Goal: Task Accomplishment & Management: Use online tool/utility

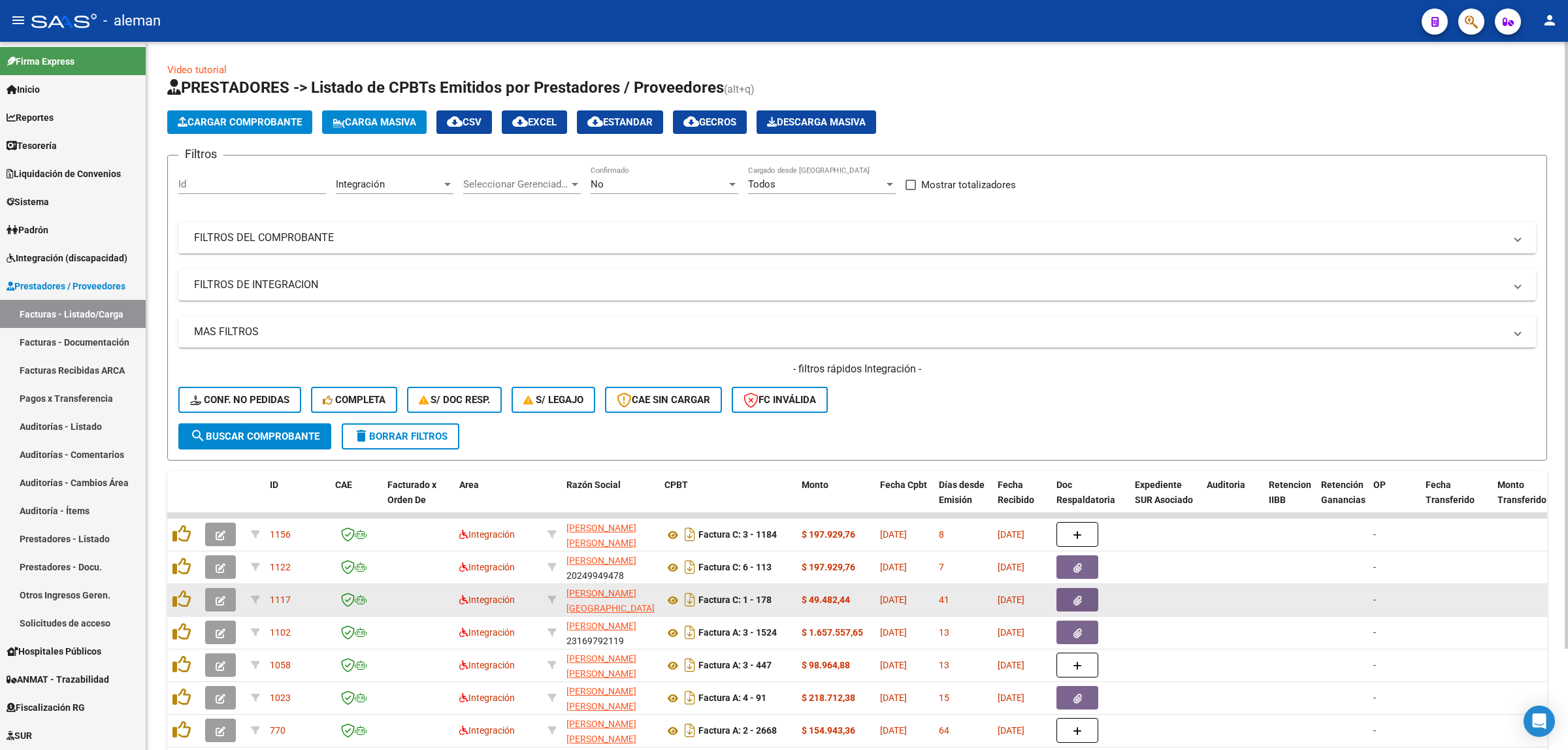
scroll to position [76, 0]
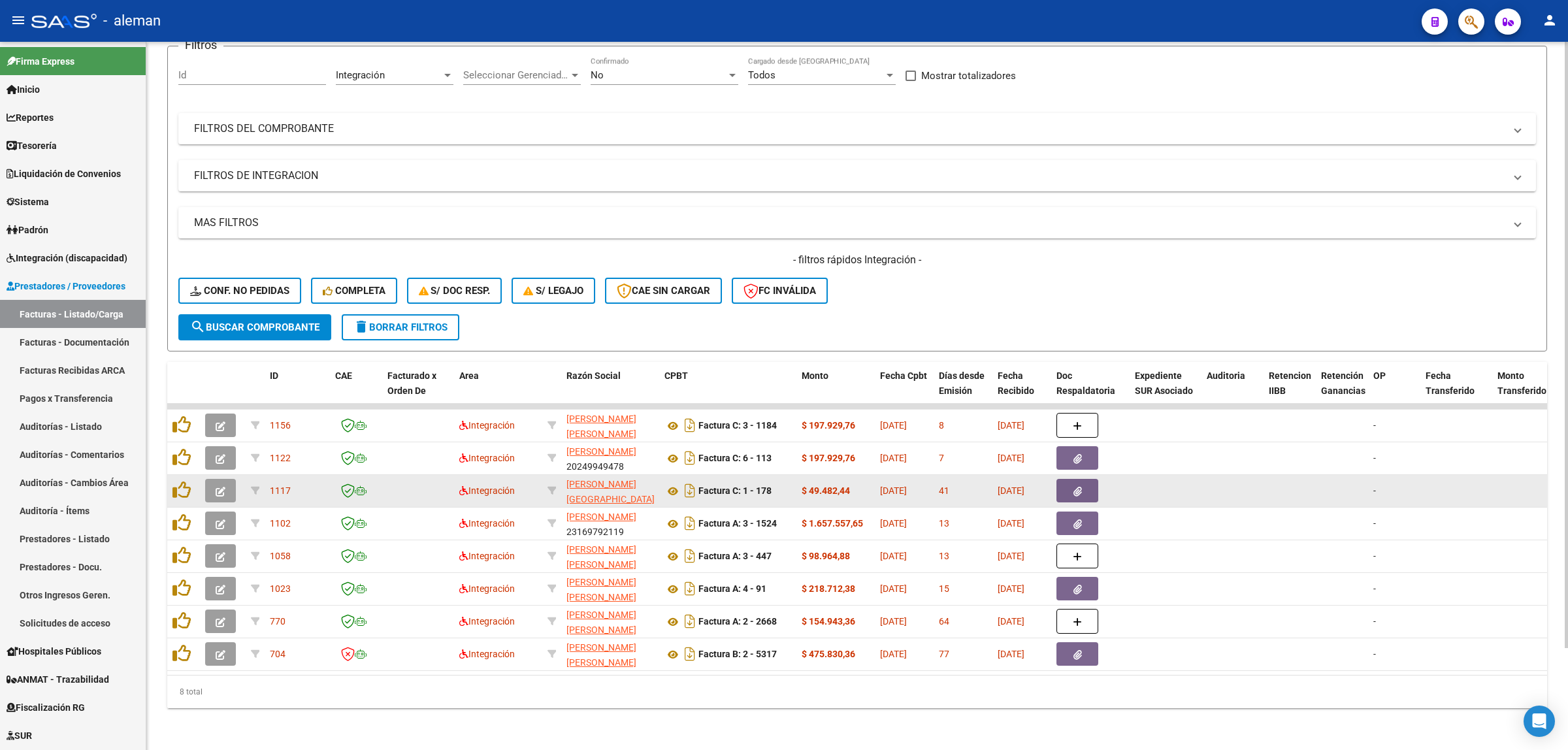
click at [1180, 475] on datatable-body-cell at bounding box center [1165, 491] width 72 height 32
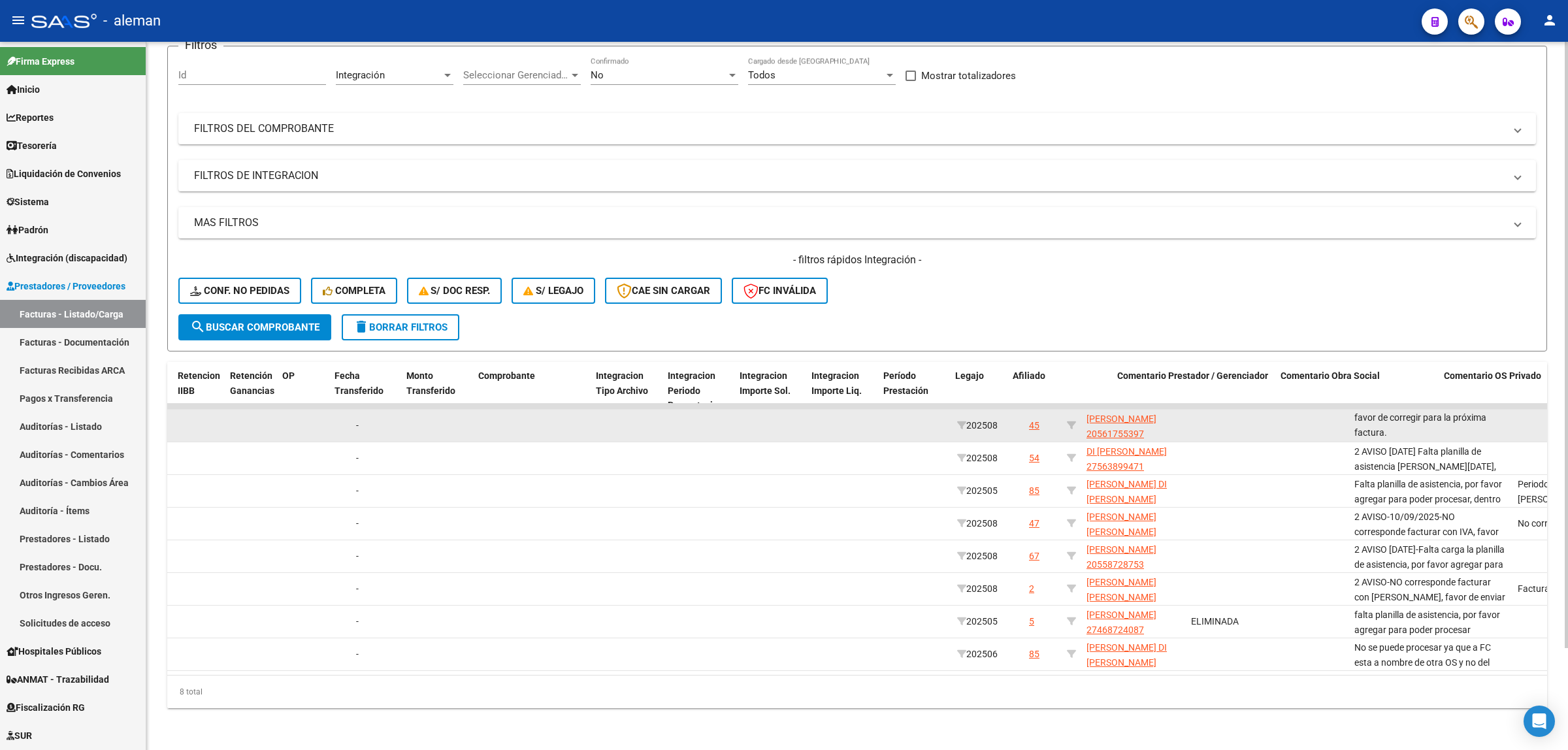
scroll to position [0, 1126]
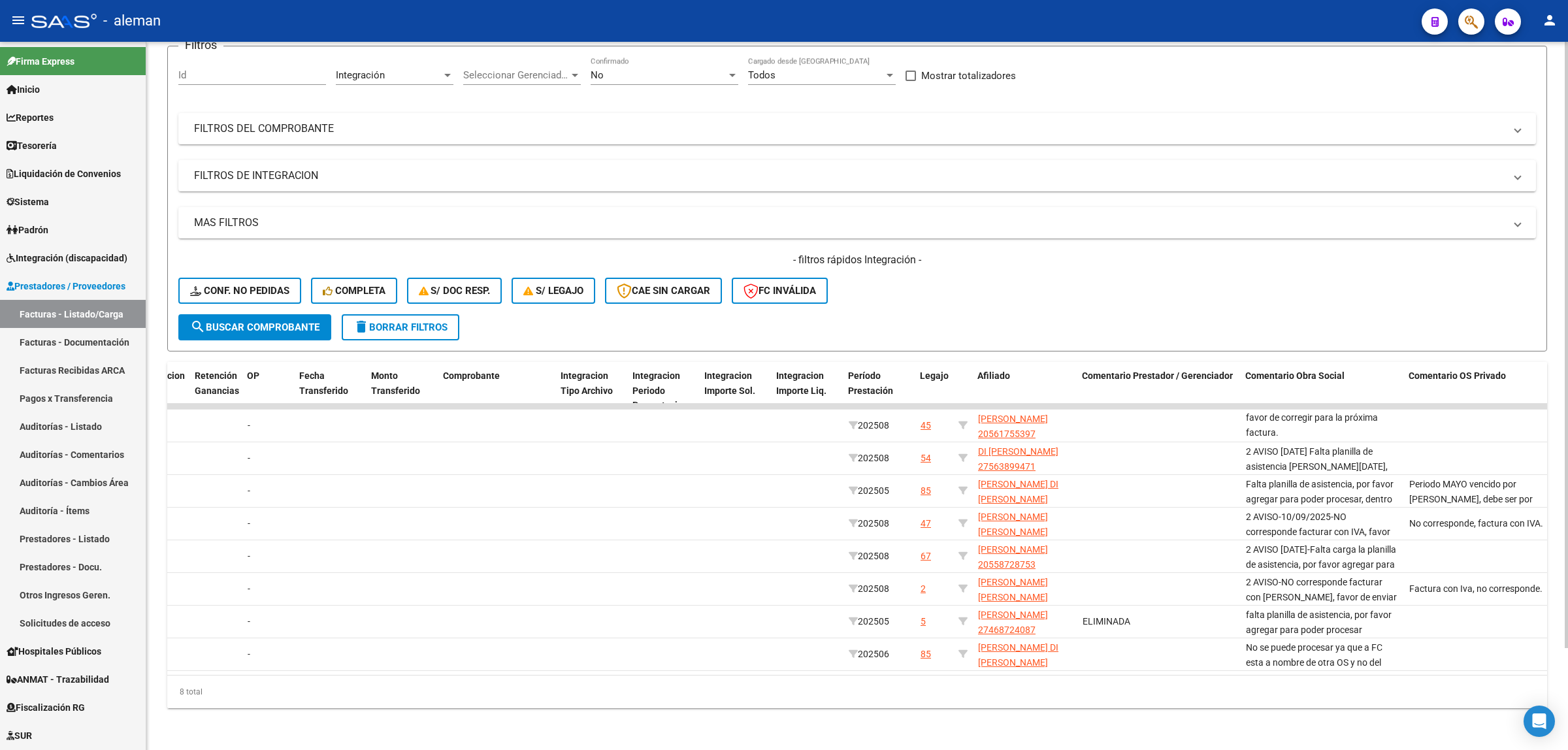
click at [1039, 724] on div "Video tutorial PRESTADORES -> Listado de CPBTs Emitidos por Prestadores / Prove…" at bounding box center [857, 341] width 1422 height 817
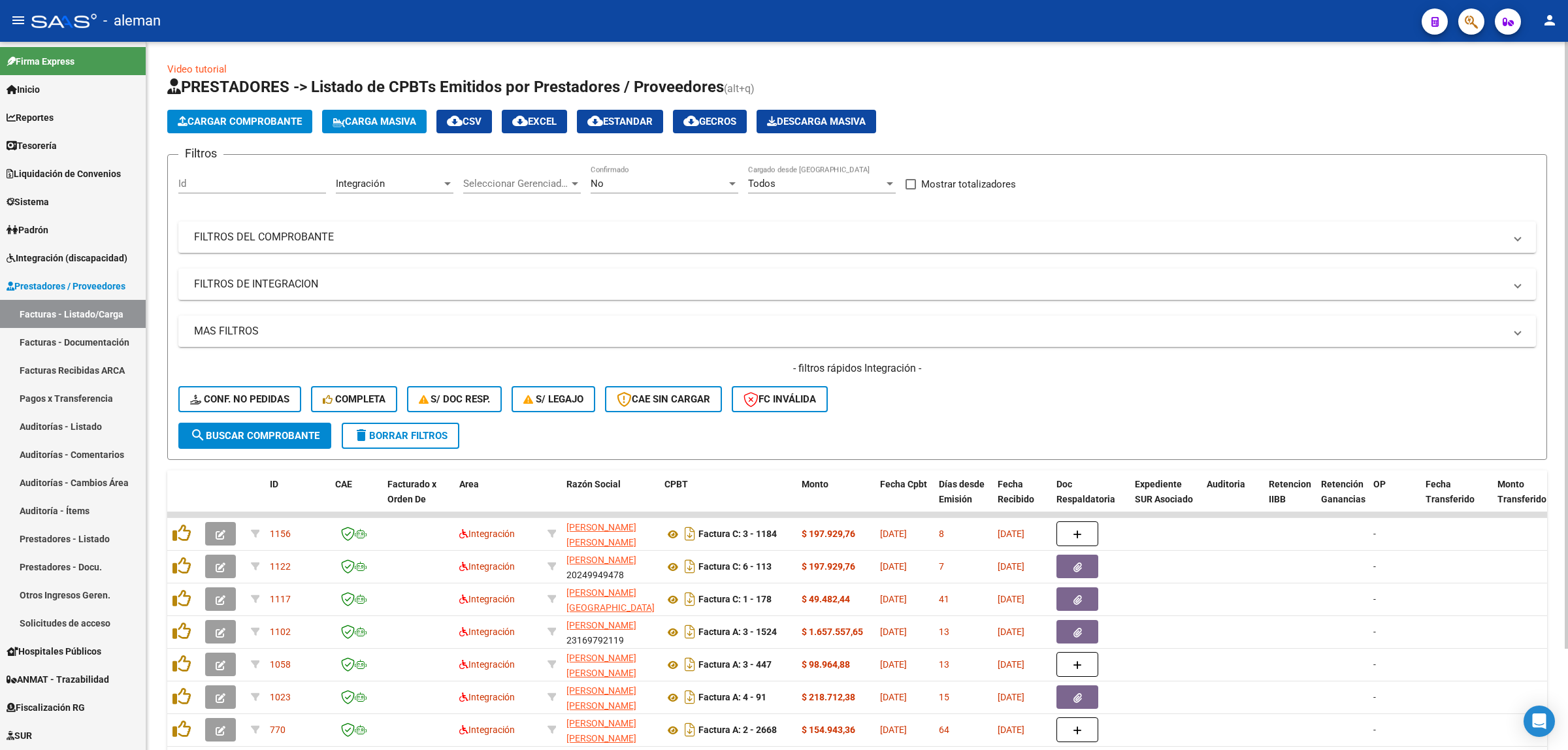
scroll to position [0, 0]
click at [439, 183] on div "Integración" at bounding box center [389, 184] width 106 height 12
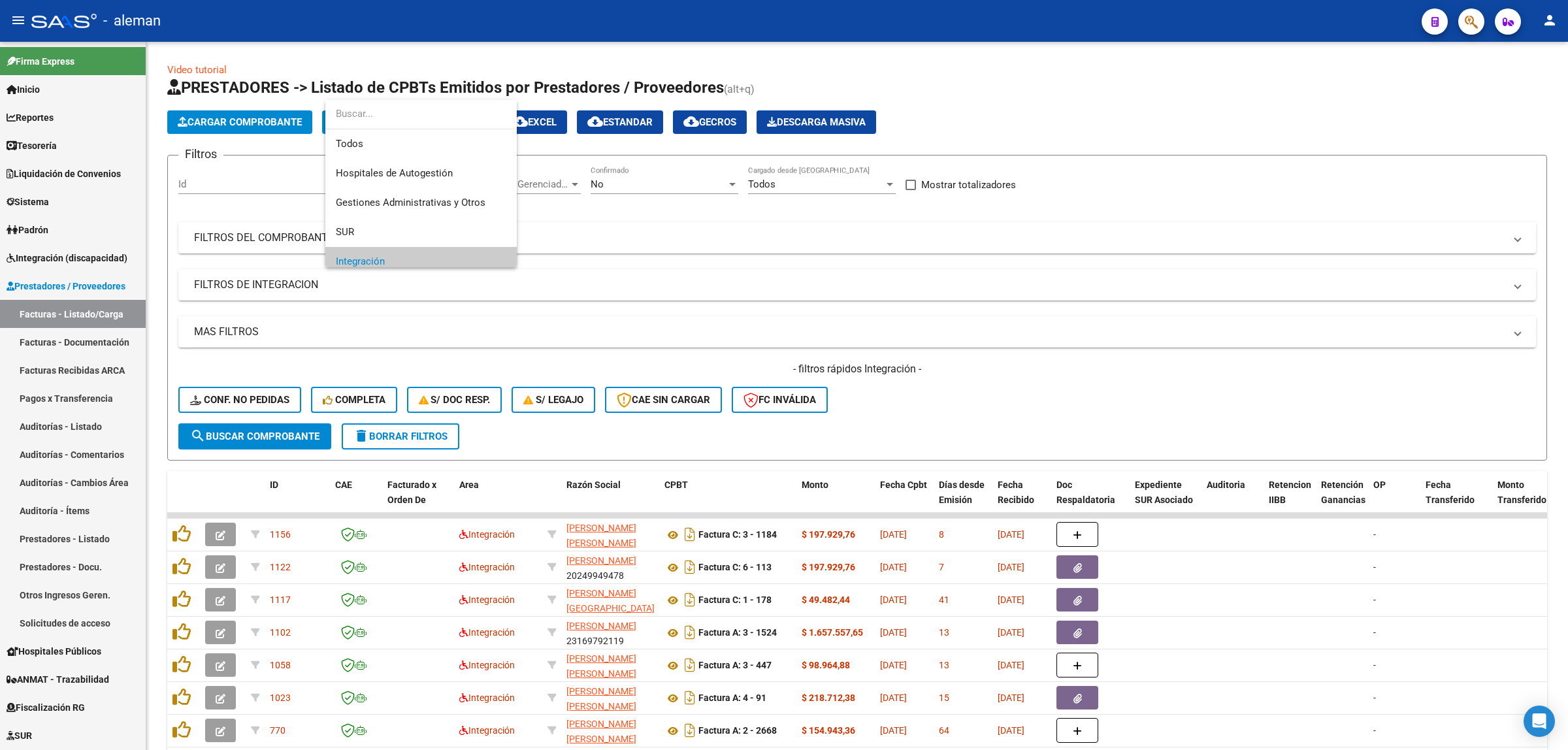
scroll to position [78, 0]
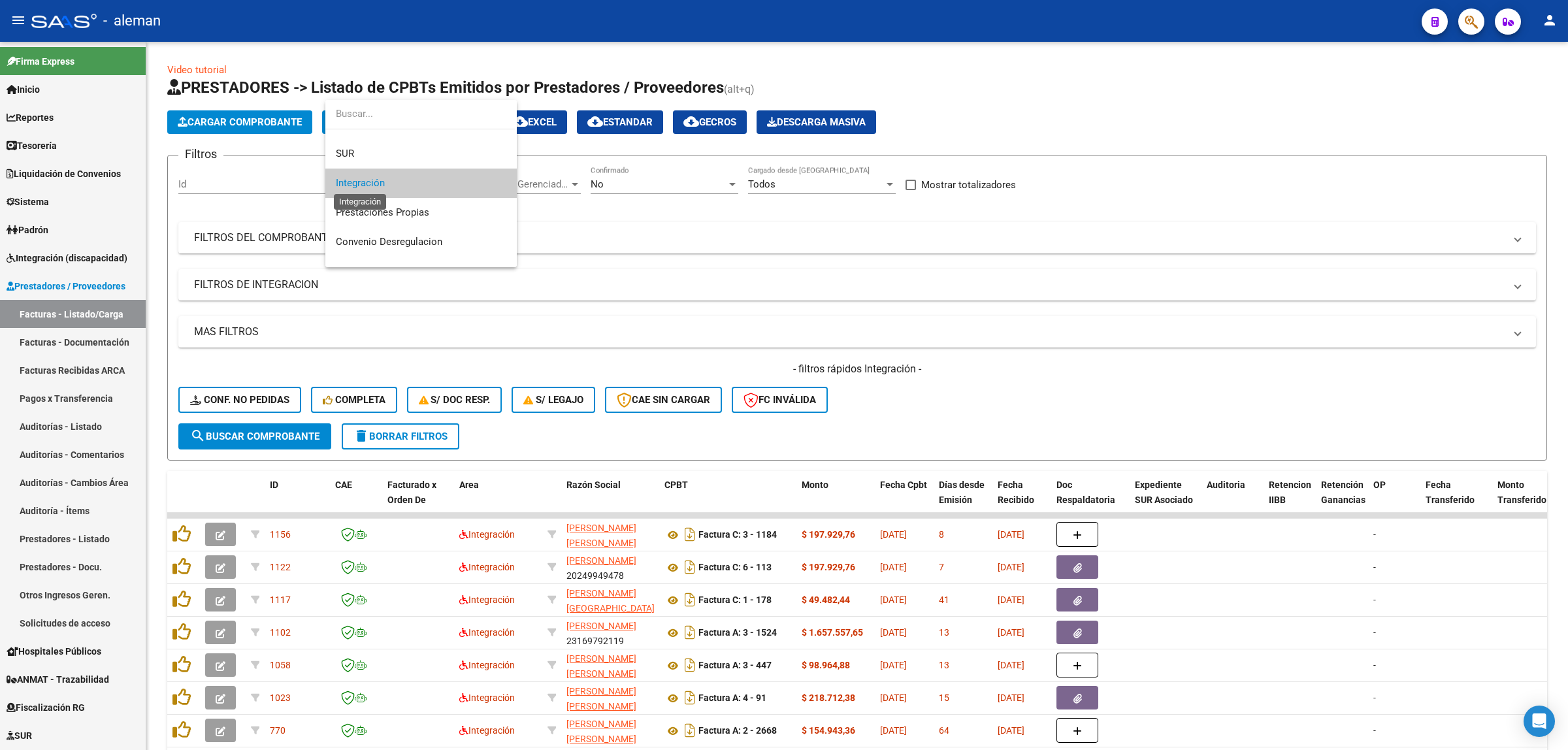
click at [371, 186] on span "Integración" at bounding box center [360, 183] width 49 height 12
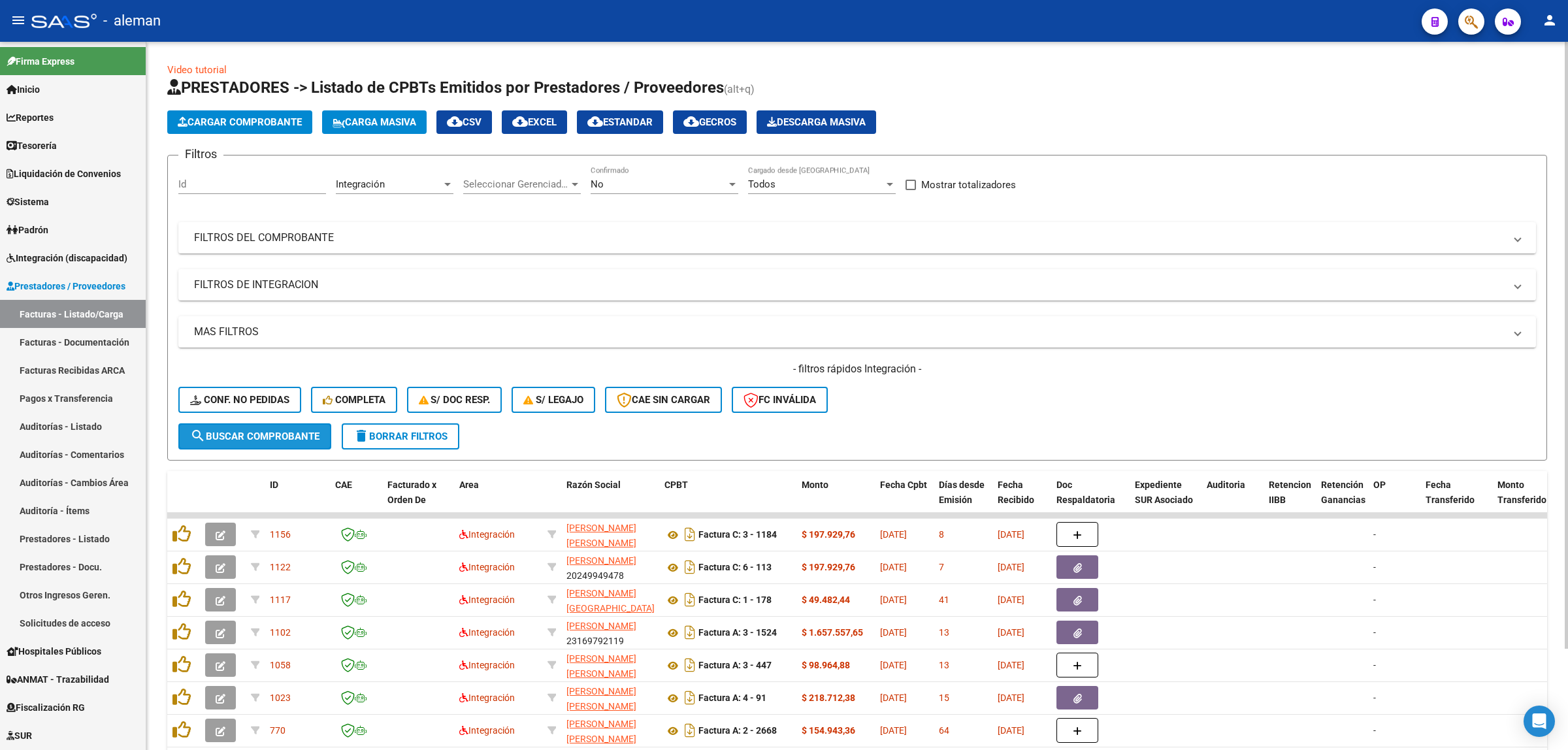
click at [258, 430] on span "search Buscar Comprobante" at bounding box center [255, 436] width 129 height 12
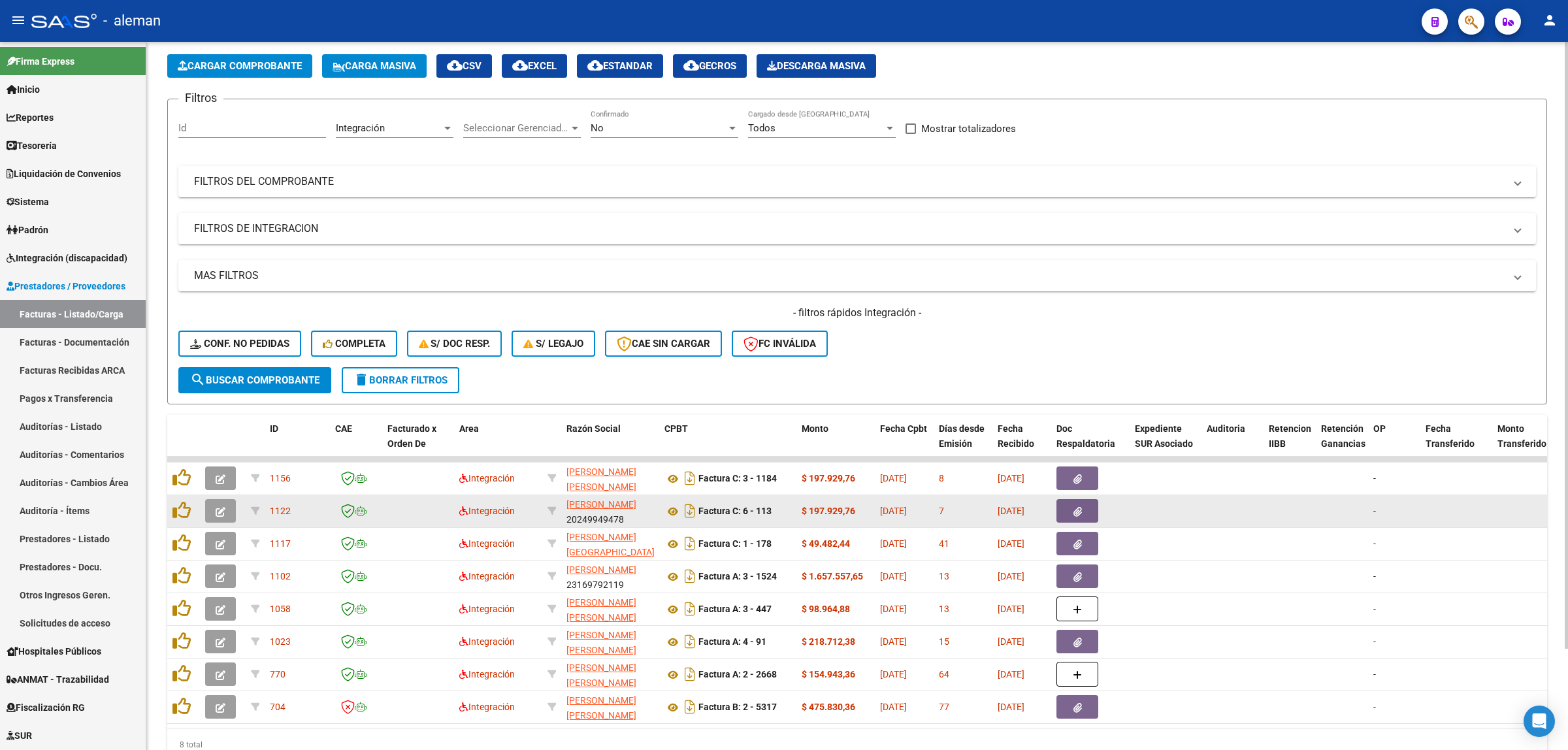
scroll to position [82, 0]
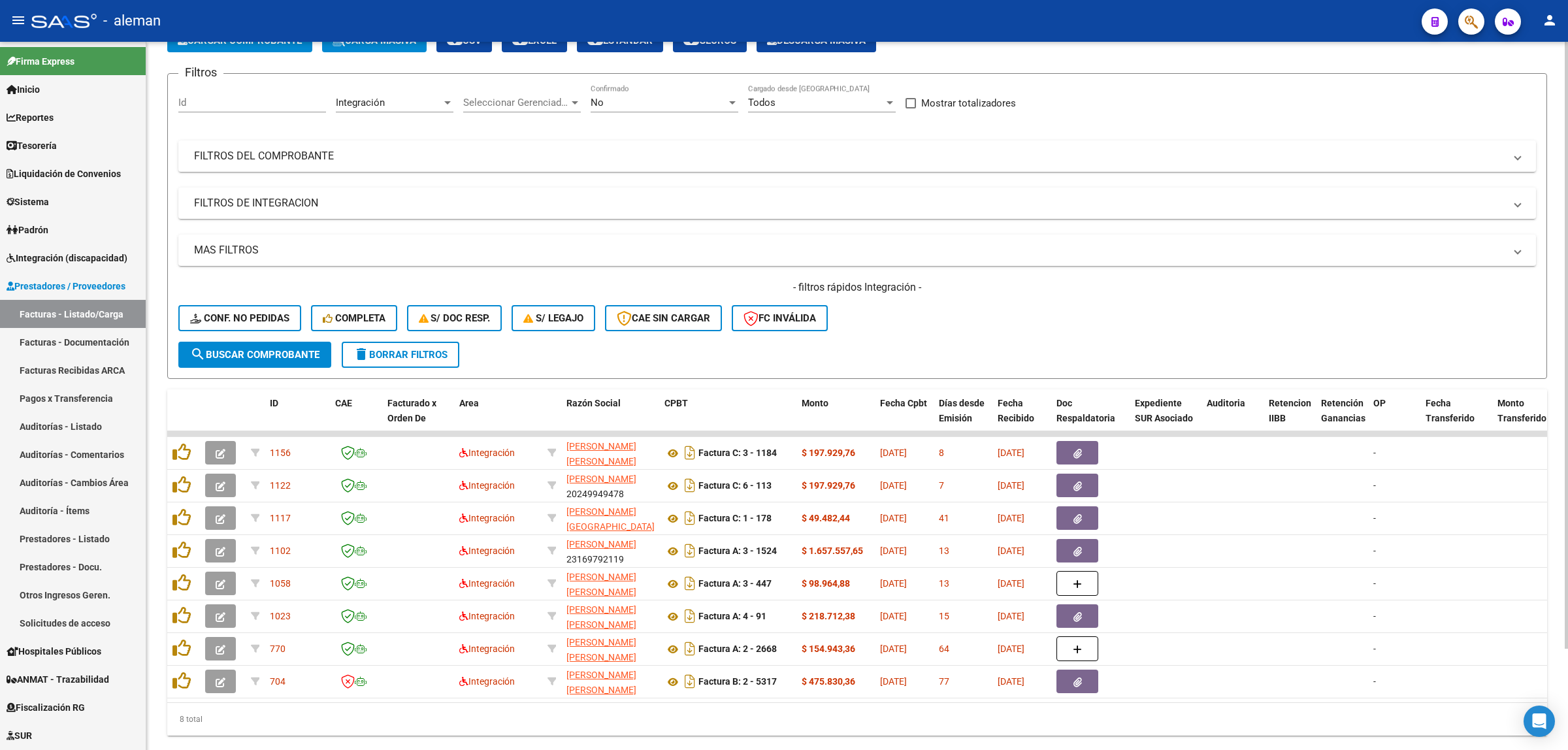
click at [429, 350] on span "delete Borrar Filtros" at bounding box center [400, 355] width 94 height 12
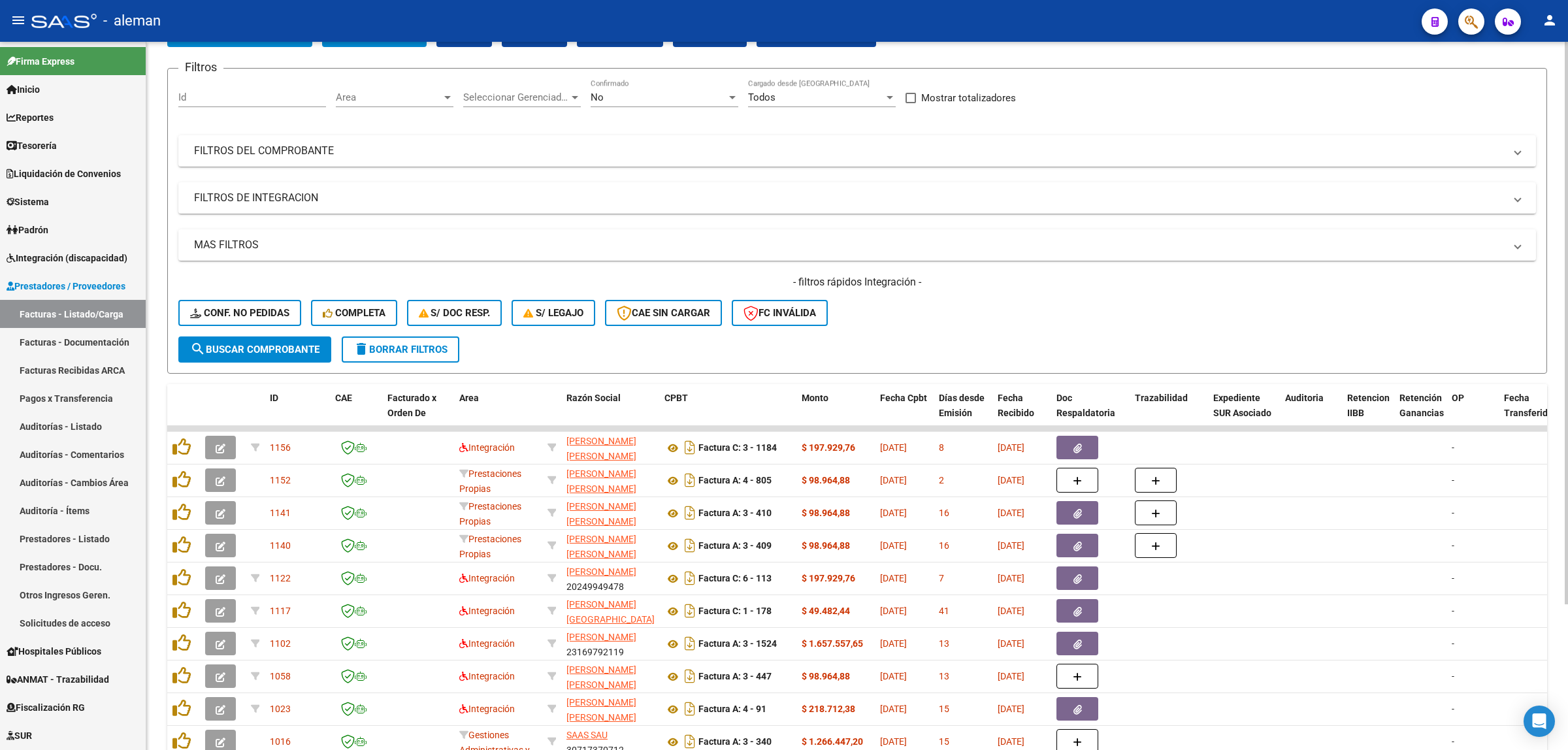
scroll to position [0, 0]
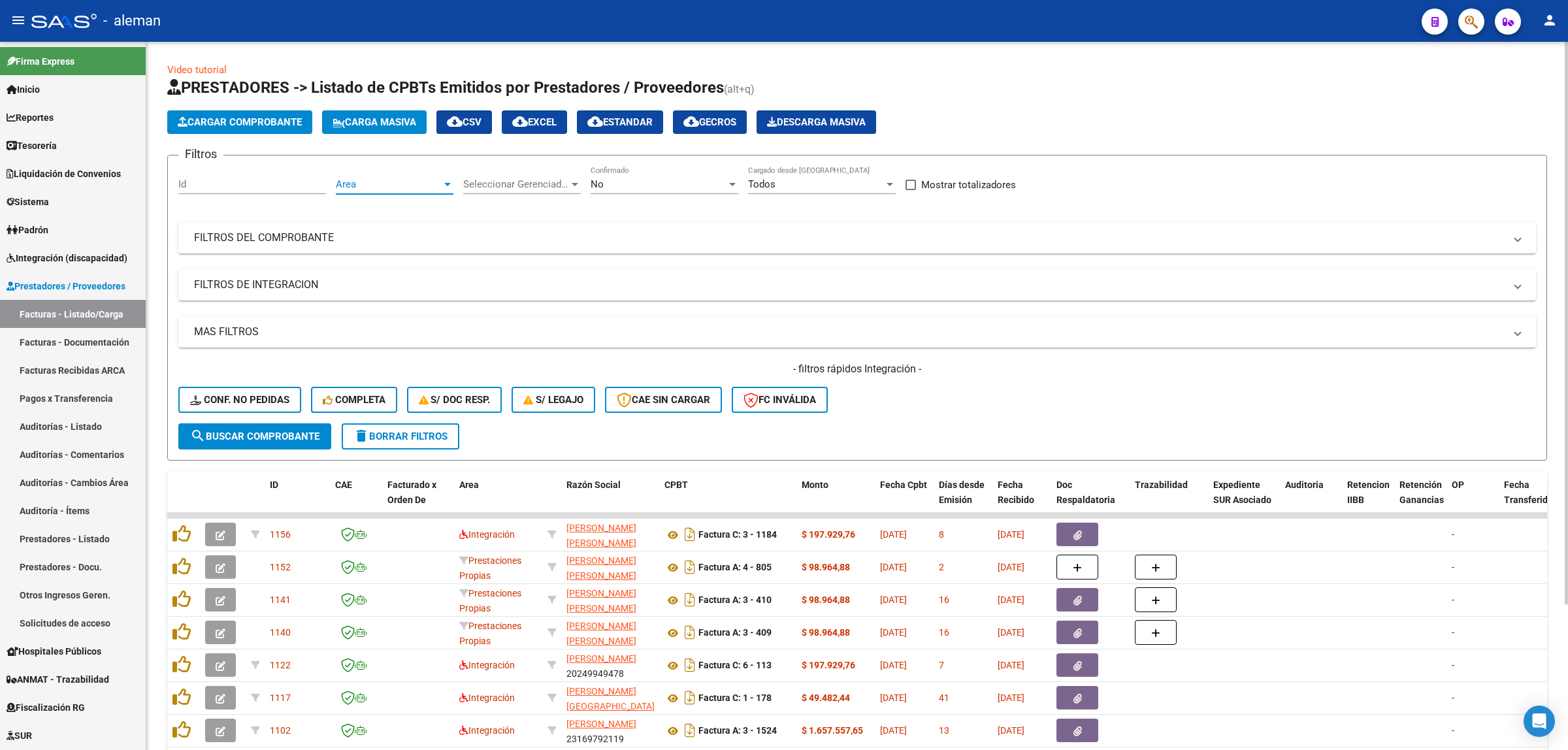
click at [440, 185] on span "Area" at bounding box center [389, 184] width 106 height 12
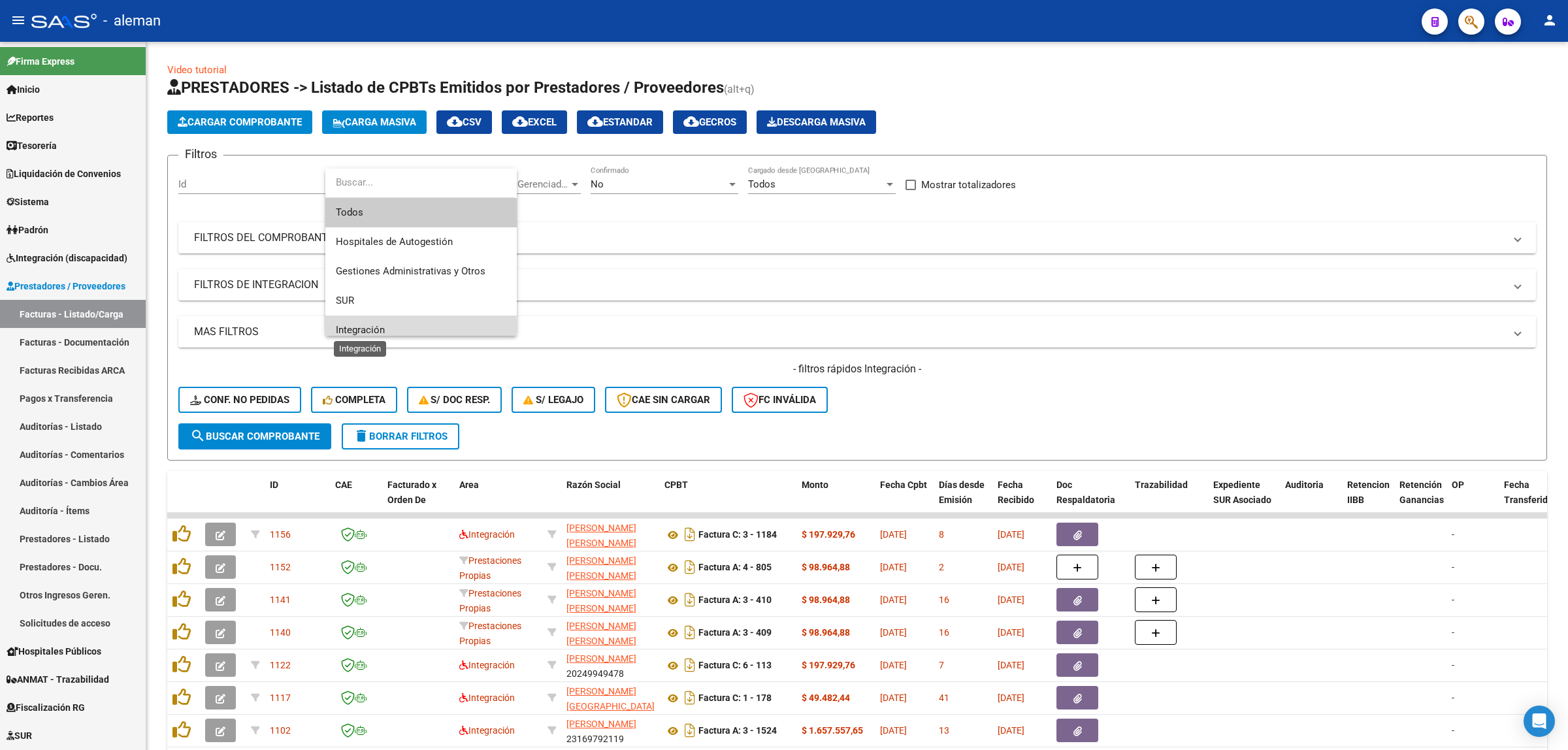
click at [375, 324] on span "Integración" at bounding box center [360, 329] width 49 height 12
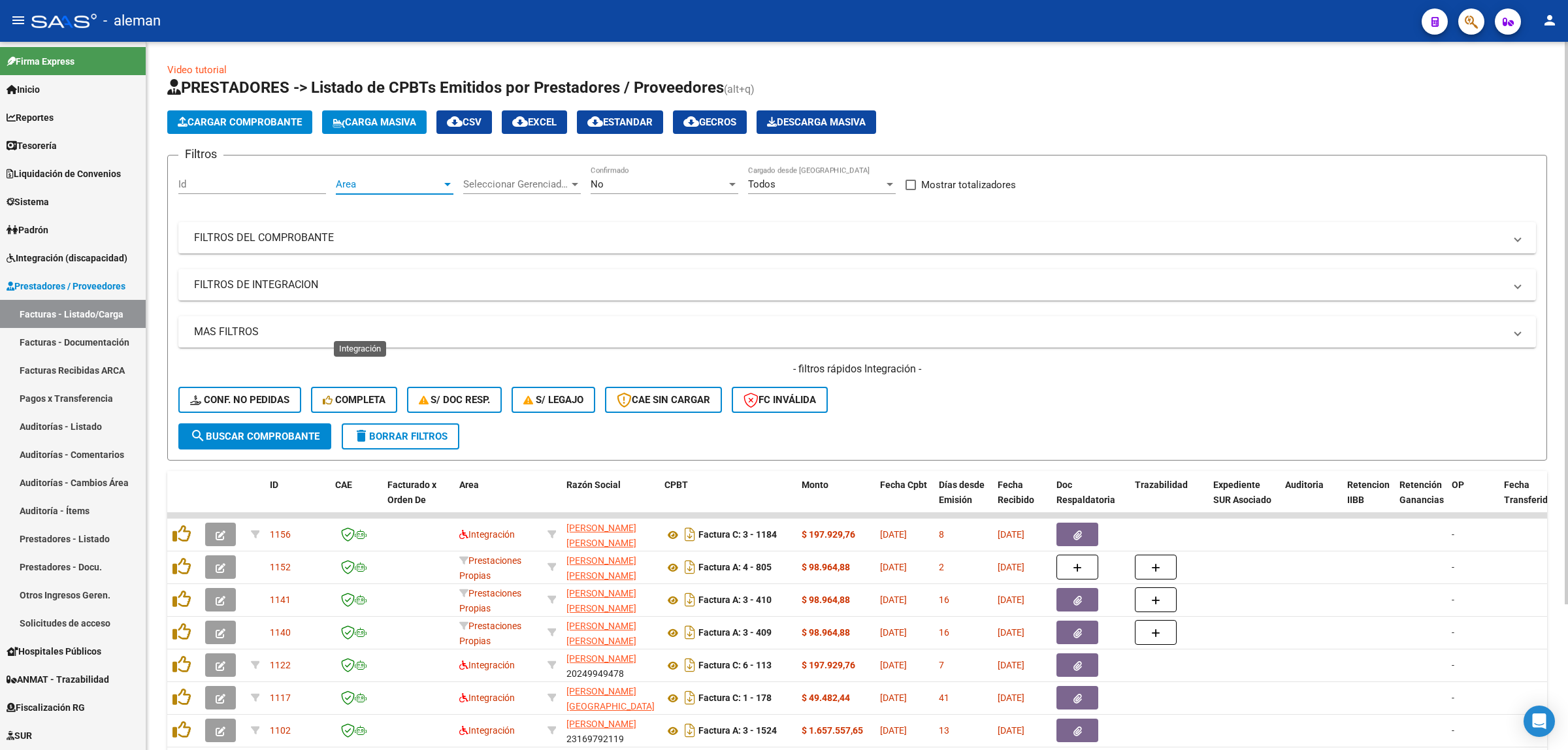
scroll to position [8, 0]
click at [272, 430] on span "search Buscar Comprobante" at bounding box center [255, 436] width 129 height 12
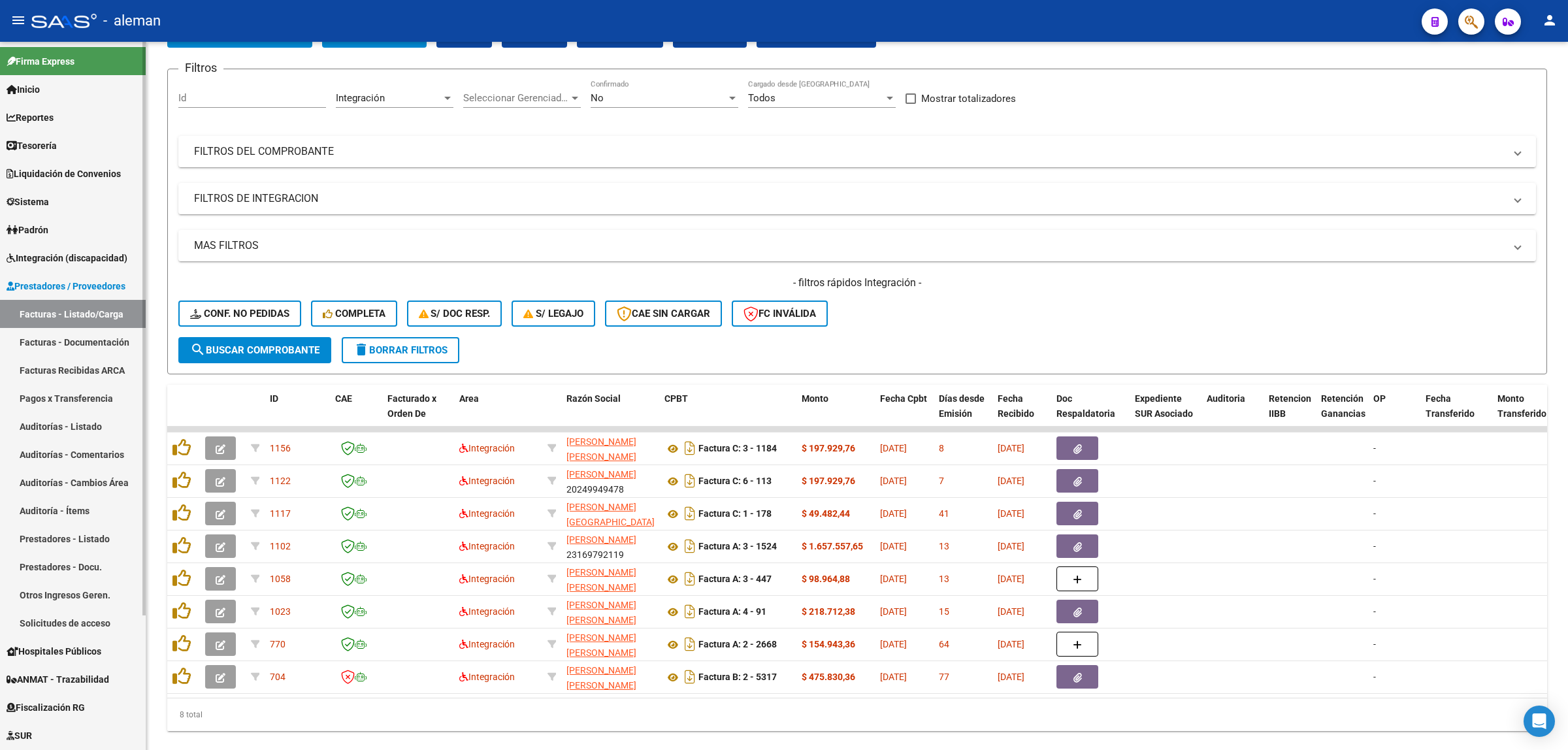
scroll to position [119, 0]
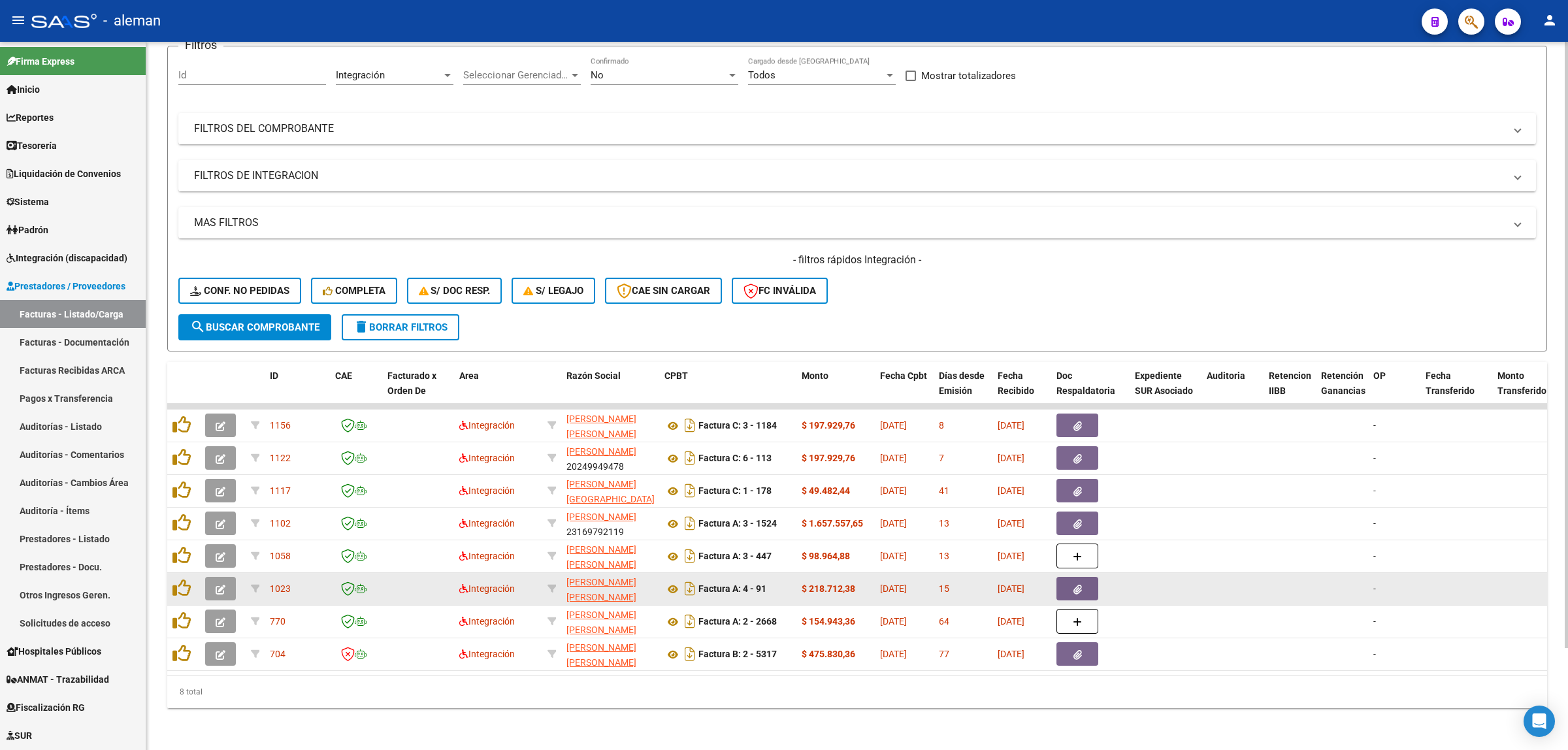
click at [1193, 573] on datatable-body-cell at bounding box center [1165, 589] width 72 height 32
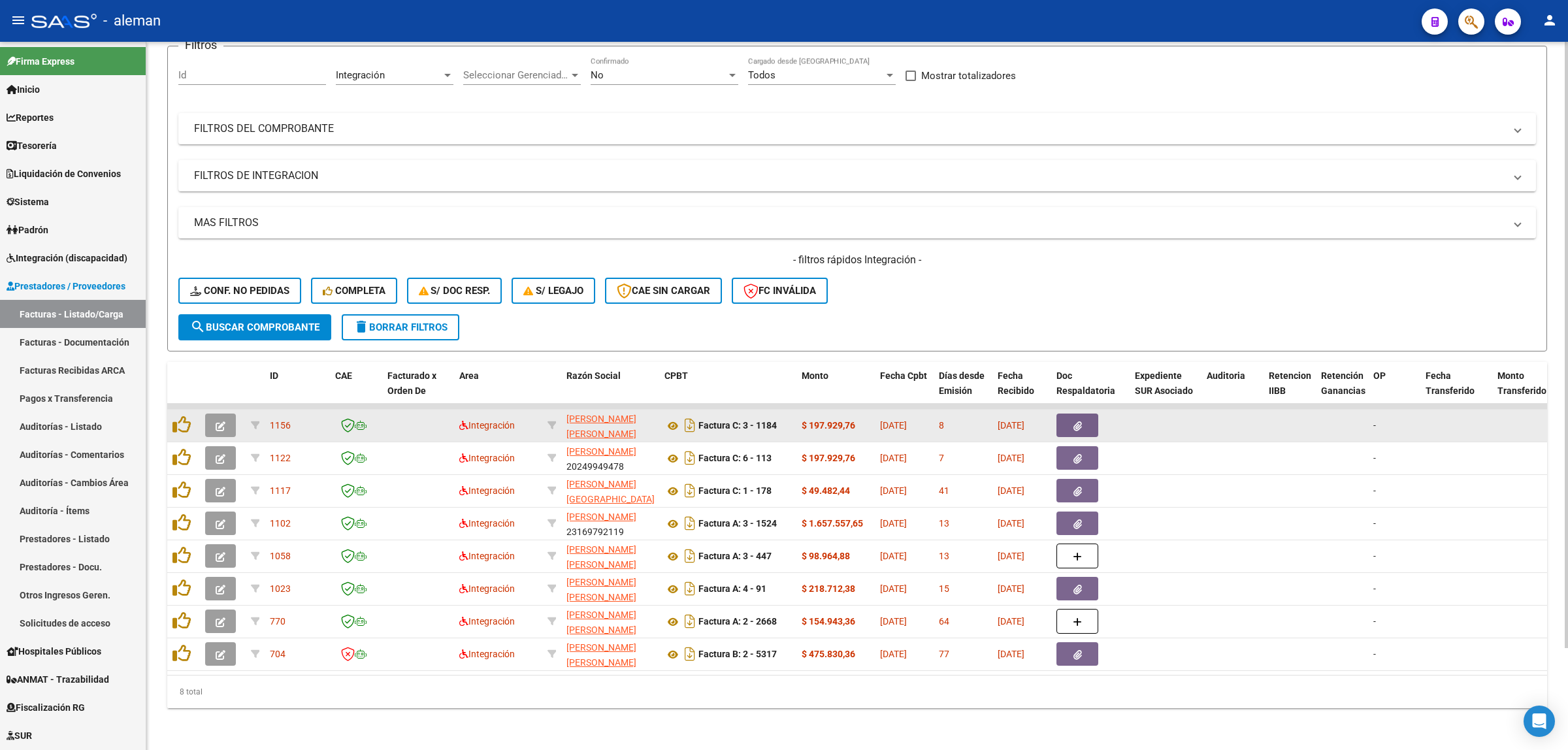
click at [1209, 422] on datatable-body-cell at bounding box center [1233, 426] width 62 height 32
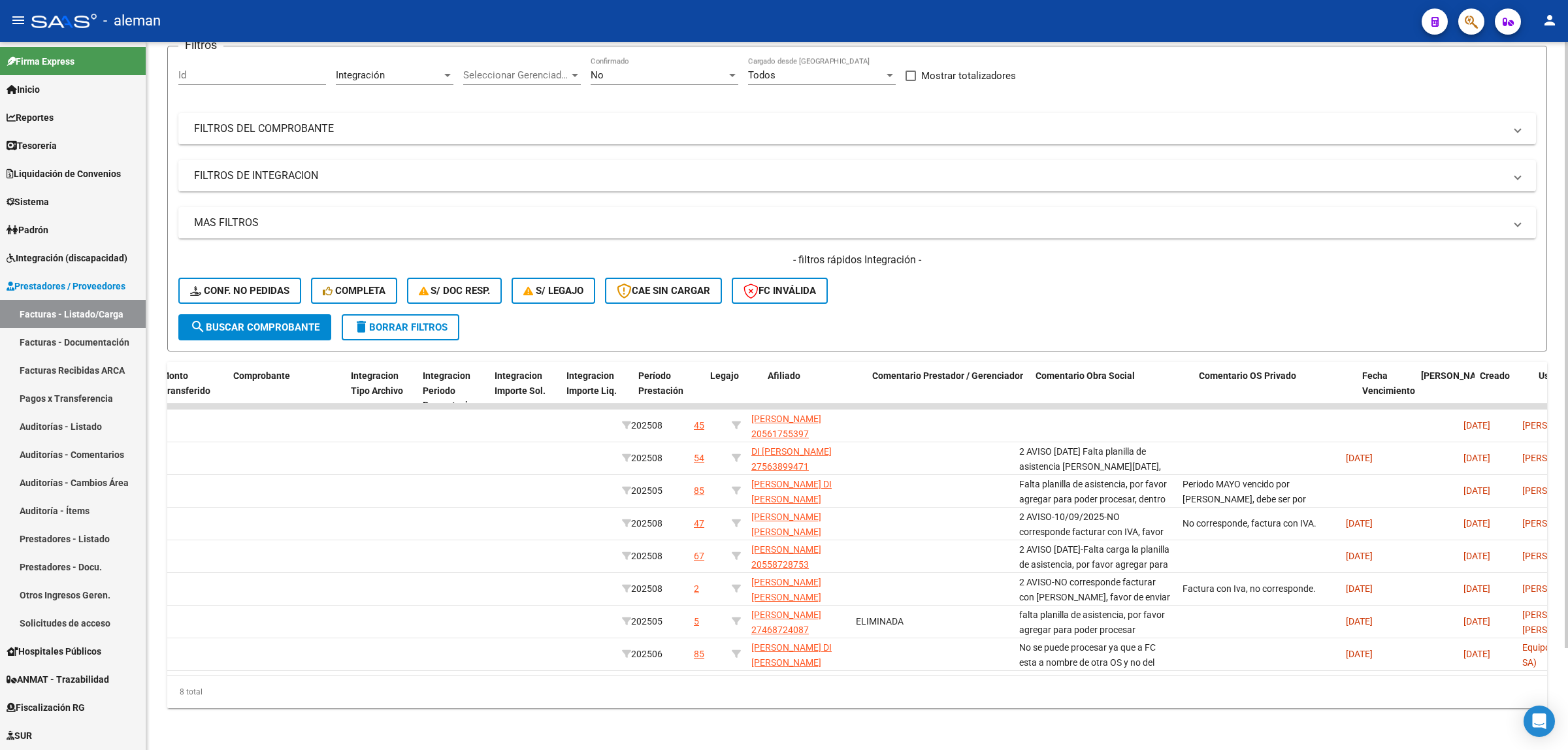
scroll to position [0, 0]
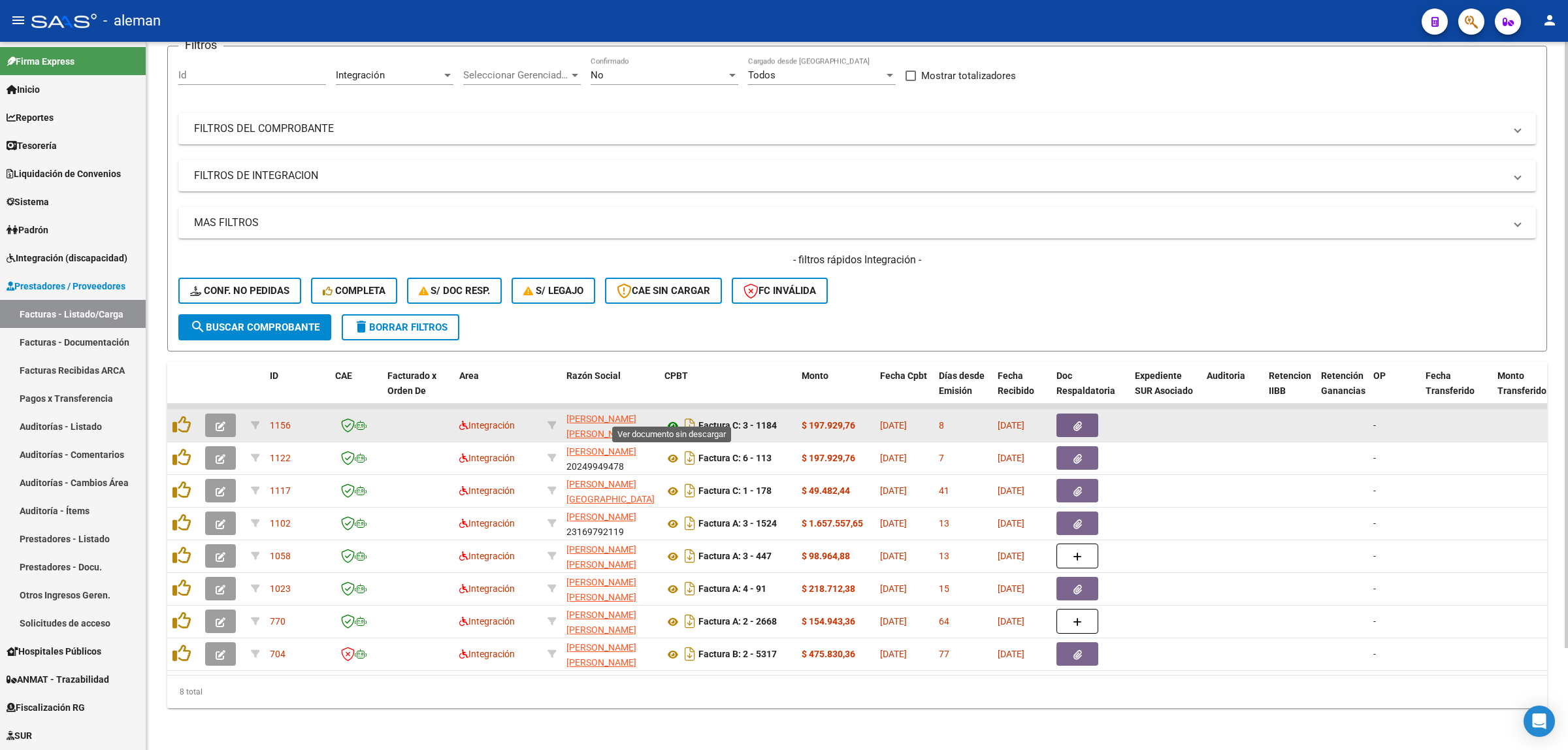
click at [671, 418] on icon at bounding box center [673, 426] width 17 height 16
click at [1076, 421] on icon "button" at bounding box center [1078, 426] width 8 height 10
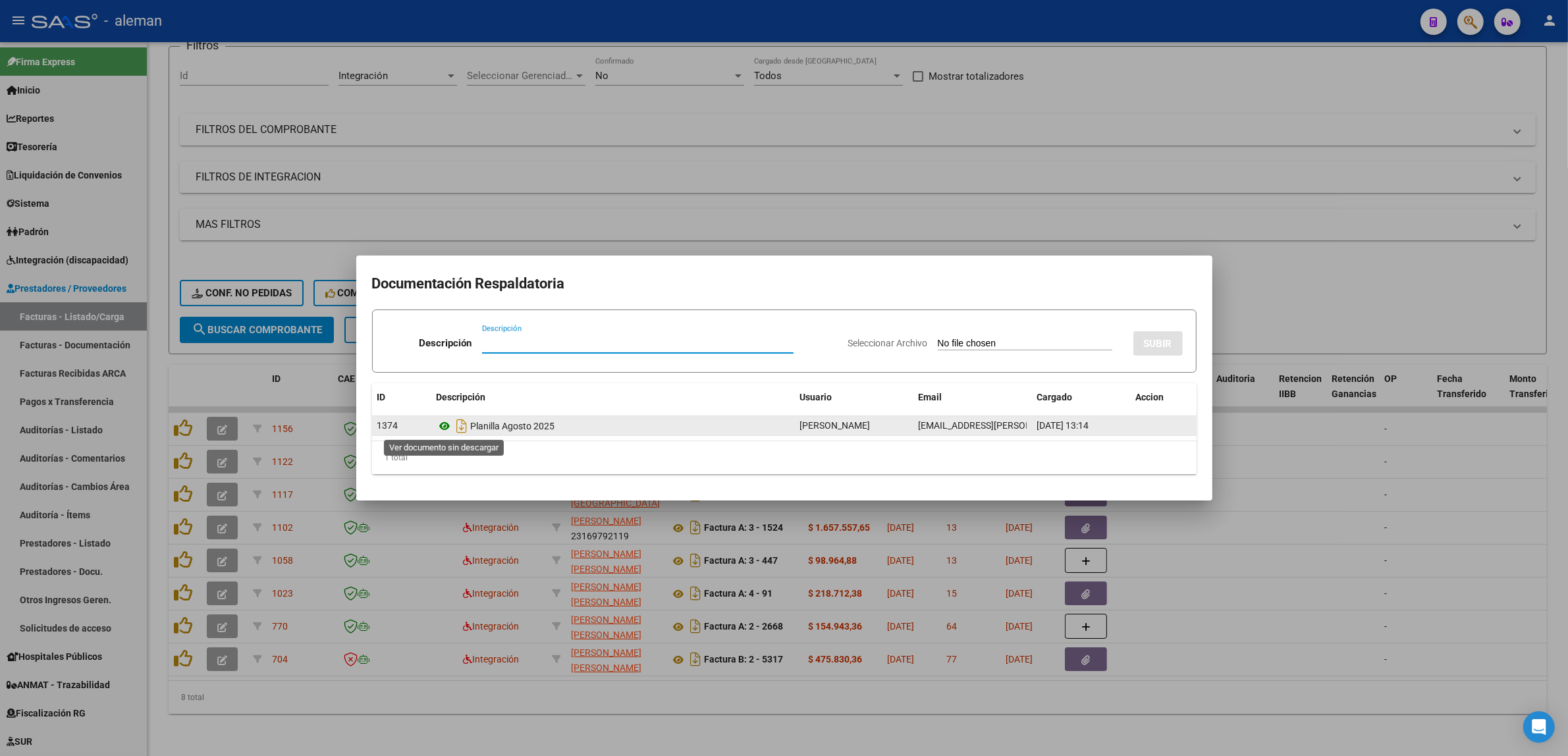
click at [448, 428] on icon at bounding box center [445, 426] width 17 height 16
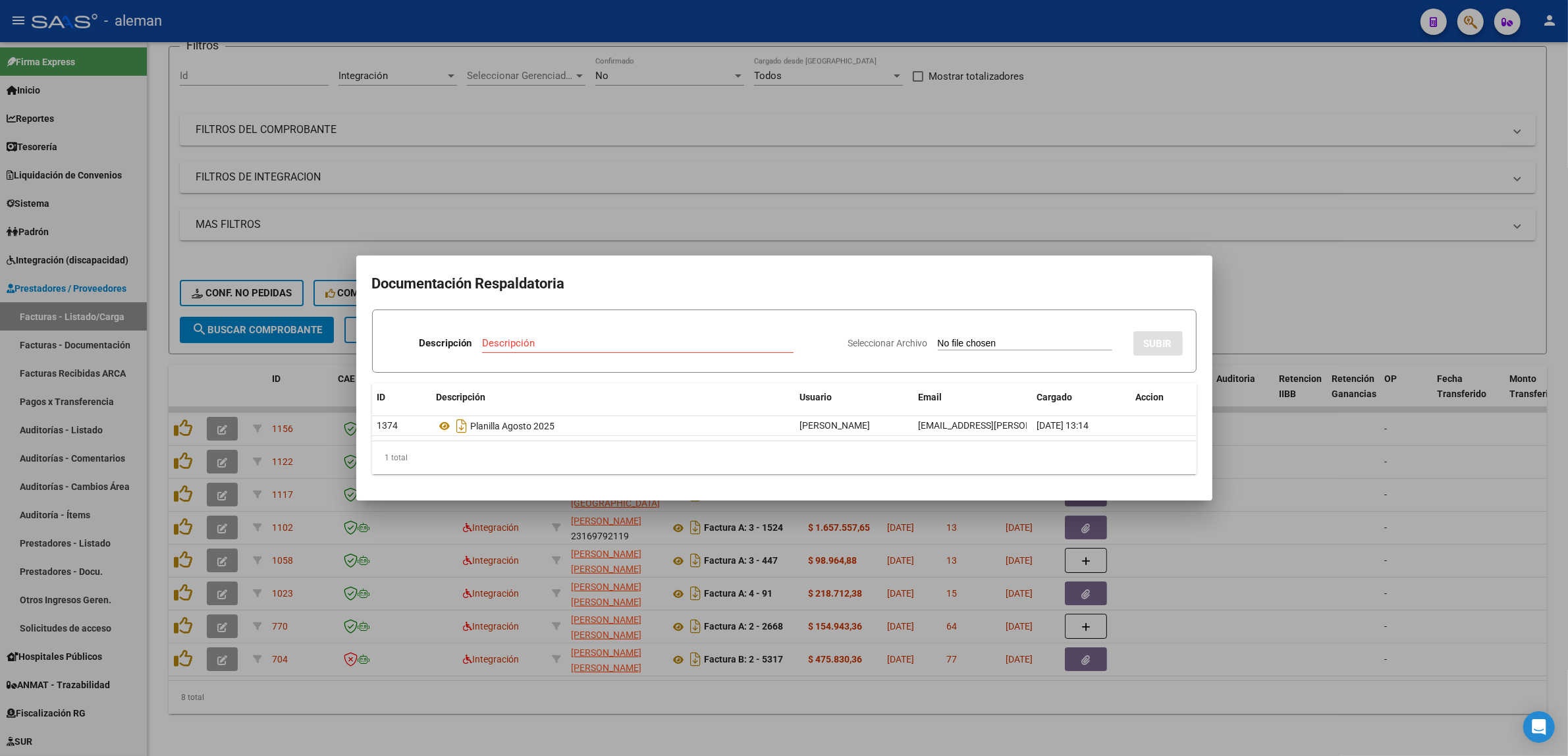
click at [1285, 509] on div at bounding box center [784, 378] width 1568 height 756
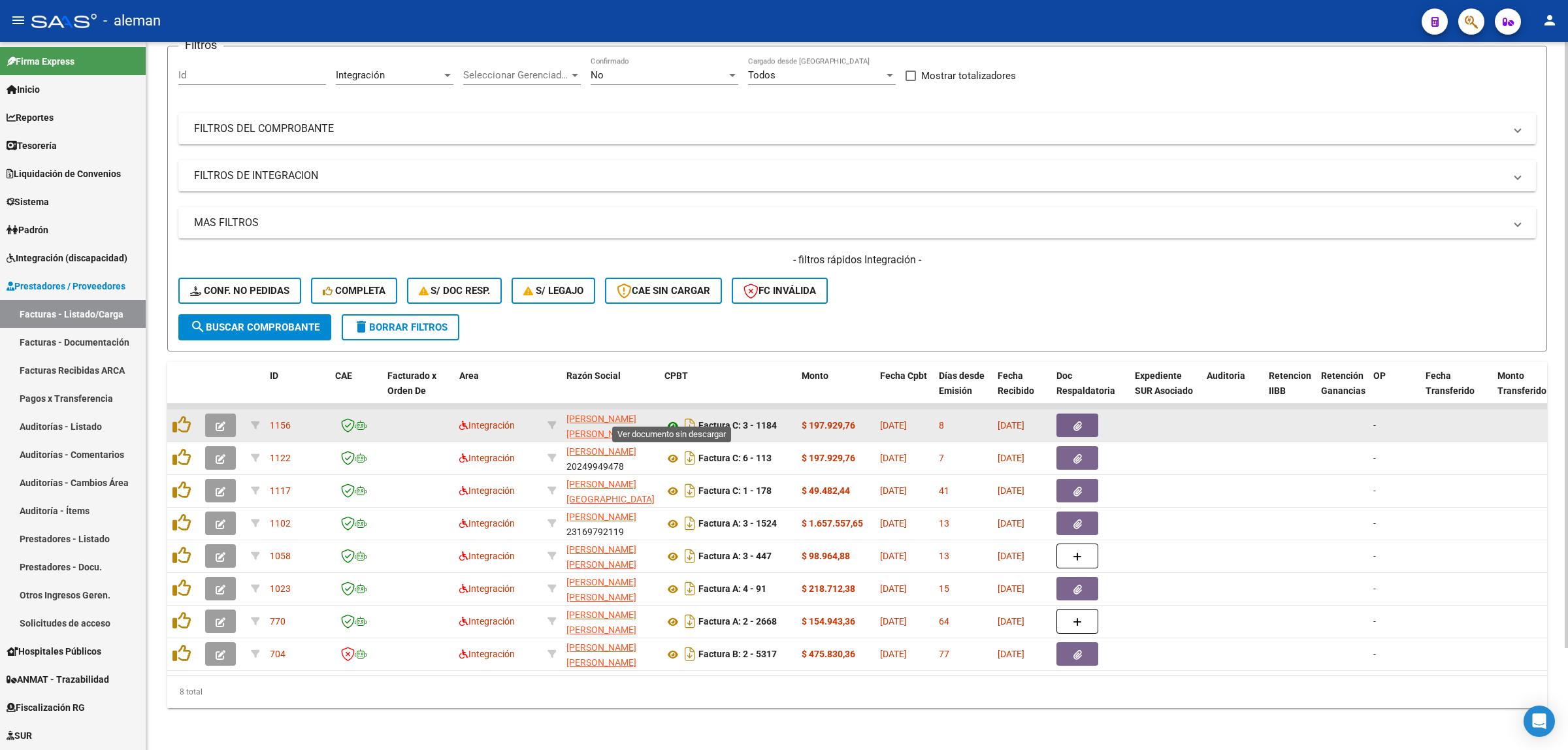
click at [673, 418] on icon at bounding box center [673, 426] width 17 height 16
click at [1074, 421] on icon "button" at bounding box center [1078, 426] width 8 height 10
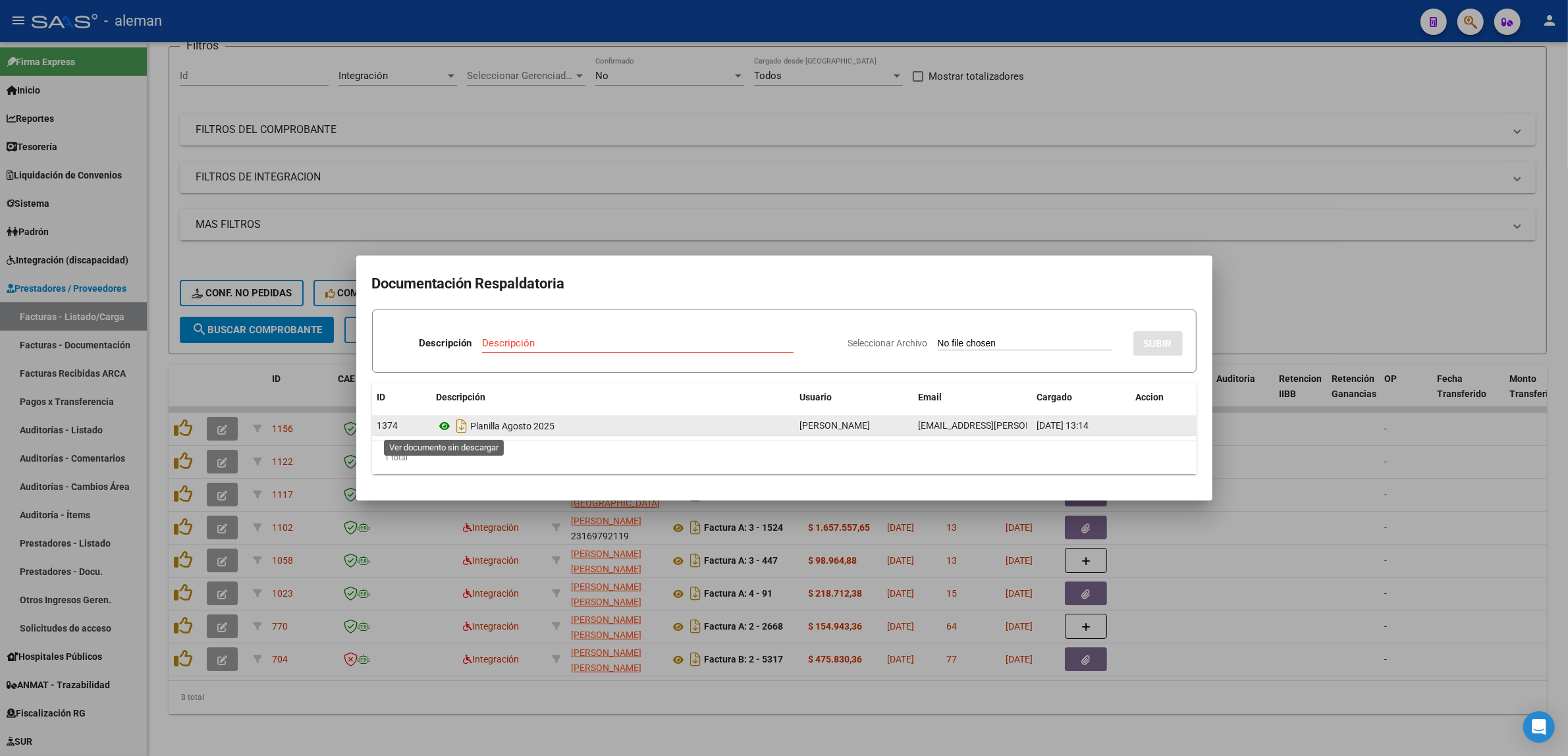
click at [446, 428] on icon at bounding box center [445, 426] width 17 height 16
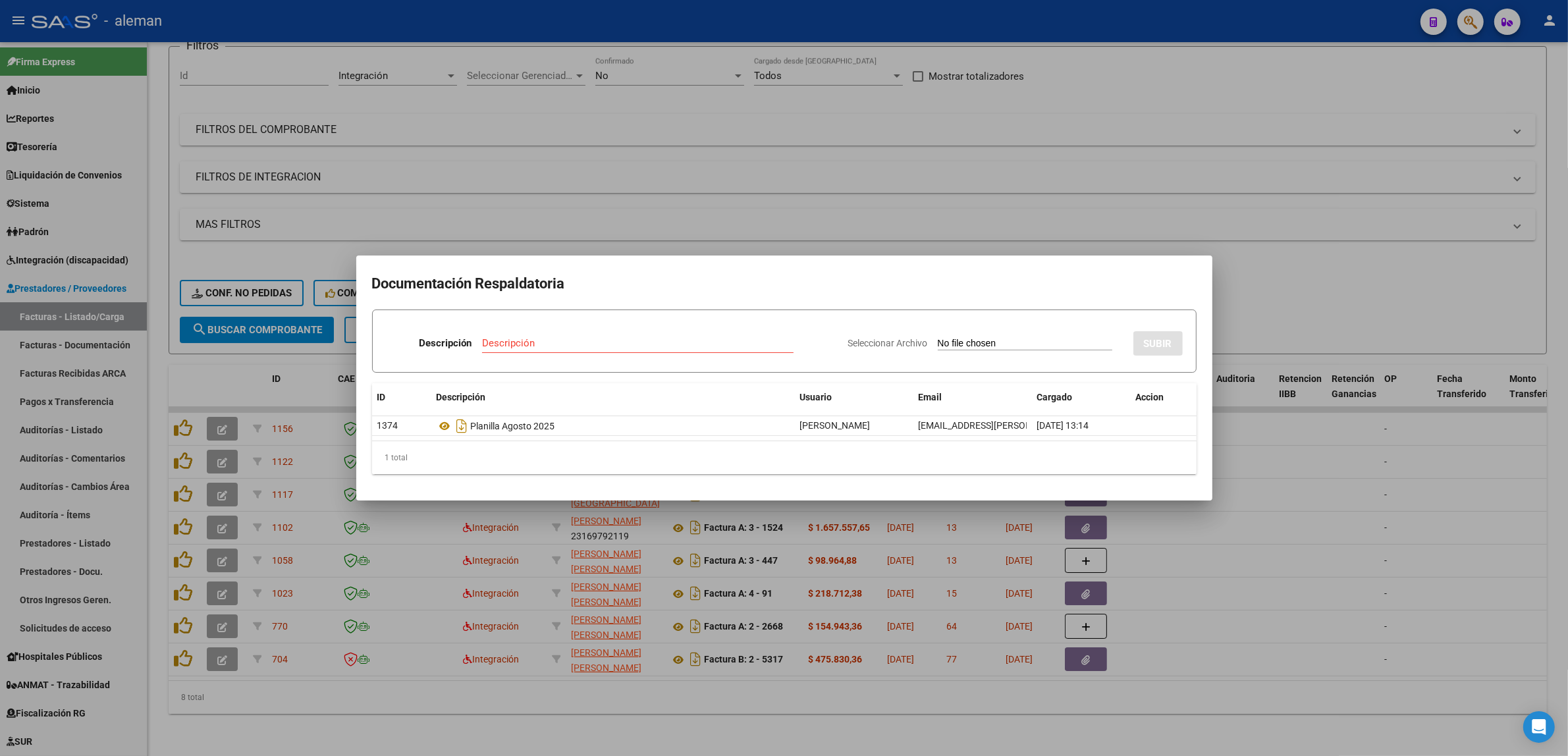
click at [1265, 446] on div at bounding box center [784, 378] width 1568 height 756
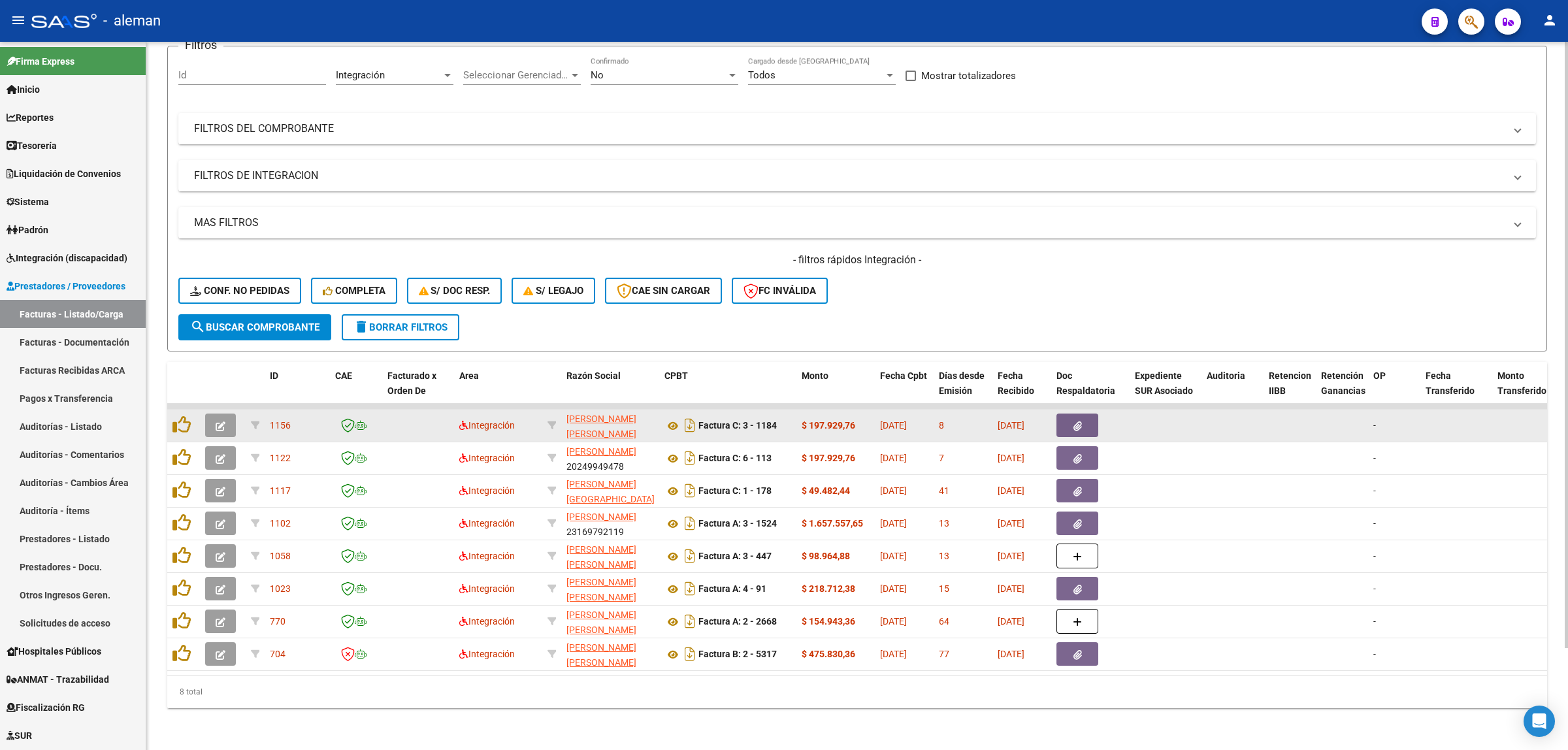
click at [235, 414] on button "button" at bounding box center [220, 426] width 31 height 23
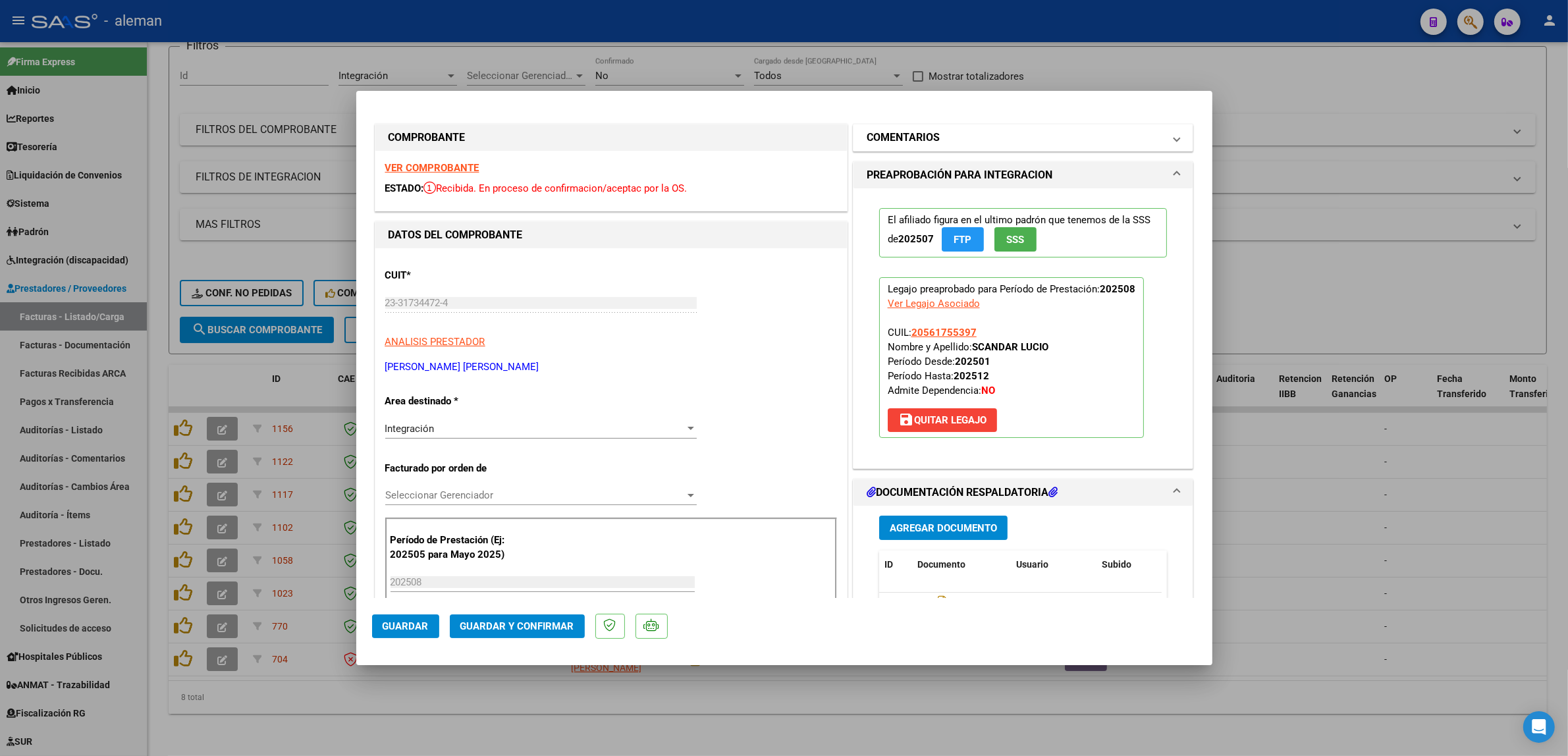
click at [1174, 143] on span at bounding box center [1177, 137] width 6 height 16
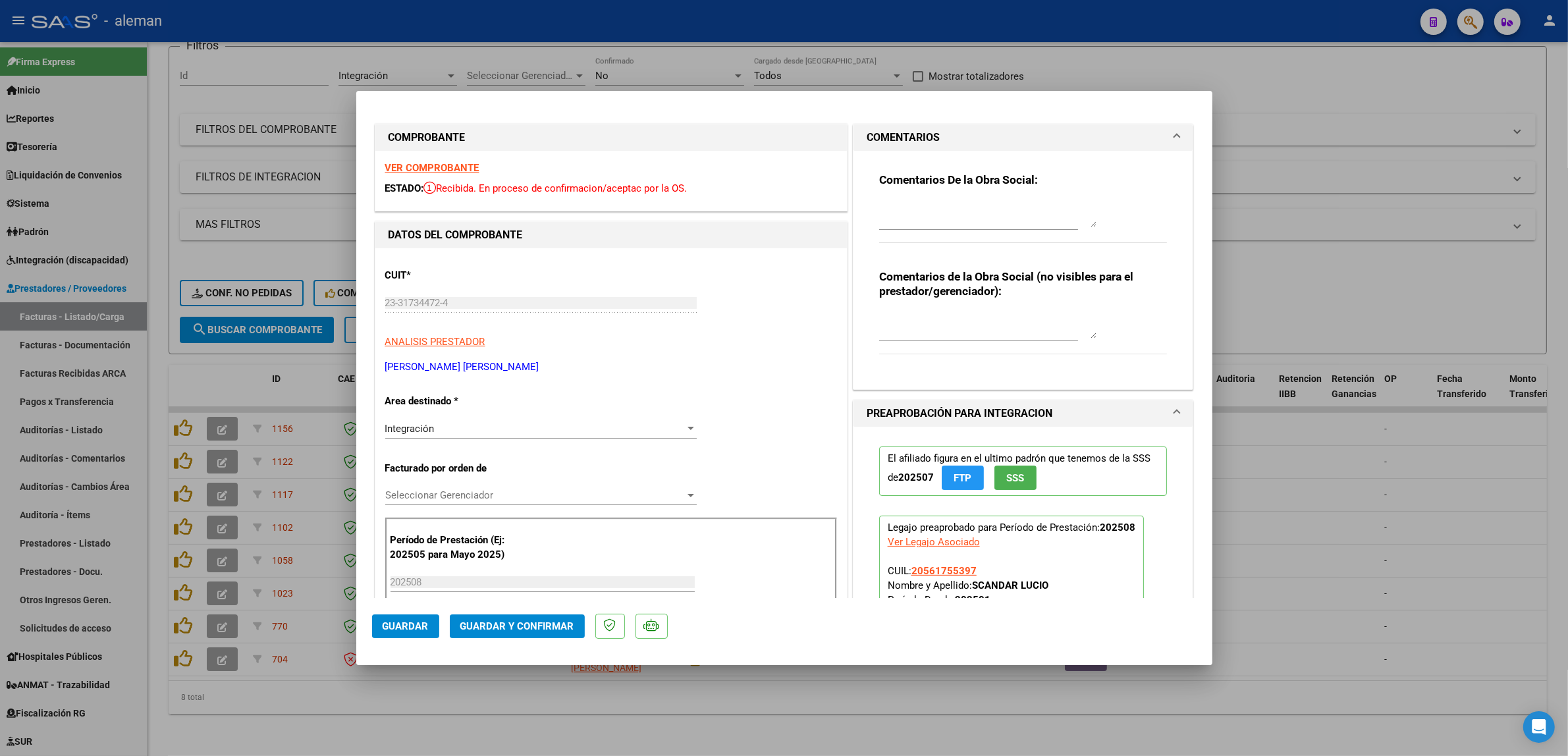
click at [1308, 459] on div at bounding box center [784, 378] width 1568 height 756
type input "$ 0,00"
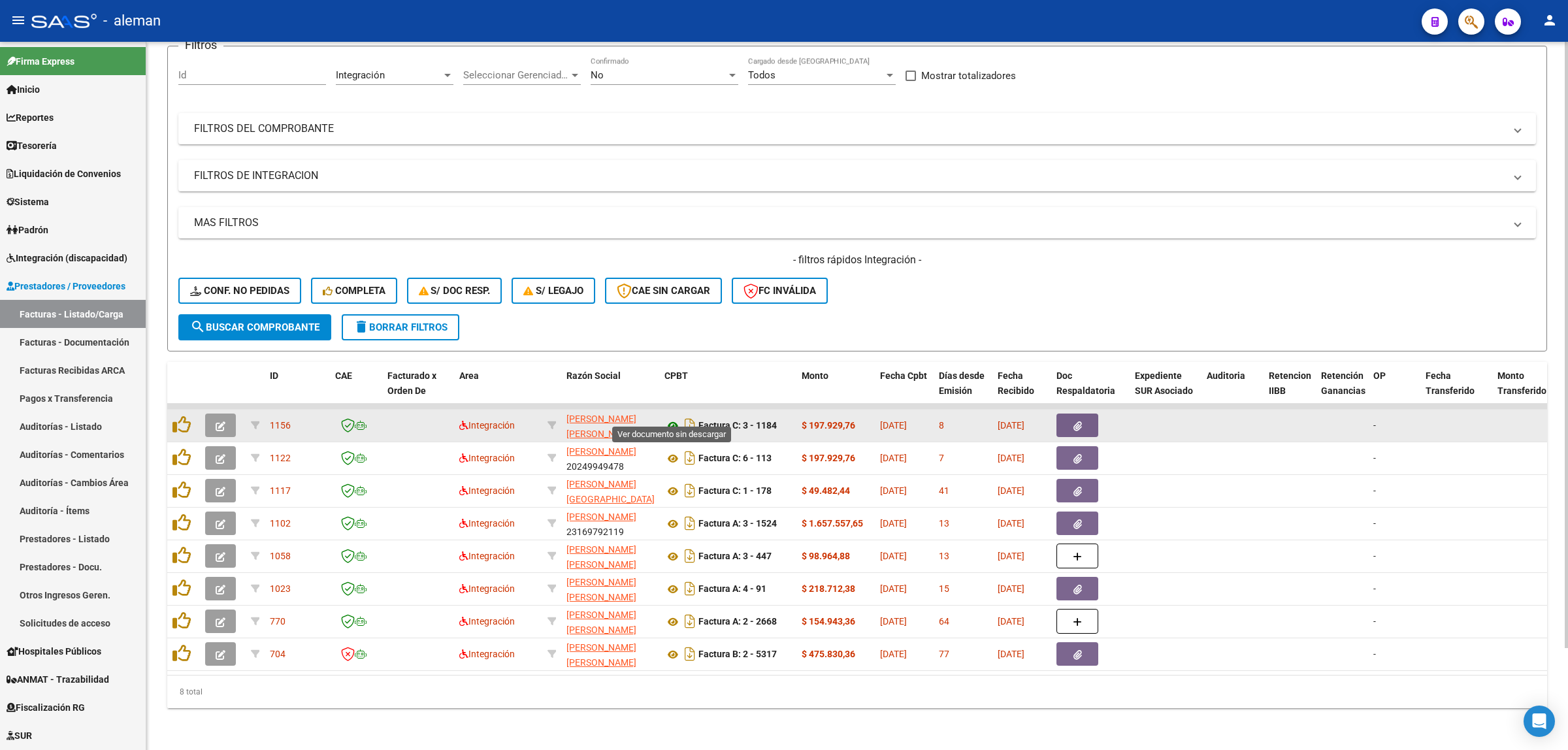
click at [672, 418] on icon at bounding box center [673, 426] width 17 height 16
click at [1076, 419] on span "button" at bounding box center [1078, 425] width 8 height 12
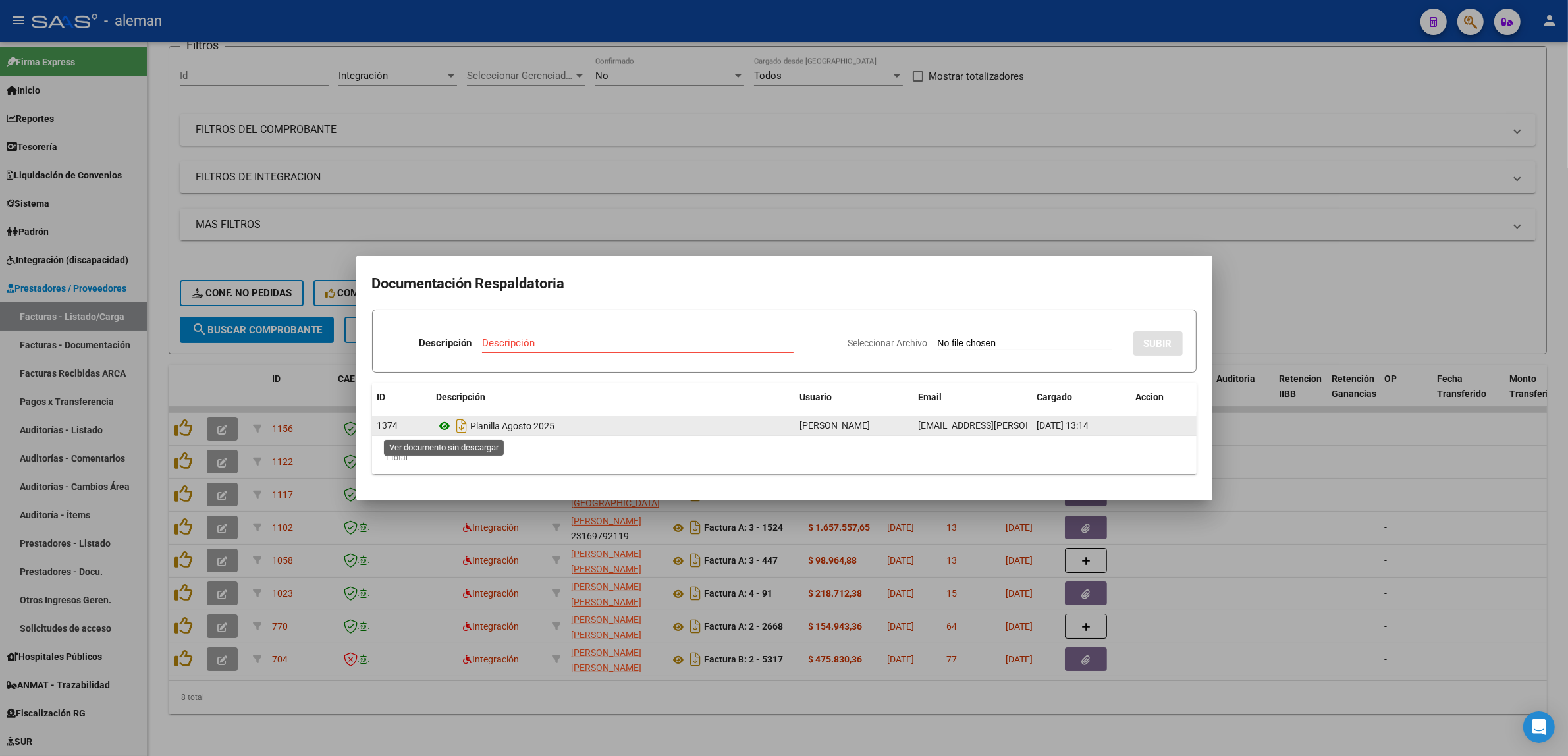
click at [448, 429] on icon at bounding box center [445, 426] width 17 height 16
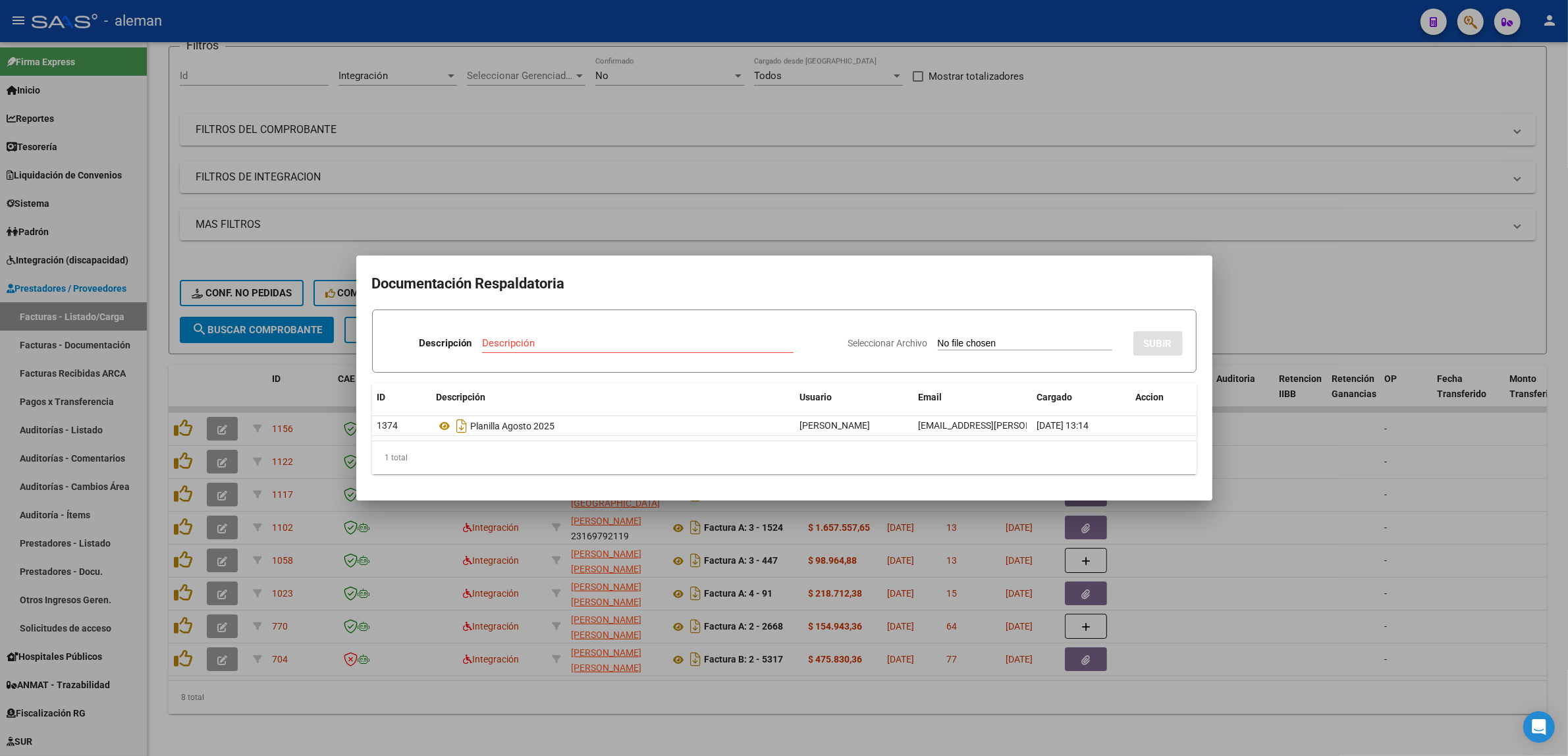
click at [1267, 446] on div at bounding box center [784, 378] width 1568 height 756
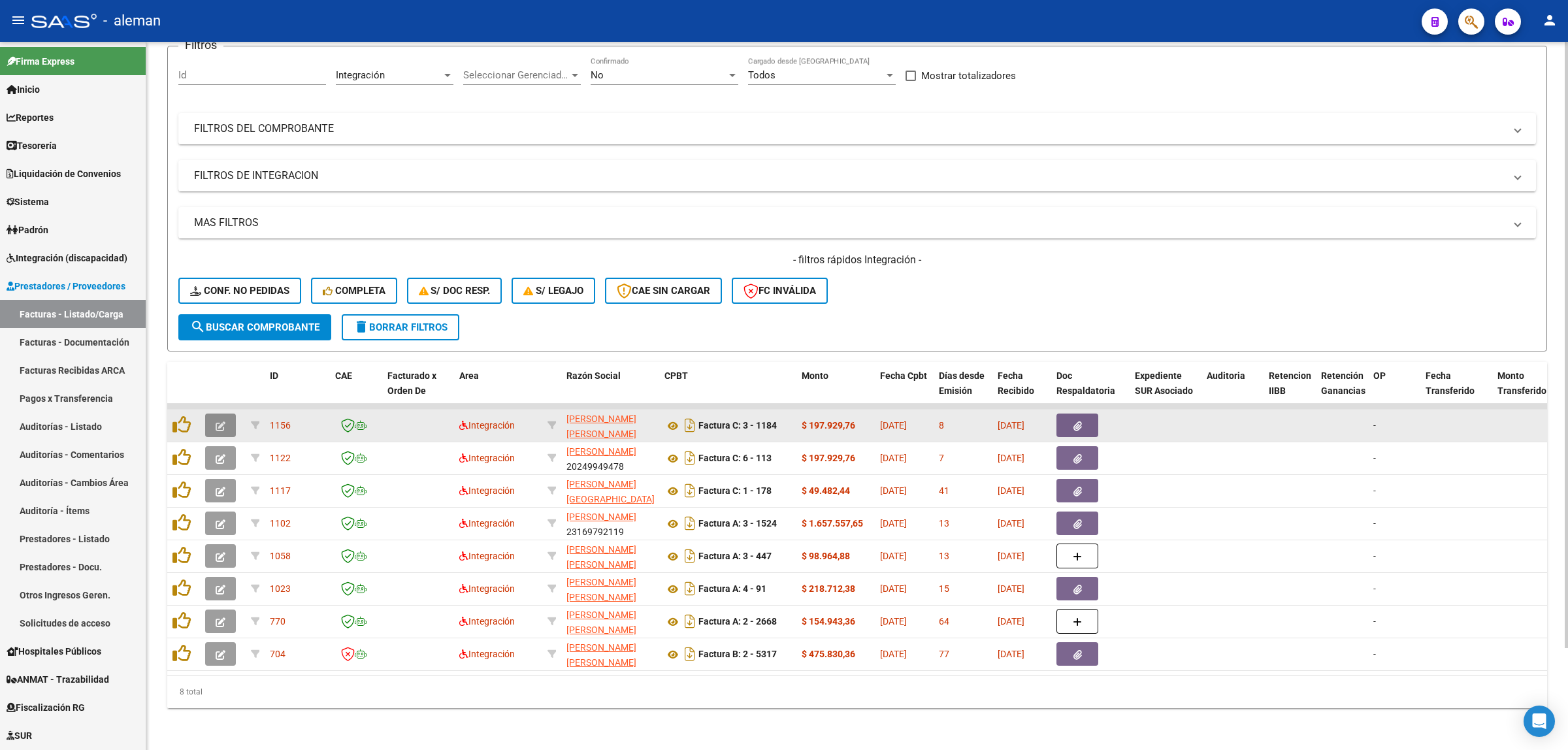
click at [228, 416] on button "button" at bounding box center [220, 426] width 31 height 23
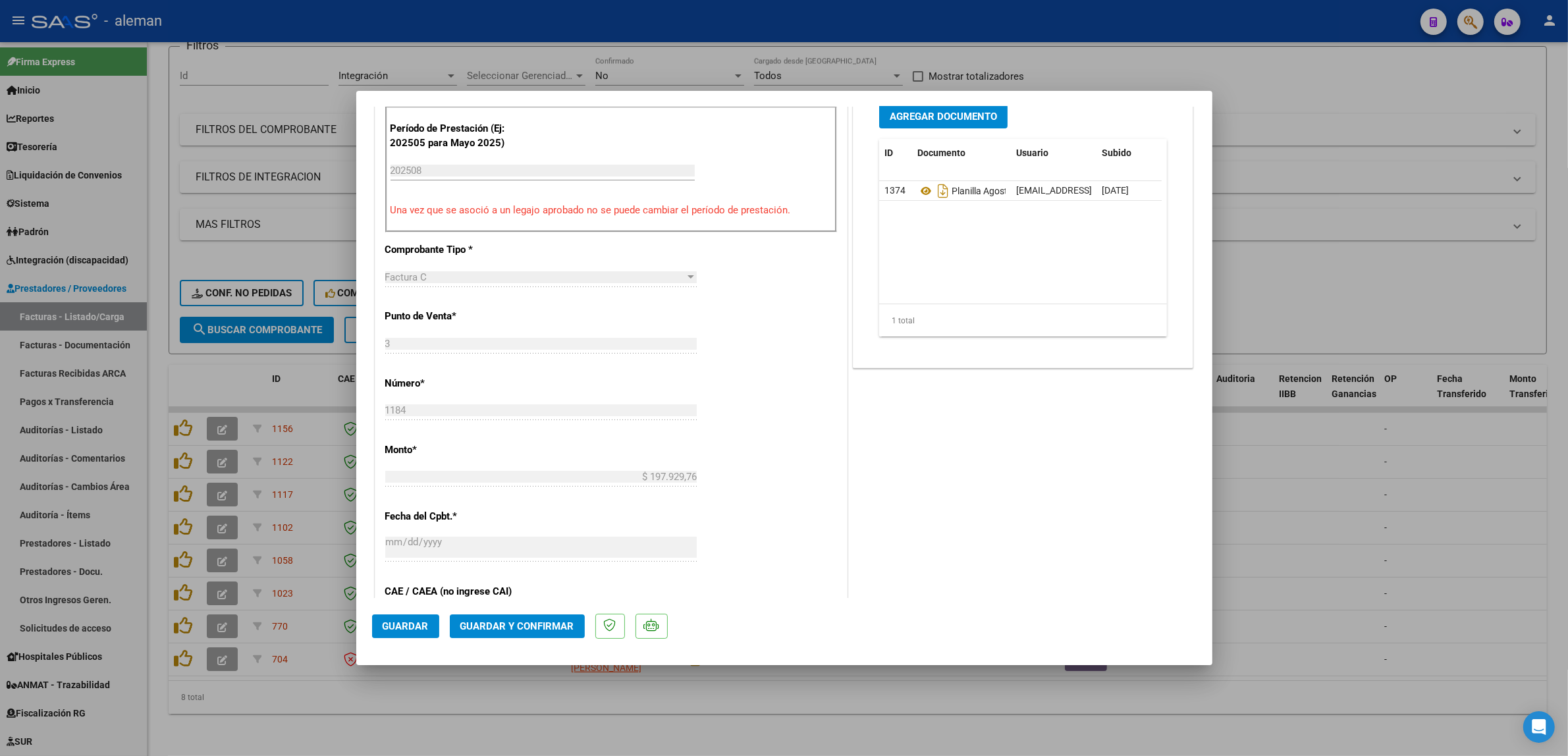
scroll to position [494, 0]
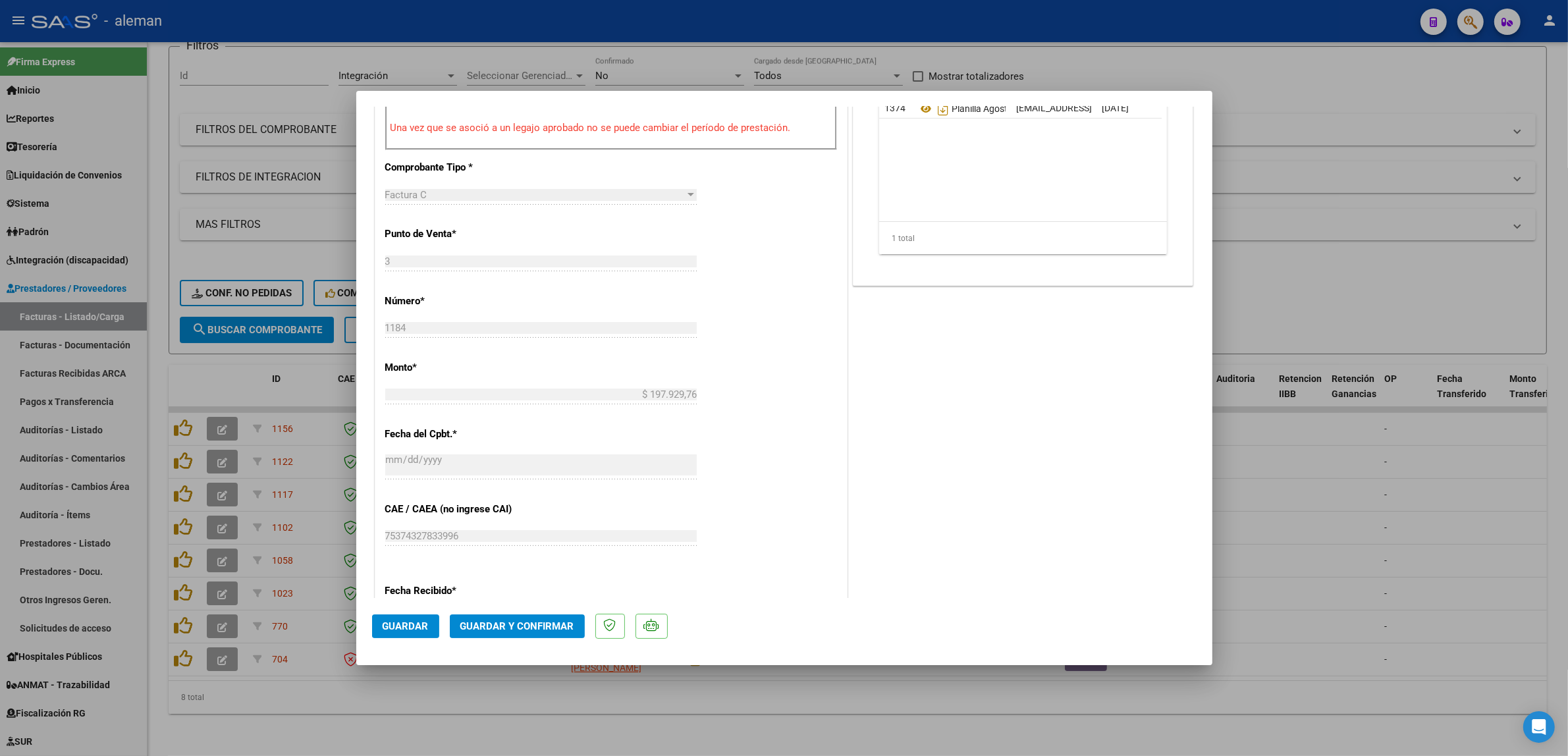
click at [488, 624] on span "Guardar y Confirmar" at bounding box center [517, 626] width 114 height 12
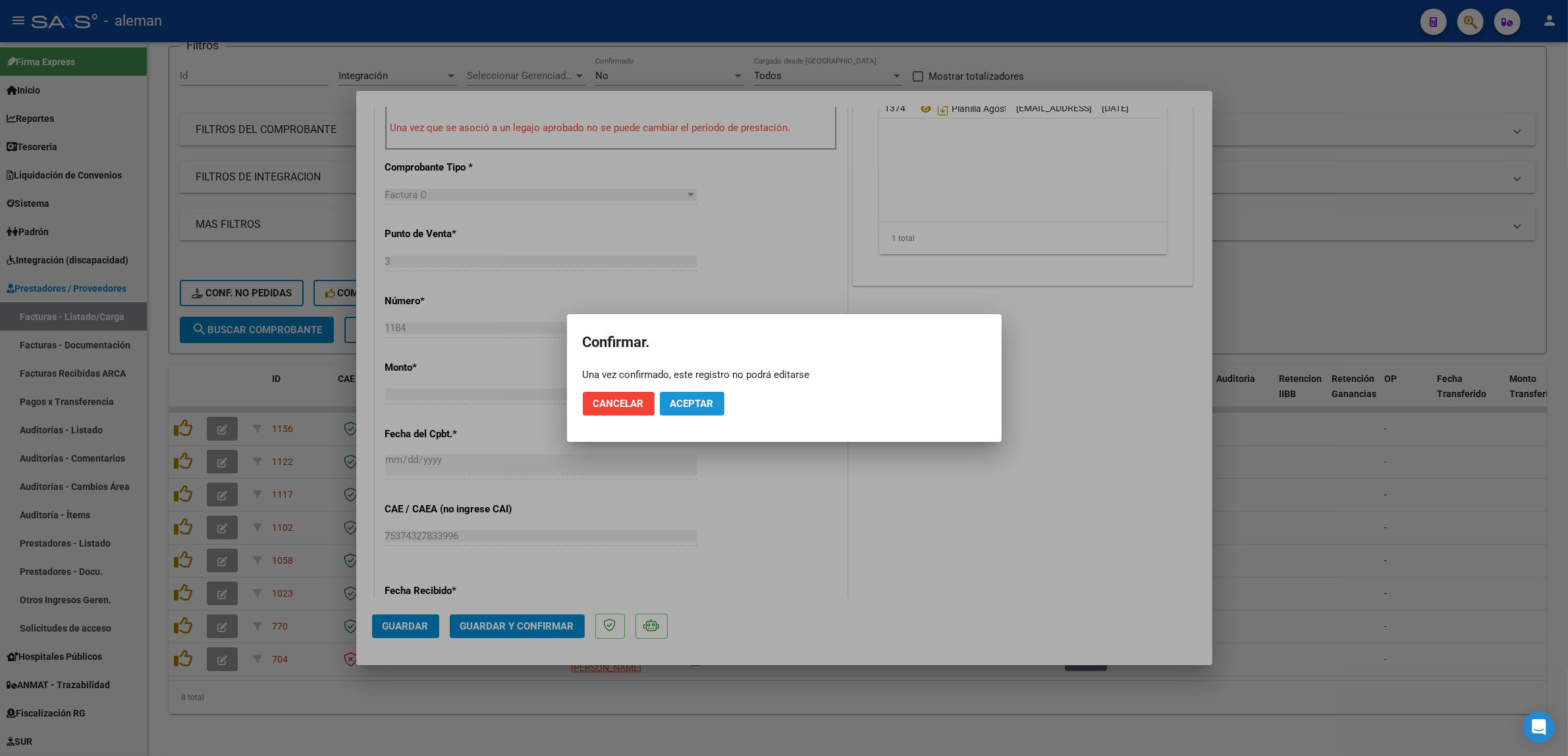
click at [691, 398] on span "Aceptar" at bounding box center [692, 403] width 44 height 12
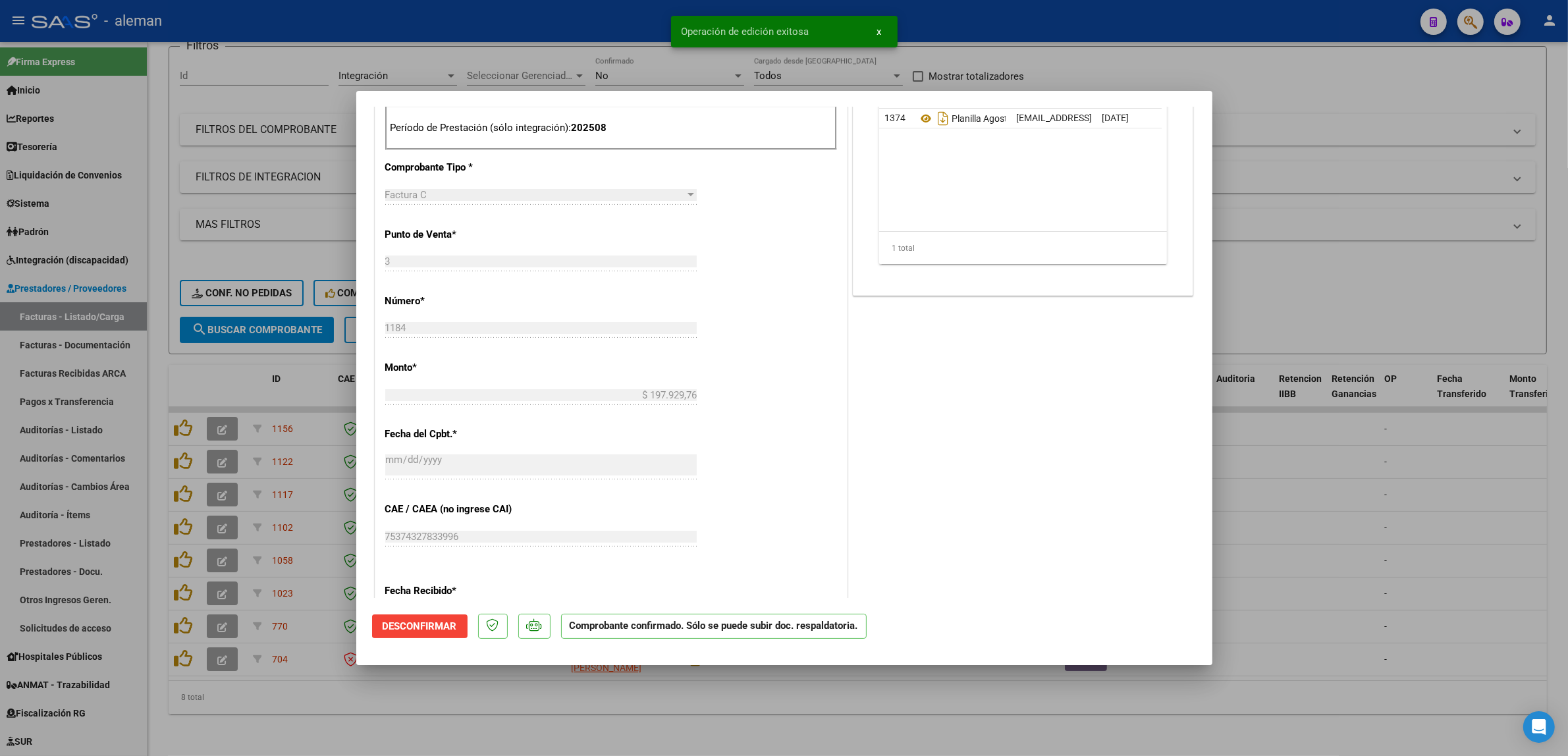
click at [1341, 532] on div at bounding box center [784, 378] width 1568 height 756
type input "$ 0,00"
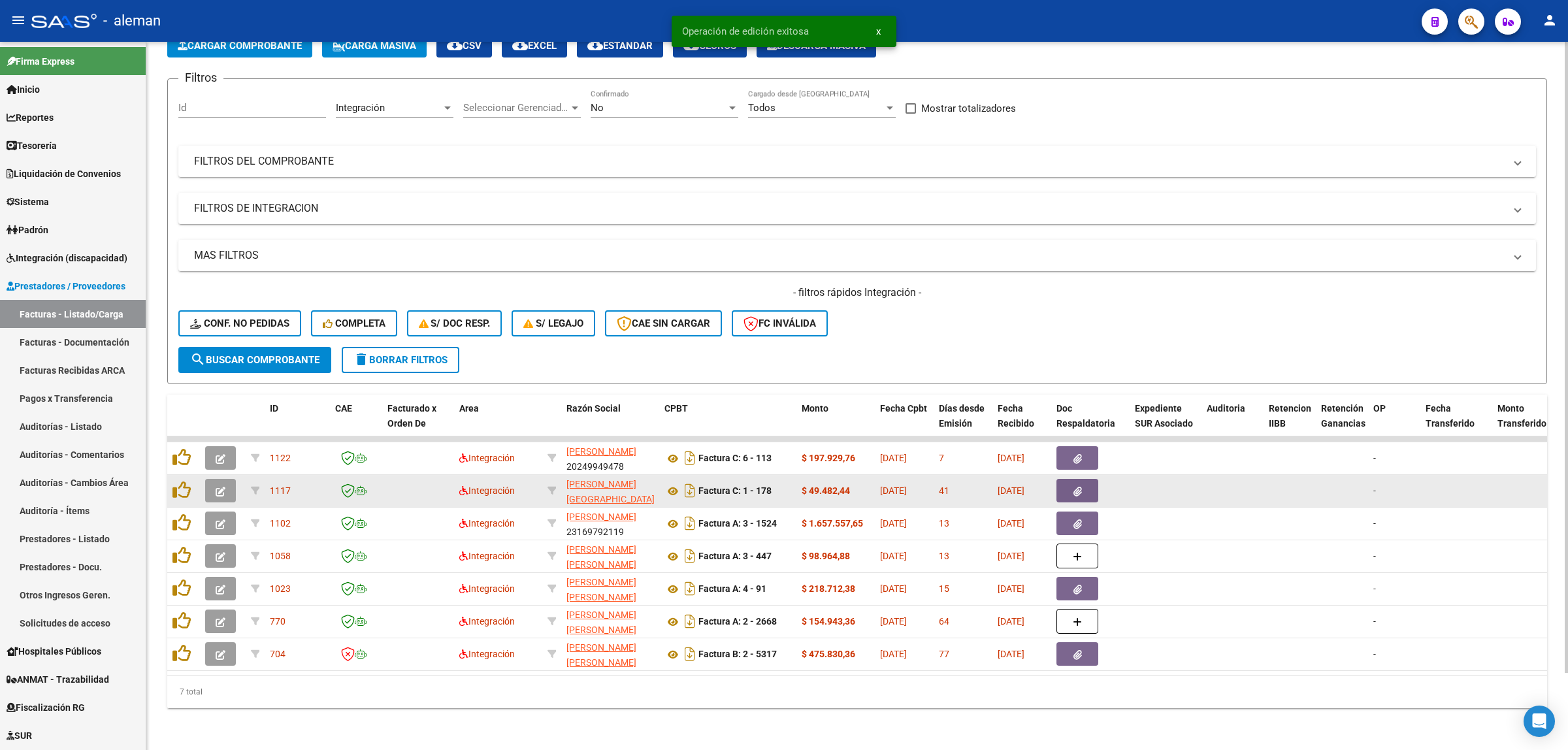
scroll to position [86, 0]
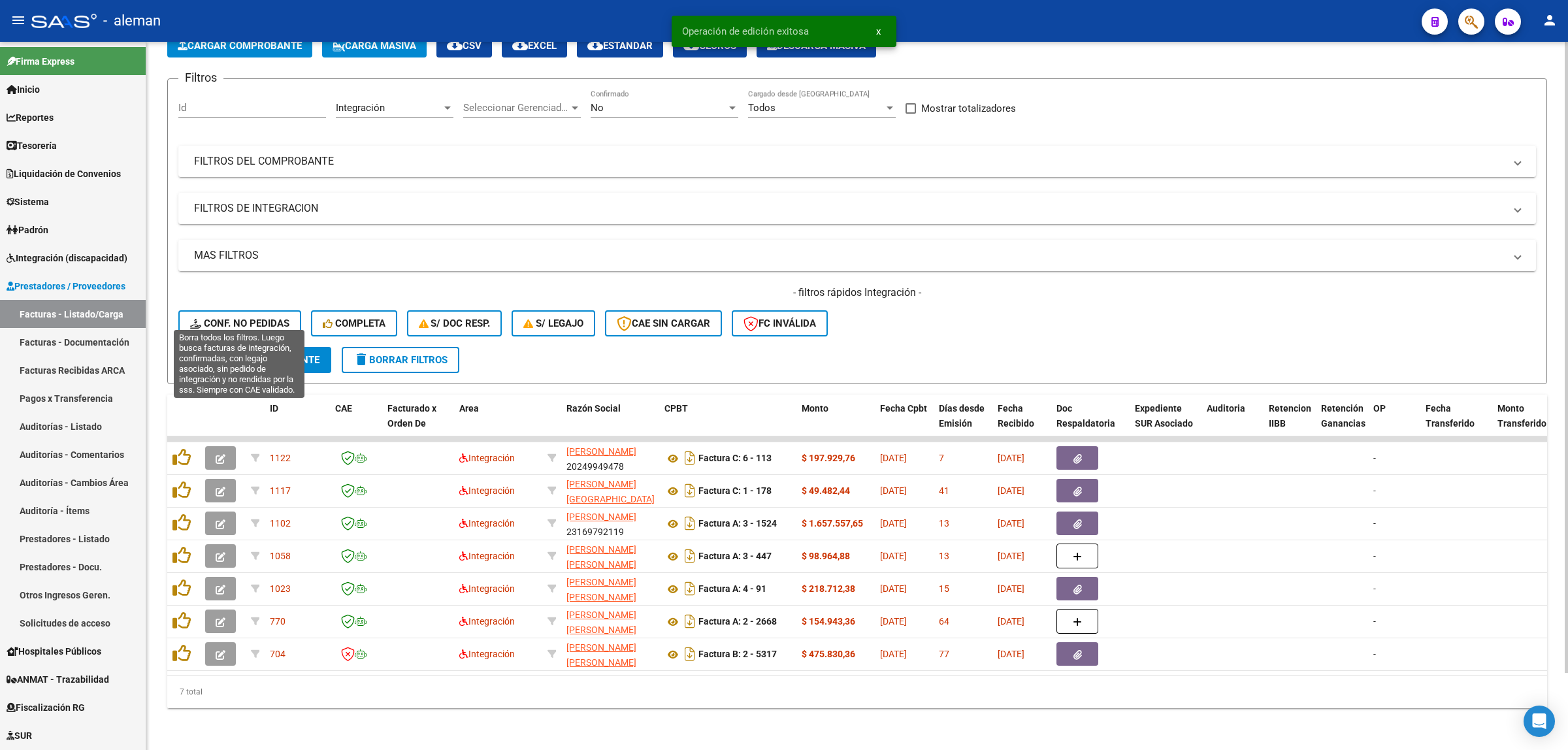
click at [262, 318] on span "Conf. no pedidas" at bounding box center [240, 323] width 99 height 12
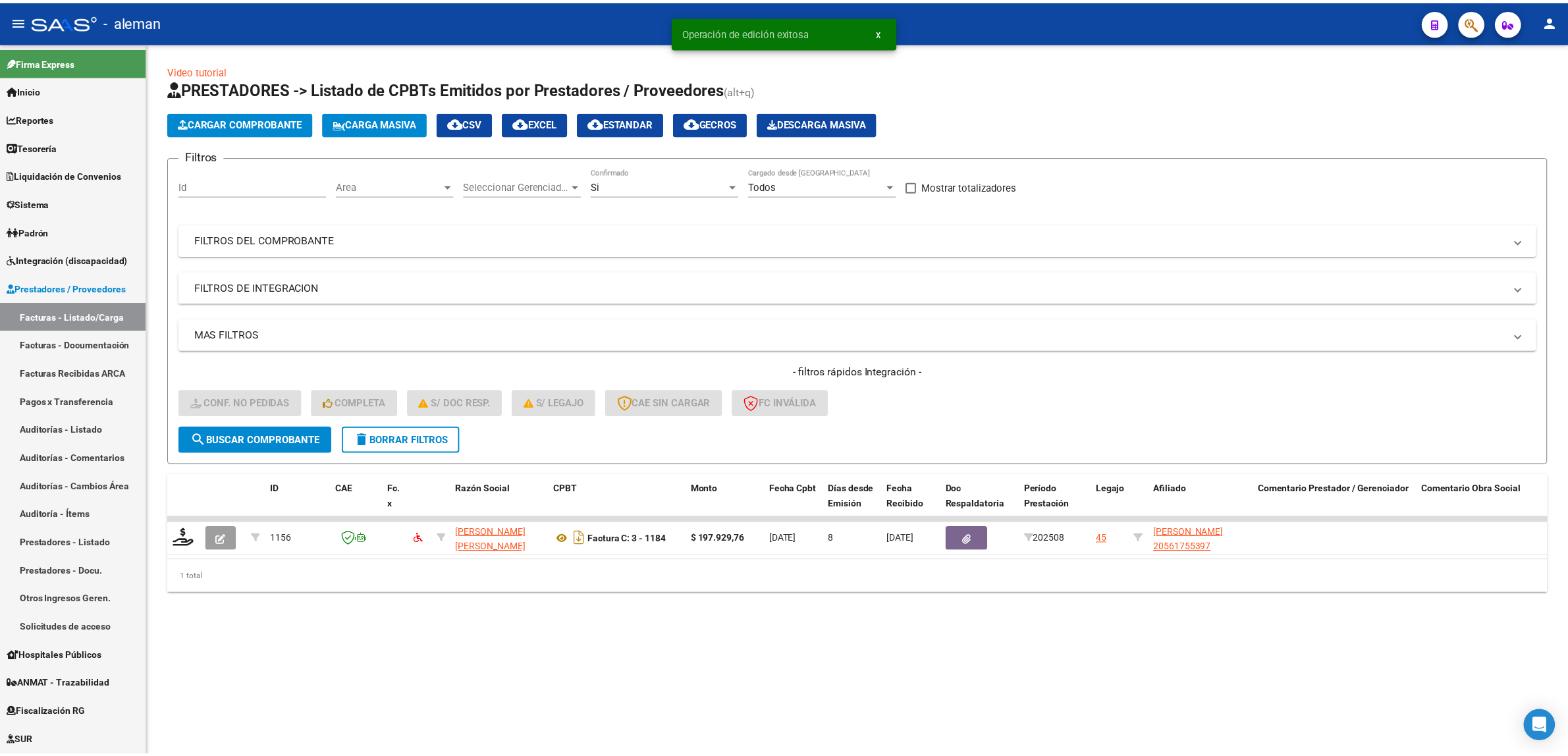
scroll to position [0, 0]
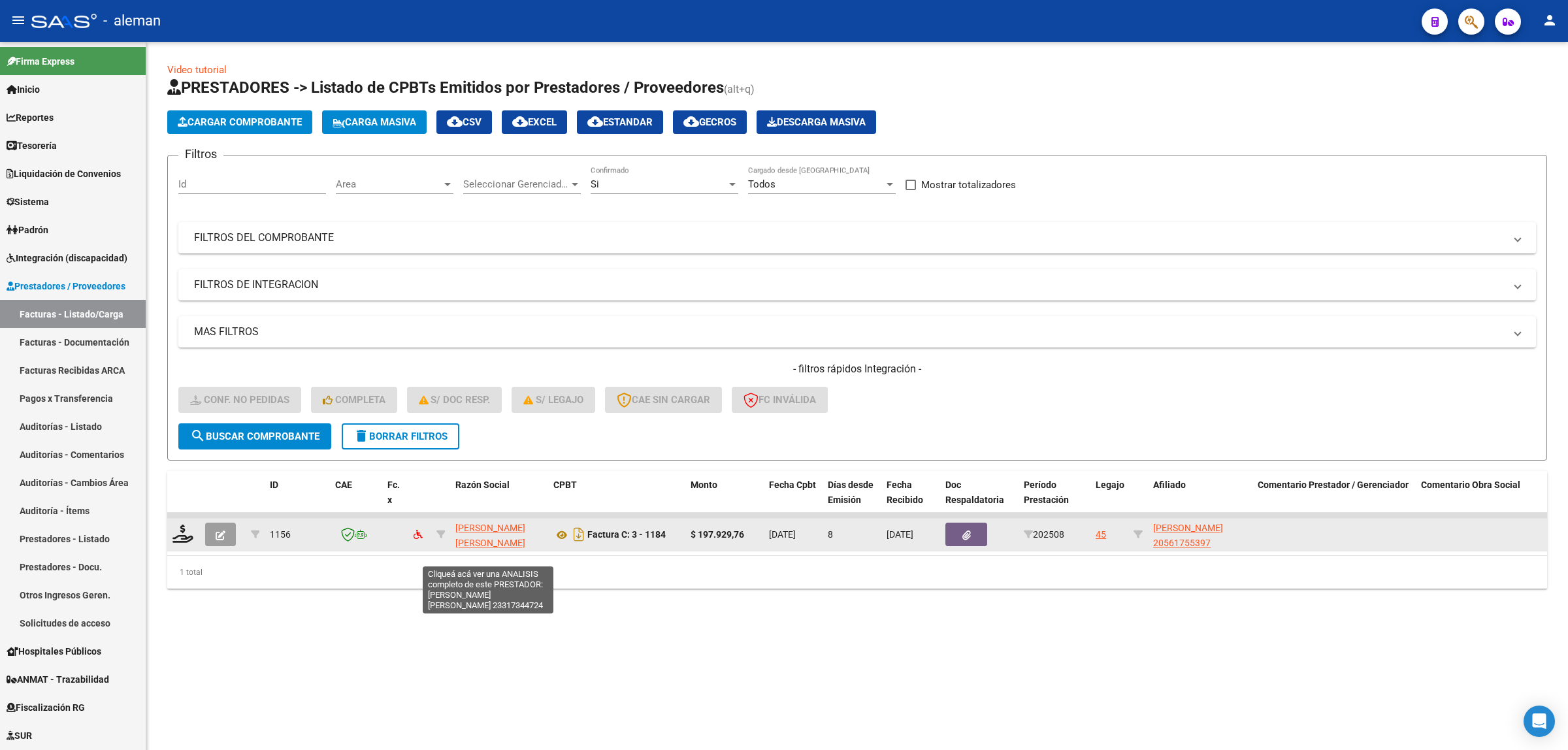
click at [495, 529] on span "FERNANDEZ TORRES, MARIA AMELIA" at bounding box center [490, 535] width 70 height 25
type textarea "23317344724"
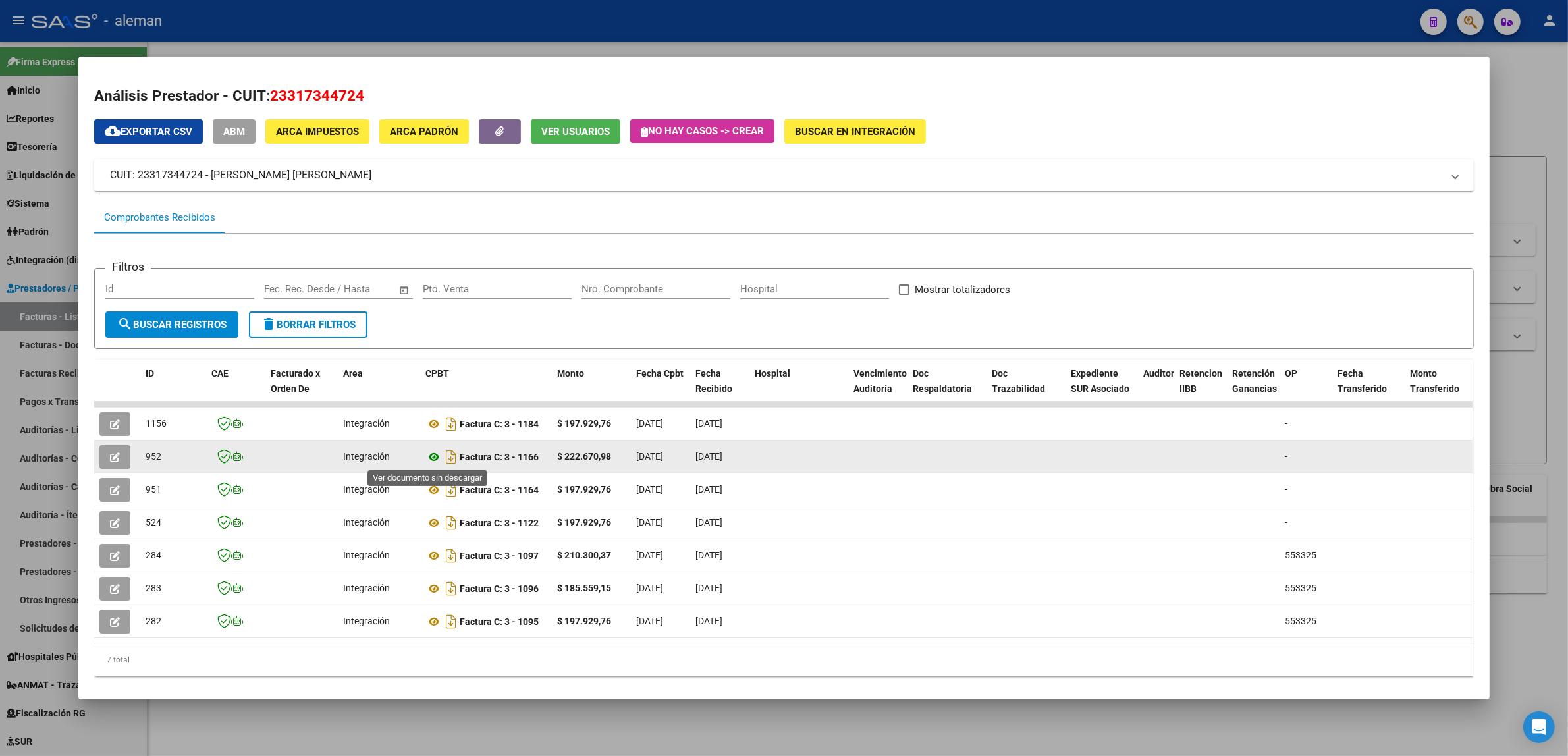
click at [430, 452] on icon at bounding box center [434, 457] width 17 height 16
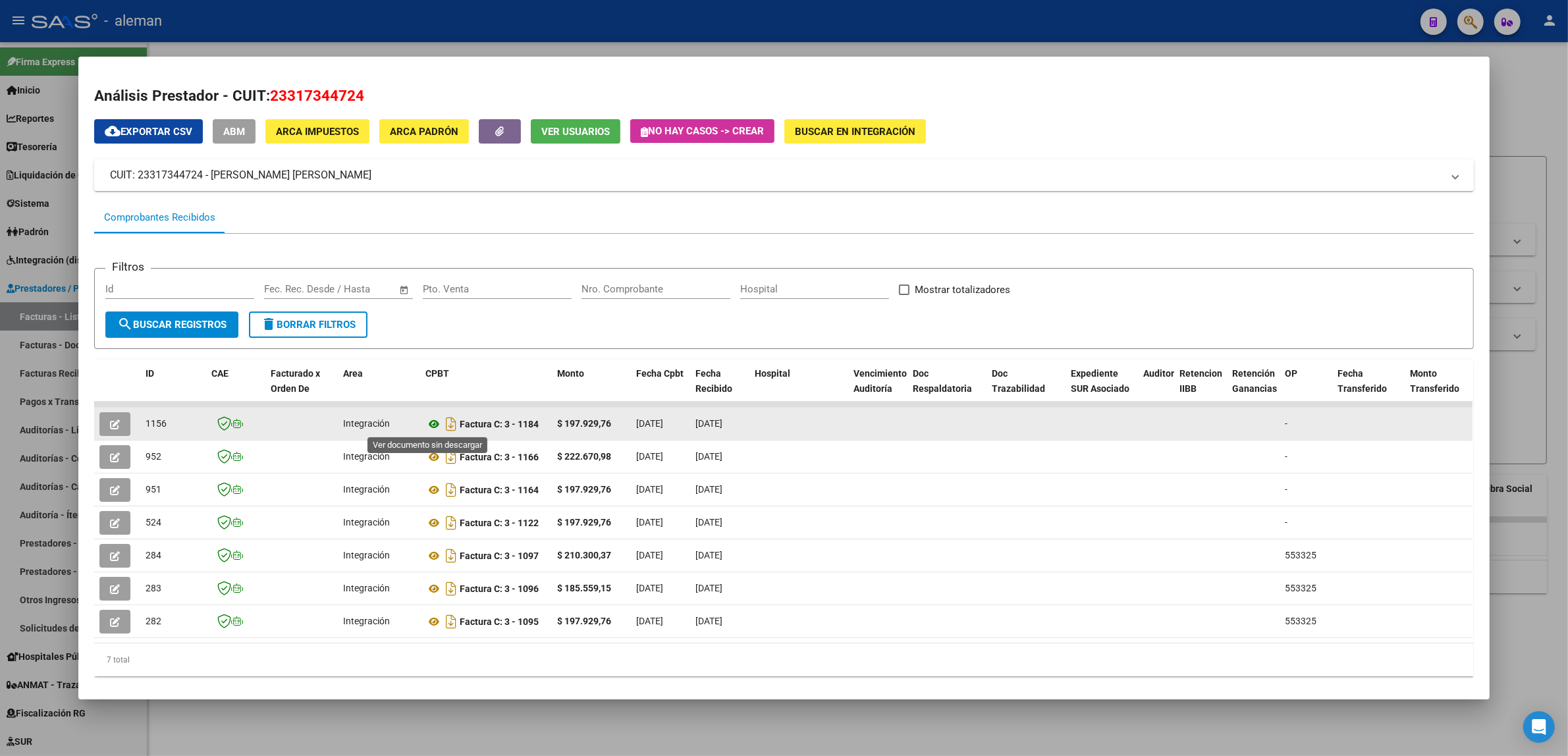
click at [426, 422] on icon at bounding box center [434, 424] width 17 height 16
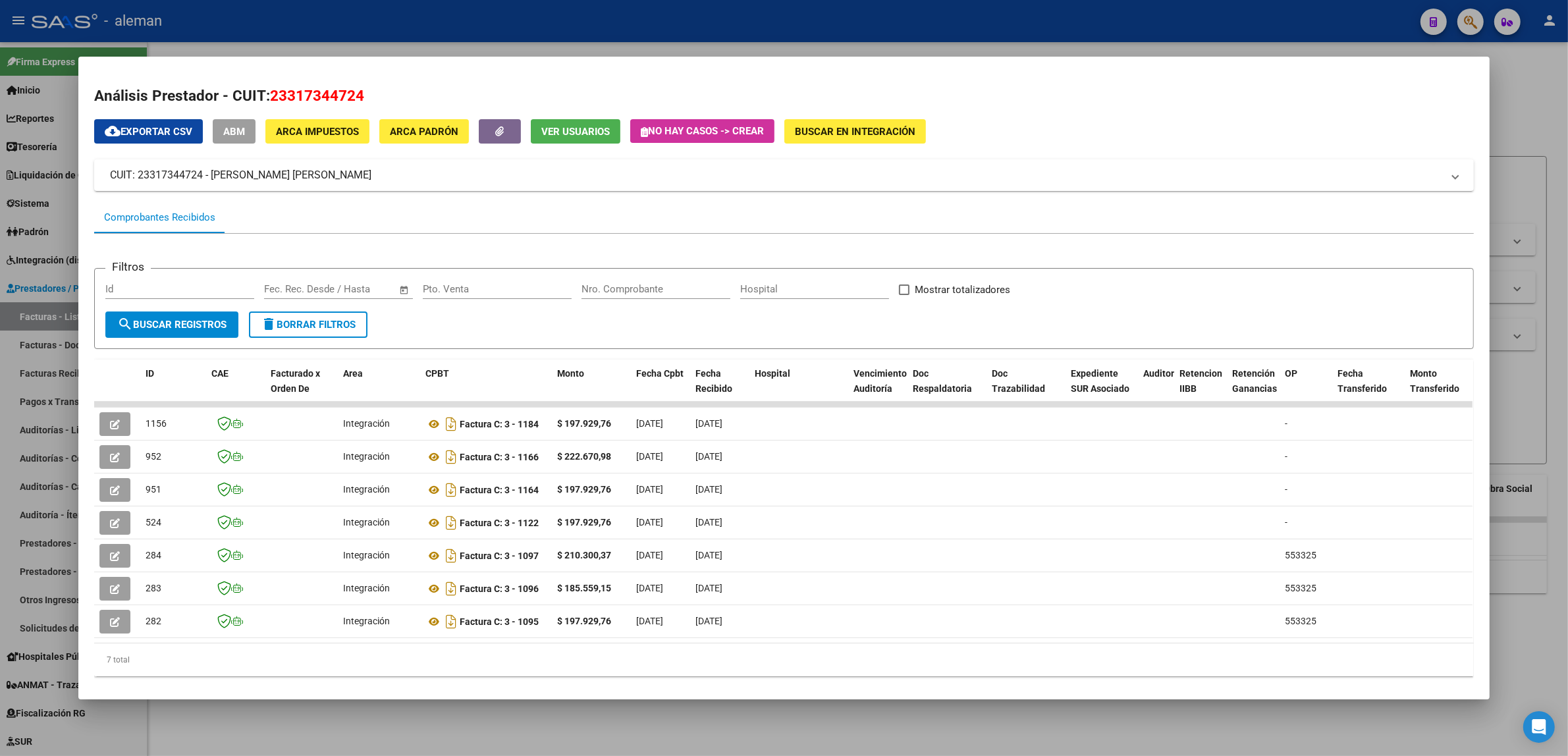
click at [1522, 547] on div at bounding box center [784, 378] width 1568 height 756
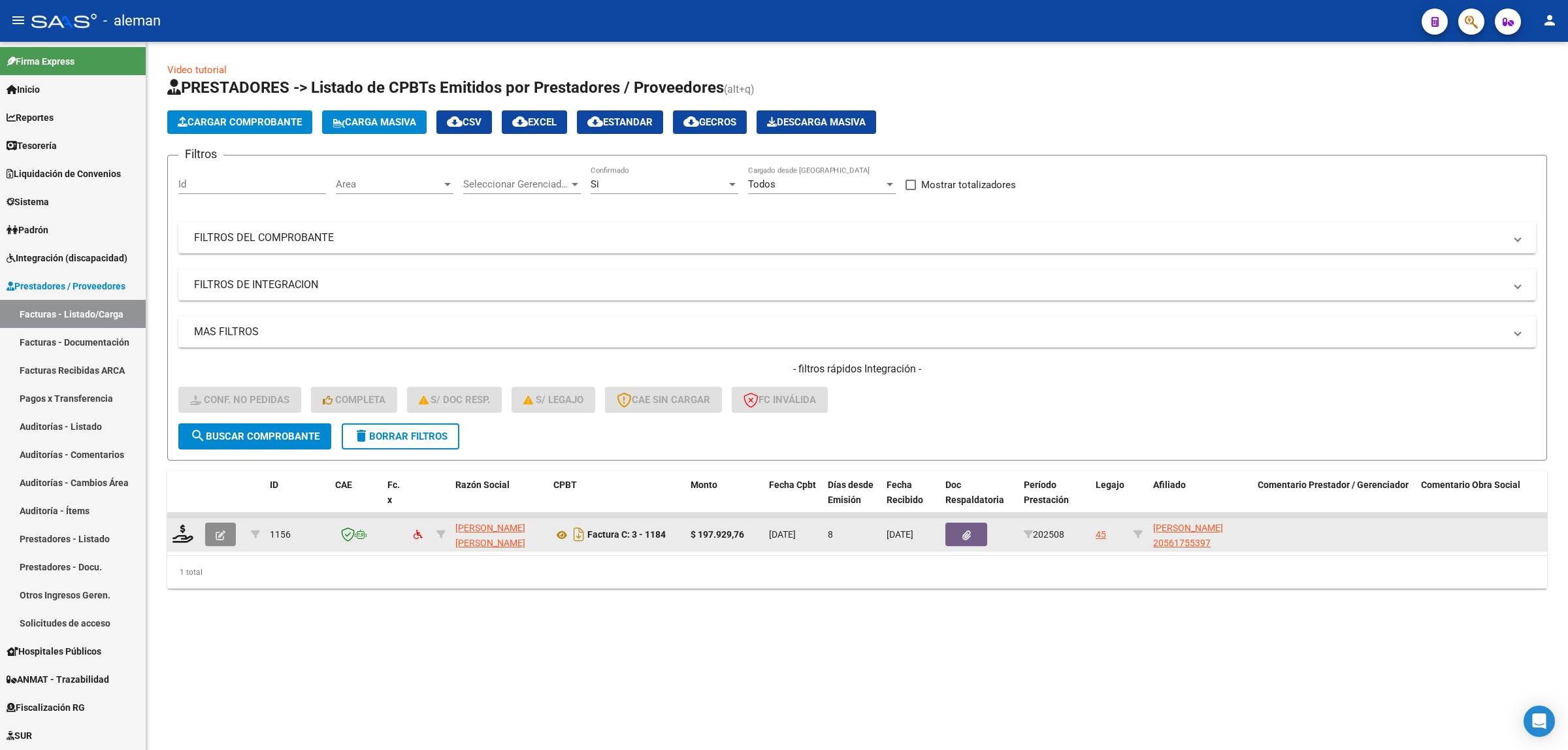
click at [210, 536] on button "button" at bounding box center [220, 534] width 31 height 23
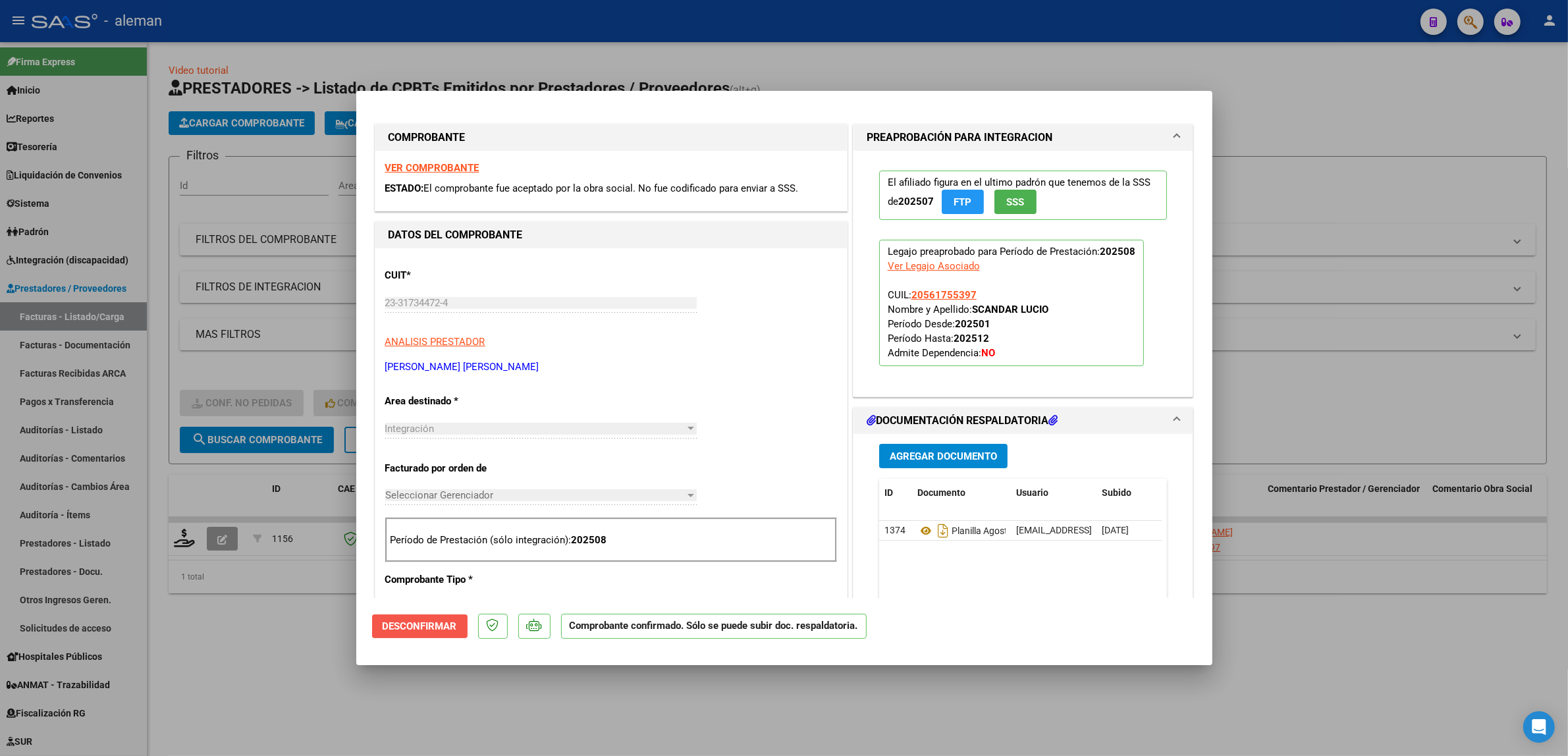
click at [406, 623] on span "Desconfirmar" at bounding box center [419, 626] width 74 height 12
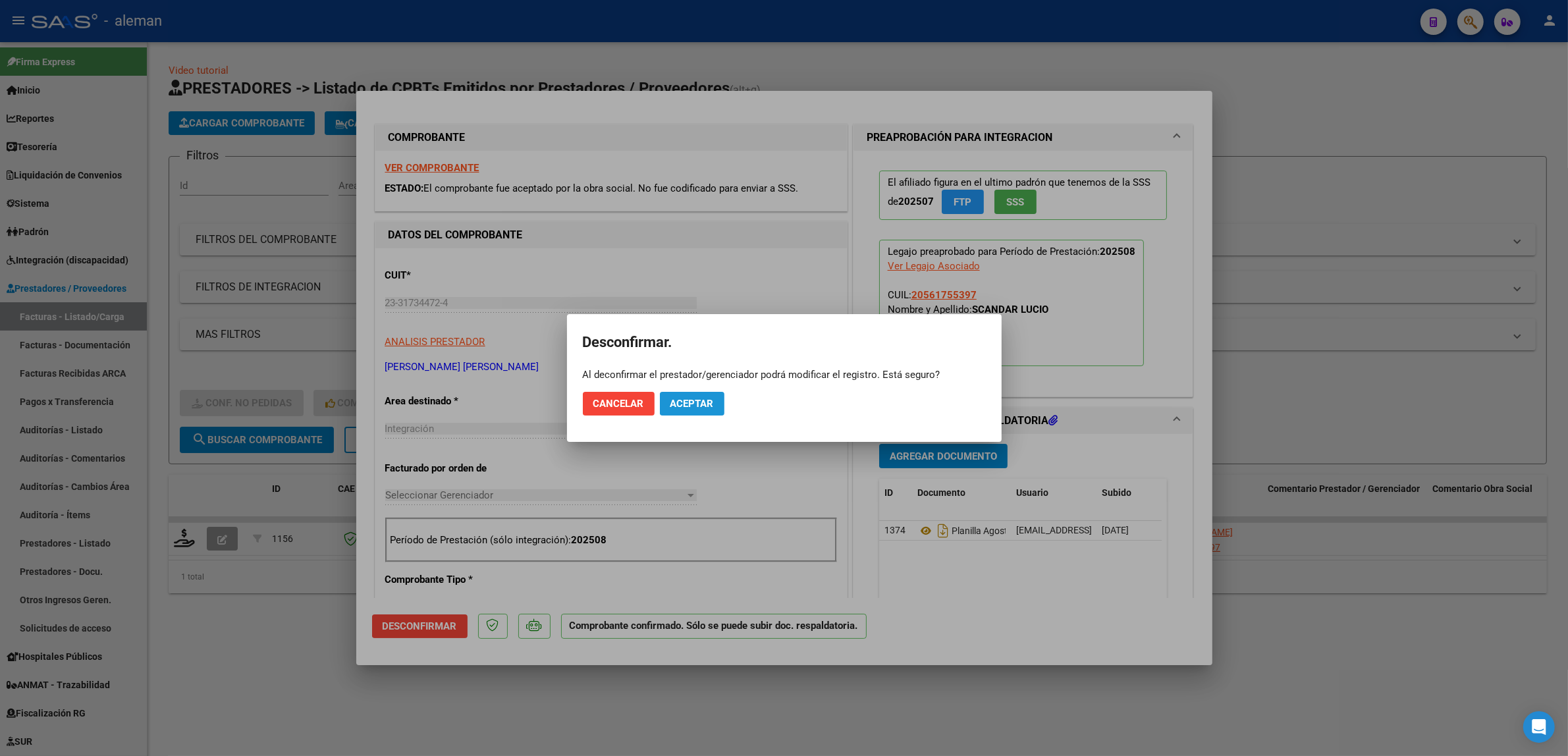
click at [693, 396] on button "Aceptar" at bounding box center [691, 404] width 64 height 24
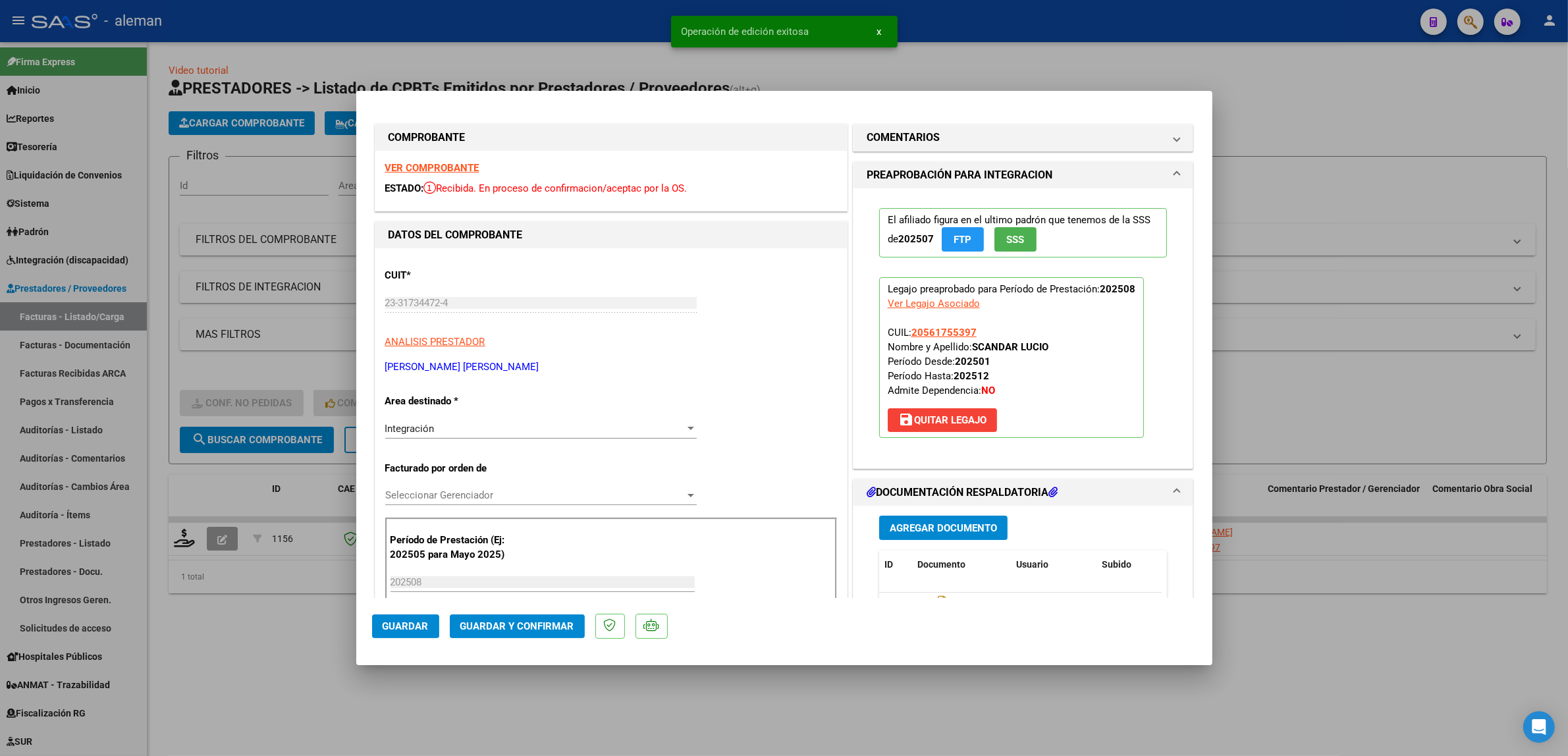
click at [1305, 425] on div at bounding box center [784, 378] width 1568 height 756
type input "$ 0,00"
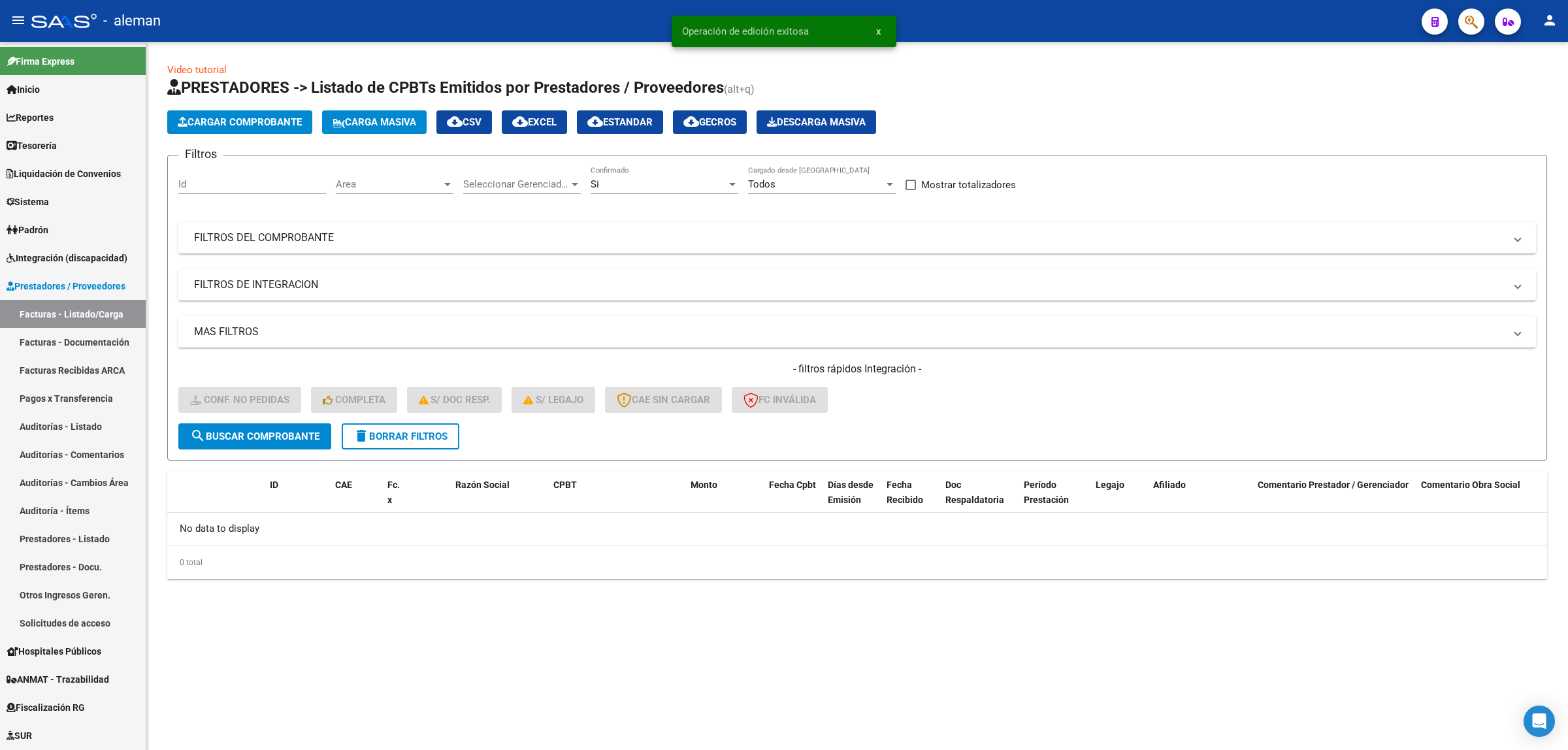
click at [393, 432] on span "delete Borrar Filtros" at bounding box center [400, 436] width 94 height 12
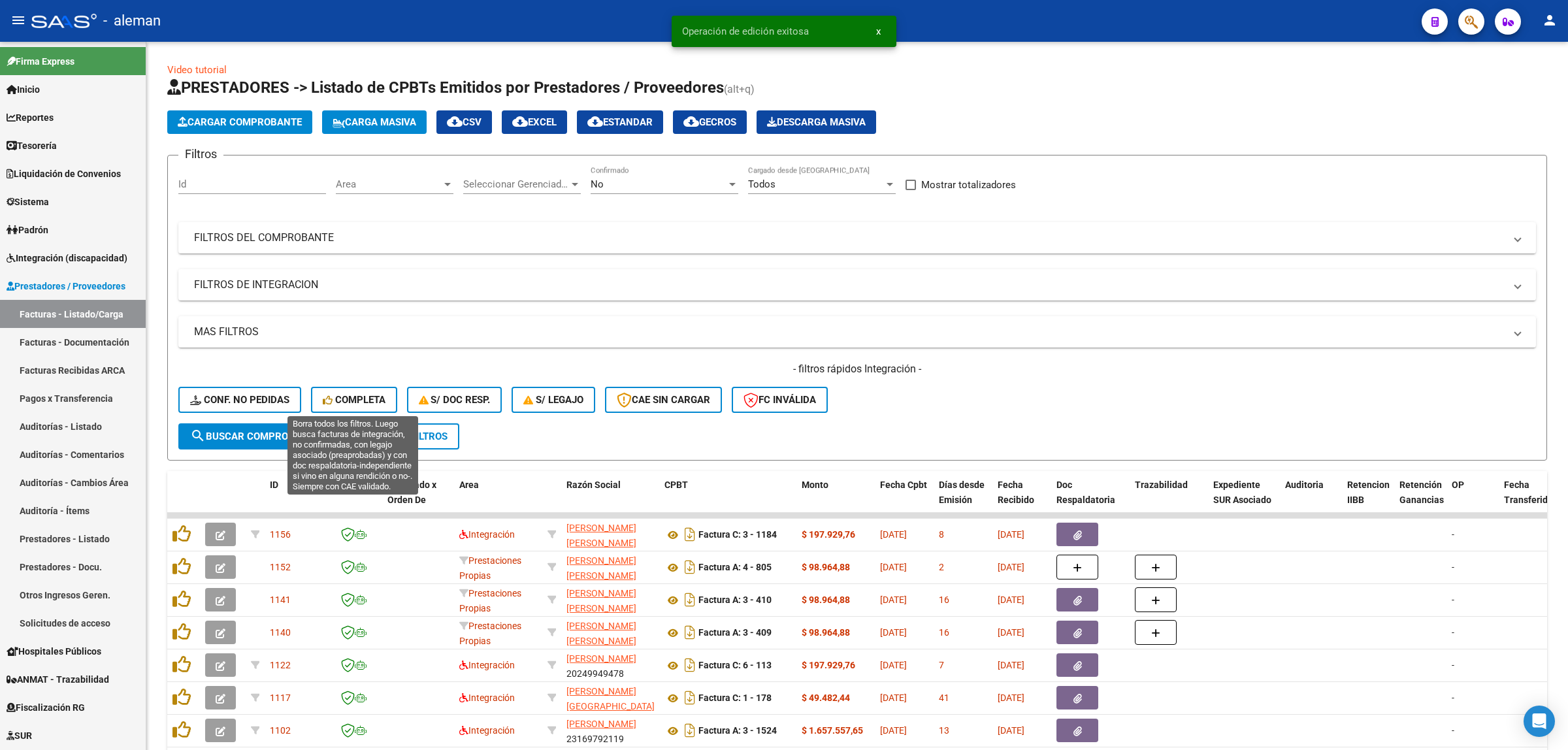
click at [362, 404] on button "Completa" at bounding box center [353, 400] width 86 height 26
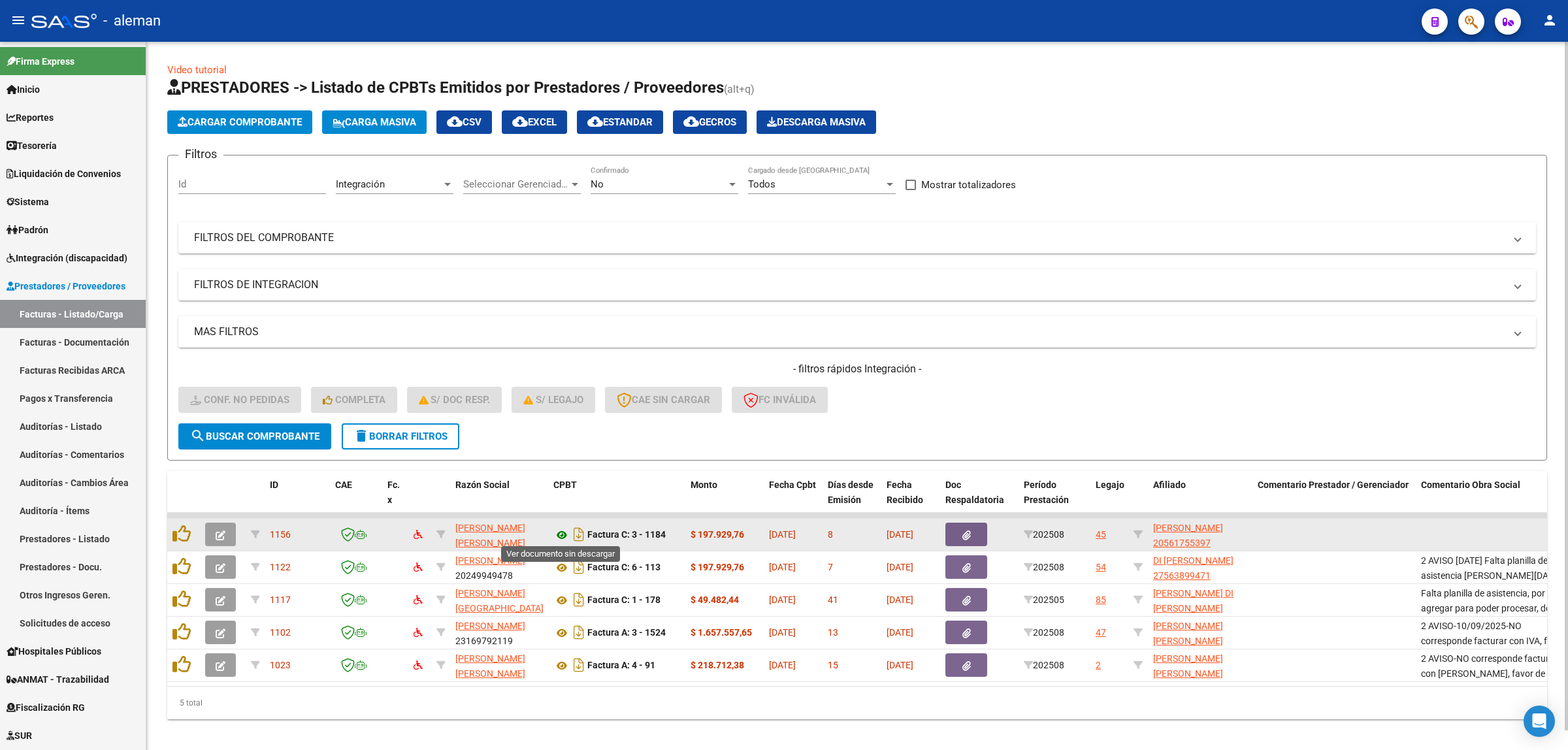
click at [566, 534] on icon at bounding box center [562, 535] width 17 height 16
click at [971, 530] on button "button" at bounding box center [966, 534] width 42 height 23
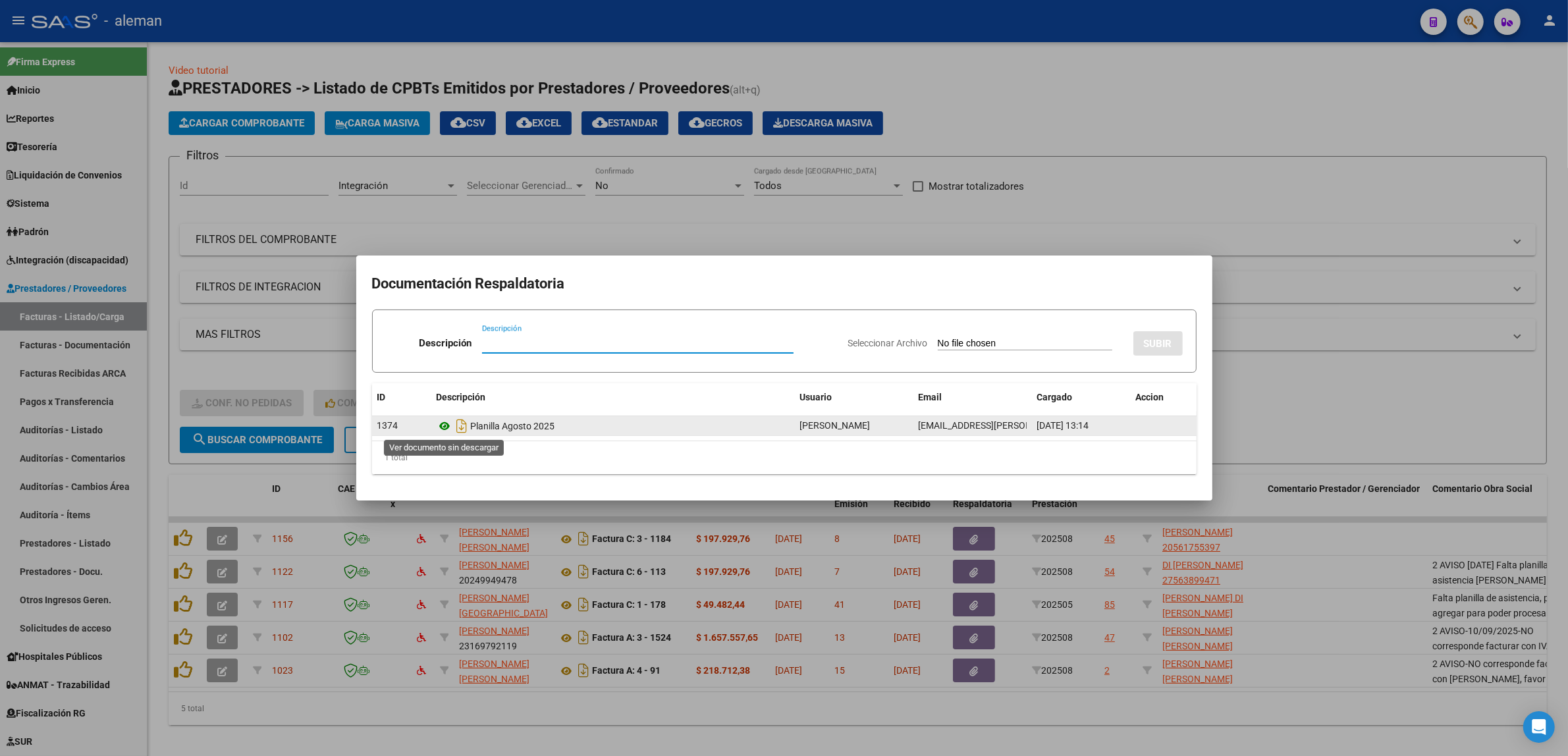
click at [443, 428] on icon at bounding box center [445, 426] width 17 height 16
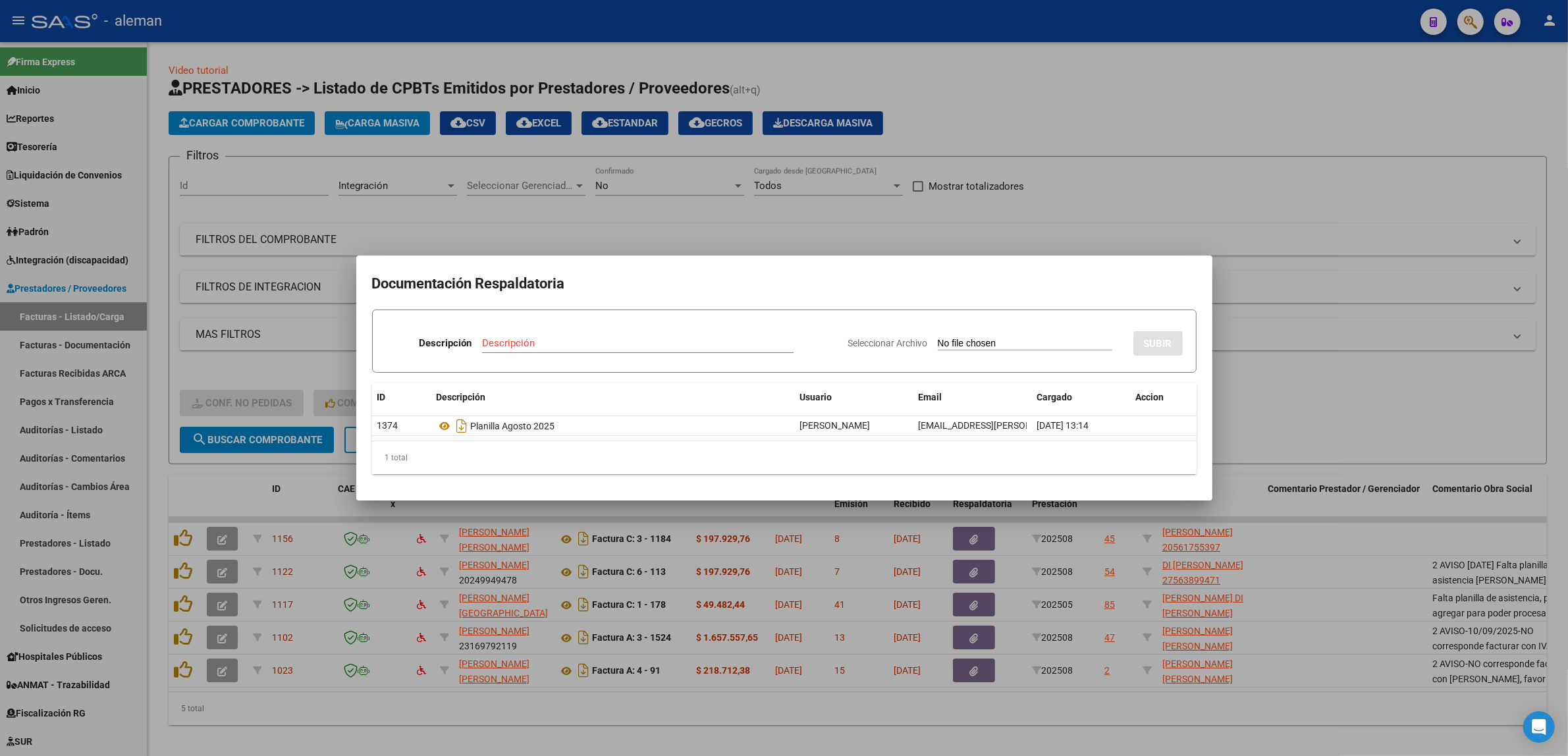
click at [1287, 540] on div at bounding box center [784, 378] width 1568 height 756
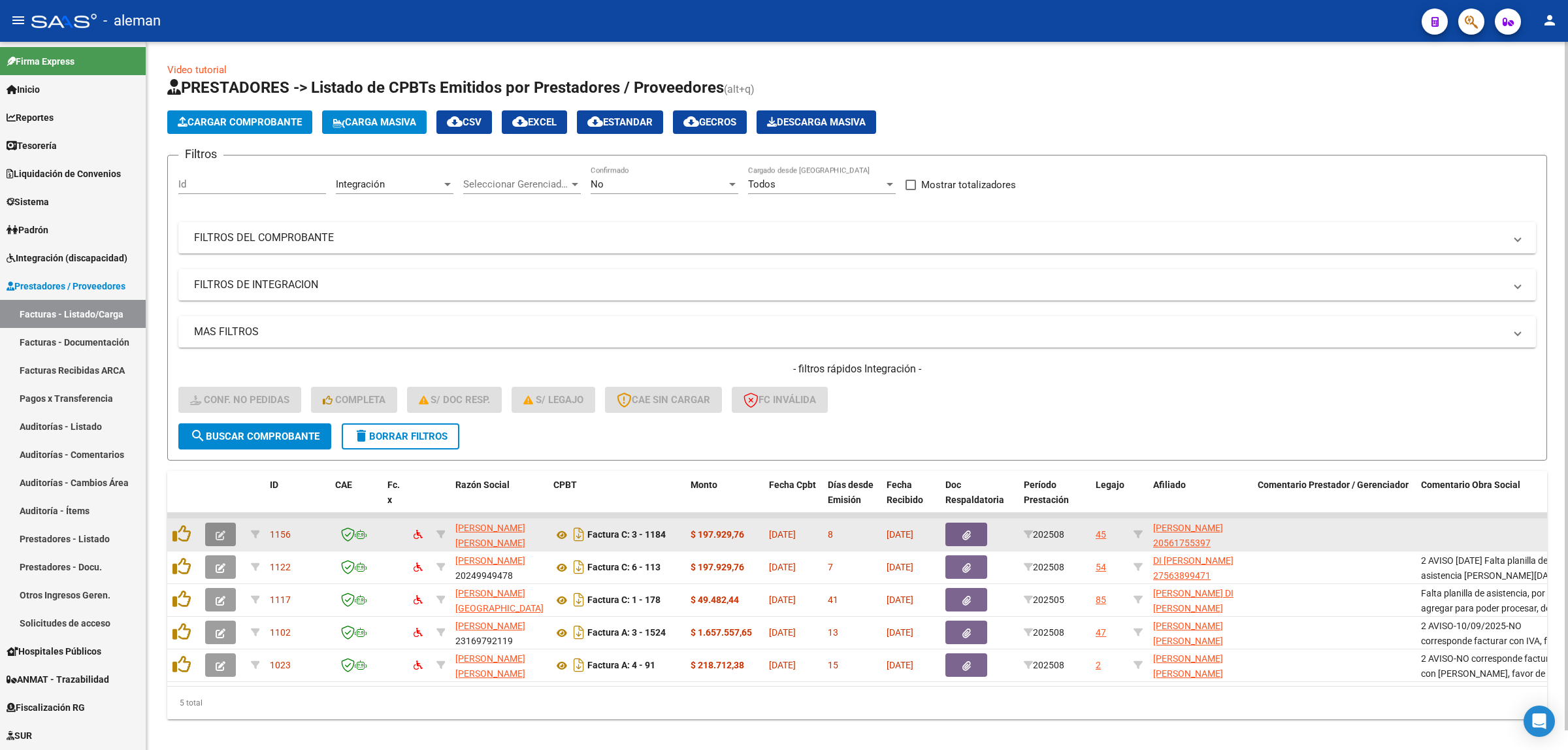
click at [210, 531] on button "button" at bounding box center [220, 534] width 31 height 23
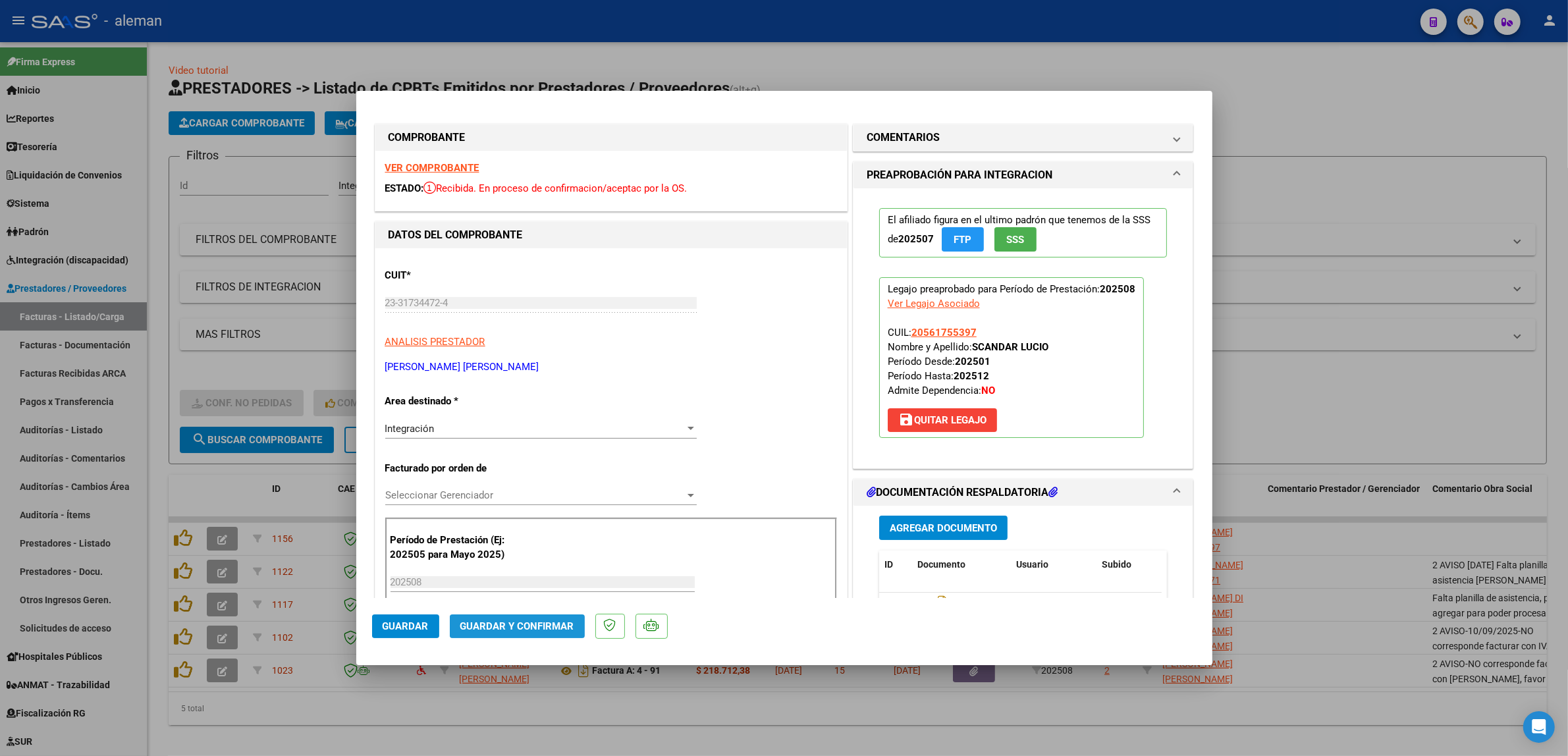
click at [542, 622] on span "Guardar y Confirmar" at bounding box center [517, 626] width 114 height 12
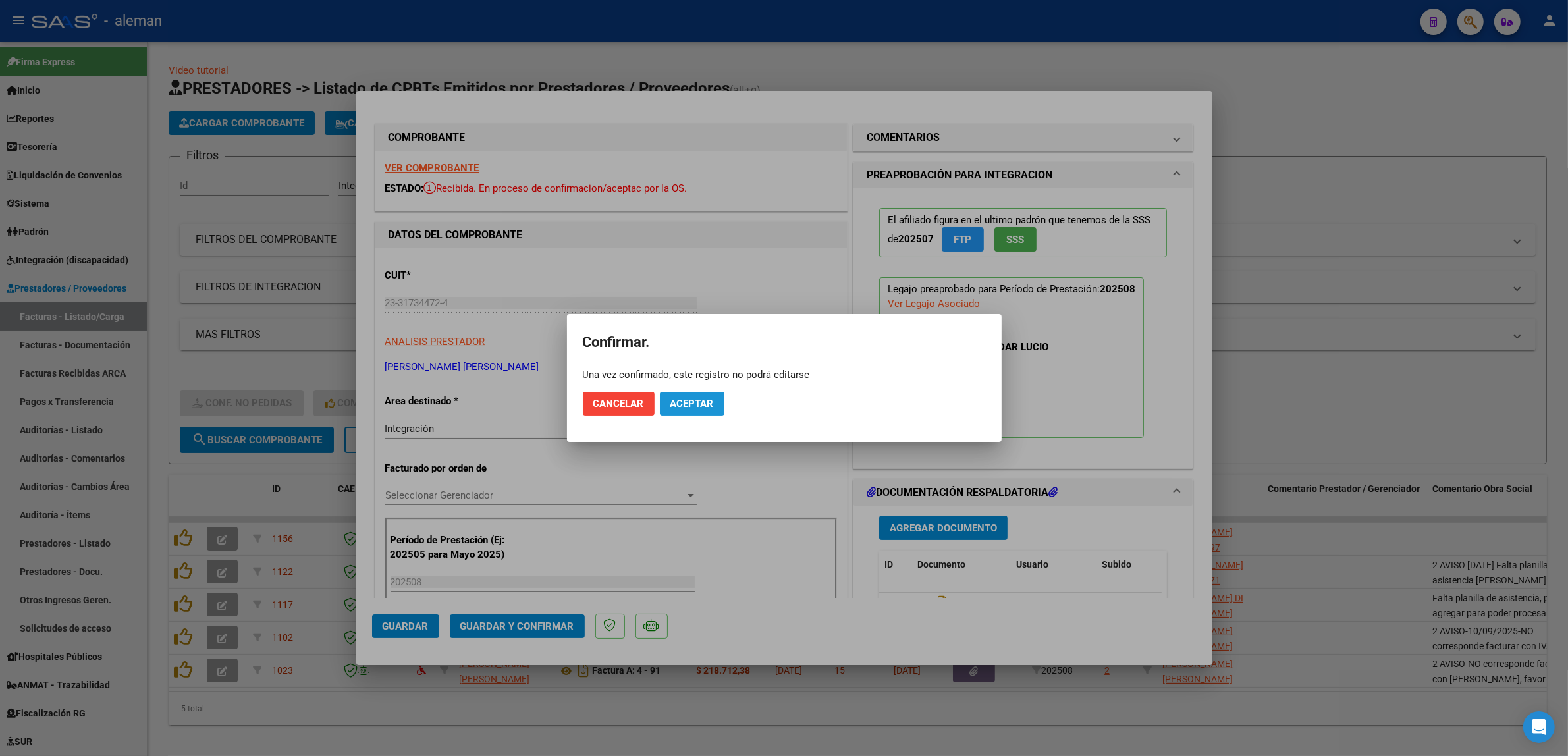
click at [703, 402] on span "Aceptar" at bounding box center [692, 403] width 44 height 12
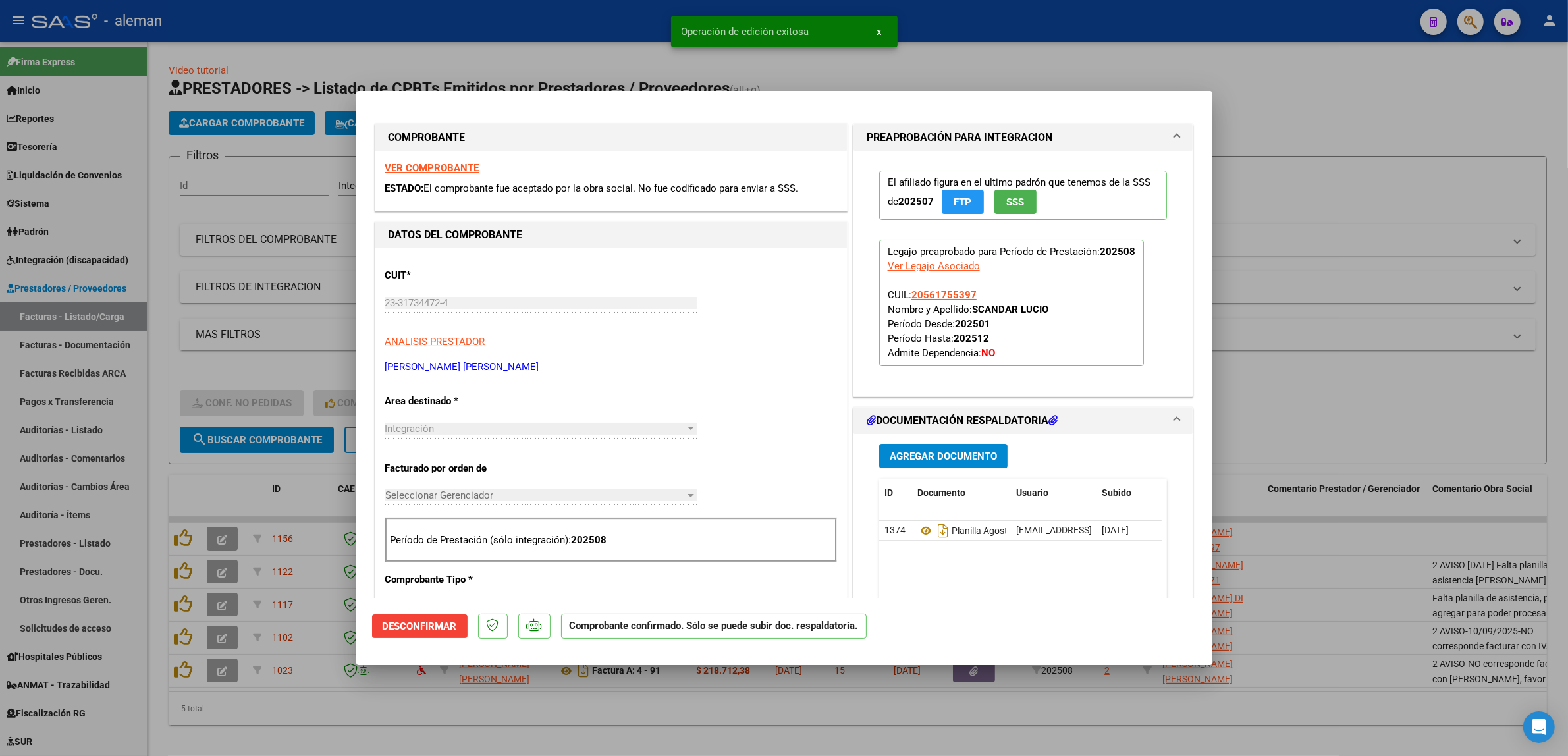
click at [1310, 579] on div at bounding box center [784, 378] width 1568 height 756
type input "$ 0,00"
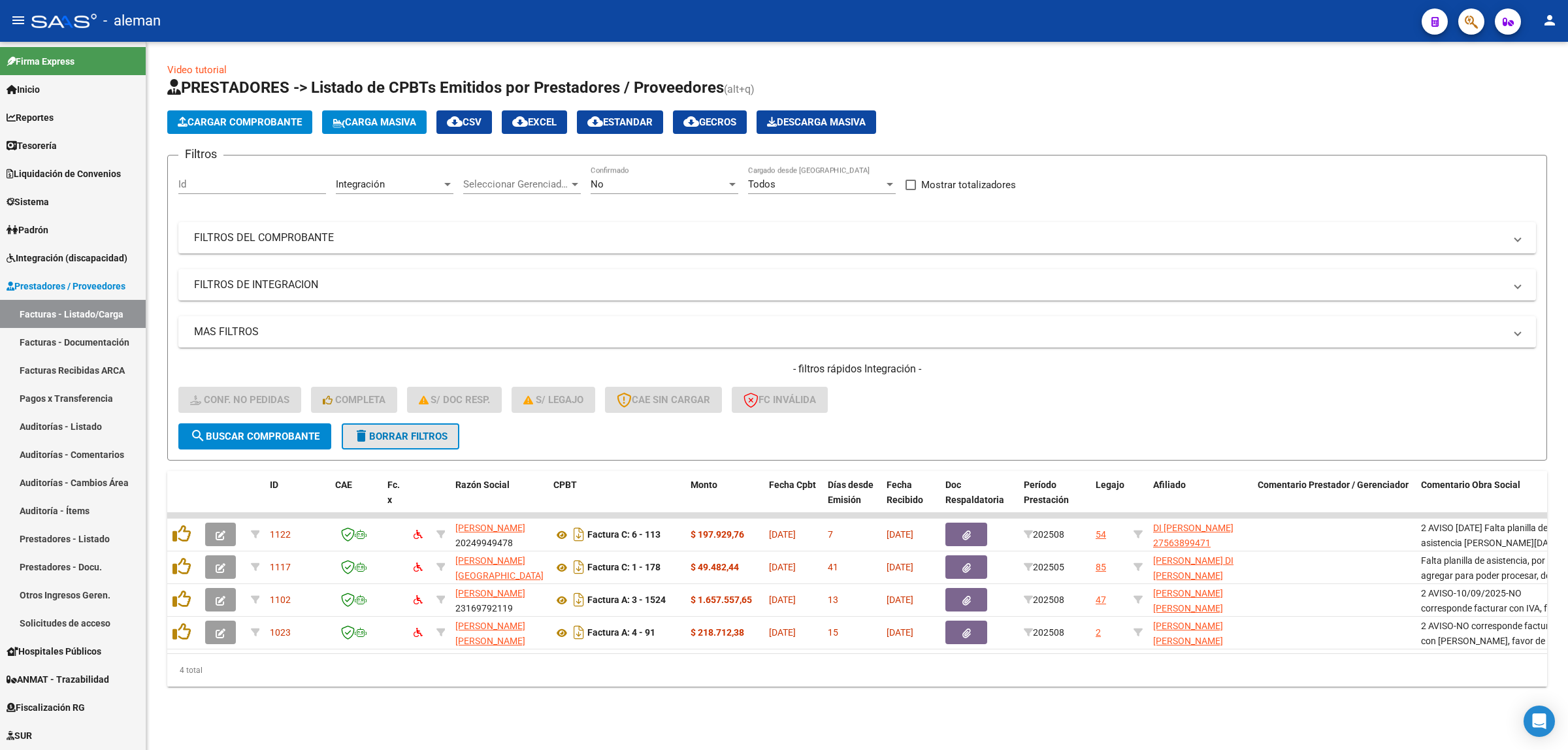
click at [396, 432] on span "delete Borrar Filtros" at bounding box center [400, 436] width 94 height 12
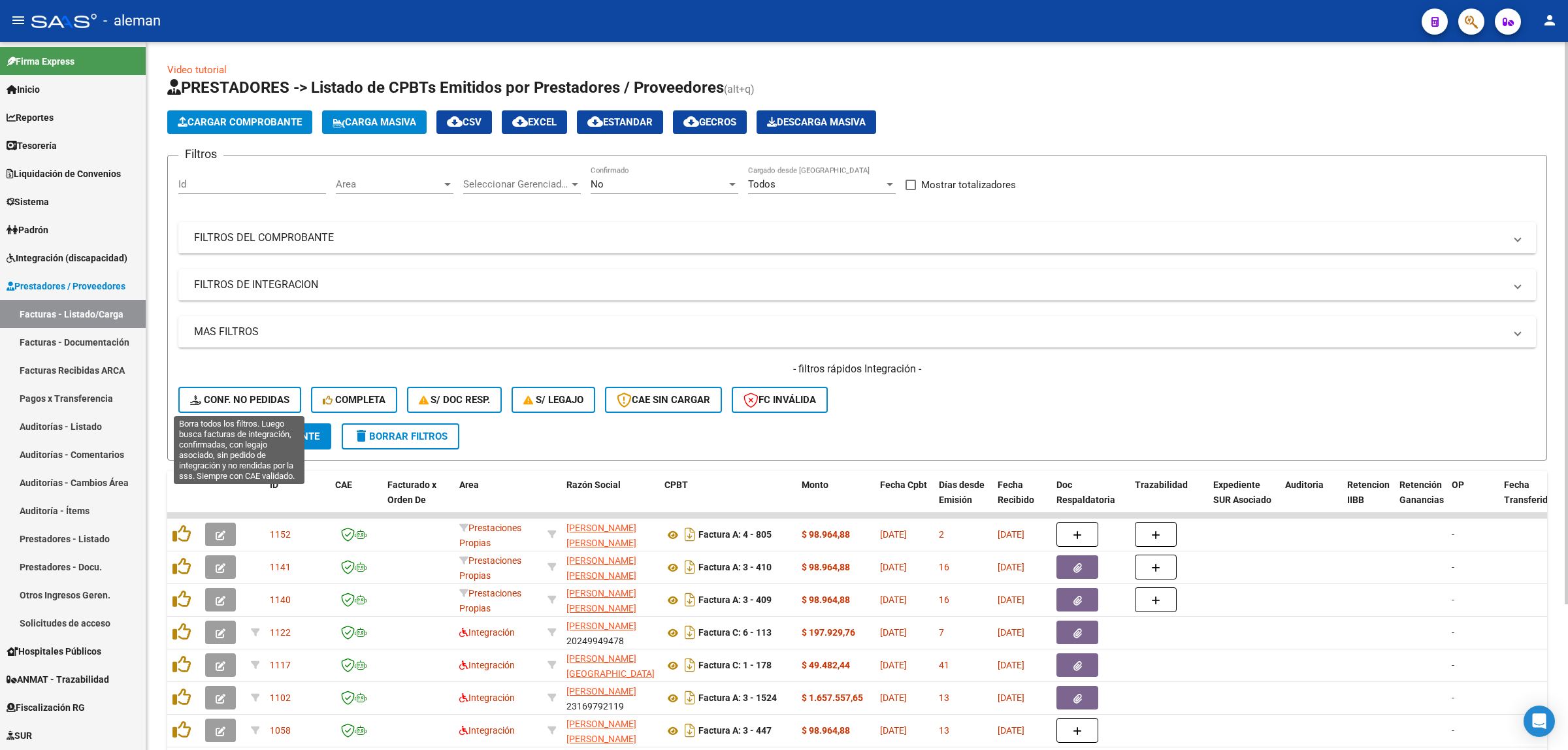
click at [223, 390] on button "Conf. no pedidas" at bounding box center [239, 400] width 123 height 26
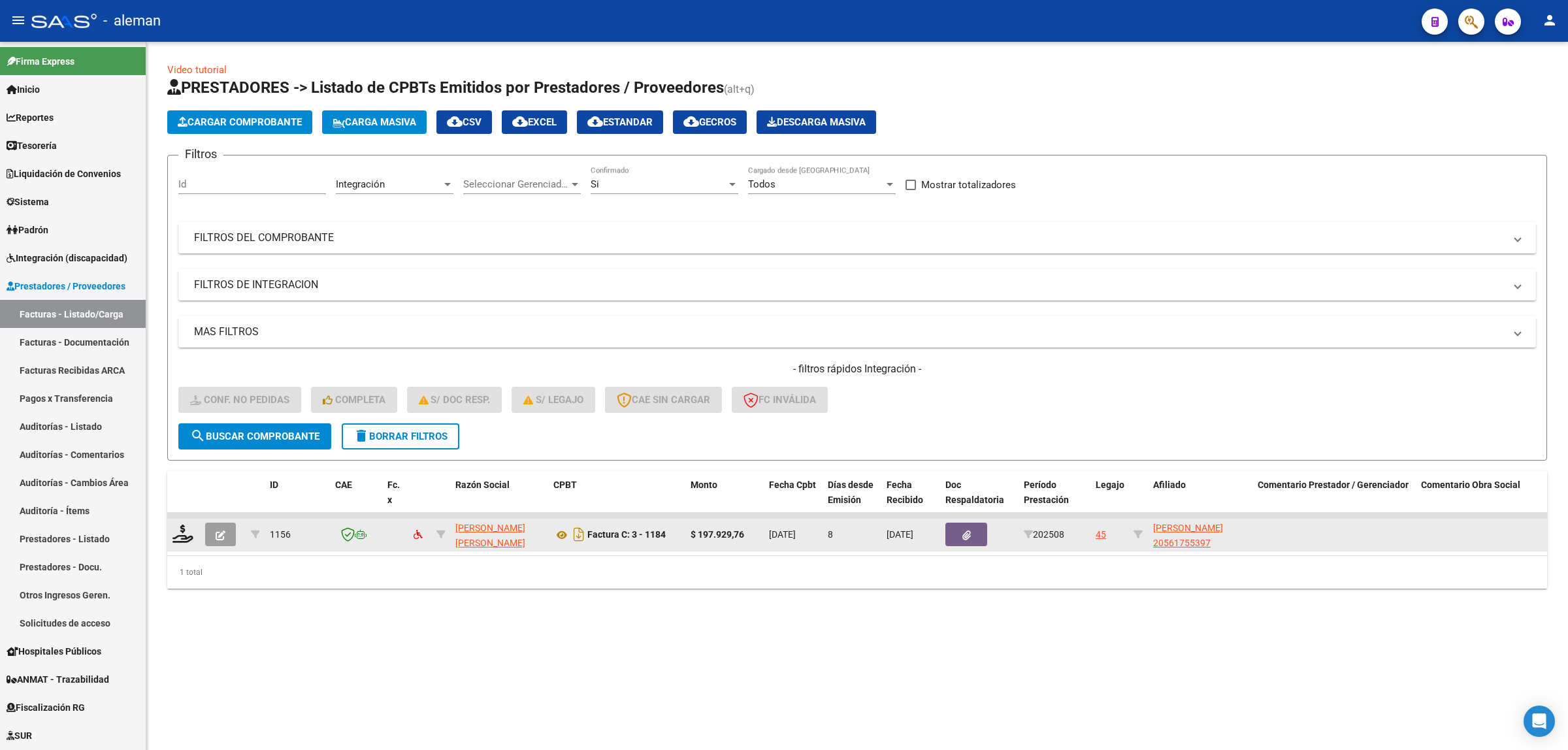
click at [219, 533] on icon "button" at bounding box center [221, 536] width 10 height 10
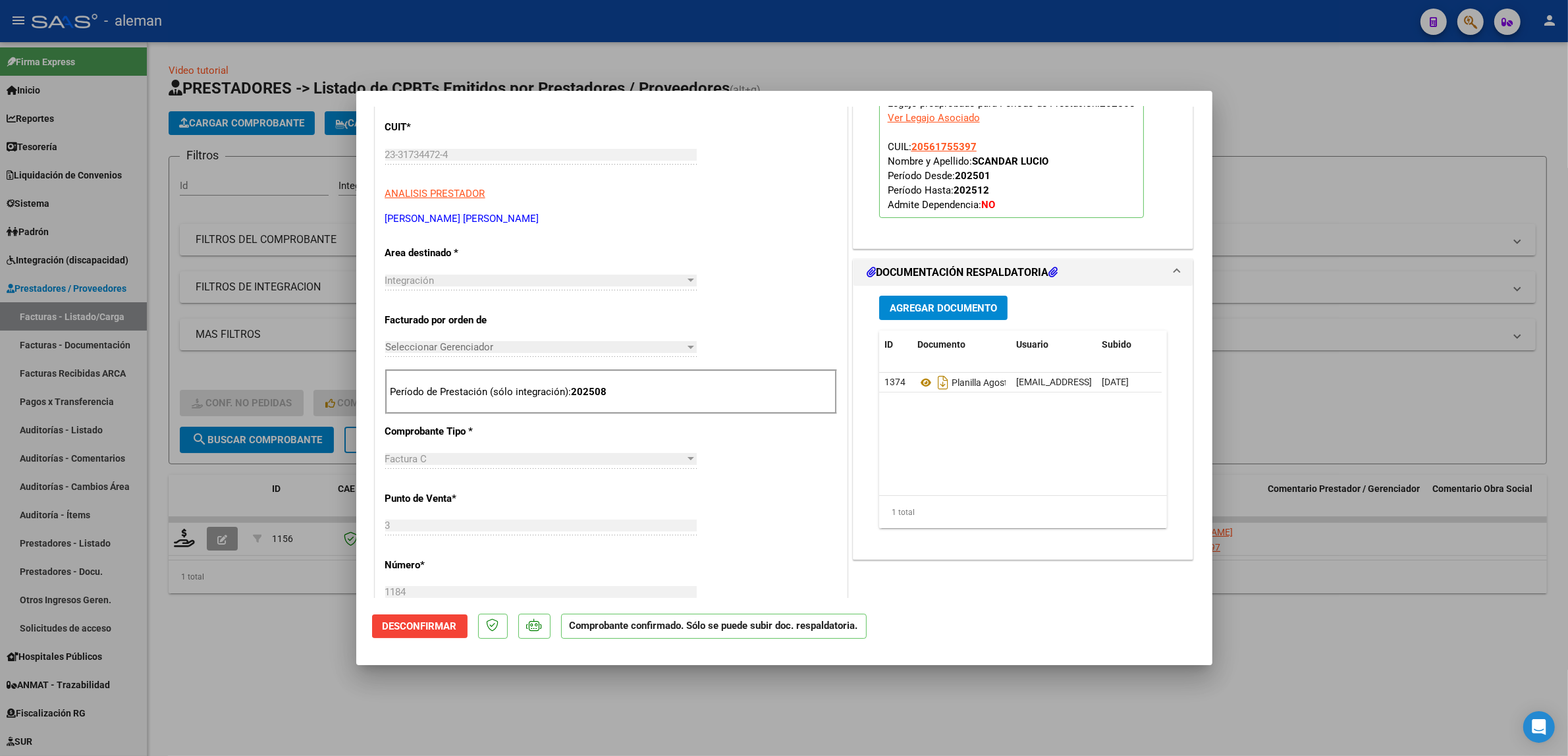
scroll to position [329, 0]
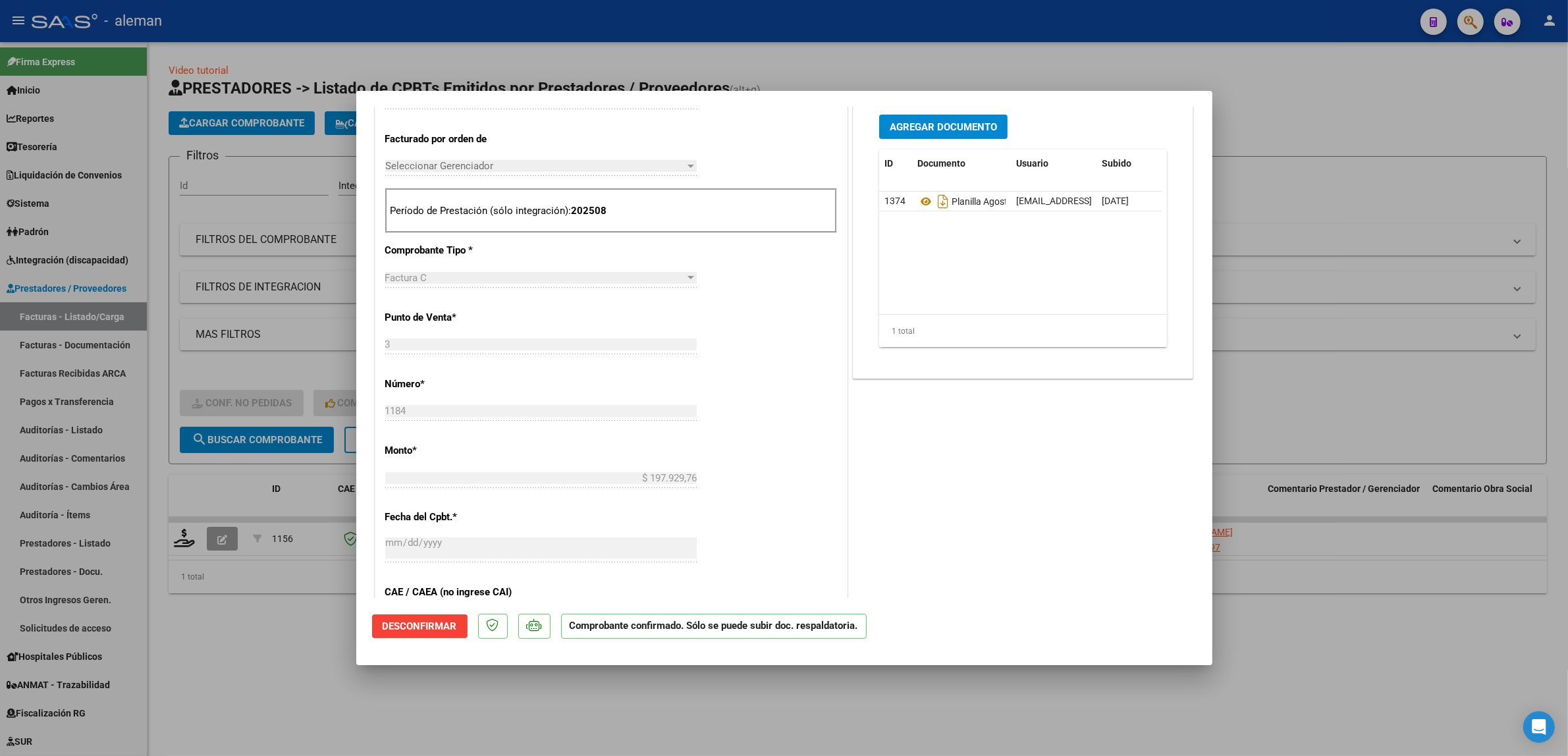
click at [1296, 577] on div at bounding box center [784, 378] width 1568 height 756
type input "$ 0,00"
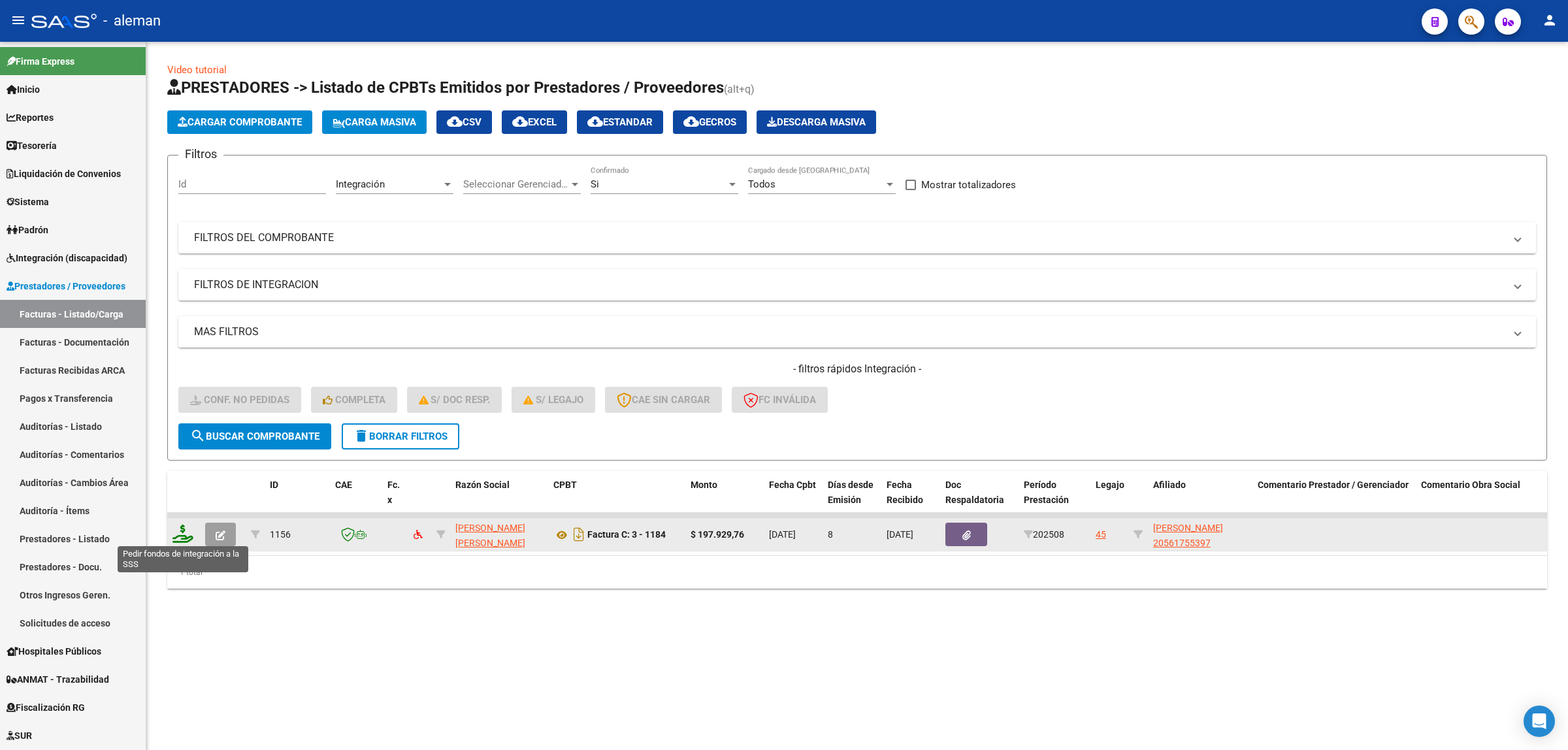
click at [179, 533] on icon at bounding box center [183, 533] width 21 height 19
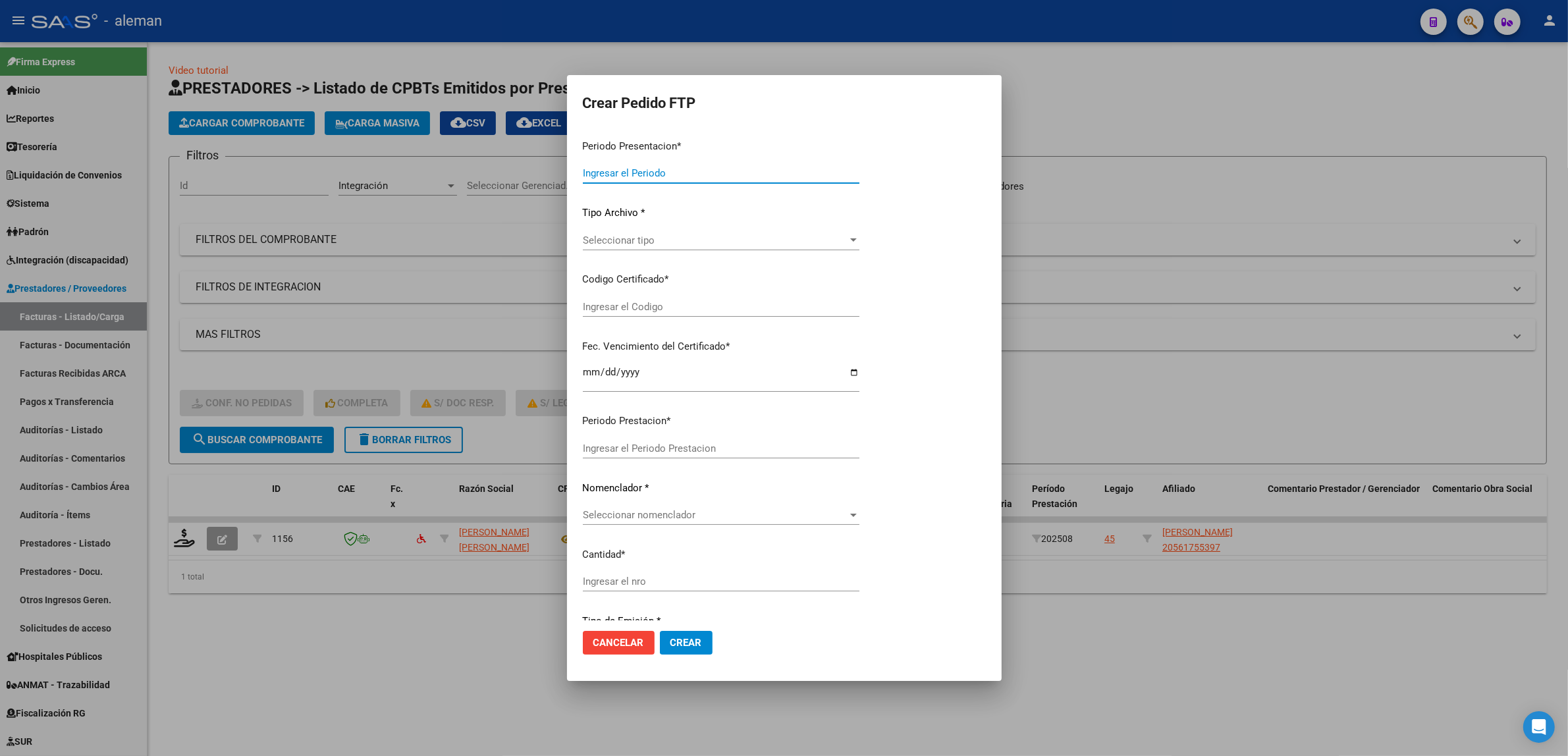
type input "202508"
type input "$ 197.929,76"
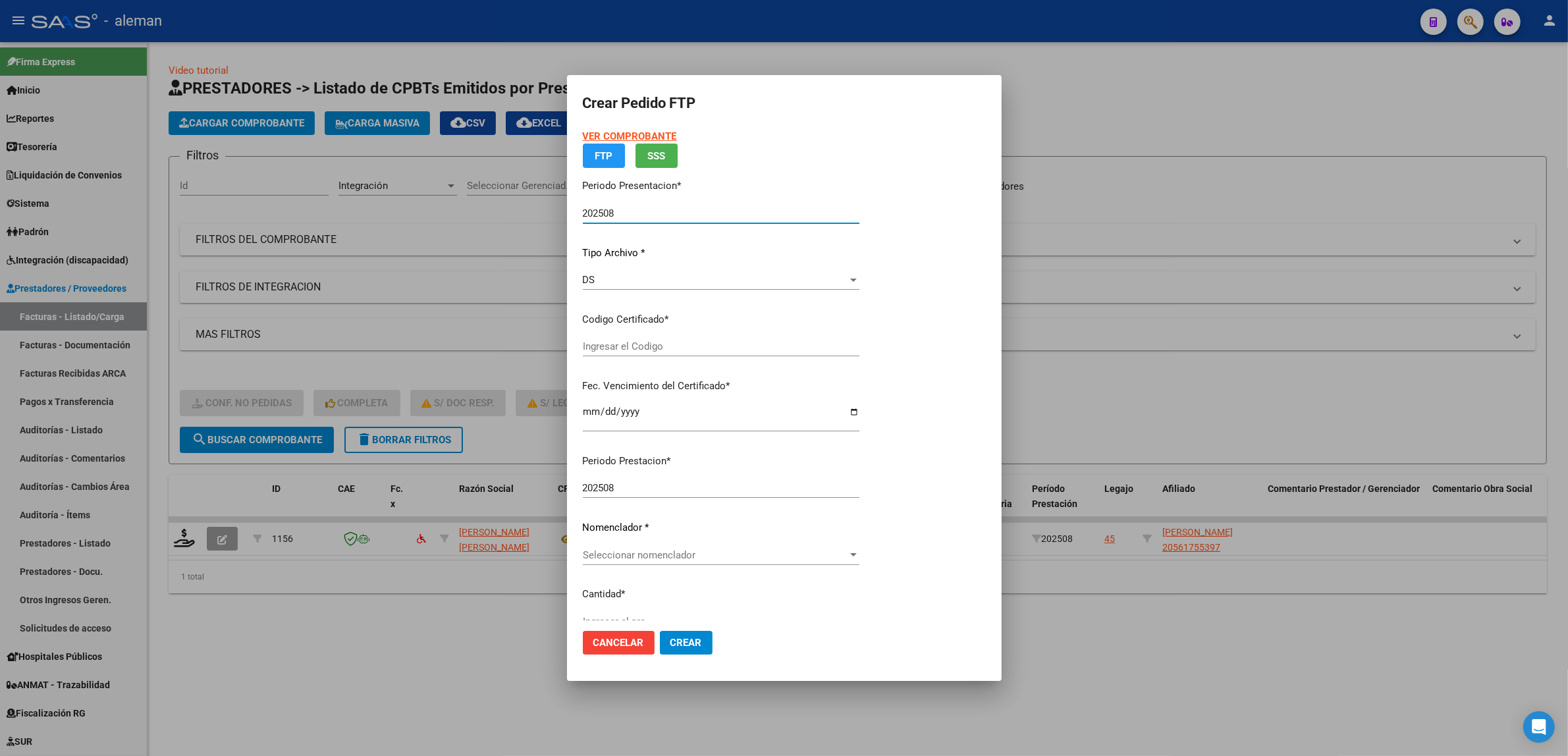
type input "ARG02000561755392025042220350422CBA13650"
type input "2035-04-22"
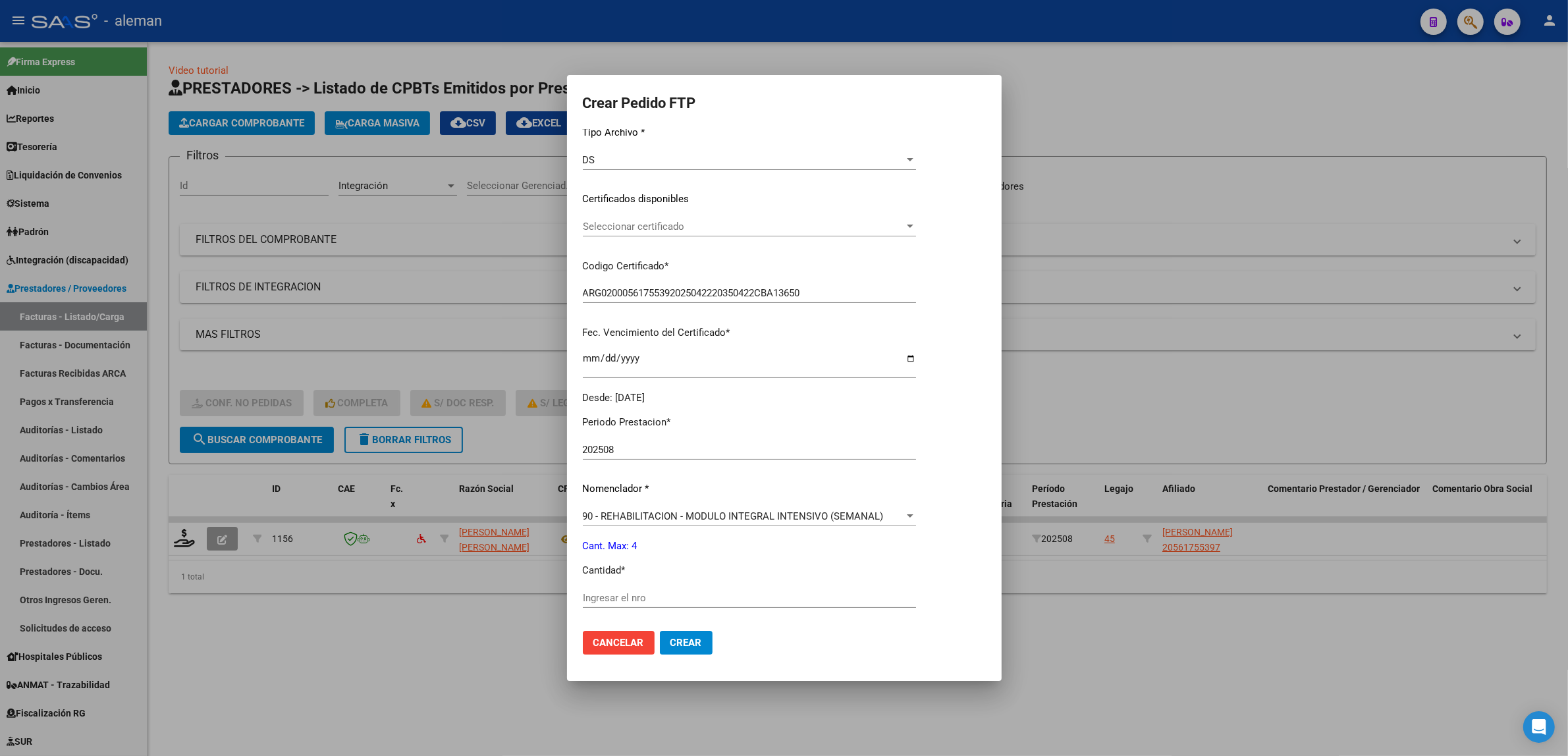
scroll to position [165, 0]
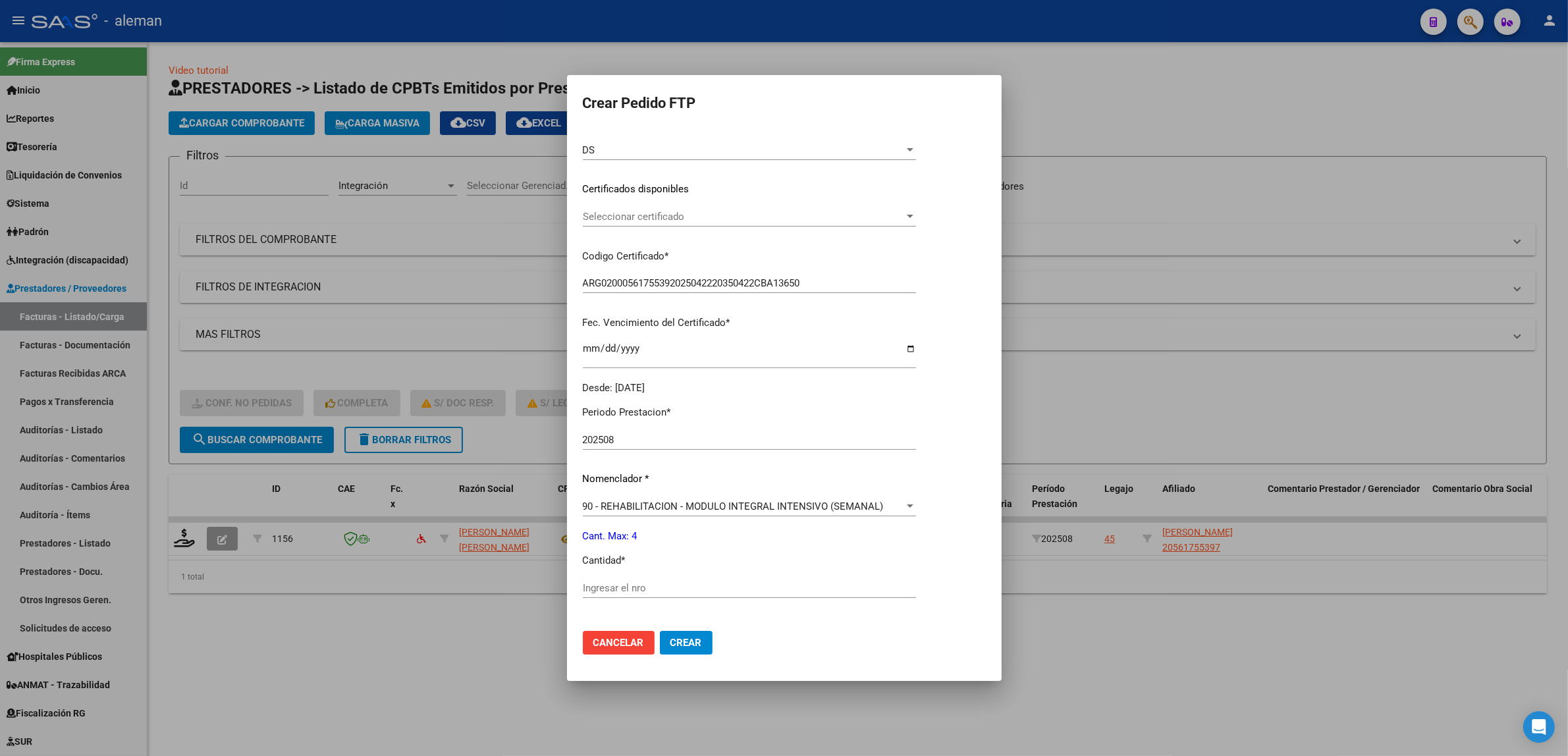
click at [658, 582] on input "Ingresar el nro" at bounding box center [749, 588] width 333 height 12
type input "4"
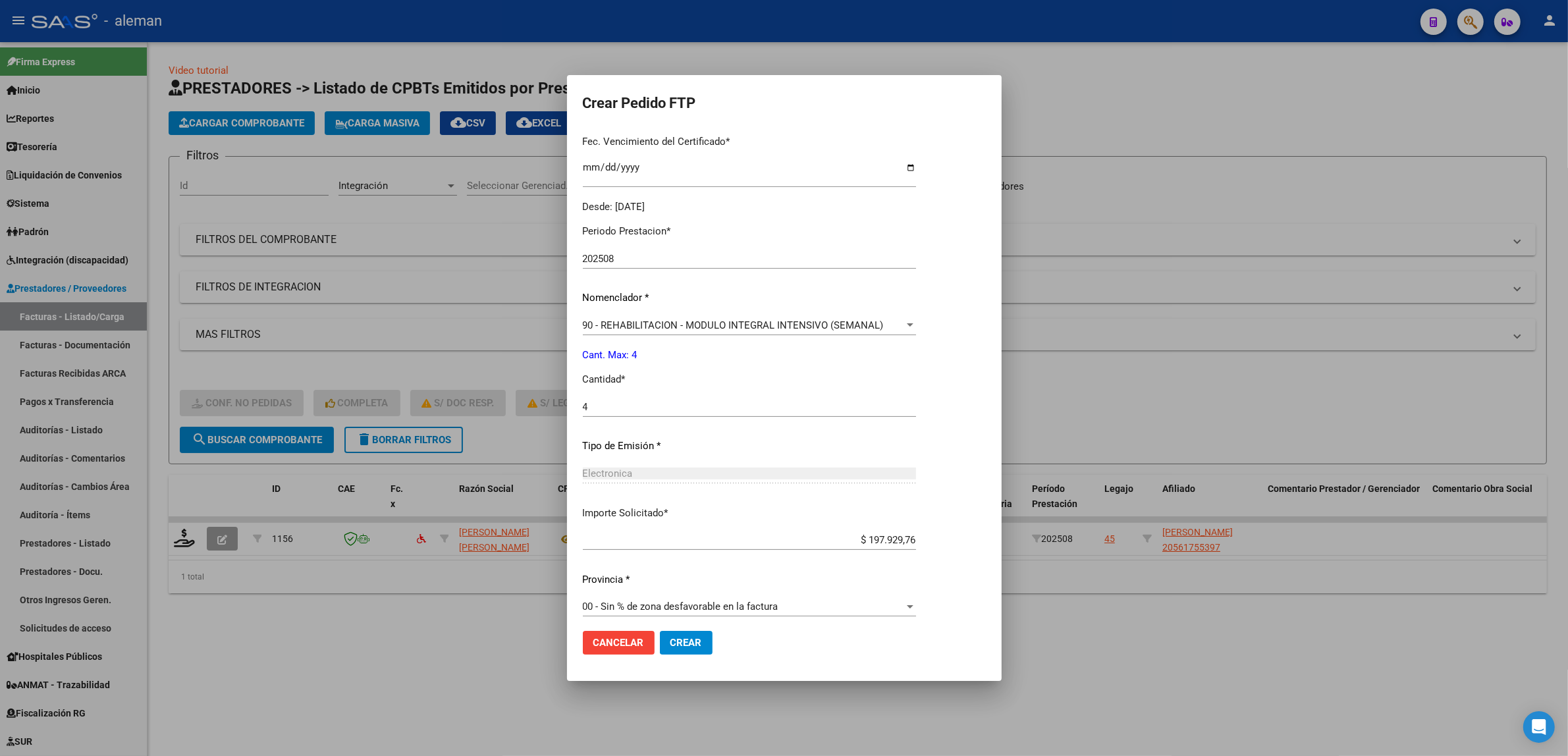
scroll to position [353, 0]
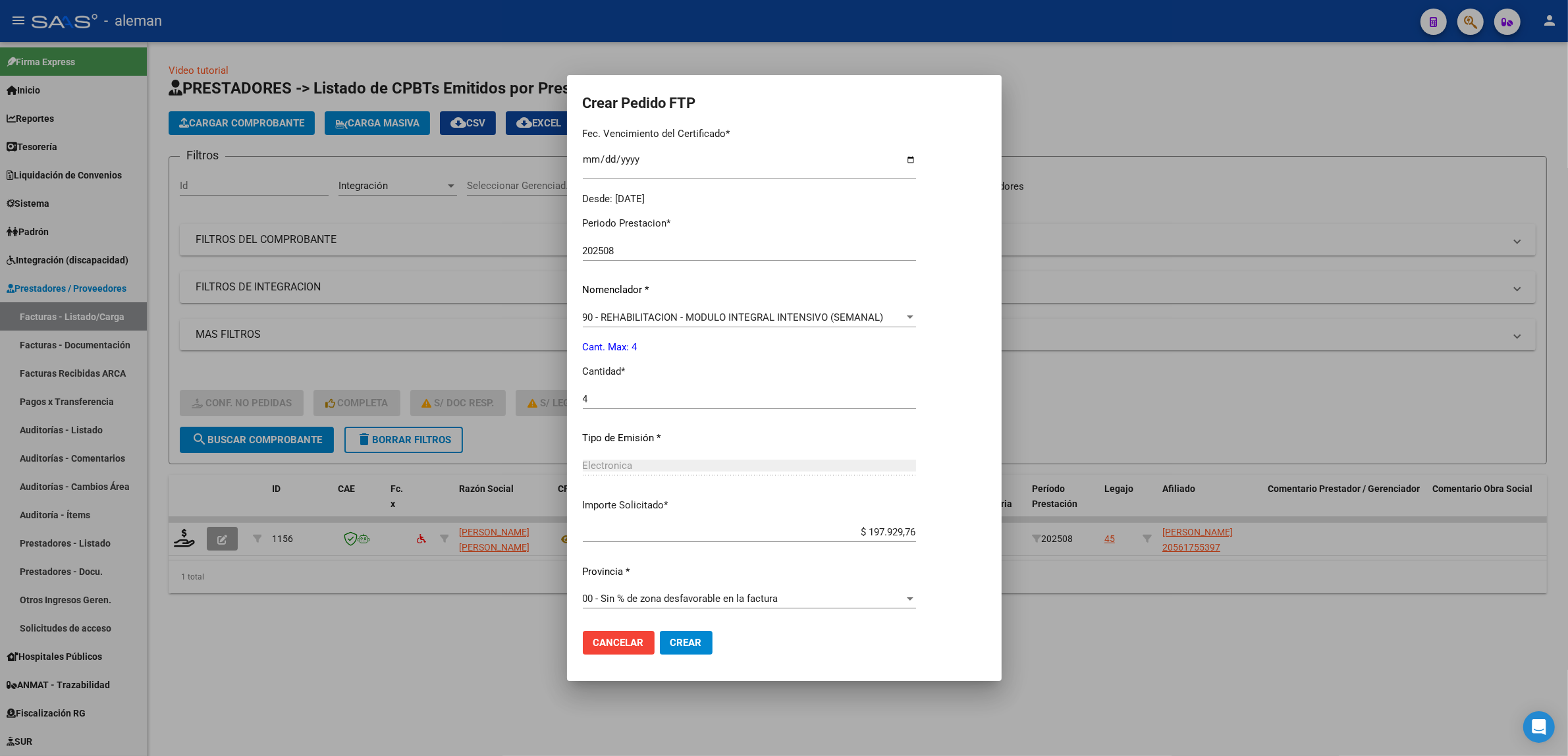
click at [688, 645] on span "Crear" at bounding box center [687, 642] width 32 height 12
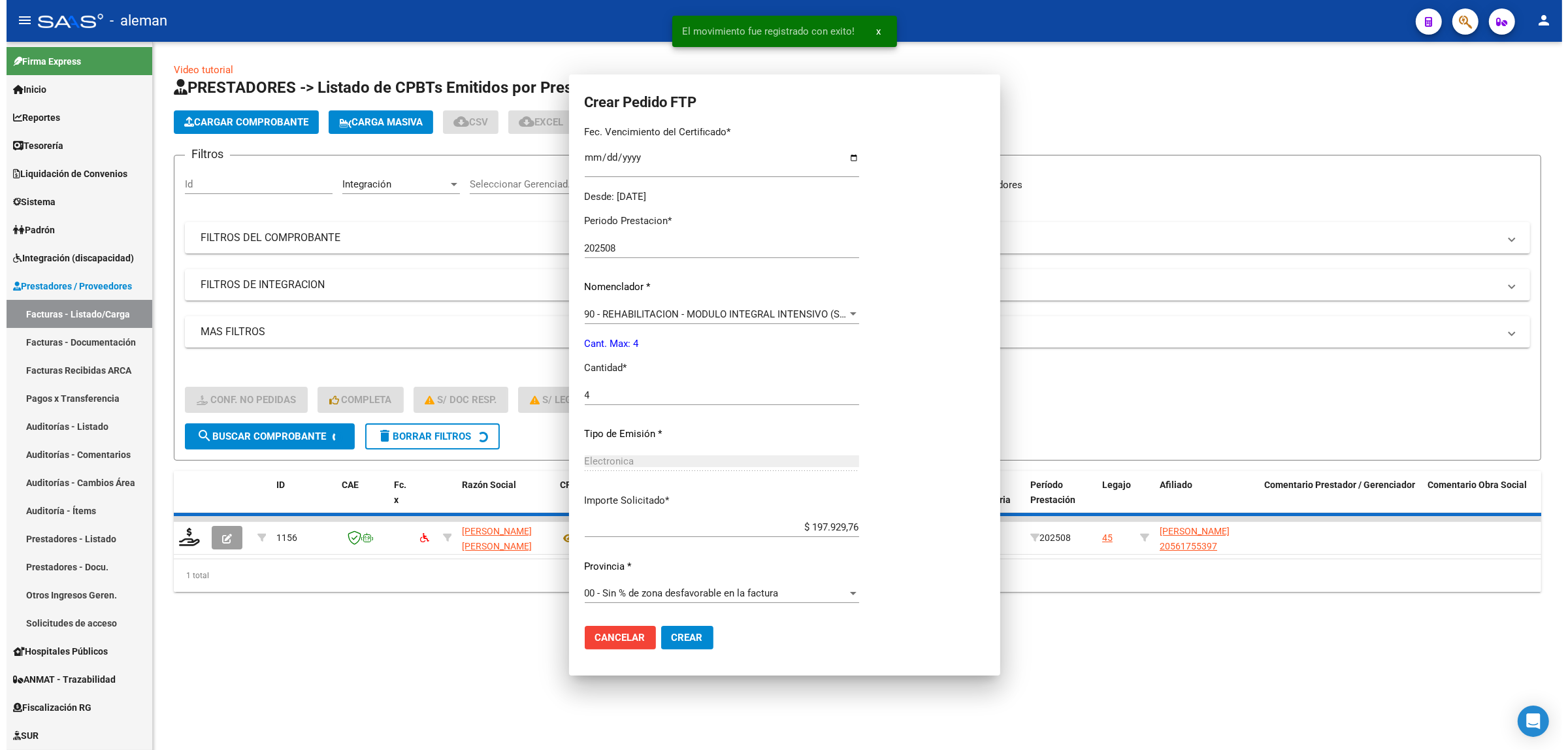
scroll to position [278, 0]
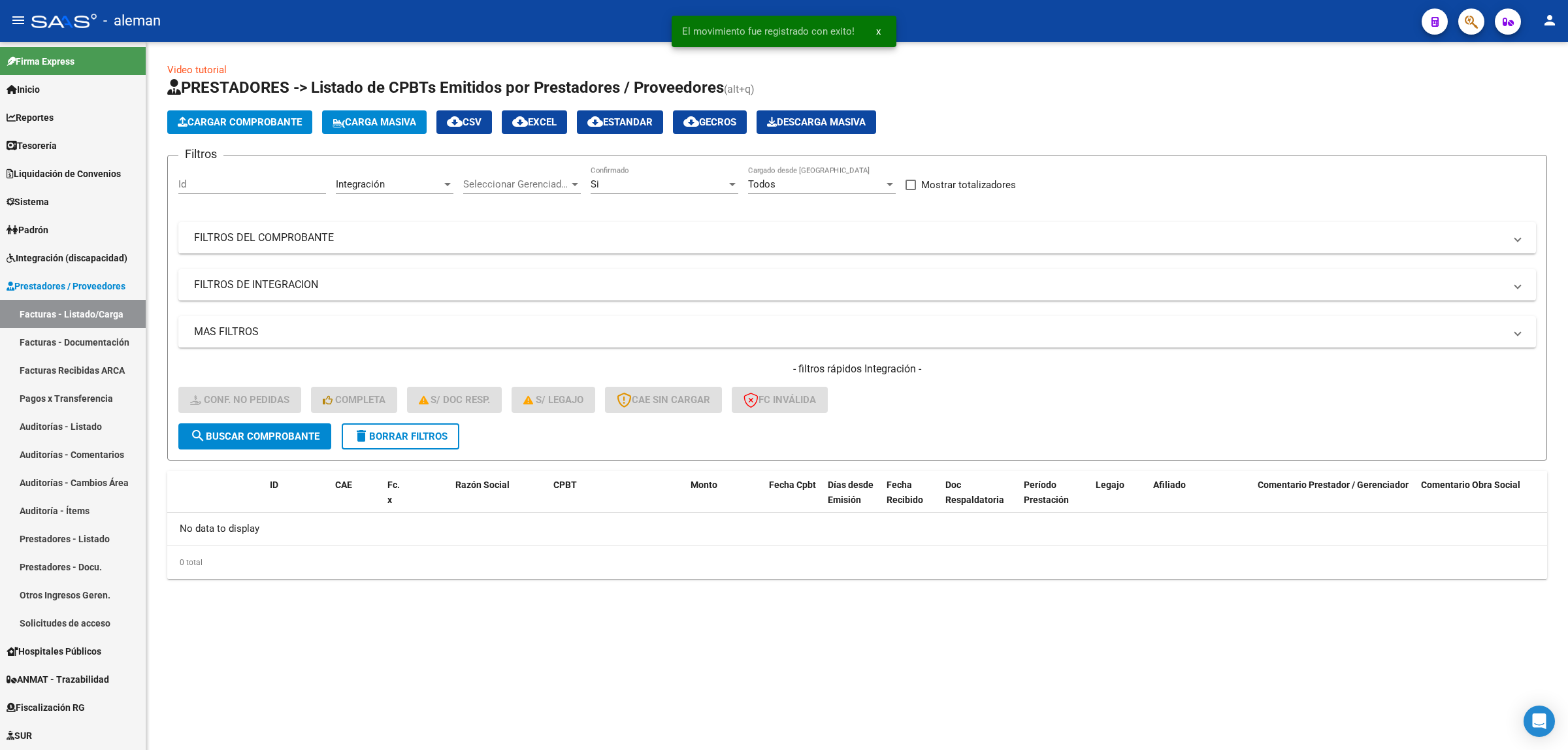
click at [521, 665] on mat-sidenav-content "Video tutorial PRESTADORES -> Listado de CPBTs Emitidos por Prestadores / Prove…" at bounding box center [857, 396] width 1422 height 708
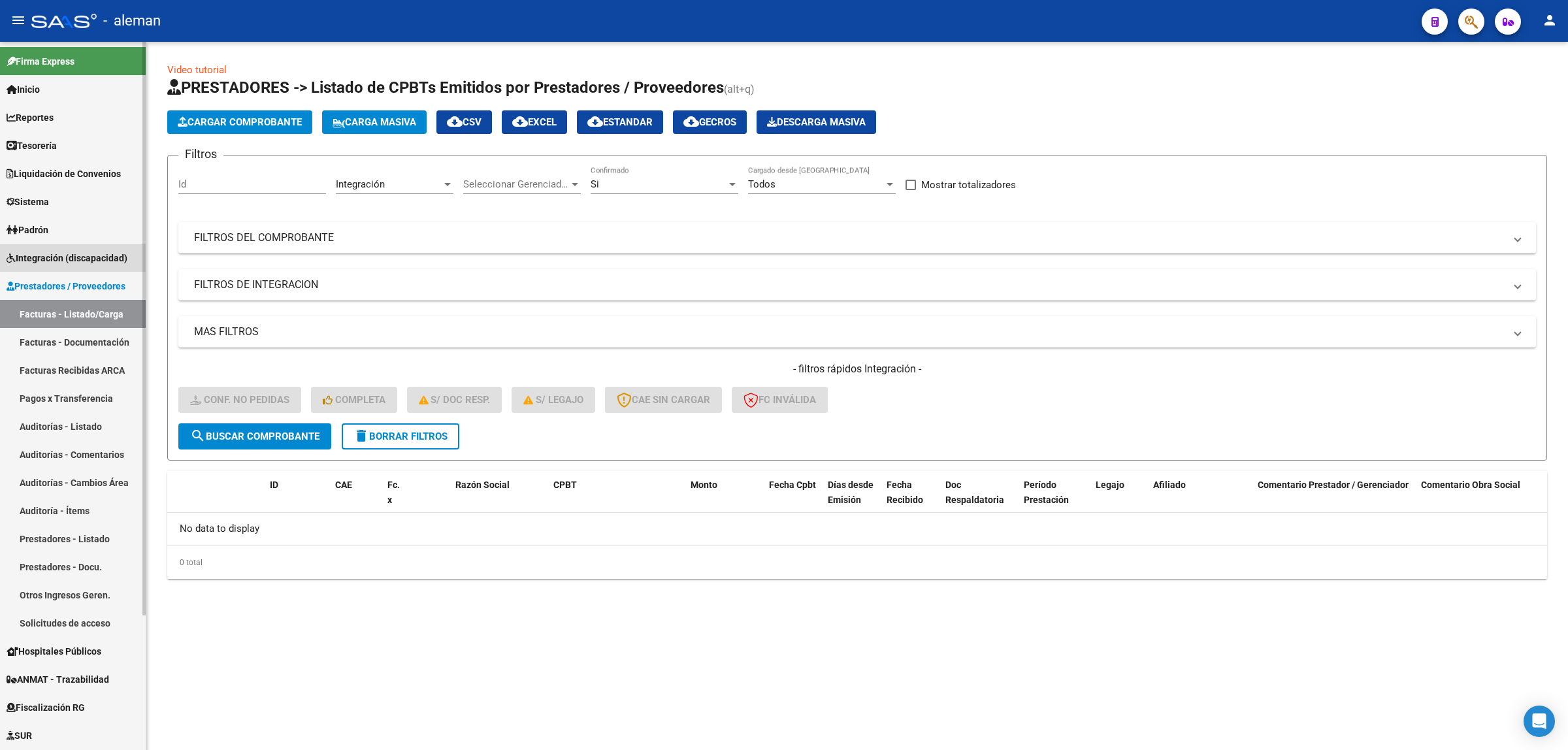
click at [79, 258] on span "Integración (discapacidad)" at bounding box center [67, 258] width 121 height 14
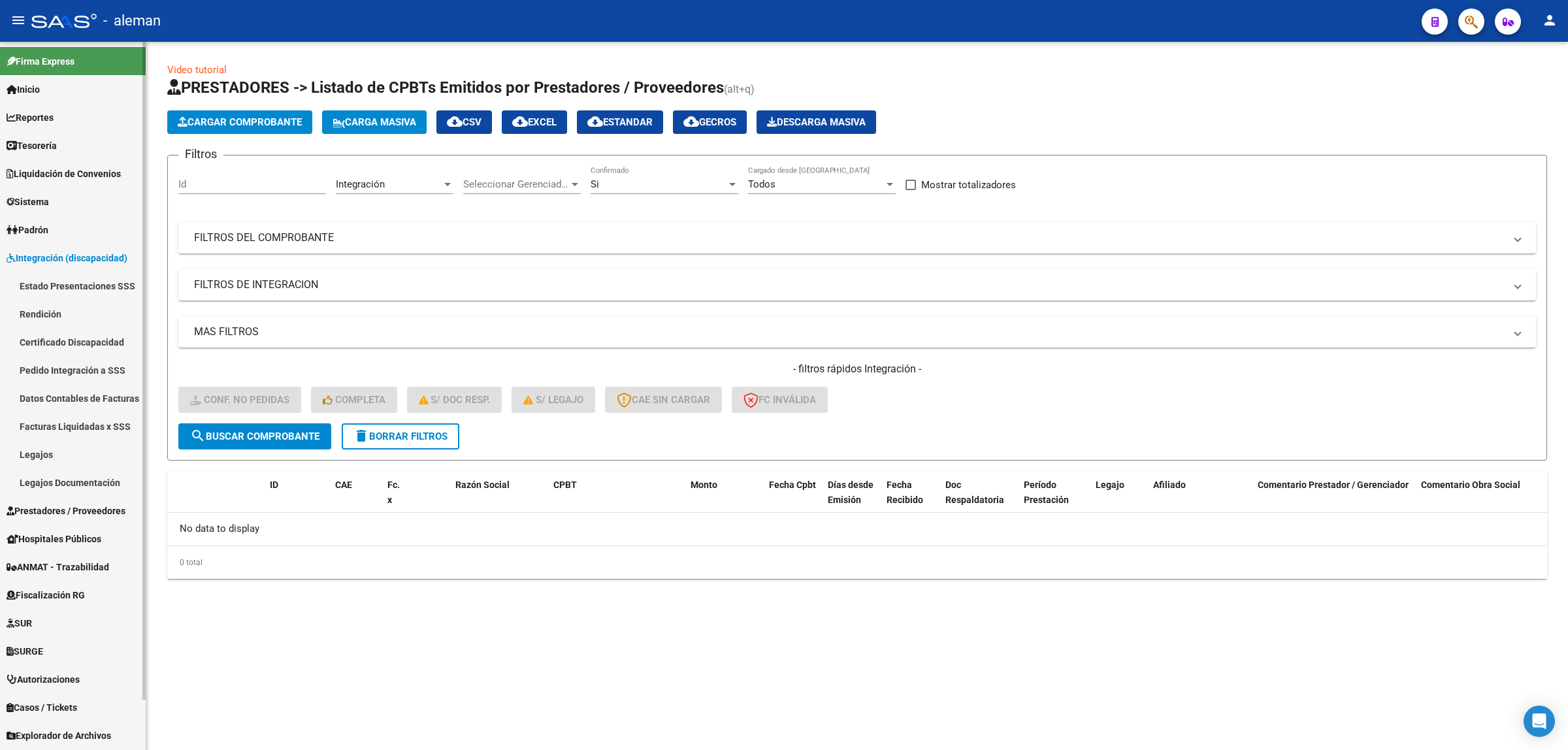
click at [62, 366] on link "Pedido Integración a SSS" at bounding box center [73, 370] width 146 height 28
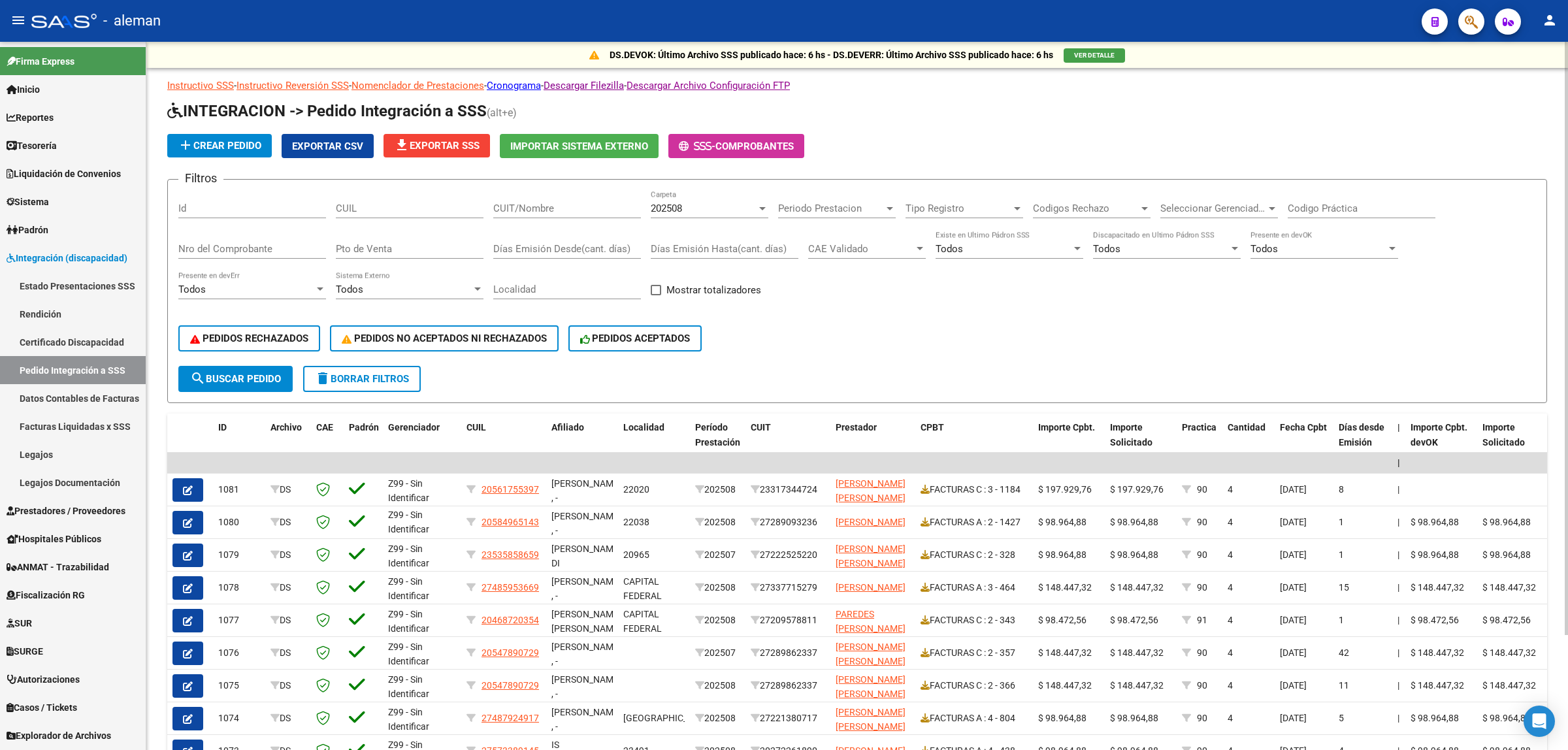
click at [459, 144] on span "file_download Exportar SSS" at bounding box center [437, 145] width 86 height 12
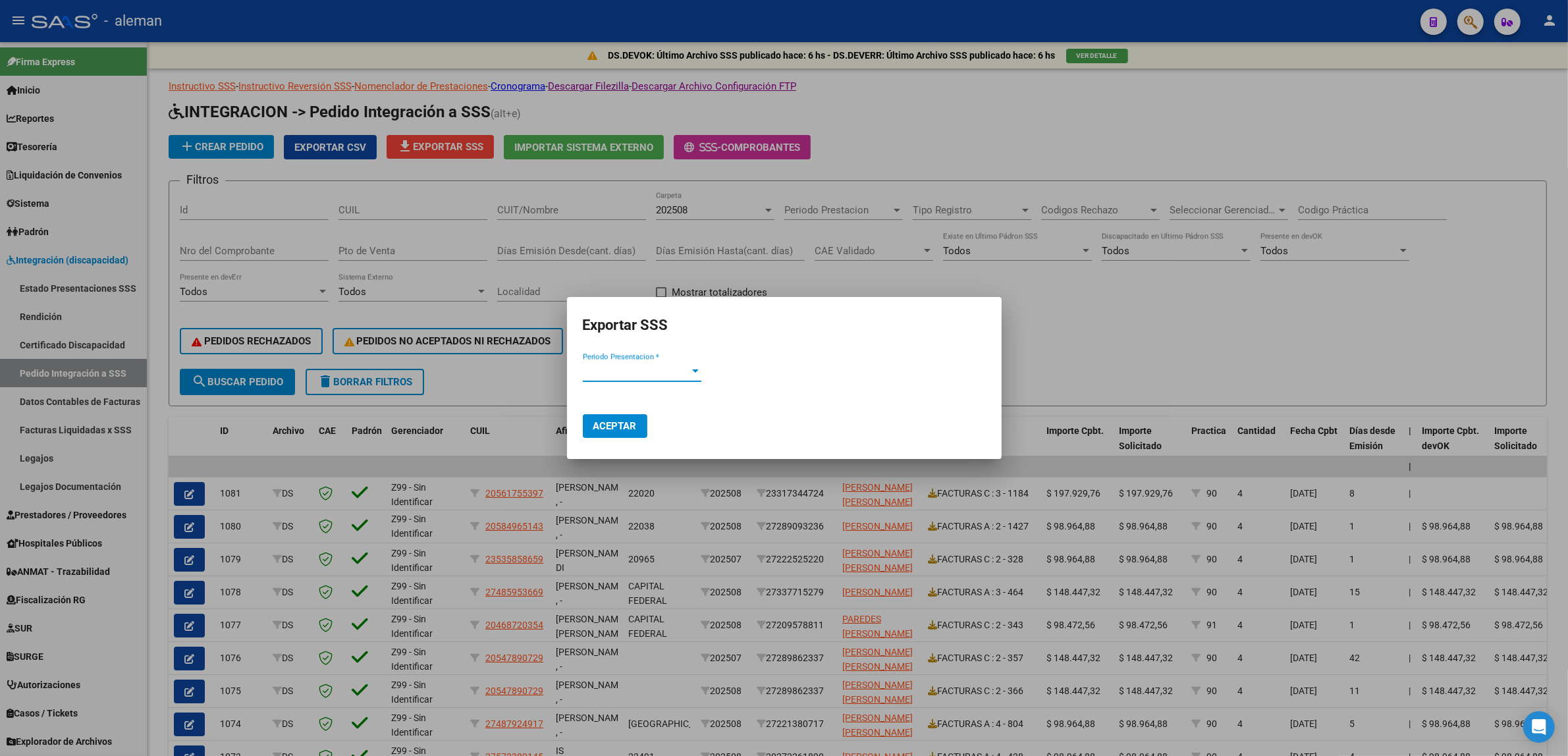
click at [696, 372] on div at bounding box center [696, 371] width 7 height 3
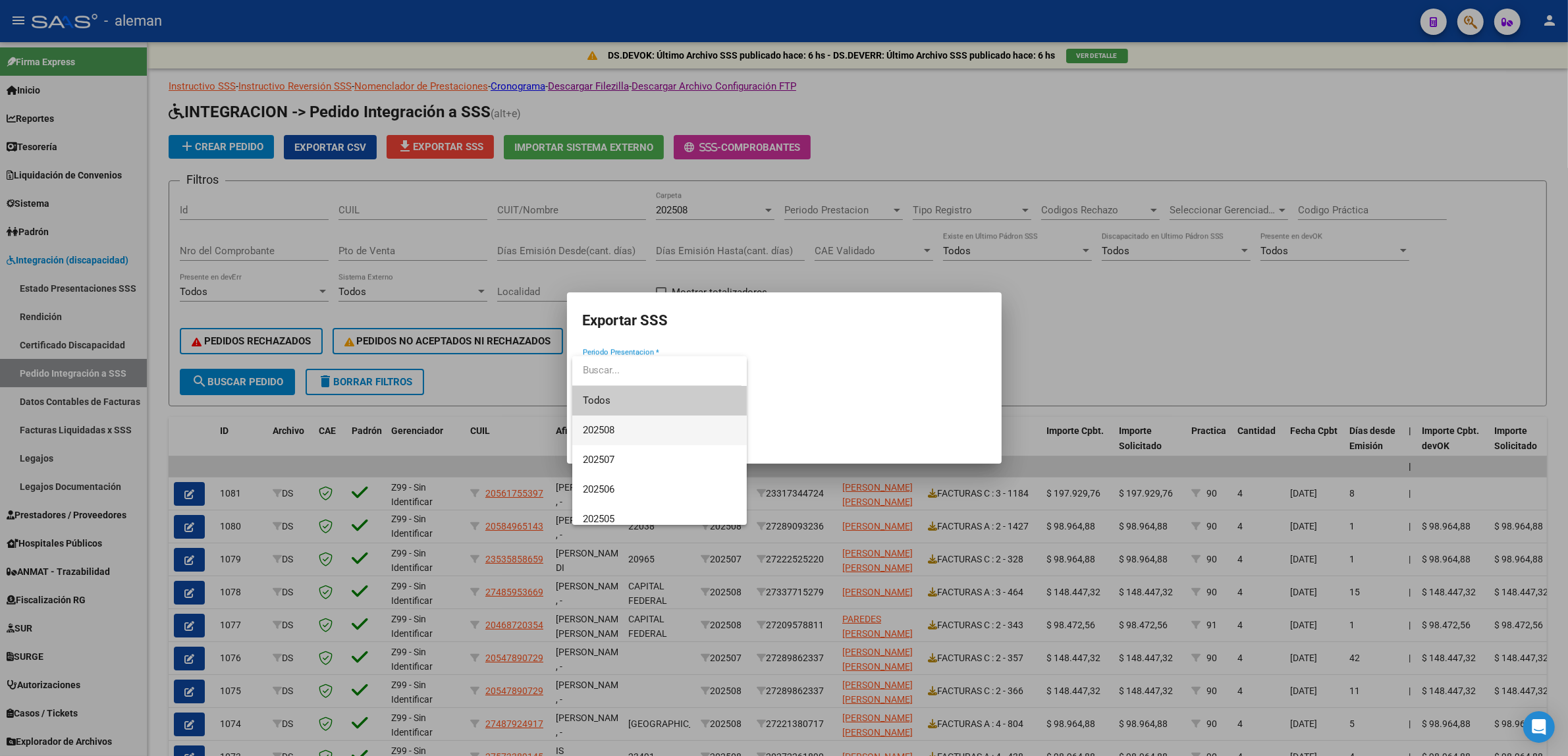
click at [619, 426] on span "202508" at bounding box center [659, 430] width 153 height 30
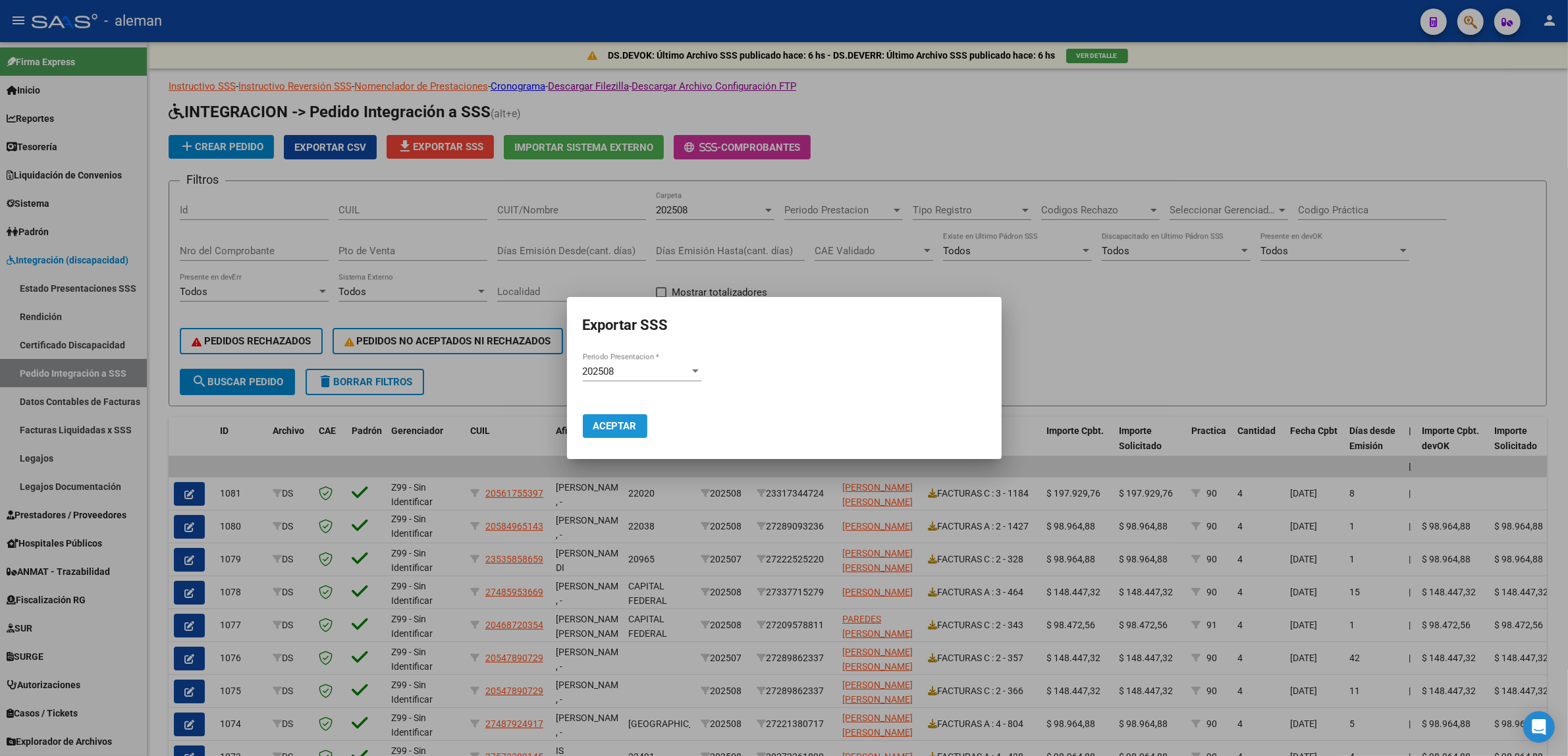
click at [637, 429] on button "Aceptar" at bounding box center [615, 426] width 64 height 24
click at [1179, 367] on div at bounding box center [784, 378] width 1568 height 756
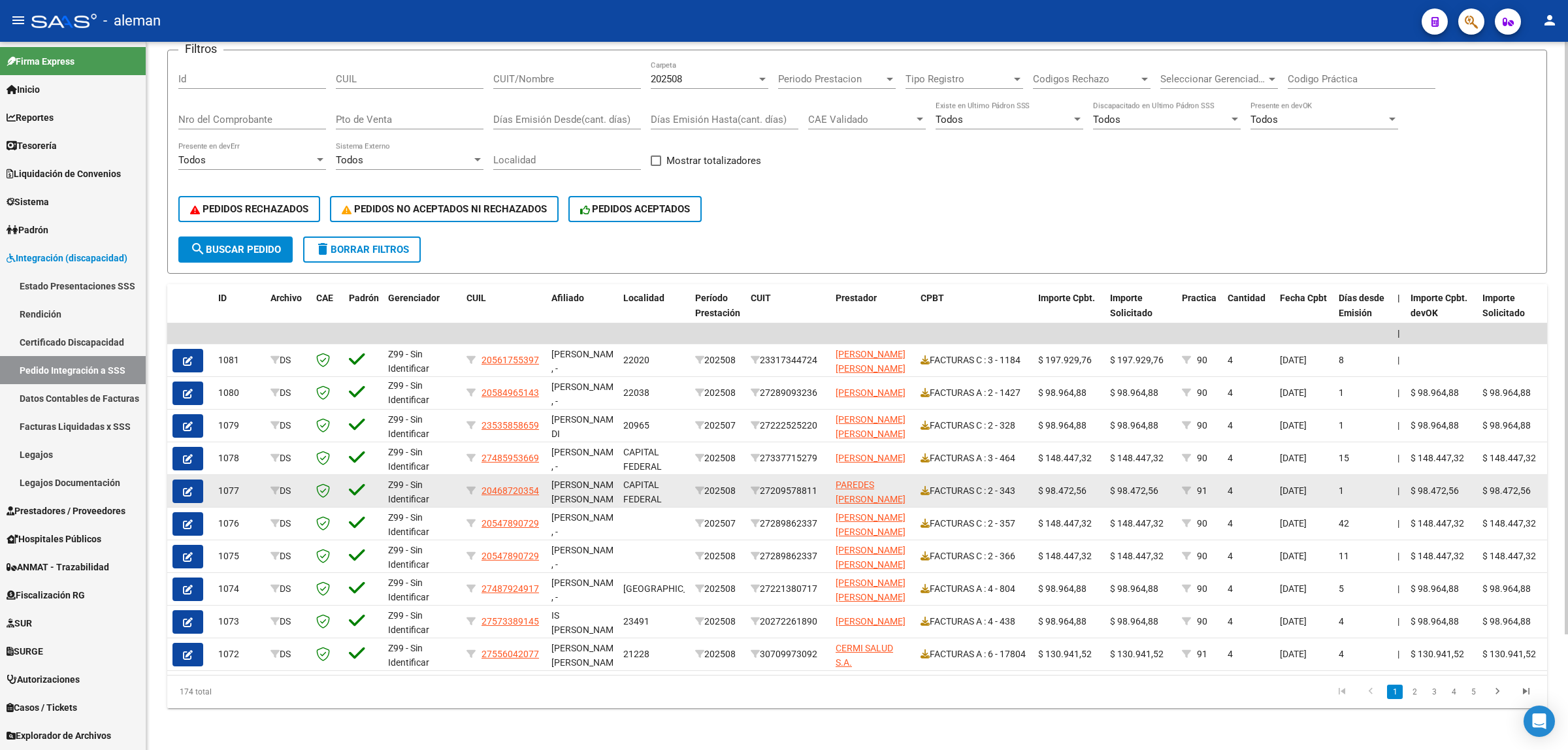
scroll to position [56, 0]
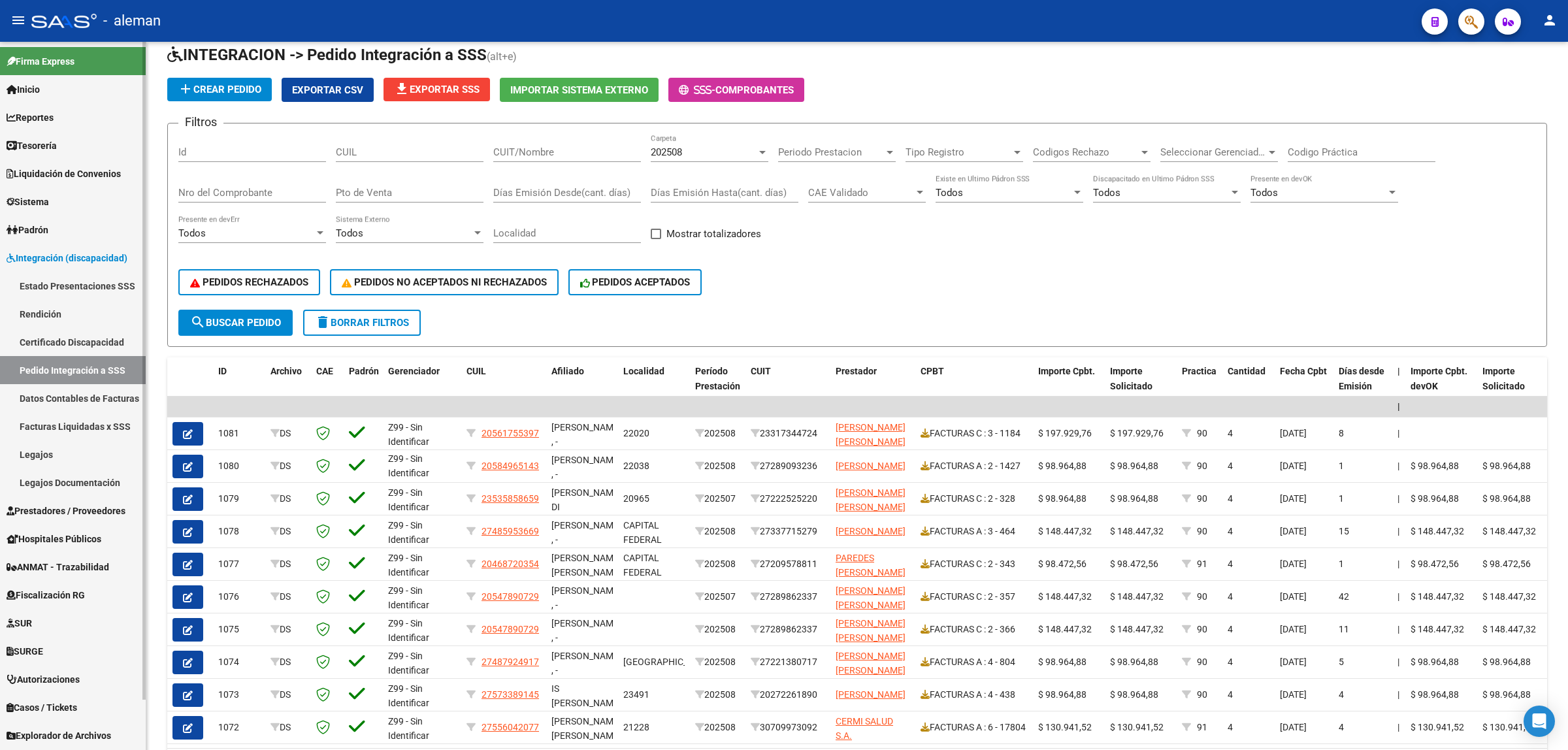
click at [91, 283] on link "Estado Presentaciones SSS" at bounding box center [73, 285] width 146 height 28
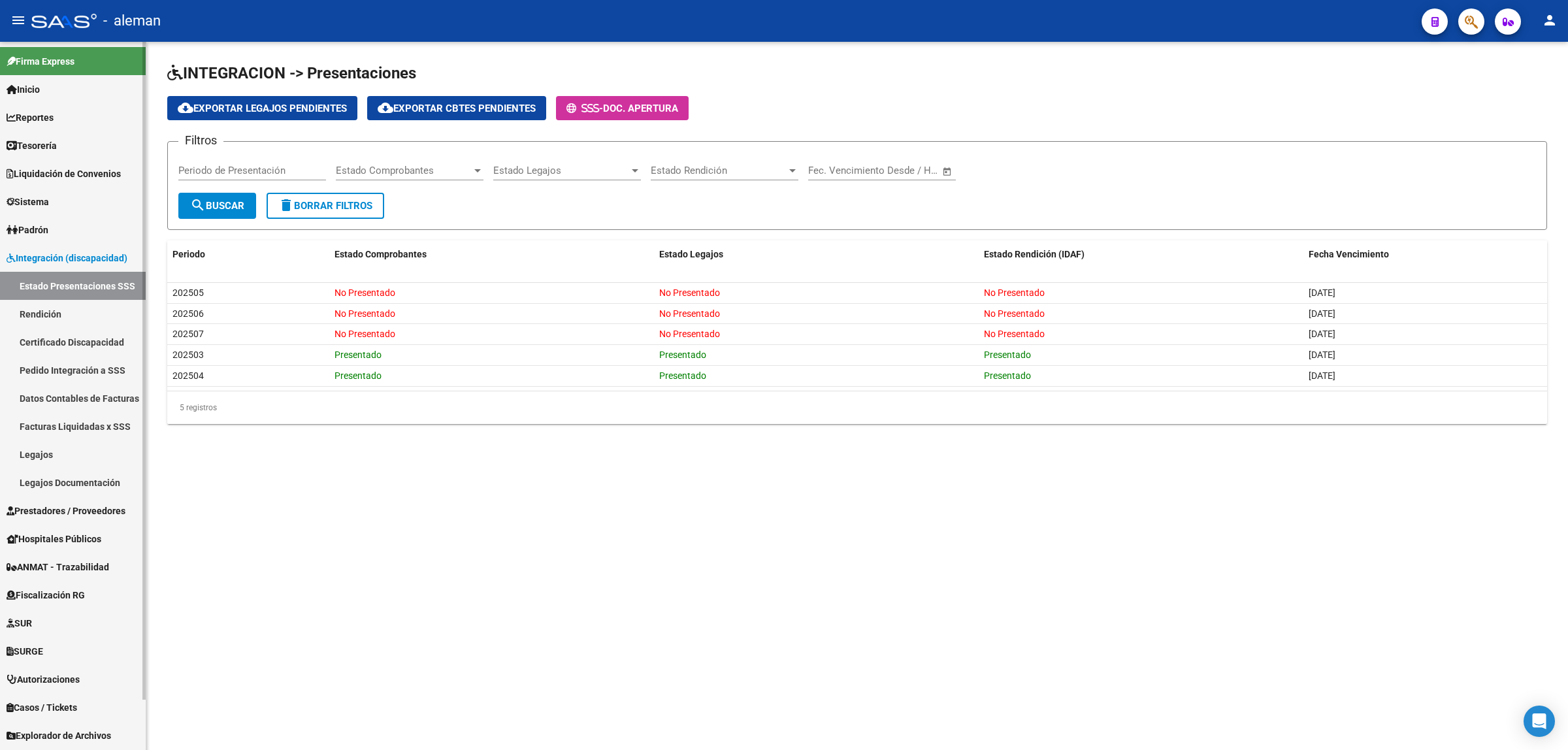
click at [97, 370] on link "Pedido Integración a SSS" at bounding box center [73, 370] width 146 height 28
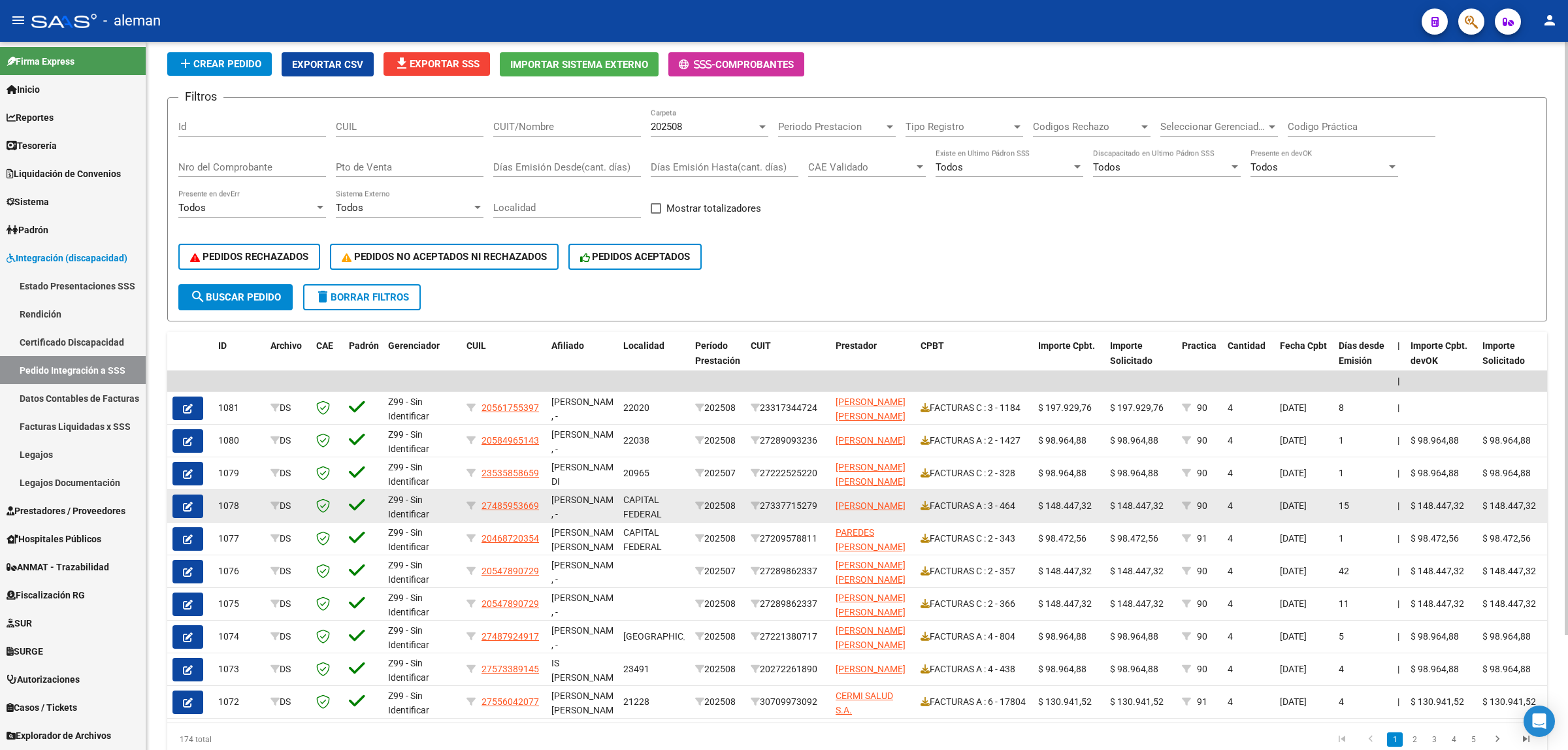
scroll to position [138, 0]
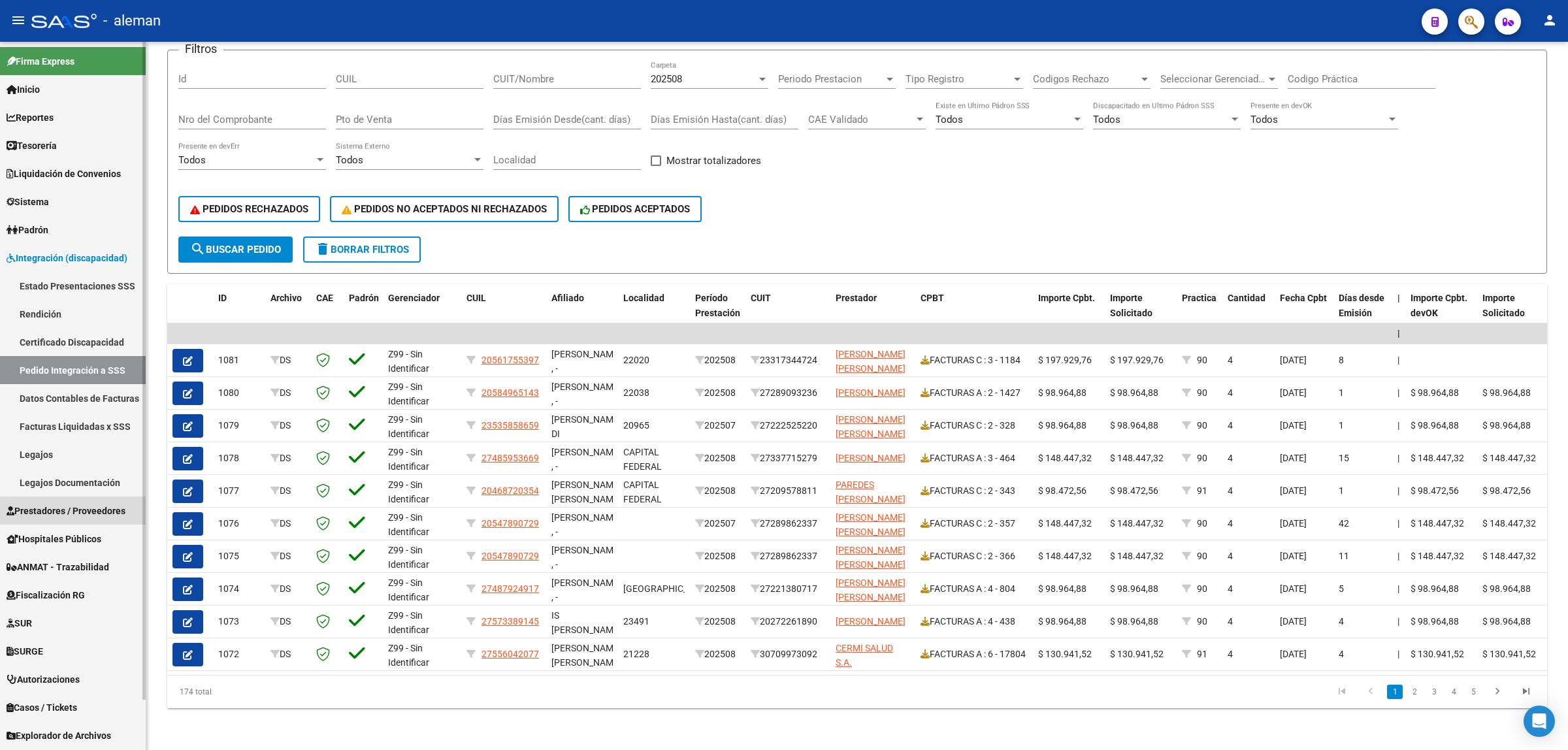
click at [65, 505] on span "Prestadores / Proveedores" at bounding box center [66, 511] width 119 height 14
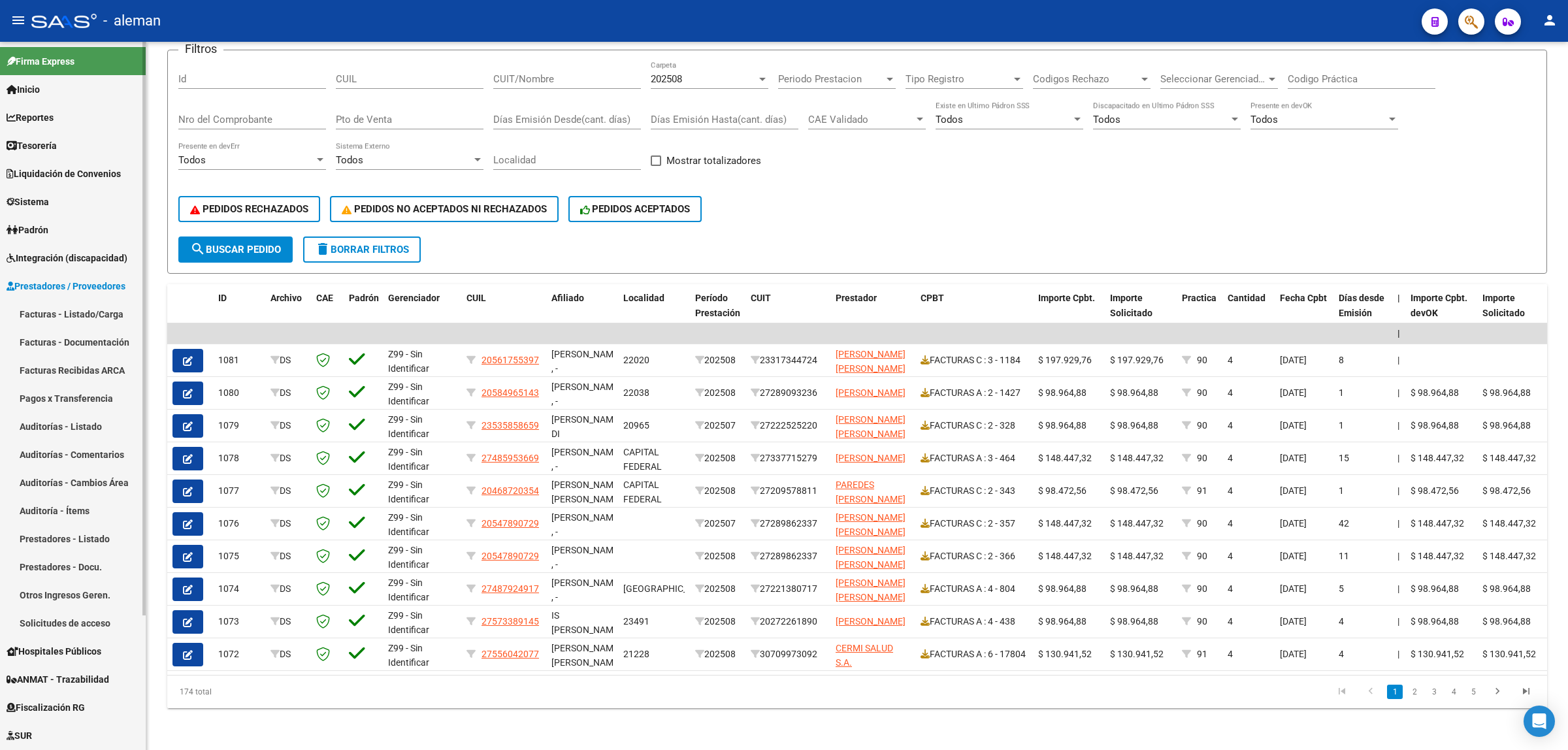
click at [78, 337] on link "Facturas - Documentación" at bounding box center [73, 342] width 146 height 28
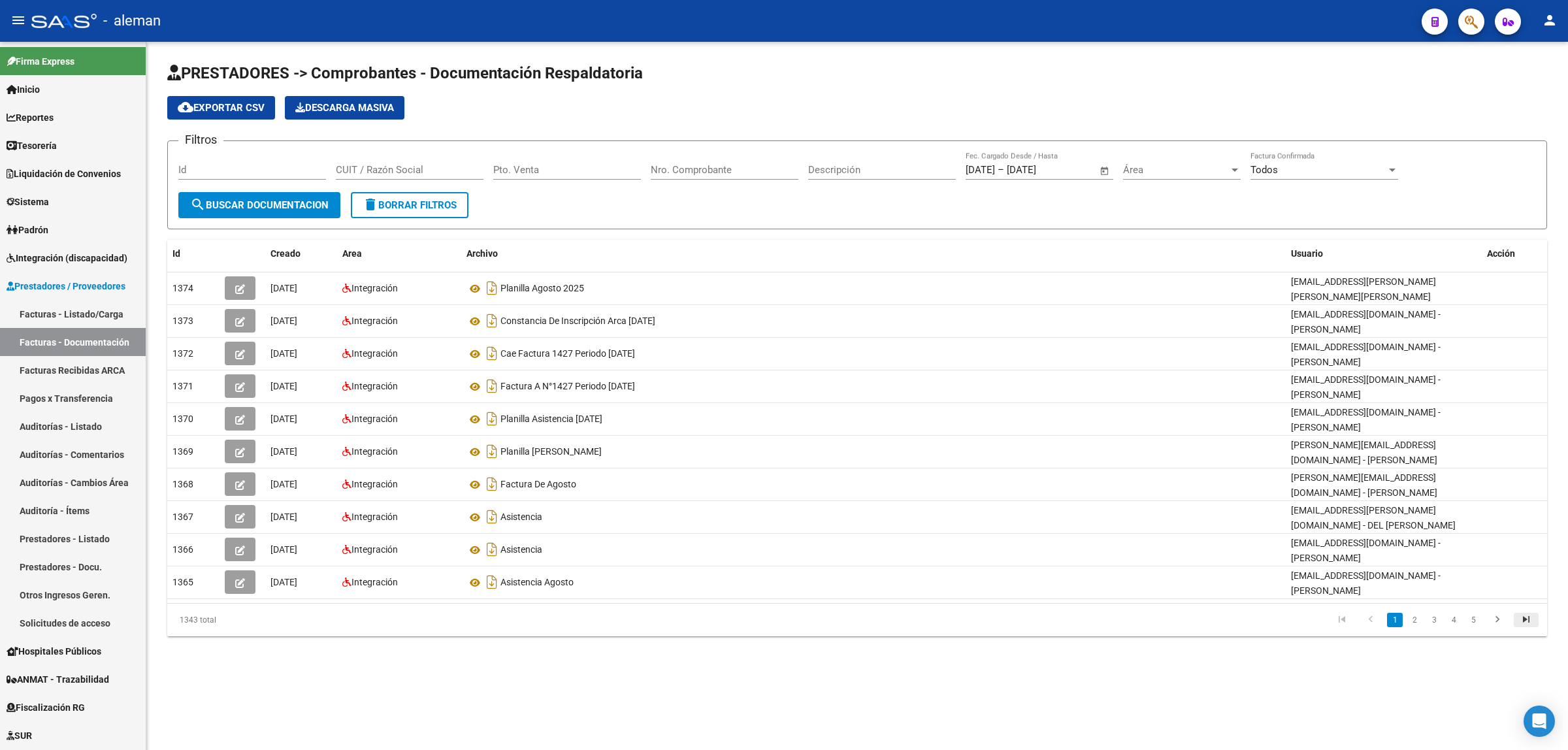
click at [1523, 619] on icon "go to last page" at bounding box center [1526, 621] width 17 height 16
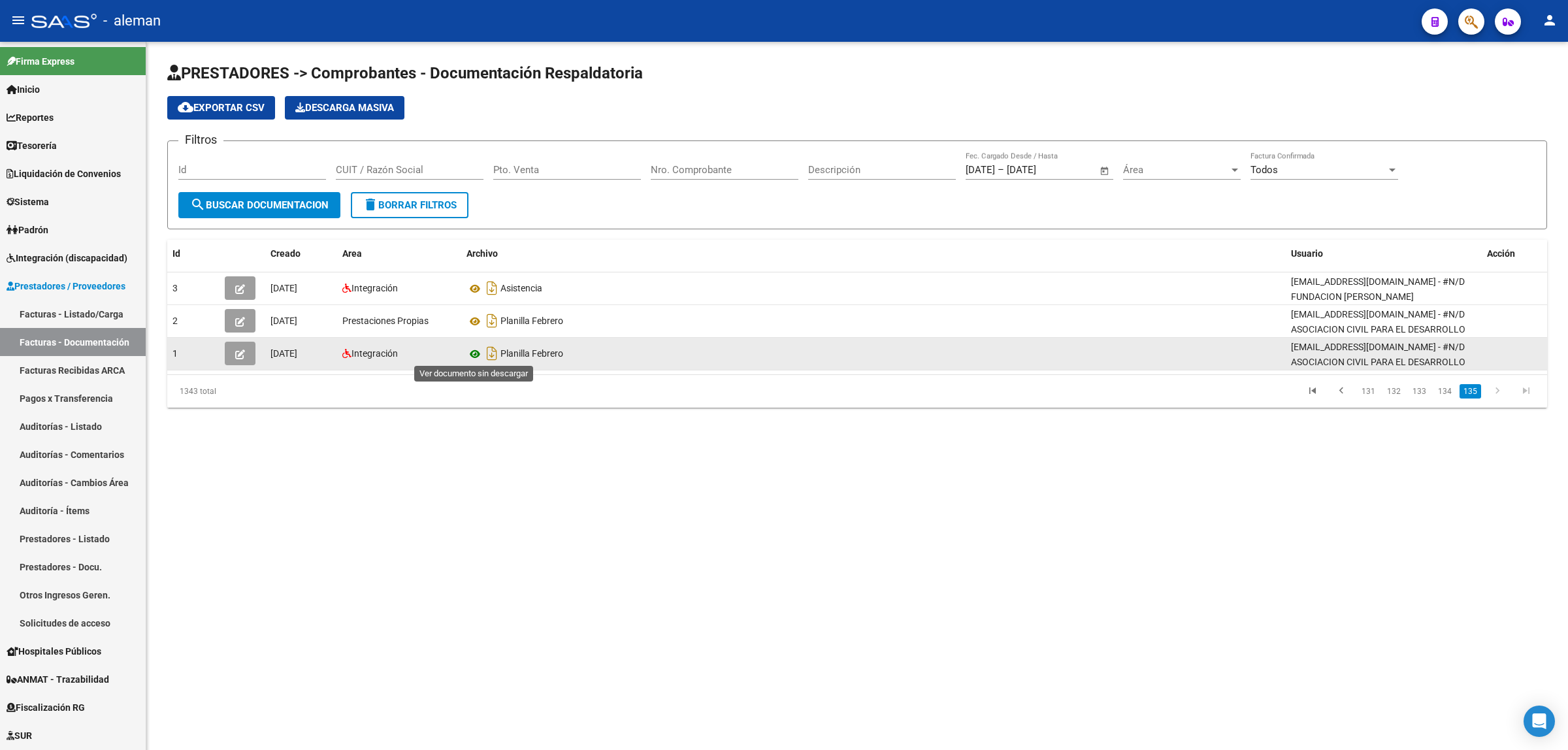
click at [474, 354] on icon at bounding box center [475, 354] width 17 height 16
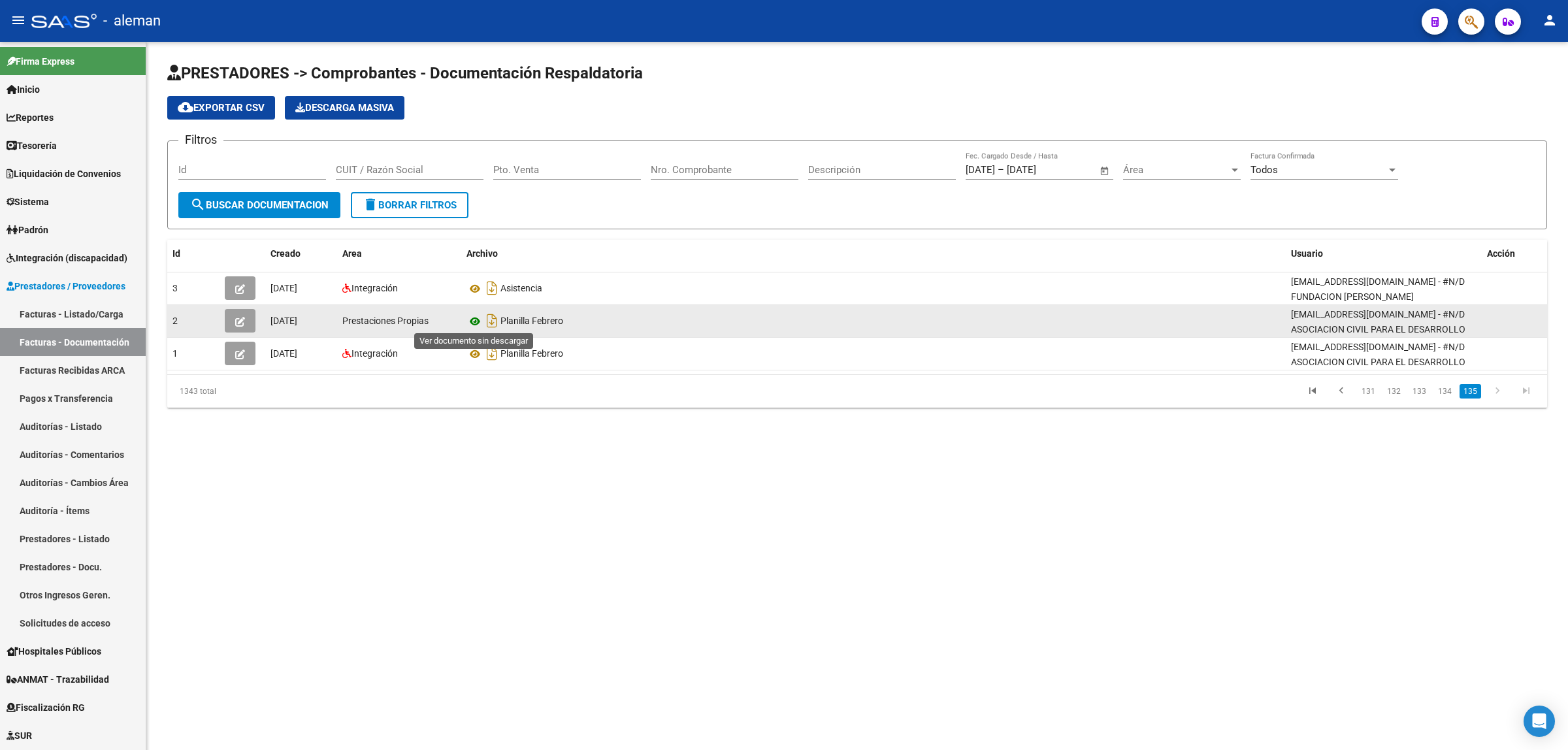
click at [475, 318] on icon at bounding box center [475, 321] width 17 height 16
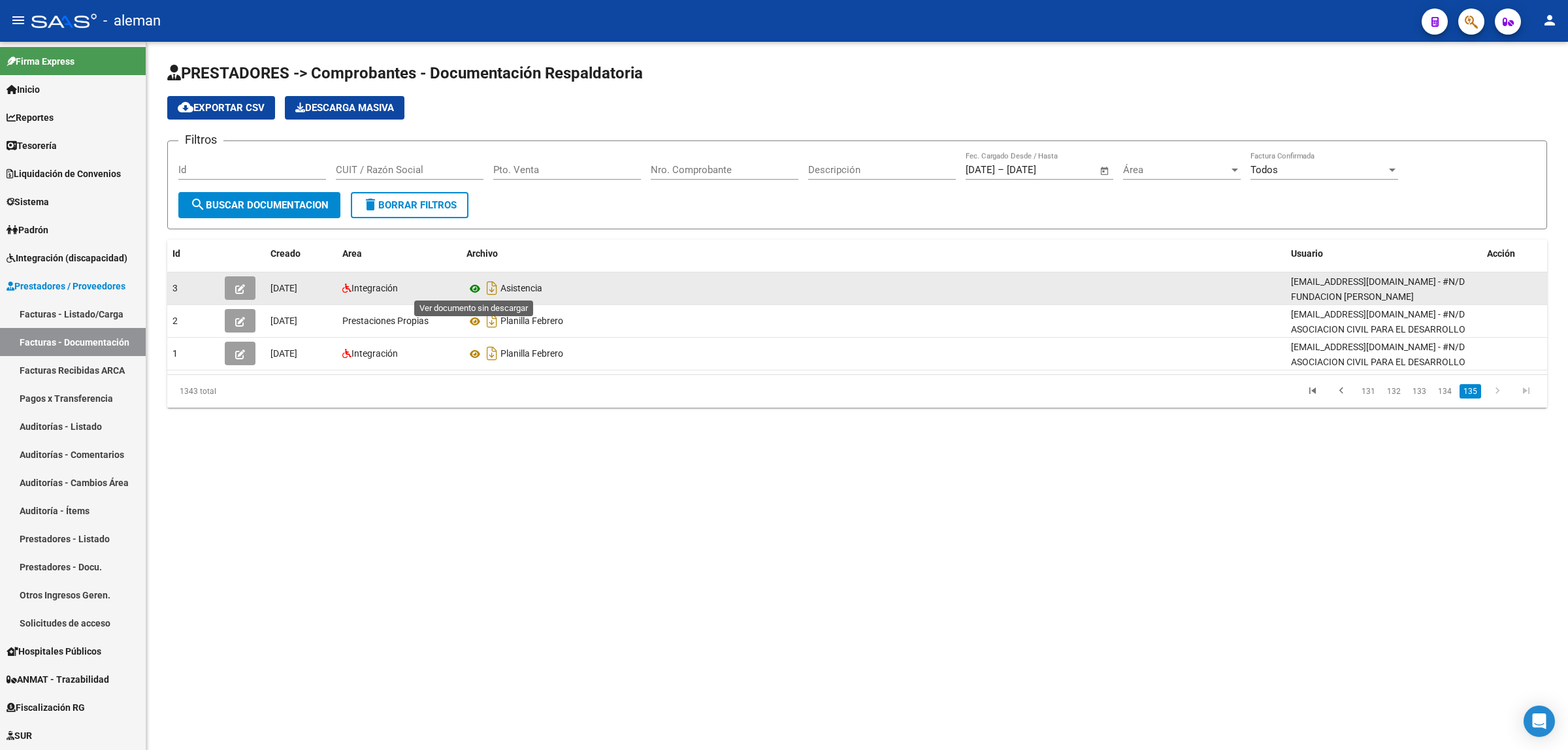
click at [472, 285] on icon at bounding box center [475, 289] width 17 height 16
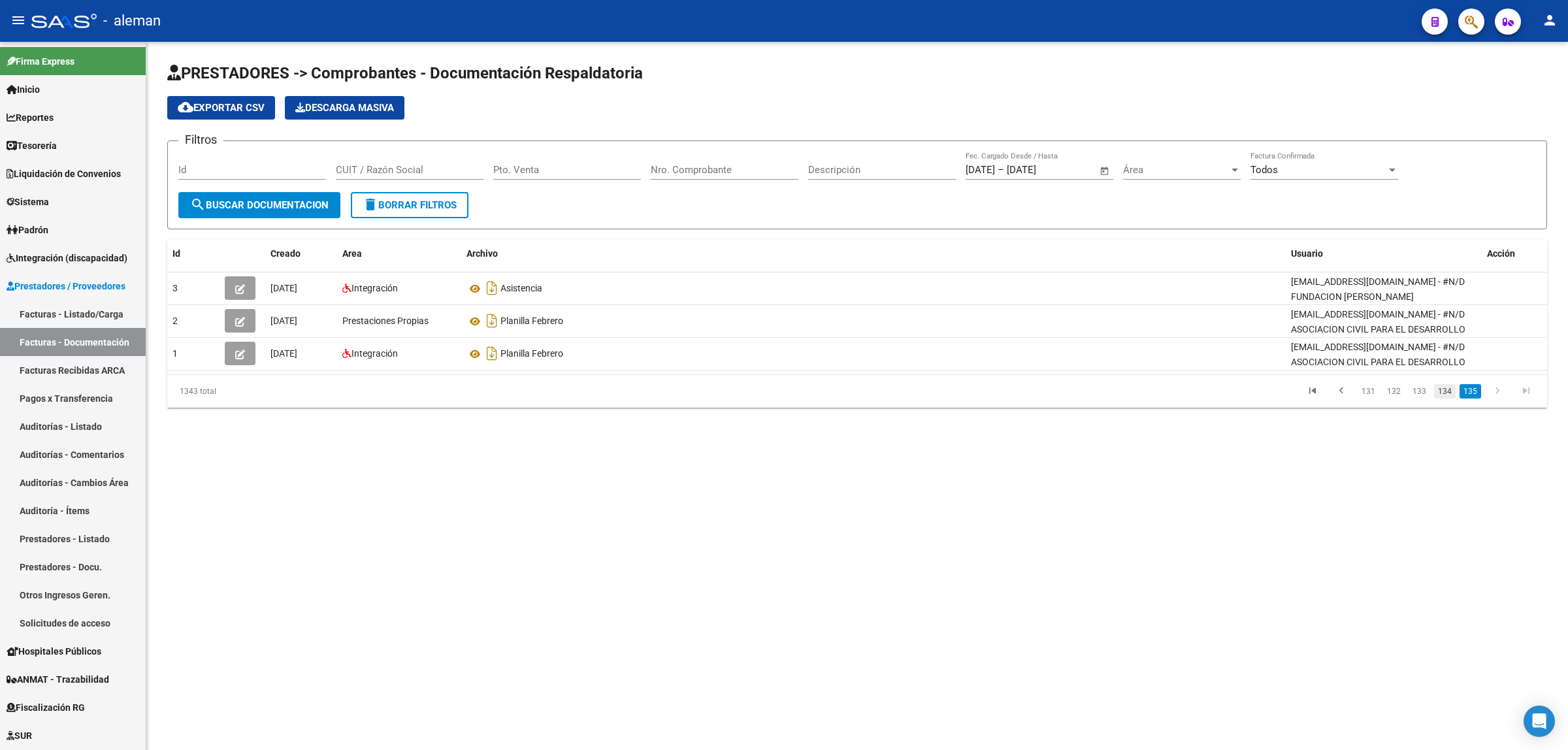
click at [1437, 390] on link "134" at bounding box center [1444, 391] width 21 height 14
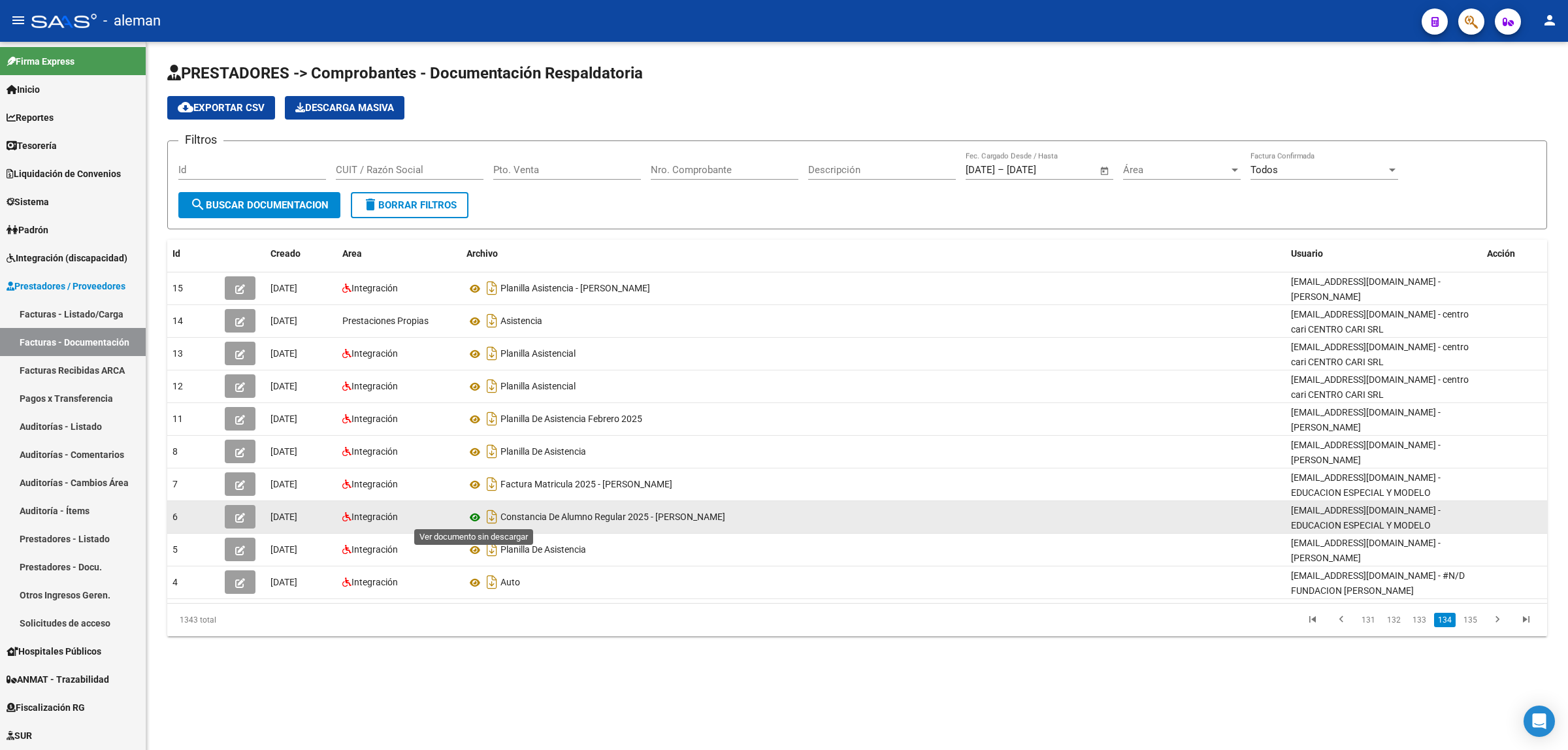
click at [475, 514] on icon at bounding box center [475, 517] width 17 height 16
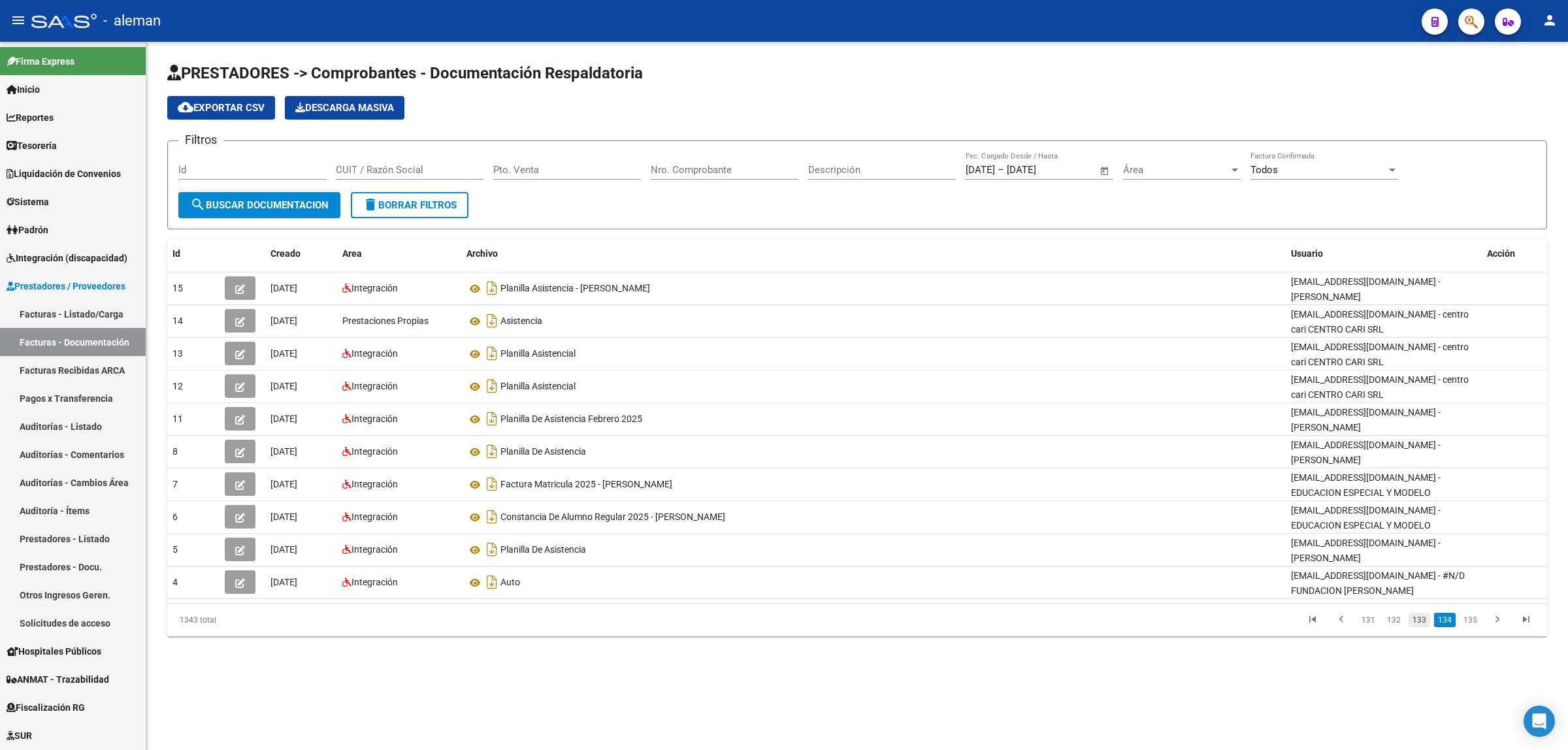
click at [1412, 616] on link "133" at bounding box center [1419, 620] width 21 height 14
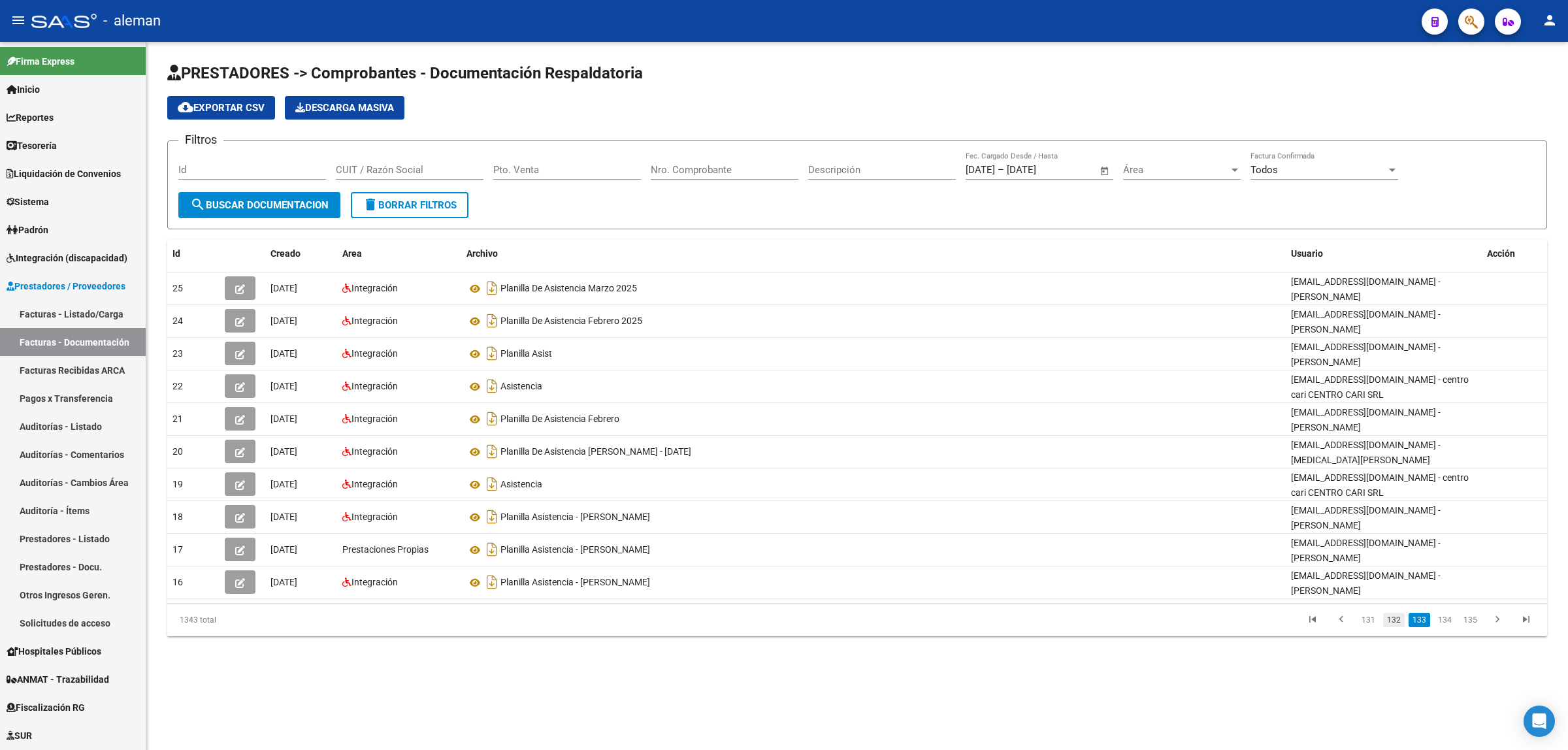
click at [1397, 618] on link "132" at bounding box center [1393, 620] width 21 height 14
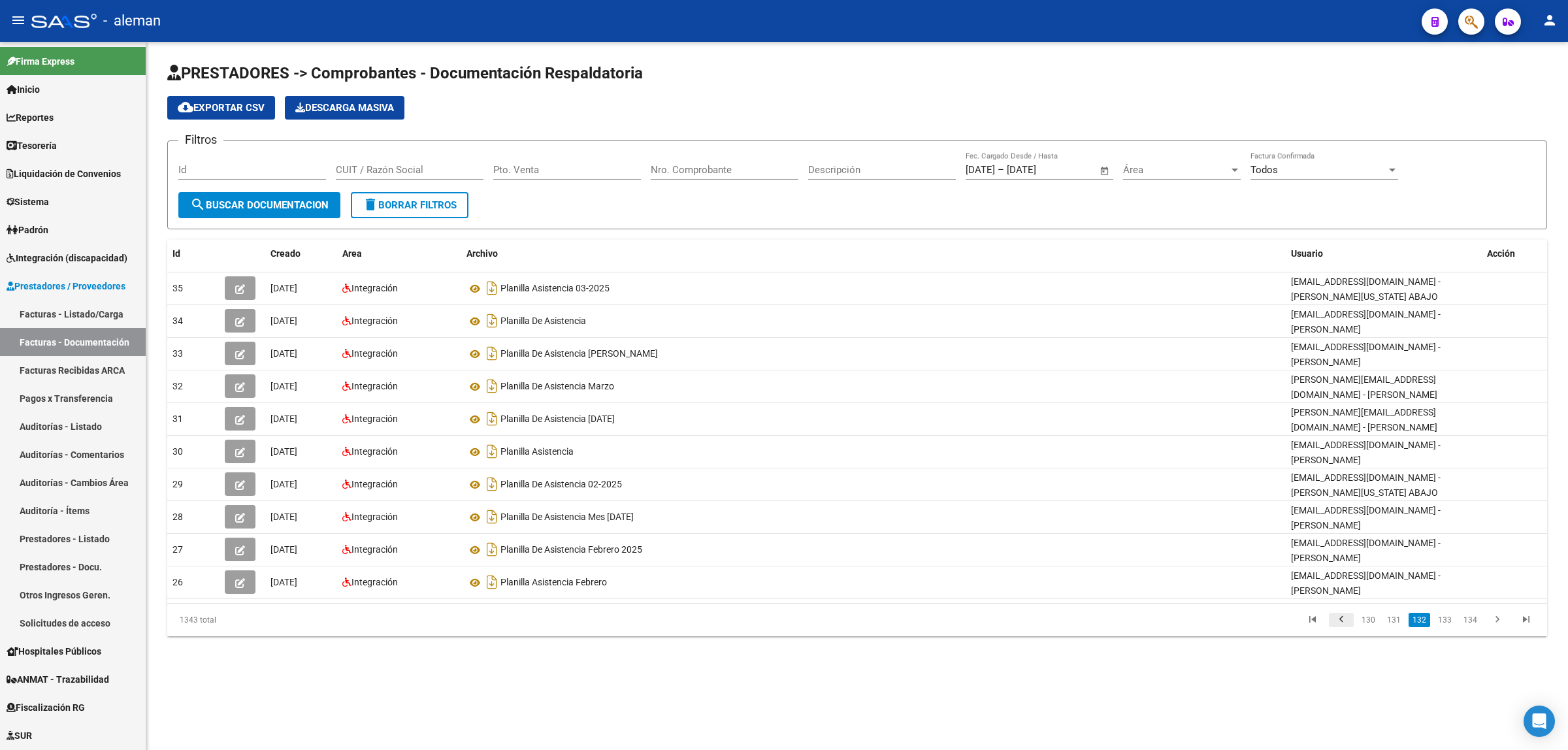
click at [1338, 614] on icon "go to previous page" at bounding box center [1341, 621] width 17 height 16
click at [1317, 614] on icon "go to first page" at bounding box center [1312, 621] width 17 height 16
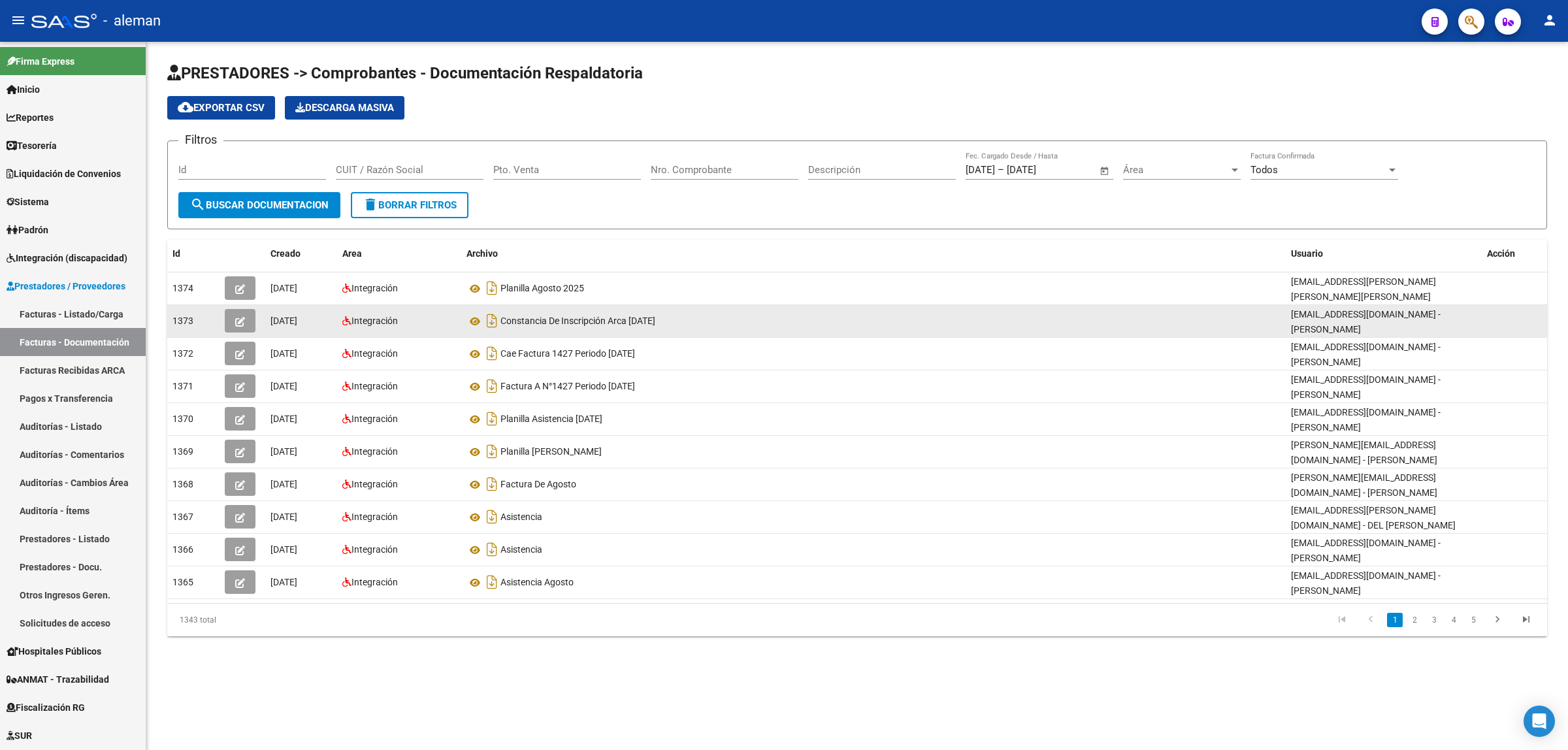
click at [683, 321] on div "Constancia De Inscripción Arca Agosto 2025" at bounding box center [874, 320] width 814 height 21
click at [472, 320] on icon at bounding box center [475, 321] width 17 height 16
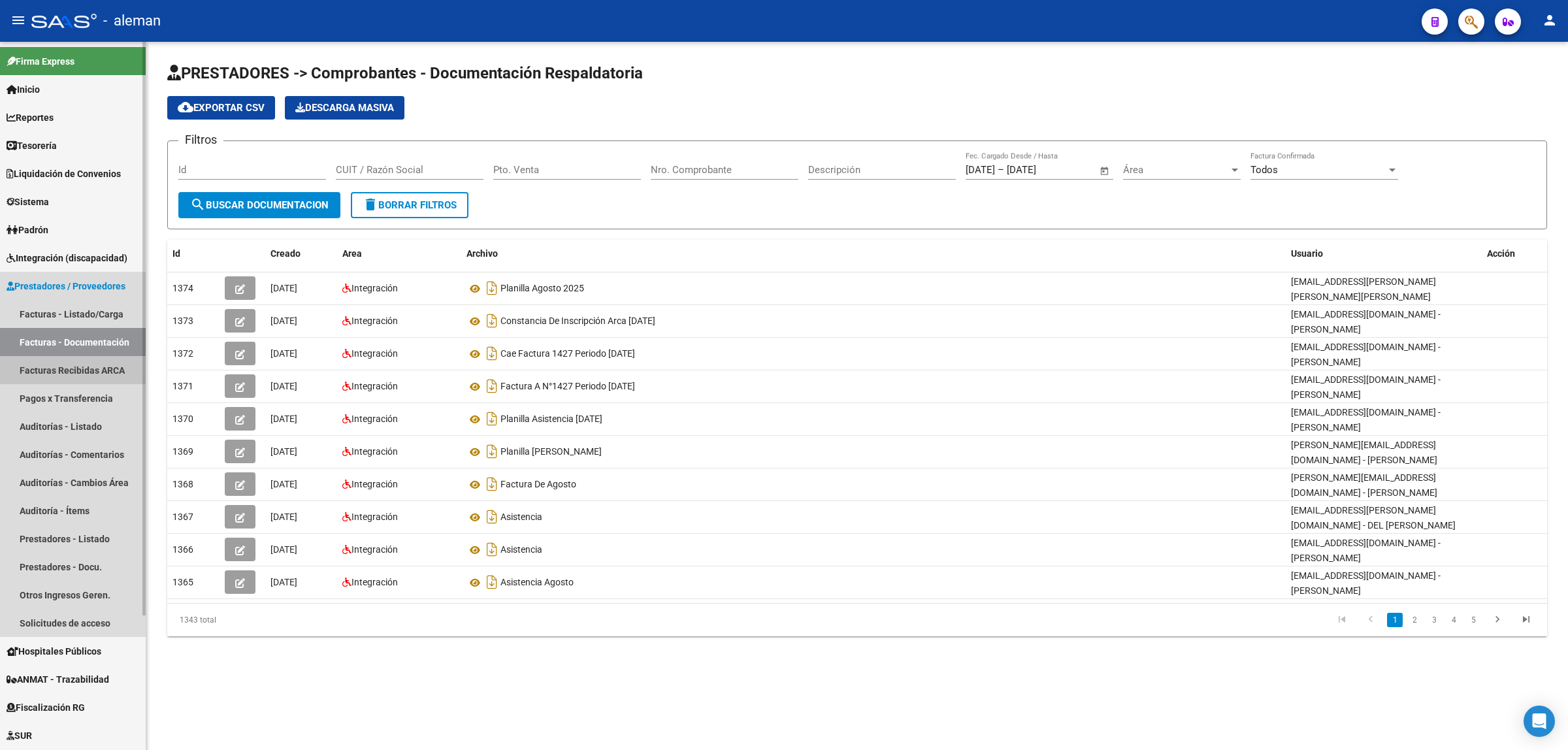
click at [80, 366] on link "Facturas Recibidas ARCA" at bounding box center [73, 370] width 146 height 28
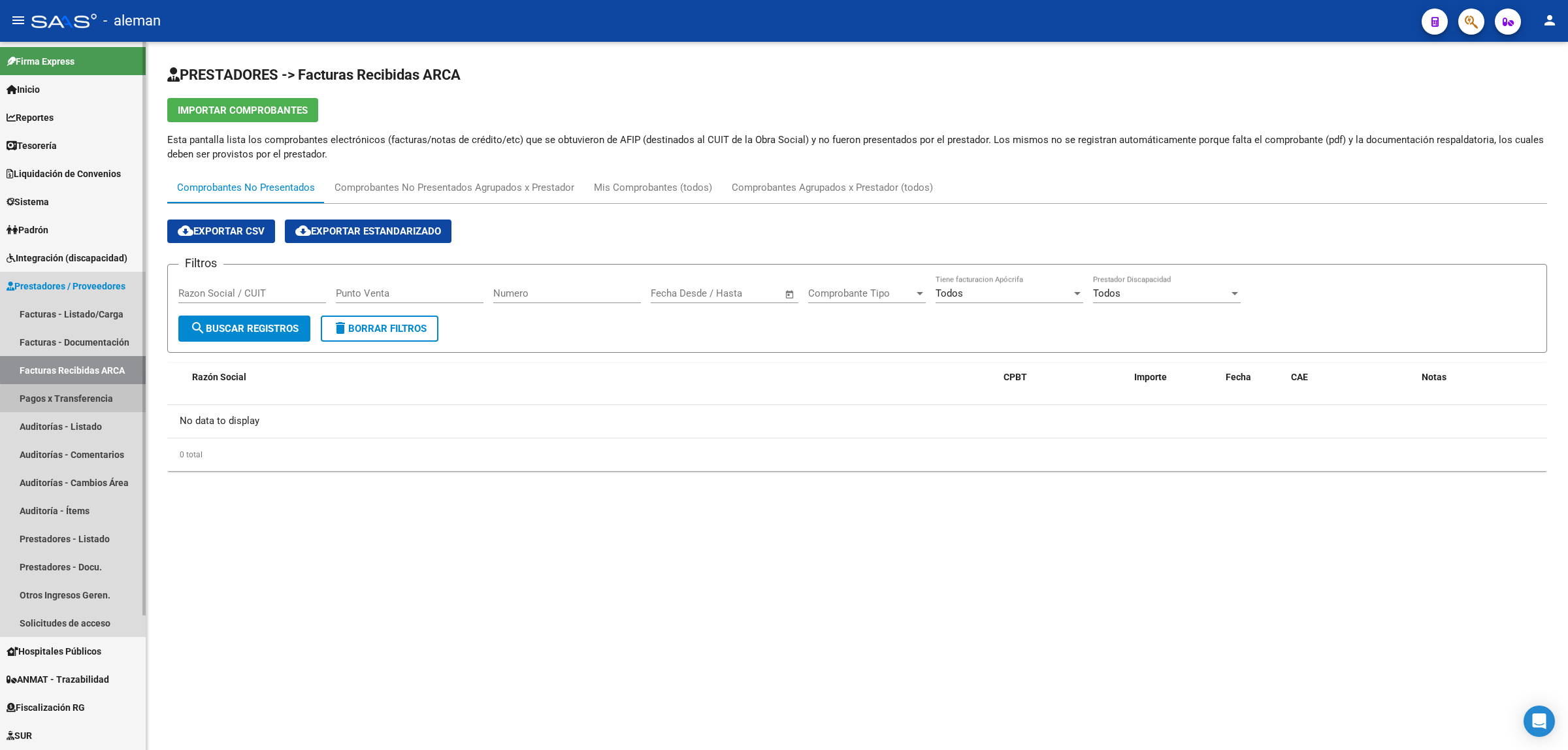
click at [112, 399] on link "Pagos x Transferencia" at bounding box center [73, 398] width 146 height 28
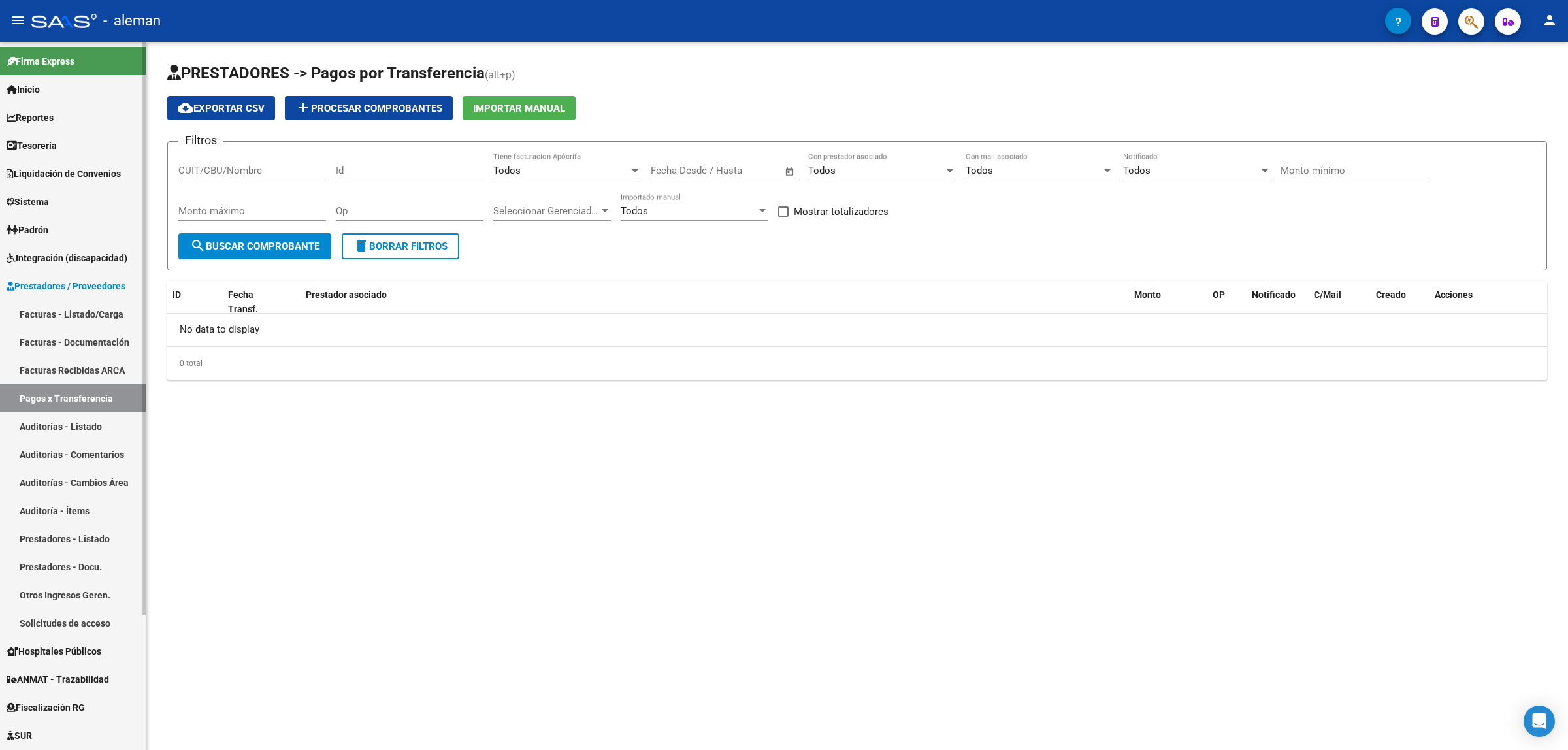
click at [89, 432] on link "Auditorías - Listado" at bounding box center [73, 426] width 146 height 28
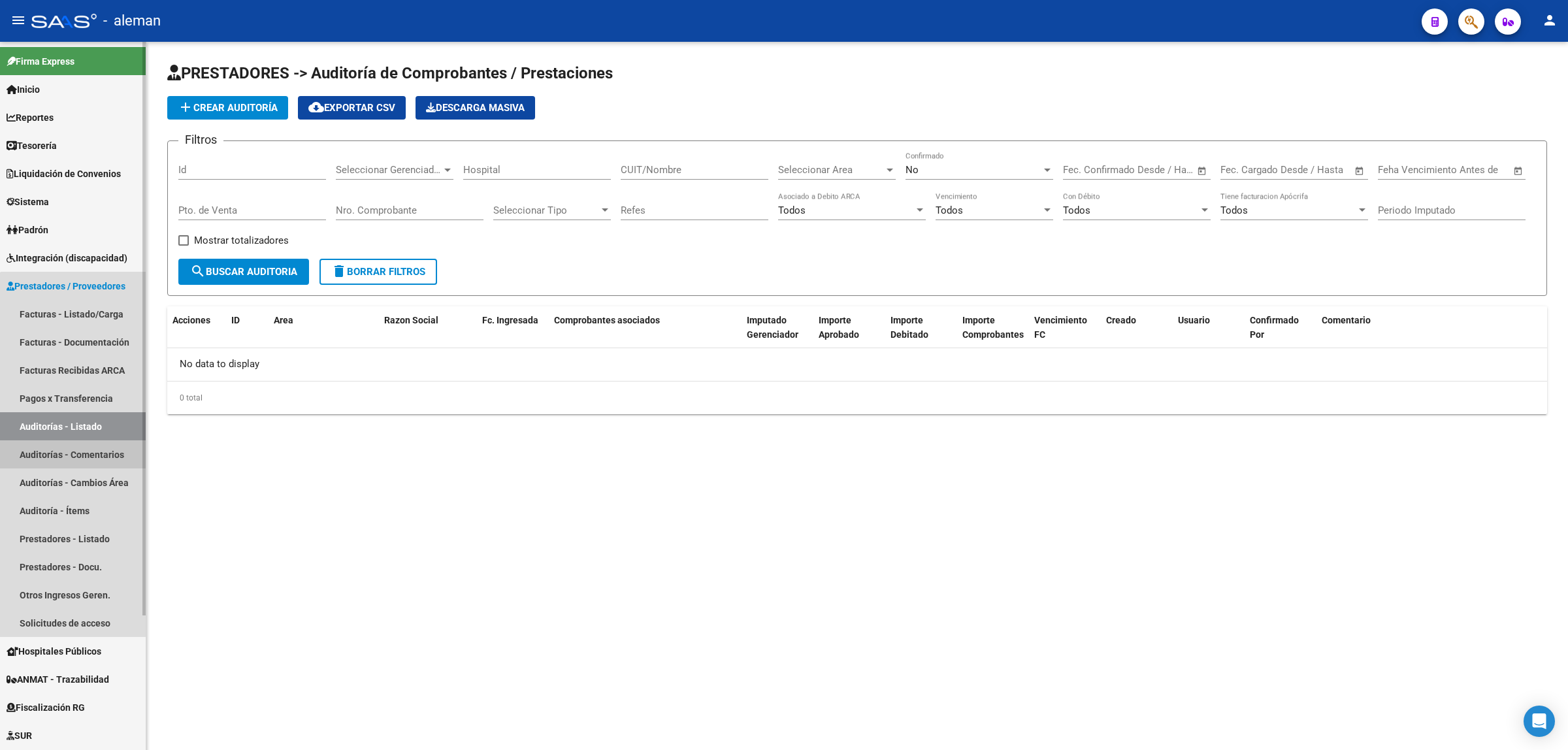
click at [93, 455] on link "Auditorías - Comentarios" at bounding box center [73, 454] width 146 height 28
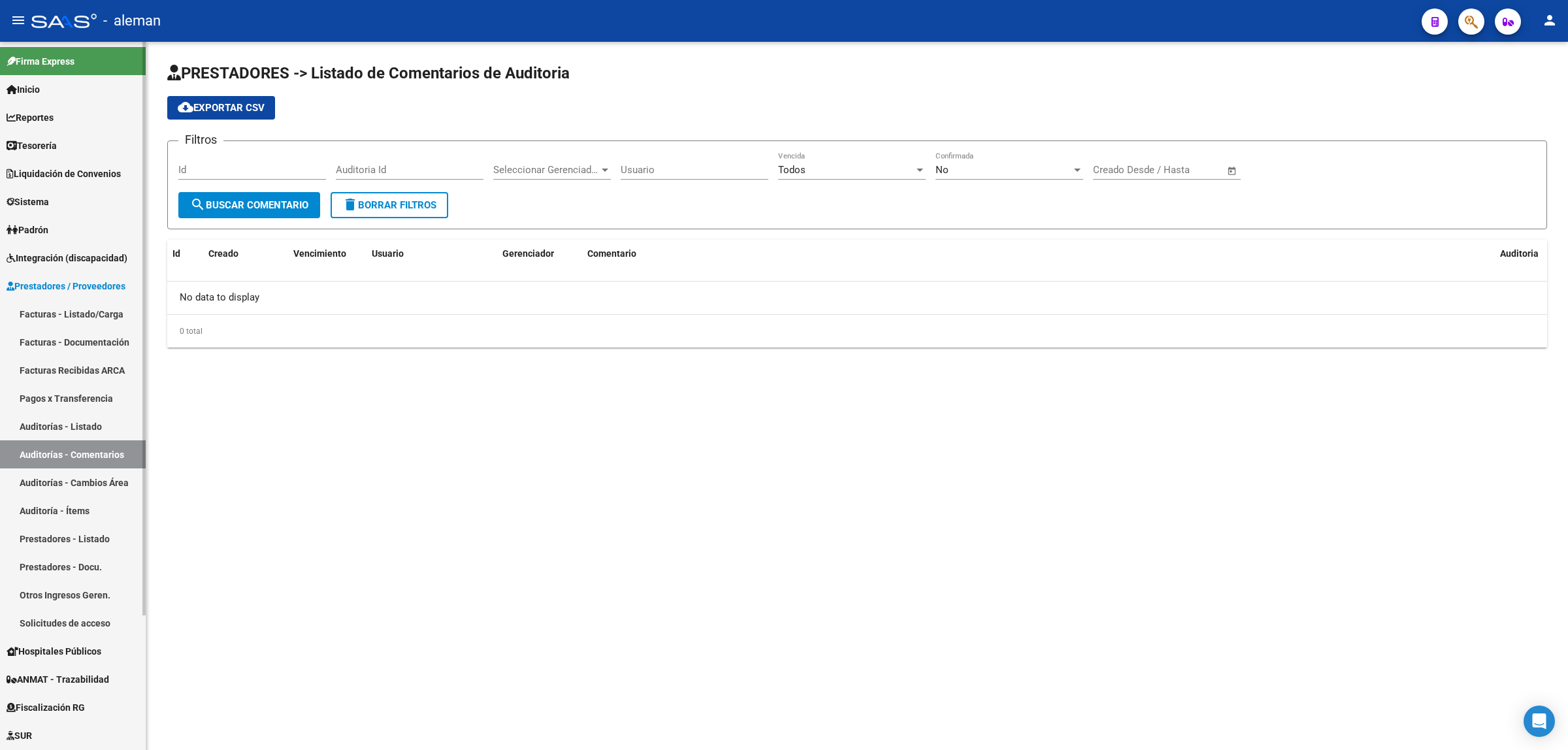
click at [60, 485] on link "Auditorías - Cambios Área" at bounding box center [73, 483] width 146 height 28
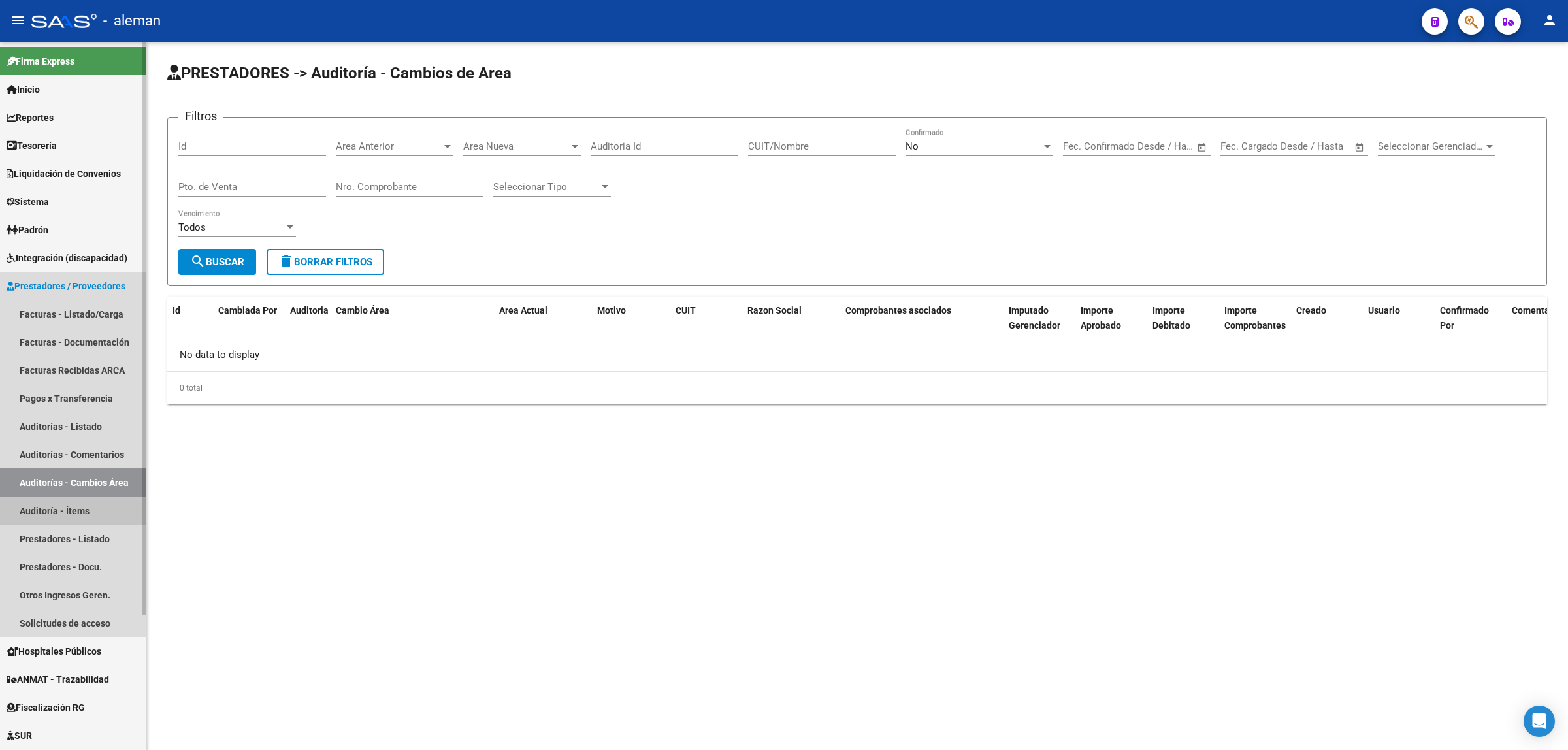
click at [56, 511] on link "Auditoría - Ítems" at bounding box center [73, 510] width 146 height 28
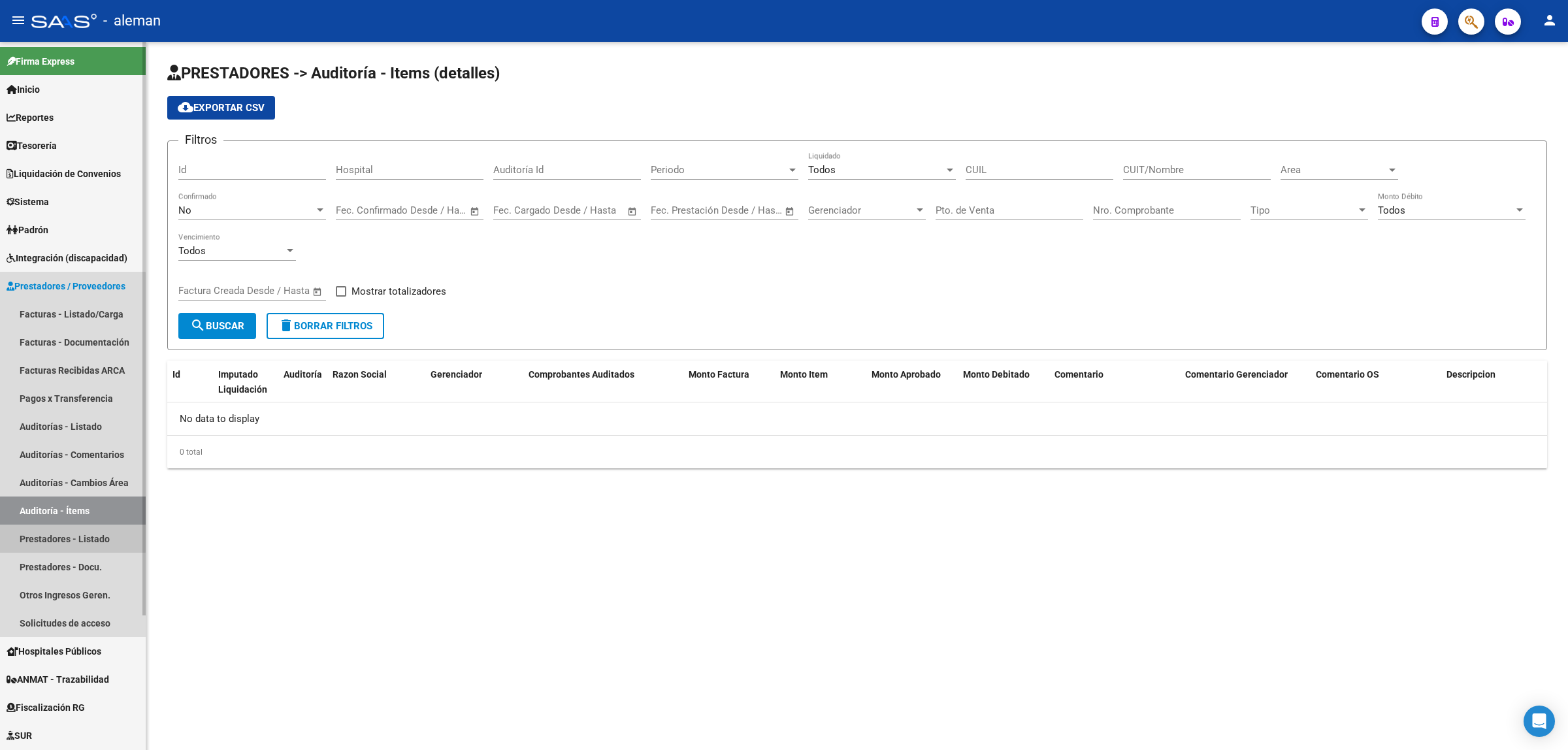
click at [57, 537] on link "Prestadores - Listado" at bounding box center [73, 538] width 146 height 28
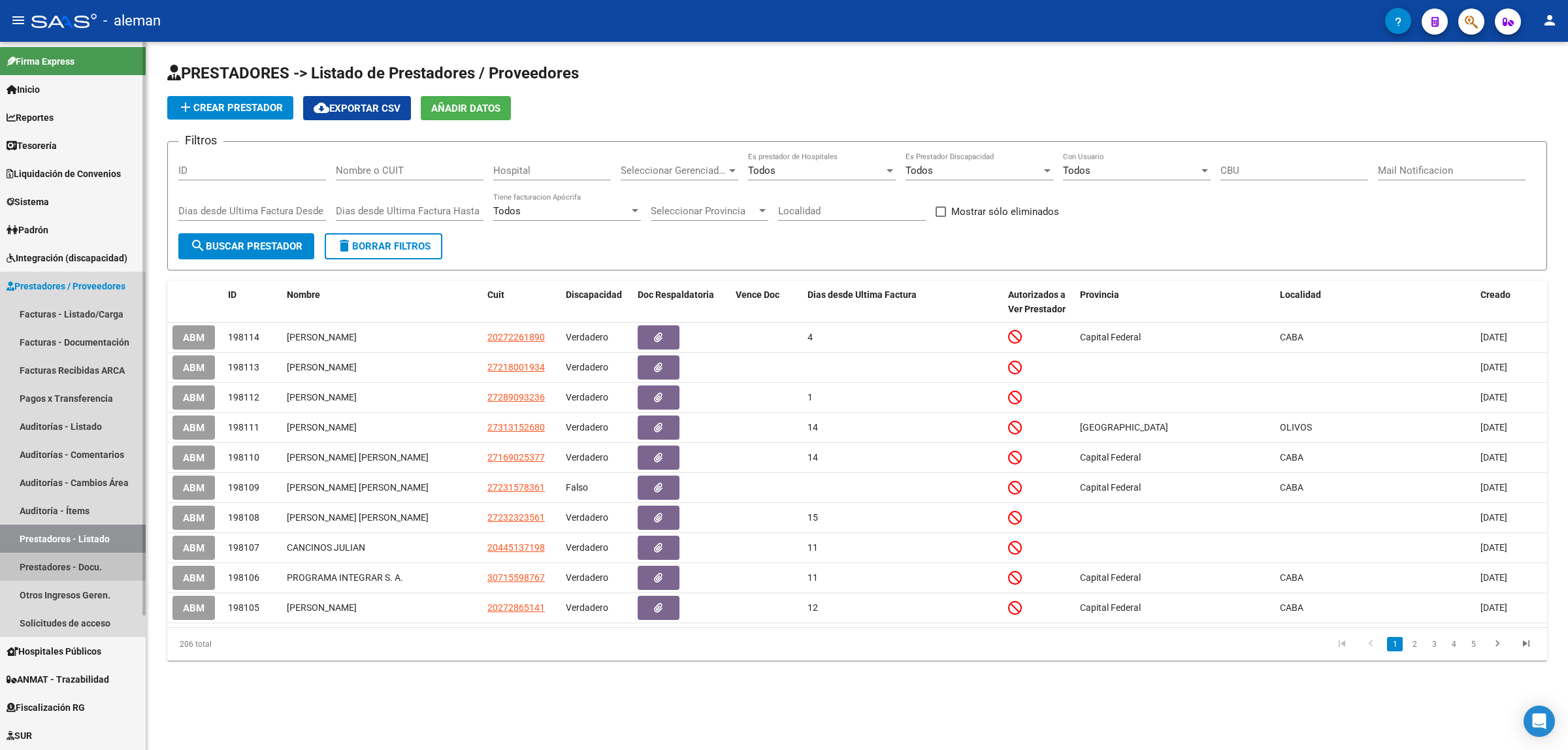
click at [82, 569] on link "Prestadores - Docu." at bounding box center [73, 566] width 146 height 28
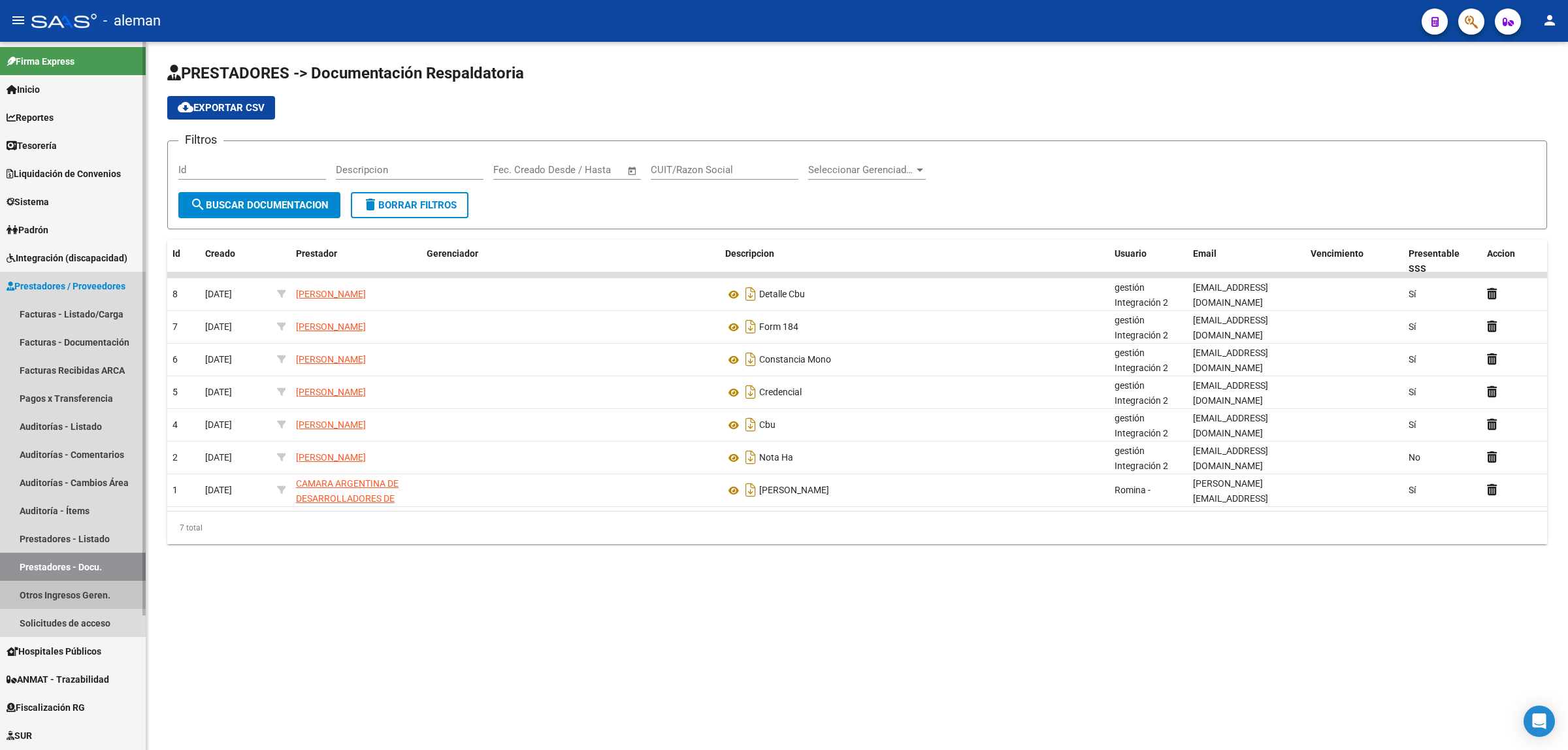
click at [67, 587] on link "Otros Ingresos Geren." at bounding box center [73, 595] width 146 height 28
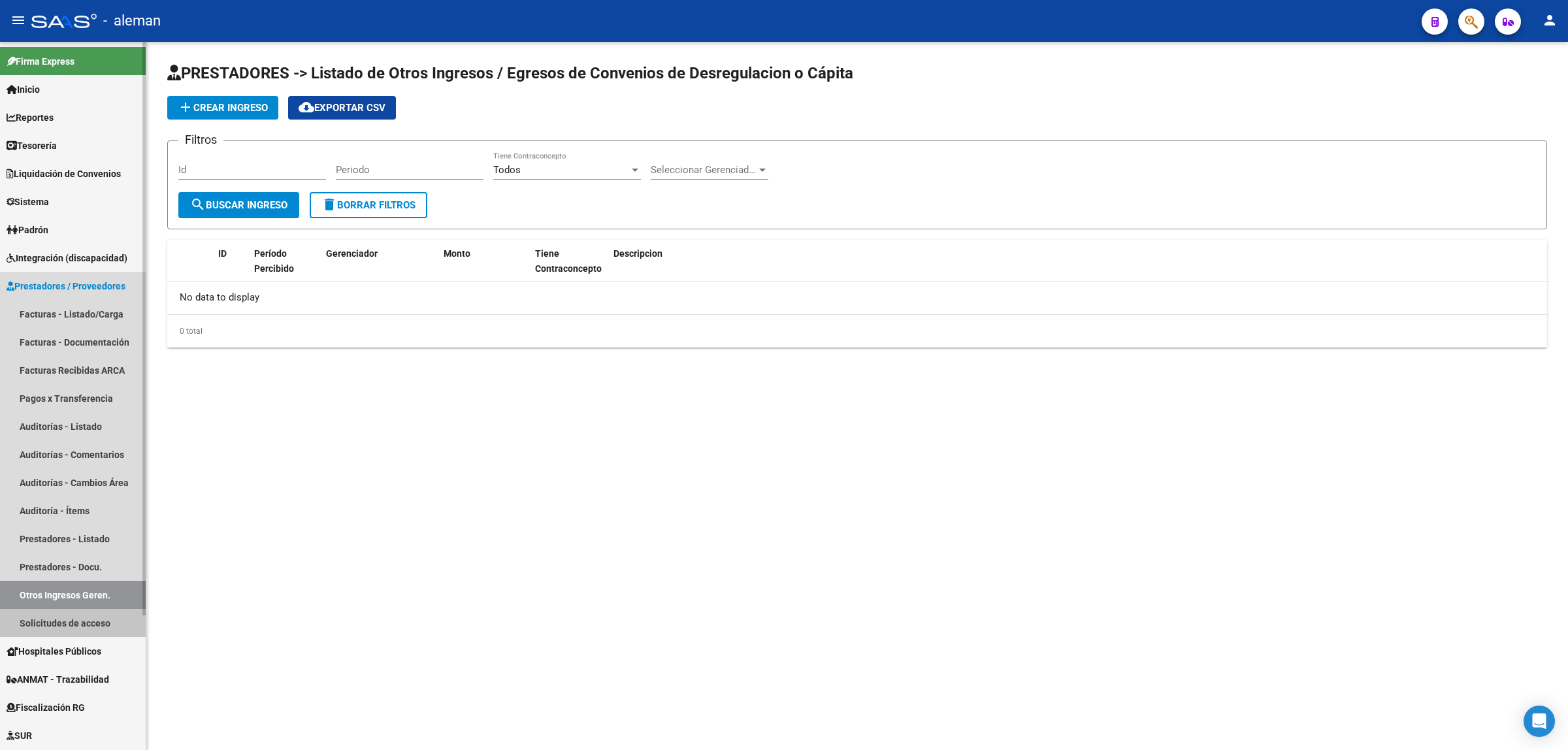
click at [93, 621] on link "Solicitudes de acceso" at bounding box center [73, 623] width 146 height 28
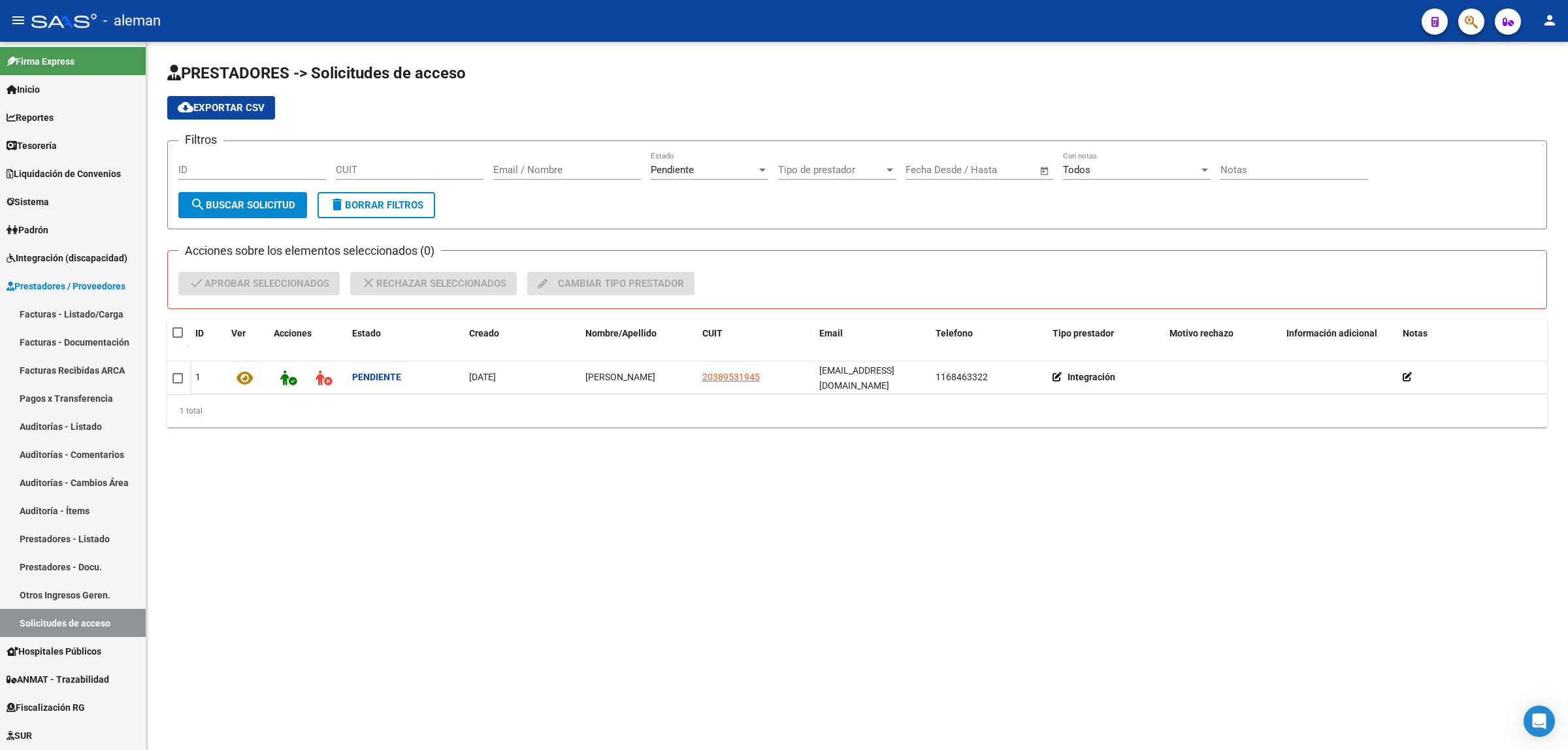
click at [762, 161] on div "Pendiente Estado" at bounding box center [709, 166] width 118 height 28
click at [693, 194] on span "Aprobada" at bounding box center [672, 197] width 42 height 12
click at [226, 206] on span "search Buscar solicitud" at bounding box center [243, 205] width 105 height 12
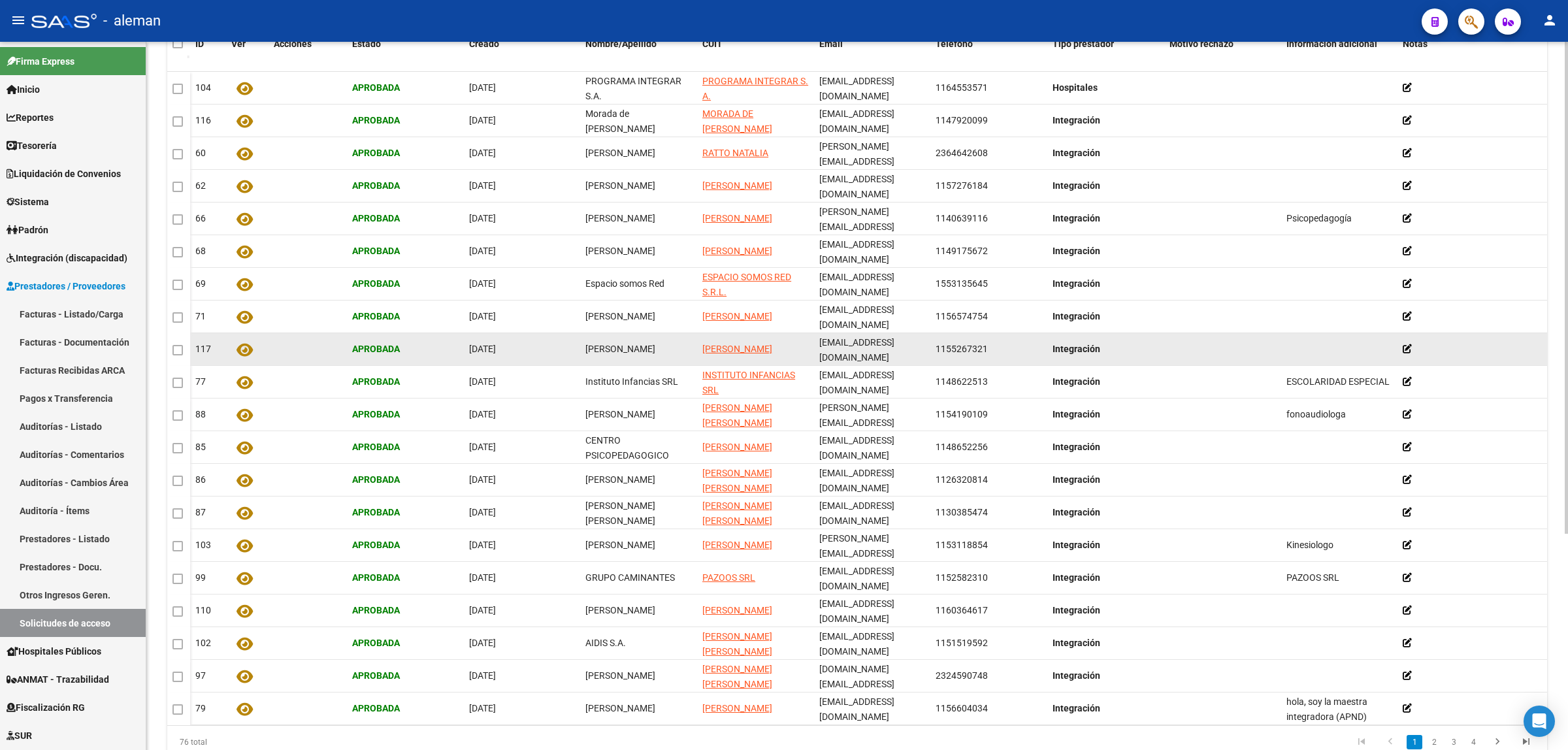
scroll to position [312, 0]
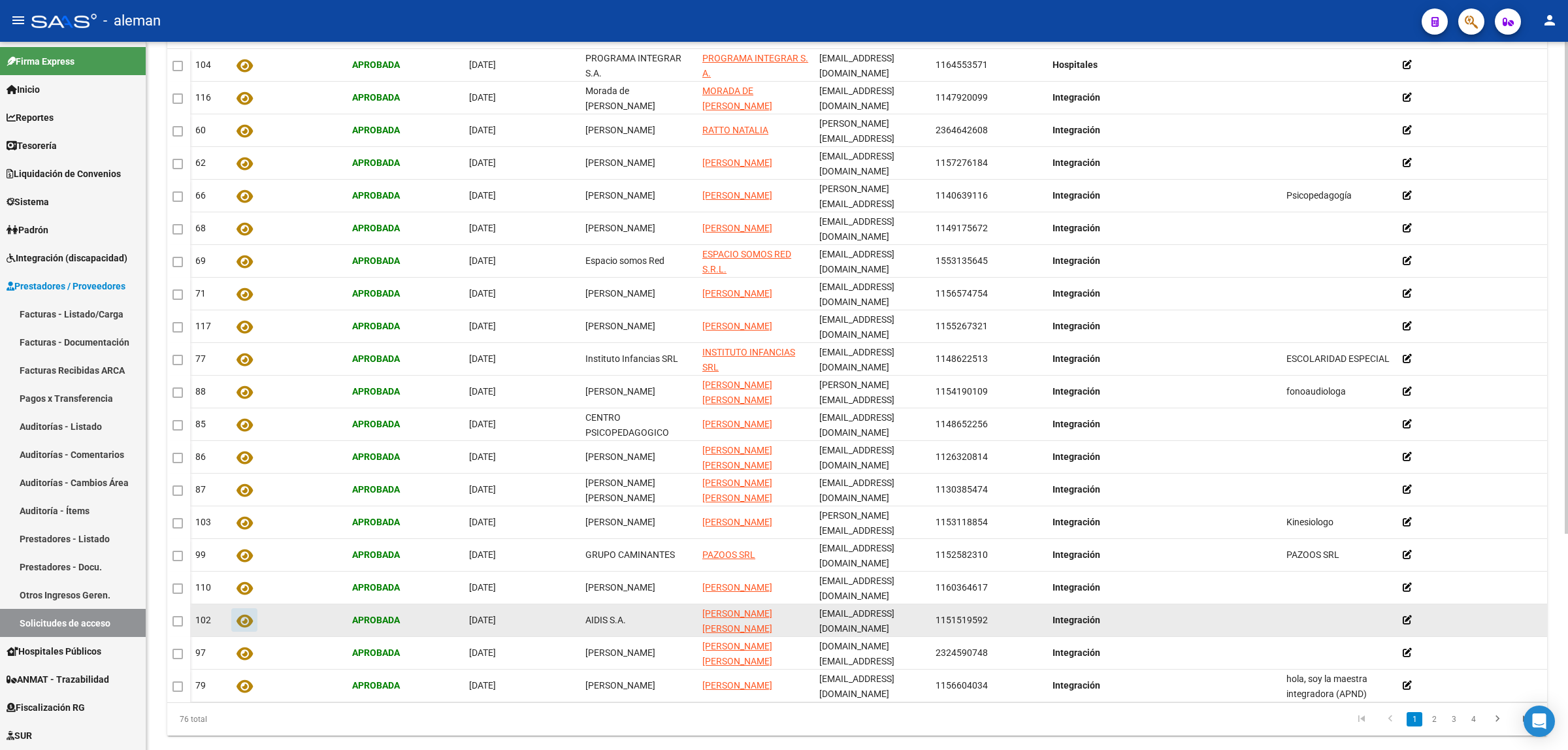
click at [249, 614] on icon at bounding box center [245, 621] width 16 height 15
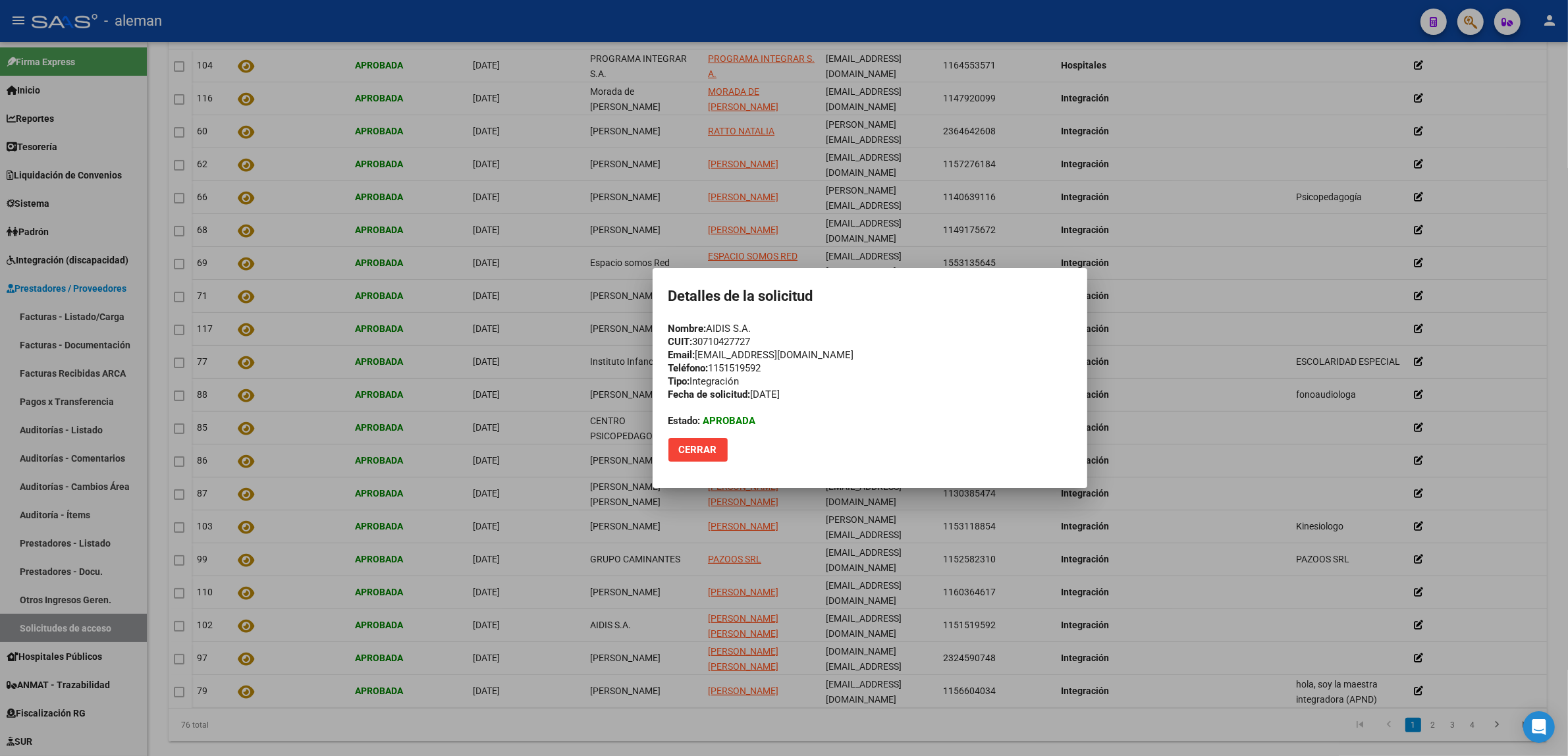
click at [1199, 594] on div at bounding box center [784, 378] width 1568 height 756
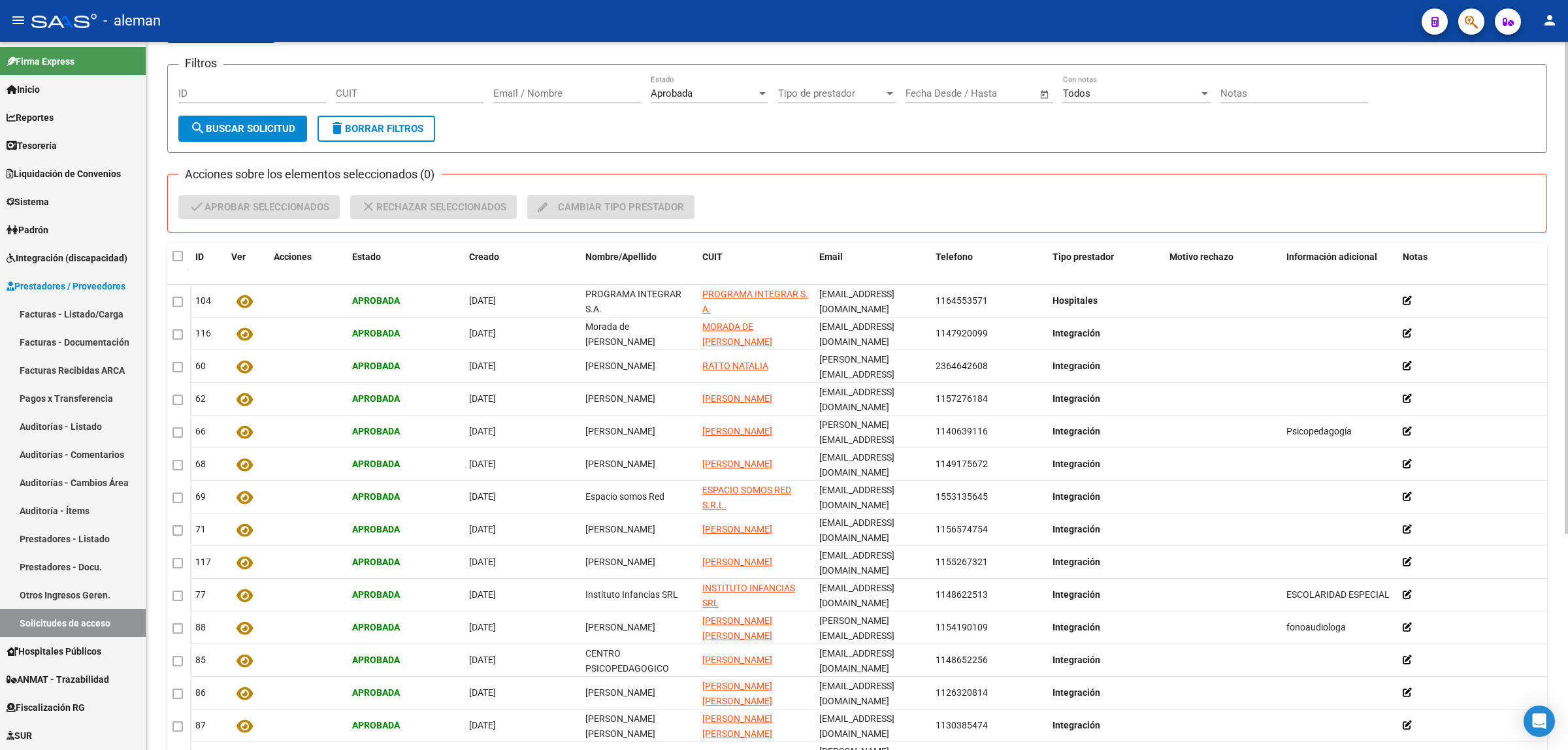
scroll to position [67, 0]
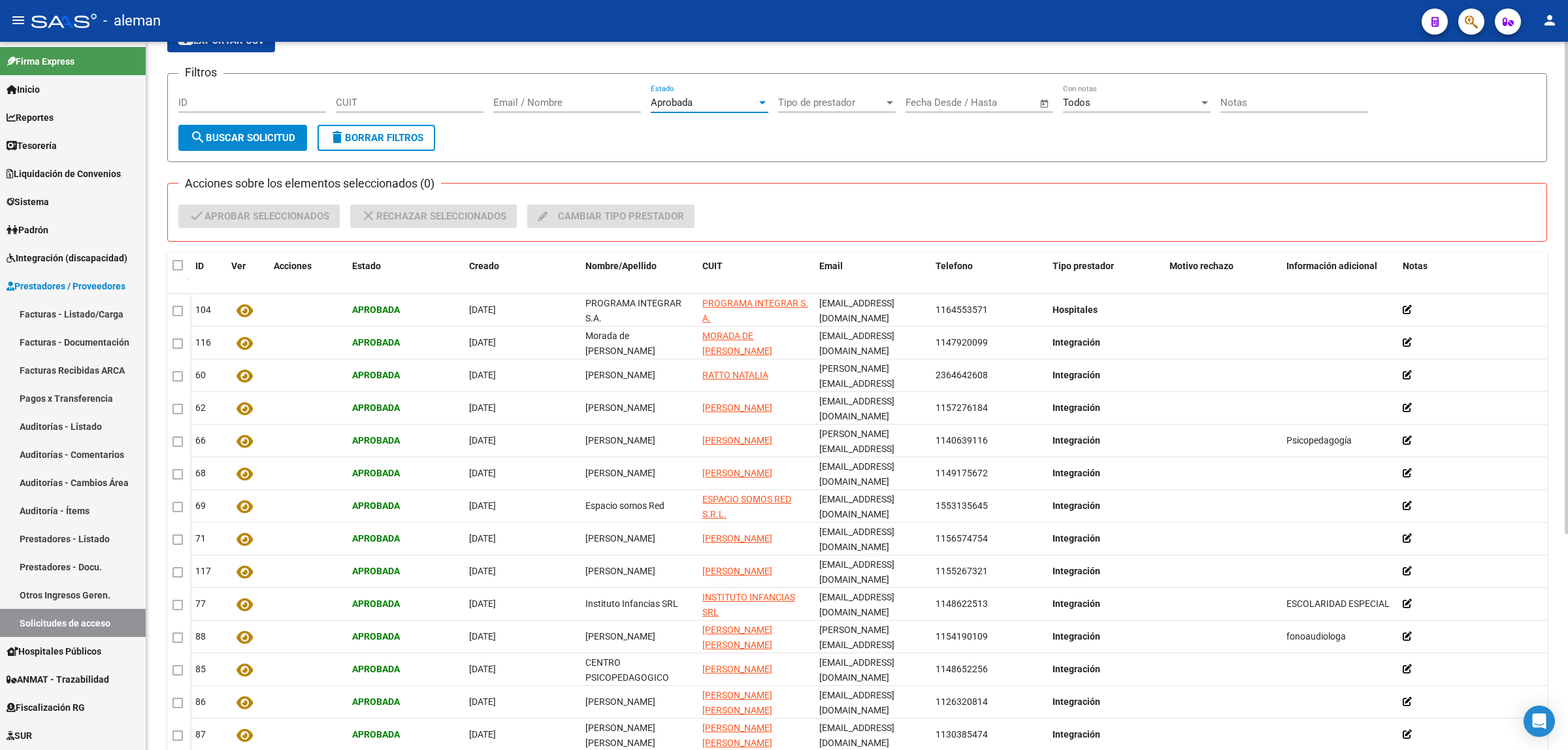
click at [758, 101] on div at bounding box center [762, 102] width 12 height 10
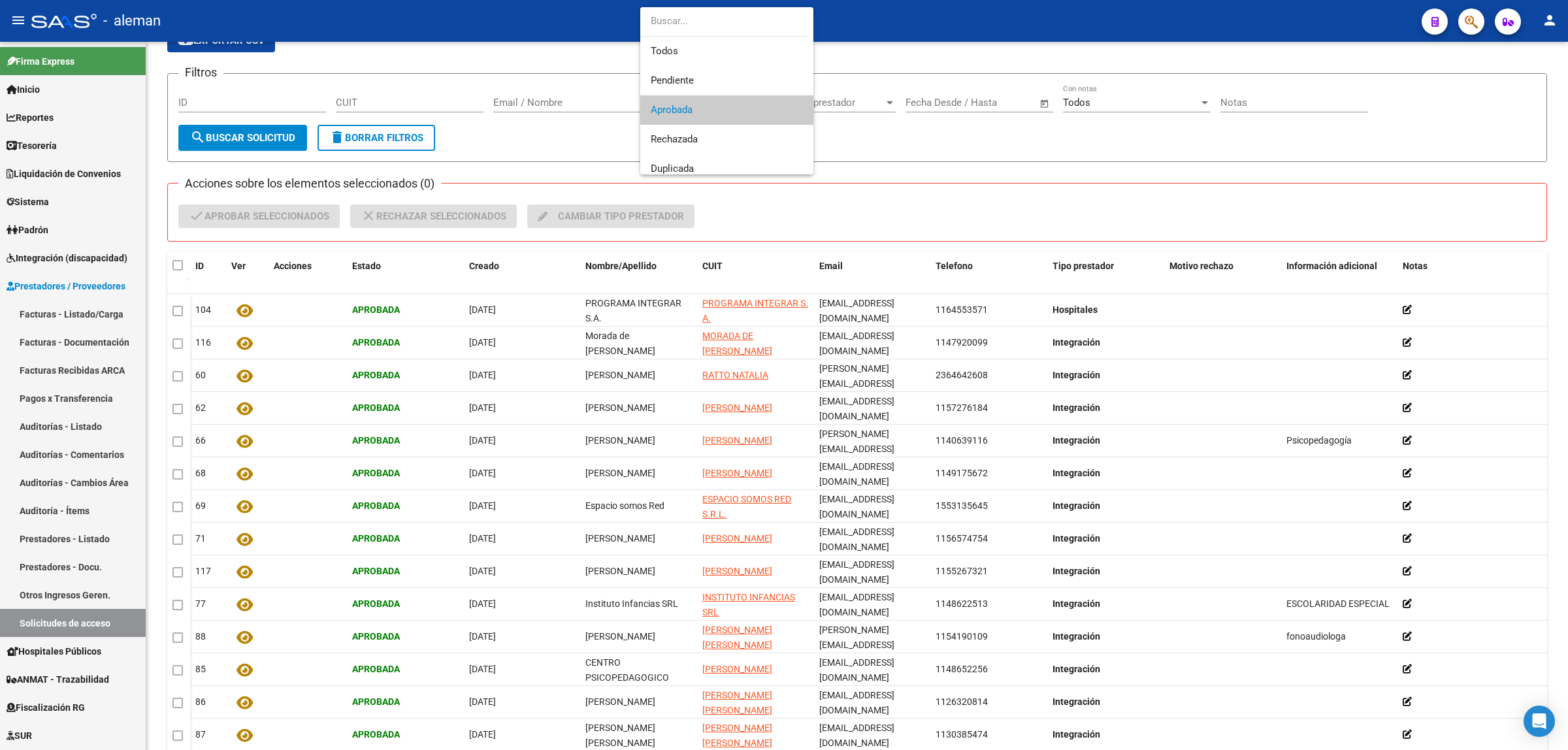
scroll to position [8, 0]
click at [709, 69] on span "Pendiente" at bounding box center [727, 72] width 152 height 30
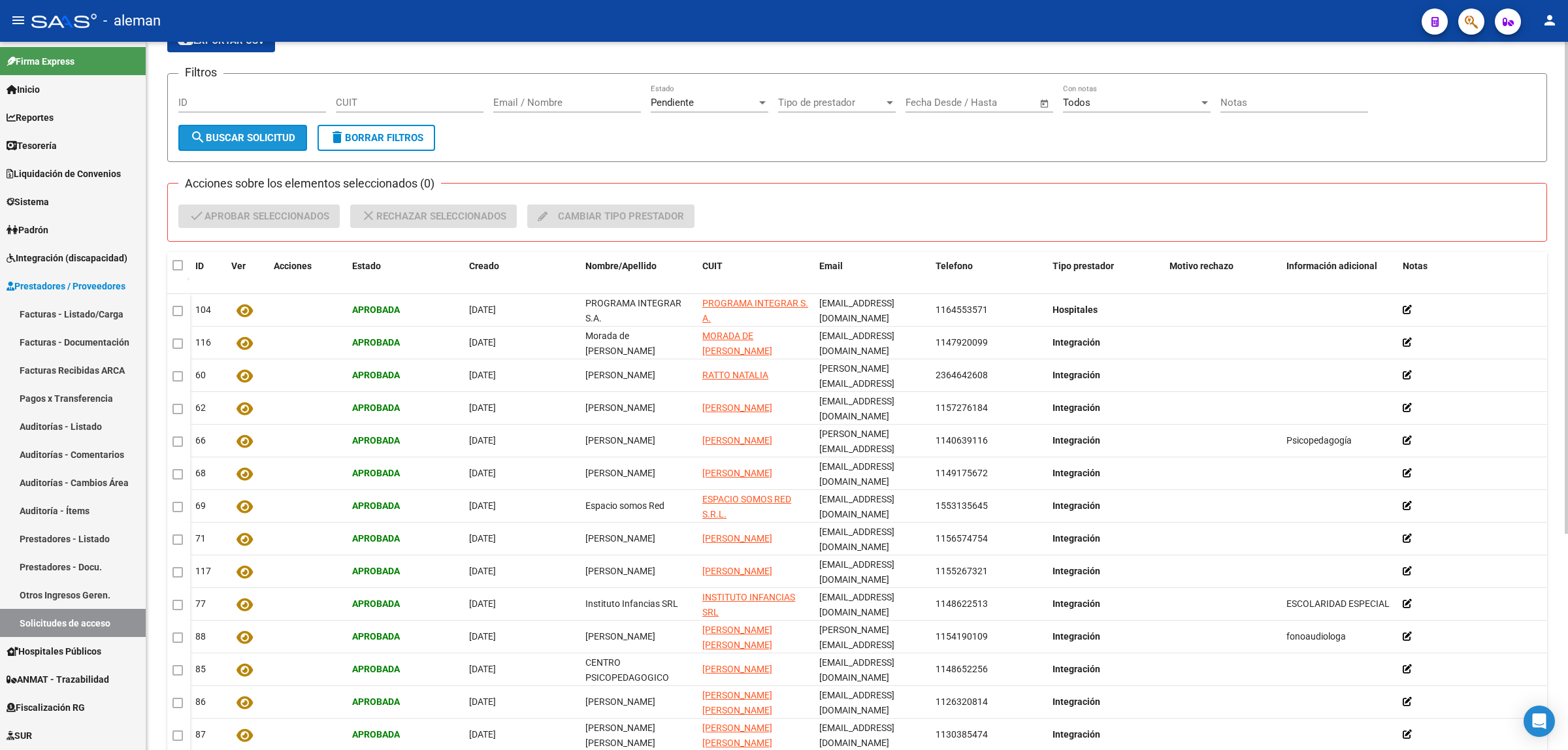
click at [233, 137] on span "search Buscar solicitud" at bounding box center [243, 137] width 105 height 12
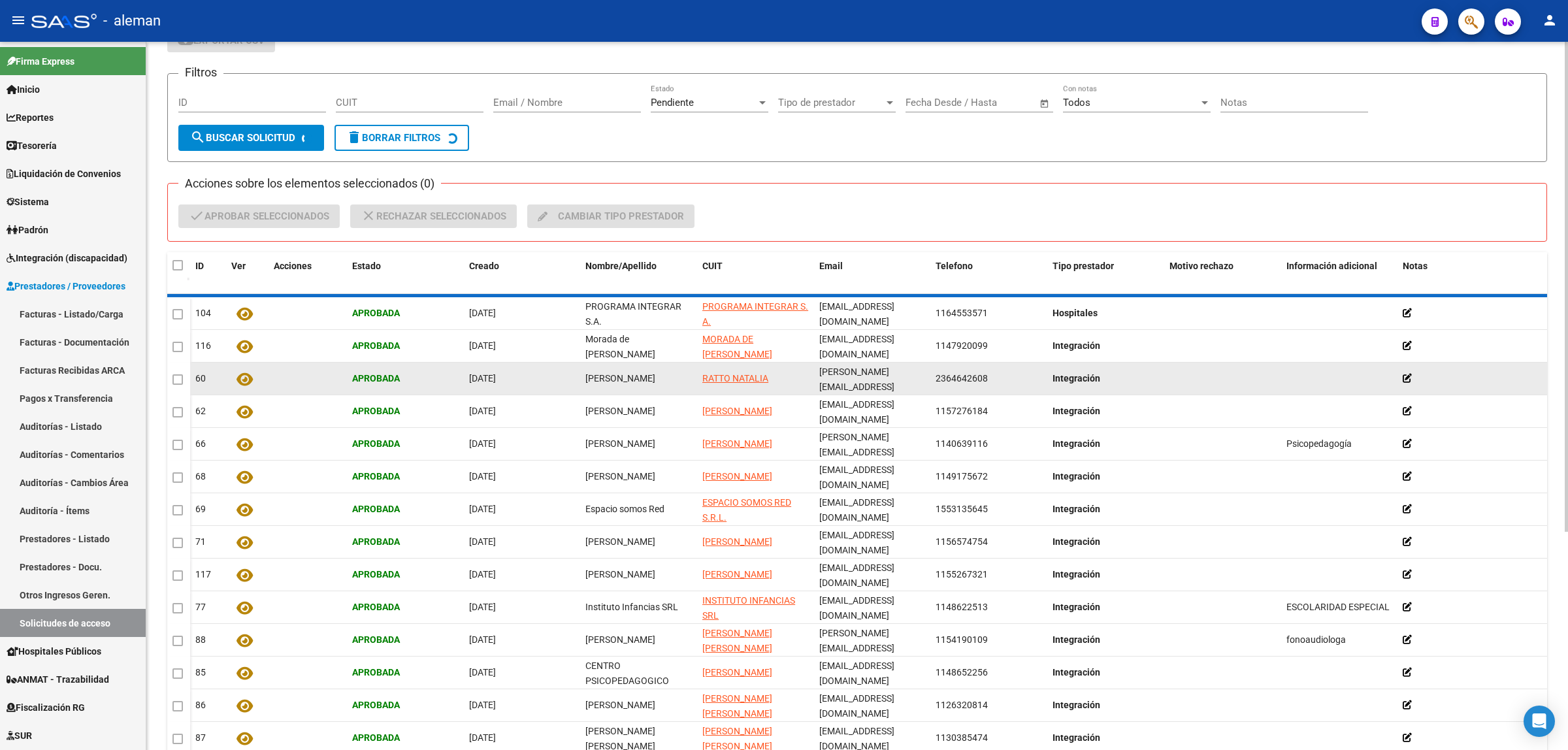
scroll to position [0, 0]
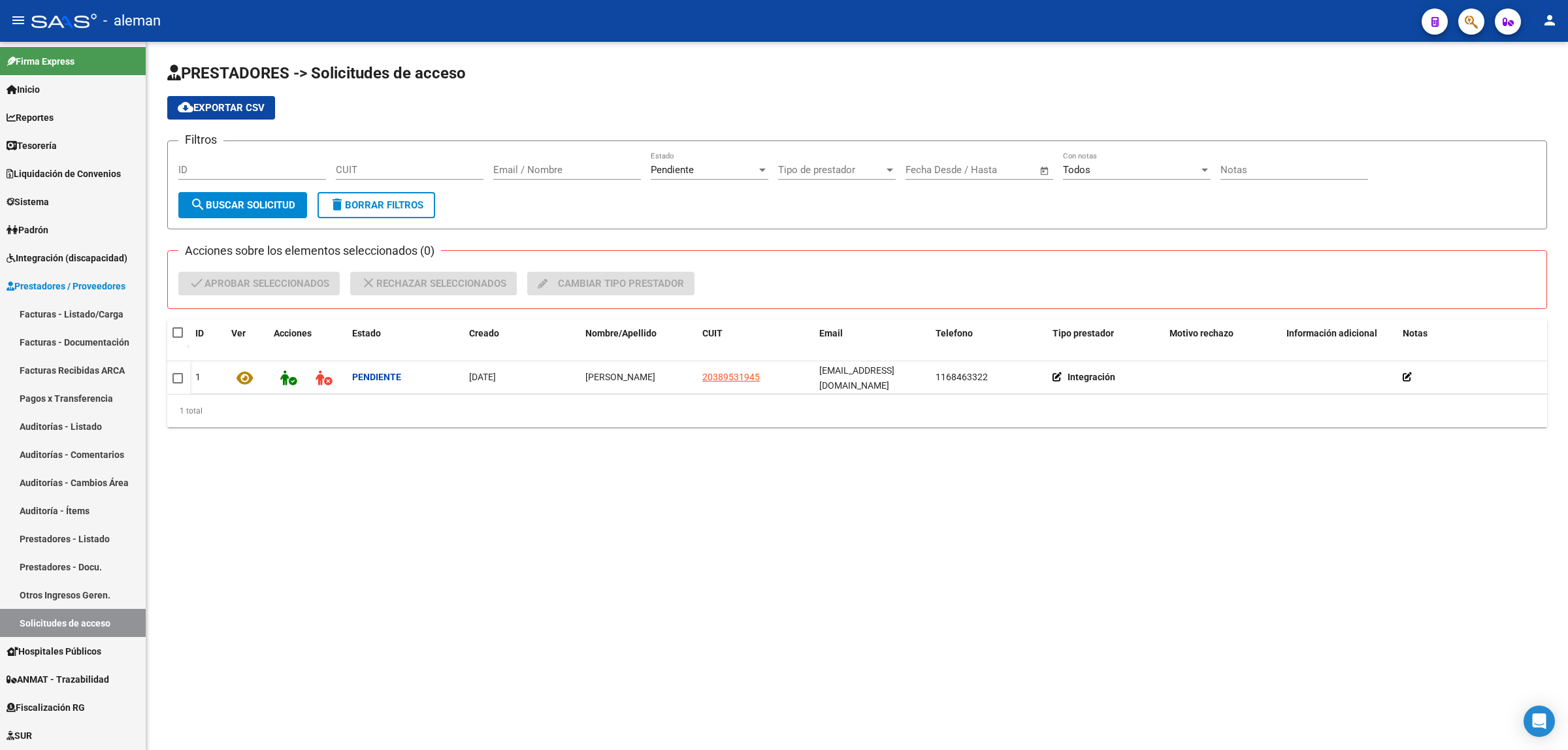
click at [920, 507] on mat-sidenav-content "PRESTADORES -> Solicitudes de acceso cloud_download Exportar CSV Filtros ID CUI…" at bounding box center [857, 396] width 1422 height 708
click at [632, 614] on mat-sidenav-content "PRESTADORES -> Solicitudes de acceso cloud_download Exportar CSV Filtros ID CUI…" at bounding box center [857, 396] width 1422 height 708
click at [67, 256] on span "Integración (discapacidad)" at bounding box center [67, 258] width 121 height 14
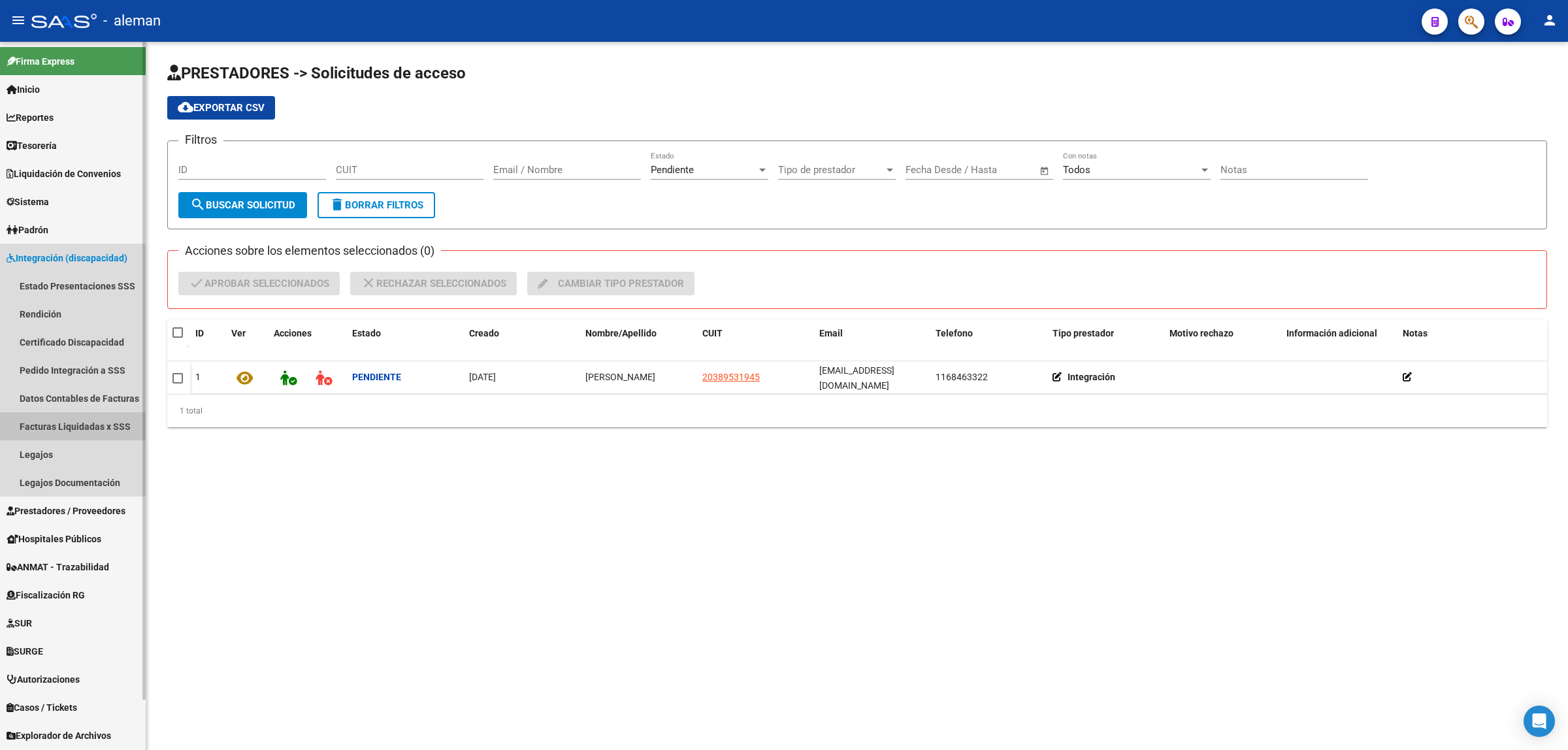
click at [84, 419] on link "Facturas Liquidadas x SSS" at bounding box center [73, 426] width 146 height 28
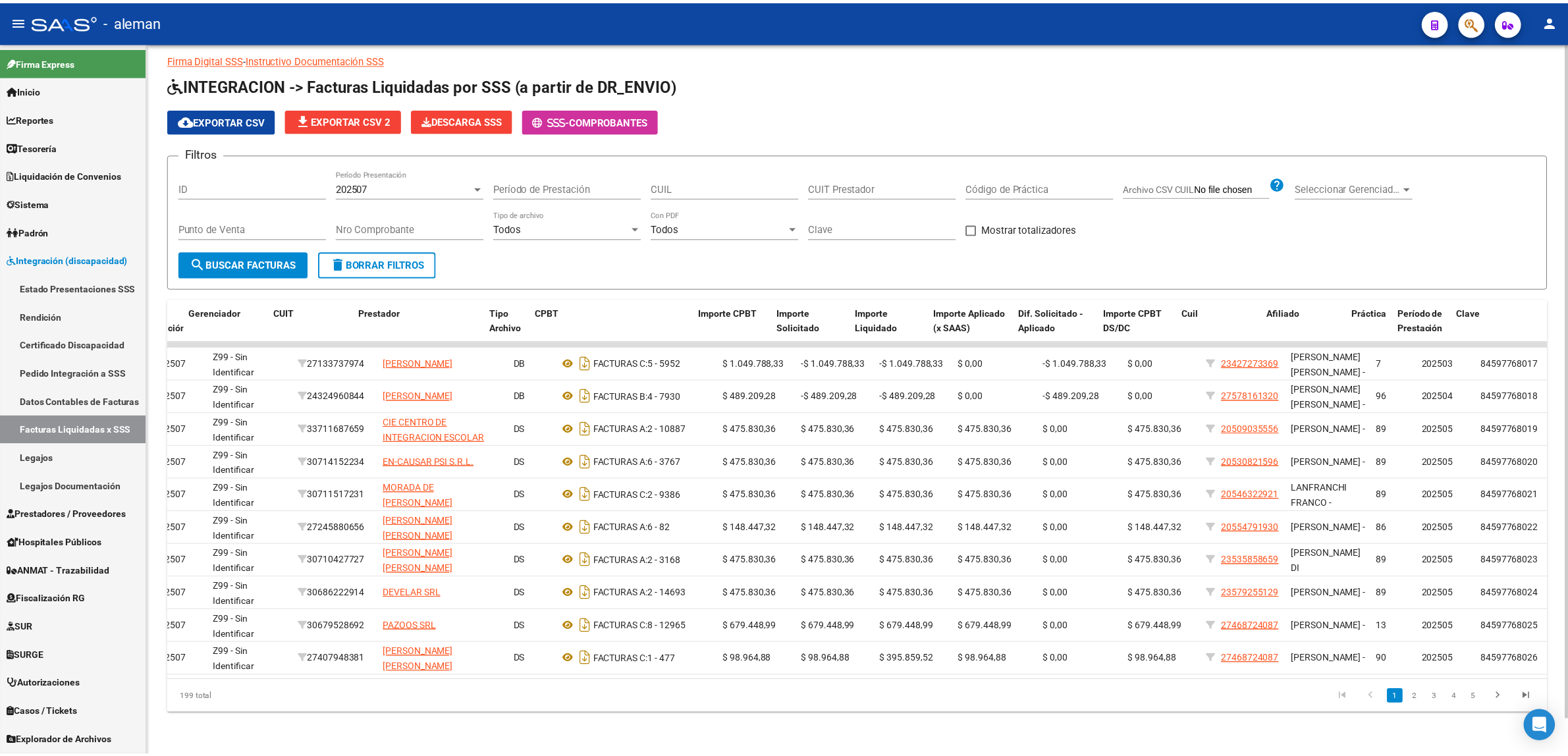
scroll to position [0, 90]
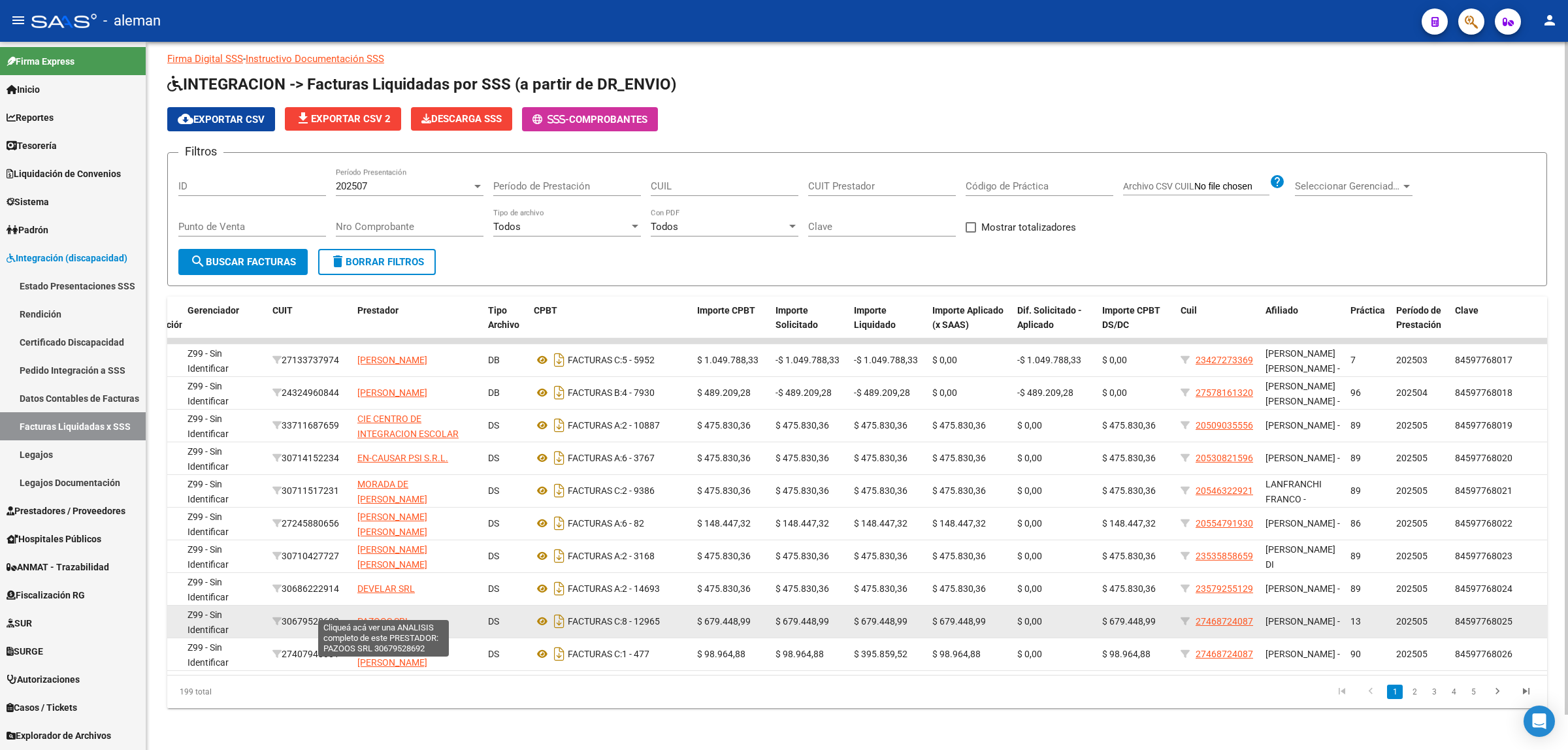
click at [377, 616] on span "PAZOOS SRL" at bounding box center [384, 621] width 53 height 10
type textarea "30679528692"
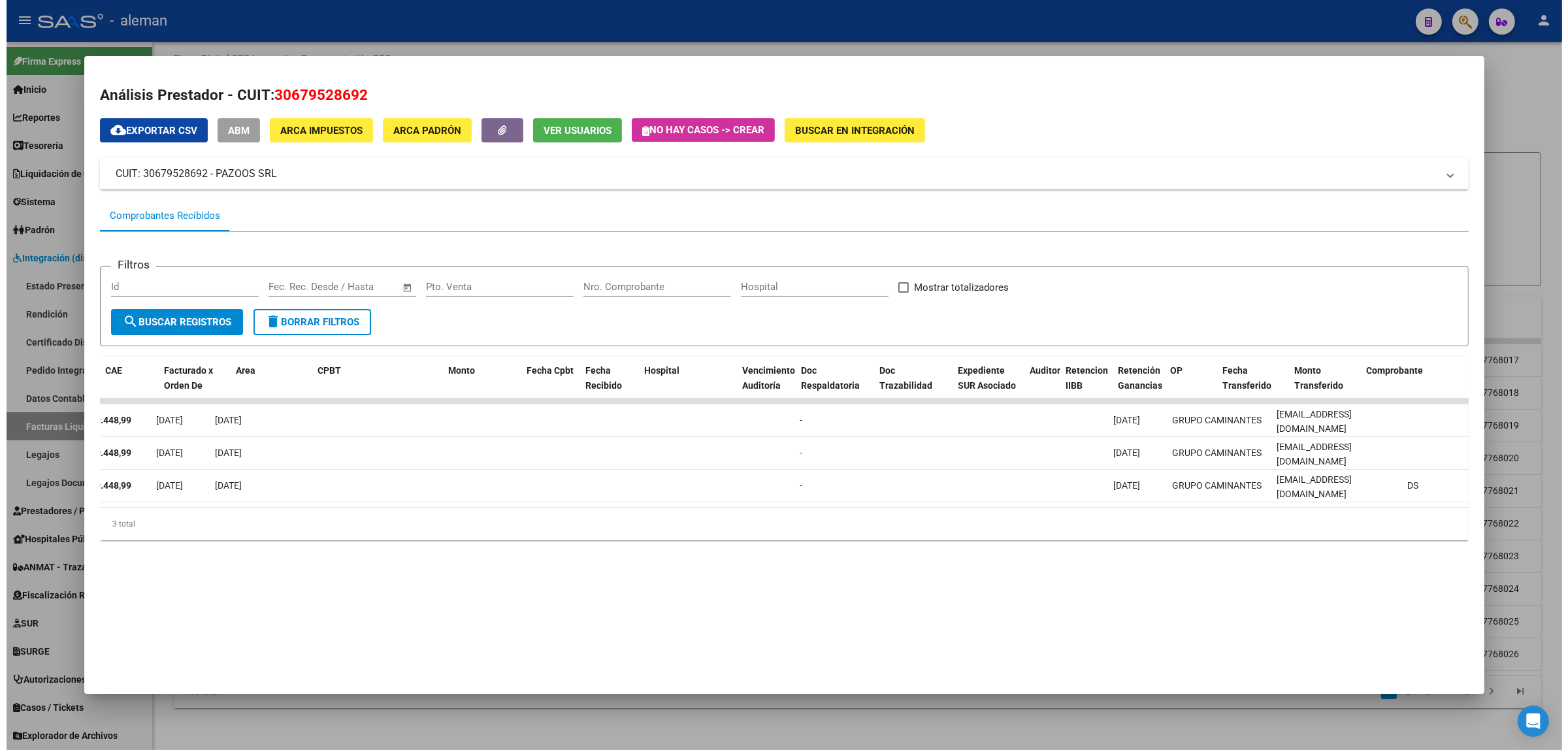
scroll to position [0, 0]
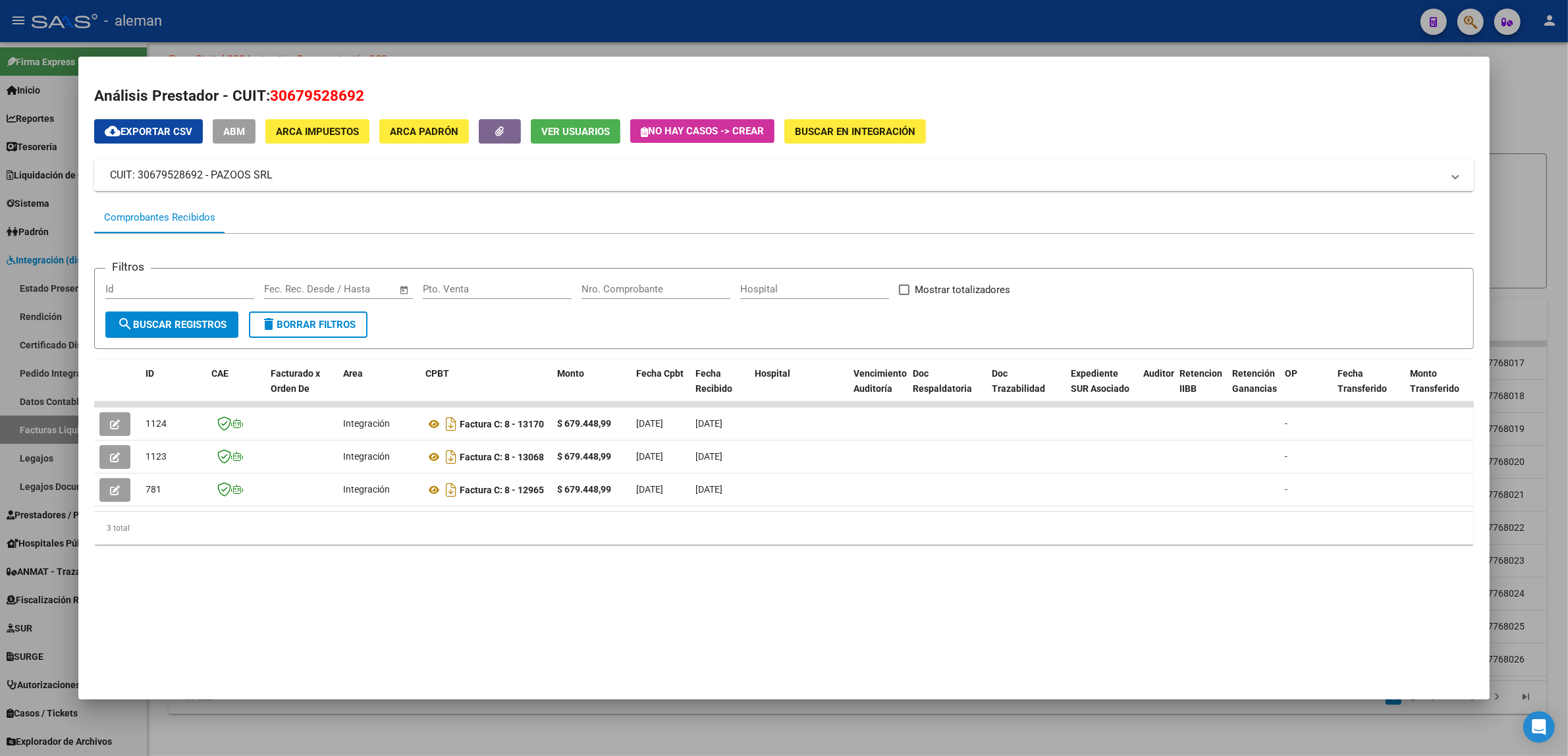
click at [680, 592] on mat-dialog-container "Análisis Prestador - CUIT: 30679528692 cloud_download Exportar CSV ABM ARCA Imp…" at bounding box center [784, 378] width 1411 height 643
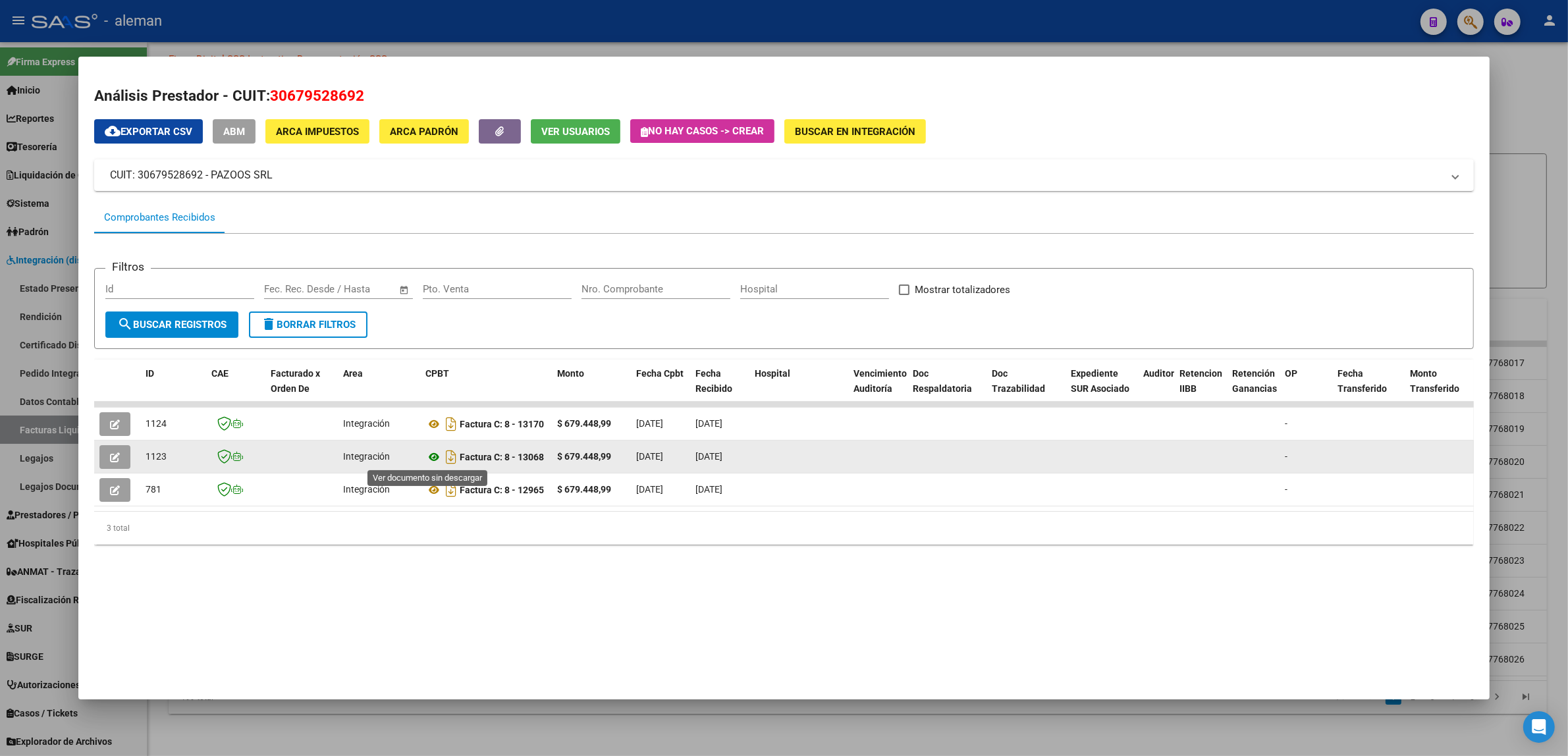
click at [426, 452] on icon at bounding box center [434, 457] width 17 height 16
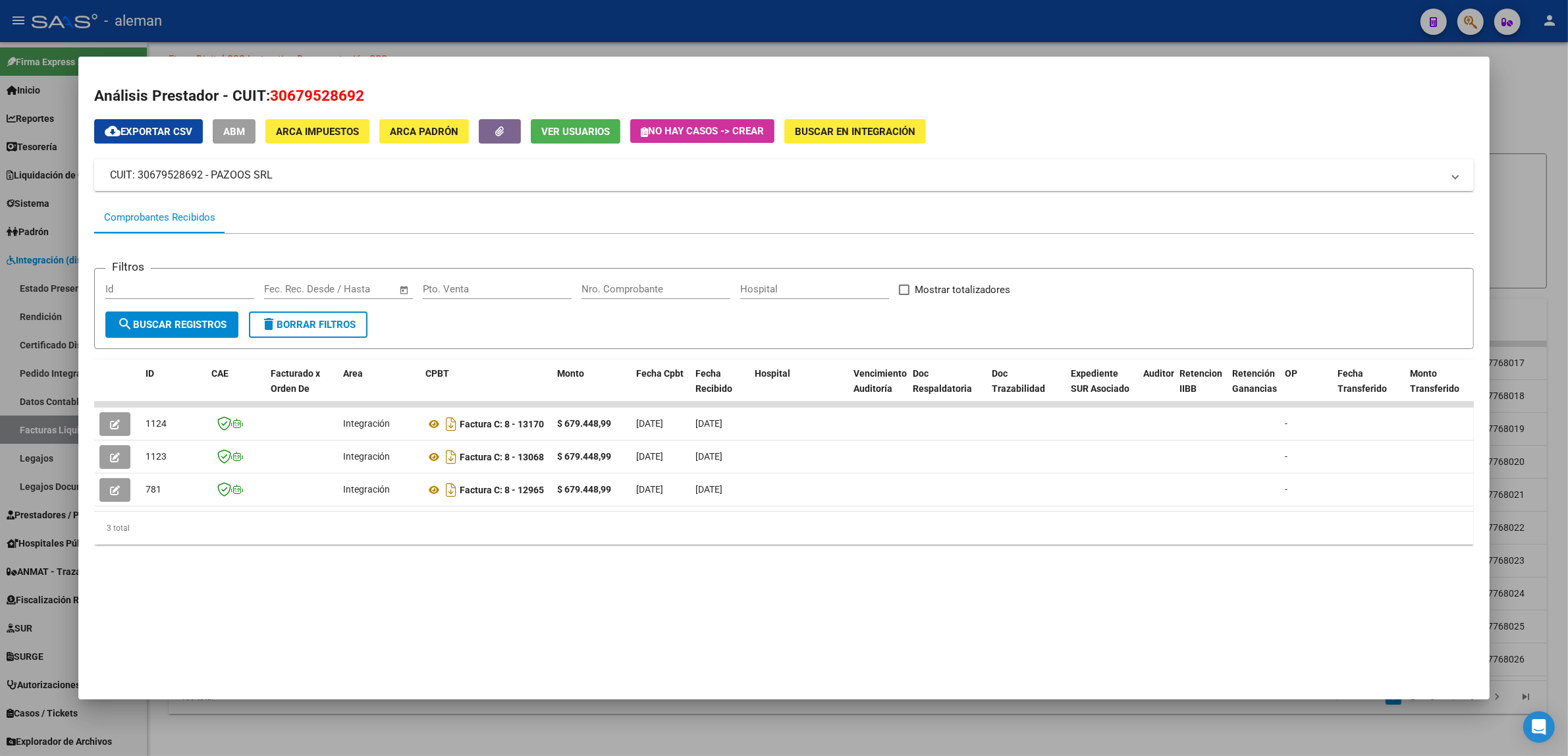
click at [1524, 123] on div at bounding box center [784, 378] width 1568 height 756
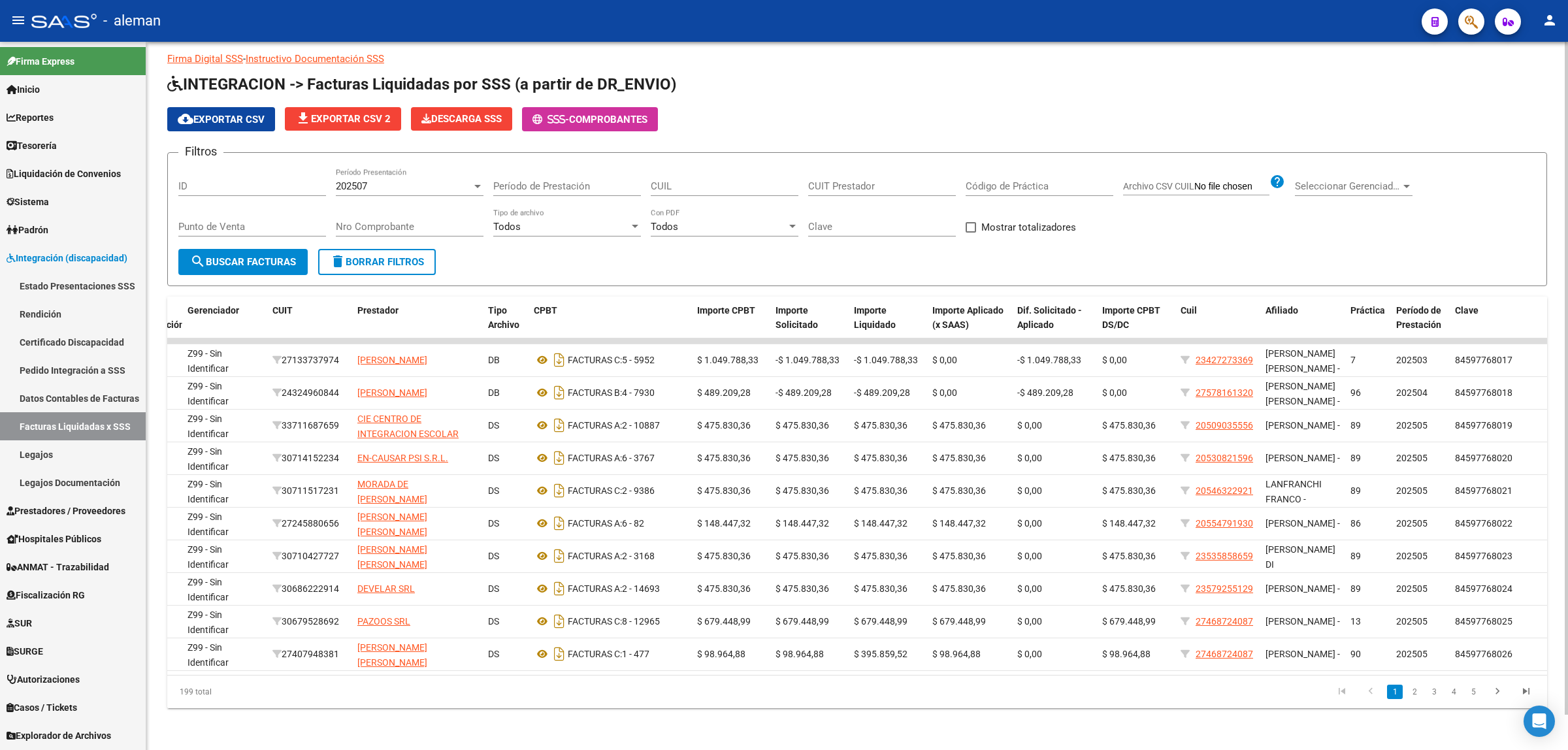
click at [360, 53] on link "Instructivo Documentación SSS" at bounding box center [315, 58] width 139 height 12
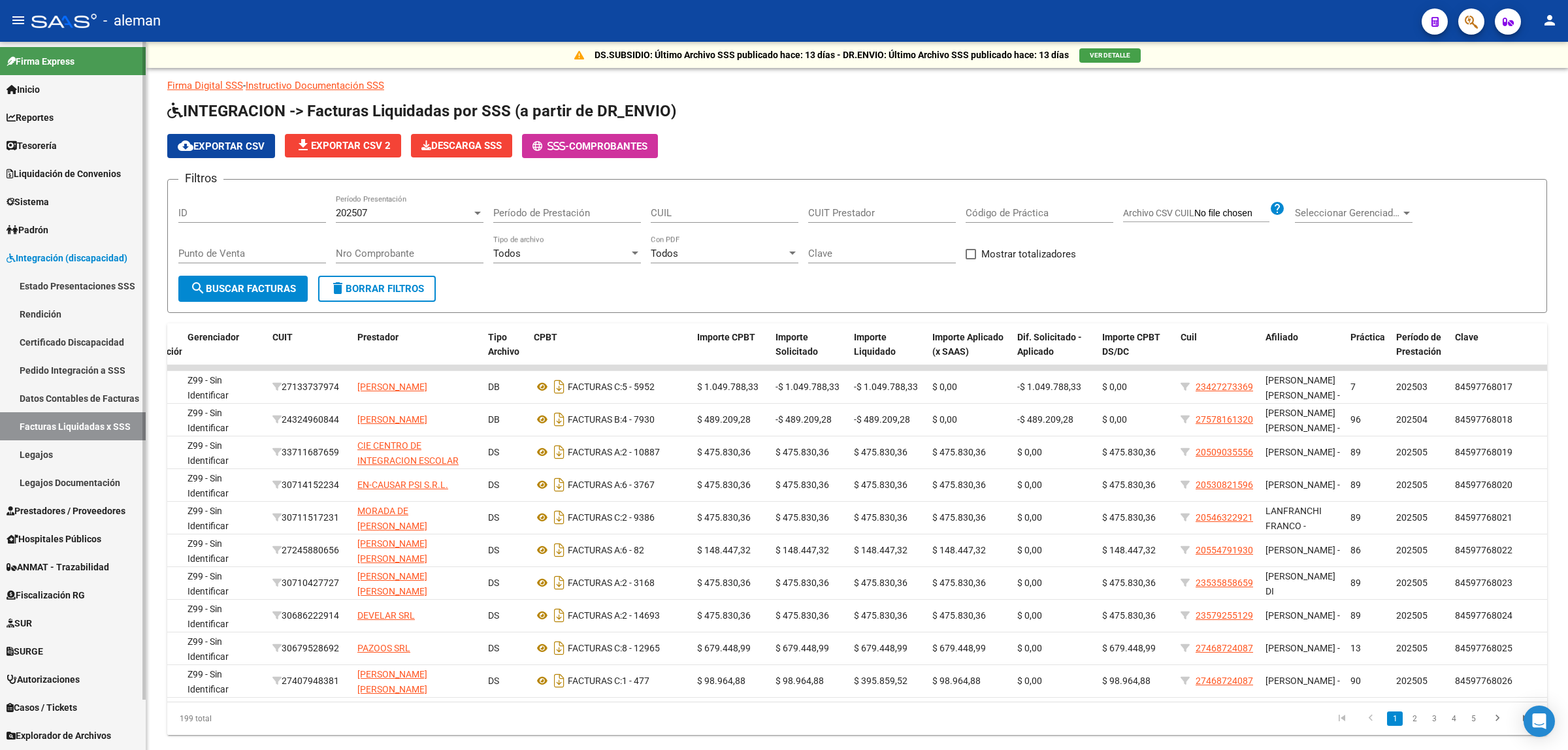
click at [41, 450] on link "Legajos" at bounding box center [73, 454] width 146 height 28
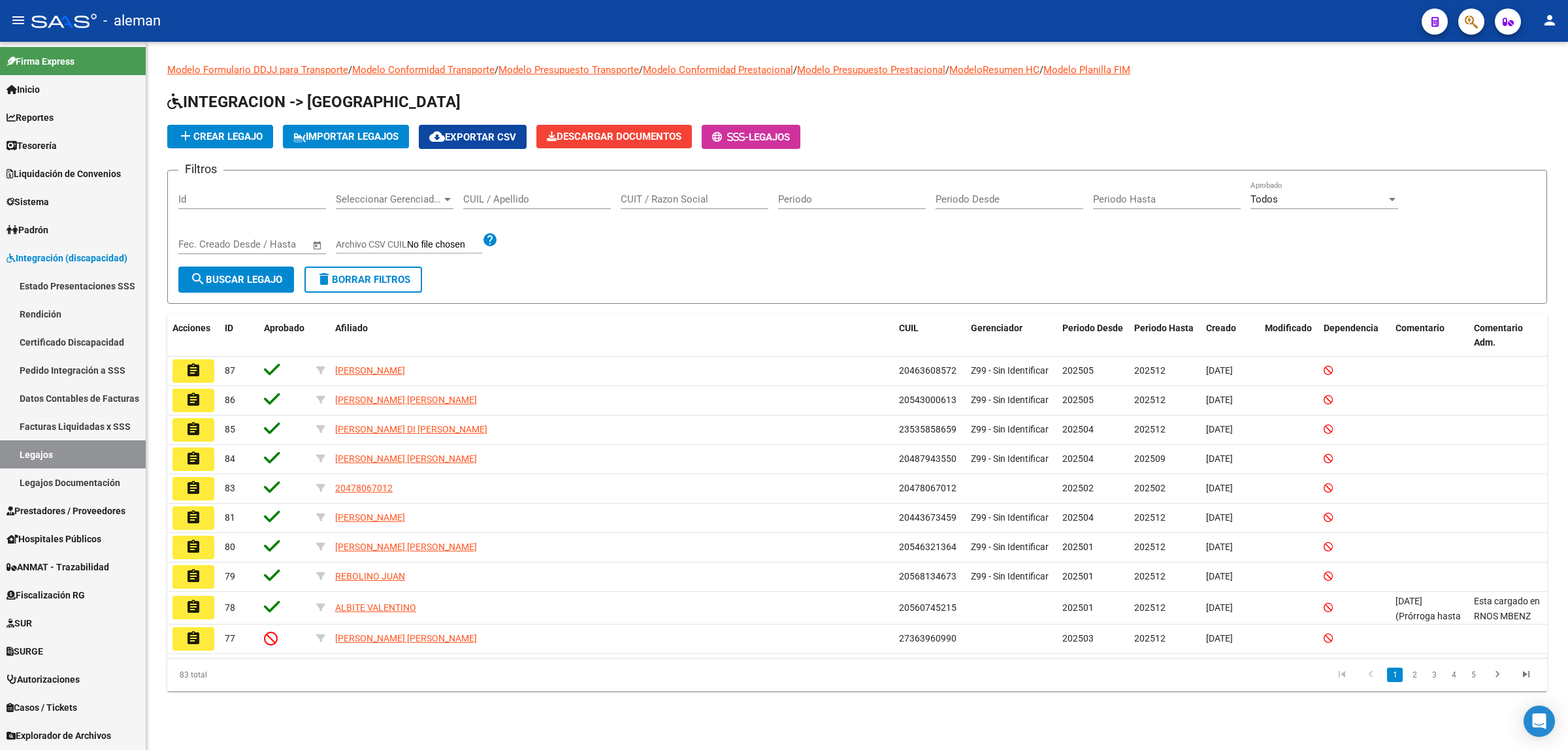
click at [964, 151] on app-list-header "INTEGRACION -> Legajos add Crear Legajo IMPORTAR LEGAJOS cloud_download Exporta…" at bounding box center [857, 197] width 1380 height 212
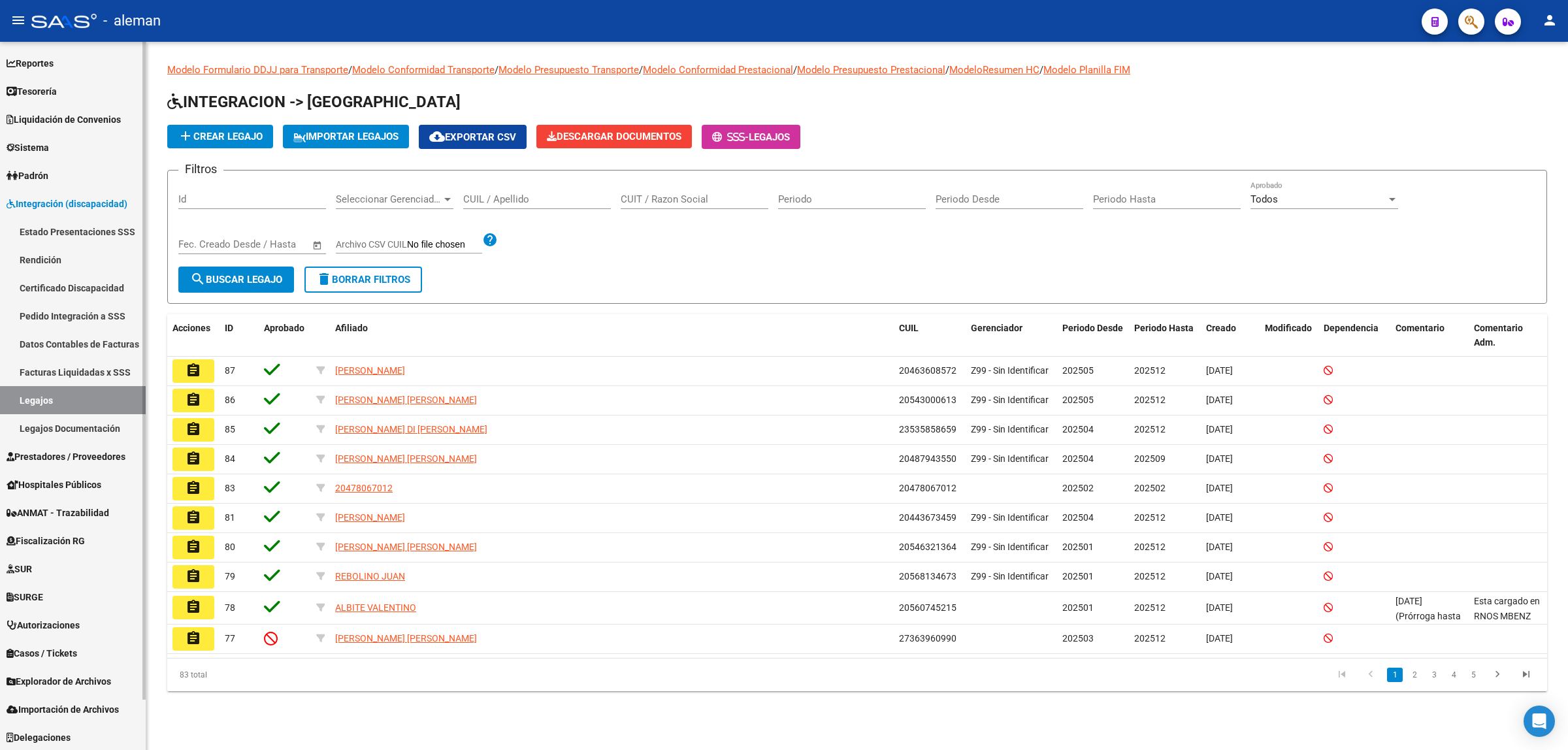
click at [49, 229] on link "Estado Presentaciones SSS" at bounding box center [73, 232] width 146 height 28
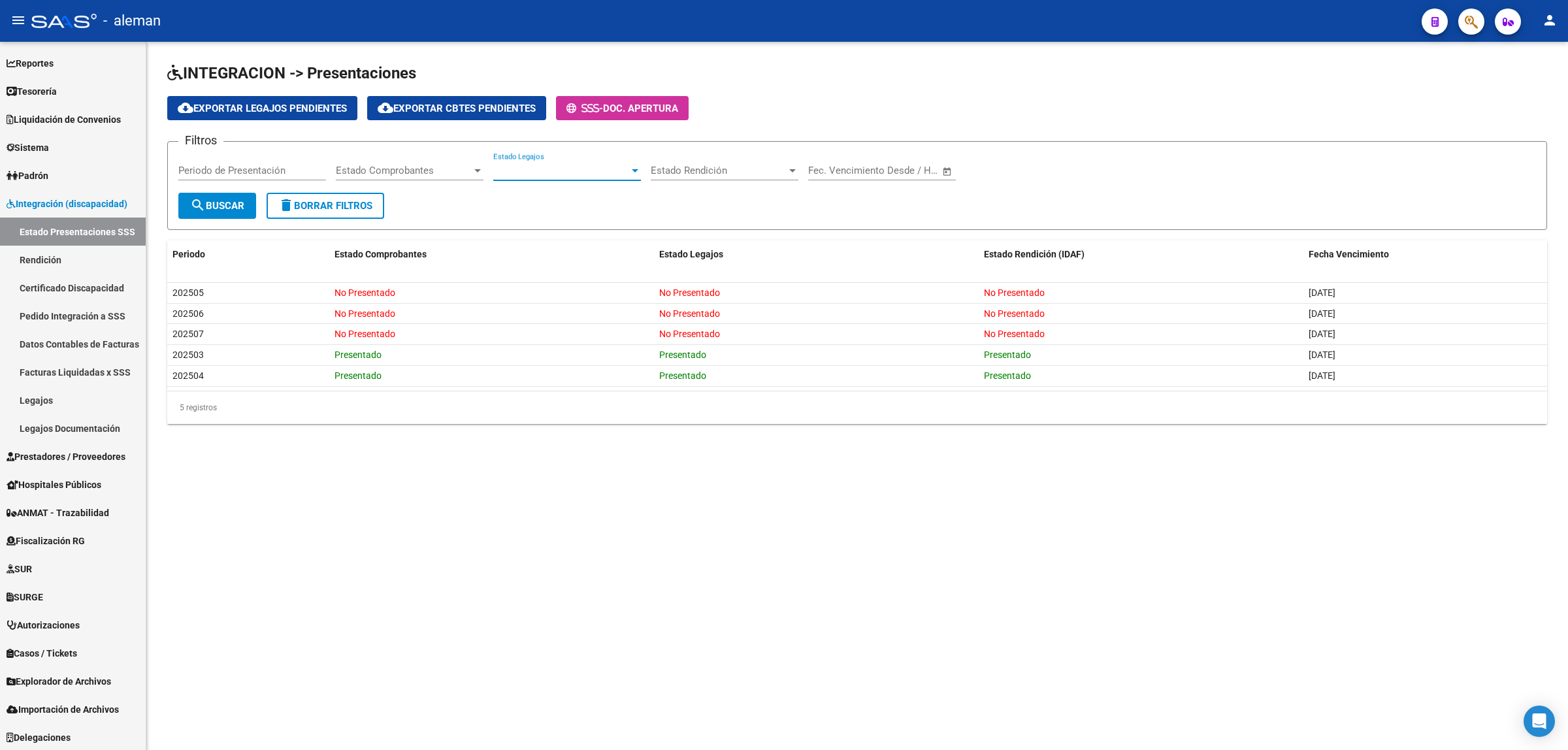
click at [626, 170] on span "Estado Legajos" at bounding box center [562, 170] width 136 height 12
click at [579, 199] on span "No Presentado" at bounding box center [567, 199] width 148 height 30
click at [219, 208] on span "search Buscar" at bounding box center [217, 206] width 54 height 12
click at [636, 169] on div at bounding box center [635, 170] width 7 height 3
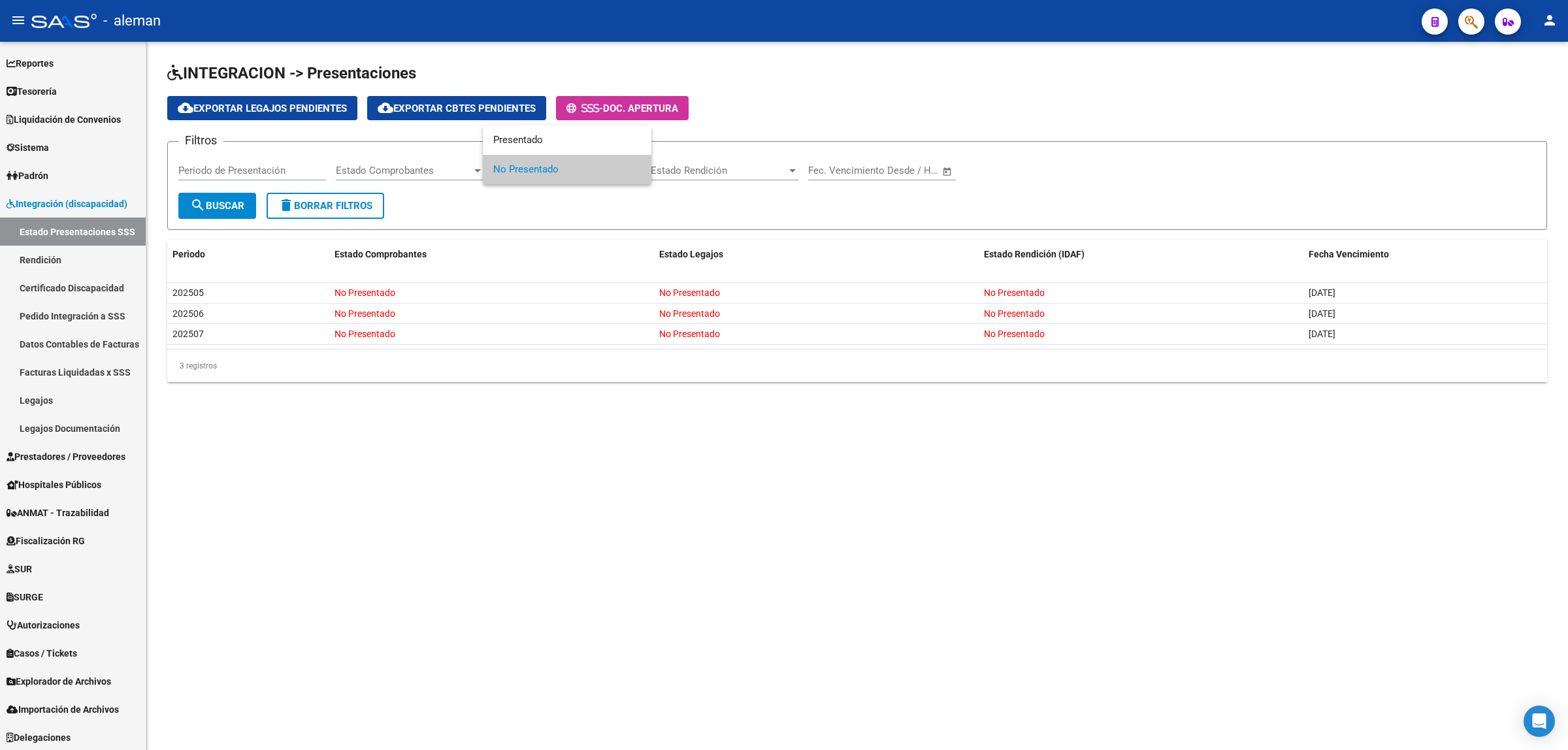
click at [630, 201] on div at bounding box center [784, 375] width 1568 height 750
click at [634, 165] on div at bounding box center [634, 170] width 12 height 10
click at [573, 140] on span "Presentado" at bounding box center [567, 140] width 148 height 30
click at [232, 205] on span "search Buscar" at bounding box center [217, 206] width 54 height 12
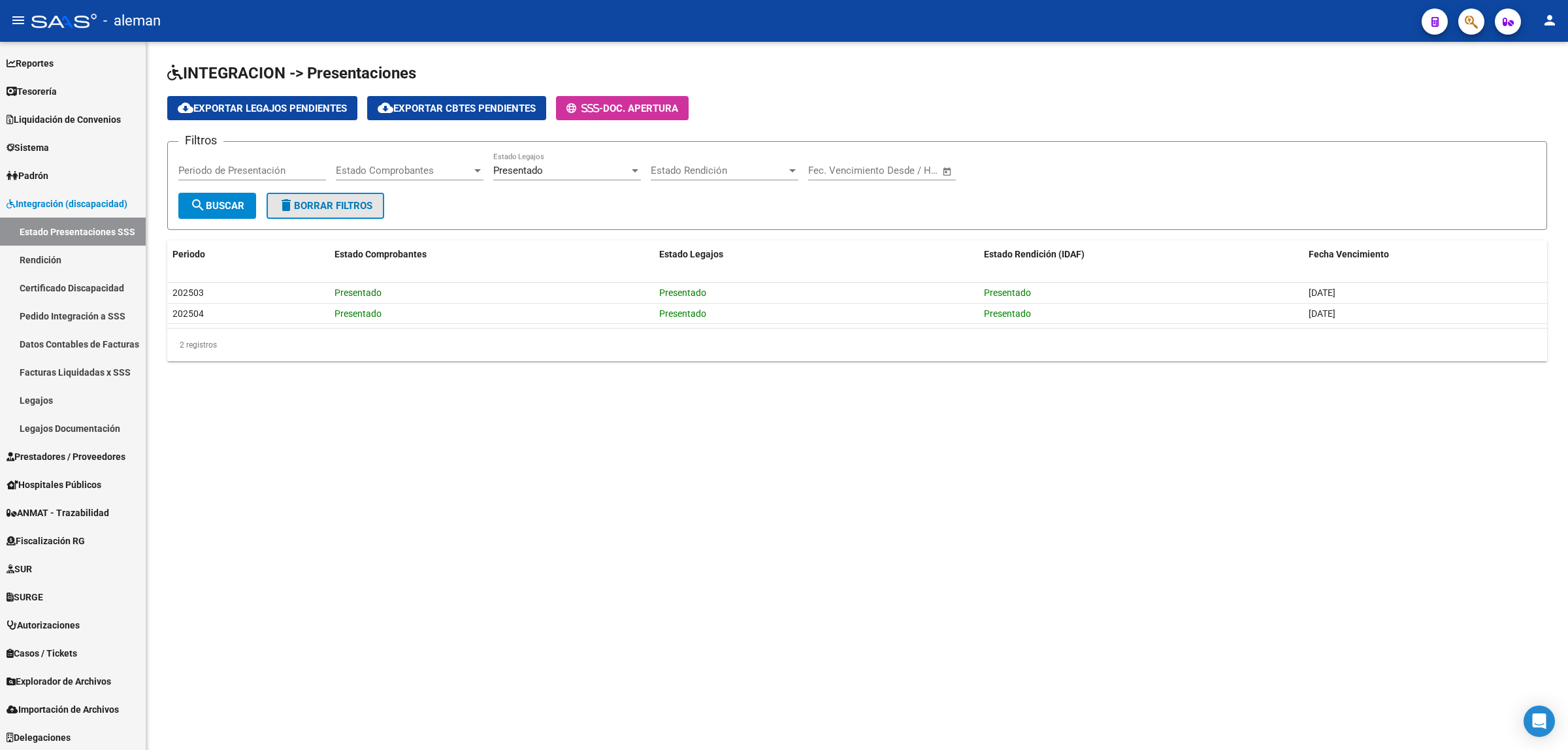
click at [346, 206] on span "delete Borrar Filtros" at bounding box center [325, 206] width 94 height 12
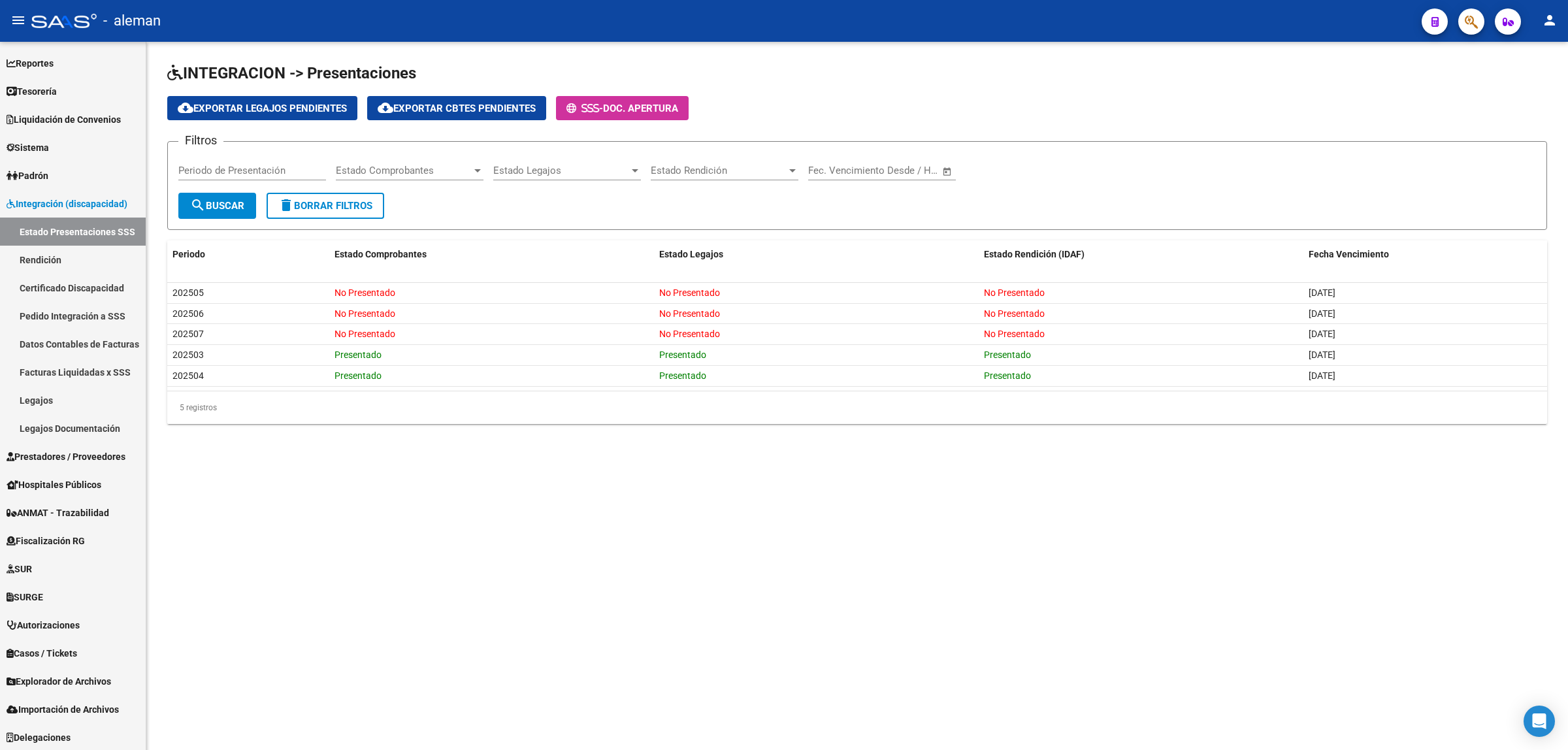
click at [1085, 495] on mat-sidenav-content "INTEGRACION -> Presentaciones cloud_download Exportar Legajos Pendientes cloud_…" at bounding box center [857, 396] width 1422 height 708
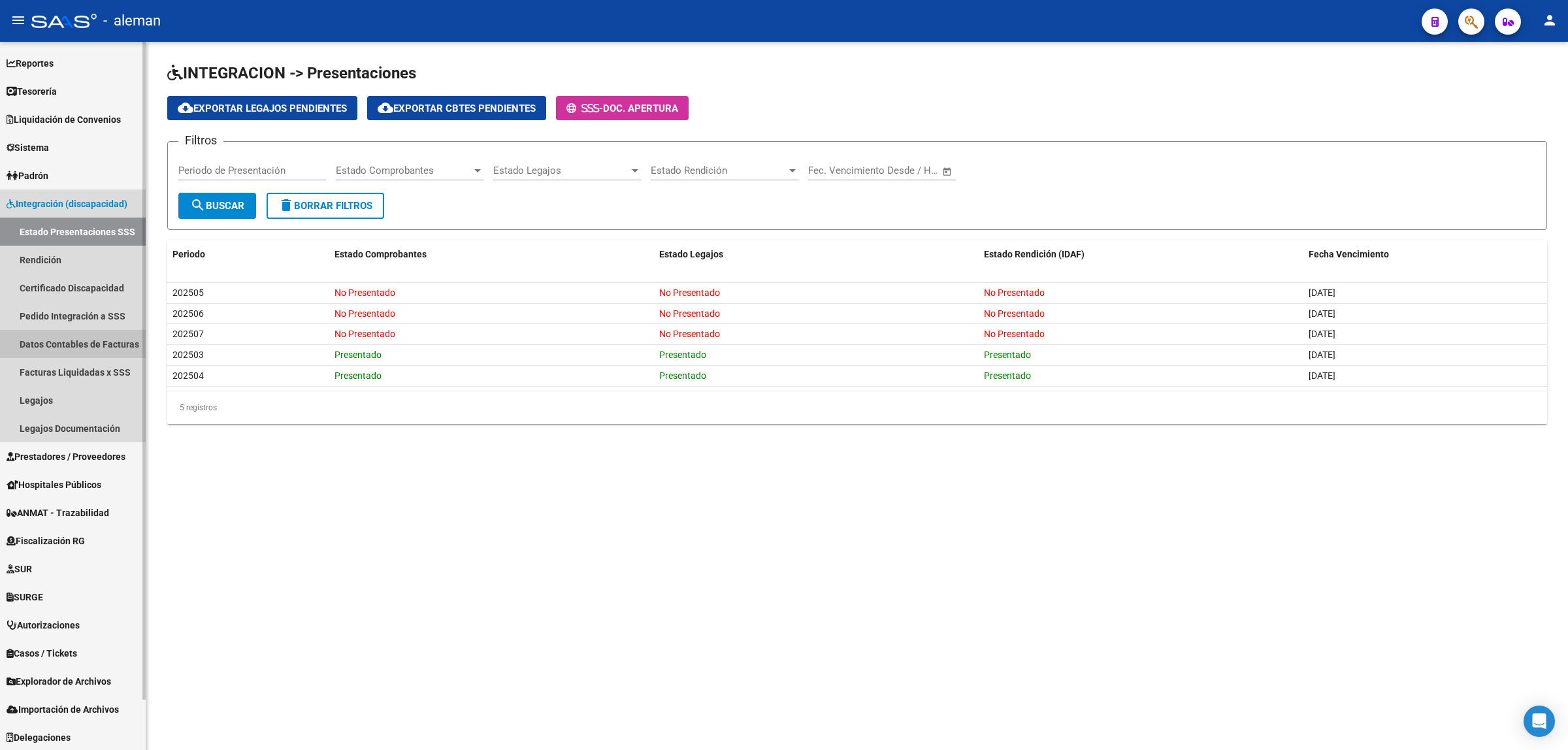
click at [93, 338] on link "Datos Contables de Facturas" at bounding box center [73, 344] width 146 height 28
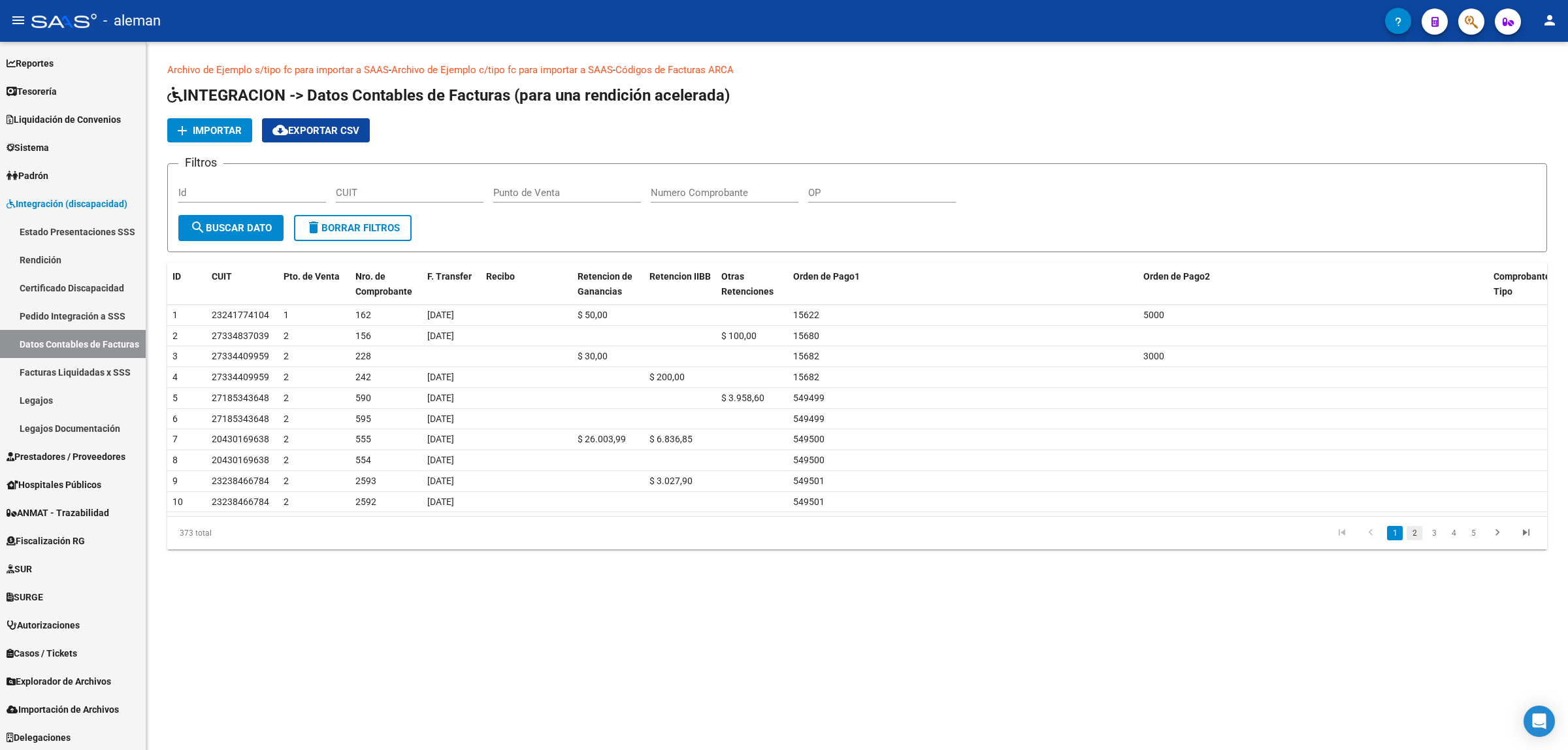
click at [1417, 536] on link "2" at bounding box center [1414, 533] width 16 height 14
click at [1429, 533] on link "3" at bounding box center [1434, 533] width 16 height 14
click at [1451, 536] on link "4" at bounding box center [1453, 533] width 16 height 14
click at [1477, 535] on link "6" at bounding box center [1473, 533] width 16 height 14
click at [1525, 533] on icon "go to last page" at bounding box center [1526, 534] width 17 height 16
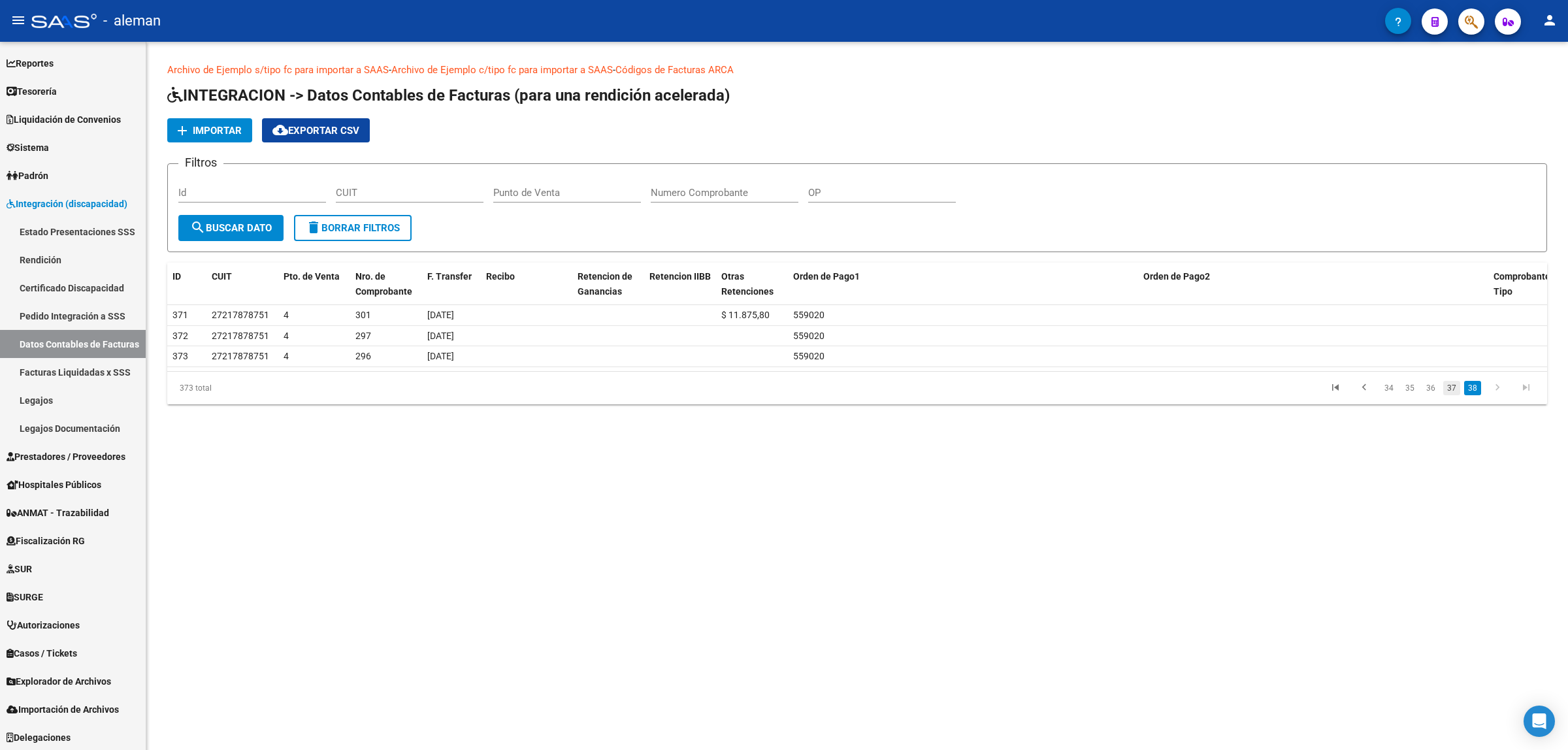
click at [1446, 384] on link "37" at bounding box center [1452, 388] width 17 height 14
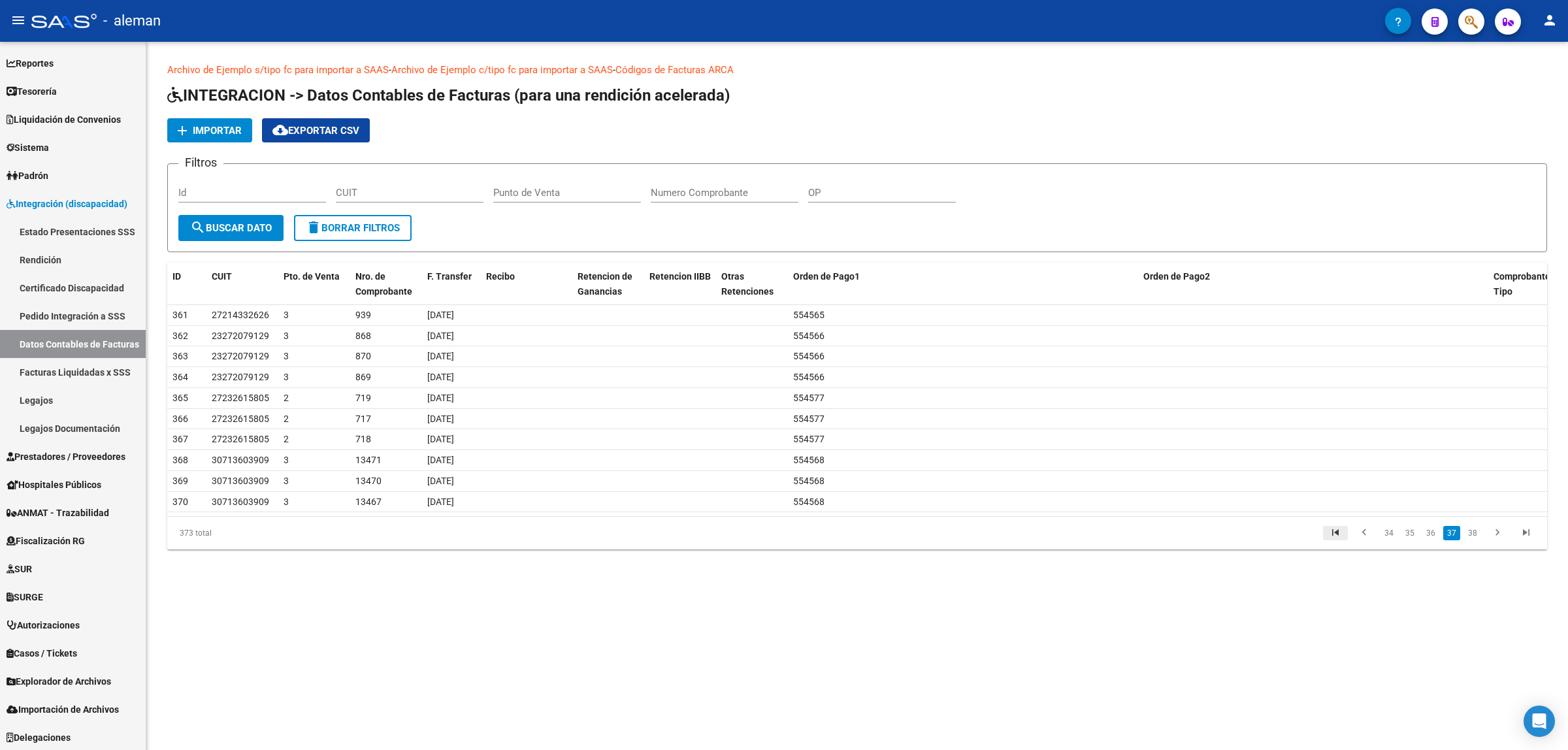
click at [1338, 530] on icon "go to first page" at bounding box center [1335, 534] width 17 height 16
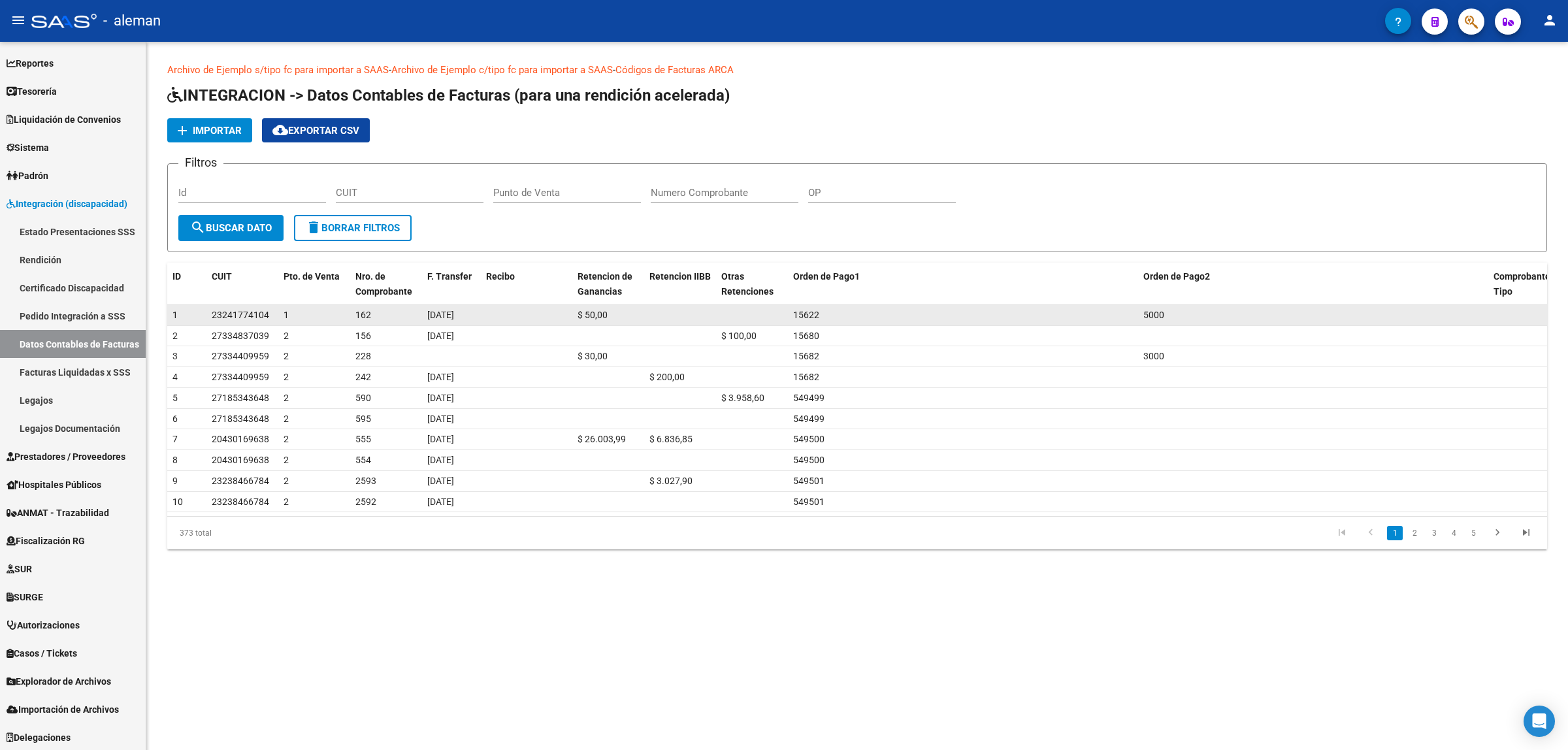
drag, startPoint x: 273, startPoint y: 311, endPoint x: 213, endPoint y: 311, distance: 60.0
click at [213, 311] on datatable-body-cell "23241774104" at bounding box center [242, 315] width 72 height 20
copy span "23241774104"
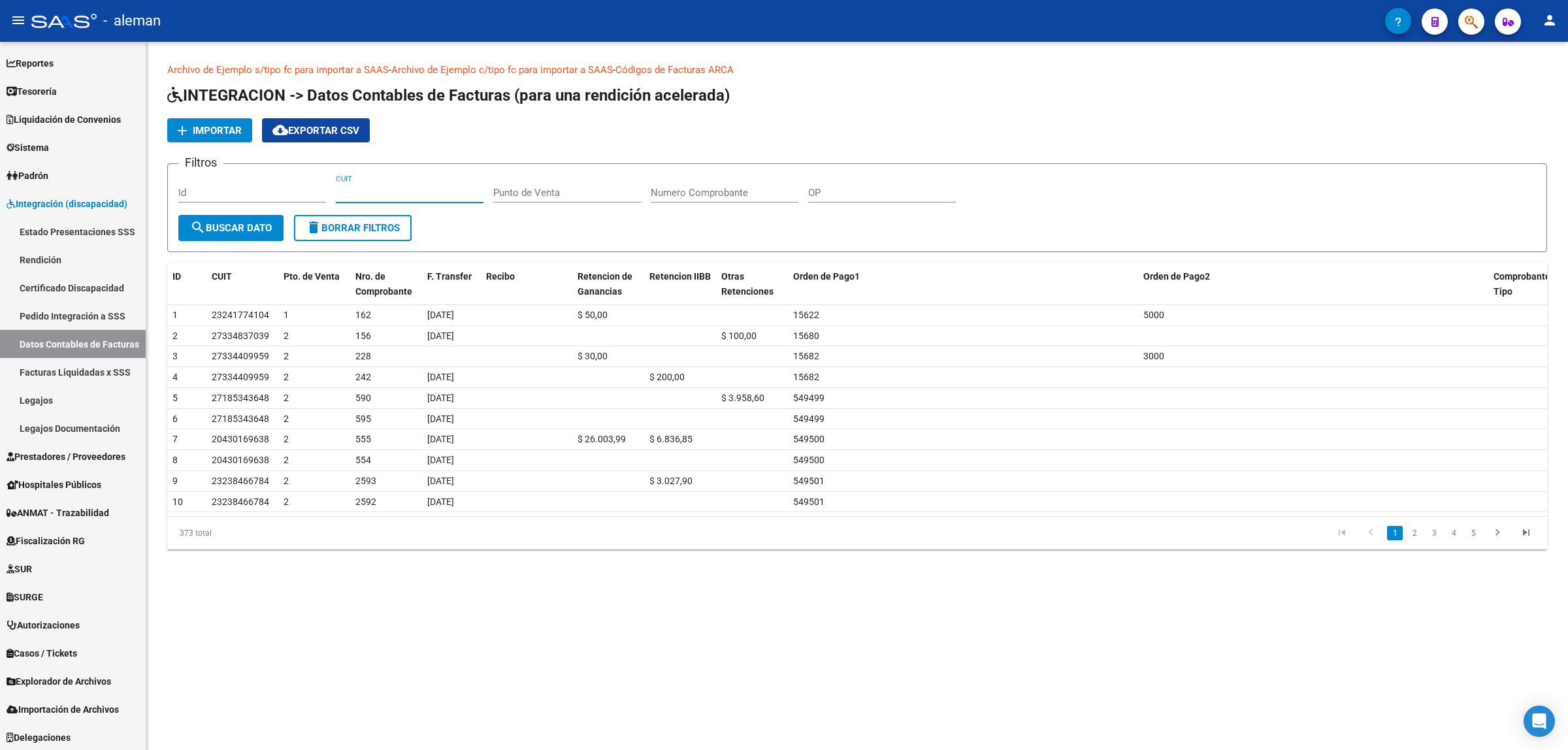
click at [370, 197] on input "CUIT" at bounding box center [410, 192] width 148 height 12
paste input "23-24177410-4"
type input "23-24177410-4"
click at [217, 222] on span "search Buscar Dato" at bounding box center [231, 228] width 82 height 12
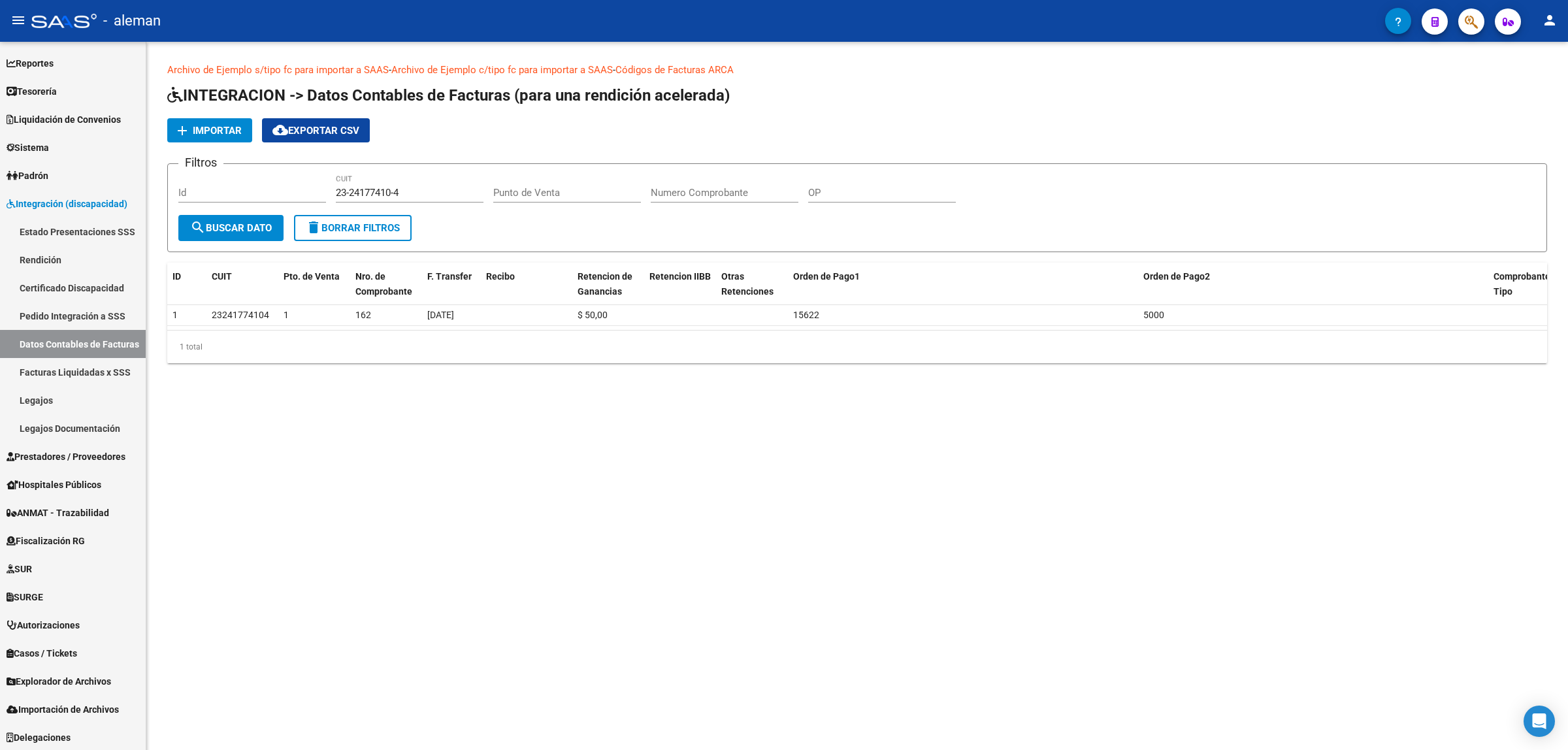
click at [345, 227] on span "delete Borrar Filtros" at bounding box center [353, 228] width 94 height 12
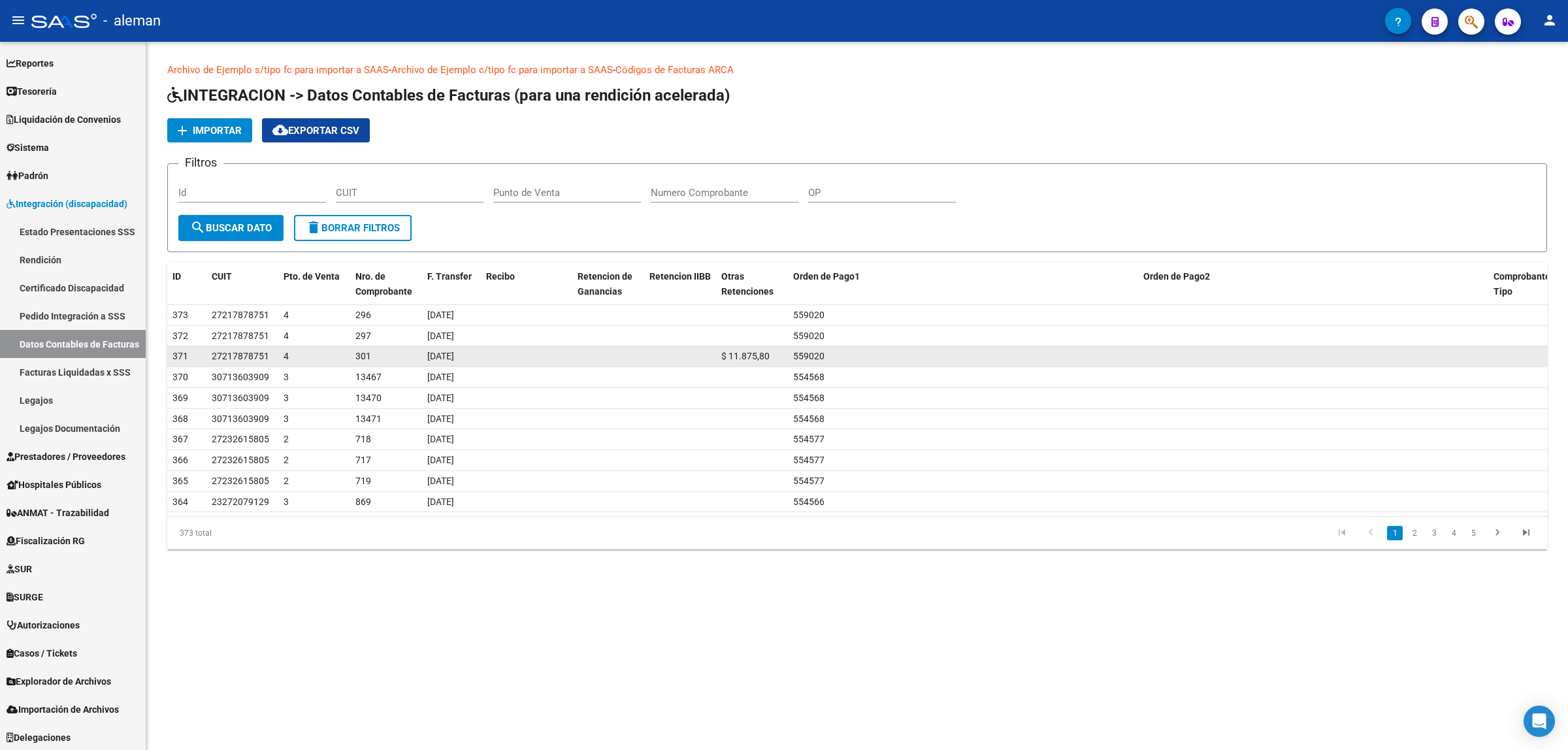
drag, startPoint x: 268, startPoint y: 357, endPoint x: 211, endPoint y: 357, distance: 57.0
click at [212, 357] on span "27217878751" at bounding box center [241, 355] width 58 height 10
copy span "27217878751"
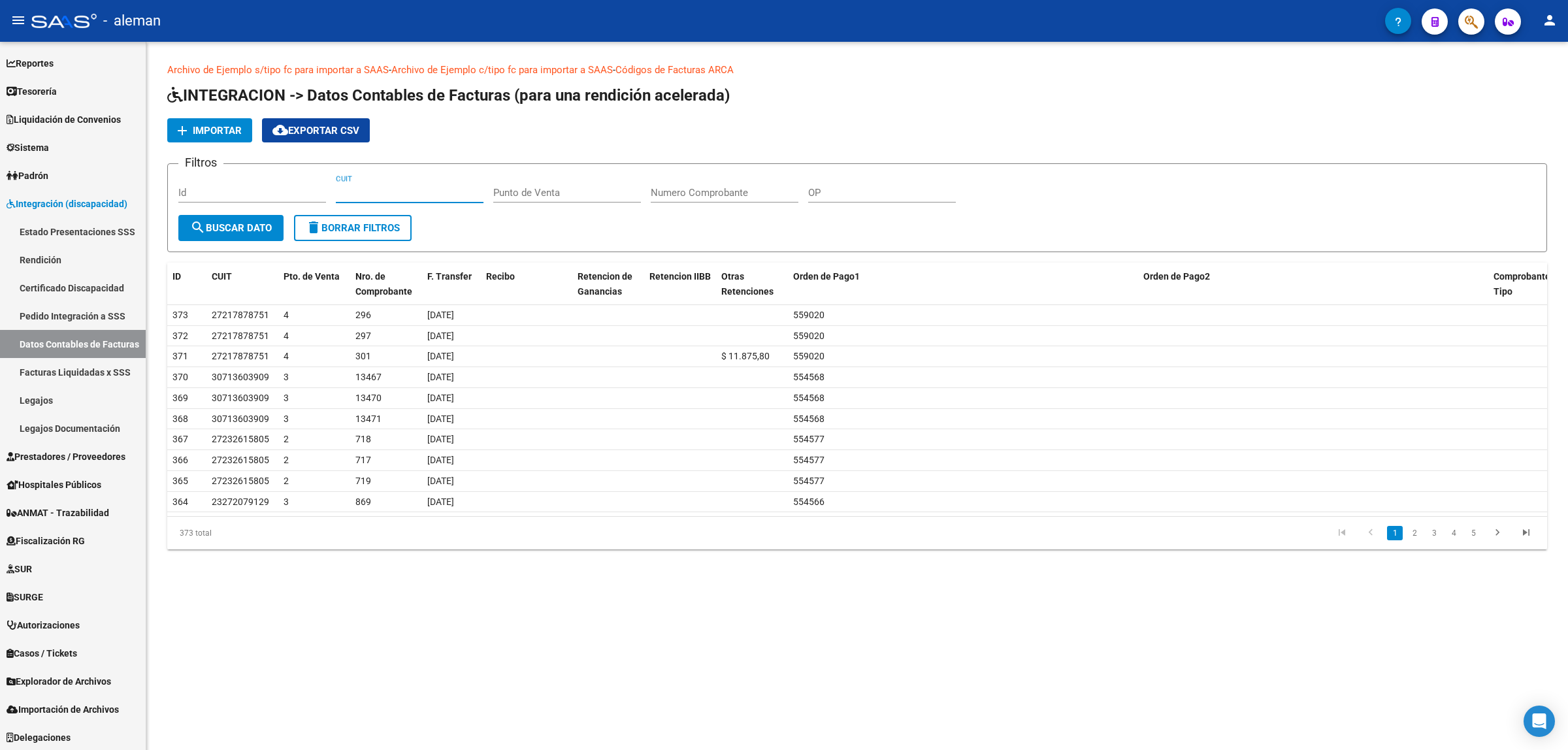
click at [384, 188] on input "CUIT" at bounding box center [410, 192] width 148 height 12
paste input "27-21787875-1"
type input "27-21787875-1"
click at [256, 235] on button "search Buscar Dato" at bounding box center [230, 228] width 105 height 26
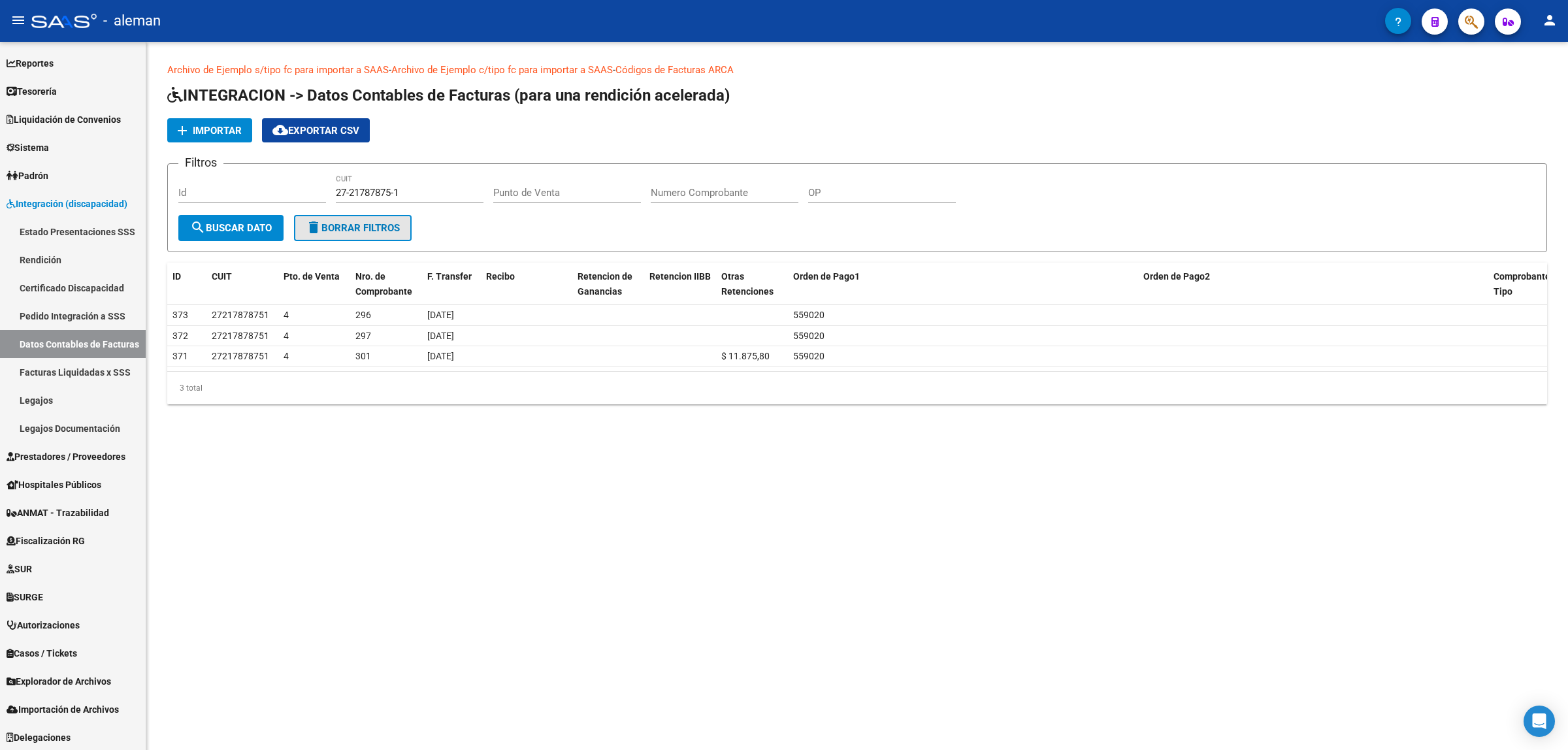
click at [327, 226] on span "delete Borrar Filtros" at bounding box center [353, 228] width 94 height 12
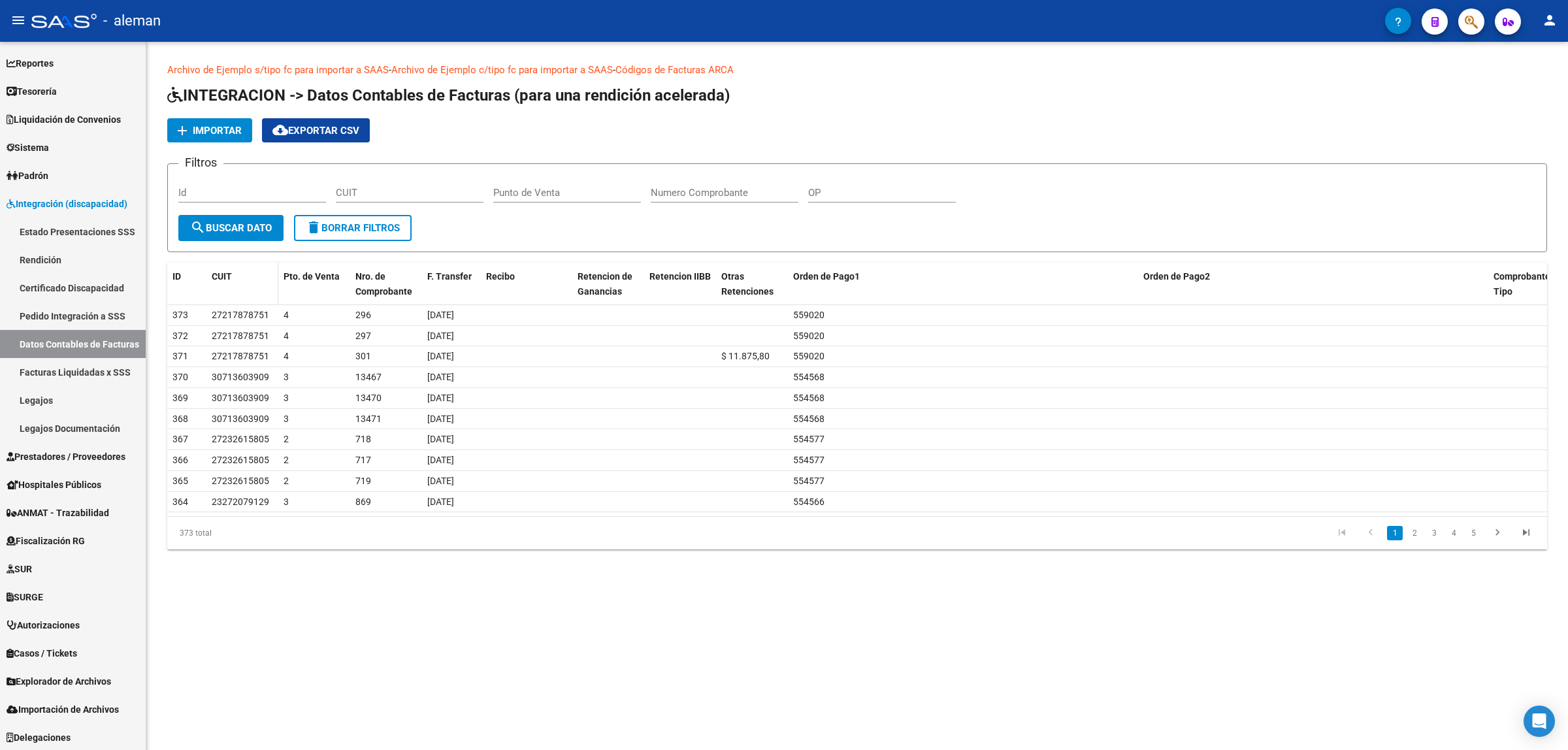
click at [232, 279] on div "CUIT" at bounding box center [242, 277] width 61 height 15
click at [222, 273] on span "CUIT" at bounding box center [221, 276] width 20 height 10
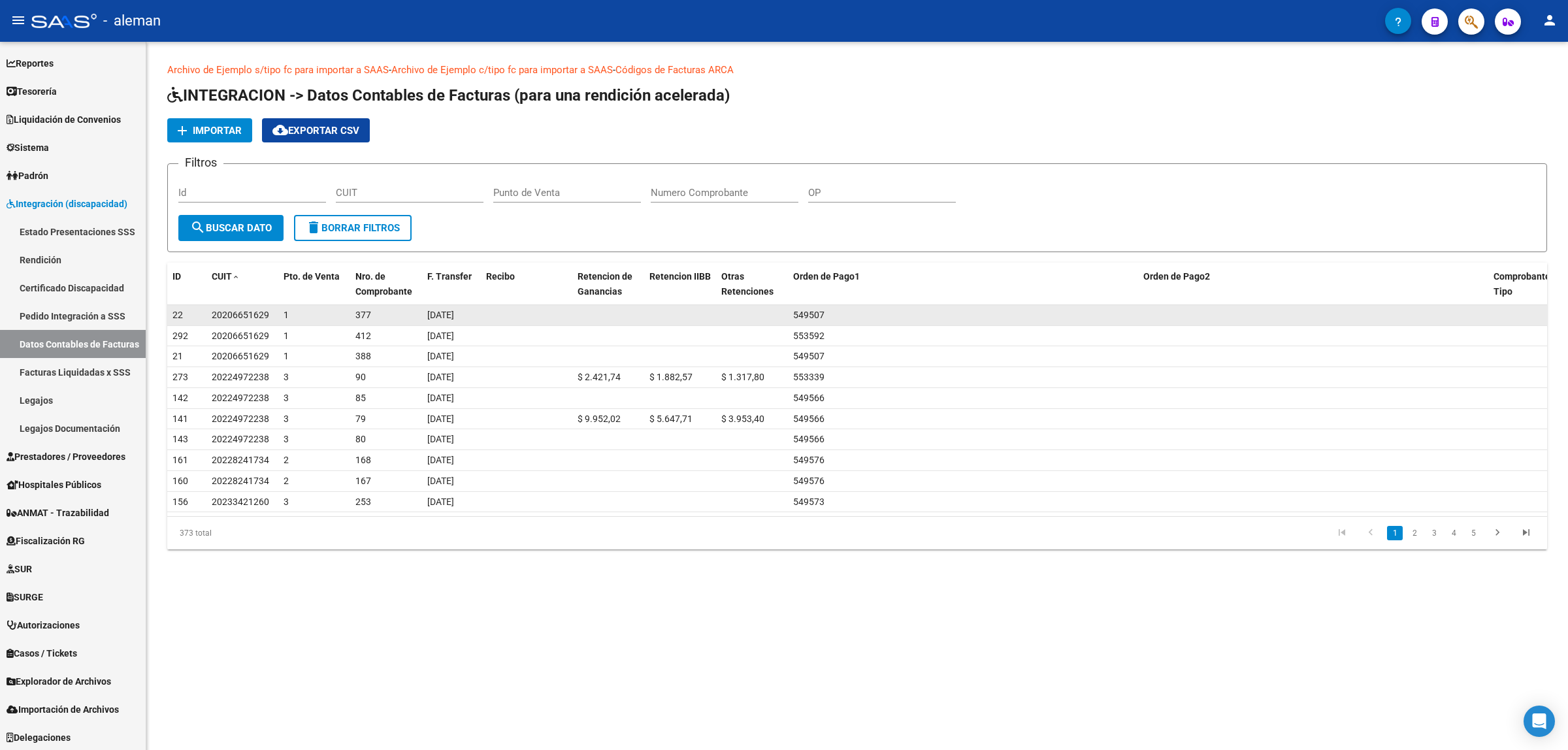
drag, startPoint x: 270, startPoint y: 318, endPoint x: 210, endPoint y: 318, distance: 60.0
click at [212, 318] on div "20206651629" at bounding box center [242, 316] width 61 height 15
copy span "20206651629"
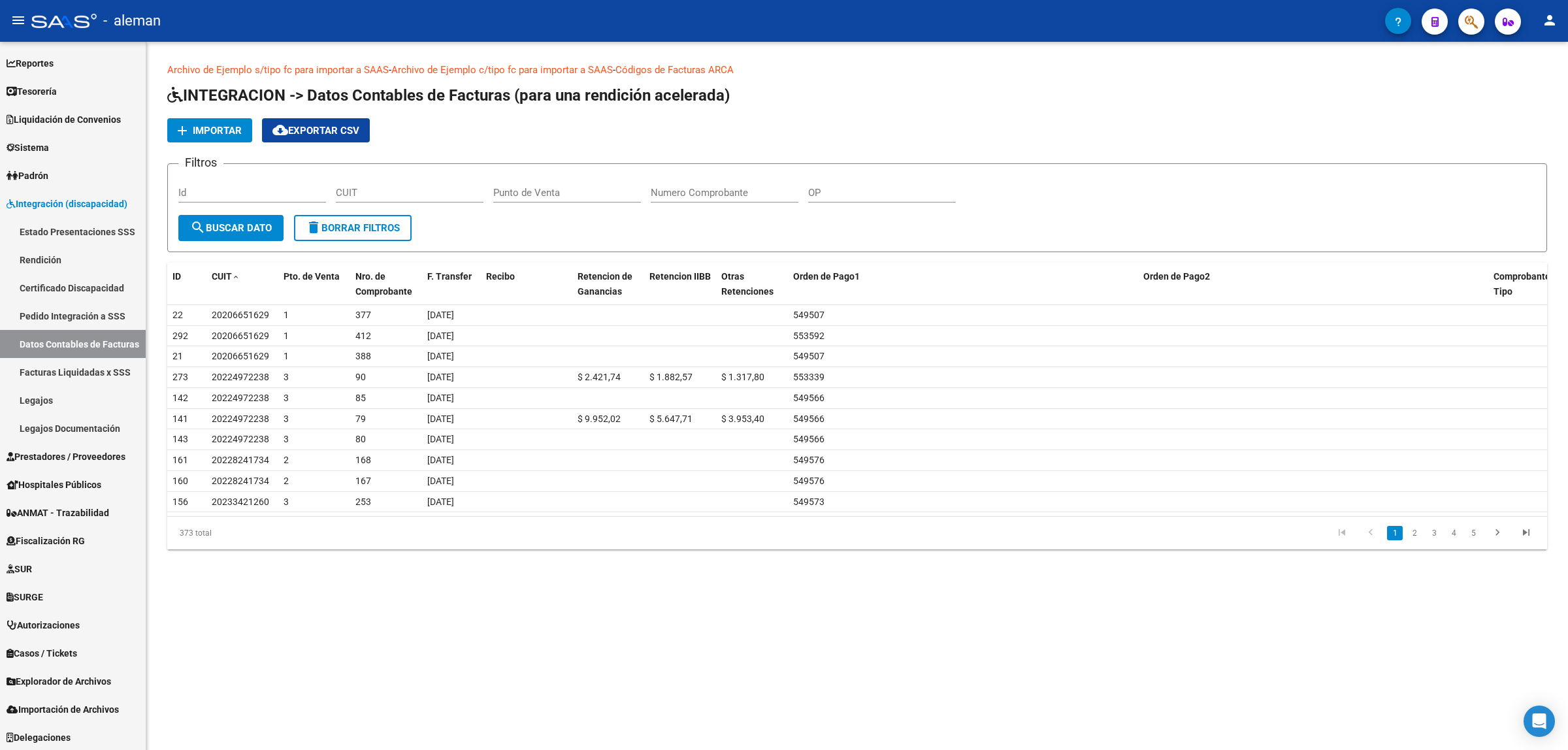
click at [436, 191] on input "CUIT" at bounding box center [410, 192] width 148 height 12
paste input "20-20665162-9"
type input "20-20665162-9"
drag, startPoint x: 257, startPoint y: 229, endPoint x: 265, endPoint y: 269, distance: 40.8
click at [256, 229] on span "search Buscar Dato" at bounding box center [231, 228] width 82 height 12
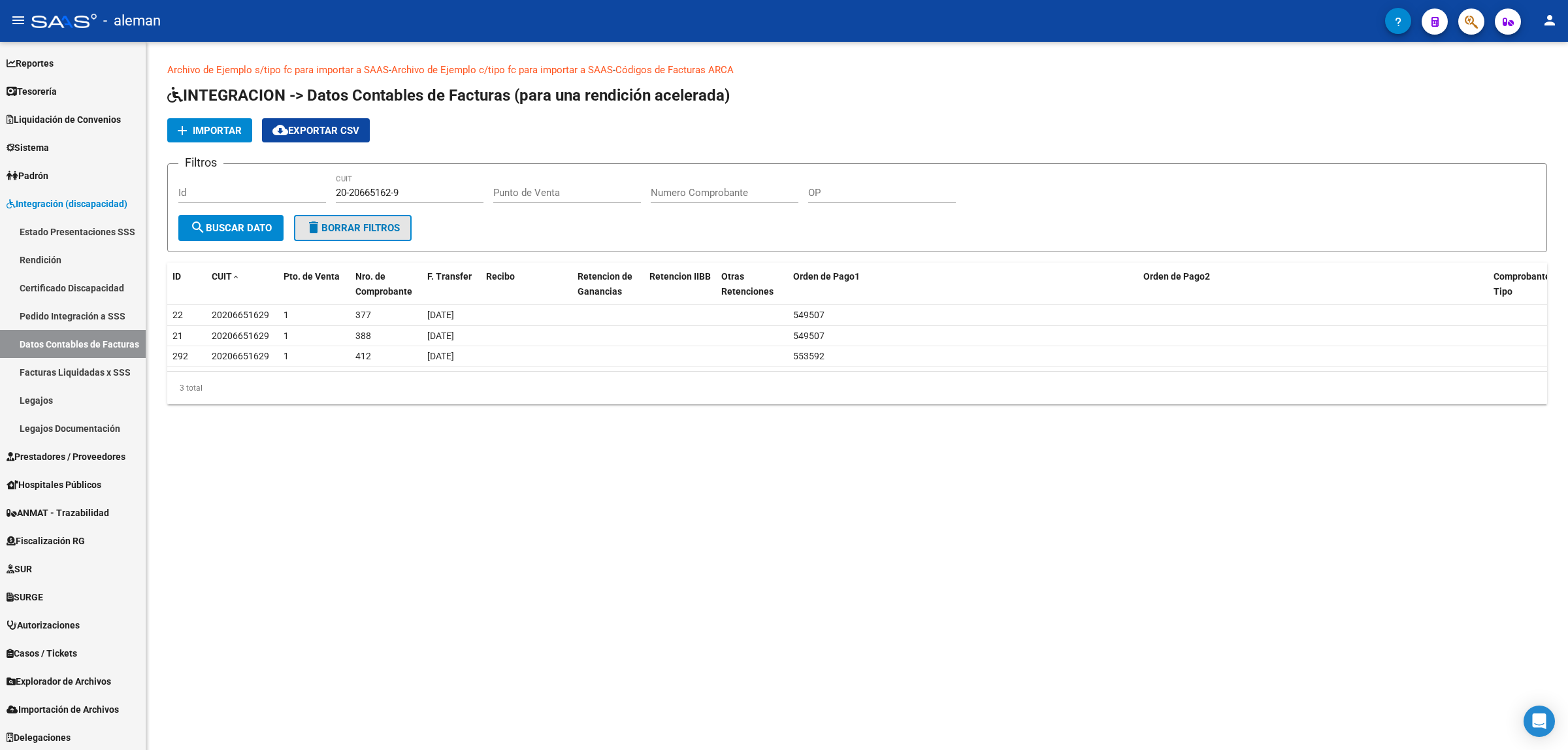
click at [354, 229] on span "delete Borrar Filtros" at bounding box center [353, 228] width 94 height 12
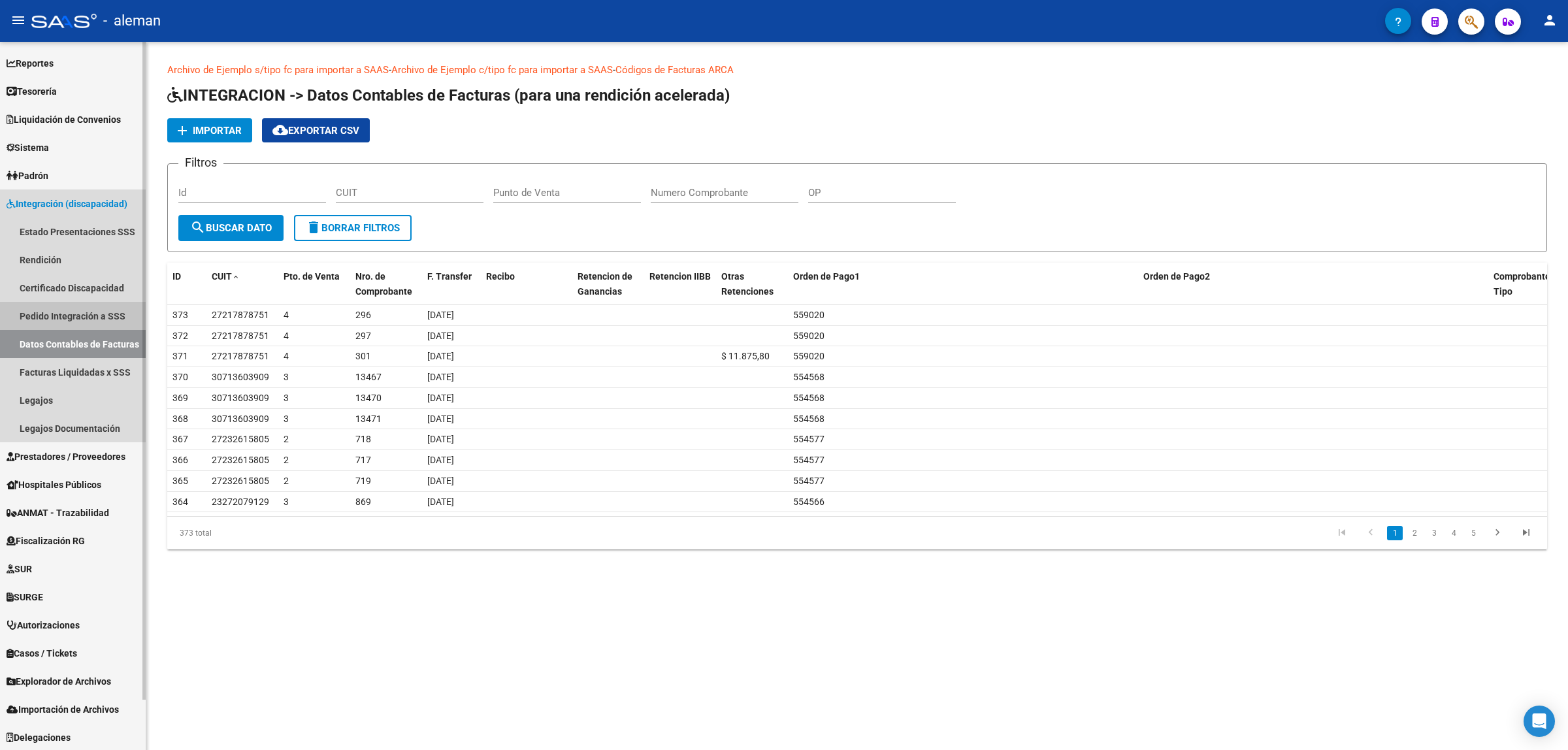
click at [65, 316] on link "Pedido Integración a SSS" at bounding box center [73, 316] width 146 height 28
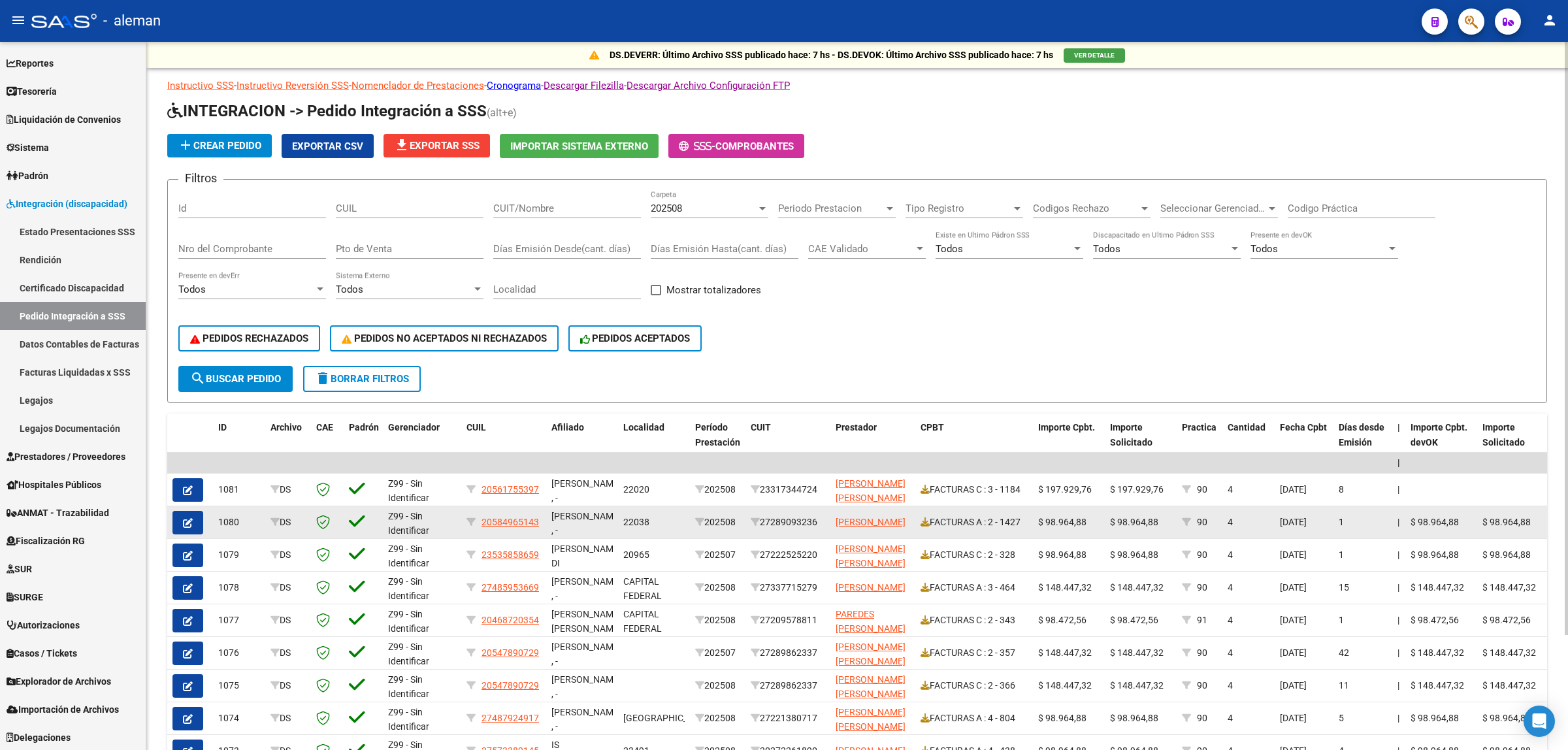
drag, startPoint x: 821, startPoint y: 521, endPoint x: 762, endPoint y: 517, distance: 59.1
click at [762, 517] on div "27289093236" at bounding box center [788, 522] width 74 height 15
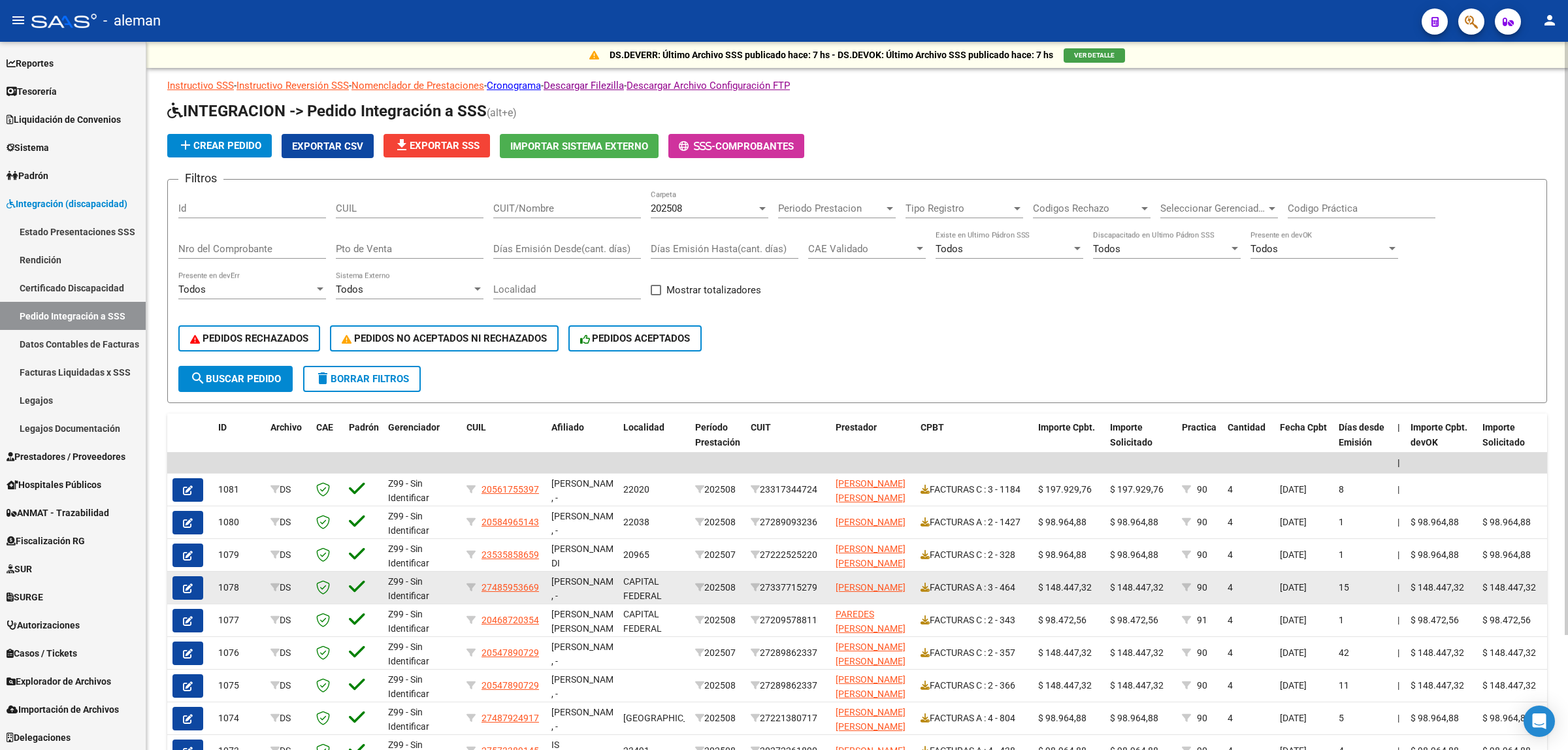
copy div "27289093236"
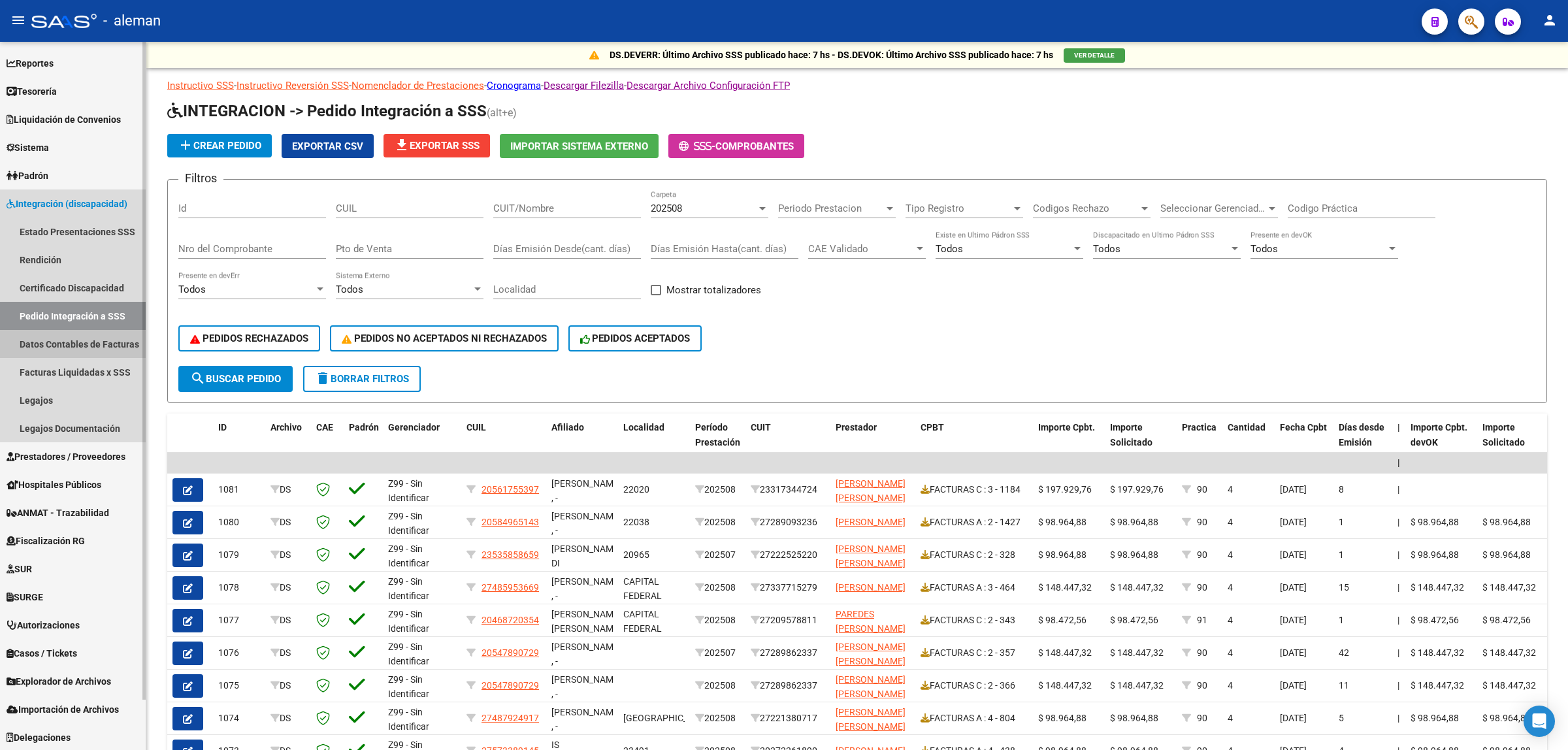
click at [73, 347] on link "Datos Contables de Facturas" at bounding box center [73, 344] width 146 height 28
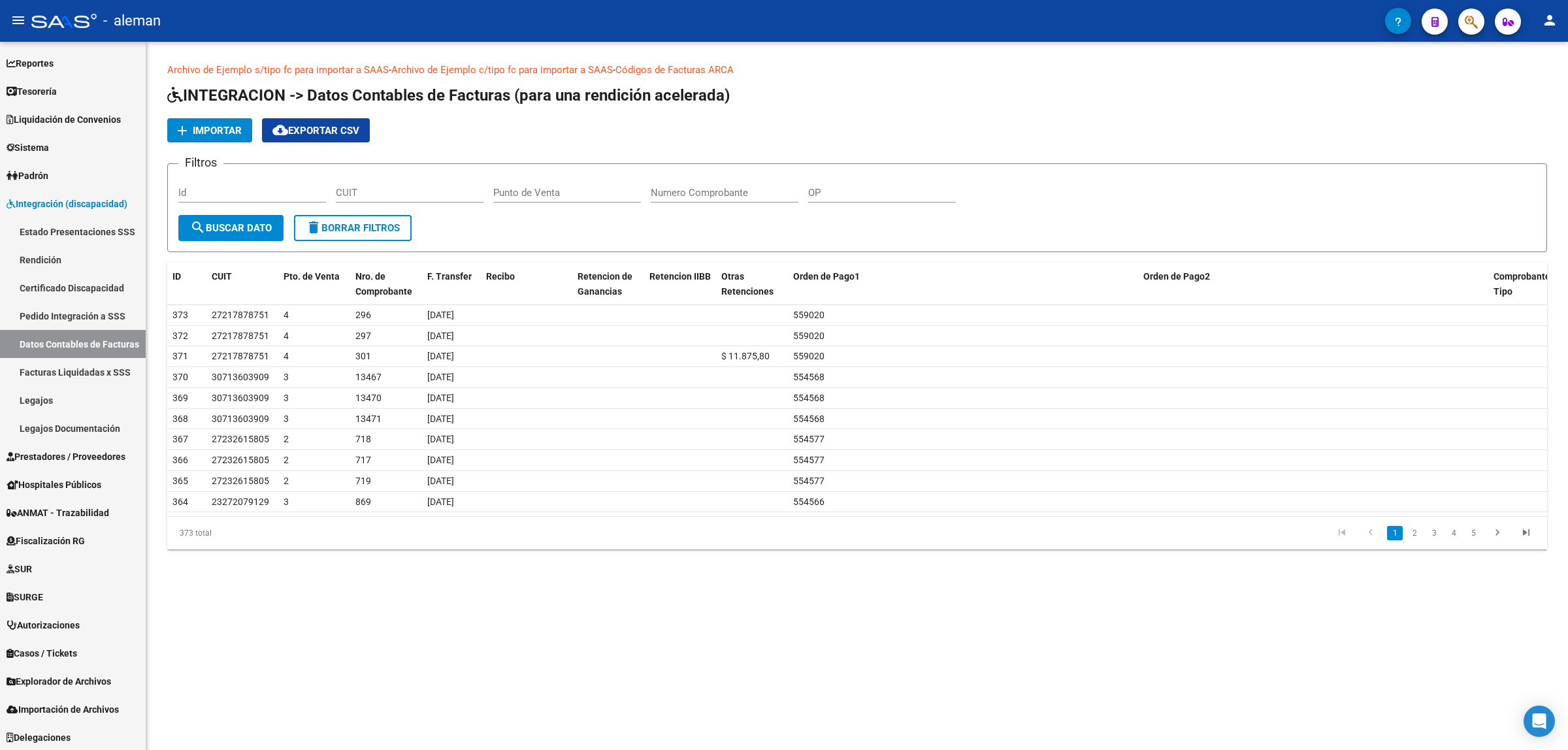
click at [422, 193] on input "CUIT" at bounding box center [410, 192] width 148 height 12
click at [384, 222] on span "delete Borrar Filtros" at bounding box center [353, 228] width 94 height 12
click at [397, 191] on input "CUIT" at bounding box center [410, 192] width 148 height 12
paste input "27-28909323-6"
click at [232, 224] on span "search Buscar Dato" at bounding box center [231, 228] width 82 height 12
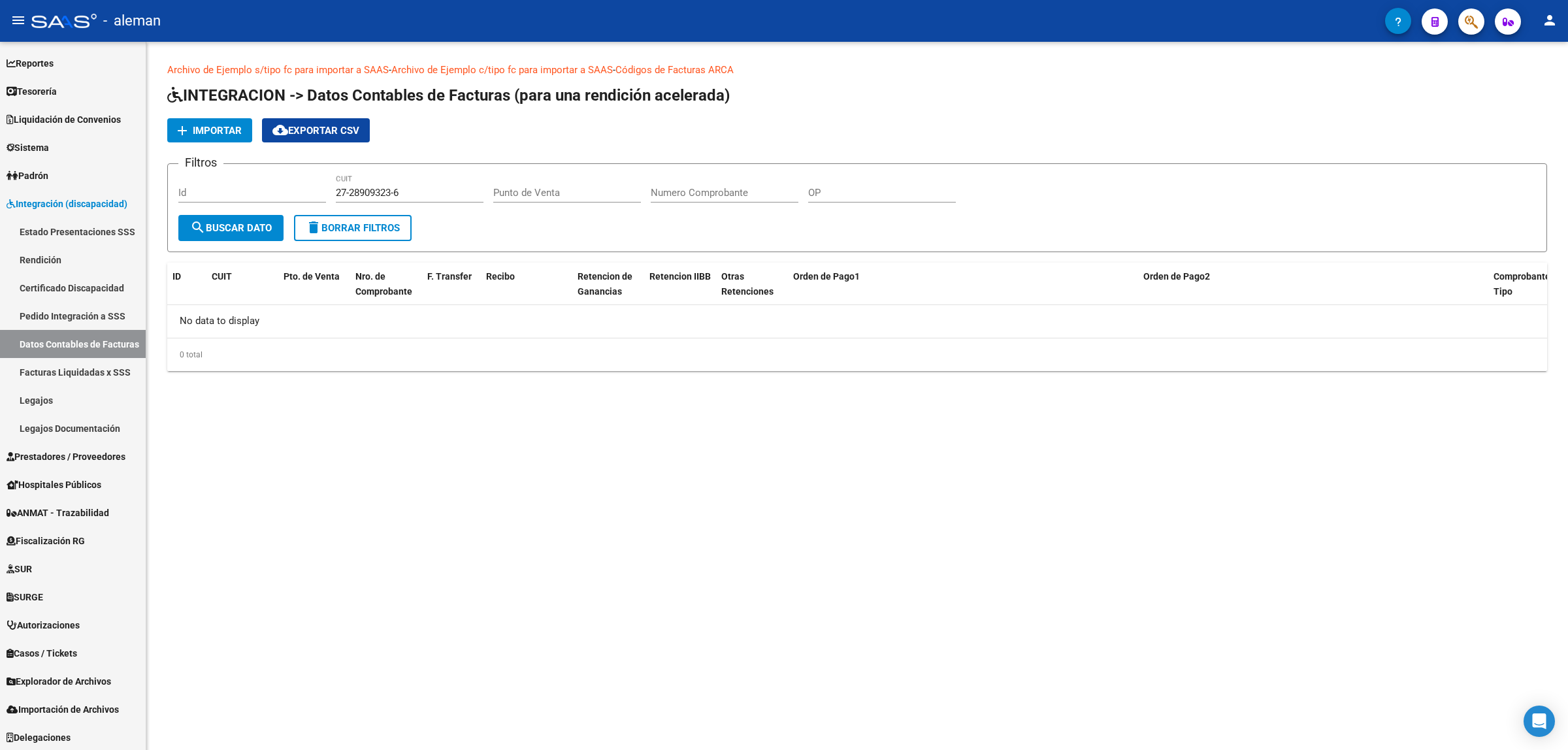
click at [350, 191] on input "27-28909323-6" at bounding box center [410, 192] width 148 height 12
drag, startPoint x: 406, startPoint y: 188, endPoint x: 323, endPoint y: 188, distance: 83.0
click at [323, 188] on div "Filtros Id 27-89093236 CUIT Punto de Venta Numero Comprobante OP" at bounding box center [857, 195] width 1358 height 41
paste input "28909323-"
click at [397, 191] on input "27-28909323-6" at bounding box center [410, 192] width 148 height 12
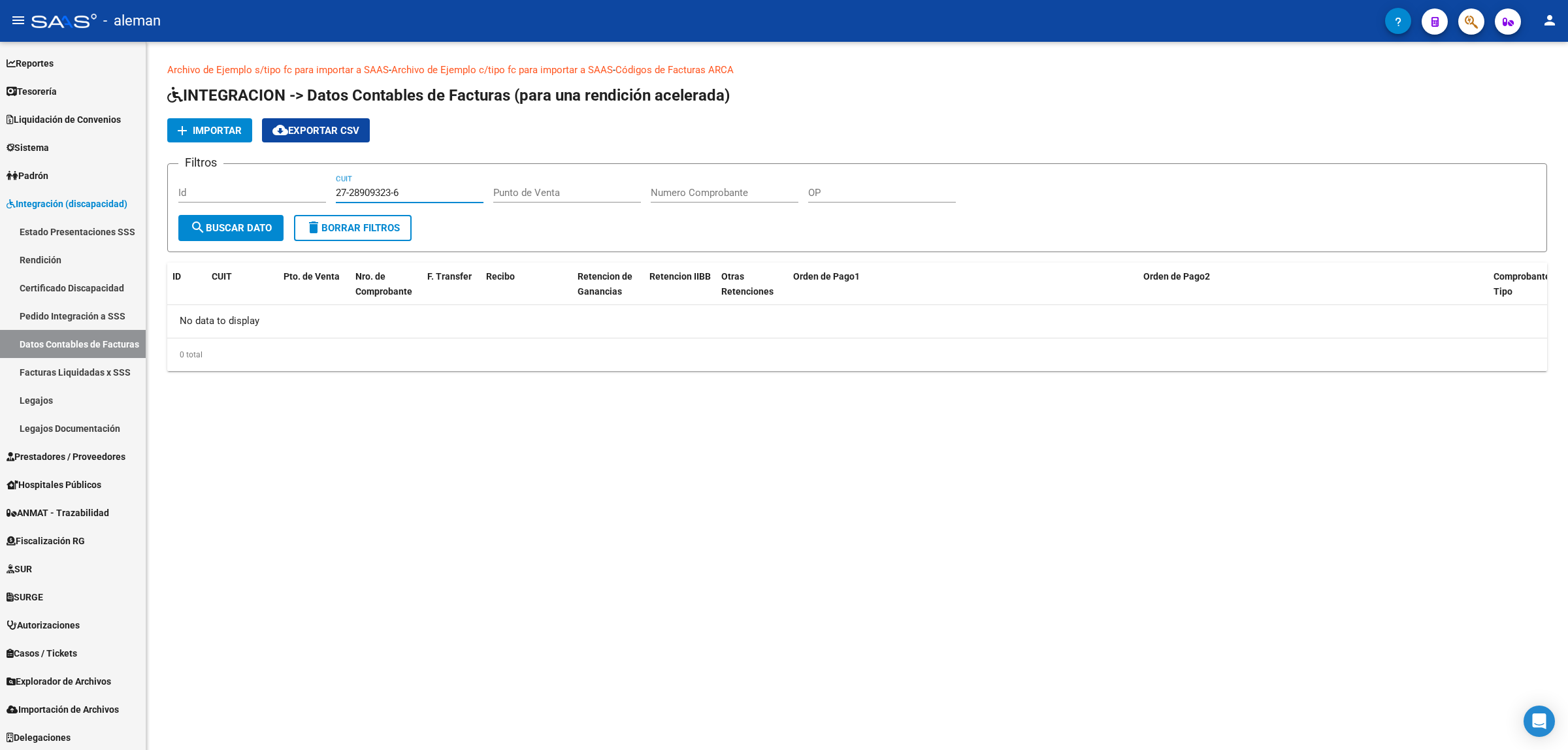
click at [351, 191] on input "27-28909323-6" at bounding box center [410, 192] width 148 height 12
click at [255, 230] on span "search Buscar Dato" at bounding box center [231, 228] width 82 height 12
click at [413, 192] on input "27-28909323-6" at bounding box center [410, 192] width 148 height 12
type input "27-28909323-6"
click at [482, 231] on form "Filtros Id 27-28909323-6 CUIT Punto de Venta Numero Comprobante OP search Busca…" at bounding box center [857, 208] width 1380 height 89
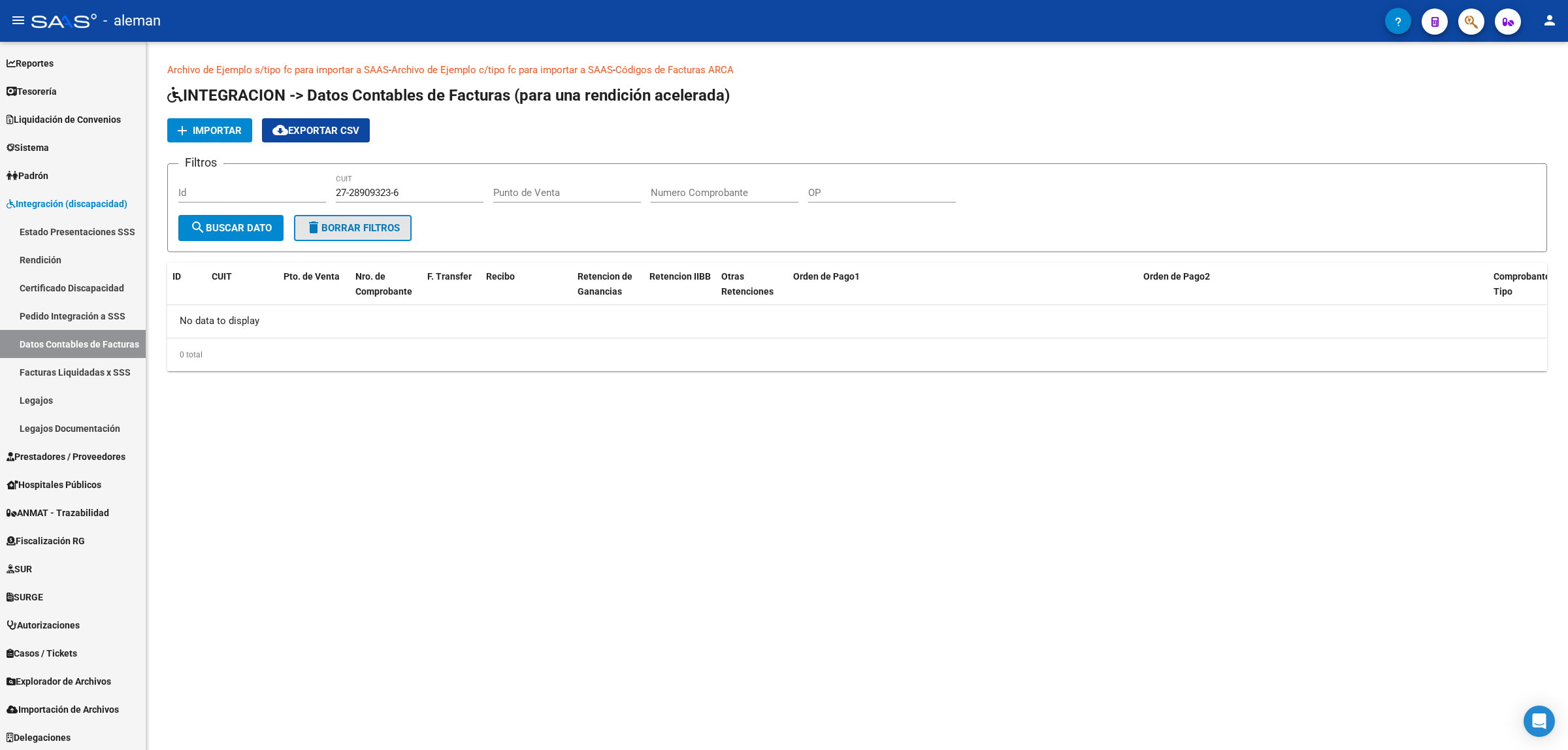
click at [360, 228] on span "delete Borrar Filtros" at bounding box center [353, 228] width 94 height 12
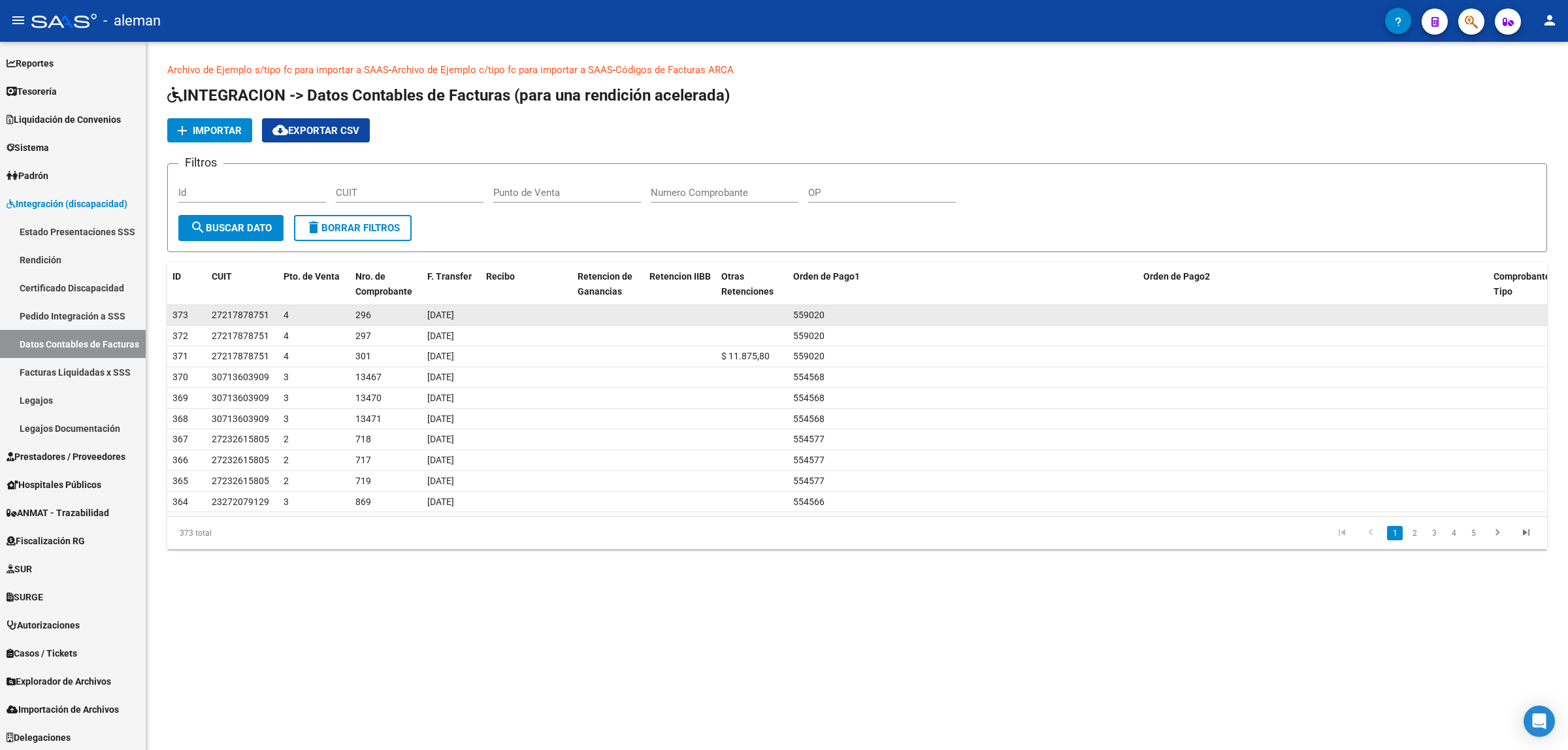
drag, startPoint x: 271, startPoint y: 316, endPoint x: 210, endPoint y: 319, distance: 61.1
click at [210, 319] on datatable-body-cell "27217878751" at bounding box center [242, 315] width 72 height 20
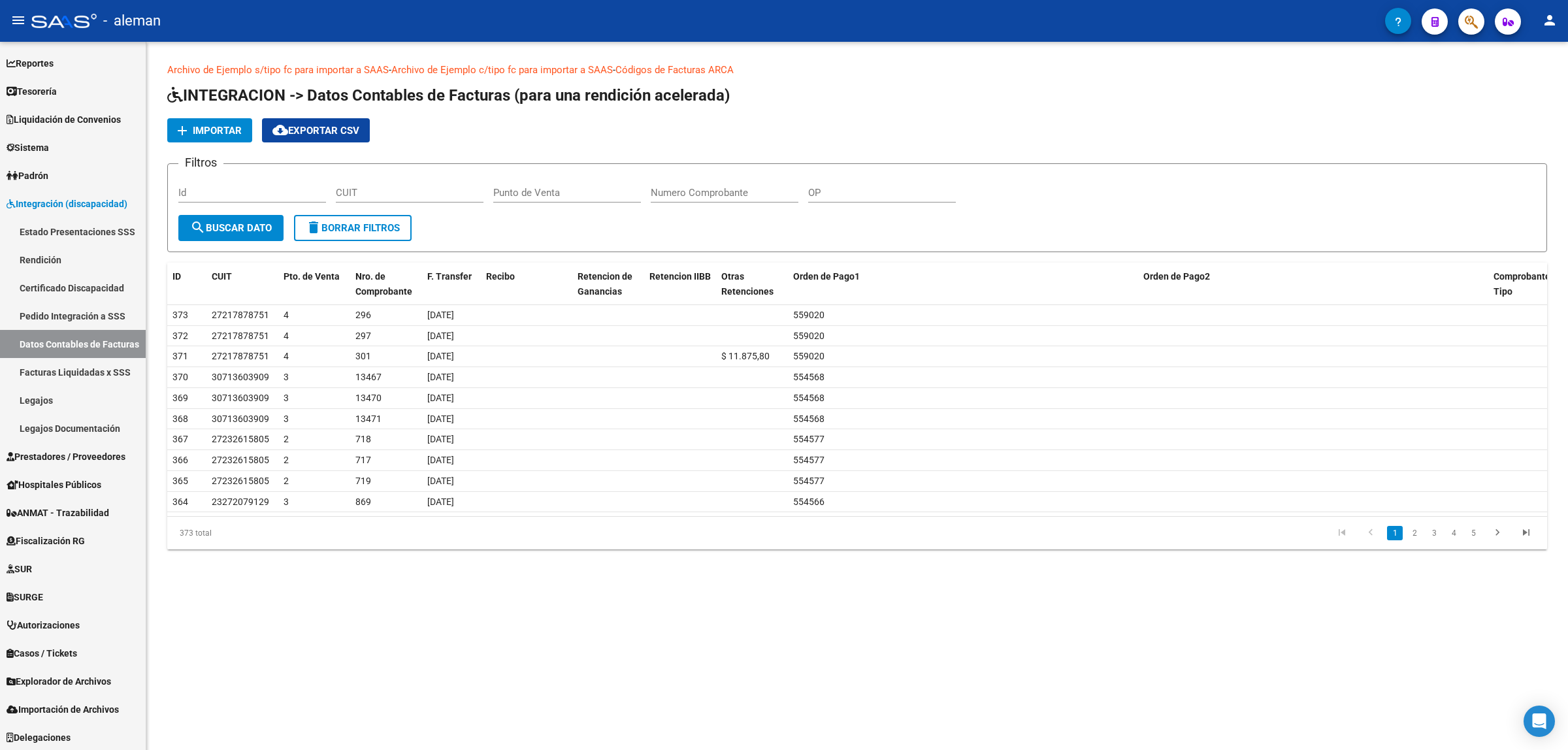
copy span "27217878751"
click at [416, 188] on input "CUIT" at bounding box center [410, 192] width 148 height 12
paste input "27-21787875-1"
type input "27-21787875-1"
click at [236, 227] on span "search Buscar Dato" at bounding box center [231, 228] width 82 height 12
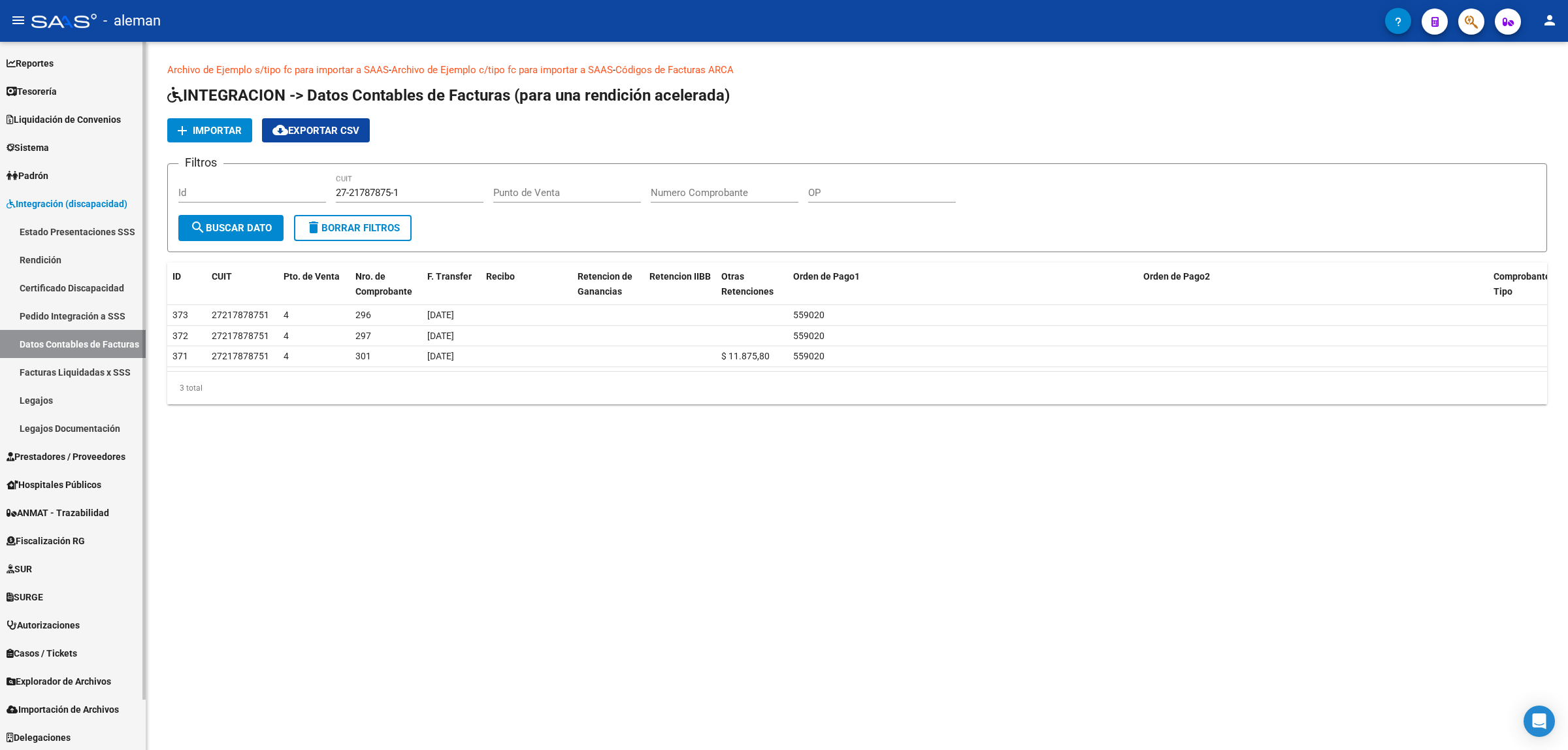
click at [75, 311] on link "Pedido Integración a SSS" at bounding box center [73, 316] width 146 height 28
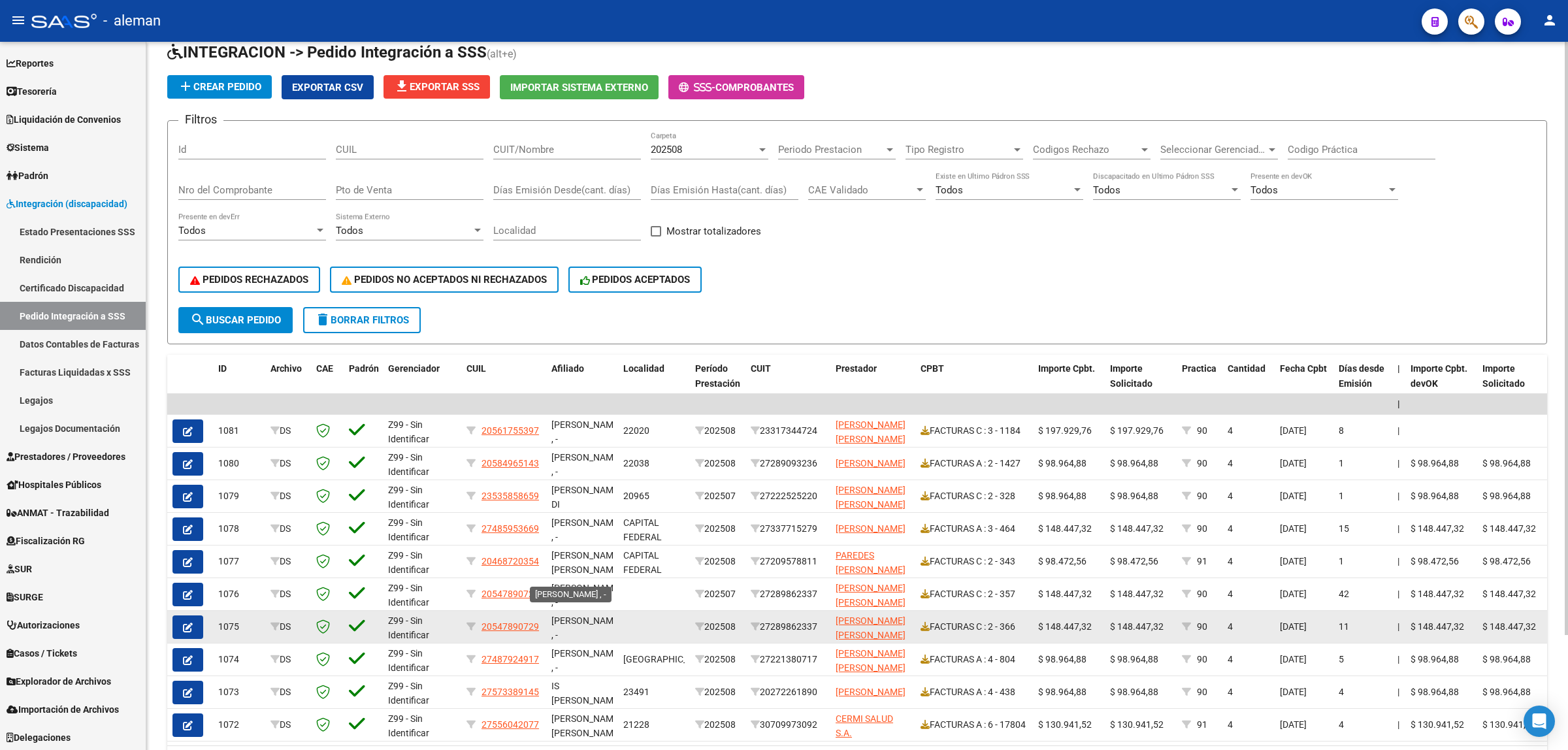
scroll to position [82, 0]
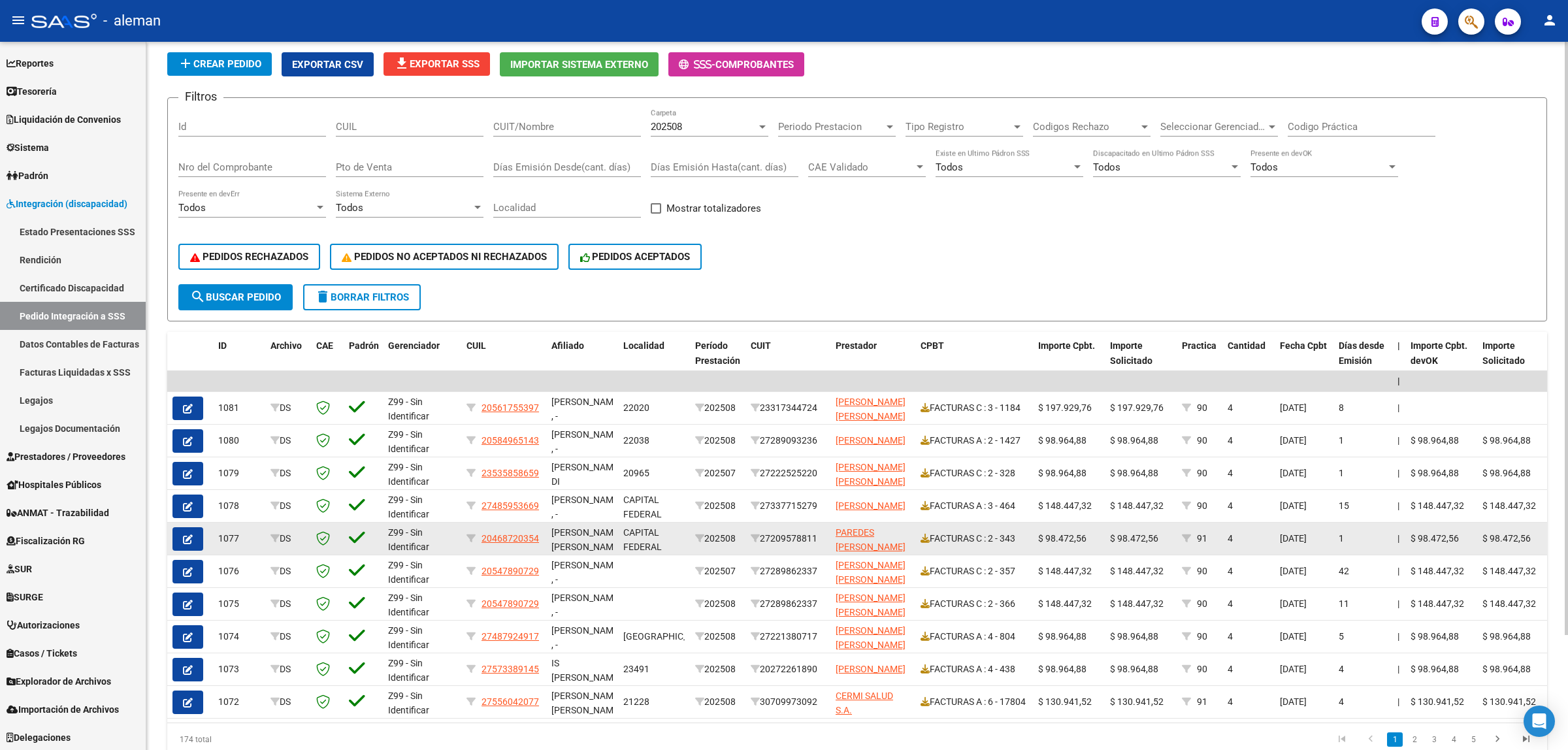
drag, startPoint x: 825, startPoint y: 537, endPoint x: 766, endPoint y: 543, distance: 59.3
click at [766, 543] on datatable-body-cell "27209578811" at bounding box center [788, 538] width 85 height 32
copy div "27209578811"
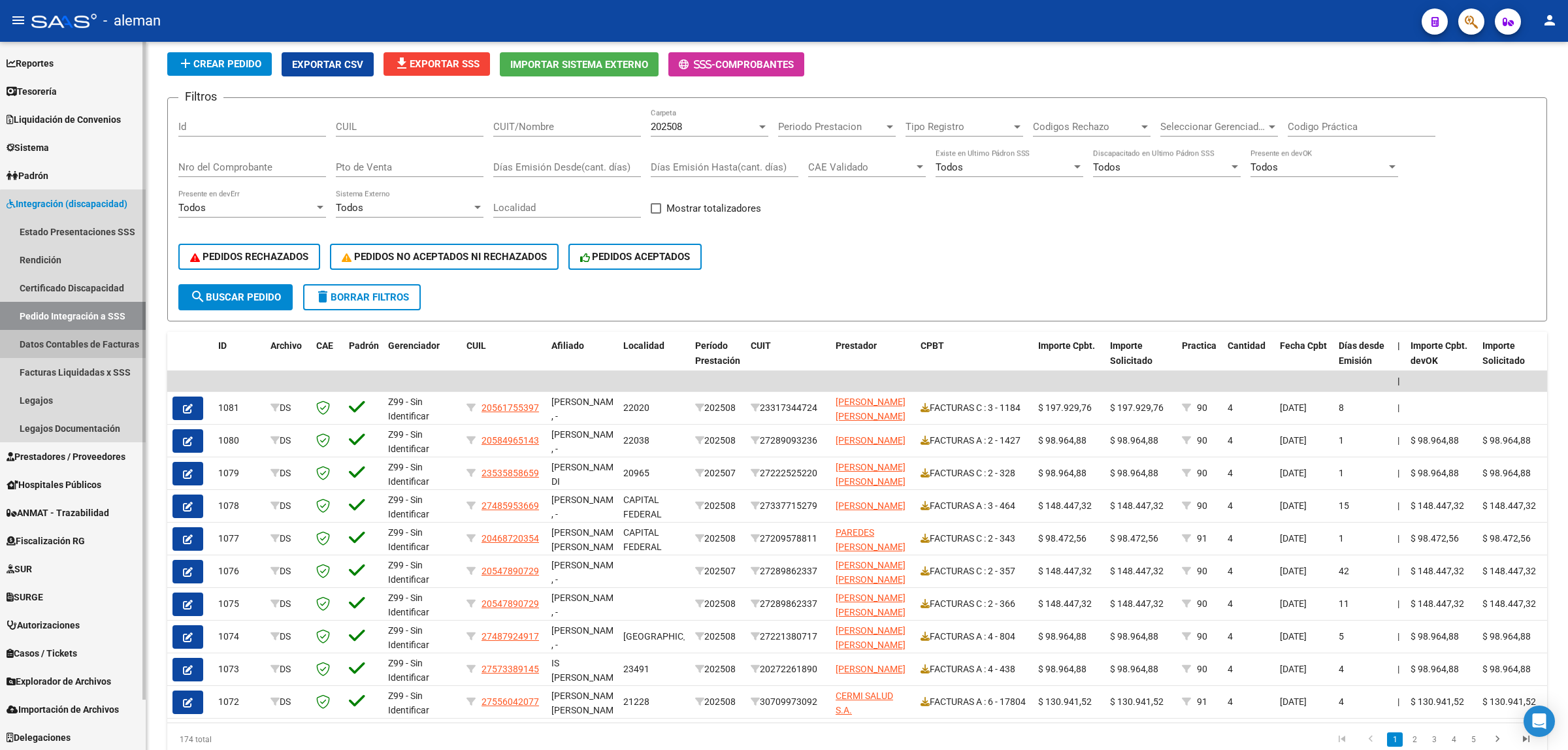
click at [107, 337] on link "Datos Contables de Facturas" at bounding box center [73, 344] width 146 height 28
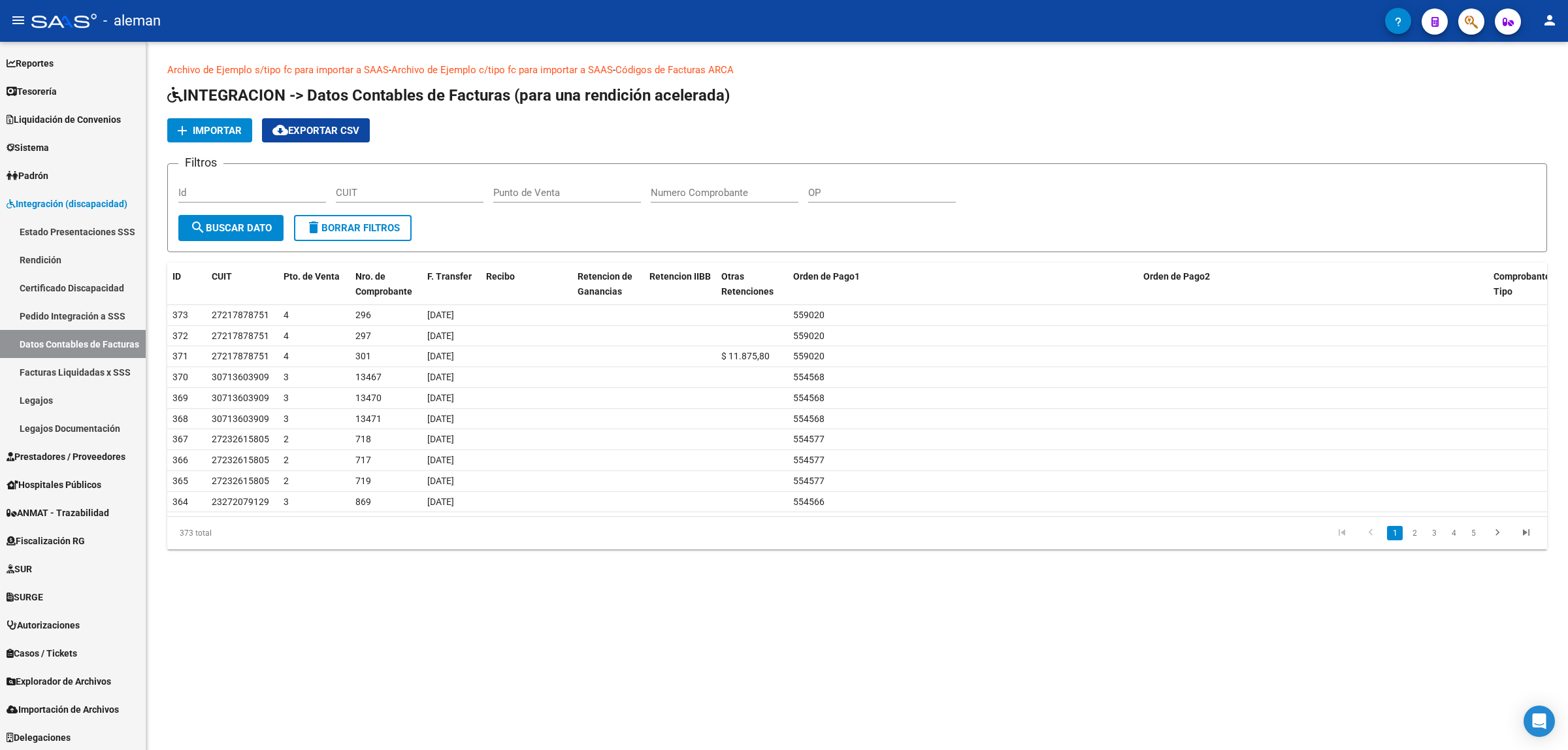
click at [420, 187] on input "CUIT" at bounding box center [410, 192] width 148 height 12
paste input "27-20957881-1"
type input "27-20957881-1"
click at [206, 226] on span "search Buscar Dato" at bounding box center [231, 228] width 82 height 12
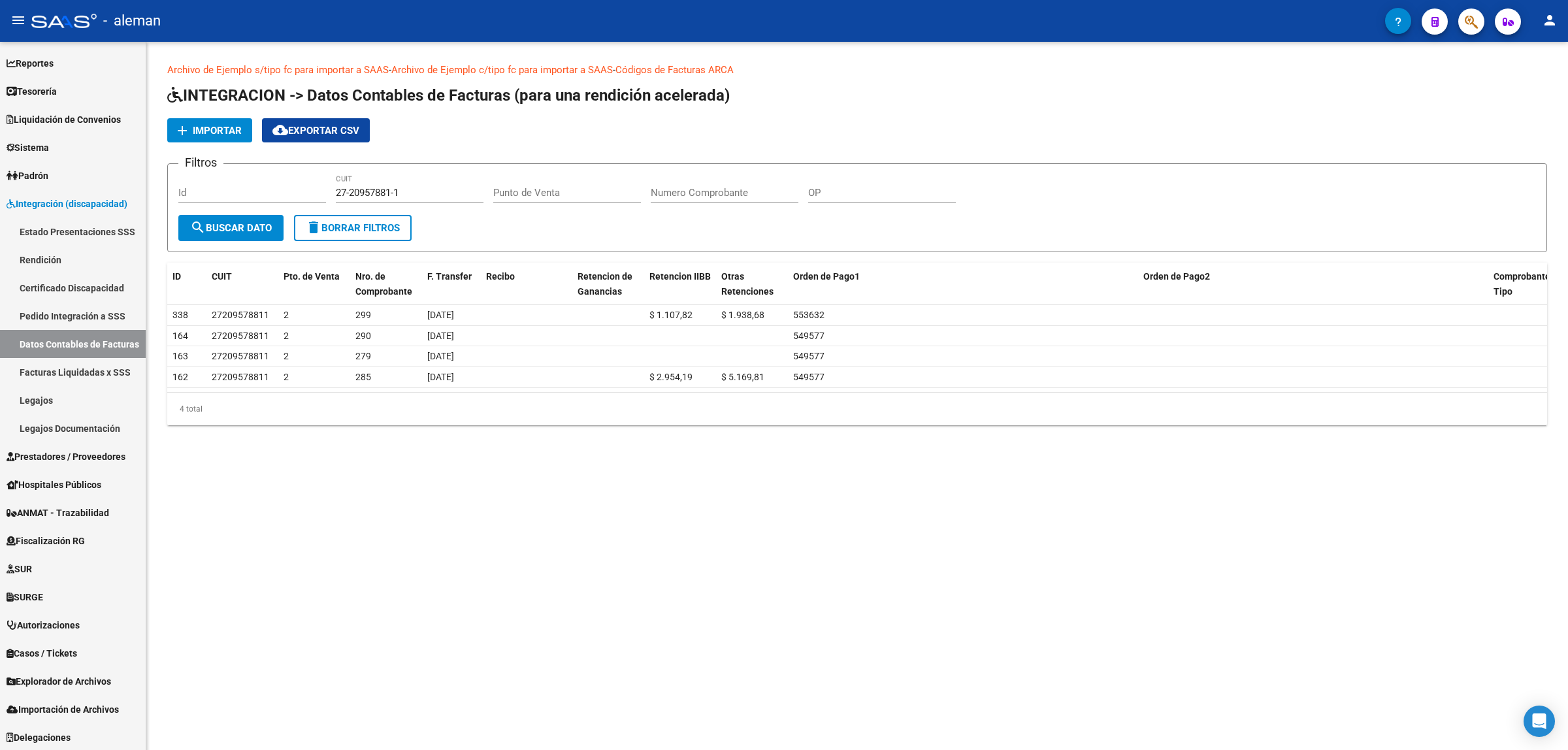
click at [762, 496] on mat-sidenav-content "Archivo de Ejemplo s/tipo fc para importar a SAAS - Archivo de Ejemplo c/tipo f…" at bounding box center [857, 396] width 1422 height 708
click at [86, 679] on span "Explorador de Archivos" at bounding box center [59, 681] width 104 height 14
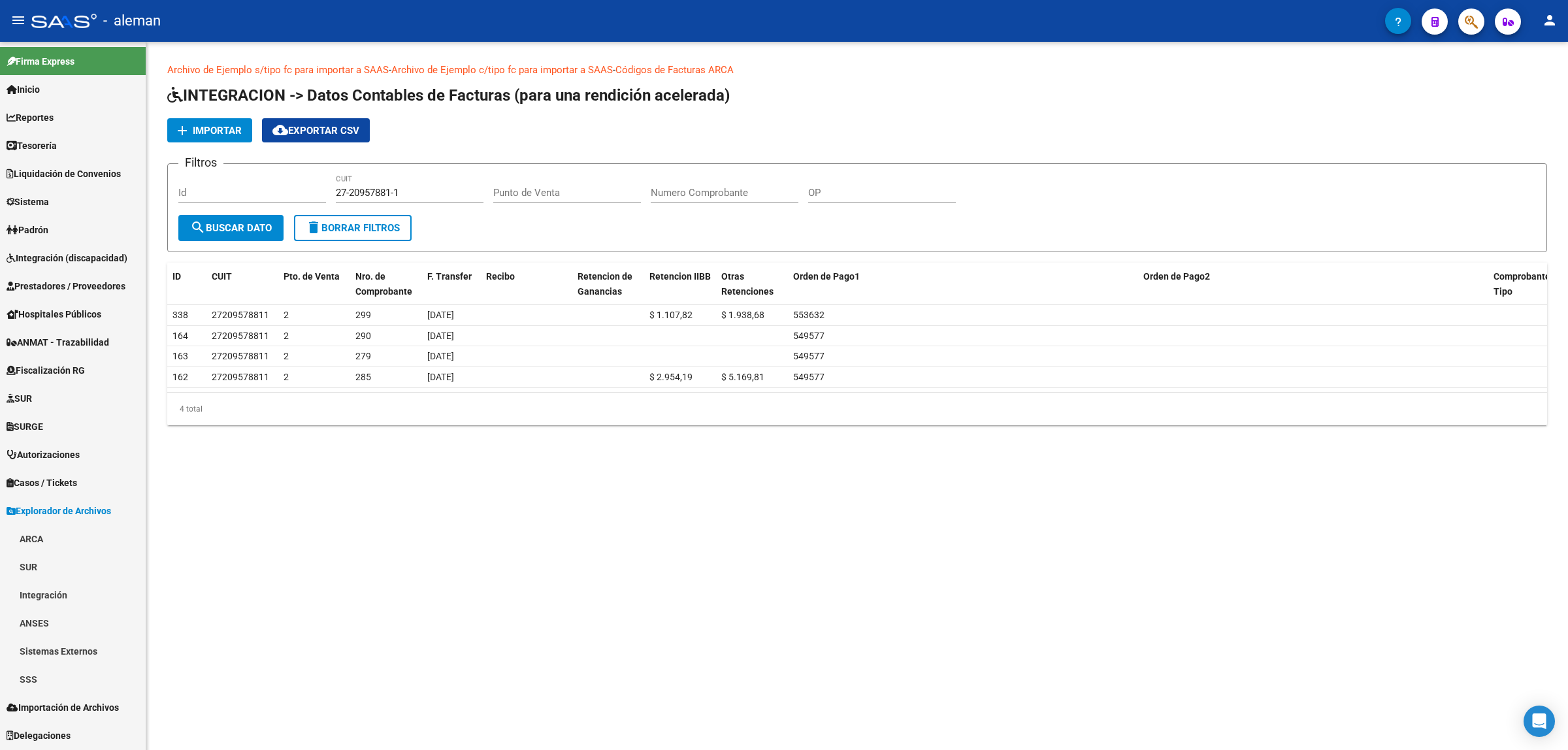
click at [59, 595] on link "Integración" at bounding box center [73, 595] width 146 height 28
click at [260, 643] on mat-sidenav-content "Archivo de Ejemplo s/tipo fc para importar a SAAS - Archivo de Ejemplo c/tipo f…" at bounding box center [857, 396] width 1422 height 708
click at [112, 602] on link "Integración" at bounding box center [73, 595] width 146 height 28
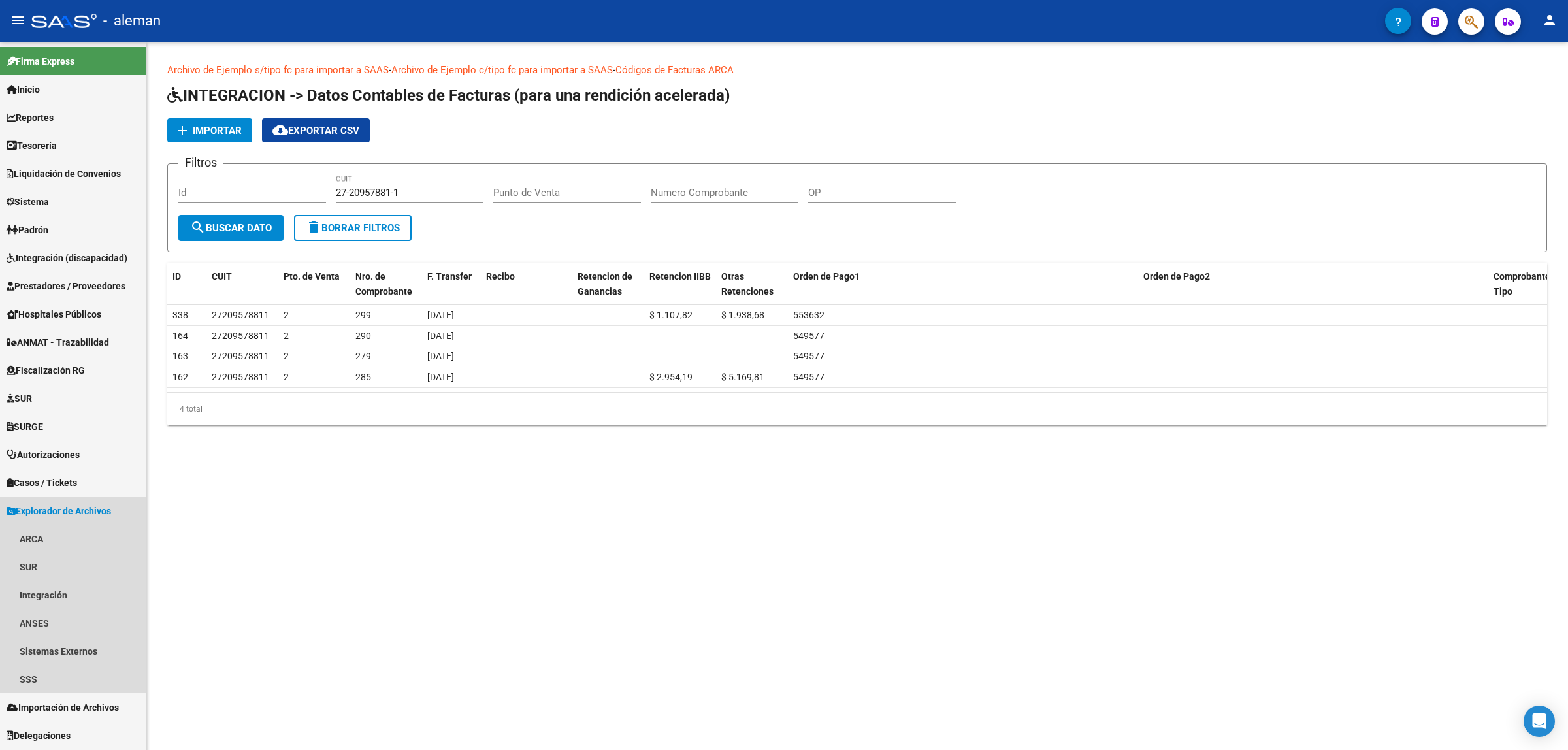
click at [111, 507] on span "Explorador de Archivos" at bounding box center [59, 511] width 104 height 14
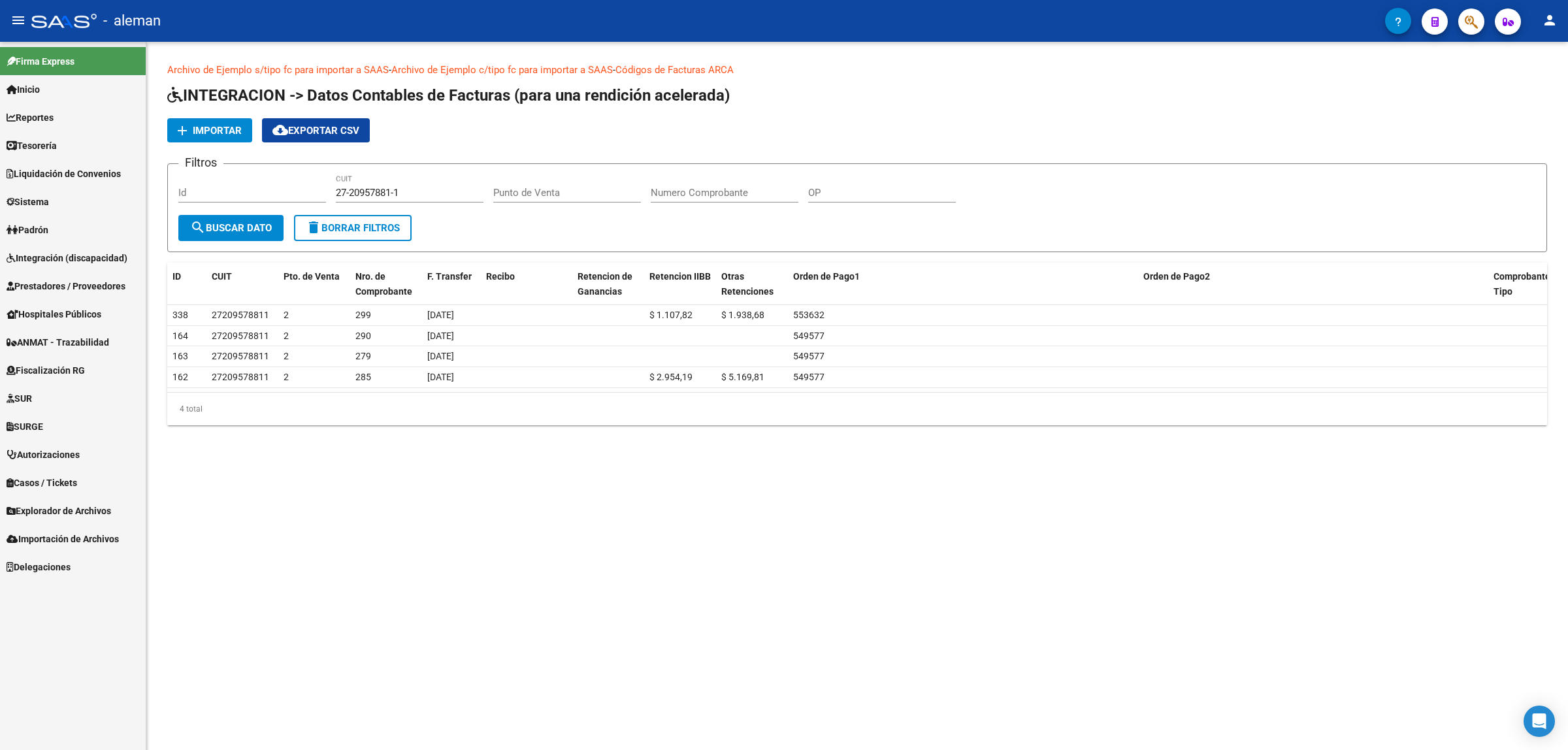
click at [78, 540] on span "Importación de Archivos" at bounding box center [63, 539] width 112 height 14
click at [56, 625] on link "Integración" at bounding box center [73, 623] width 146 height 28
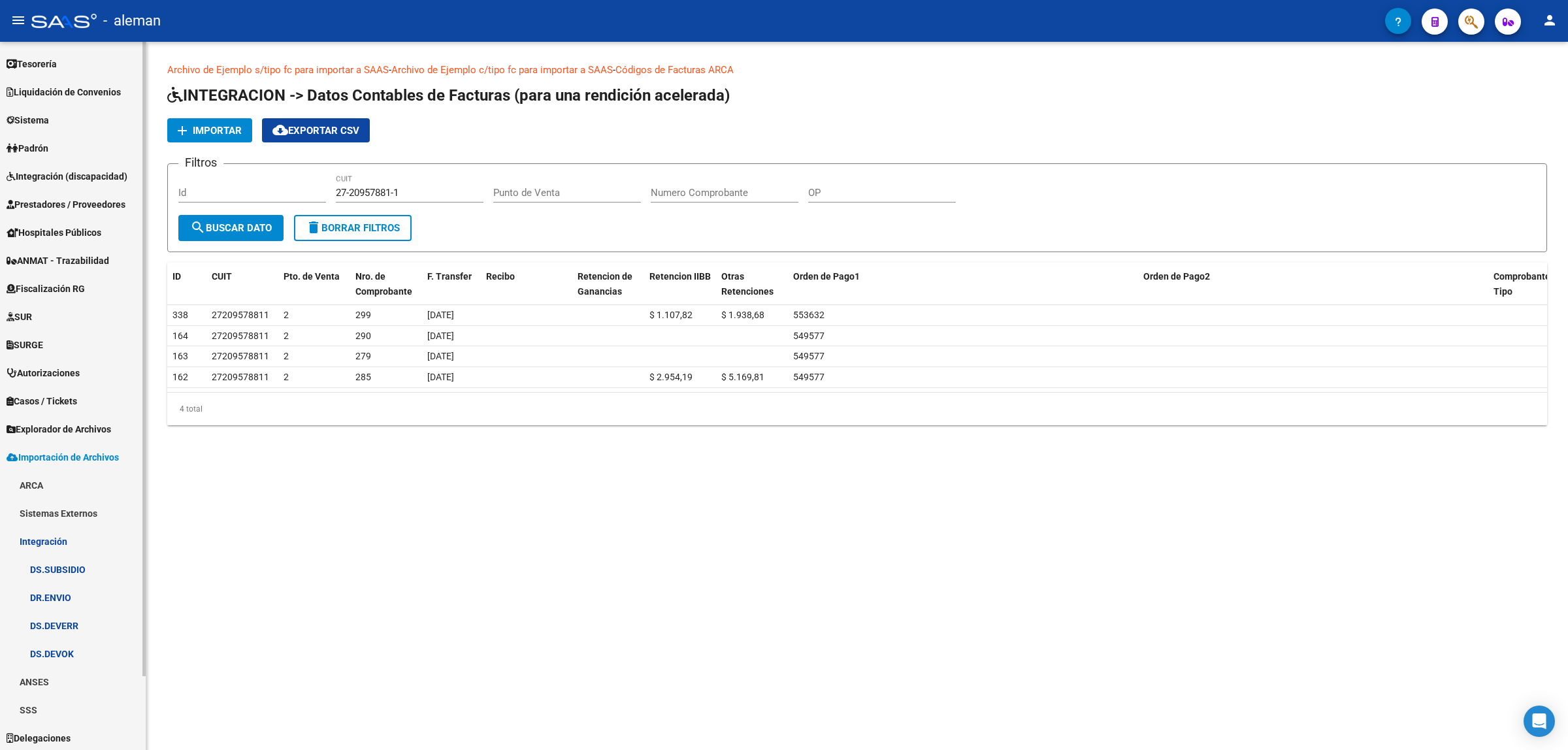
click at [32, 707] on link "SSS" at bounding box center [73, 709] width 146 height 28
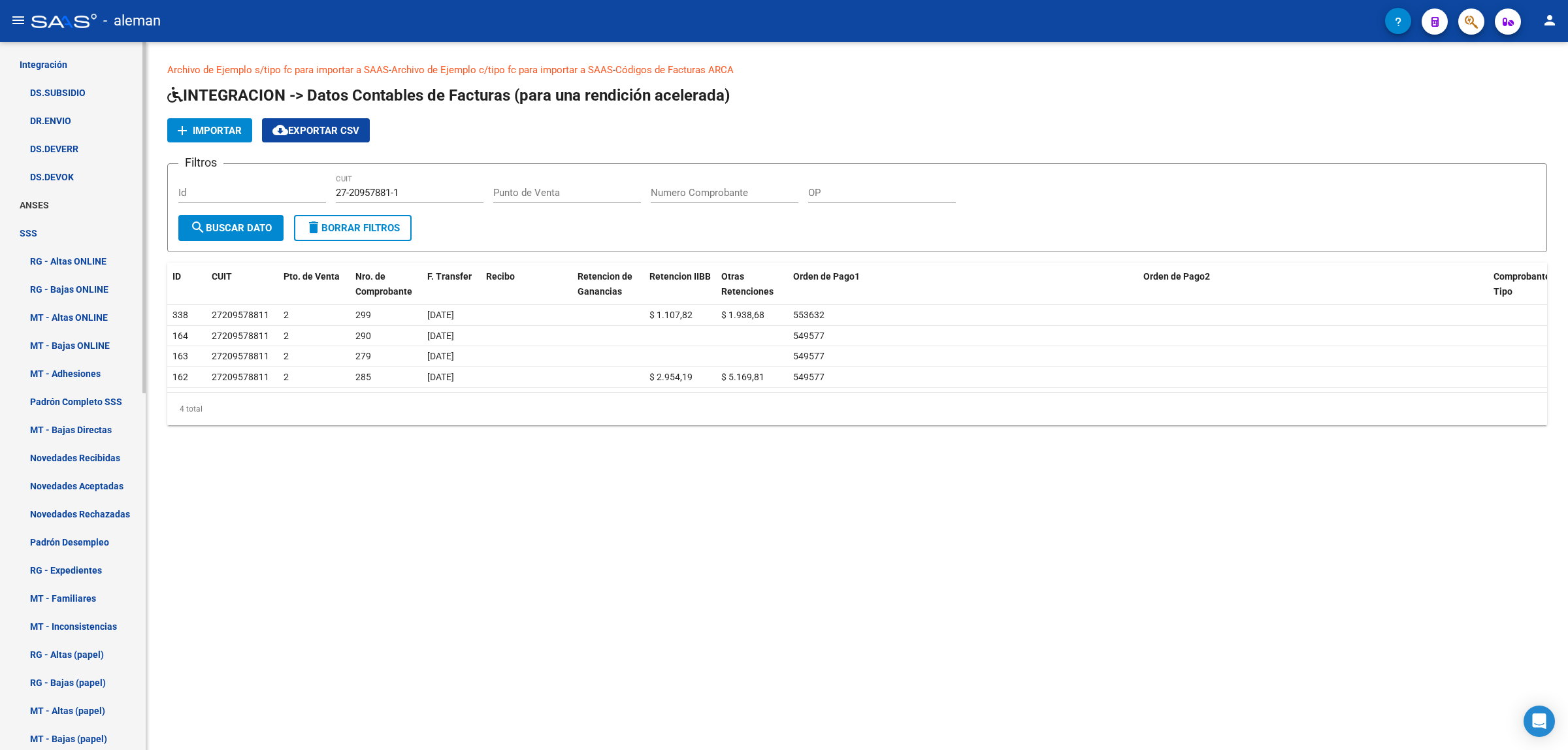
scroll to position [477, 0]
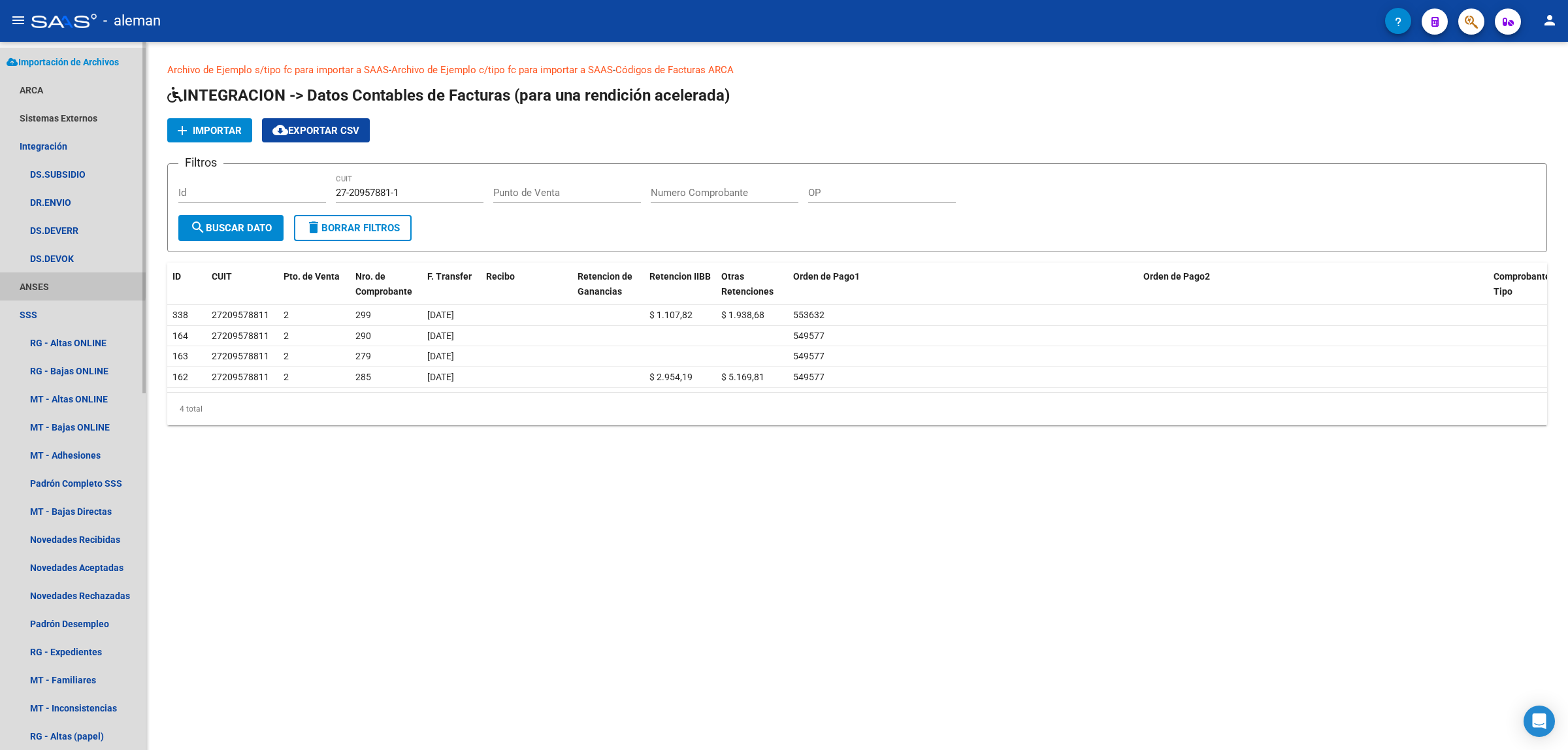
click at [46, 282] on link "ANSES" at bounding box center [73, 286] width 146 height 28
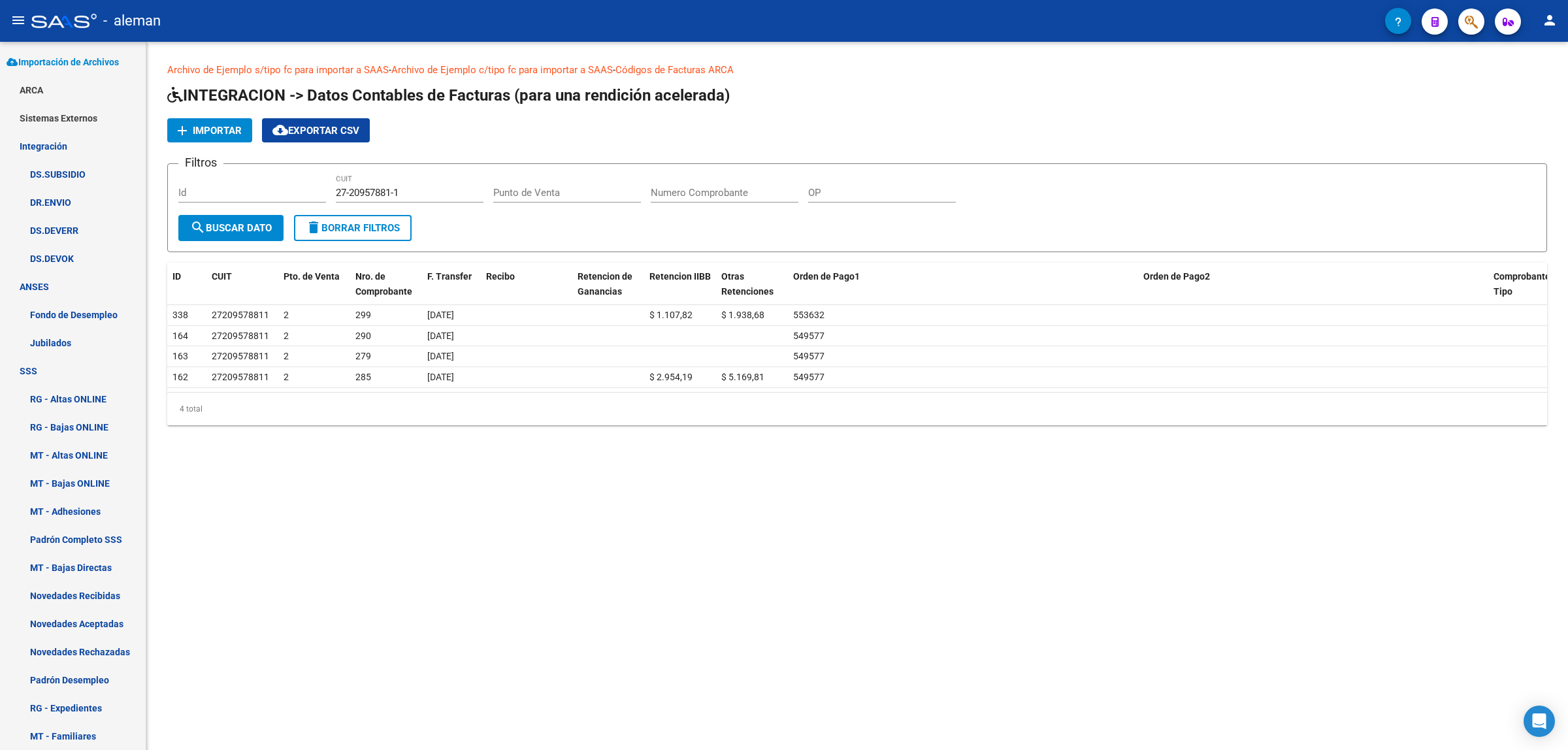
click at [606, 387] on datatable-selection "338 27209578811 2 299 27/06/2025 $ 1.107,82 $ 1.938,68 553632 164 27209578811 2…" at bounding box center [857, 384] width 1380 height 12
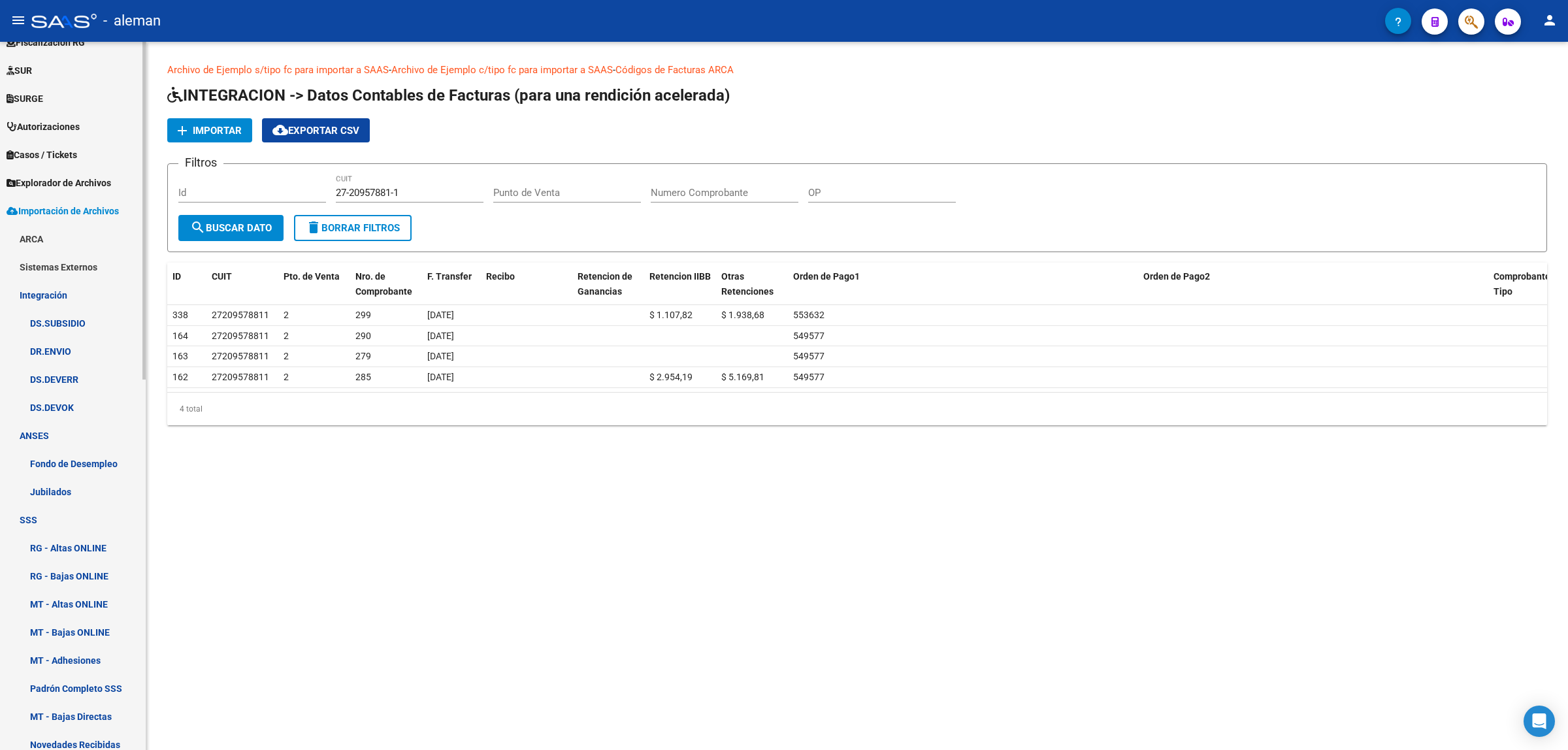
scroll to position [288, 0]
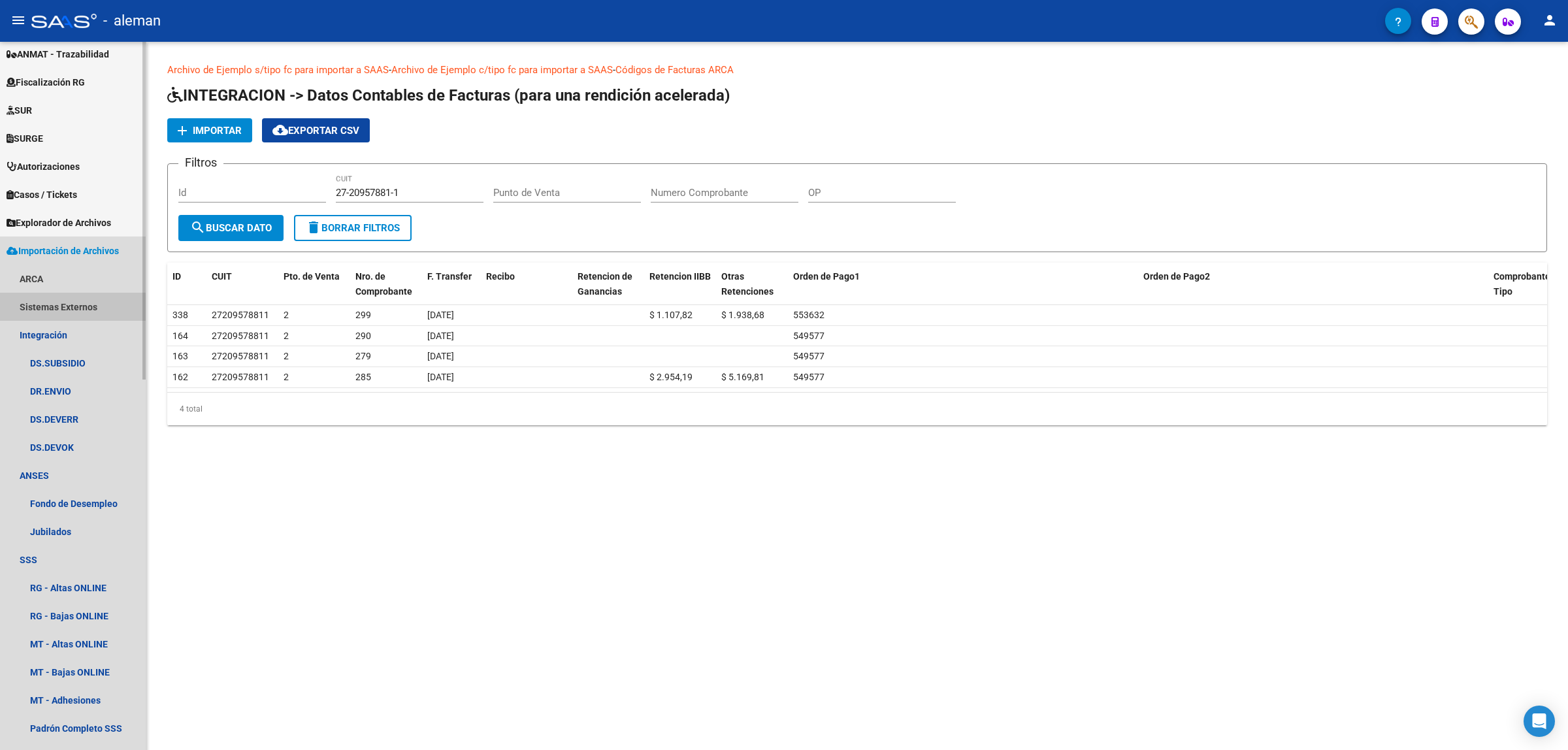
click at [43, 309] on link "Sistemas Externos" at bounding box center [73, 307] width 146 height 28
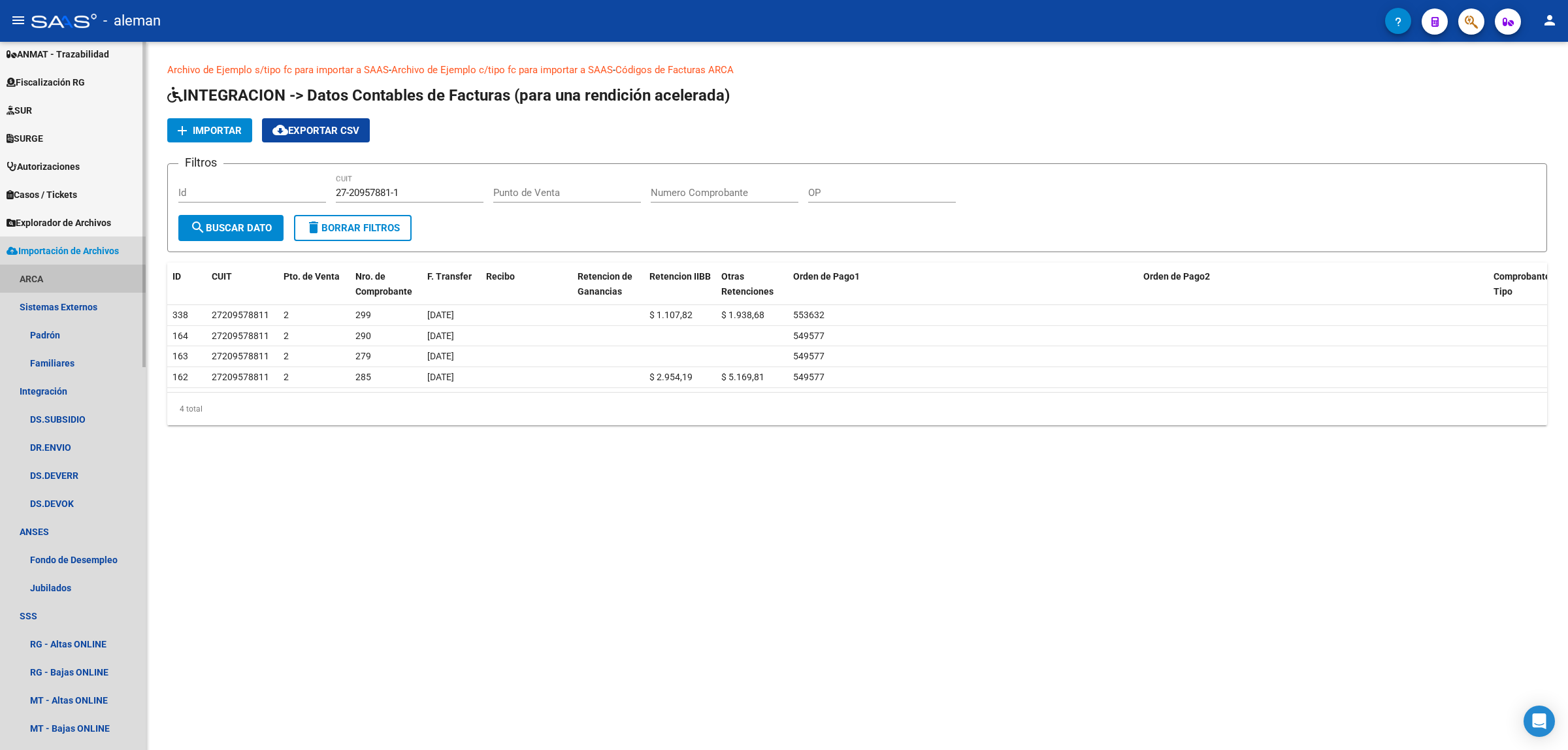
click at [49, 281] on link "ARCA" at bounding box center [73, 278] width 146 height 28
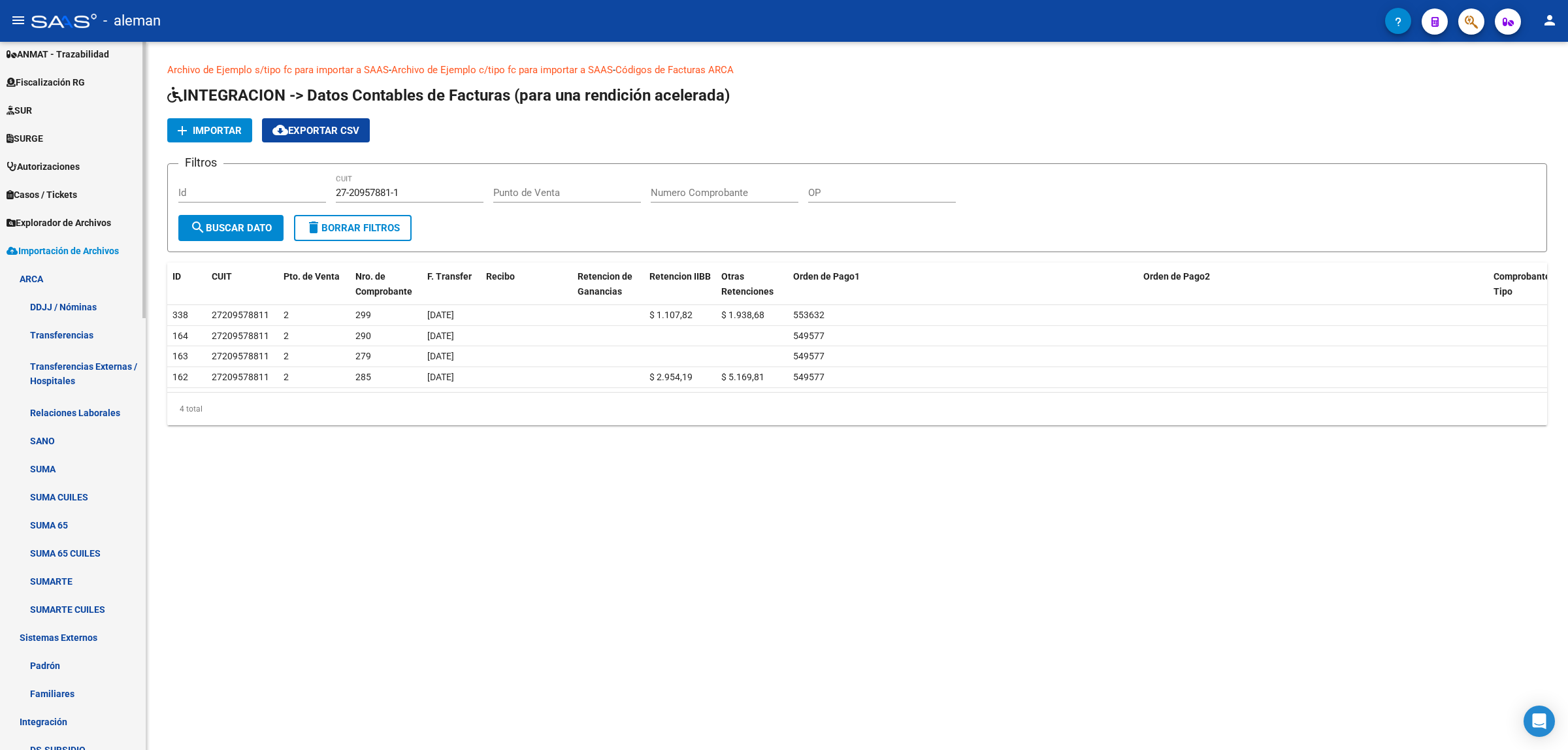
click at [75, 244] on span "Importación de Archivos" at bounding box center [63, 251] width 112 height 14
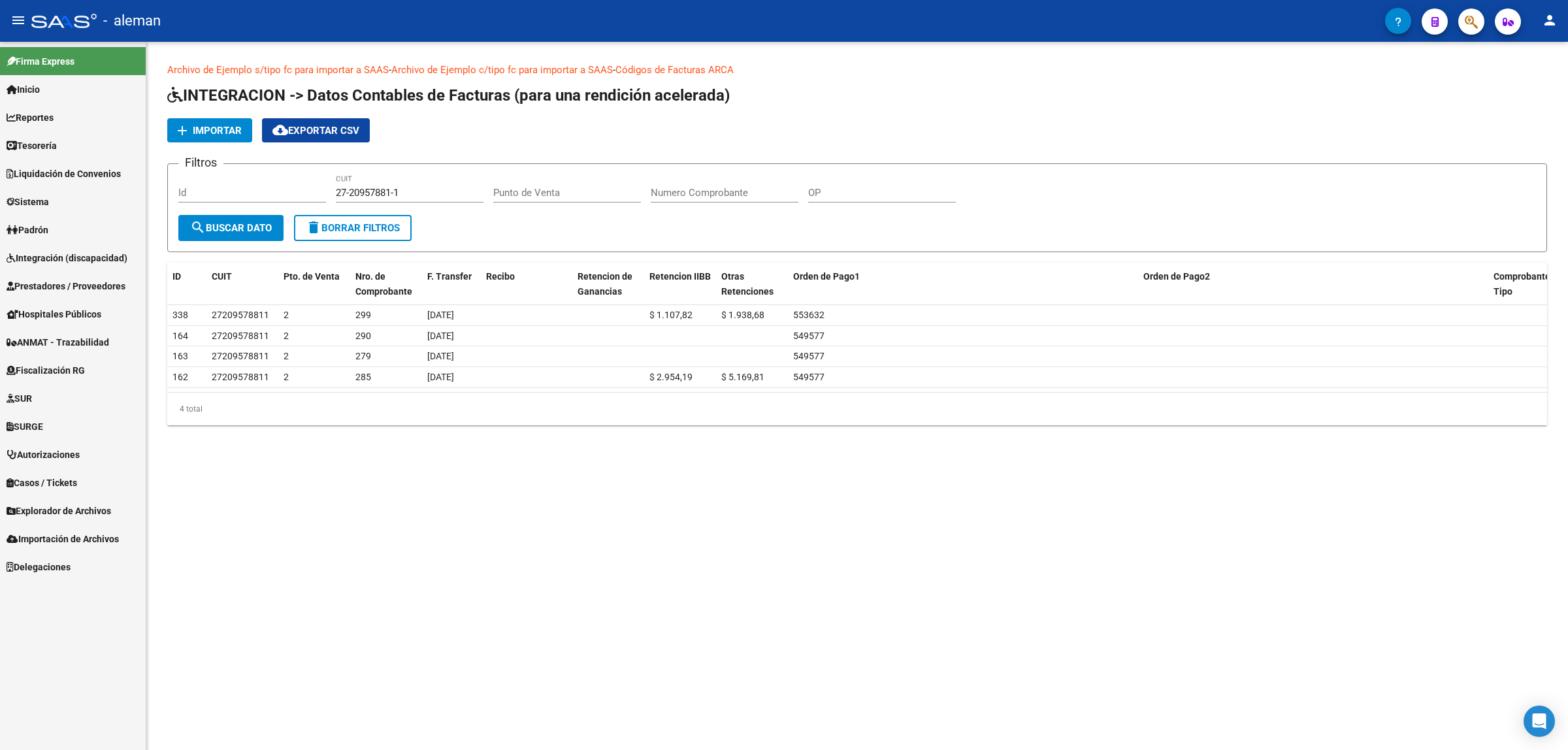
scroll to position [0, 0]
click at [40, 88] on span "Inicio" at bounding box center [23, 89] width 33 height 14
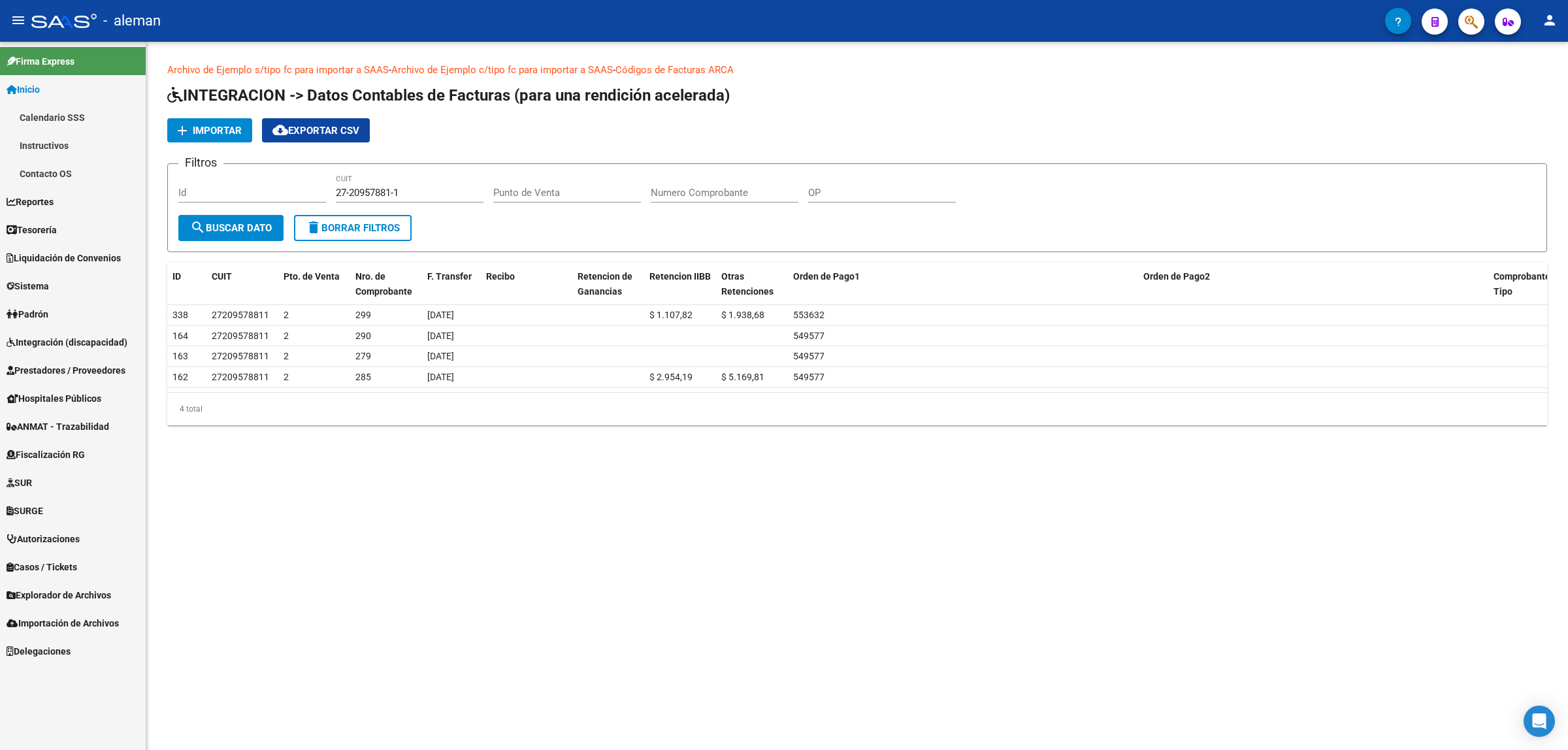
click at [60, 120] on link "Calendario SSS" at bounding box center [73, 117] width 146 height 28
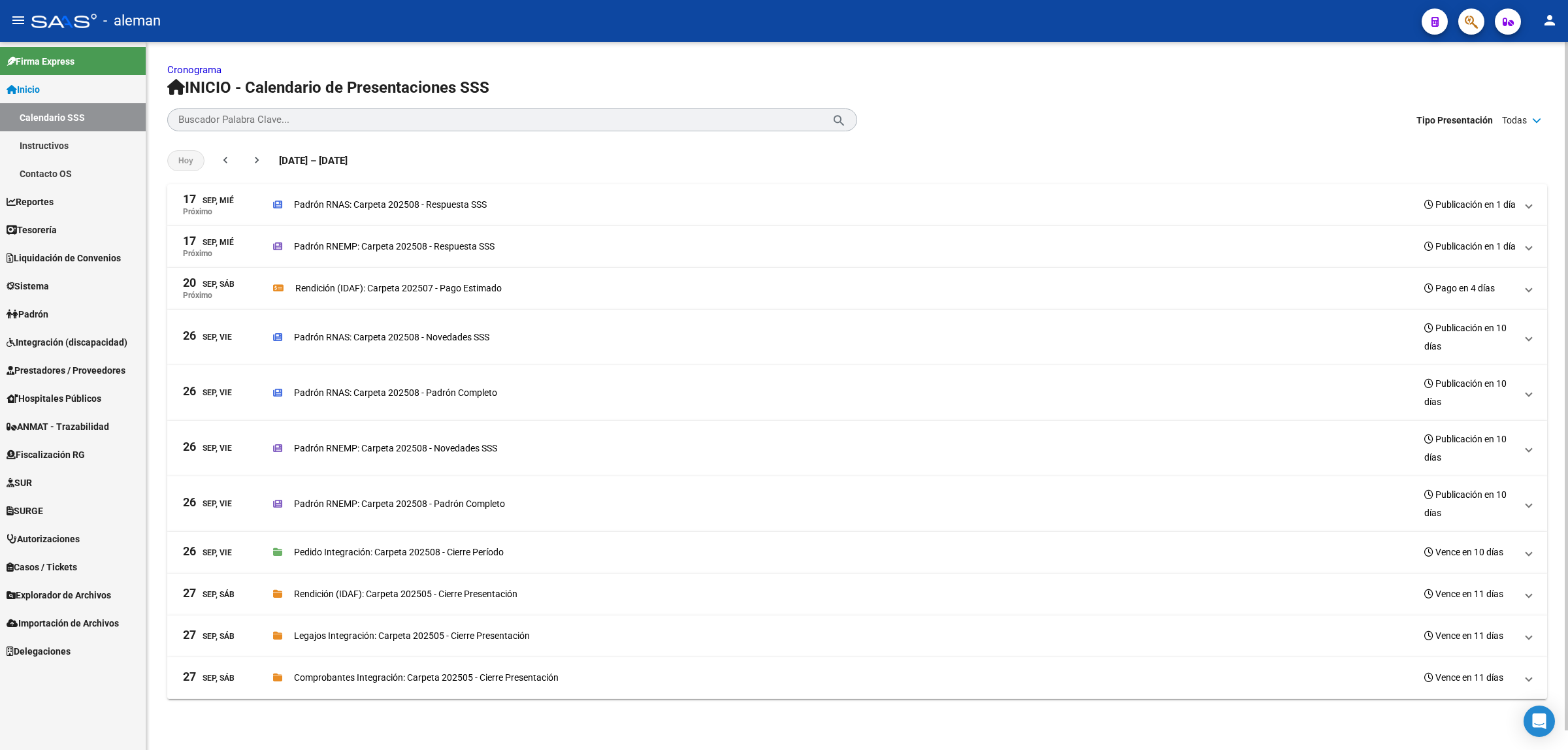
scroll to position [8, 0]
click at [52, 135] on link "Instructivos" at bounding box center [73, 145] width 146 height 28
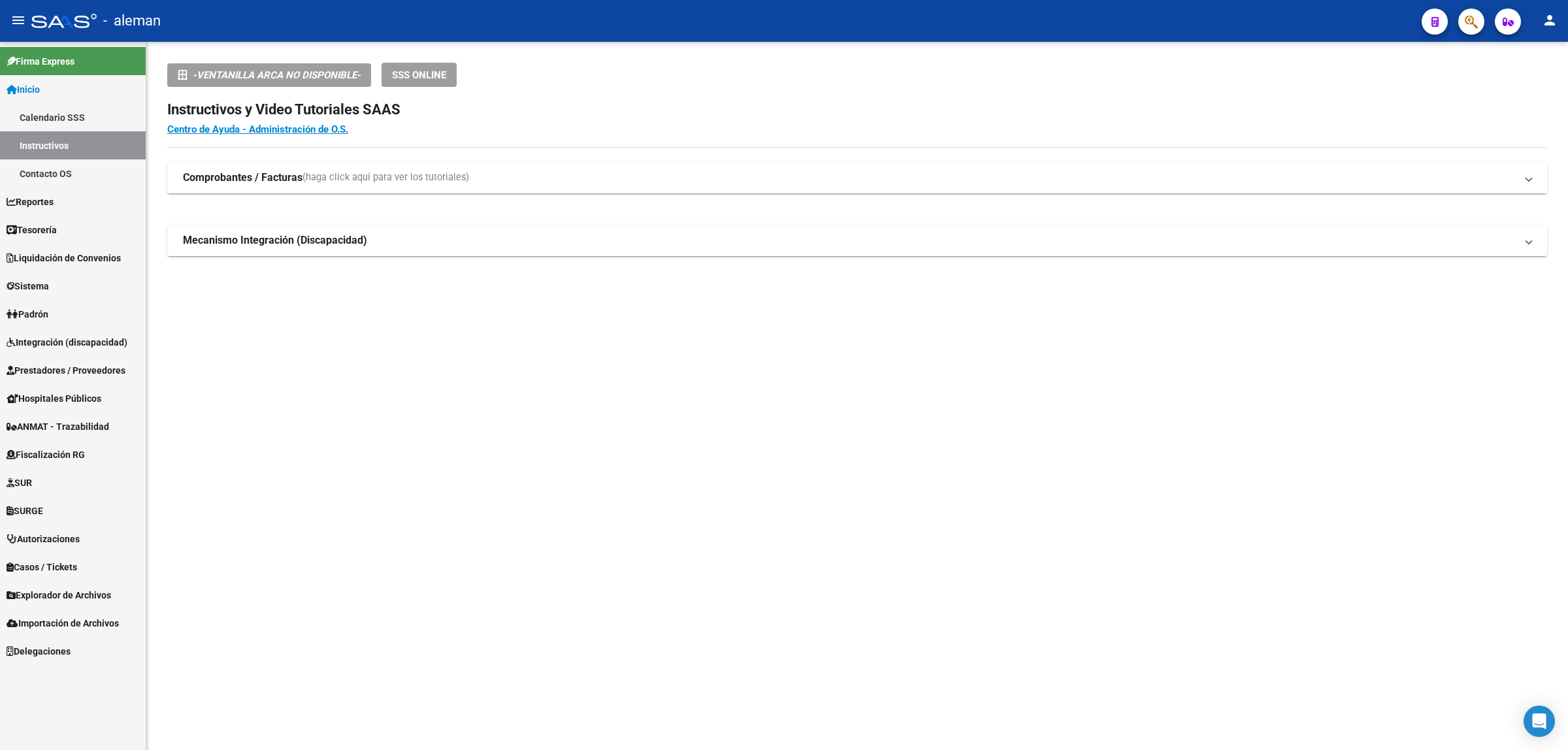
click at [1530, 186] on mat-expansion-panel-header "Comprobantes / Facturas (haga click aquí para ver los tutoriales)" at bounding box center [857, 178] width 1380 height 32
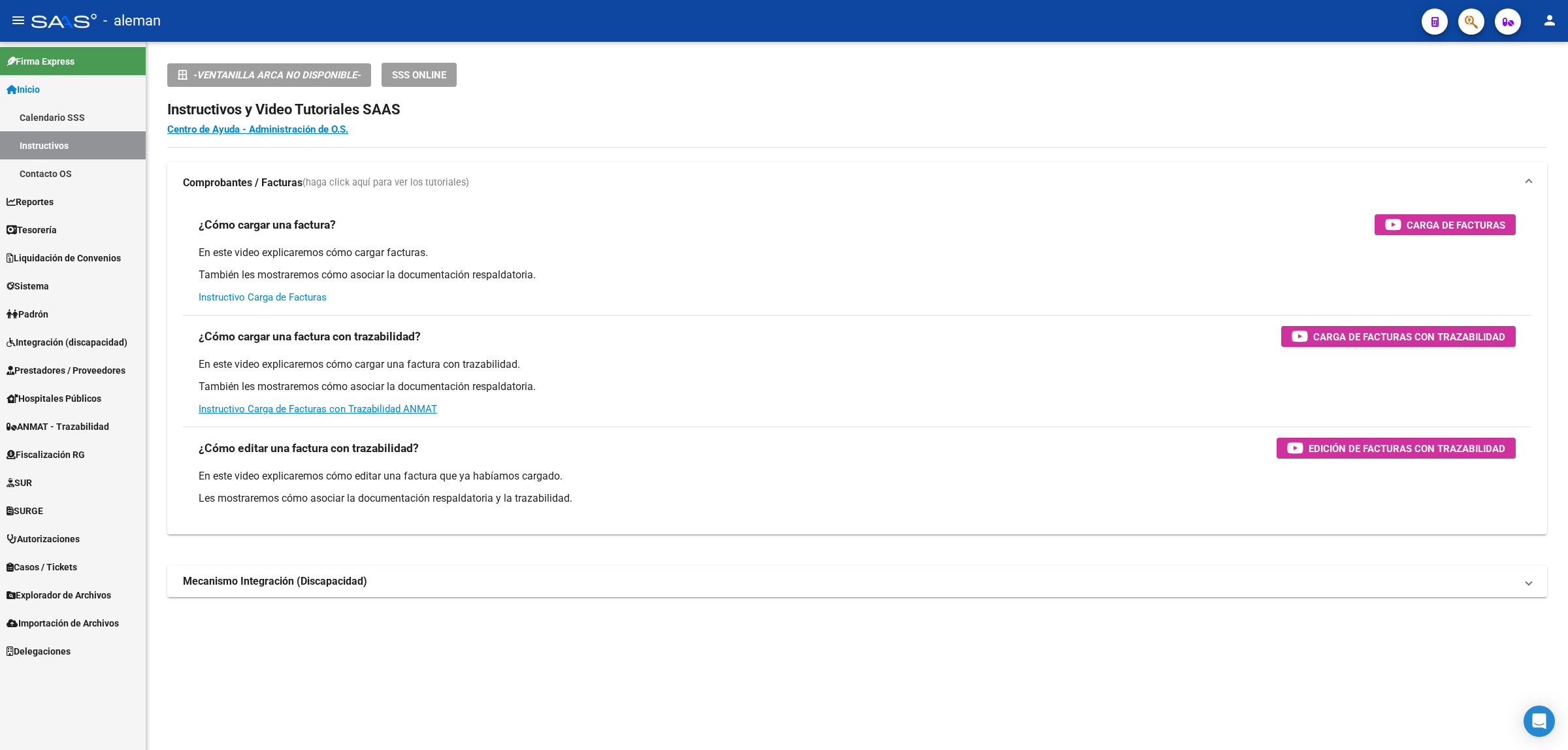
click at [275, 299] on link "Instructivo Carga de Facturas" at bounding box center [263, 297] width 128 height 12
click at [1521, 584] on span "Mecanismo Integración (Discapacidad)" at bounding box center [854, 581] width 1343 height 14
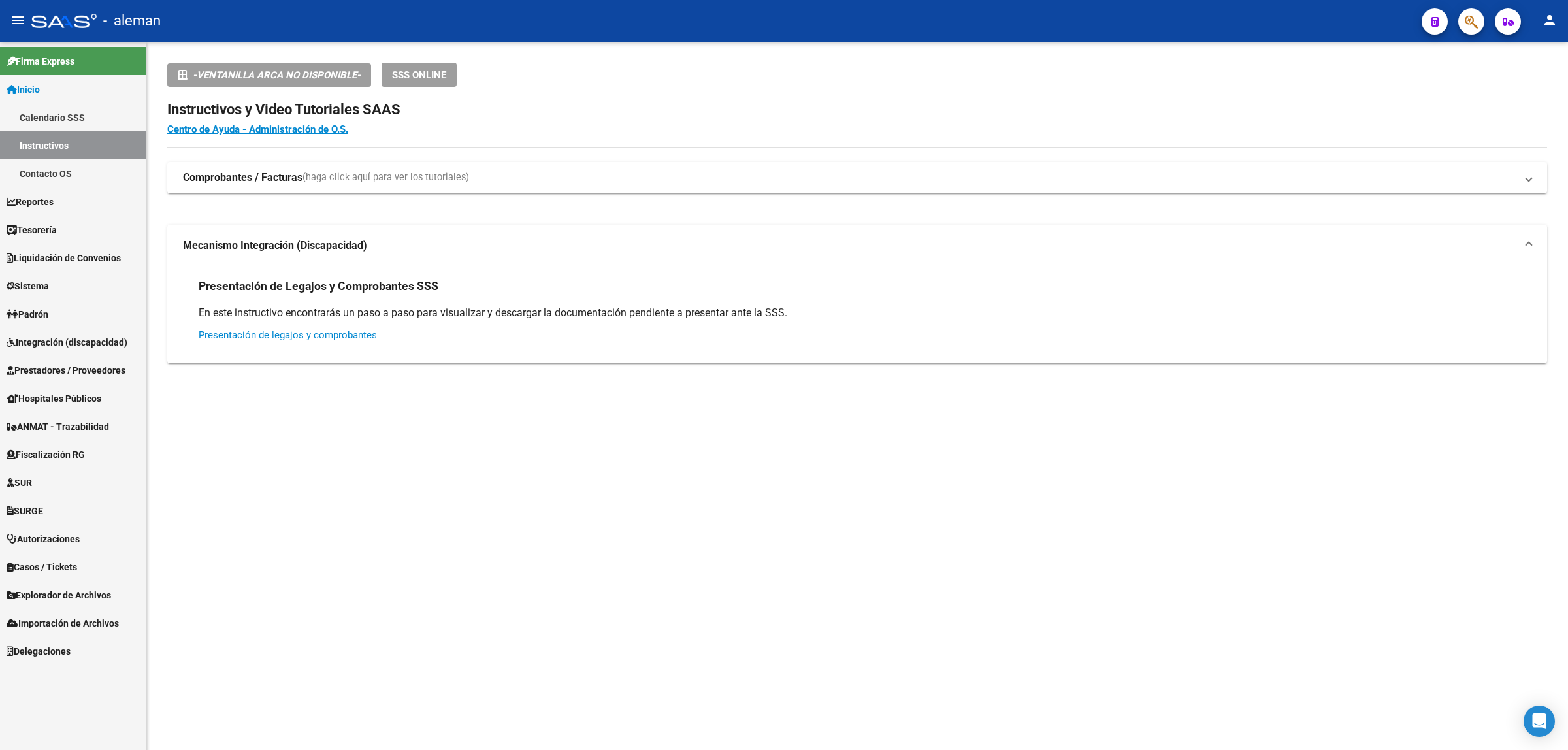
click at [262, 333] on link "Presentación de legajos y comprobantes" at bounding box center [287, 335] width 178 height 12
click at [1534, 250] on mat-expansion-panel-header "Mecanismo Integración (Discapacidad)" at bounding box center [857, 245] width 1380 height 42
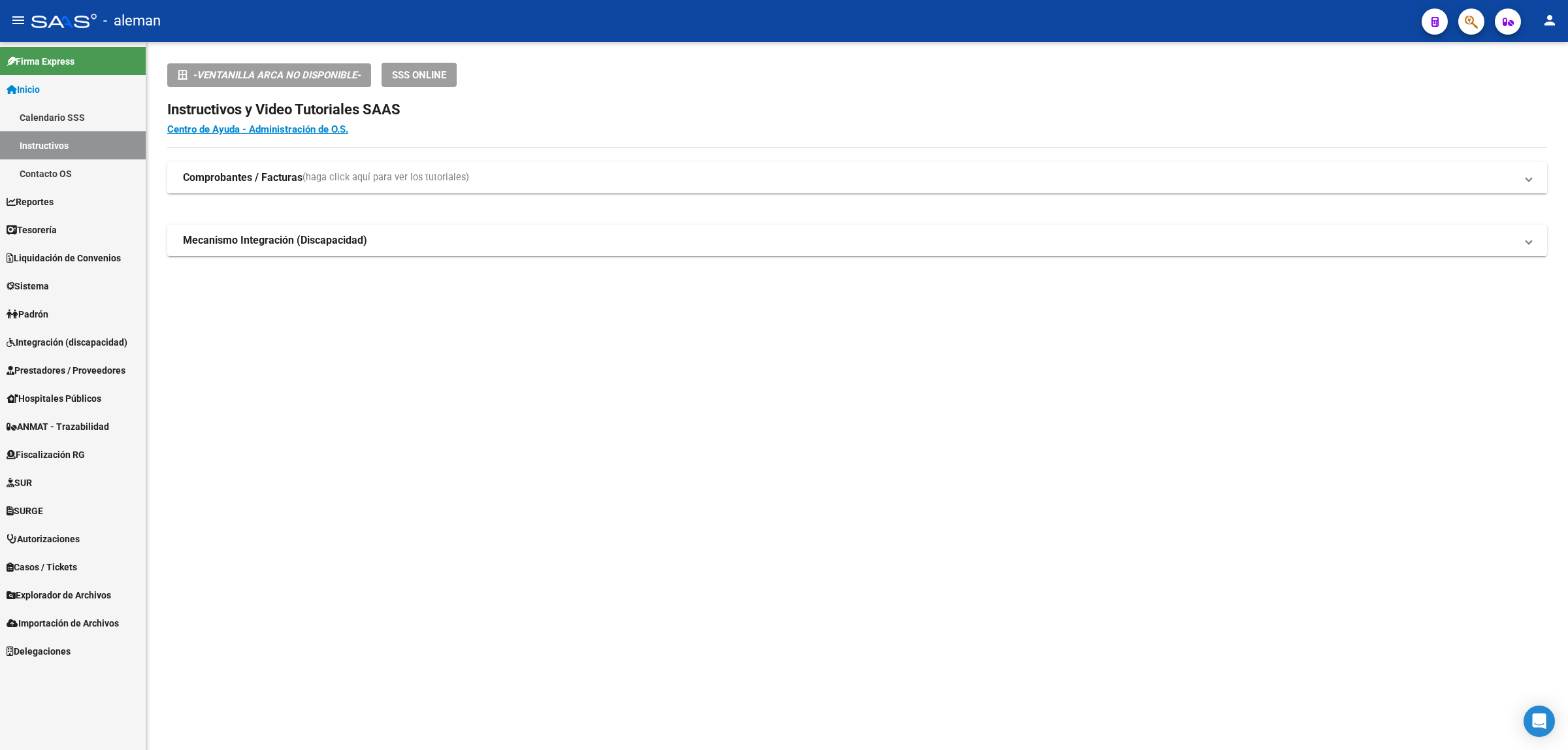
click at [1531, 179] on span at bounding box center [1529, 177] width 5 height 14
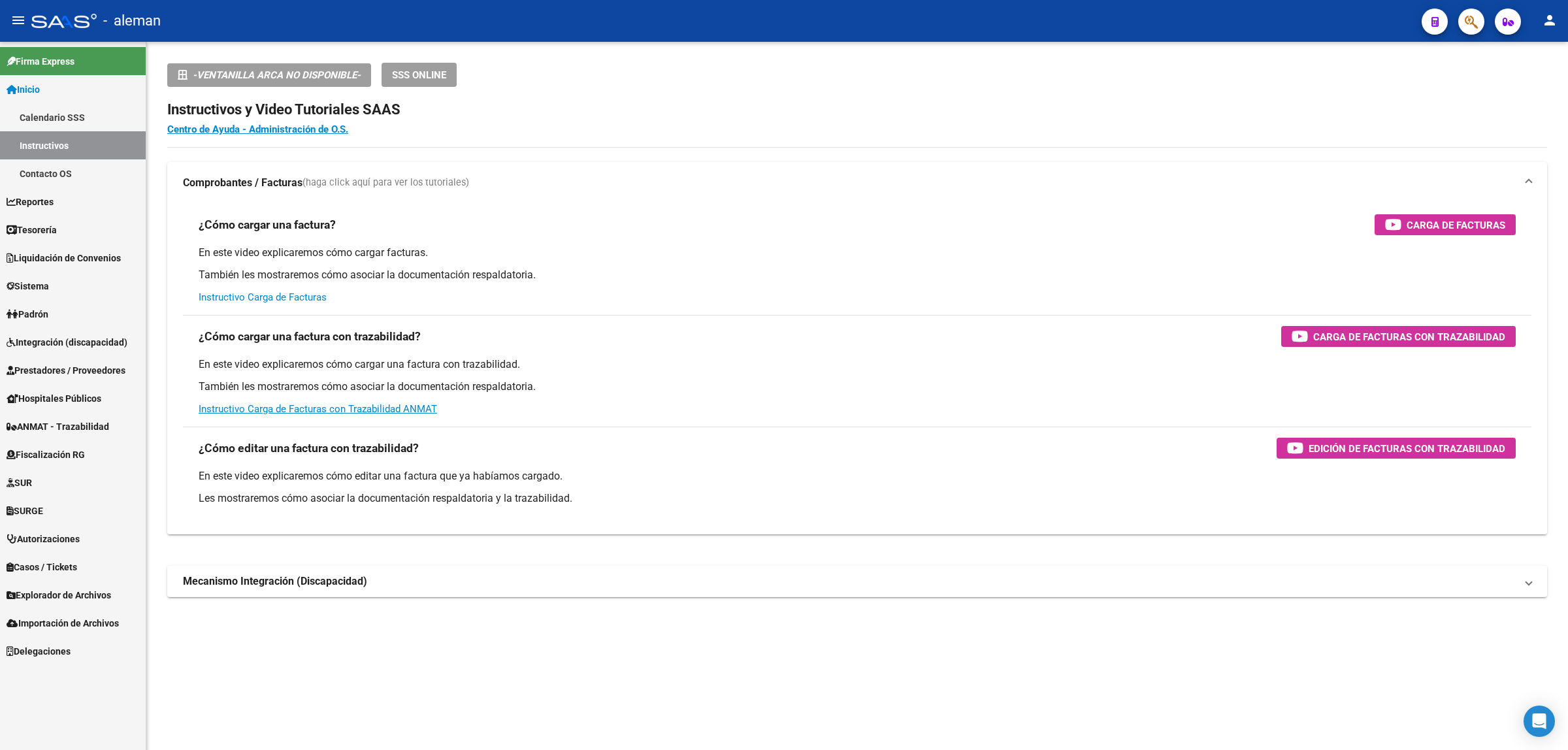
click at [258, 292] on link "Instructivo Carga de Facturas" at bounding box center [263, 297] width 128 height 12
click at [54, 174] on link "Contacto OS" at bounding box center [73, 173] width 146 height 28
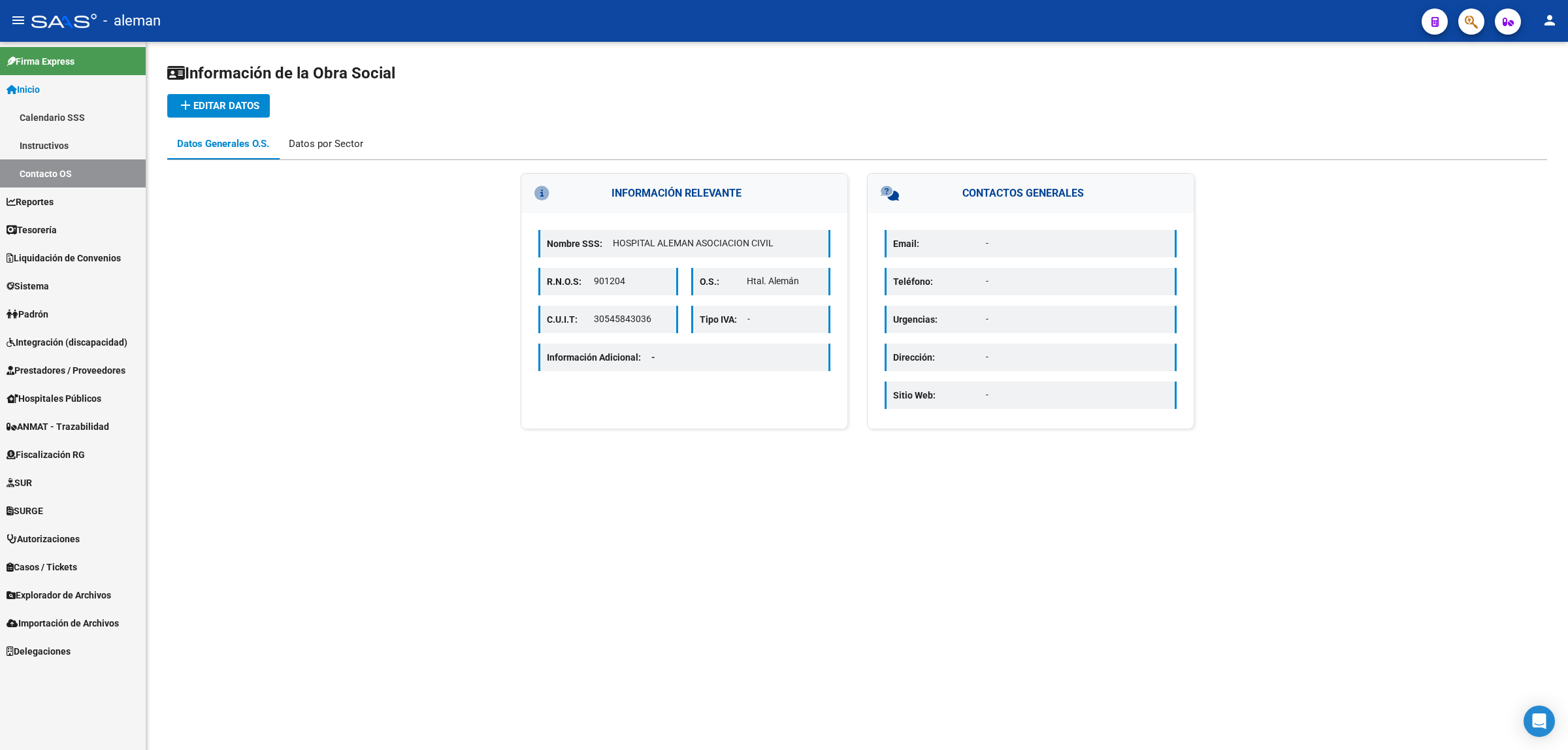
click at [309, 146] on div "Datos por Sector" at bounding box center [326, 144] width 74 height 14
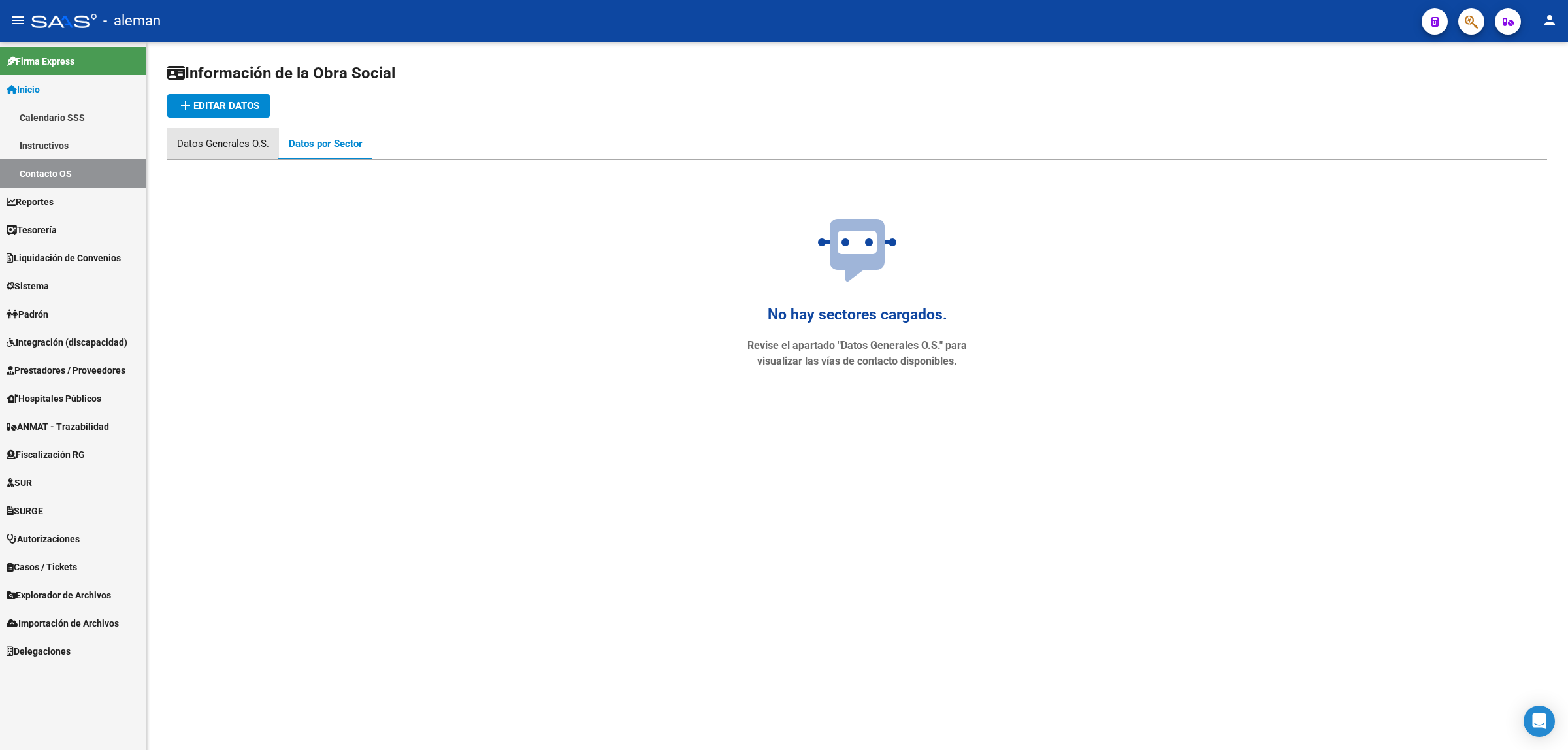
click at [232, 144] on div "Datos Generales O.S." at bounding box center [223, 144] width 92 height 14
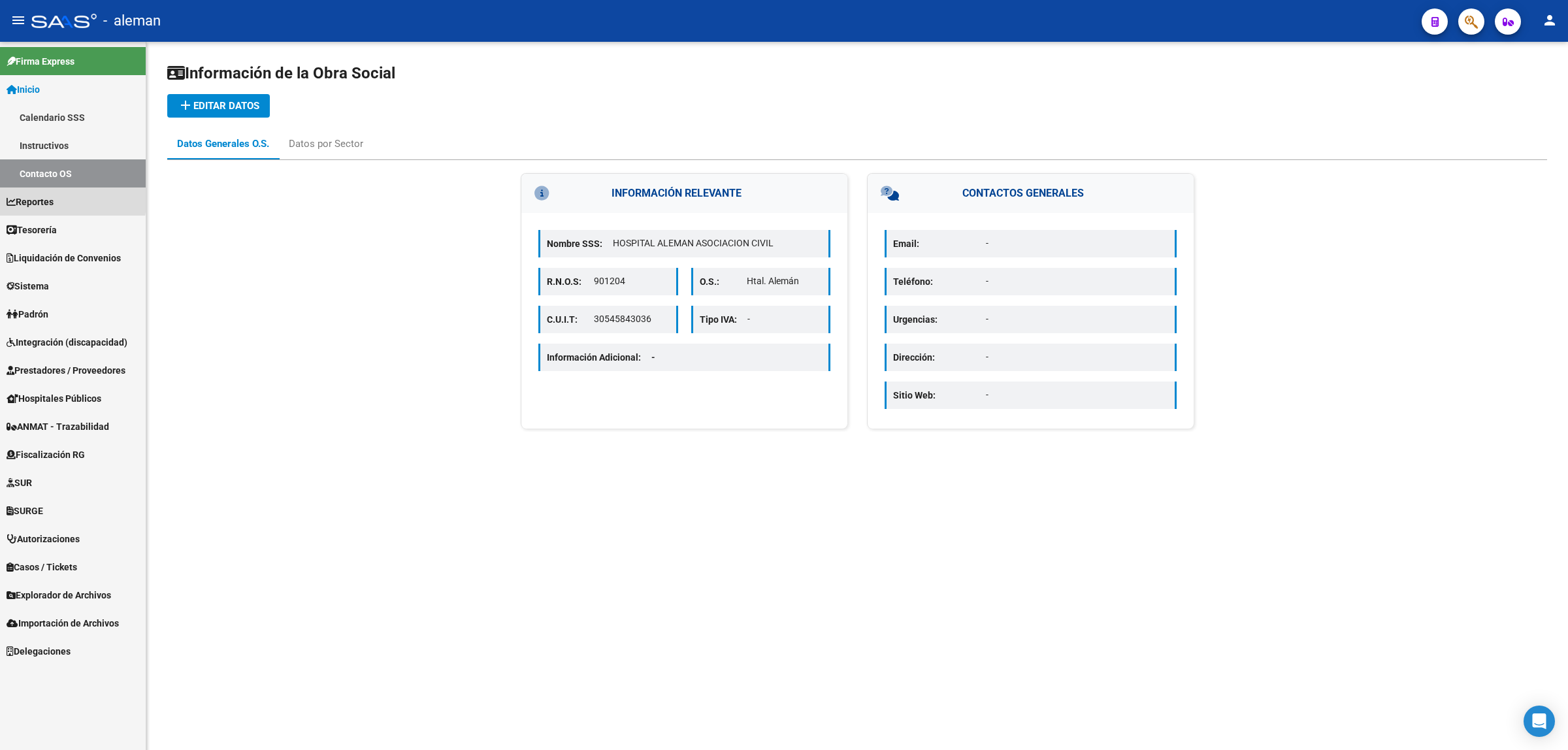
click at [44, 197] on span "Reportes" at bounding box center [30, 201] width 47 height 14
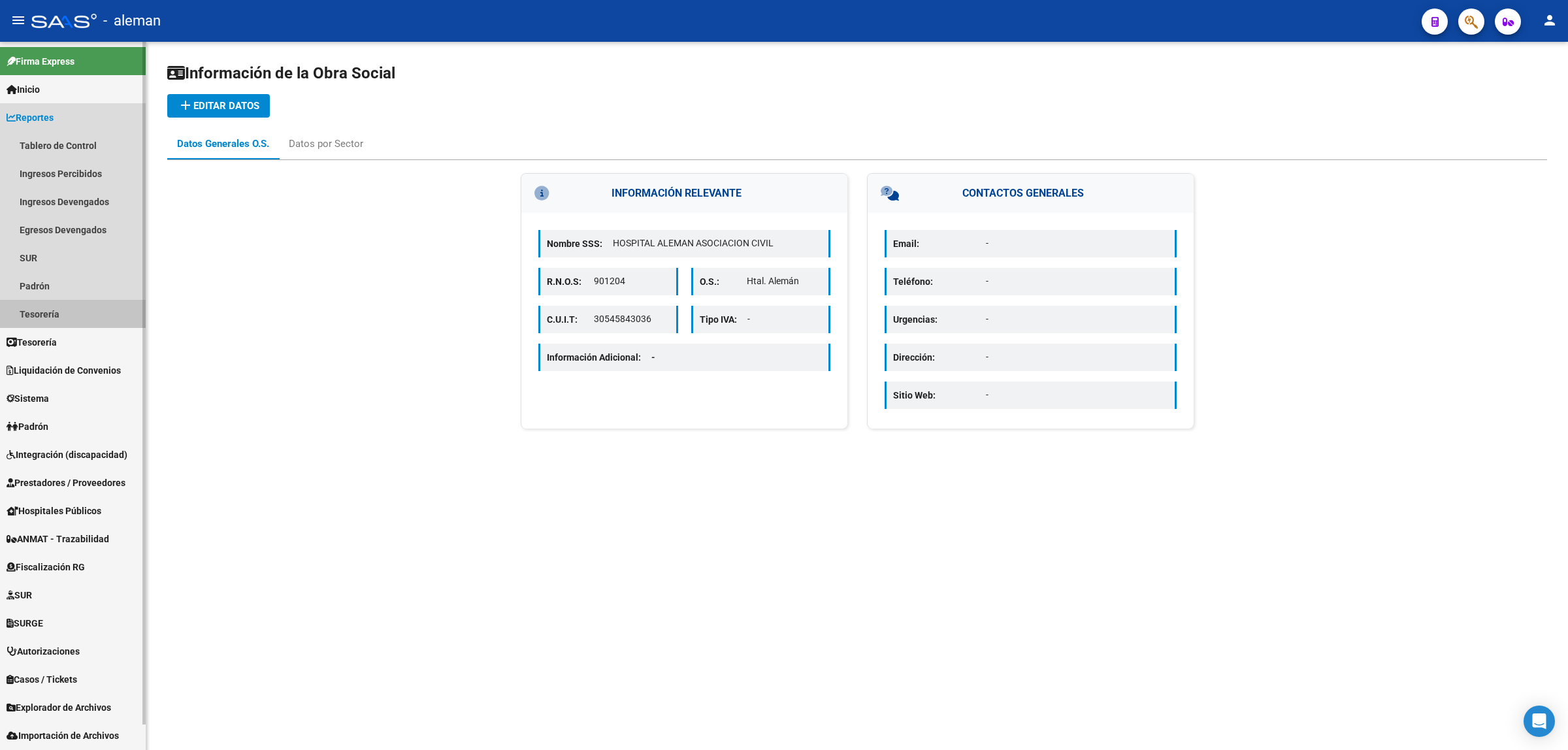
click at [54, 312] on link "Tesorería" at bounding box center [73, 313] width 146 height 28
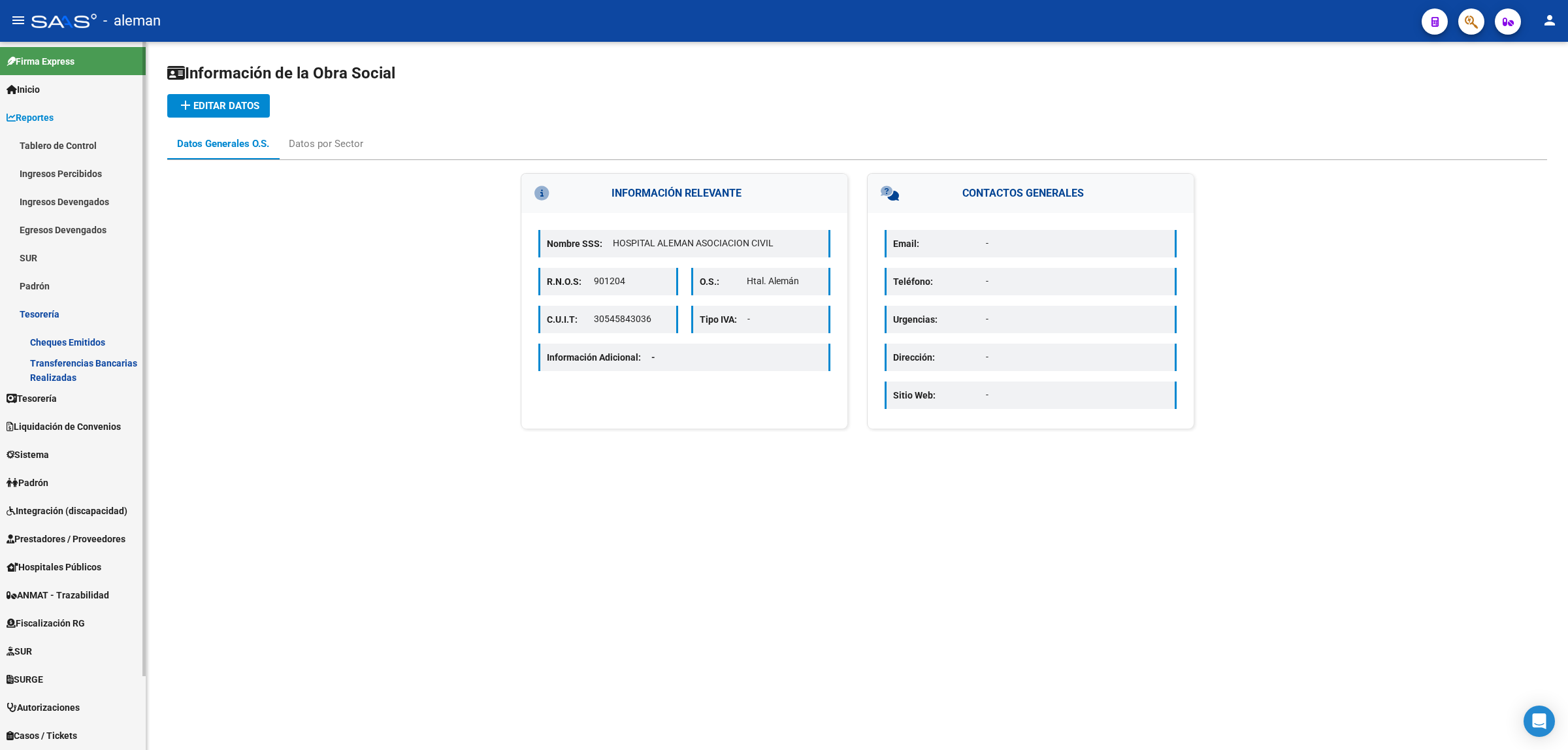
click at [76, 373] on link "Transferencias Bancarias Realizadas" at bounding box center [73, 370] width 146 height 28
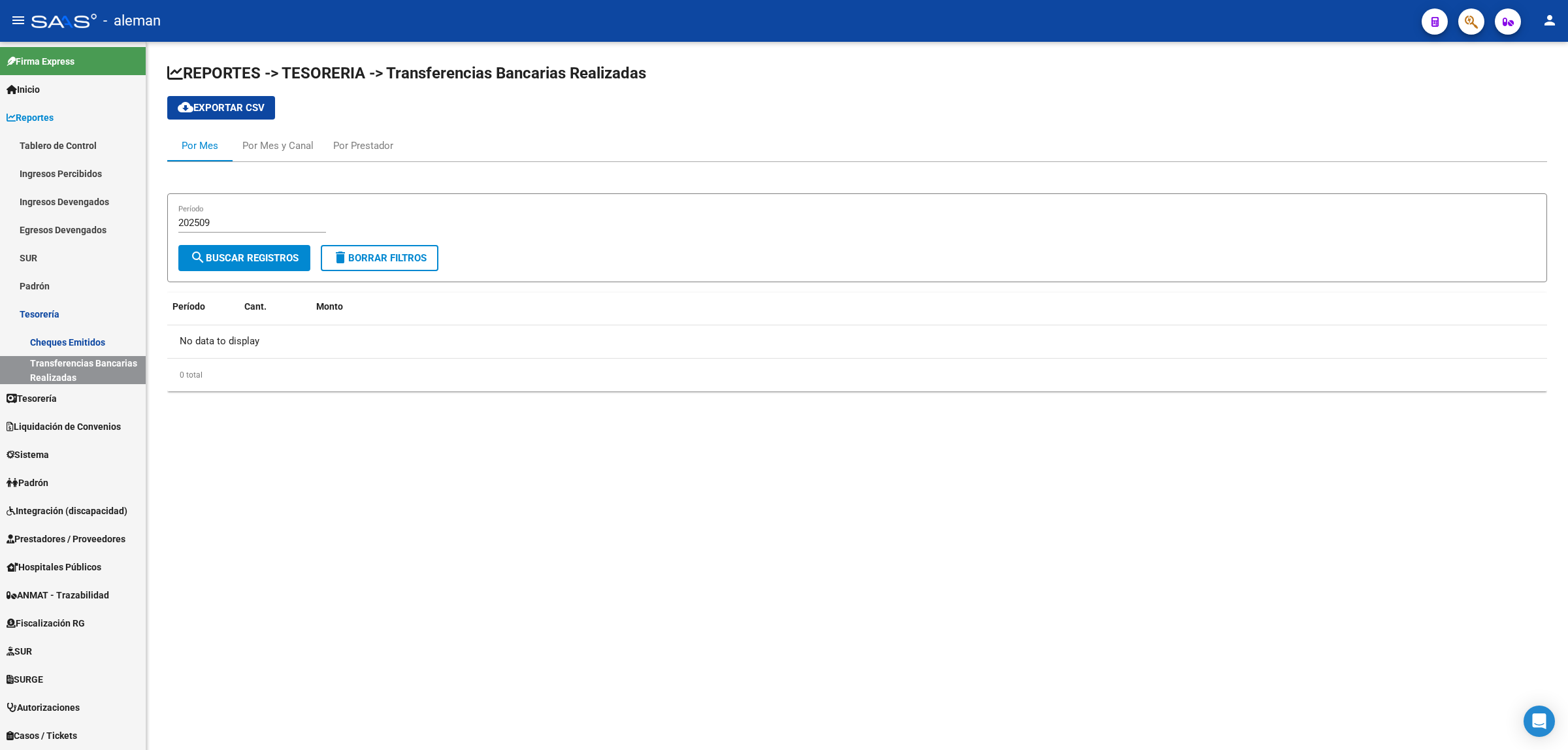
click at [373, 257] on span "delete Borrar Filtros" at bounding box center [379, 258] width 94 height 12
click at [320, 223] on input "Período" at bounding box center [252, 223] width 148 height 12
type input "202504"
click at [293, 254] on span "search Buscar Registros" at bounding box center [245, 258] width 109 height 12
click at [36, 397] on span "Tesorería" at bounding box center [32, 398] width 50 height 14
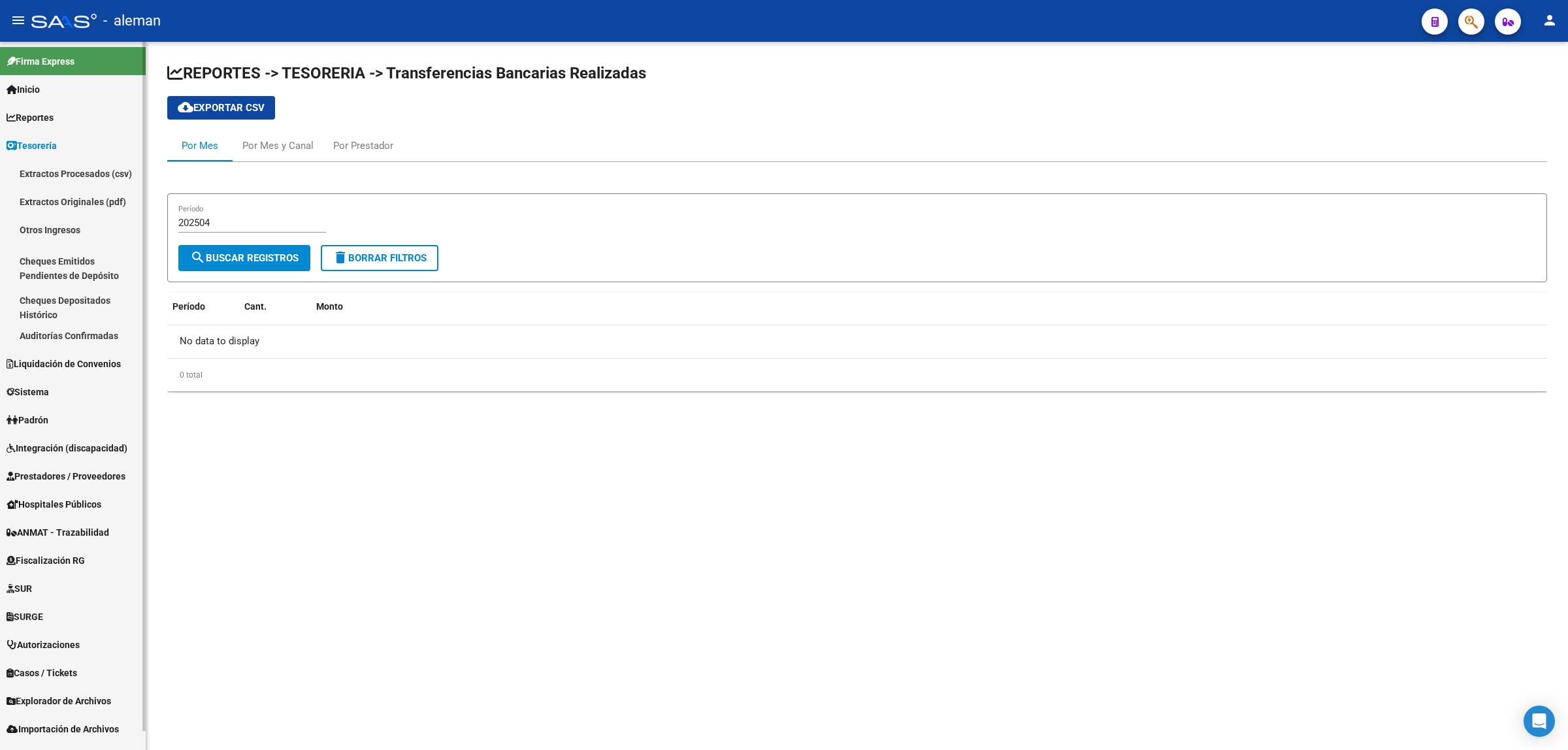
click at [51, 335] on link "Auditorías Confirmadas" at bounding box center [73, 335] width 146 height 28
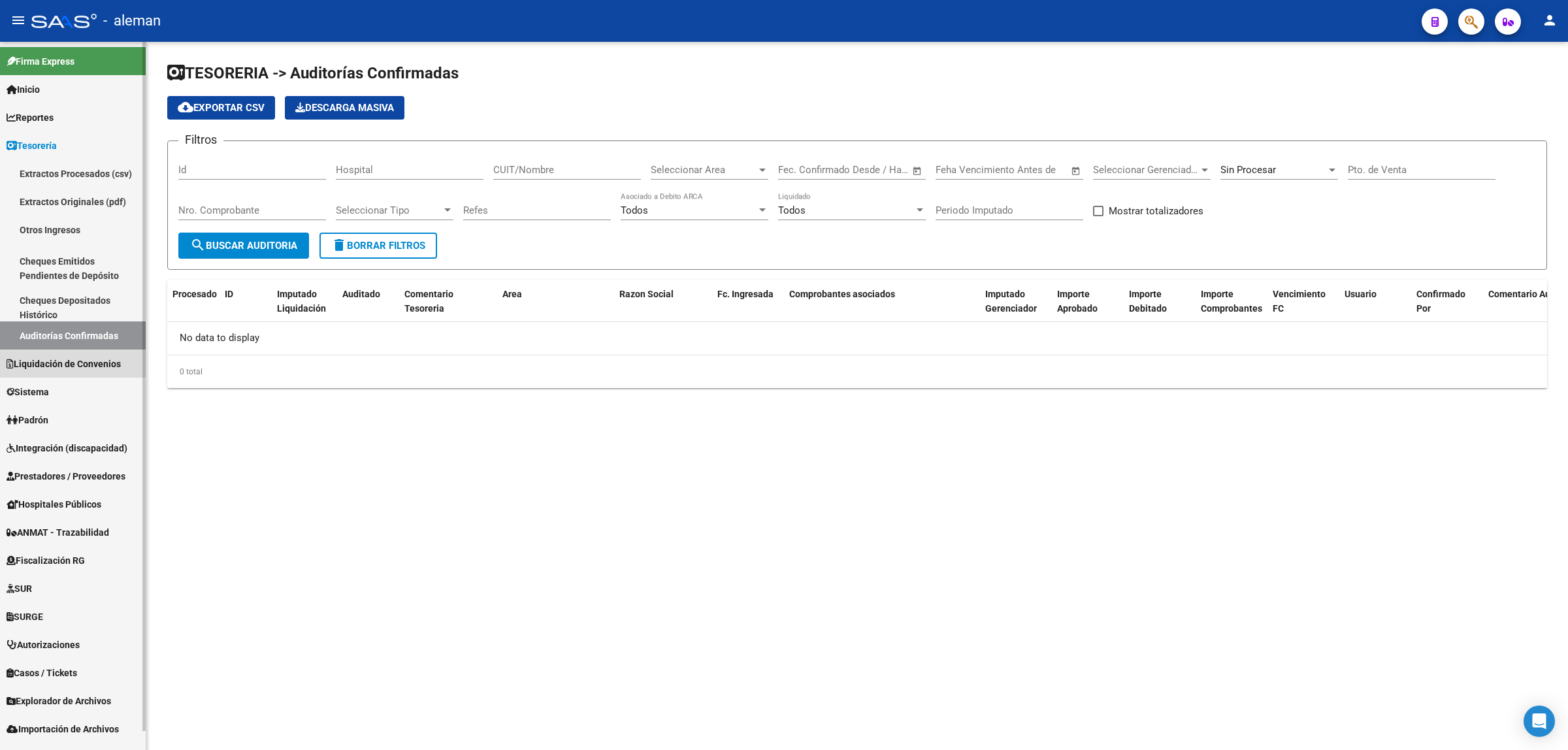
click at [76, 366] on span "Liquidación de Convenios" at bounding box center [64, 364] width 114 height 14
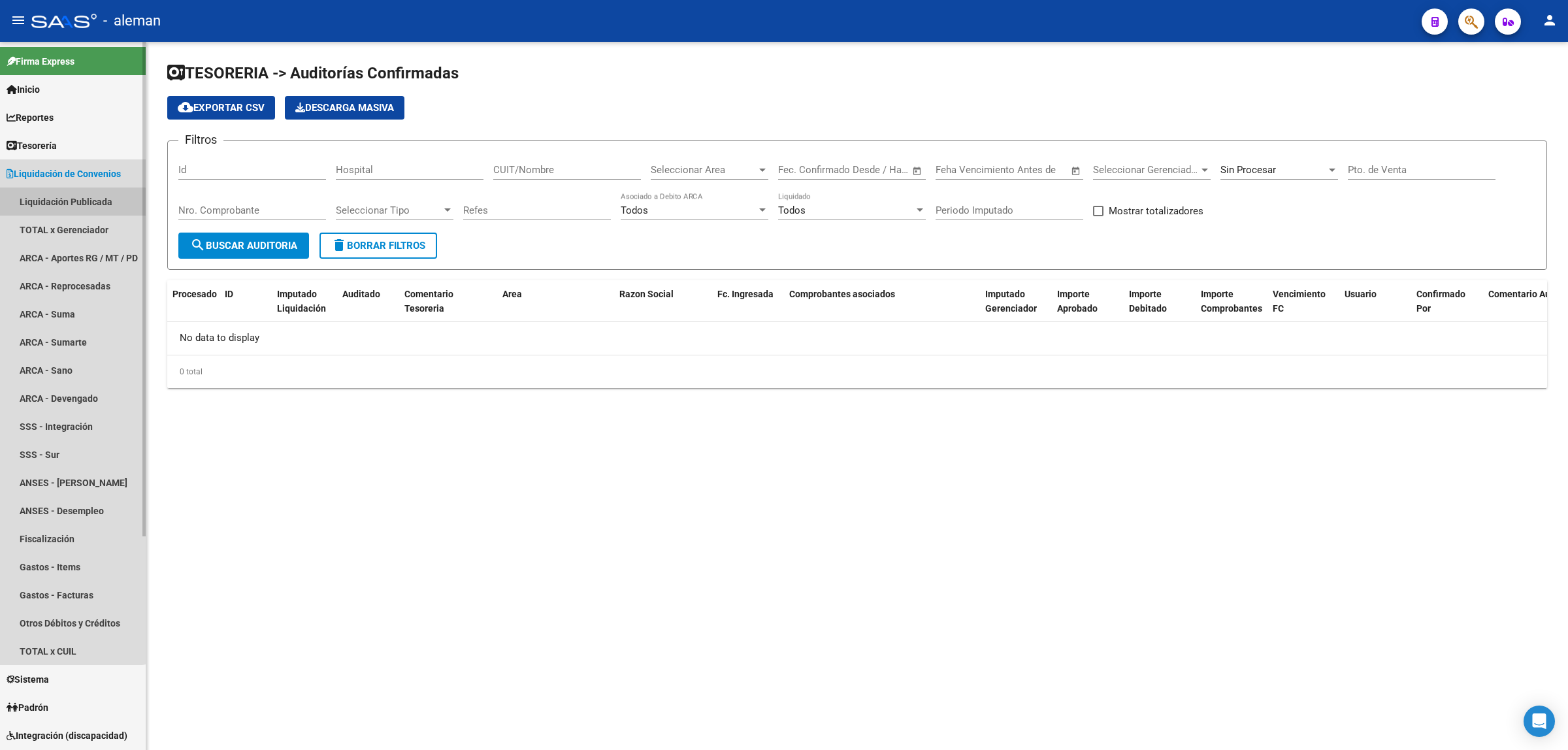
click at [69, 206] on link "Liquidación Publicada" at bounding box center [73, 201] width 146 height 28
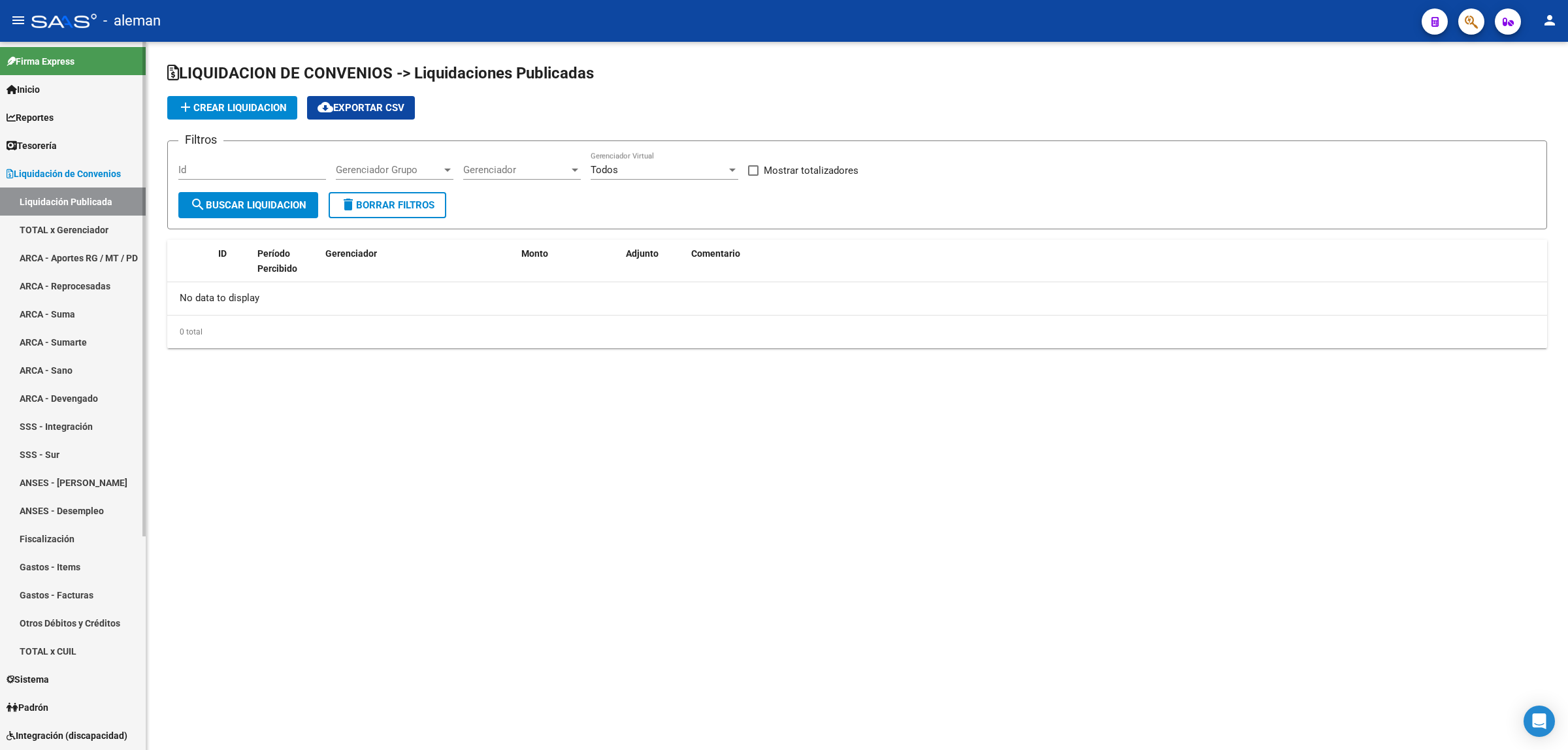
checkbox input "true"
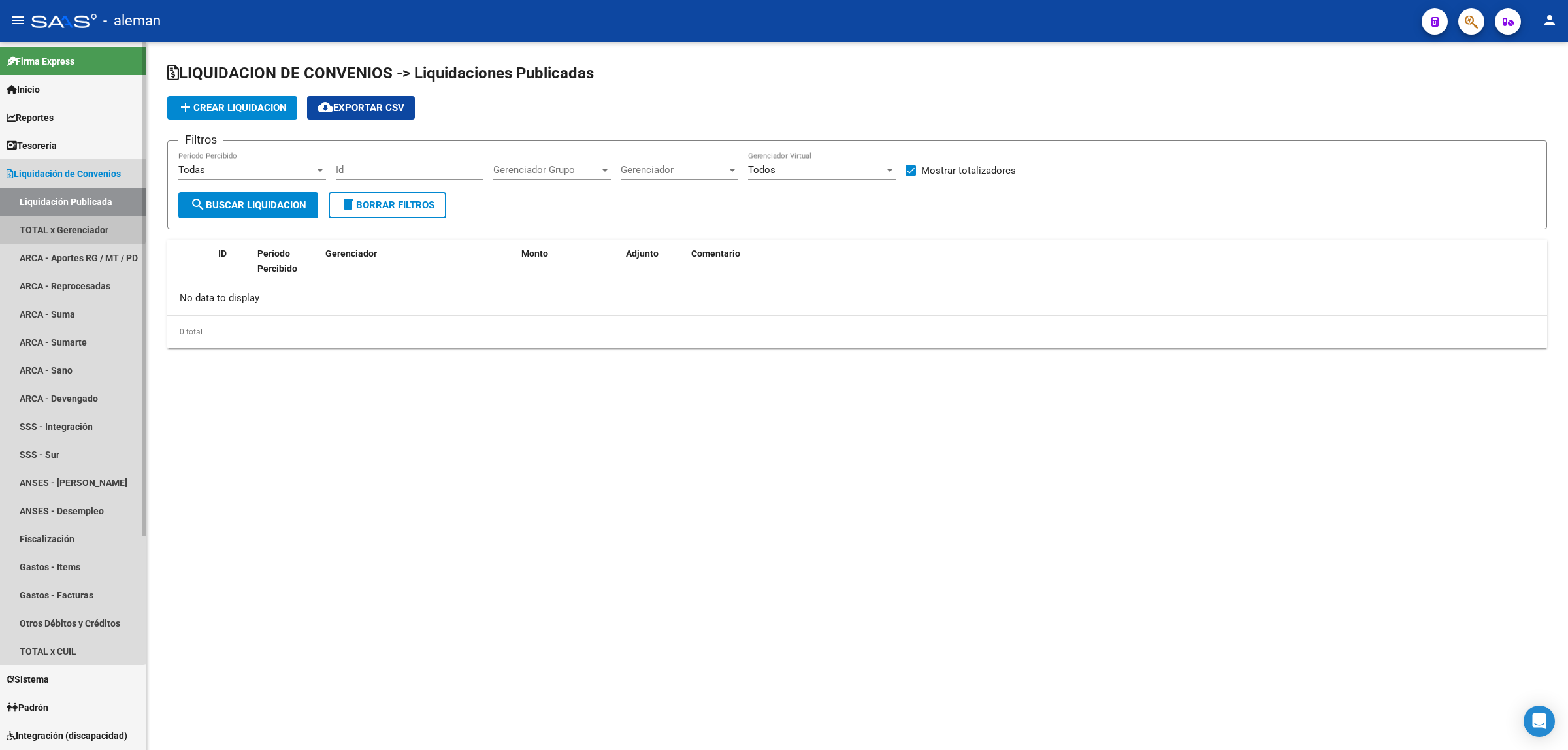
click at [60, 223] on link "TOTAL x Gerenciador" at bounding box center [73, 230] width 146 height 28
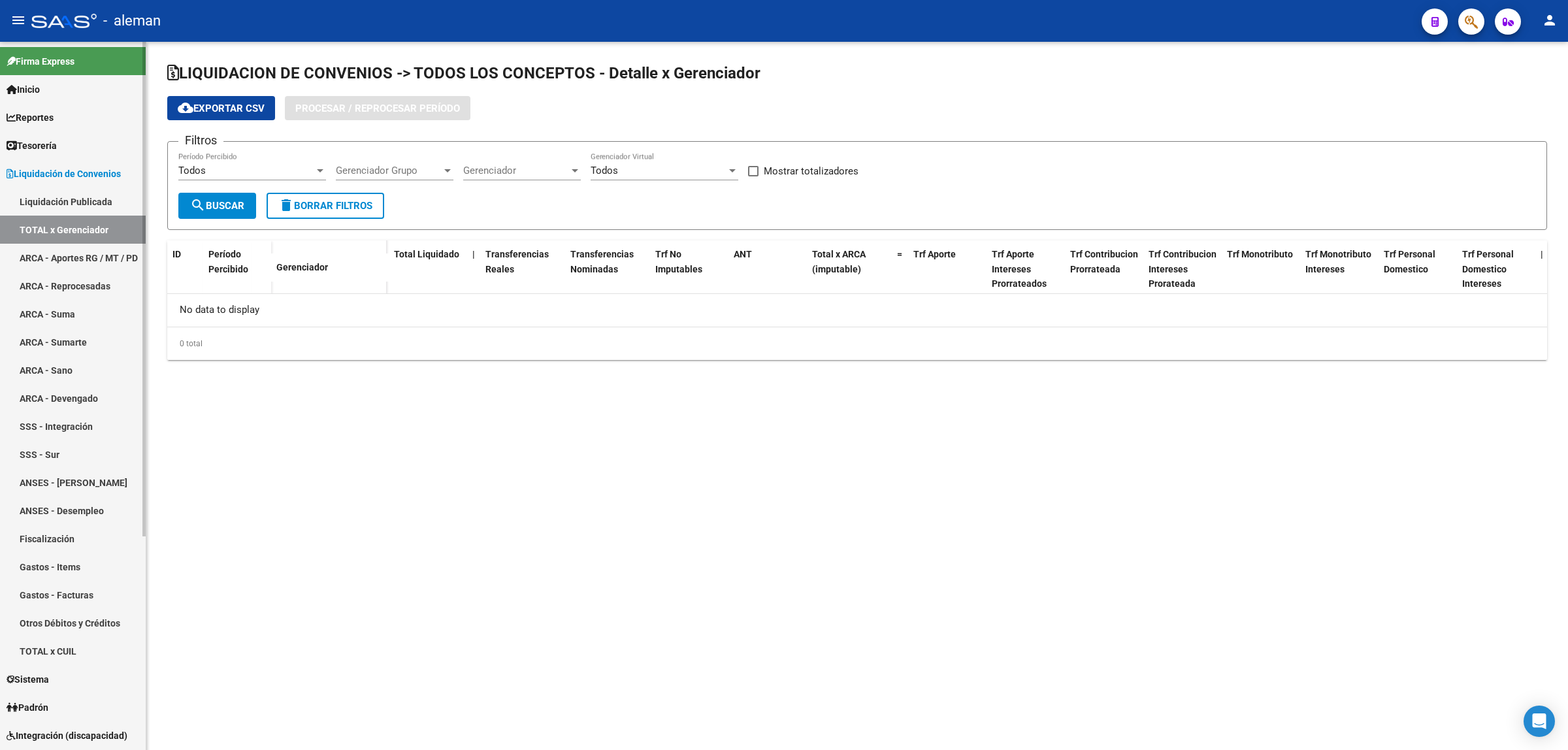
checkbox input "true"
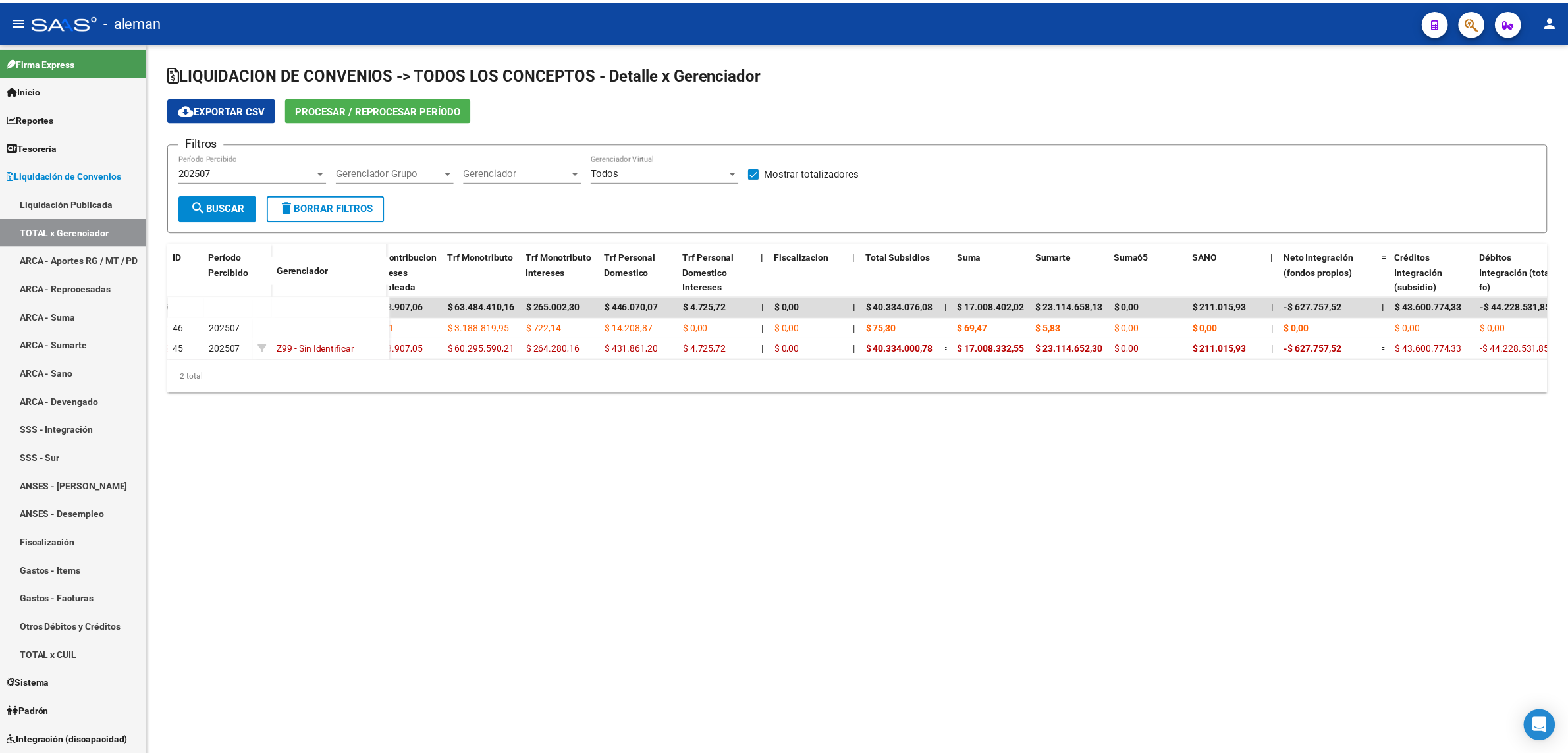
scroll to position [0, 837]
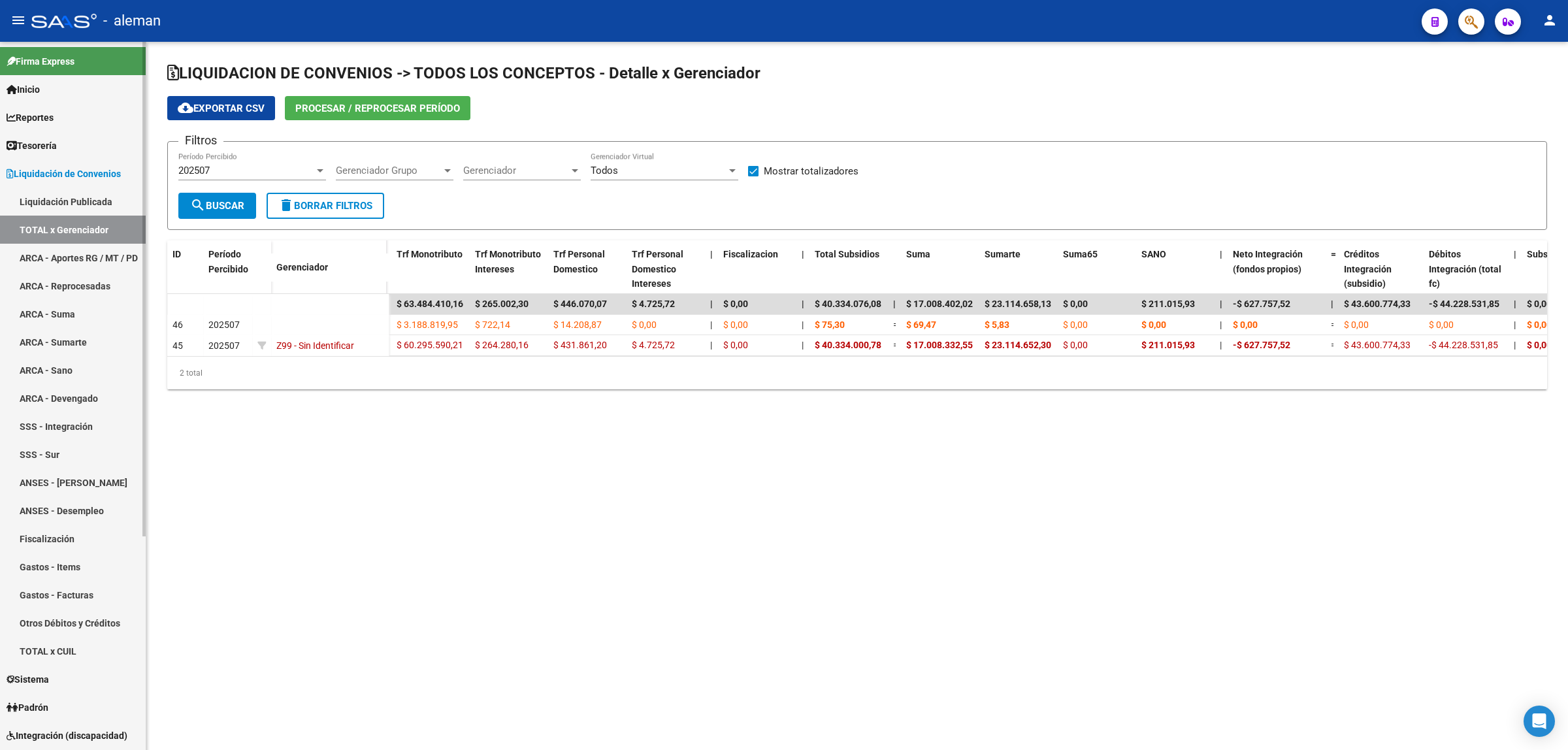
click at [57, 314] on link "ARCA - Suma" at bounding box center [73, 313] width 146 height 28
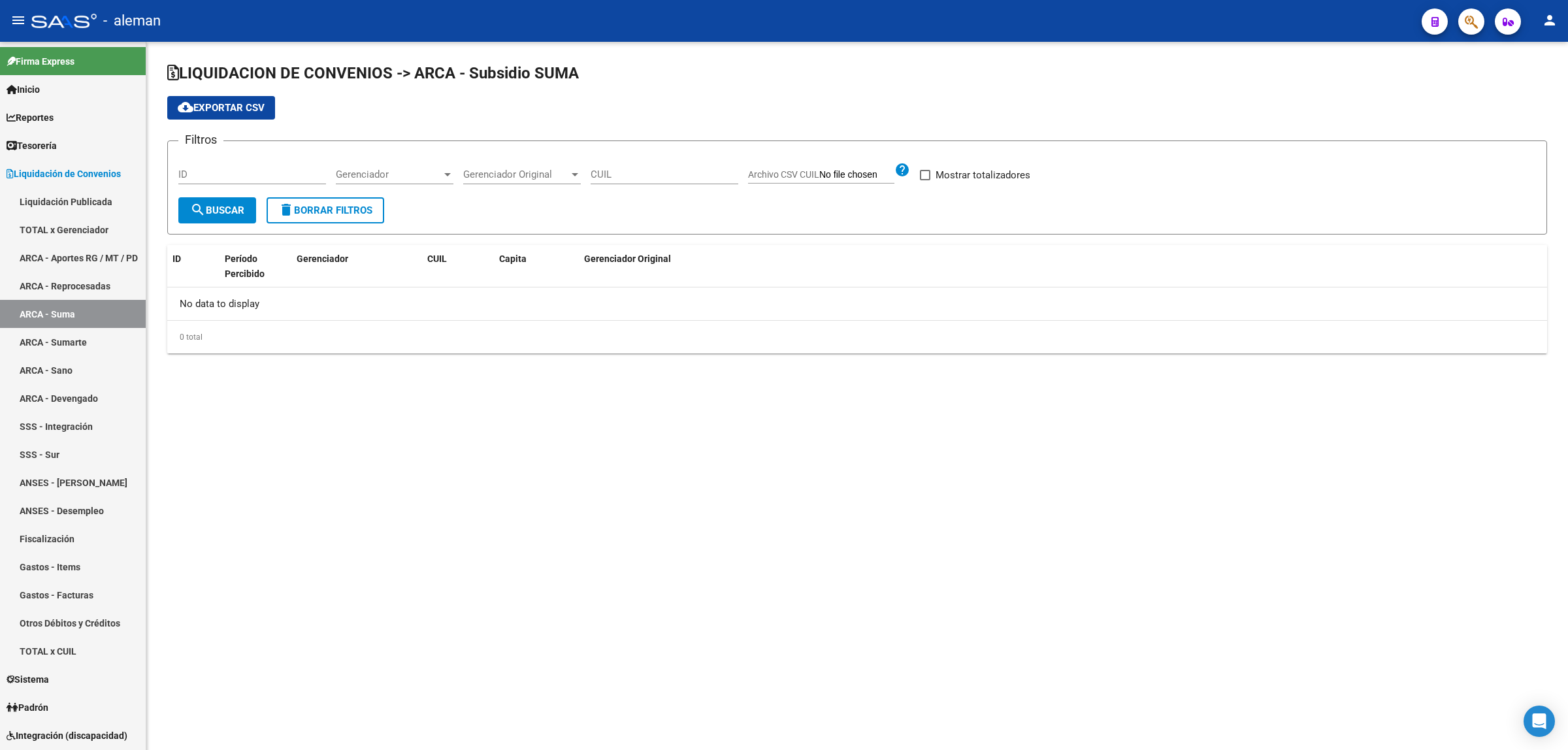
checkbox input "true"
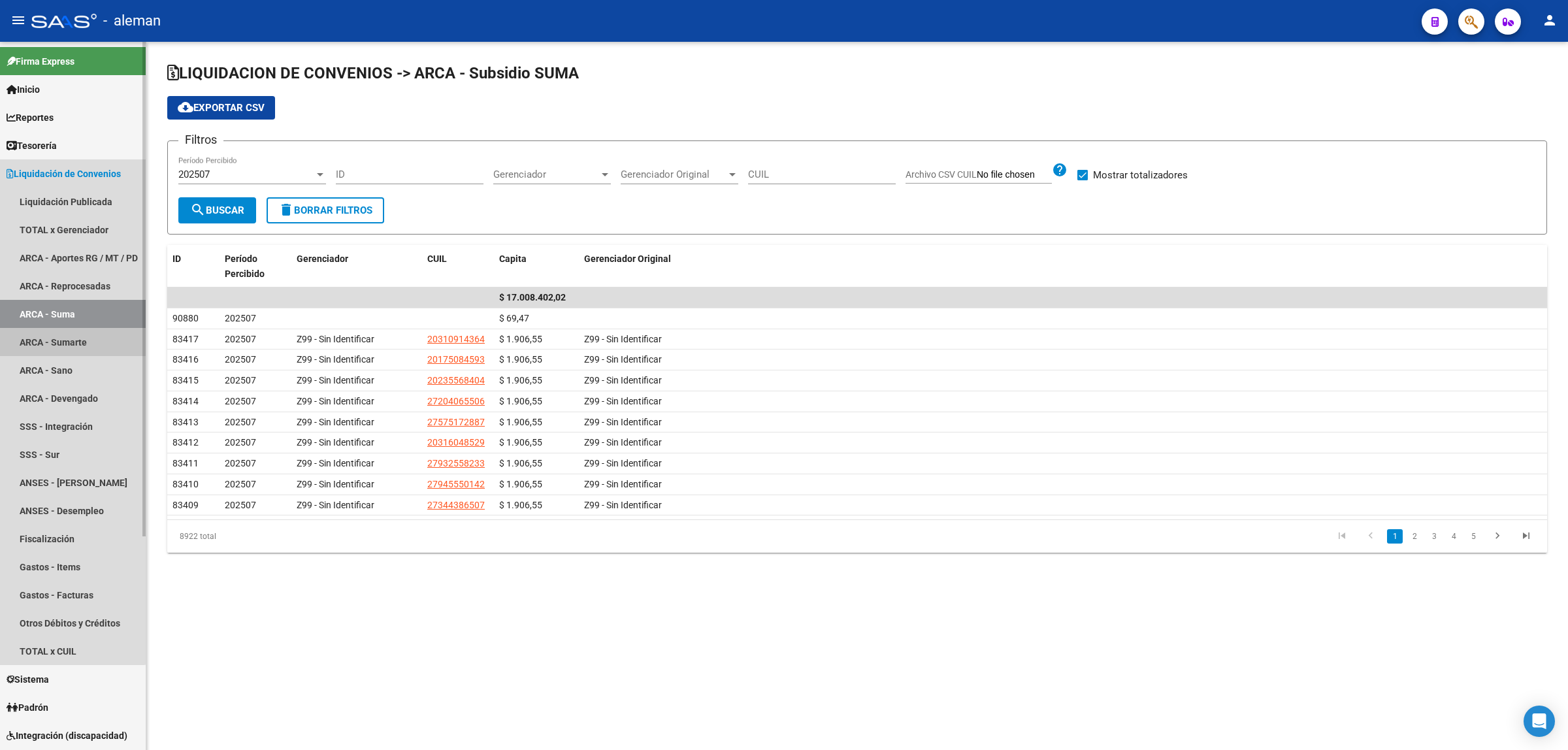
click at [69, 338] on link "ARCA - Sumarte" at bounding box center [73, 342] width 146 height 28
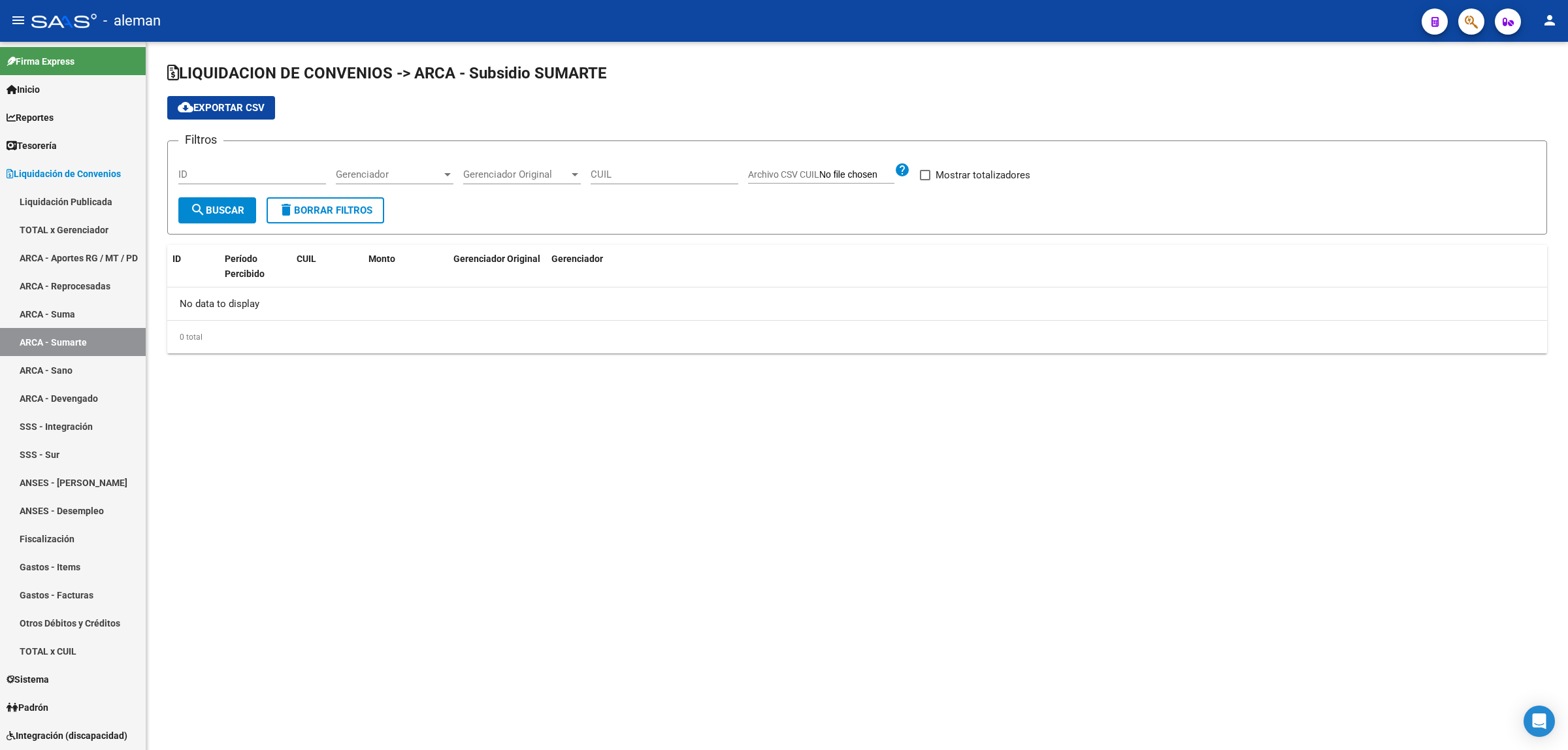
checkbox input "true"
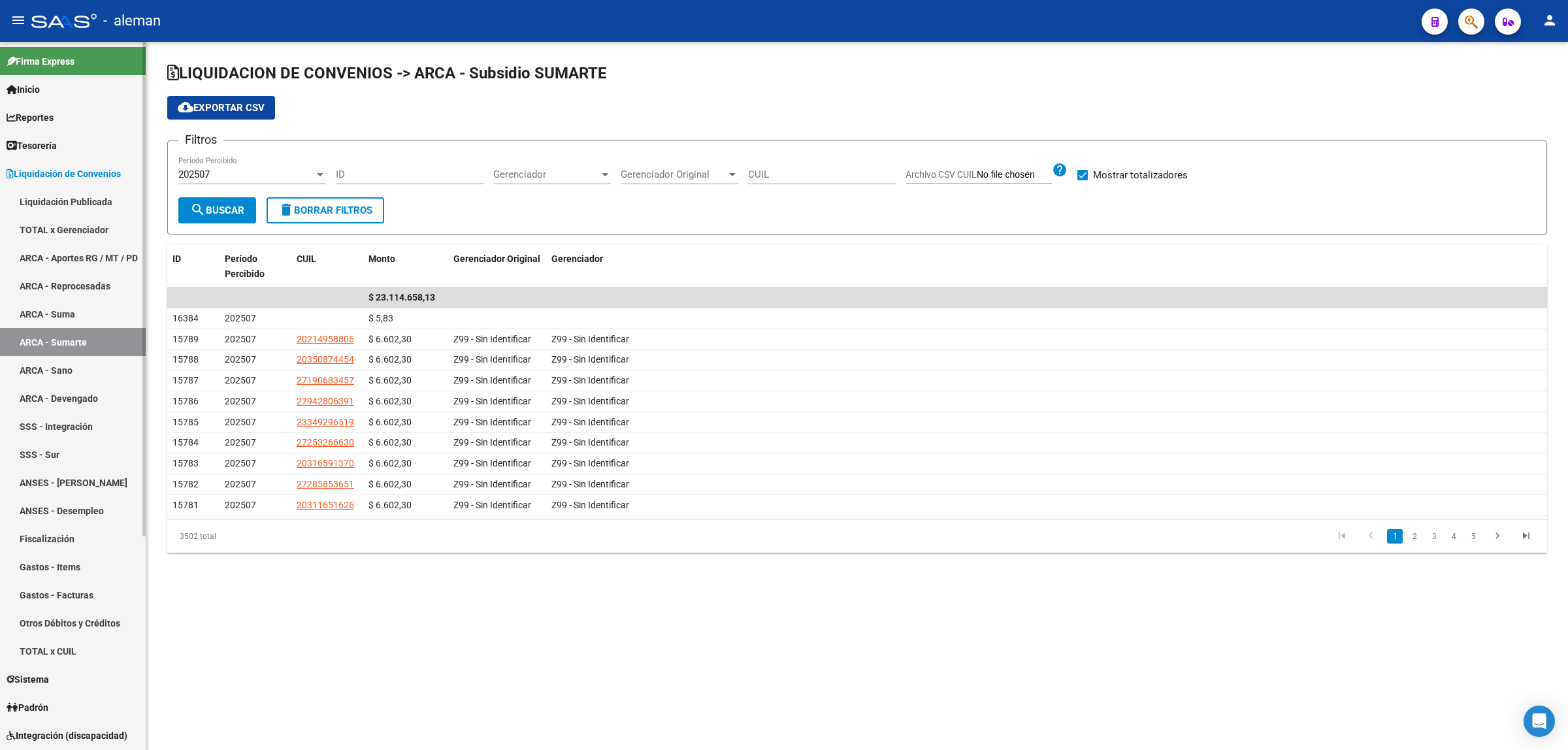
click at [60, 369] on link "ARCA - Sano" at bounding box center [73, 370] width 146 height 28
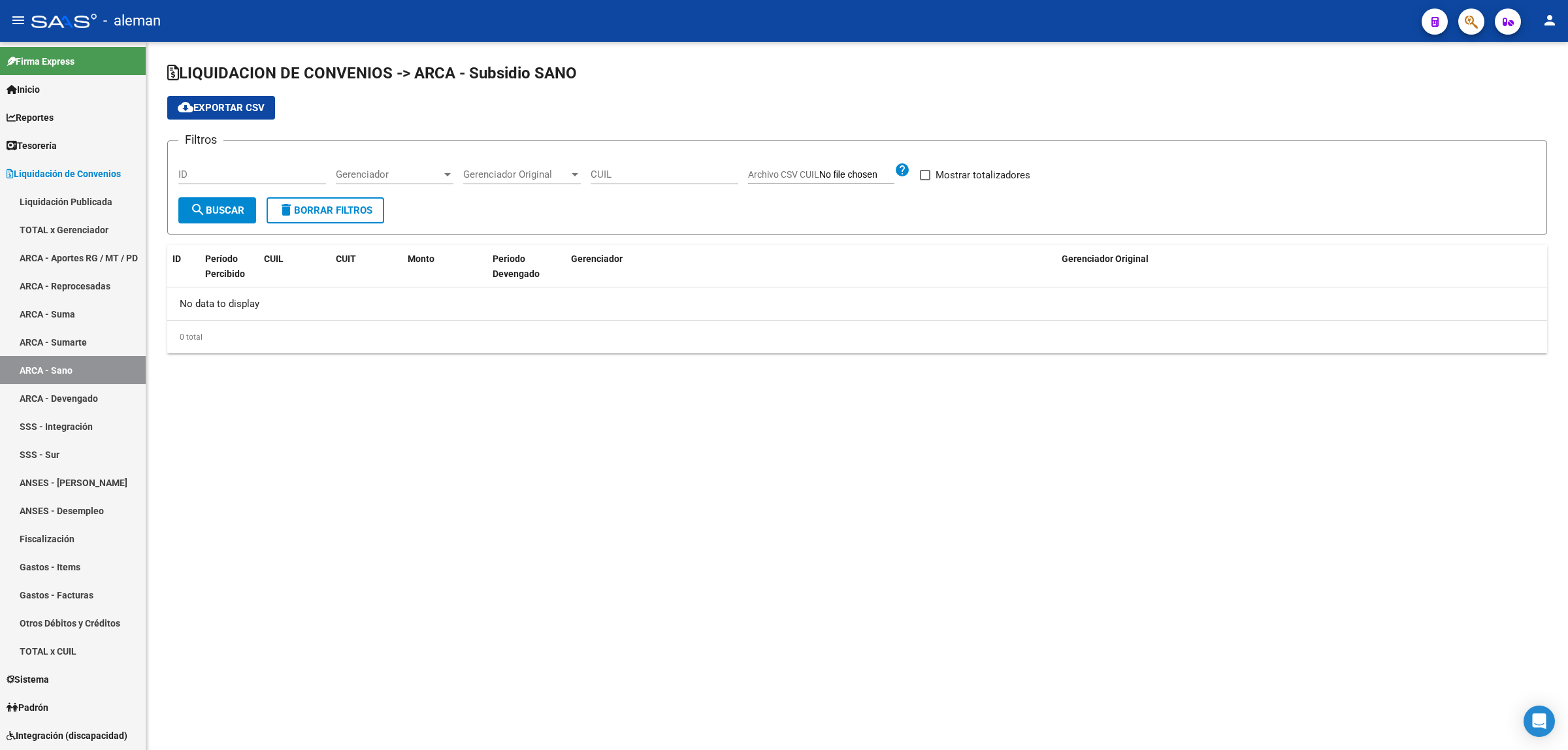
checkbox input "true"
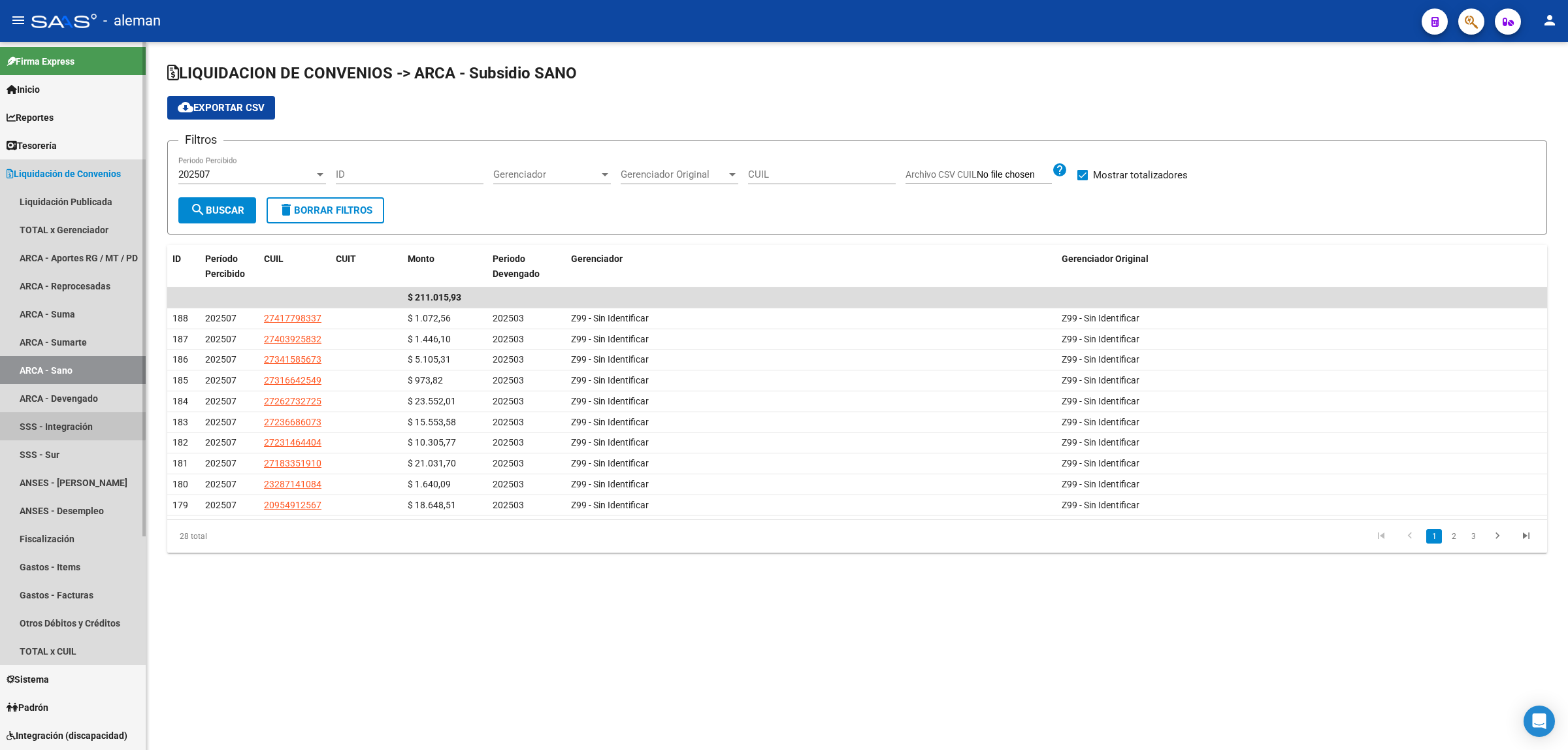
click at [69, 419] on link "SSS - Integración" at bounding box center [73, 426] width 146 height 28
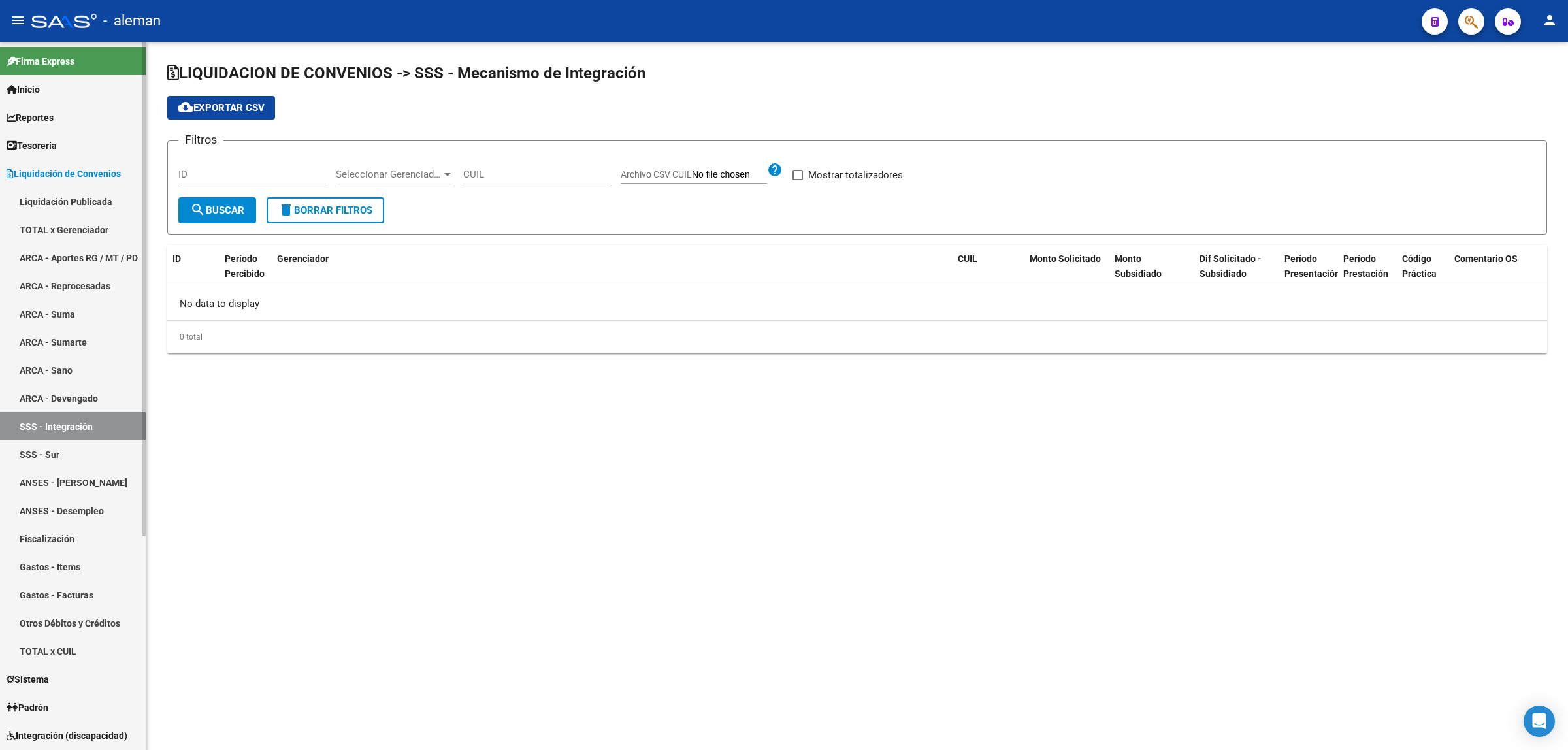
checkbox input "true"
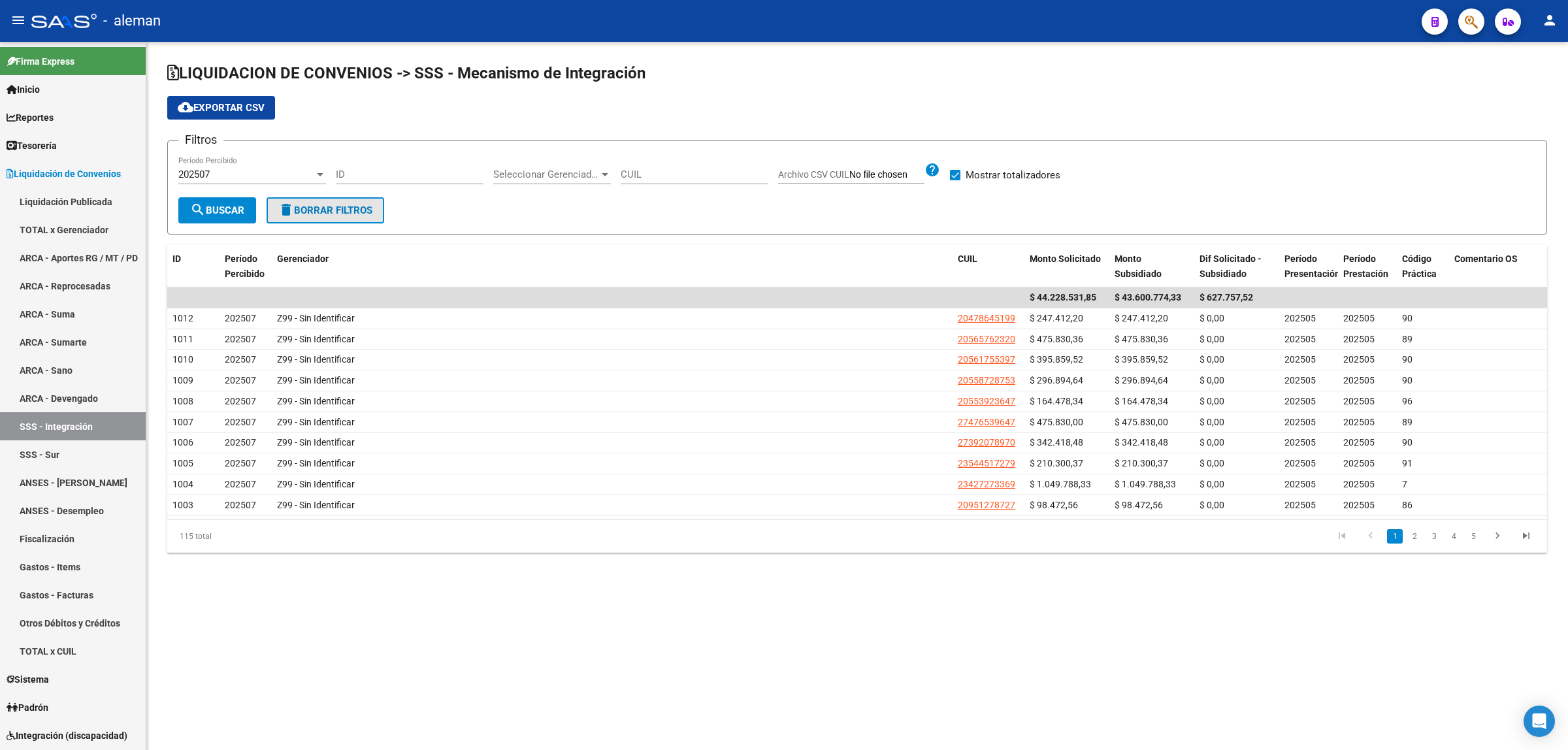
click at [320, 207] on span "delete Borrar Filtros" at bounding box center [325, 210] width 94 height 12
drag, startPoint x: 234, startPoint y: 173, endPoint x: 162, endPoint y: 174, distance: 72.0
click at [162, 174] on div "LIQUIDACION DE CONVENIOS -> SSS - Mecanismo de Integración cloud_download Expor…" at bounding box center [857, 318] width 1422 height 553
click at [239, 207] on span "search Buscar" at bounding box center [217, 210] width 54 height 12
click at [1478, 538] on link "5" at bounding box center [1473, 536] width 16 height 14
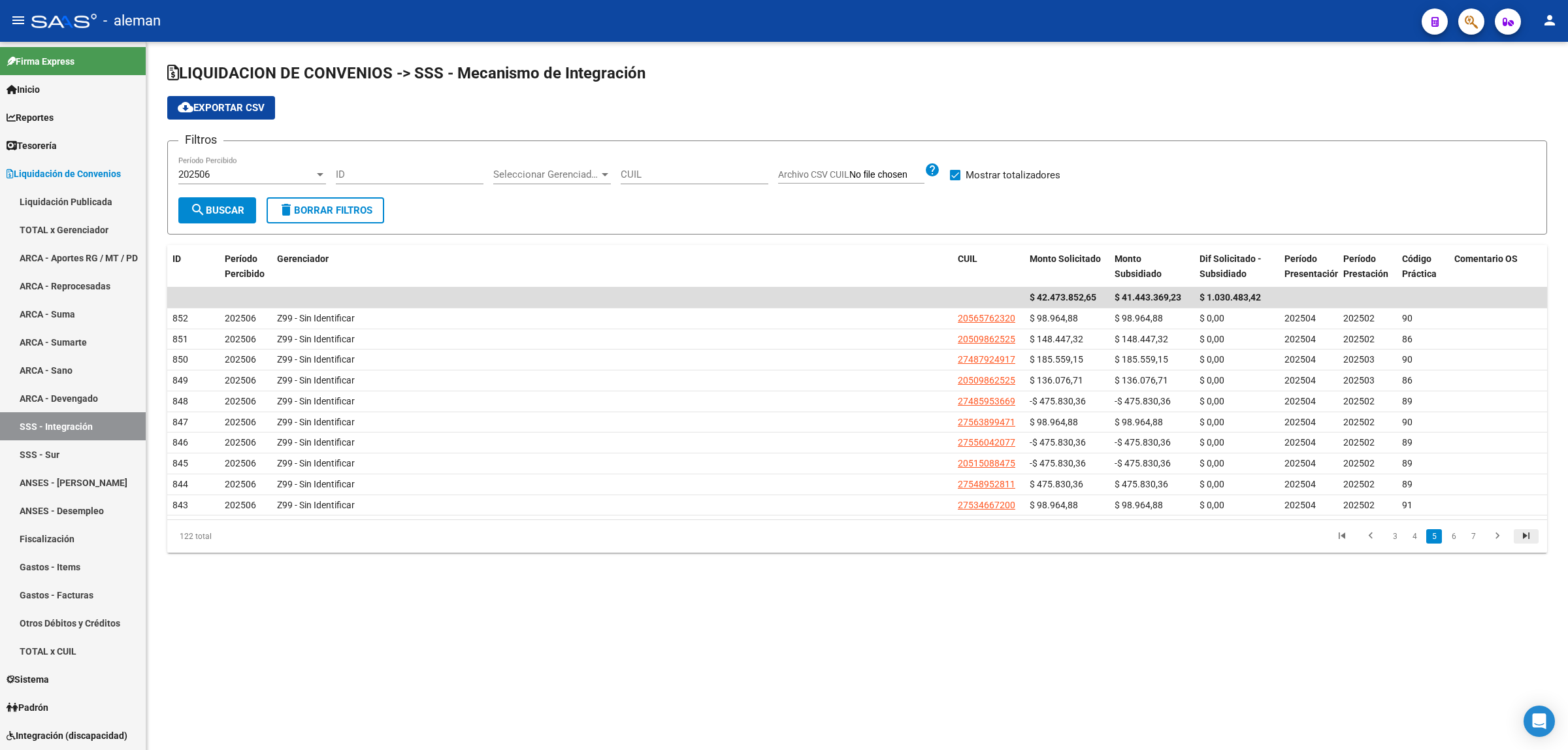
click at [1523, 539] on icon "go to last page" at bounding box center [1526, 538] width 17 height 16
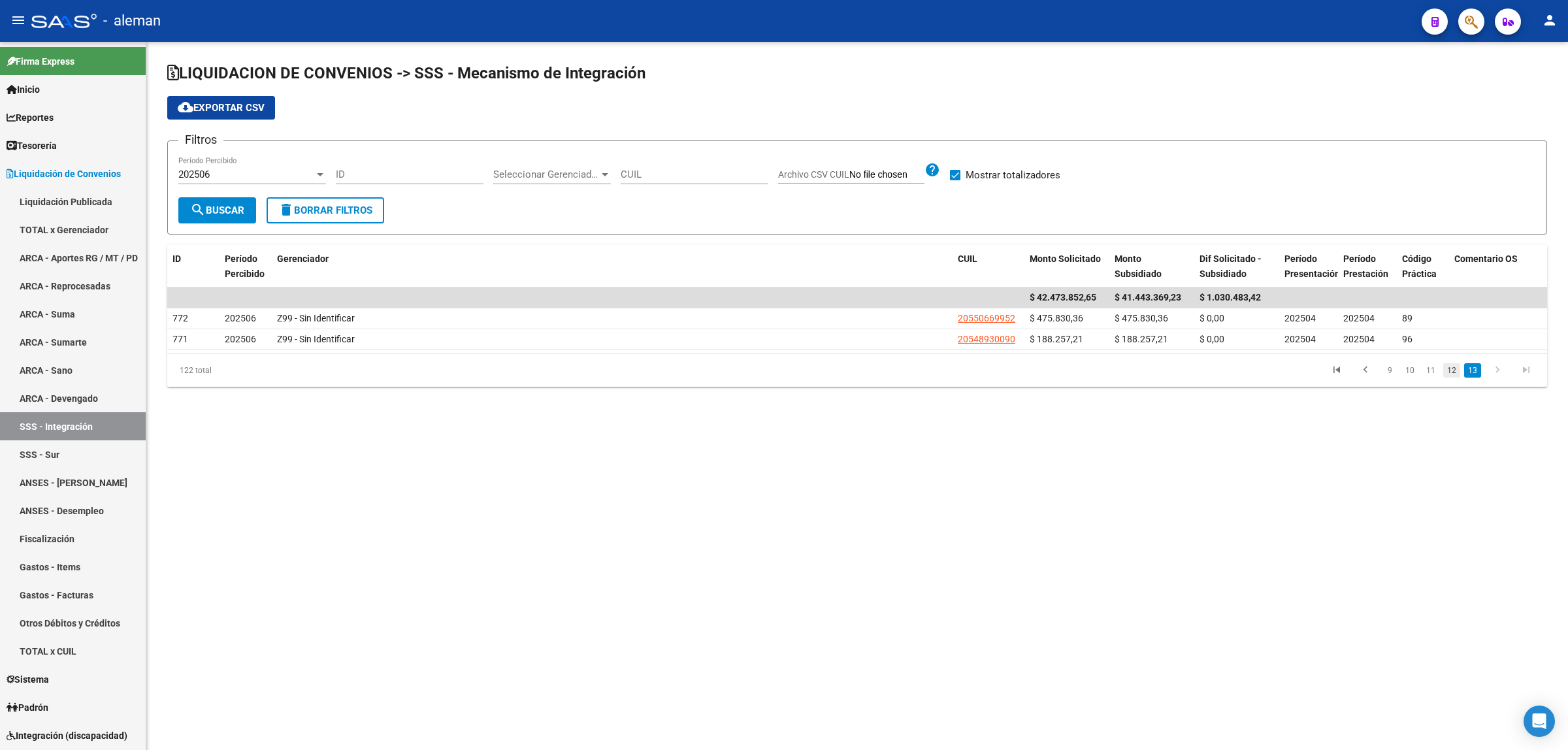
click at [1459, 371] on link "12" at bounding box center [1452, 370] width 17 height 14
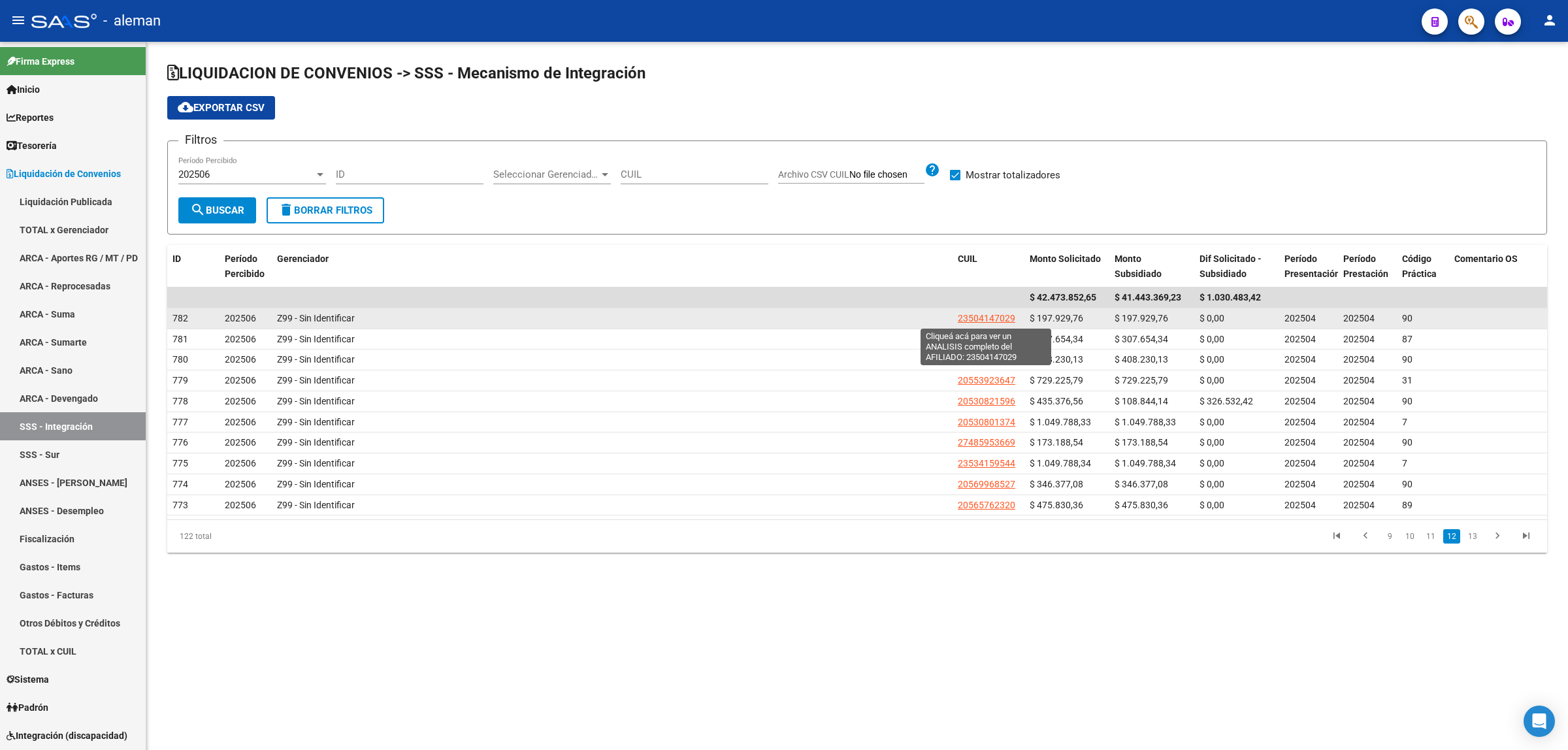
click at [986, 319] on span "23504147029" at bounding box center [986, 318] width 58 height 10
type textarea "23504147029"
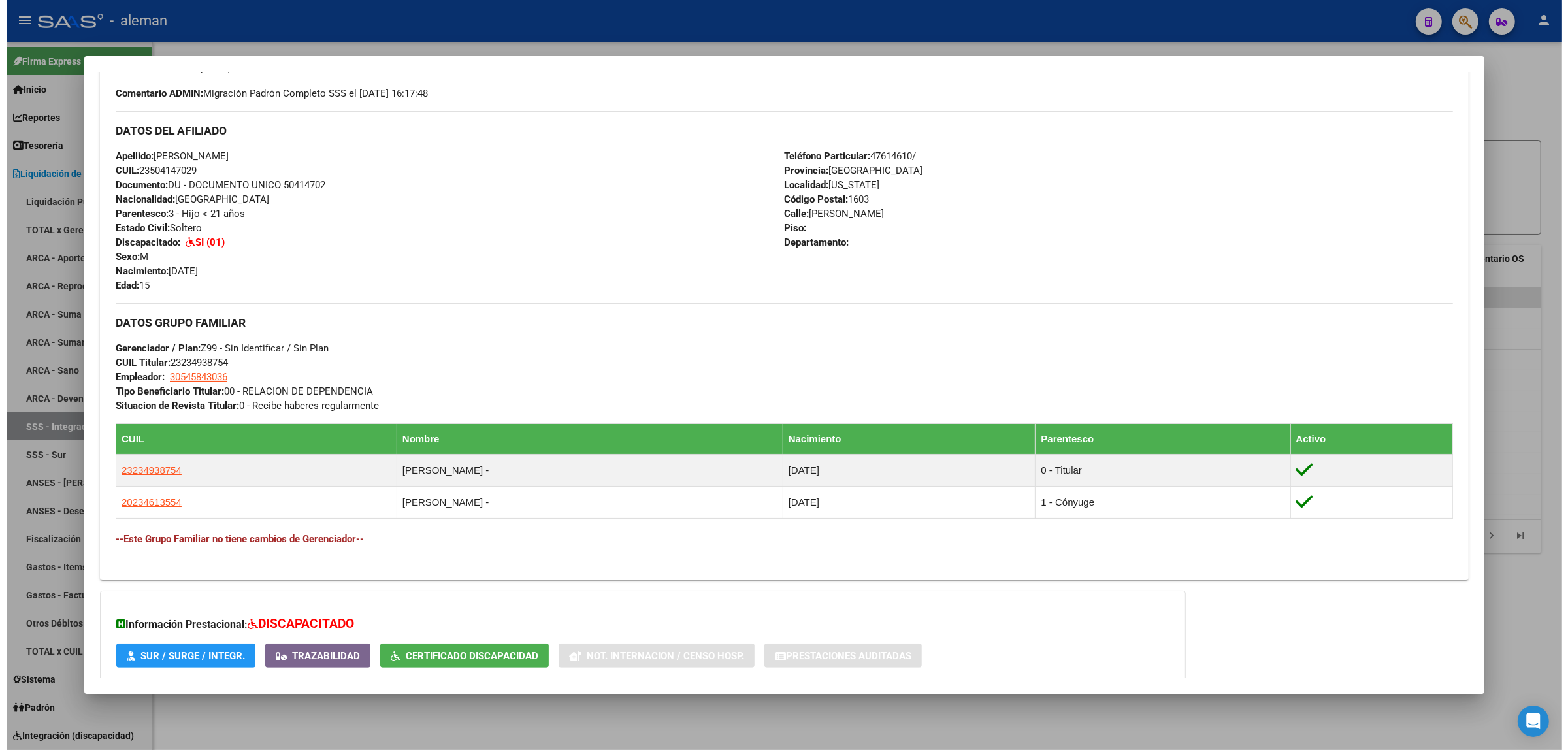
scroll to position [412, 0]
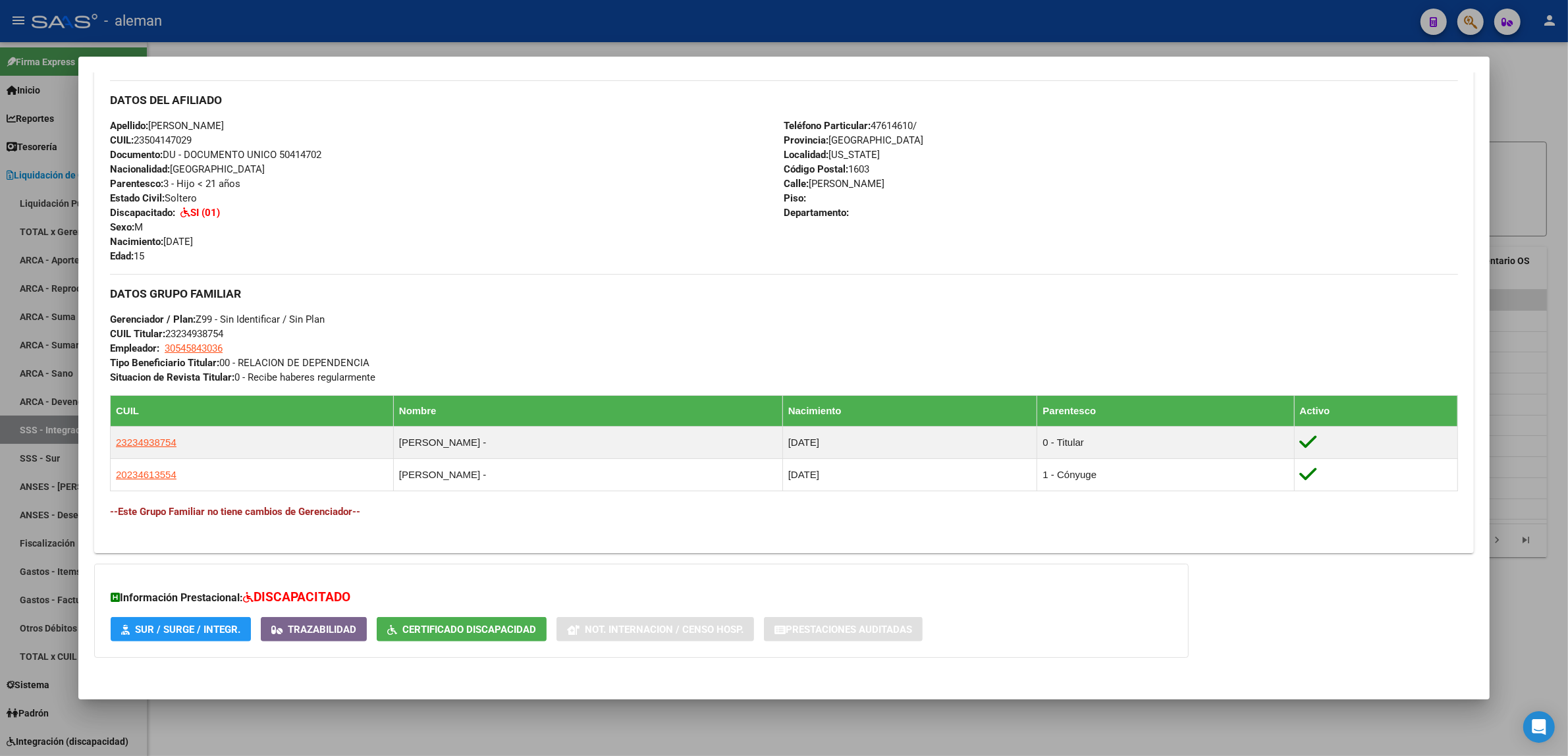
click at [1513, 398] on div at bounding box center [784, 378] width 1568 height 756
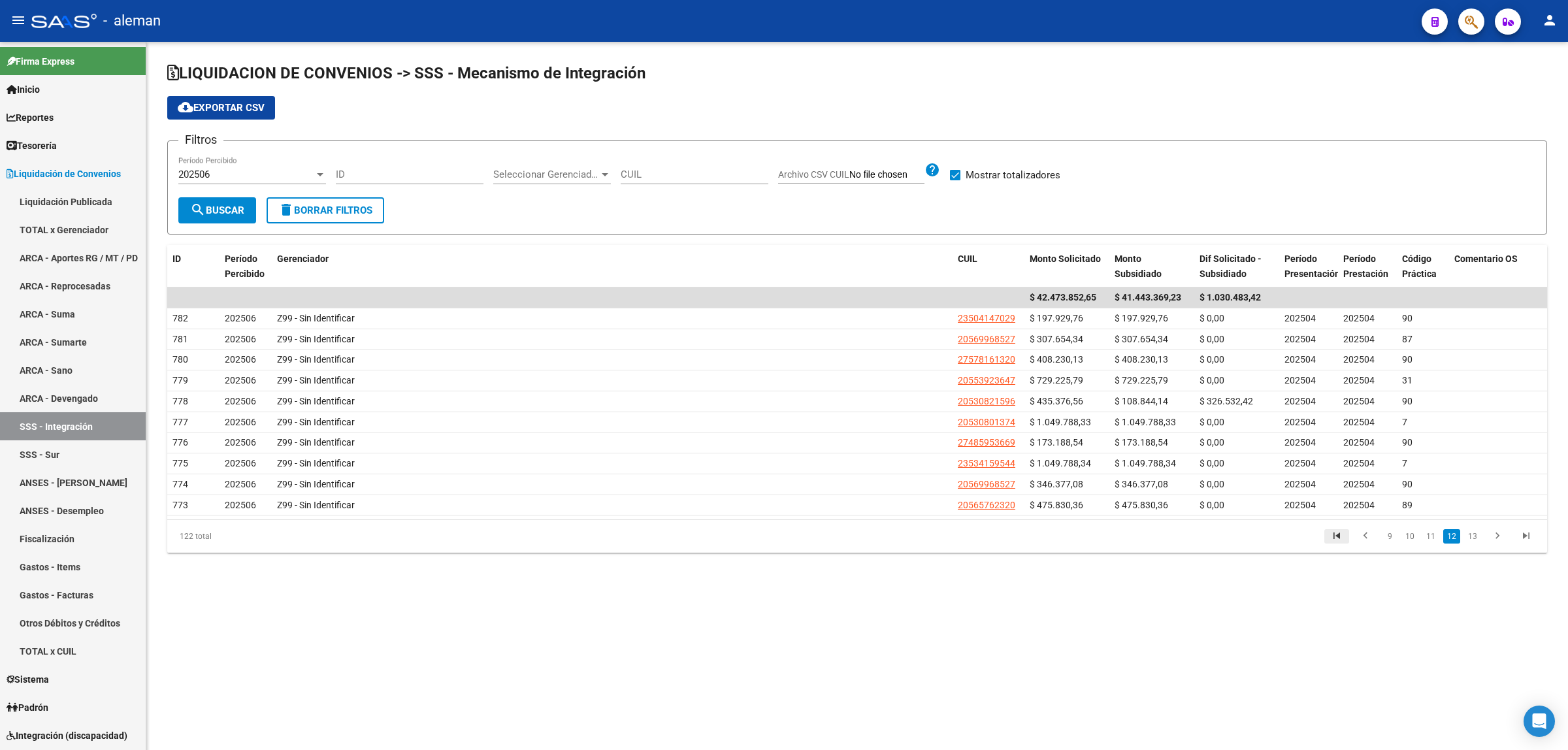
click at [1343, 542] on icon "go to first page" at bounding box center [1336, 538] width 17 height 16
click at [1431, 542] on link "3" at bounding box center [1434, 536] width 16 height 14
click at [1412, 540] on link "2" at bounding box center [1414, 536] width 16 height 14
click at [604, 173] on div at bounding box center [605, 175] width 7 height 3
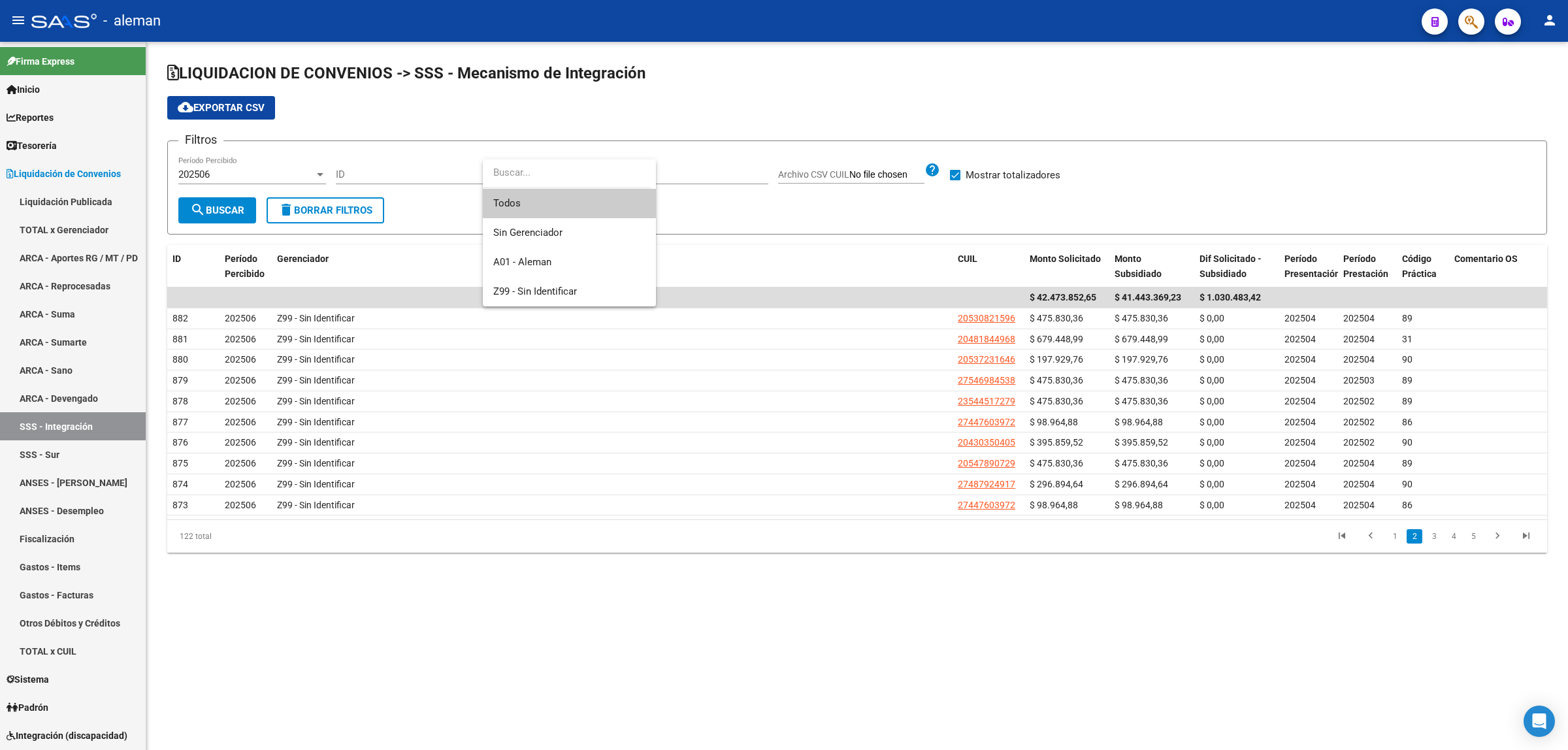
click at [784, 249] on div at bounding box center [784, 375] width 1568 height 750
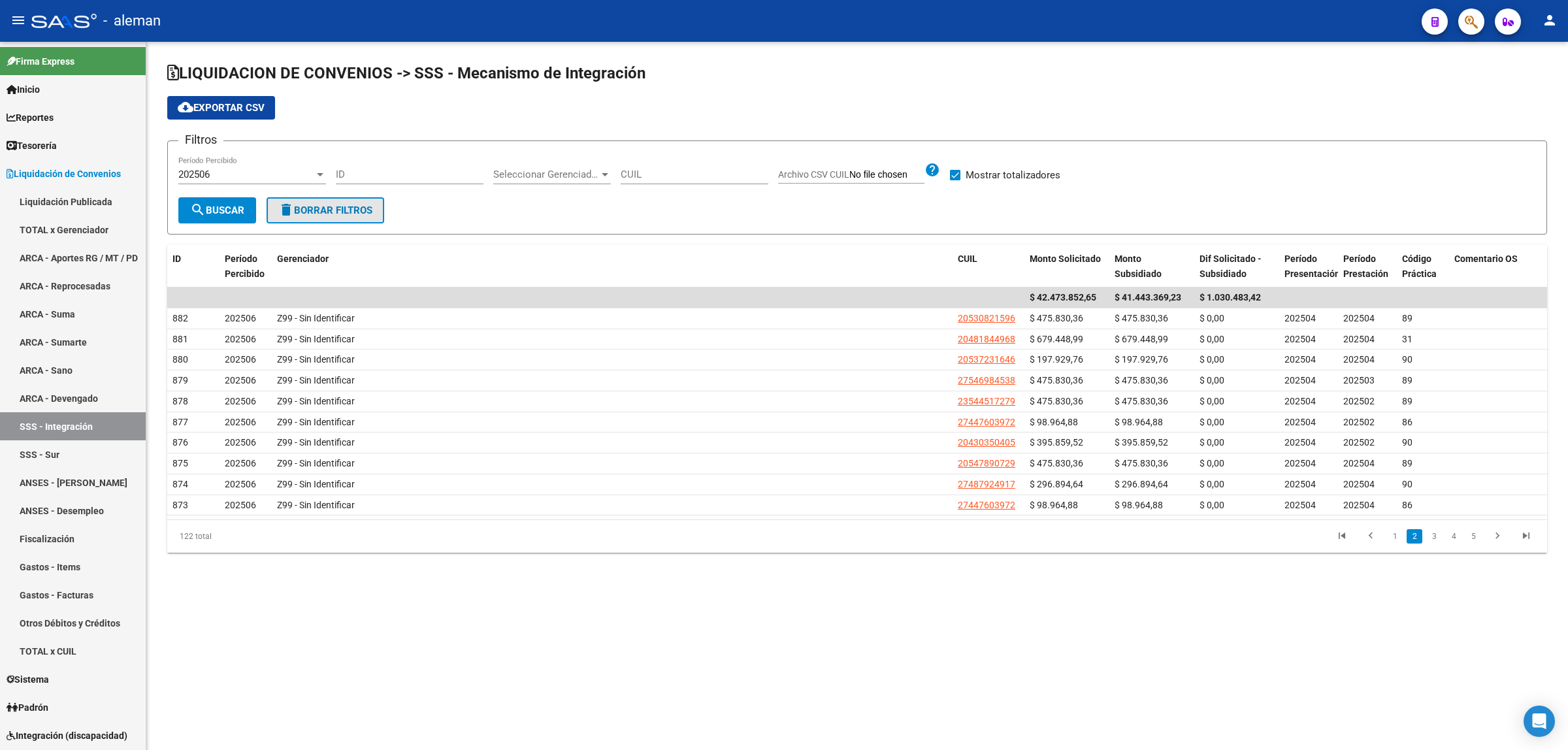
click at [327, 217] on button "delete Borrar Filtros" at bounding box center [325, 210] width 118 height 26
click at [39, 654] on link "TOTAL x CUIL" at bounding box center [73, 651] width 146 height 28
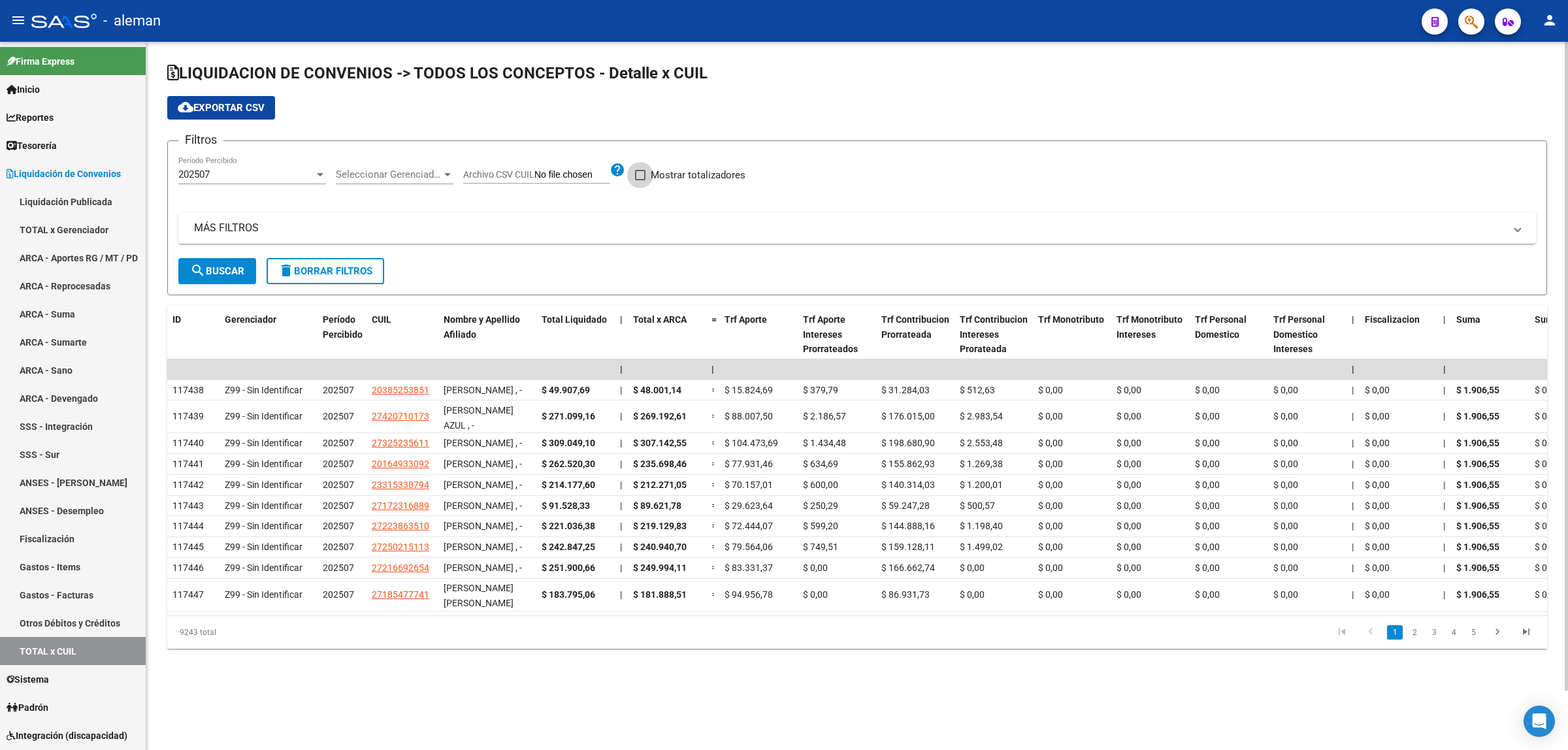
click at [639, 175] on span at bounding box center [640, 175] width 10 height 10
click at [640, 180] on input "Mostrar totalizadores" at bounding box center [640, 180] width 1 height 1
checkbox input "true"
click at [224, 270] on span "search Buscar" at bounding box center [217, 271] width 54 height 12
click at [1525, 230] on mat-expansion-panel-header "MÁS FILTROS" at bounding box center [857, 228] width 1358 height 32
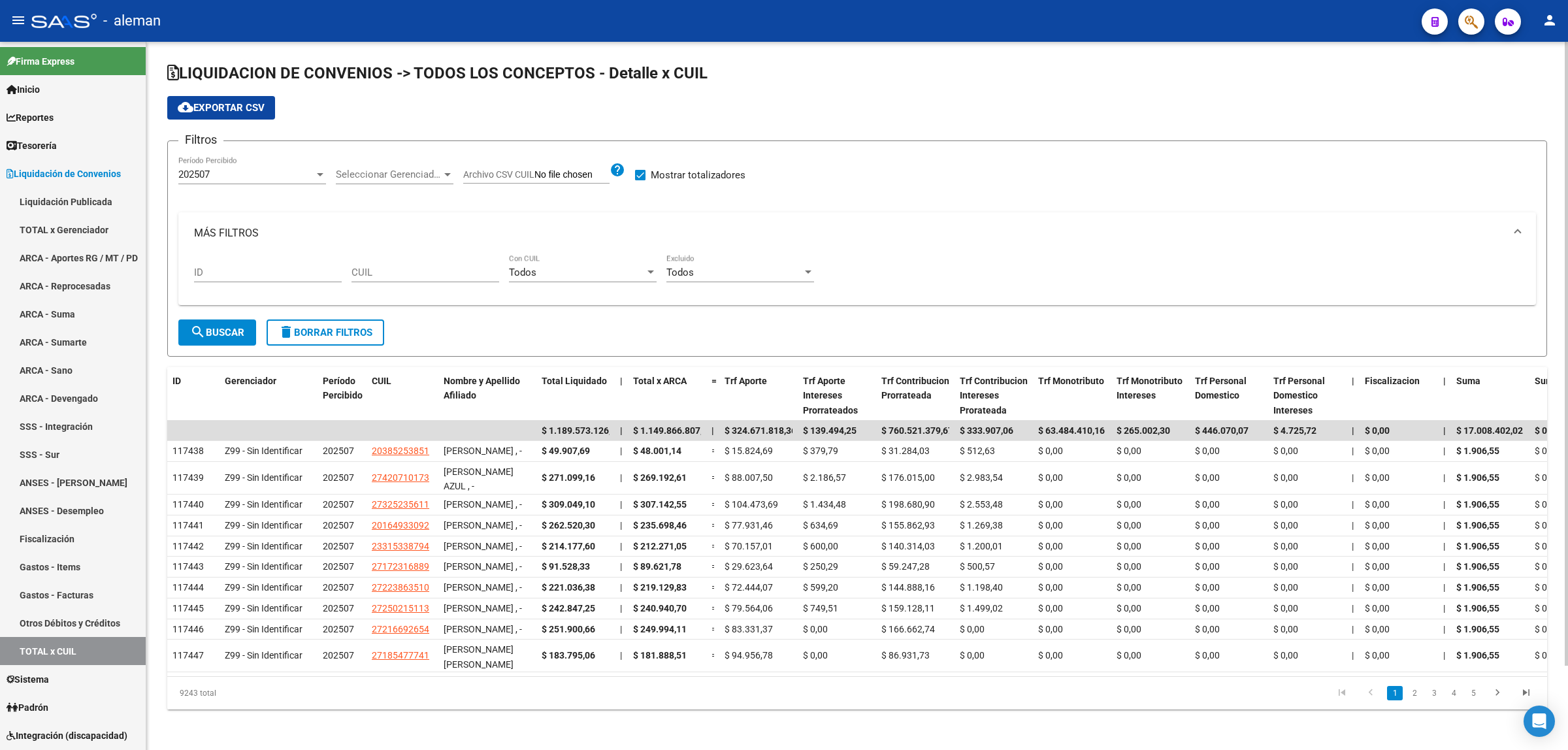
click at [812, 273] on div at bounding box center [808, 272] width 12 height 10
click at [812, 273] on span "Todos" at bounding box center [740, 272] width 148 height 30
click at [991, 256] on div "ID CUIL Todos Con CUIL Todos Excluido" at bounding box center [857, 274] width 1327 height 41
click at [80, 429] on link "SSS - Integración" at bounding box center [73, 426] width 146 height 28
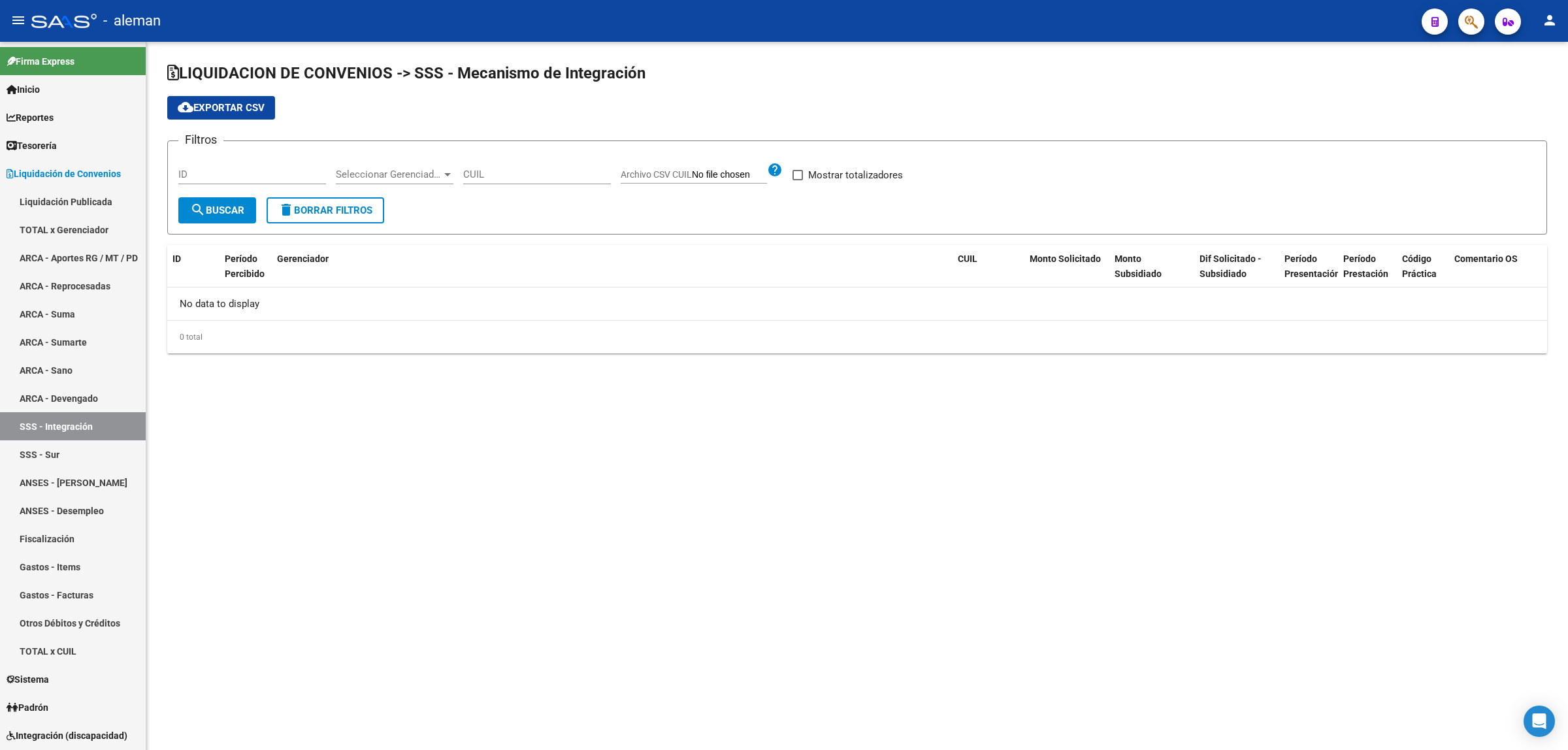
checkbox input "true"
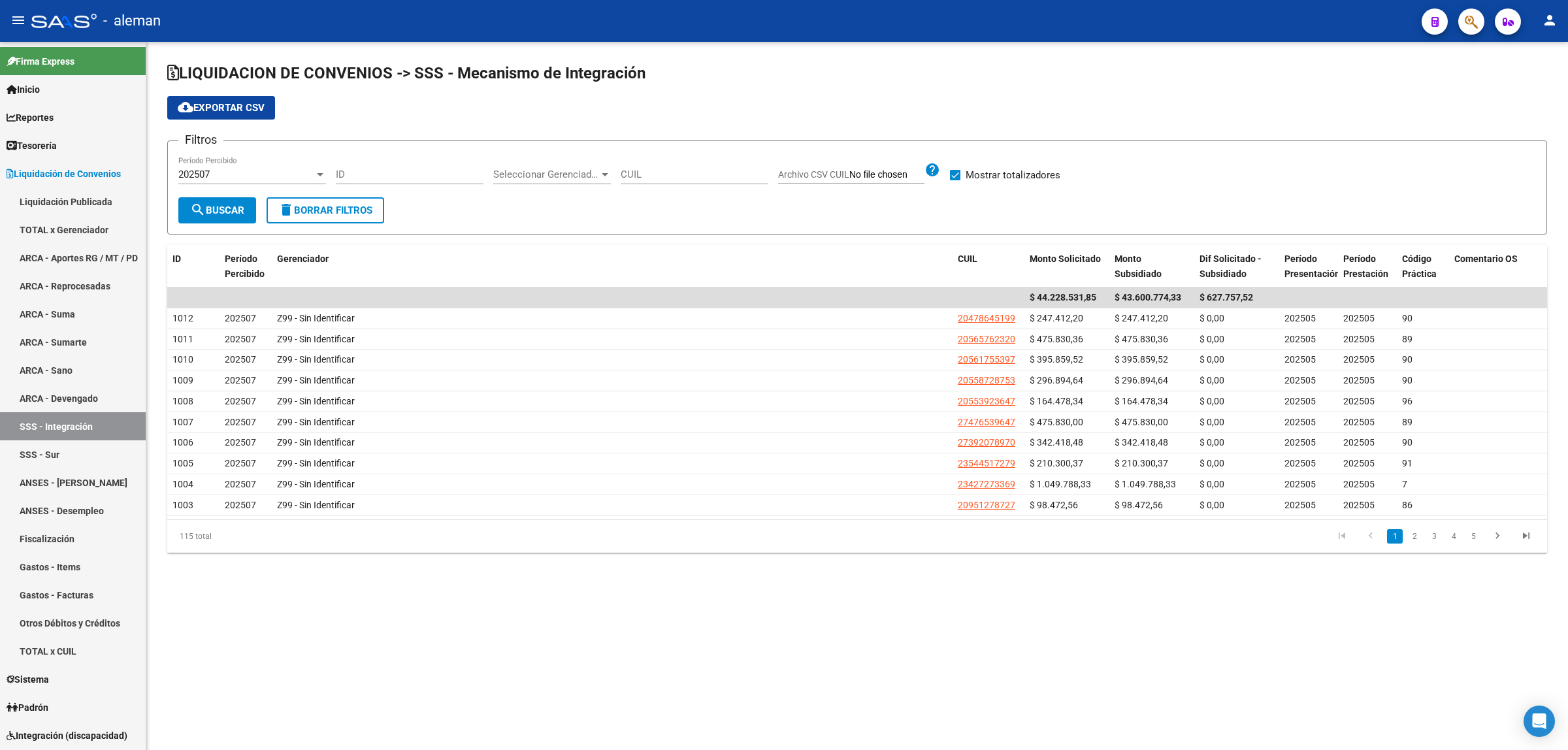
click at [335, 206] on span "delete Borrar Filtros" at bounding box center [325, 210] width 94 height 12
drag, startPoint x: 226, startPoint y: 175, endPoint x: 172, endPoint y: 177, distance: 54.0
click at [172, 177] on form "Filtros 202507 Período Percibido ID Seleccionar Gerenciador Seleccionar Gerenci…" at bounding box center [857, 187] width 1380 height 94
click at [318, 206] on span "delete Borrar Filtros" at bounding box center [325, 210] width 94 height 12
click at [294, 202] on mat-icon "delete" at bounding box center [286, 210] width 16 height 16
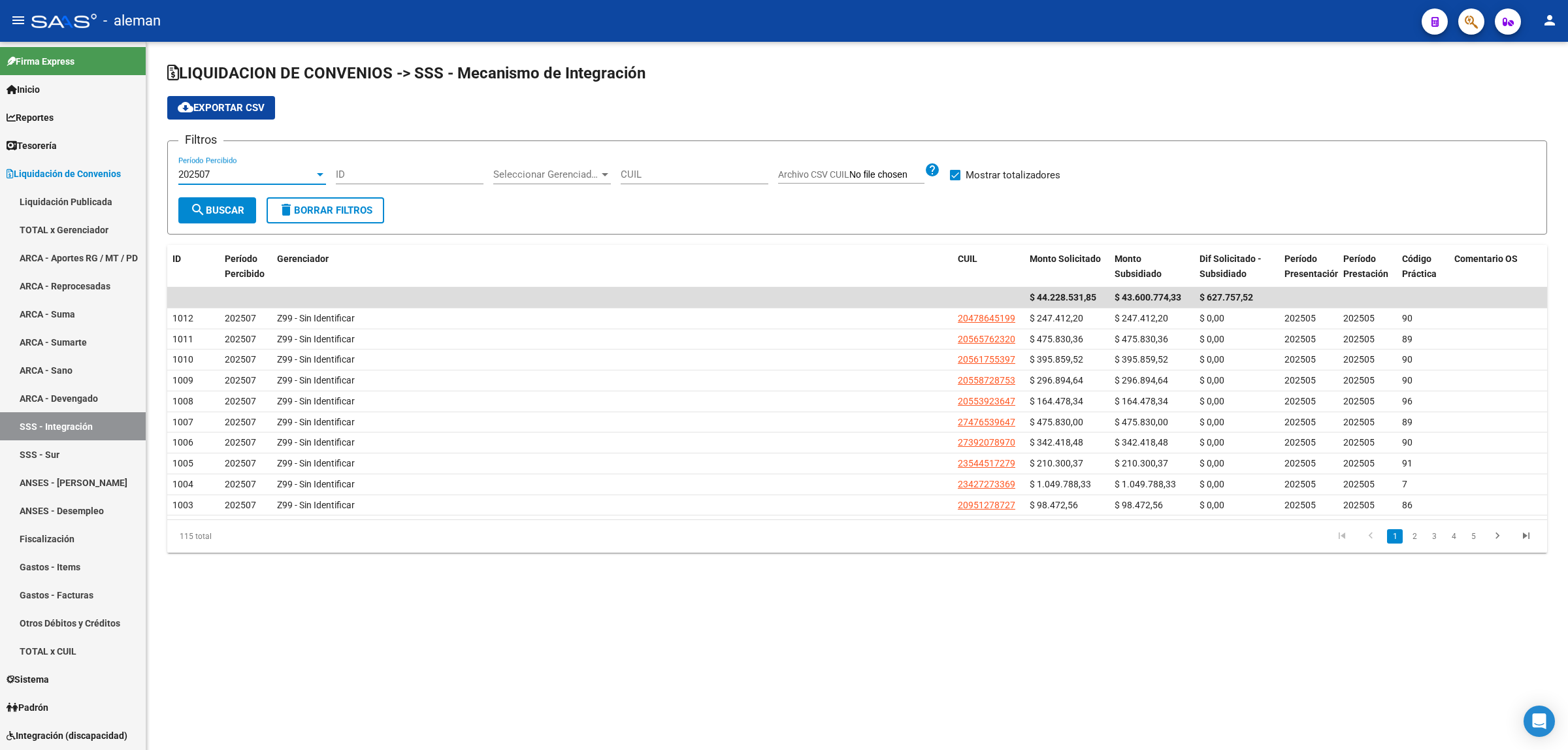
drag, startPoint x: 219, startPoint y: 177, endPoint x: 168, endPoint y: 178, distance: 51.0
click at [168, 178] on form "Filtros 202507 Período Percibido ID Seleccionar Gerenciador Seleccionar Gerenci…" at bounding box center [857, 187] width 1380 height 94
click at [235, 173] on div "202507" at bounding box center [246, 174] width 136 height 12
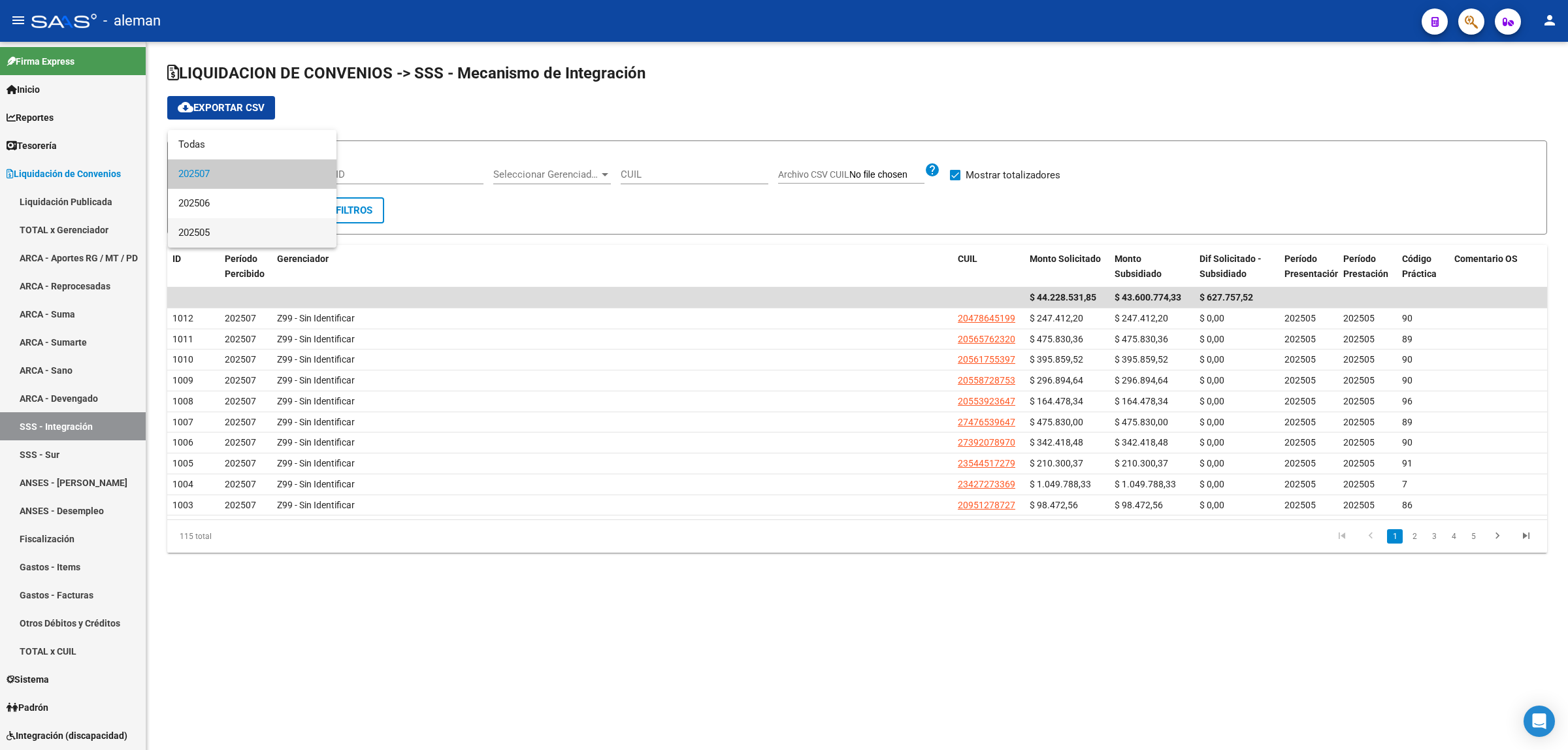
click at [214, 228] on span "202505" at bounding box center [252, 232] width 148 height 30
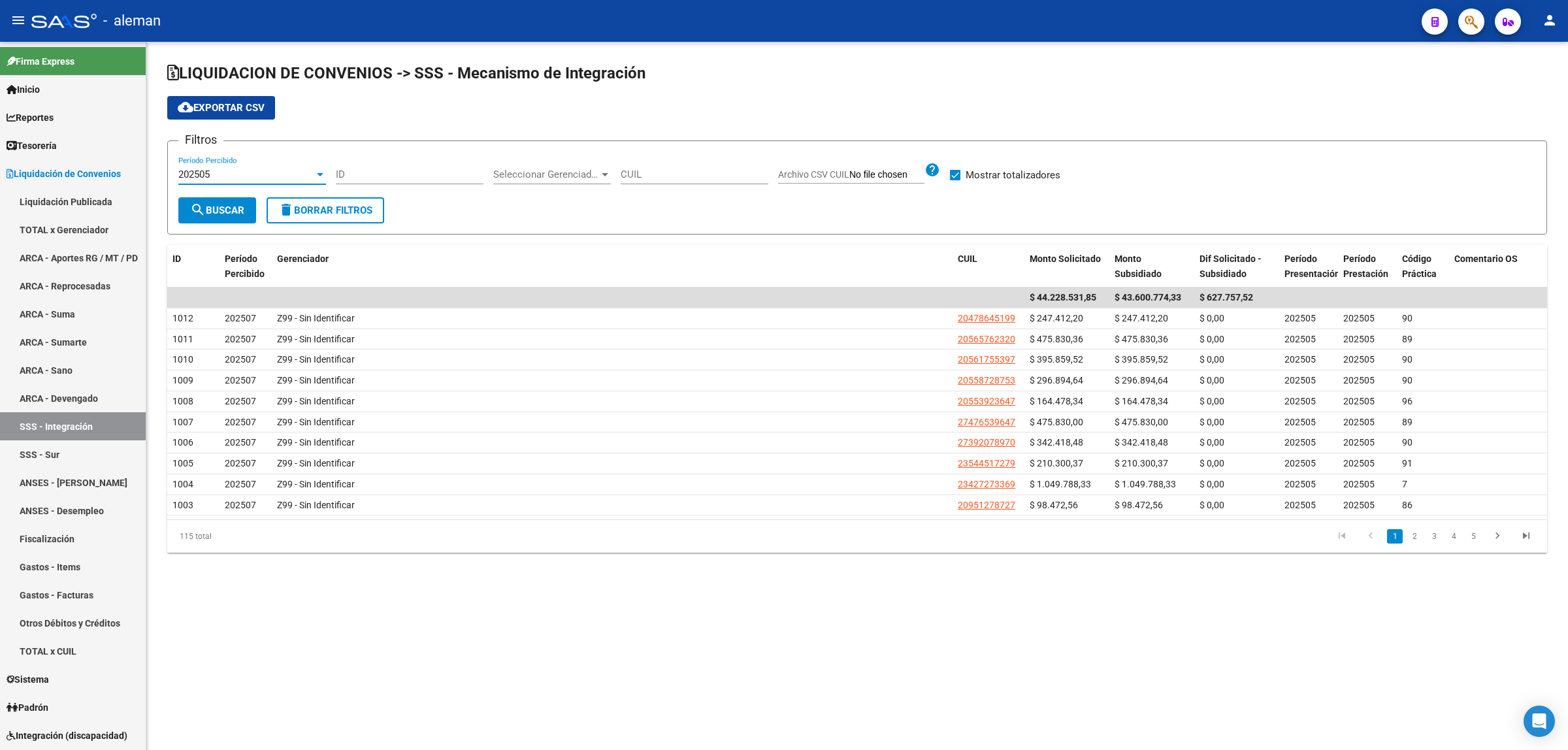
click at [230, 201] on button "search Buscar" at bounding box center [217, 210] width 78 height 26
click at [1413, 538] on link "2" at bounding box center [1414, 536] width 16 height 14
click at [1433, 537] on link "3" at bounding box center [1434, 536] width 16 height 14
click at [1452, 536] on link "4" at bounding box center [1453, 536] width 16 height 14
click at [1452, 536] on link "5" at bounding box center [1453, 536] width 16 height 14
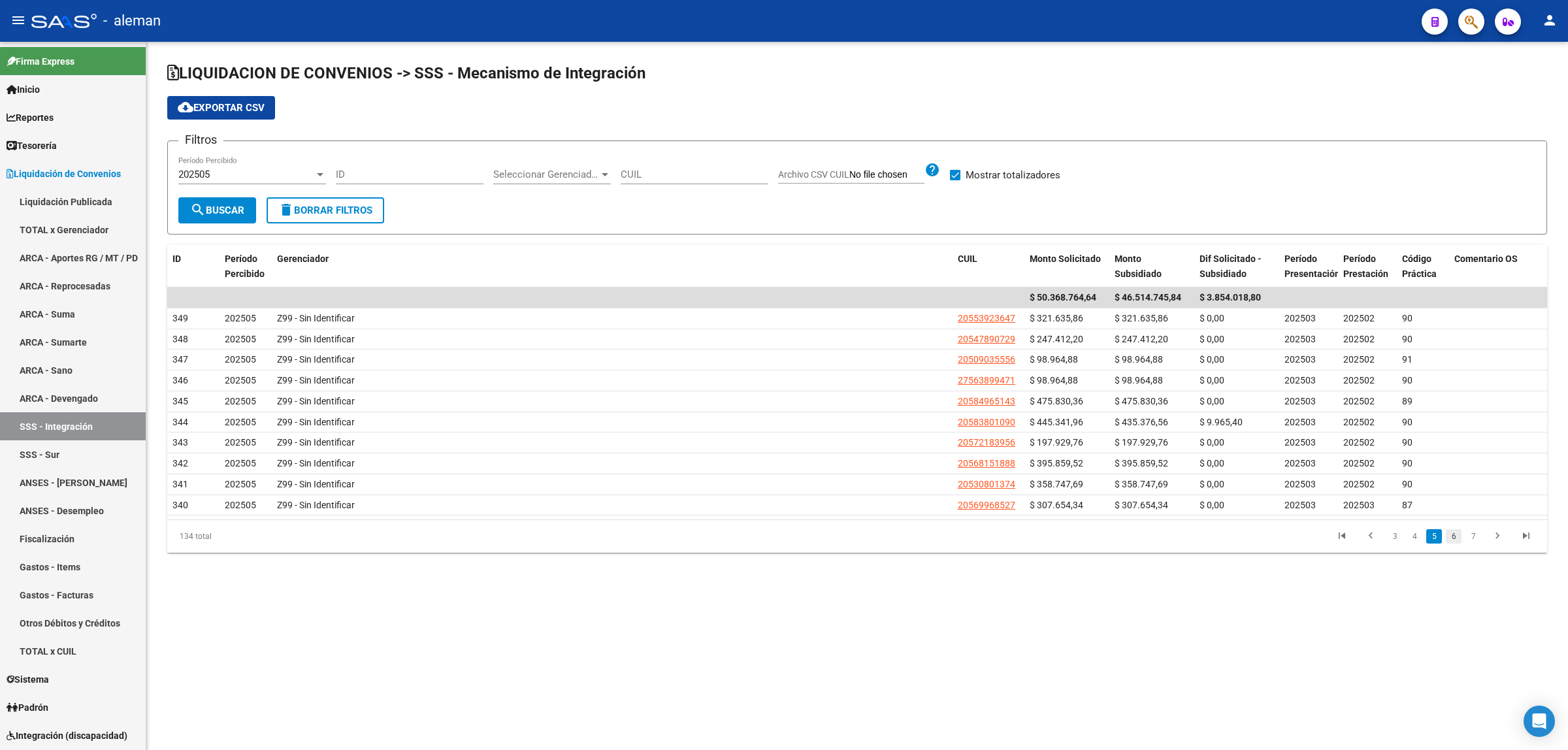
click at [1452, 537] on link "6" at bounding box center [1453, 536] width 16 height 14
click at [1452, 537] on link "7" at bounding box center [1453, 536] width 16 height 14
click at [1452, 537] on link "8" at bounding box center [1453, 536] width 16 height 14
click at [1452, 542] on link "9" at bounding box center [1453, 536] width 16 height 14
click at [1452, 542] on link "10" at bounding box center [1452, 536] width 17 height 14
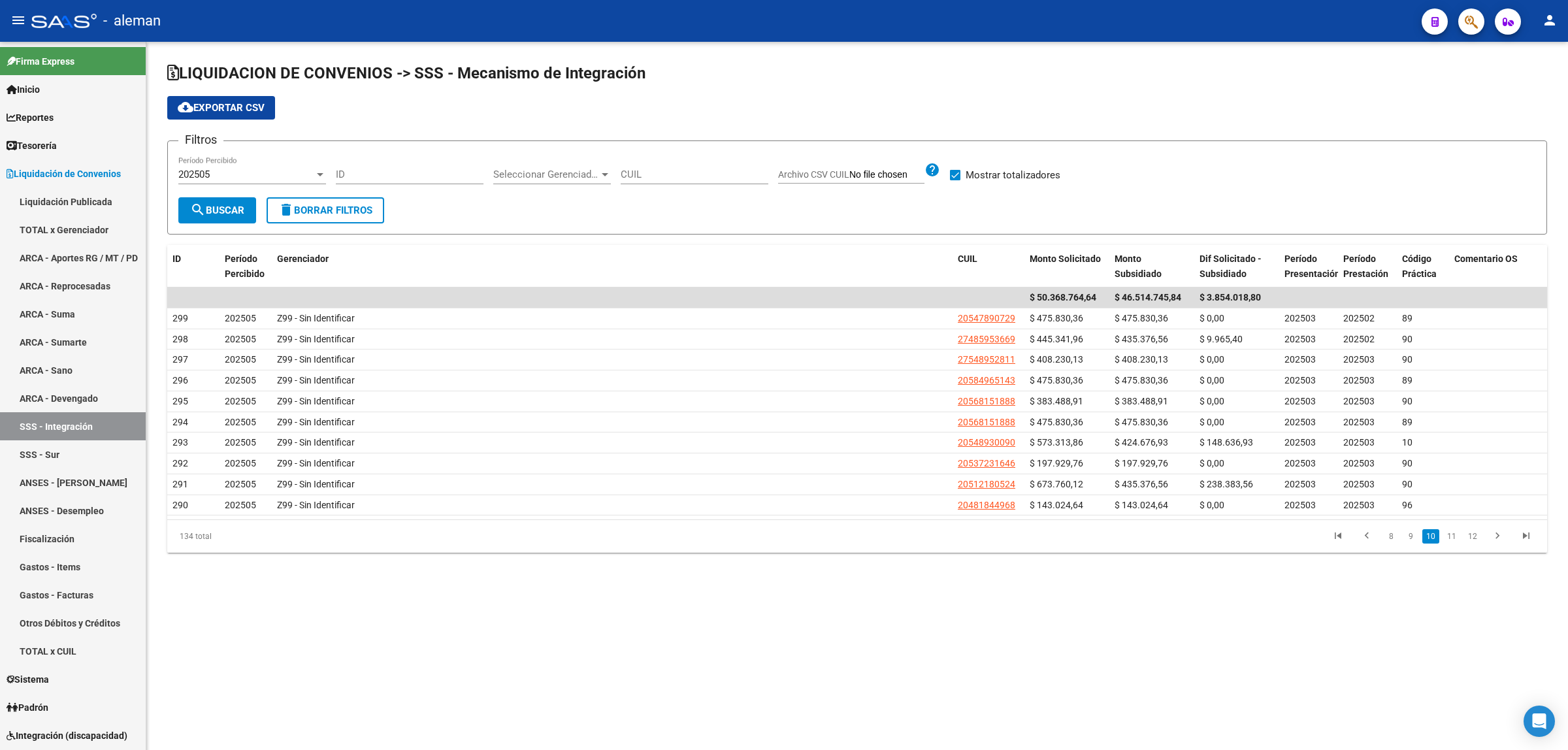
click at [1452, 542] on link "11" at bounding box center [1452, 536] width 17 height 14
click at [1452, 542] on link "12" at bounding box center [1452, 536] width 17 height 14
click at [1452, 542] on link "13" at bounding box center [1452, 536] width 17 height 14
click at [1464, 539] on link "14" at bounding box center [1472, 536] width 17 height 14
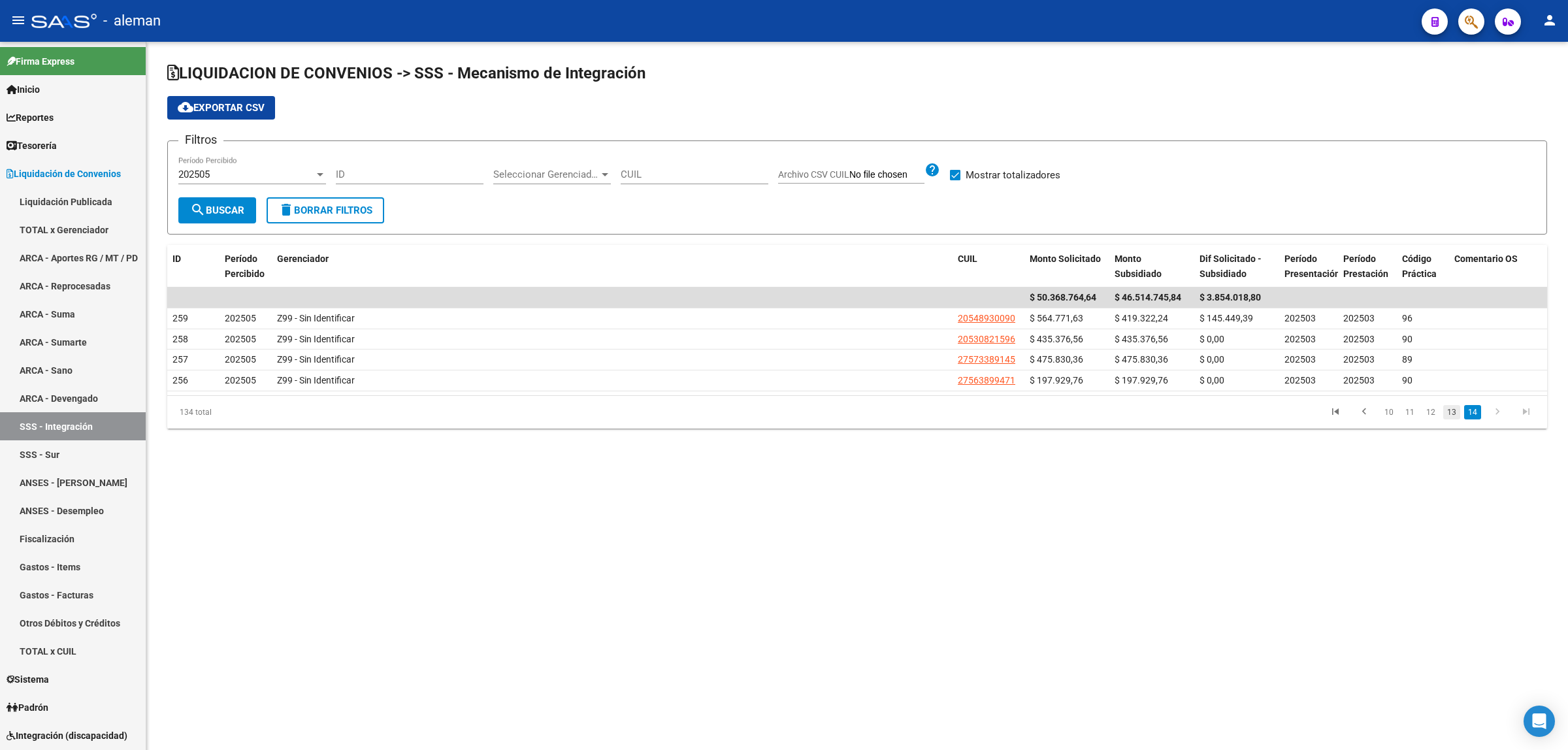
click at [1455, 418] on link "13" at bounding box center [1452, 412] width 17 height 14
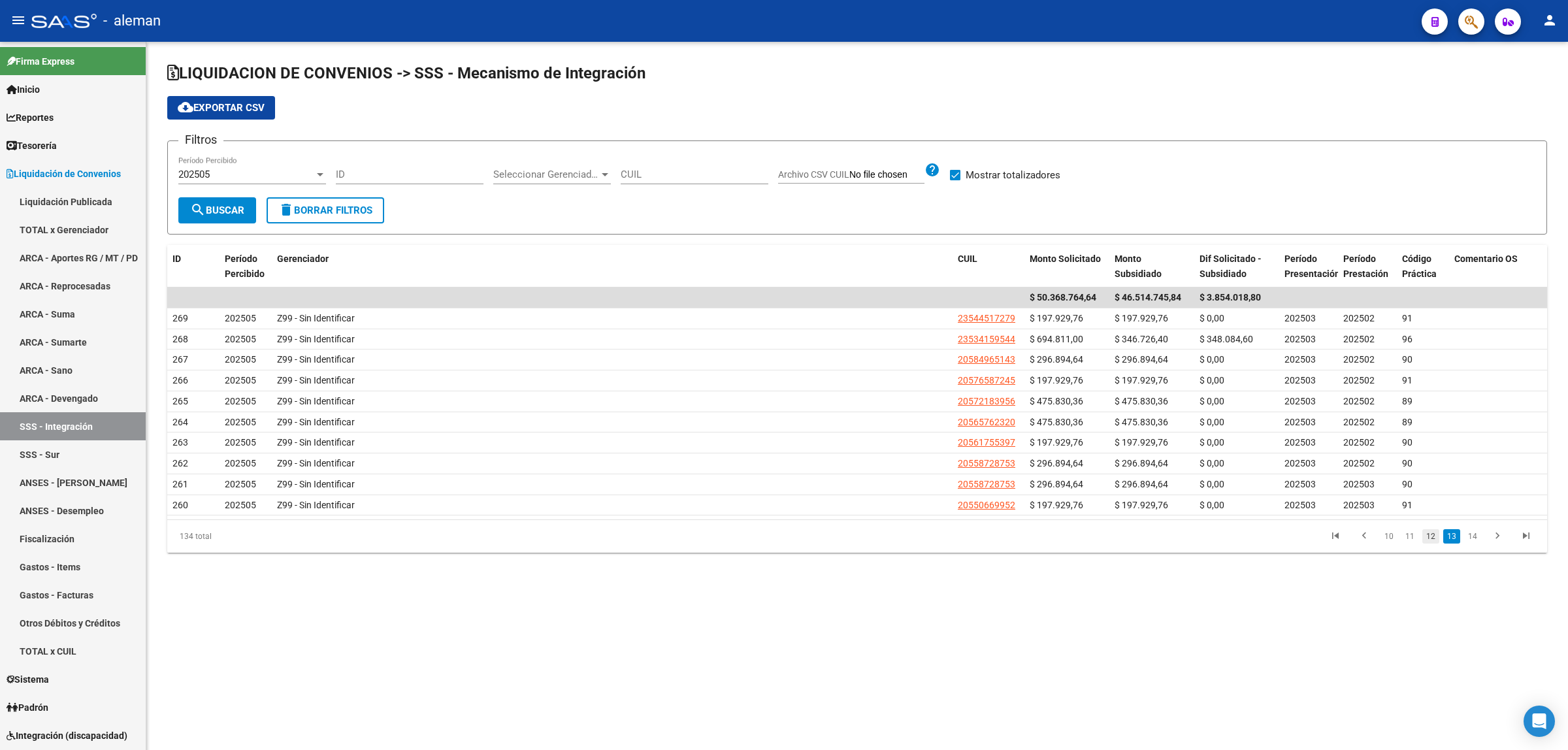
click at [1429, 537] on link "12" at bounding box center [1431, 536] width 17 height 14
click at [1416, 540] on link "11" at bounding box center [1410, 536] width 17 height 14
click at [1416, 538] on link "10" at bounding box center [1410, 536] width 17 height 14
click at [1416, 538] on link "9" at bounding box center [1411, 536] width 16 height 14
click at [1416, 540] on link "8" at bounding box center [1412, 536] width 16 height 14
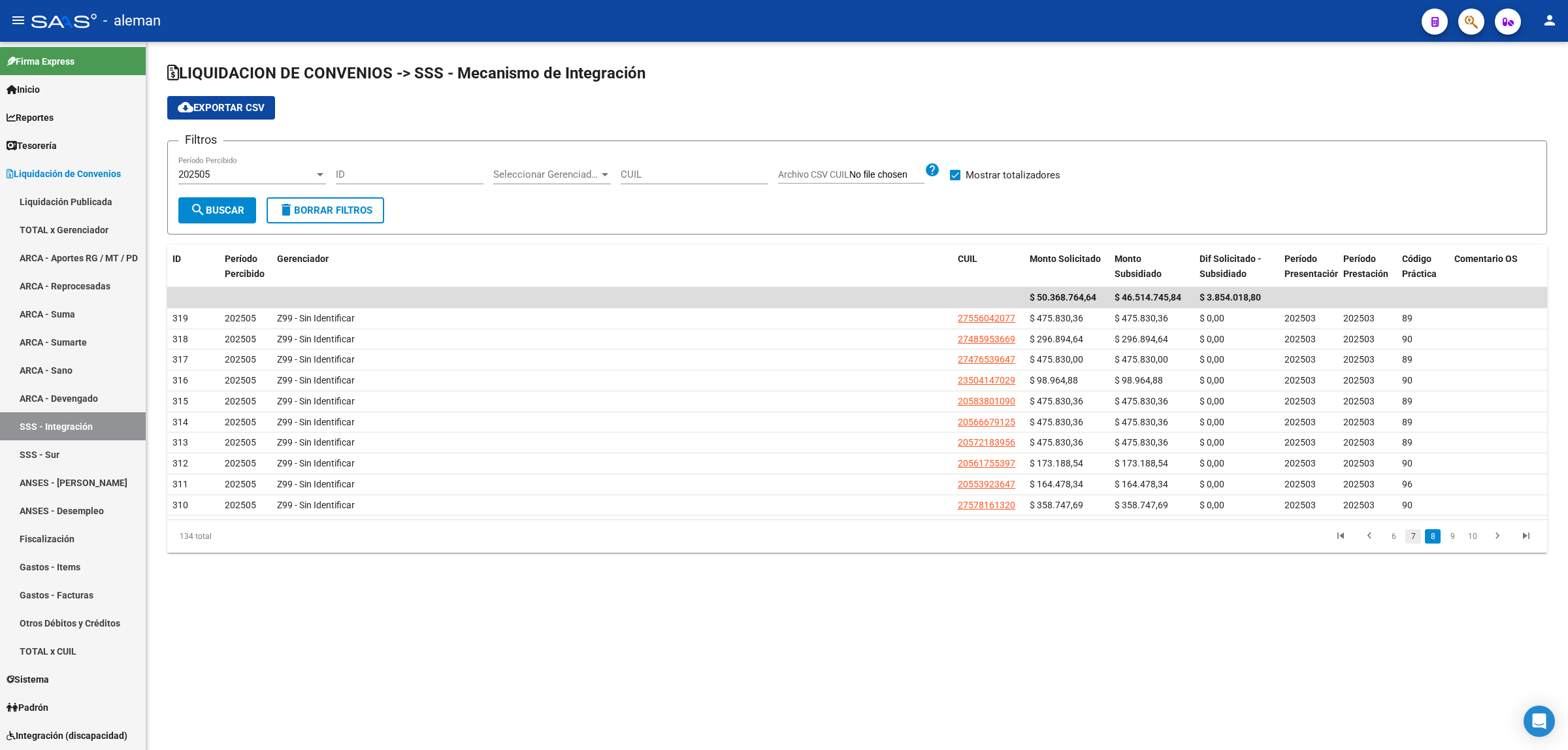
click at [1408, 541] on link "7" at bounding box center [1413, 536] width 16 height 14
click at [1412, 540] on link "6" at bounding box center [1414, 536] width 16 height 14
click at [1393, 540] on link "4" at bounding box center [1395, 536] width 16 height 14
click at [1393, 540] on link "2" at bounding box center [1395, 536] width 16 height 14
click at [1393, 540] on link "1" at bounding box center [1395, 536] width 16 height 14
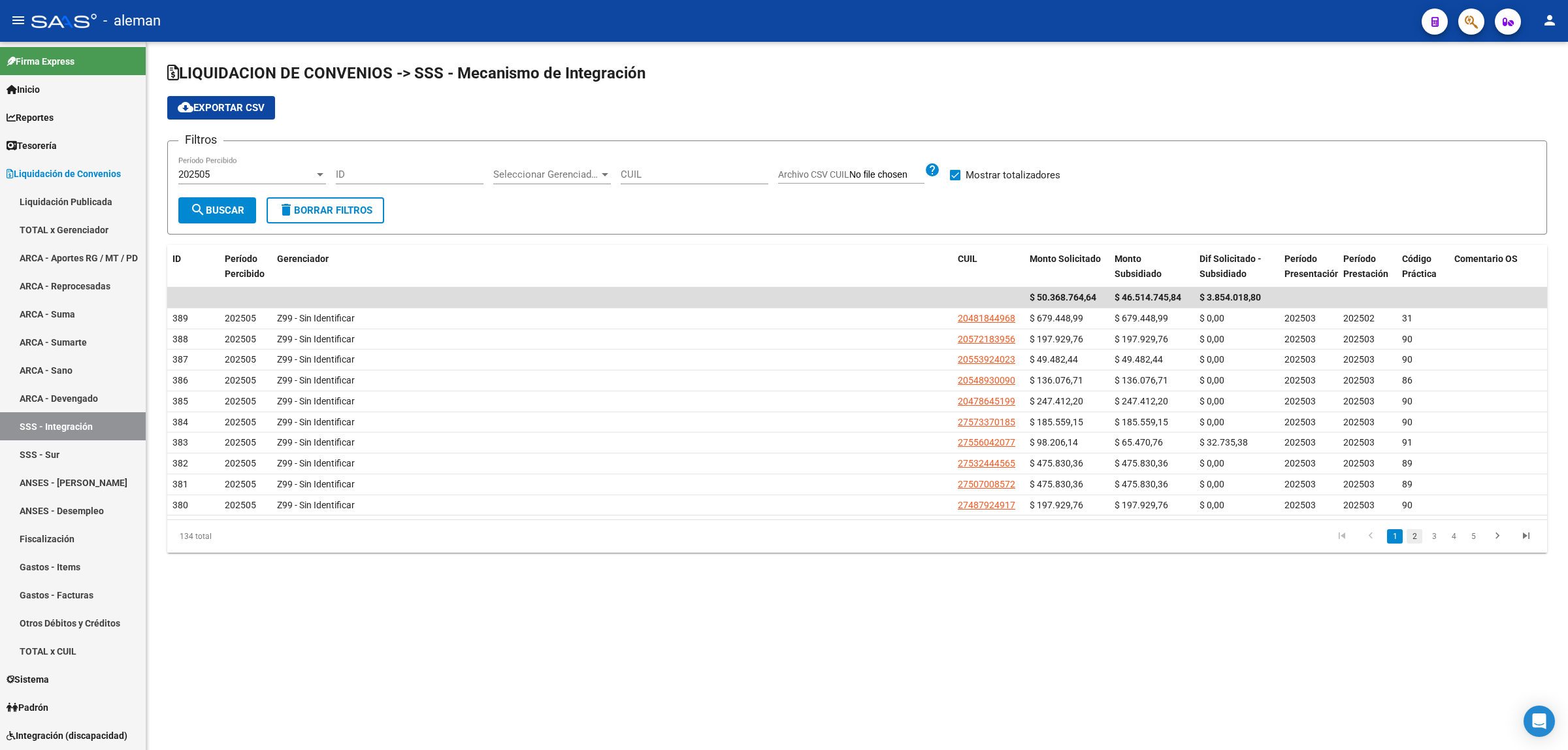
click at [1417, 544] on link "2" at bounding box center [1414, 536] width 16 height 14
click at [1435, 542] on link "3" at bounding box center [1434, 536] width 16 height 14
click at [1450, 543] on link "4" at bounding box center [1453, 536] width 16 height 14
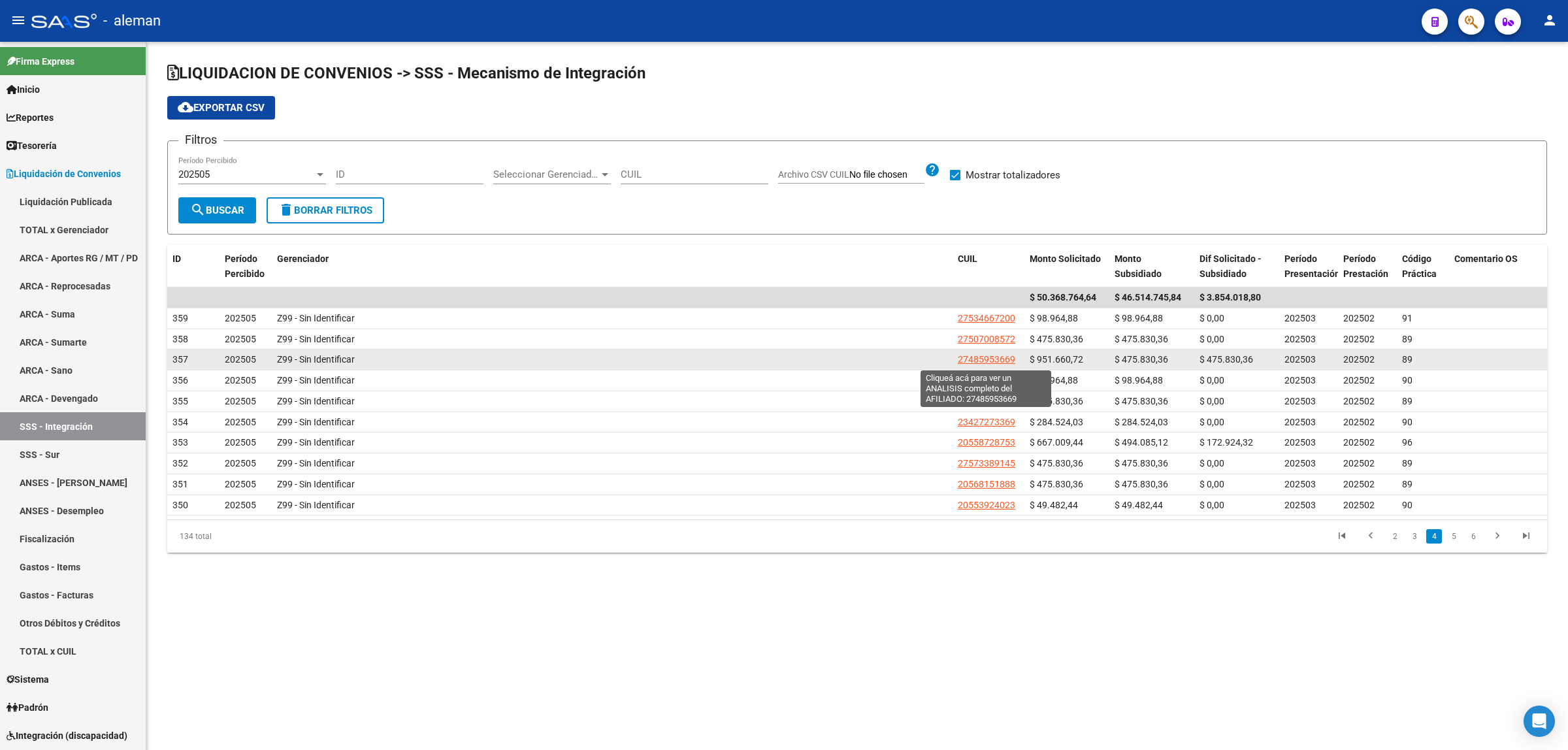
click at [997, 360] on span "27485953669" at bounding box center [986, 359] width 58 height 10
type textarea "27485953669"
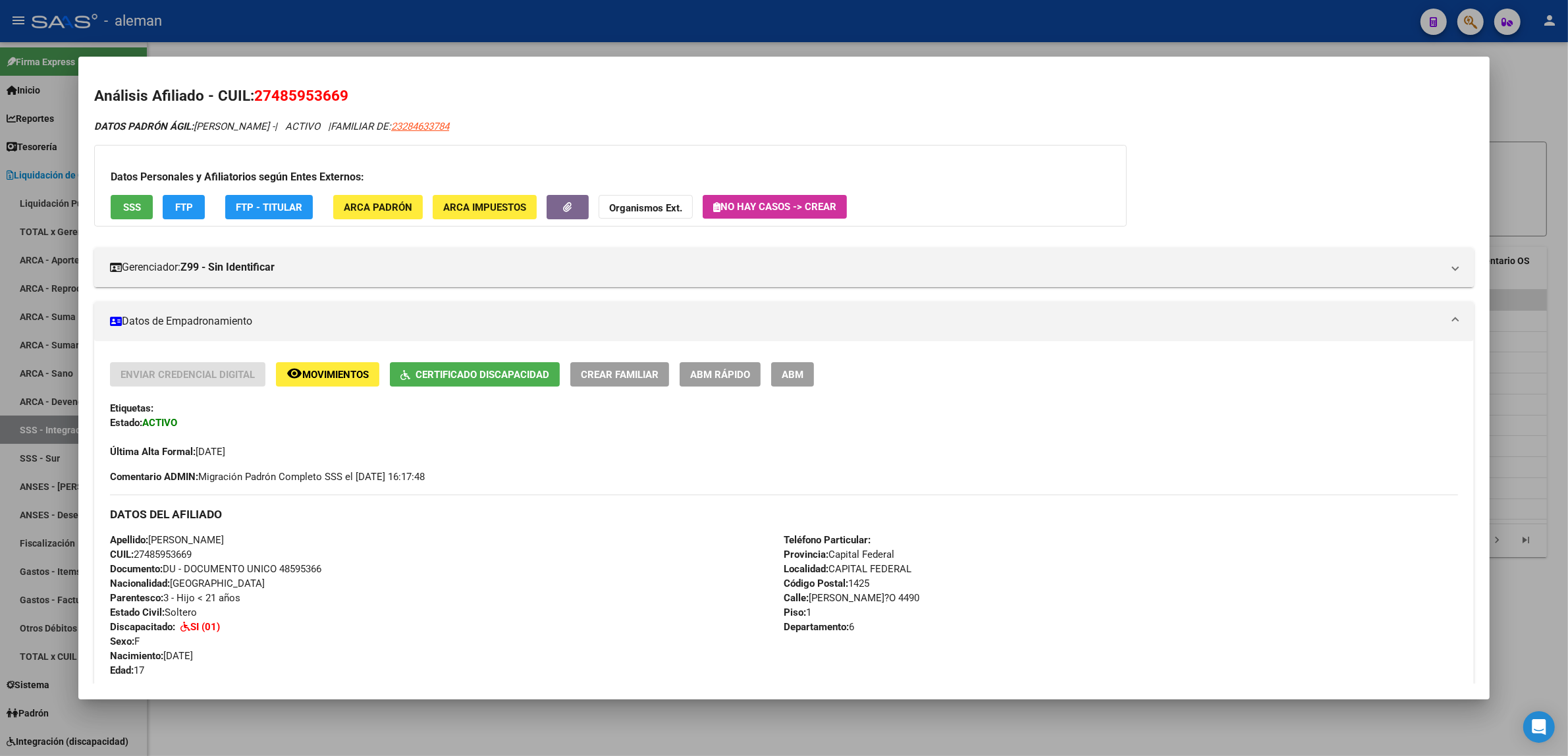
drag, startPoint x: 346, startPoint y: 94, endPoint x: 246, endPoint y: 94, distance: 100.0
click at [246, 94] on h2 "Análisis Afiliado - CUIL: 27485953669" at bounding box center [784, 96] width 1380 height 22
copy span "27485953669"
click at [1533, 404] on div at bounding box center [784, 378] width 1568 height 756
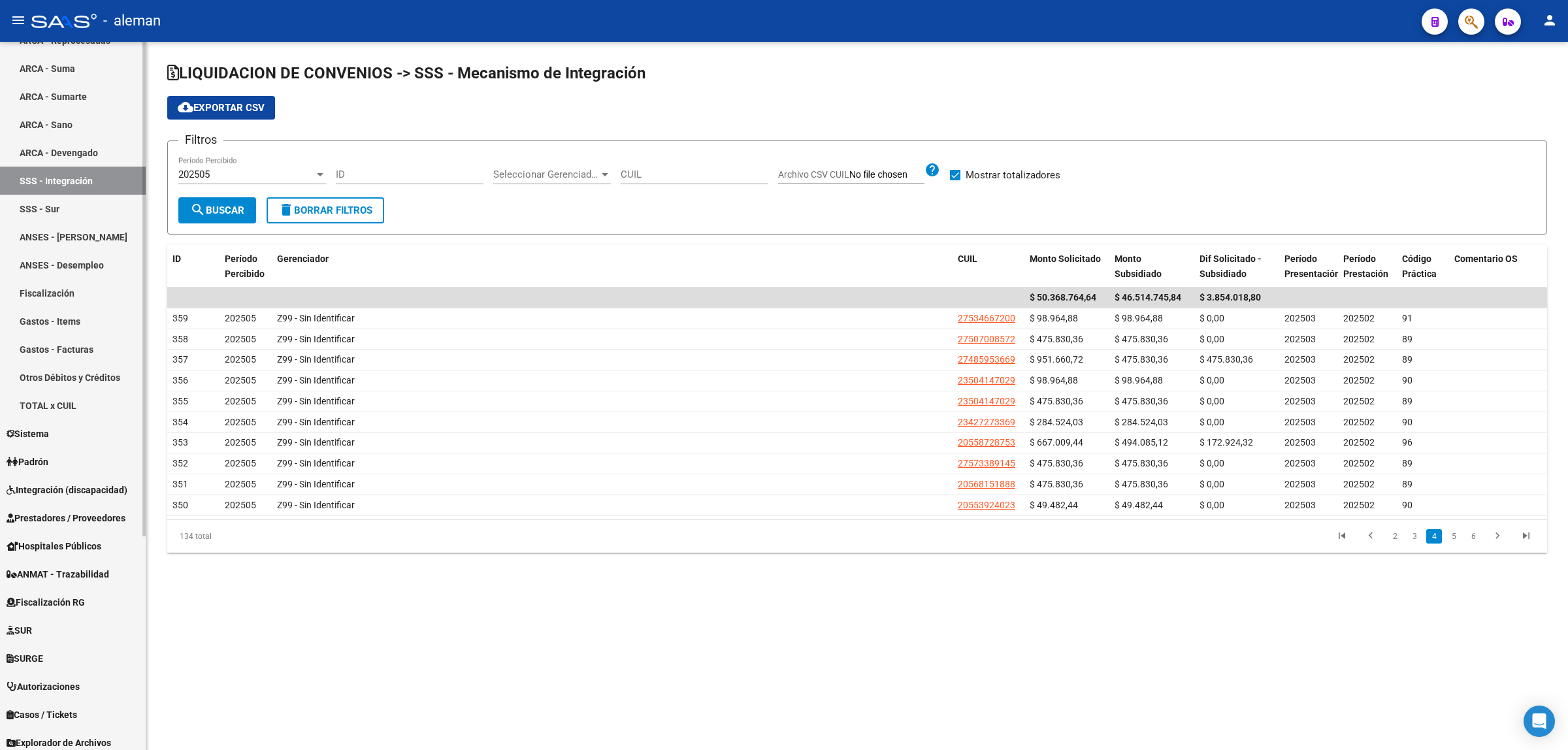
scroll to position [307, 0]
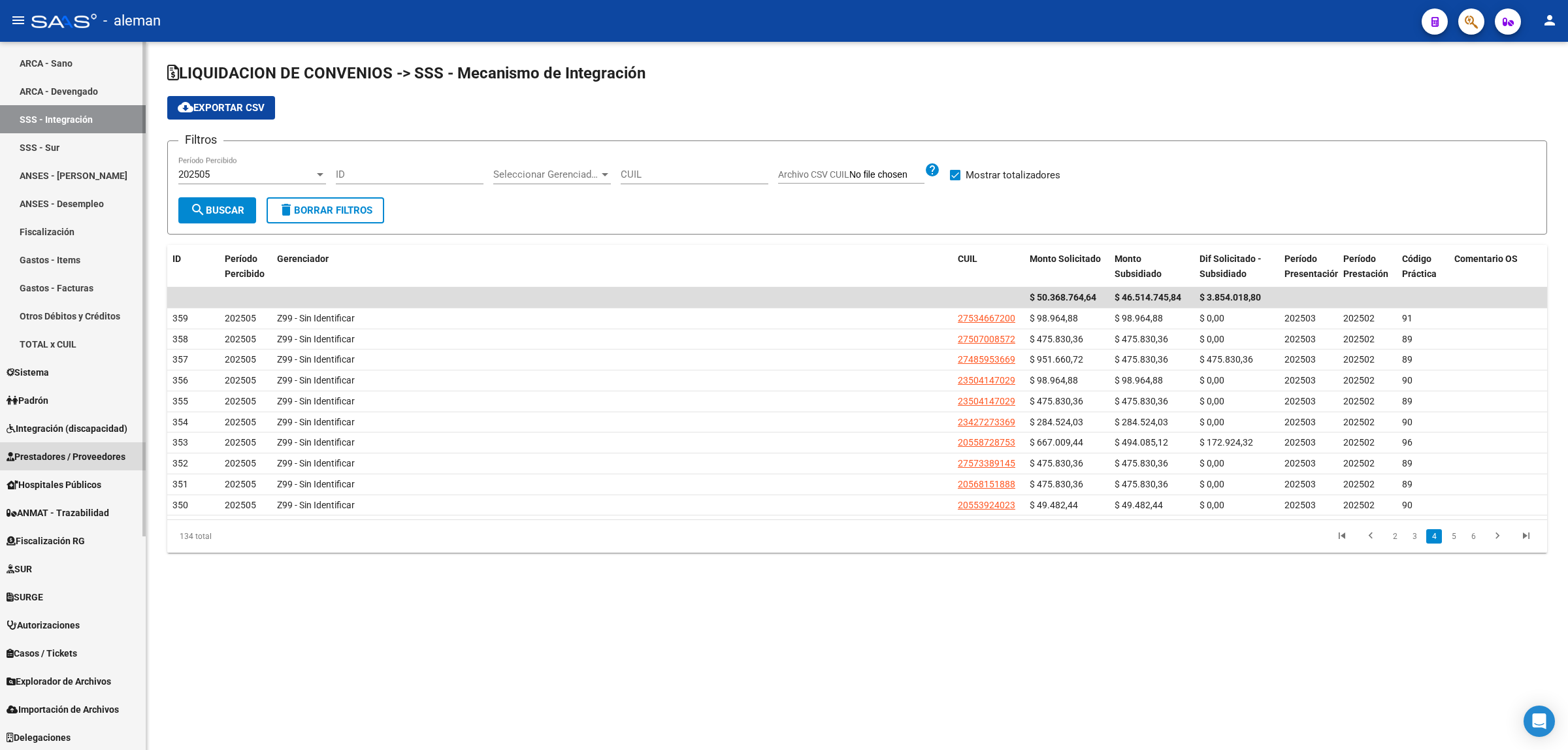
click at [63, 452] on span "Prestadores / Proveedores" at bounding box center [66, 456] width 119 height 14
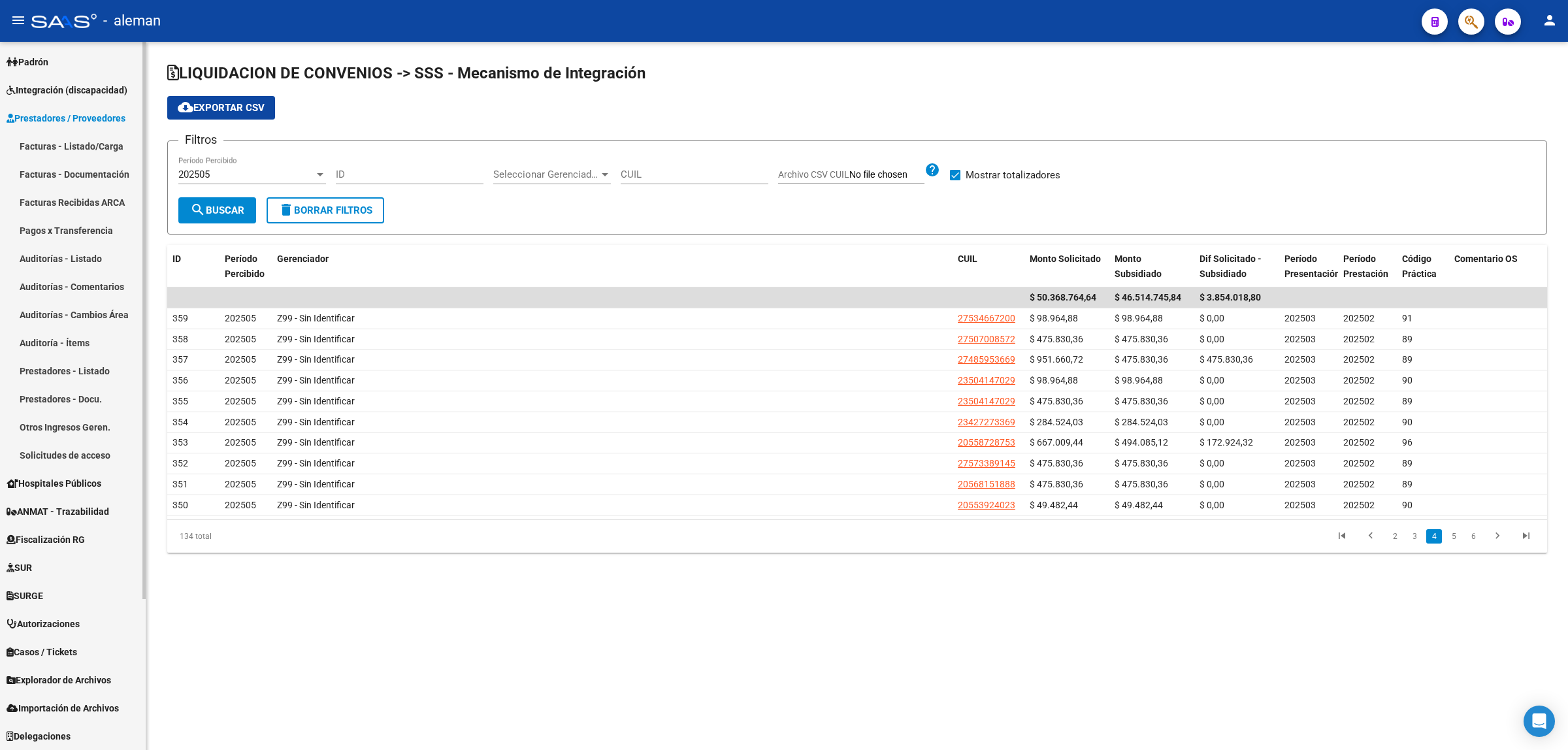
scroll to position [166, 0]
click at [71, 90] on span "Integración (discapacidad)" at bounding box center [67, 91] width 121 height 14
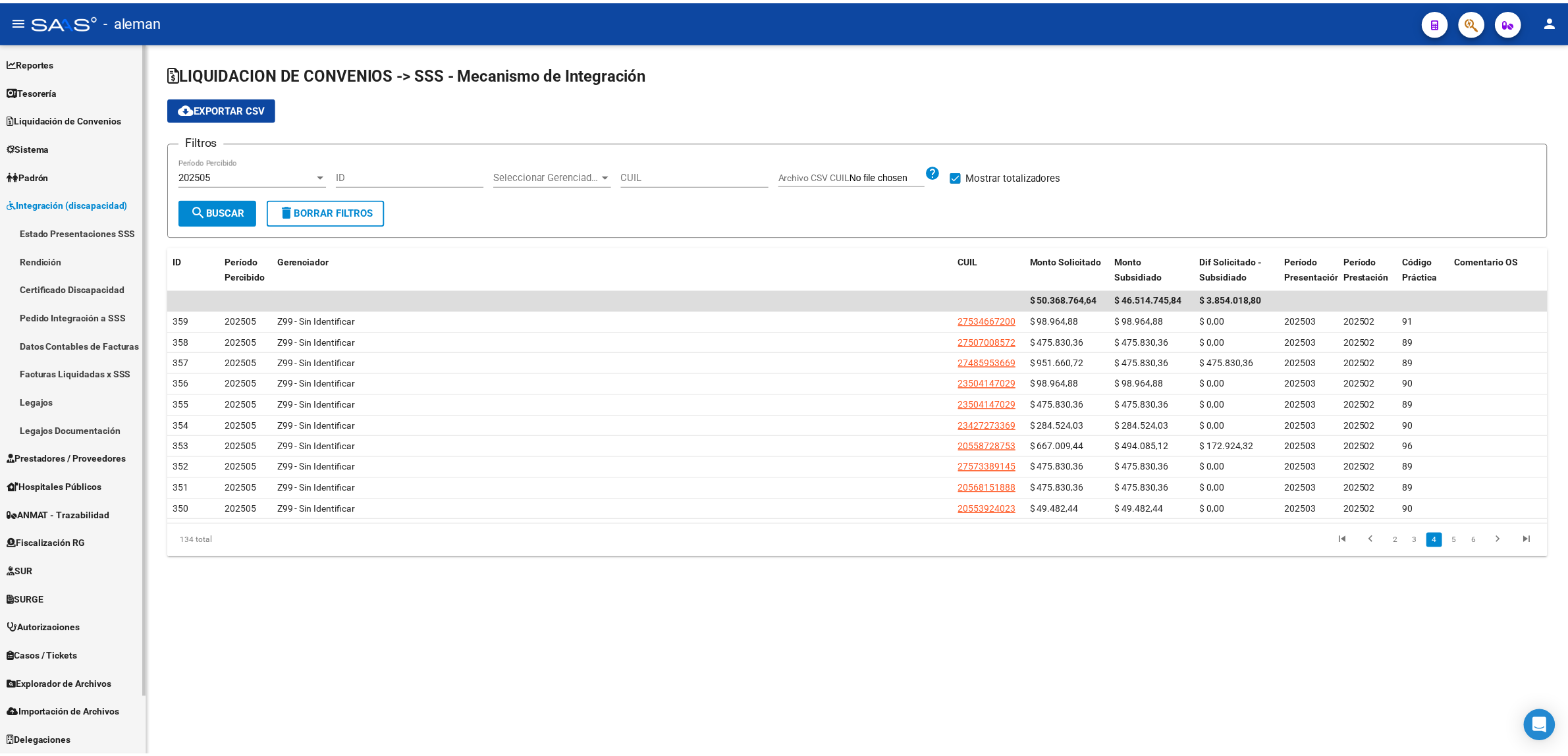
scroll to position [55, 0]
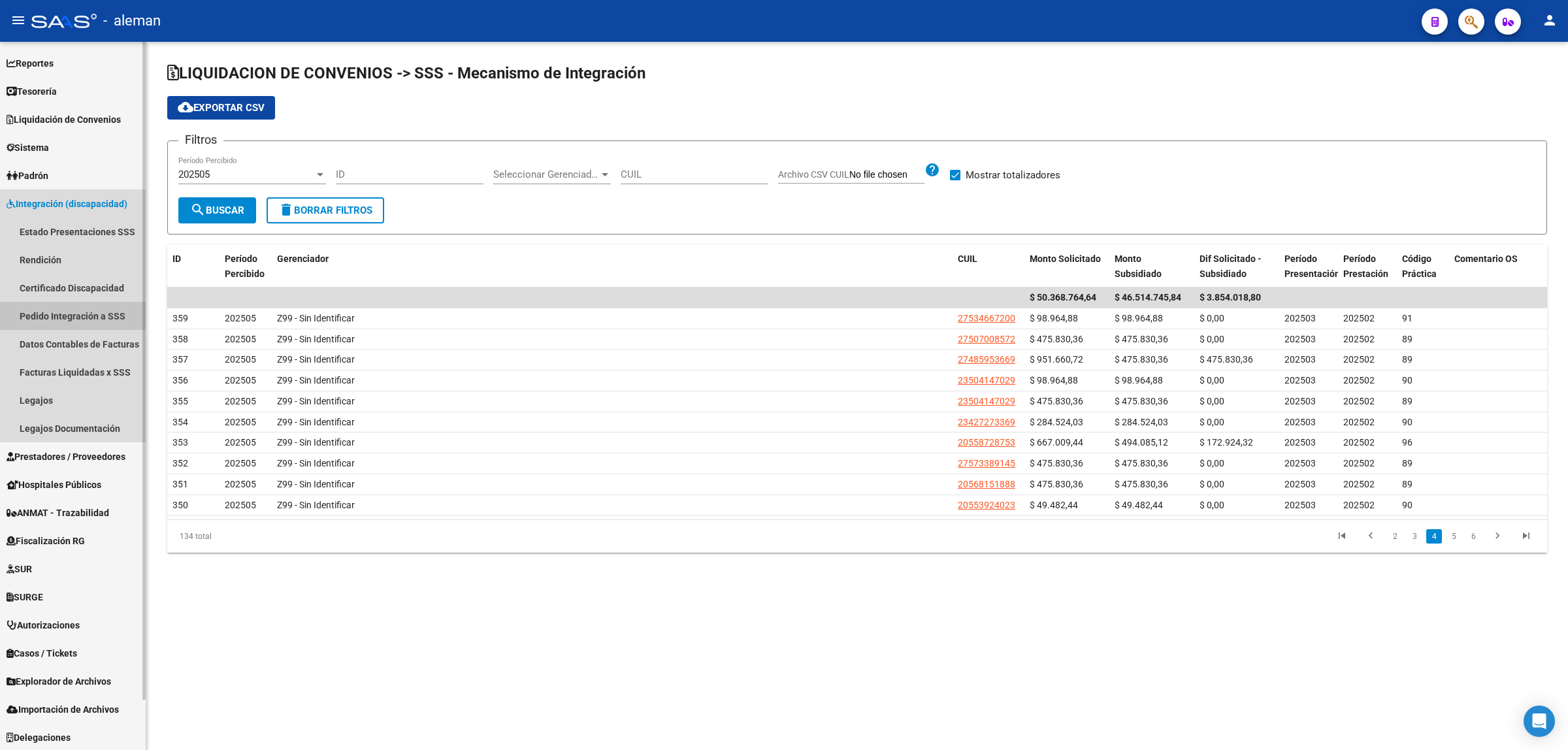
click at [45, 310] on link "Pedido Integración a SSS" at bounding box center [73, 316] width 146 height 28
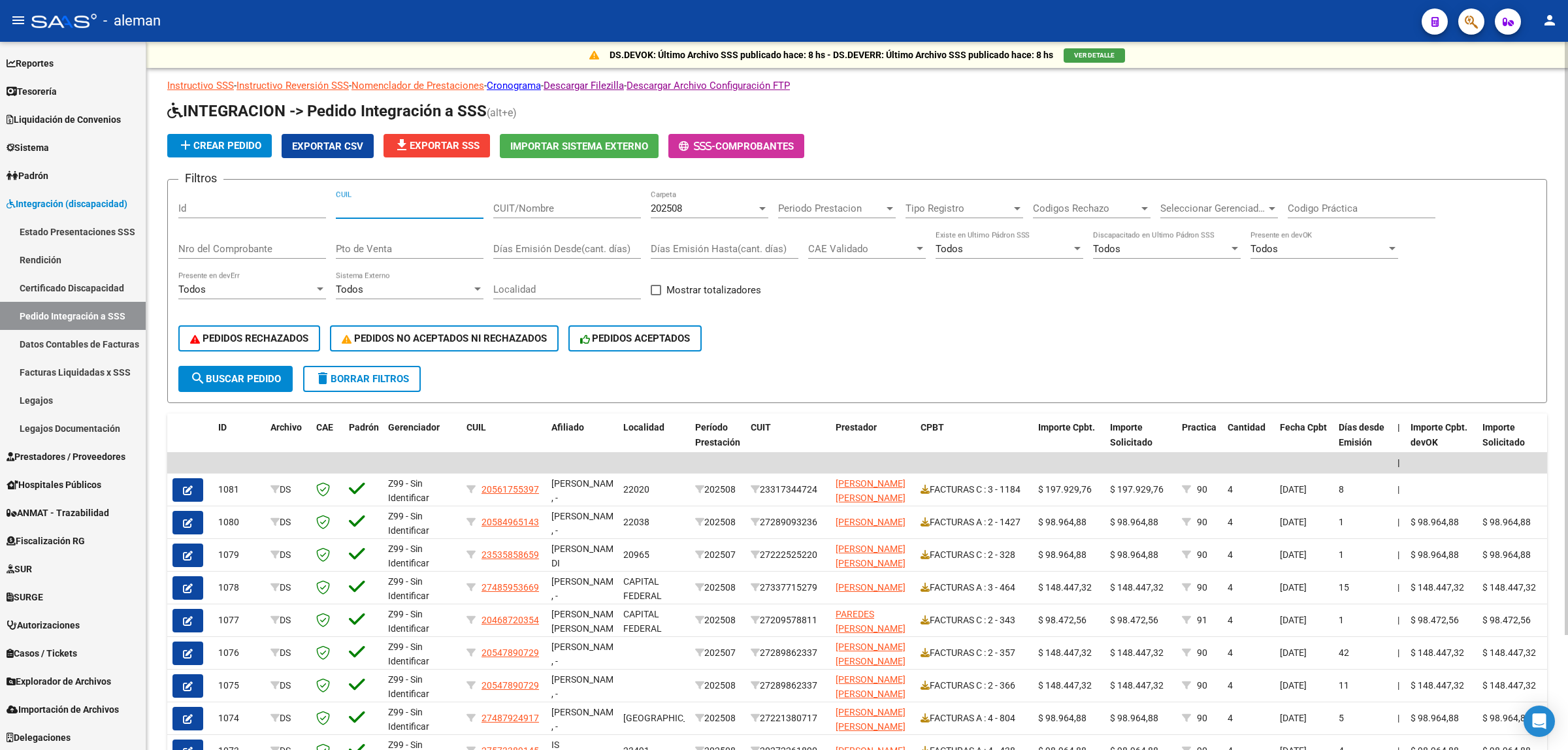
click at [400, 204] on input "CUIL" at bounding box center [410, 208] width 148 height 12
paste input "27485953669"
type input "27485953669"
click at [219, 379] on span "search Buscar Pedido" at bounding box center [236, 379] width 91 height 12
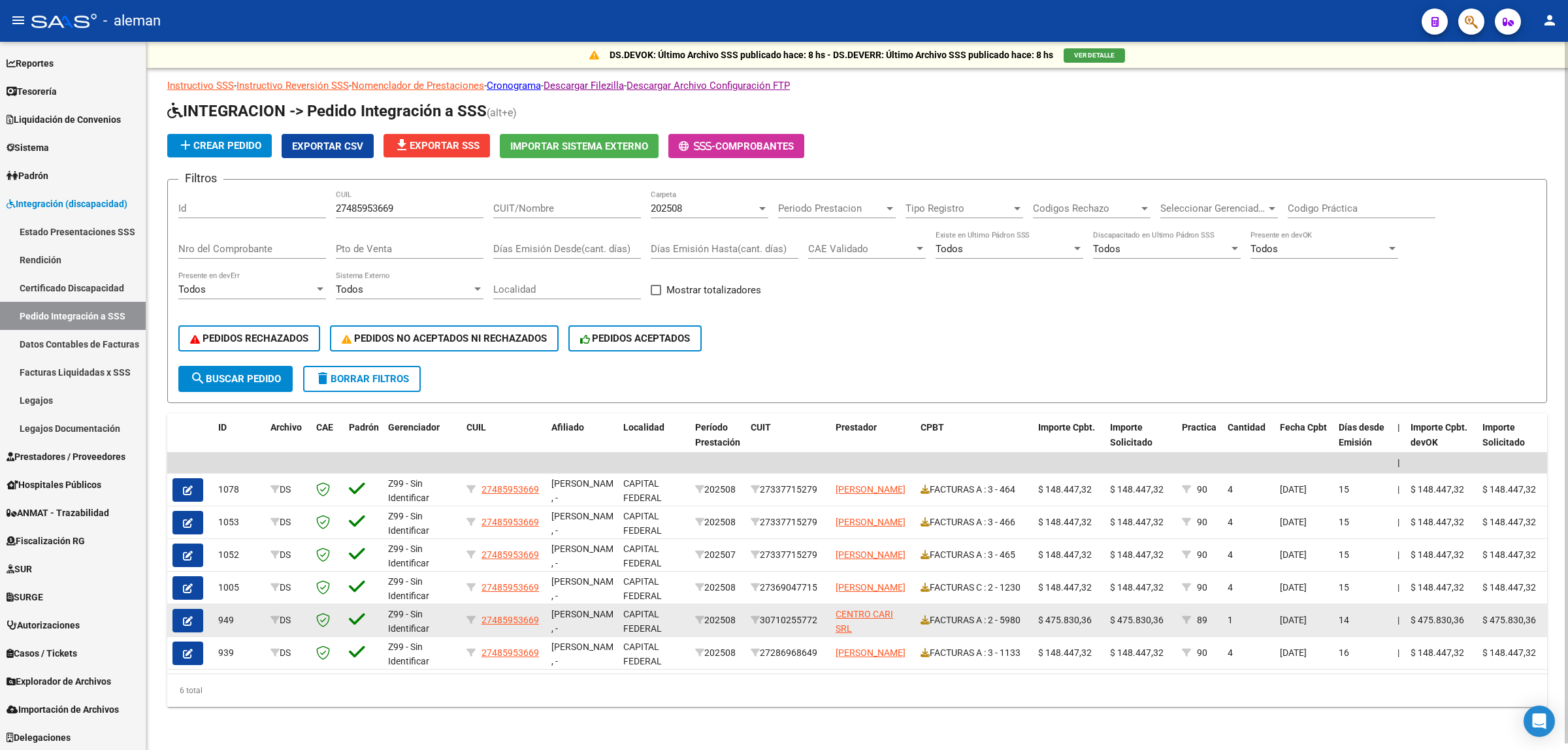
click at [856, 615] on app-link-go-to "CENTRO CARI SRL" at bounding box center [873, 622] width 74 height 30
click at [863, 609] on span "CENTRO CARI SRL" at bounding box center [865, 621] width 58 height 25
type textarea "30710255772"
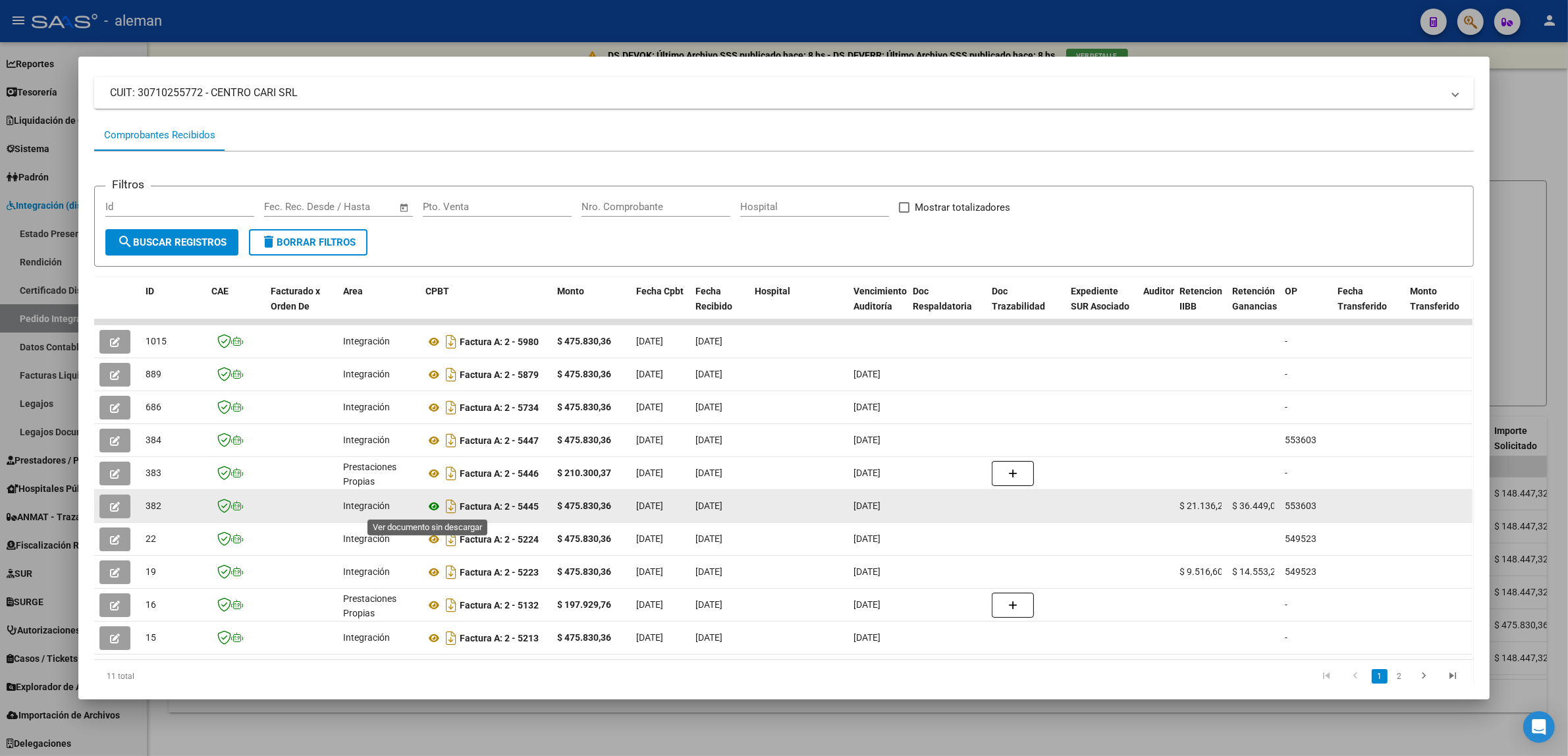
click at [432, 507] on icon at bounding box center [434, 507] width 17 height 16
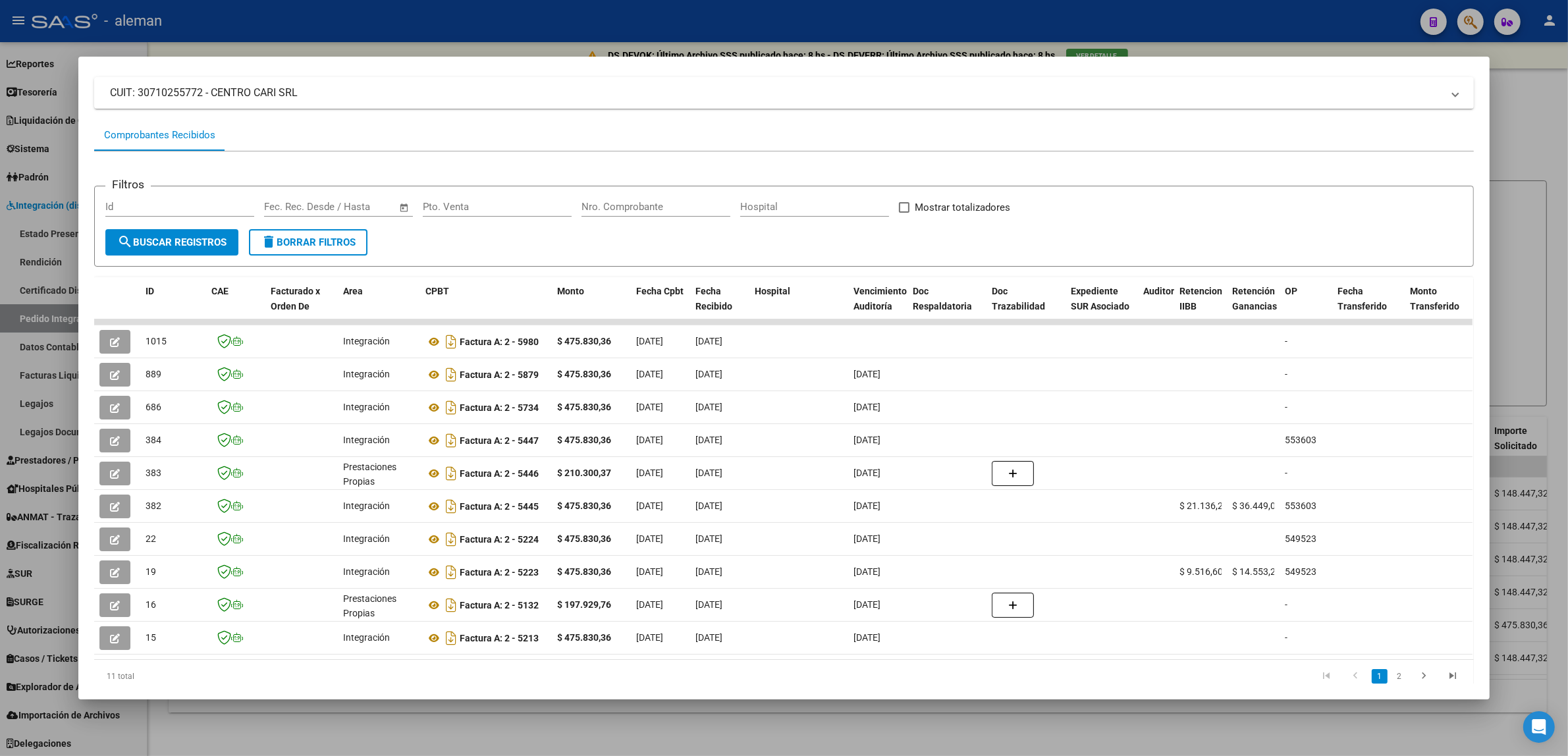
click at [27, 319] on div at bounding box center [784, 378] width 1568 height 756
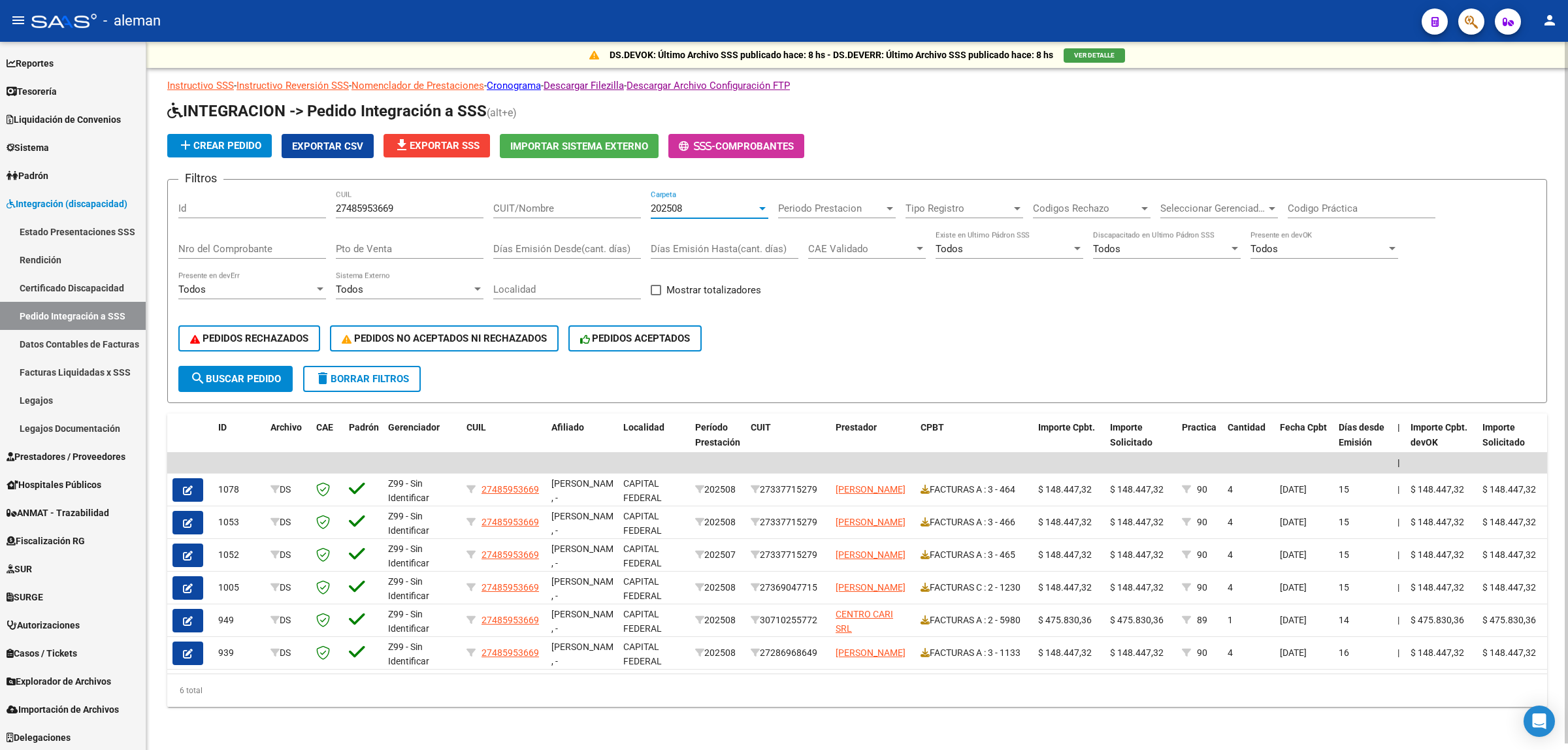
click at [757, 206] on div at bounding box center [762, 208] width 12 height 10
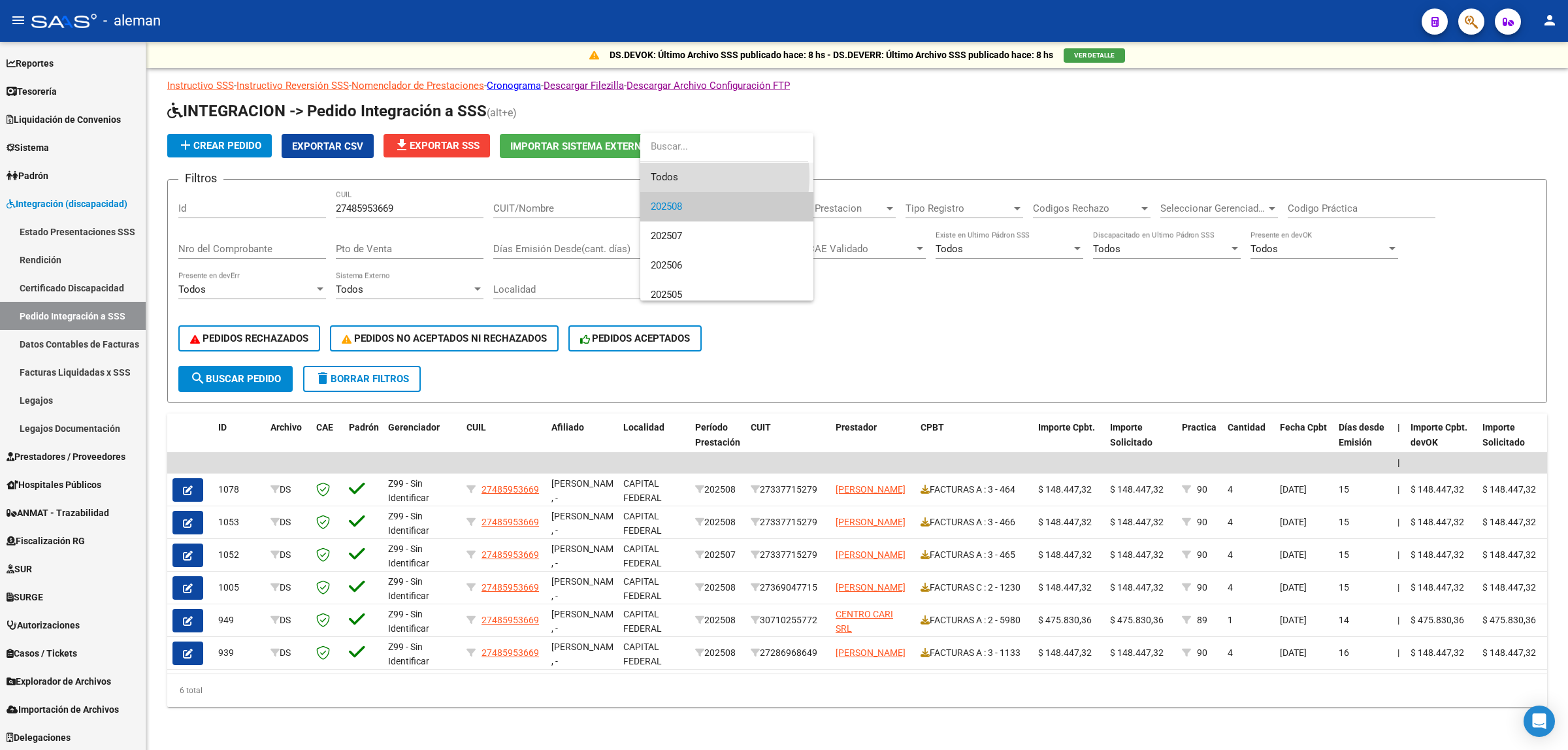
click at [677, 177] on span "Todos" at bounding box center [727, 177] width 152 height 30
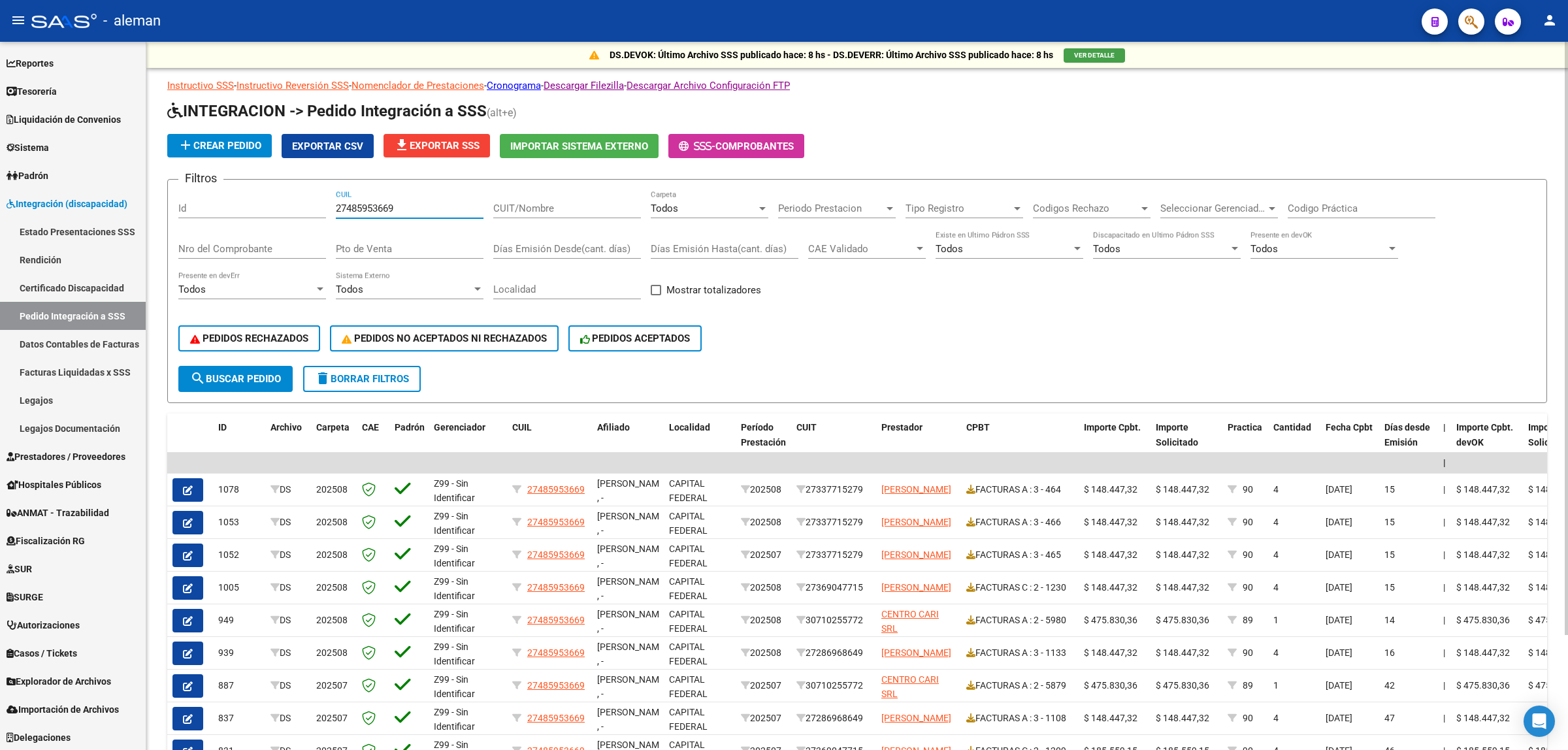
drag, startPoint x: 404, startPoint y: 206, endPoint x: 322, endPoint y: 206, distance: 82.0
click at [322, 206] on div "Filtros Id 27485953669 CUIL CUIT/Nombre Todos Carpeta Periodo Prestacion Period…" at bounding box center [857, 278] width 1358 height 176
click at [273, 373] on span "search Buscar Pedido" at bounding box center [236, 379] width 91 height 12
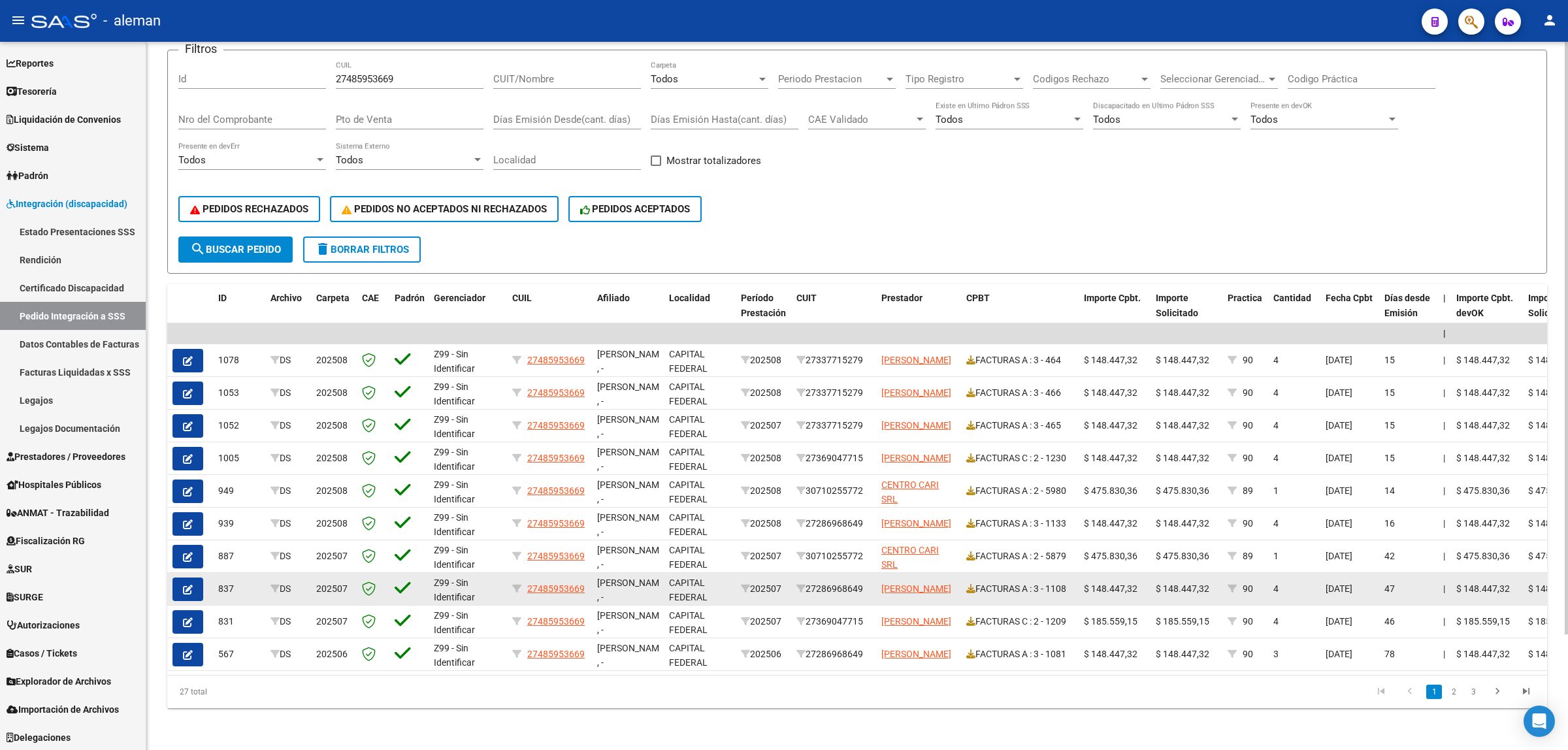
scroll to position [138, 0]
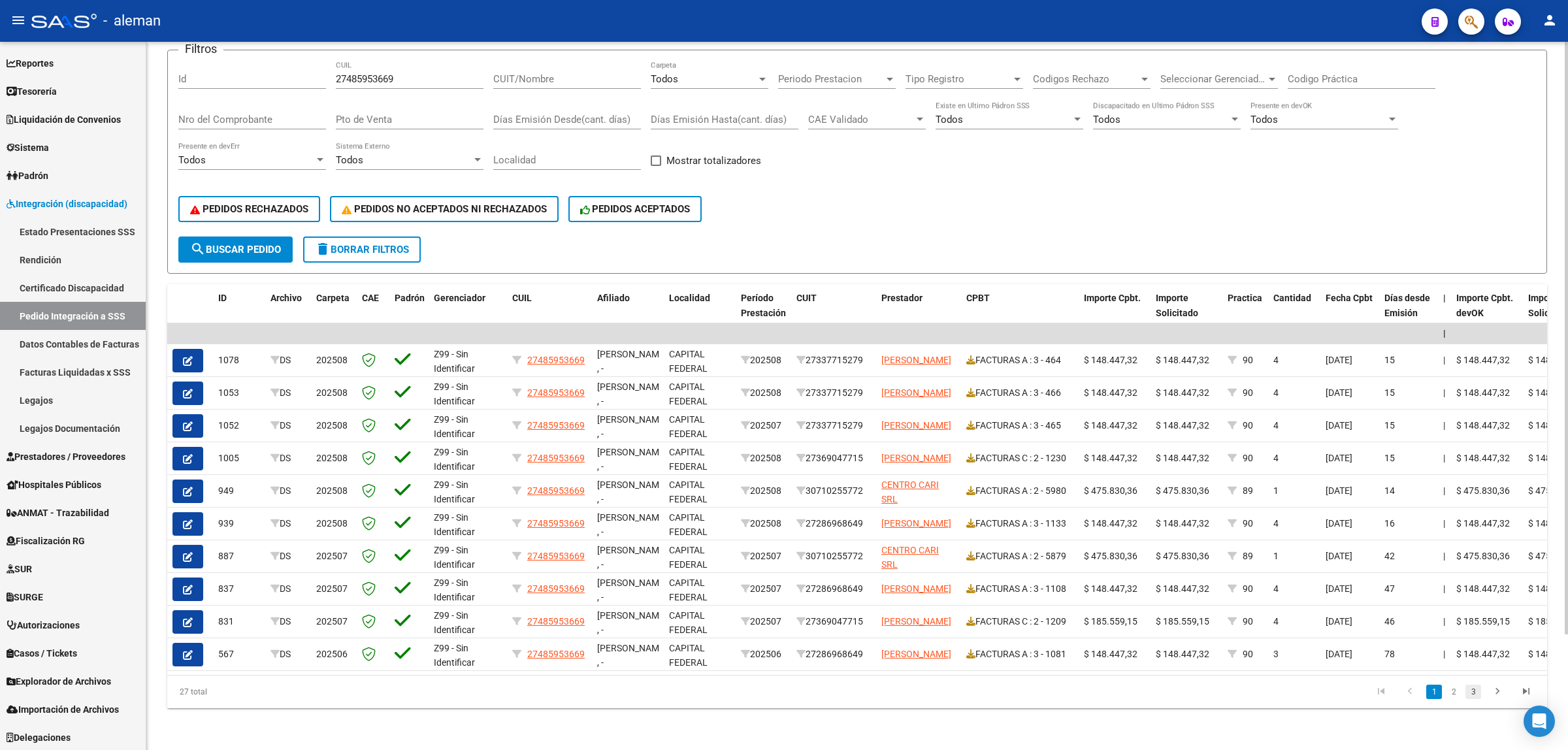
click at [1467, 688] on link "3" at bounding box center [1473, 692] width 16 height 14
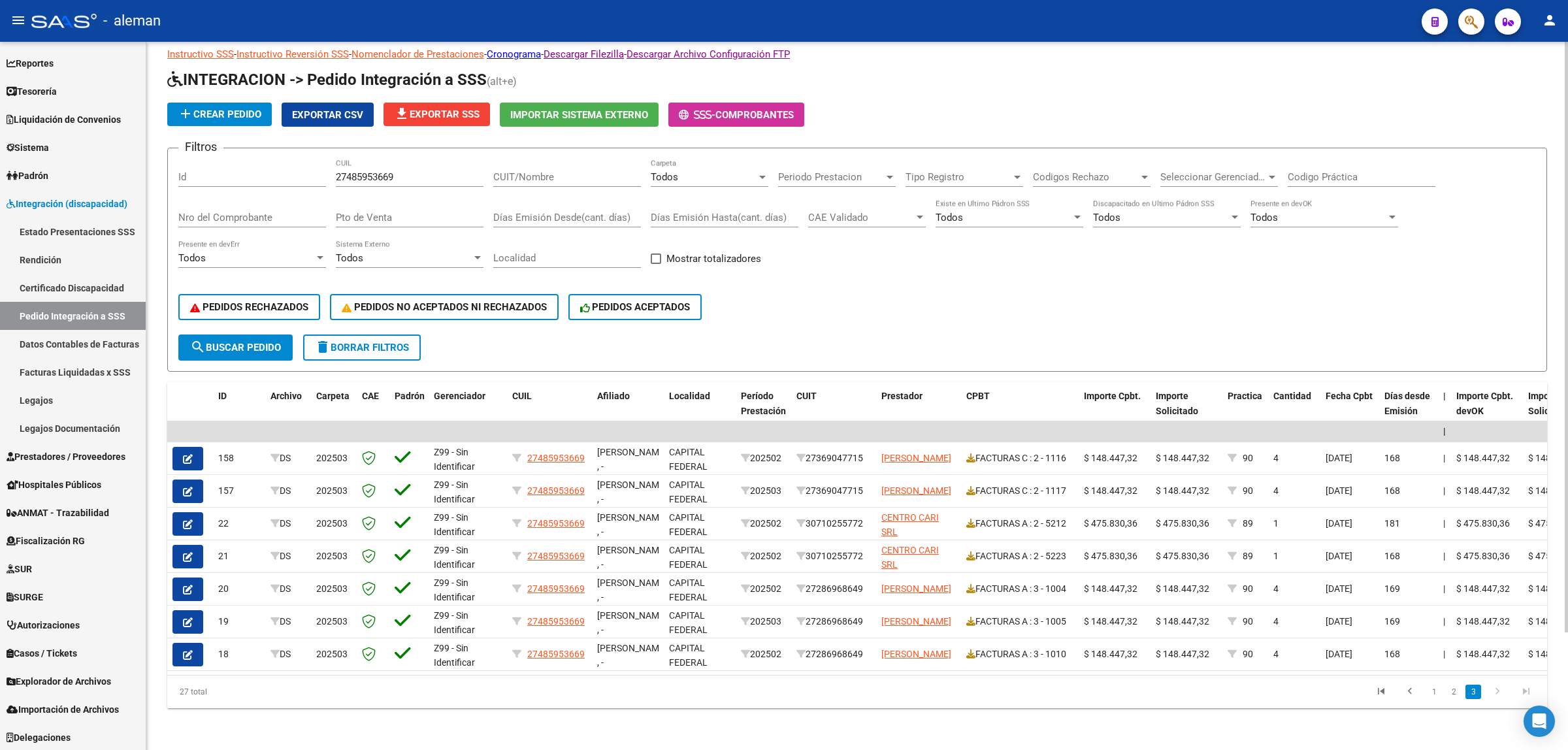
scroll to position [40, 0]
click at [1453, 697] on link "2" at bounding box center [1453, 692] width 16 height 14
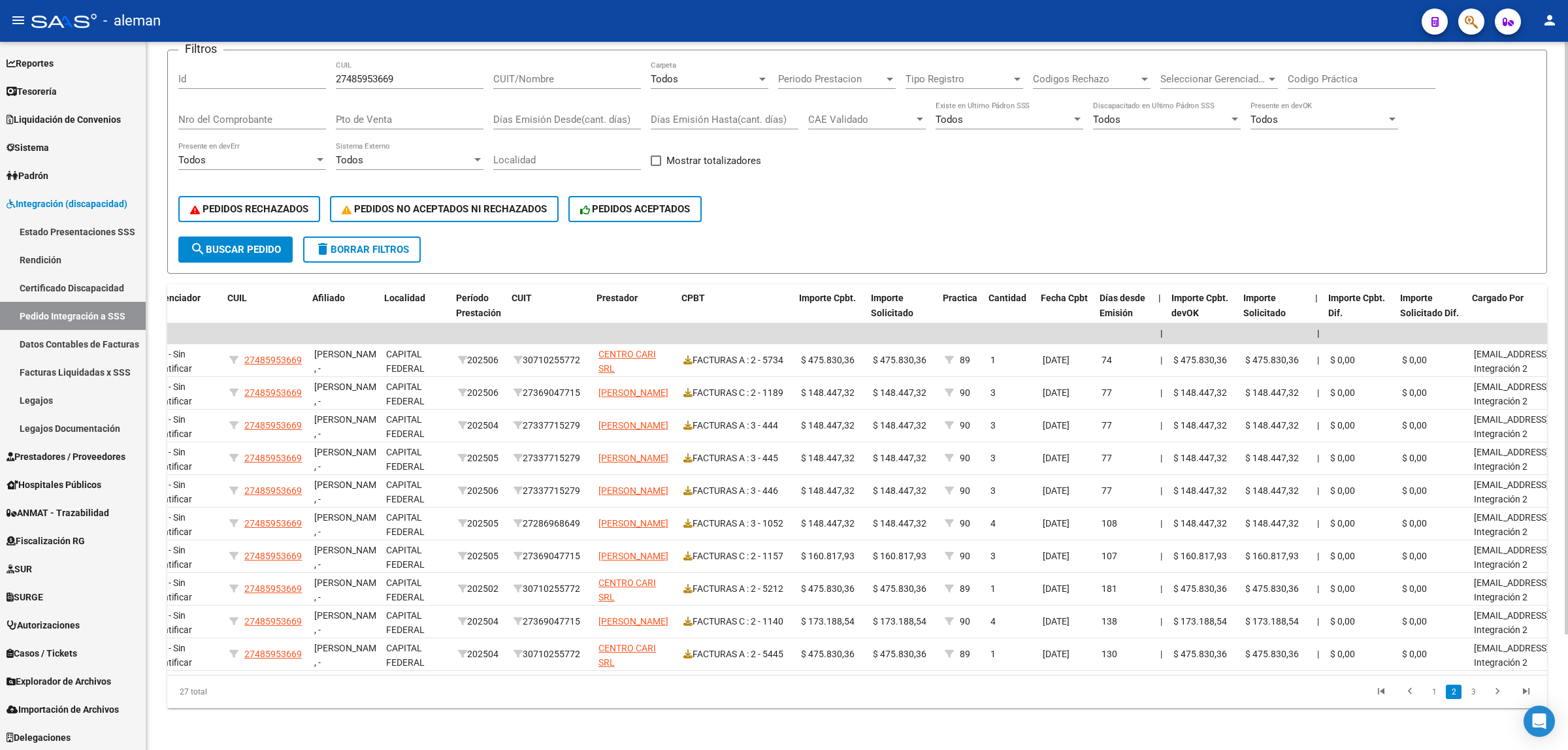
scroll to position [0, 296]
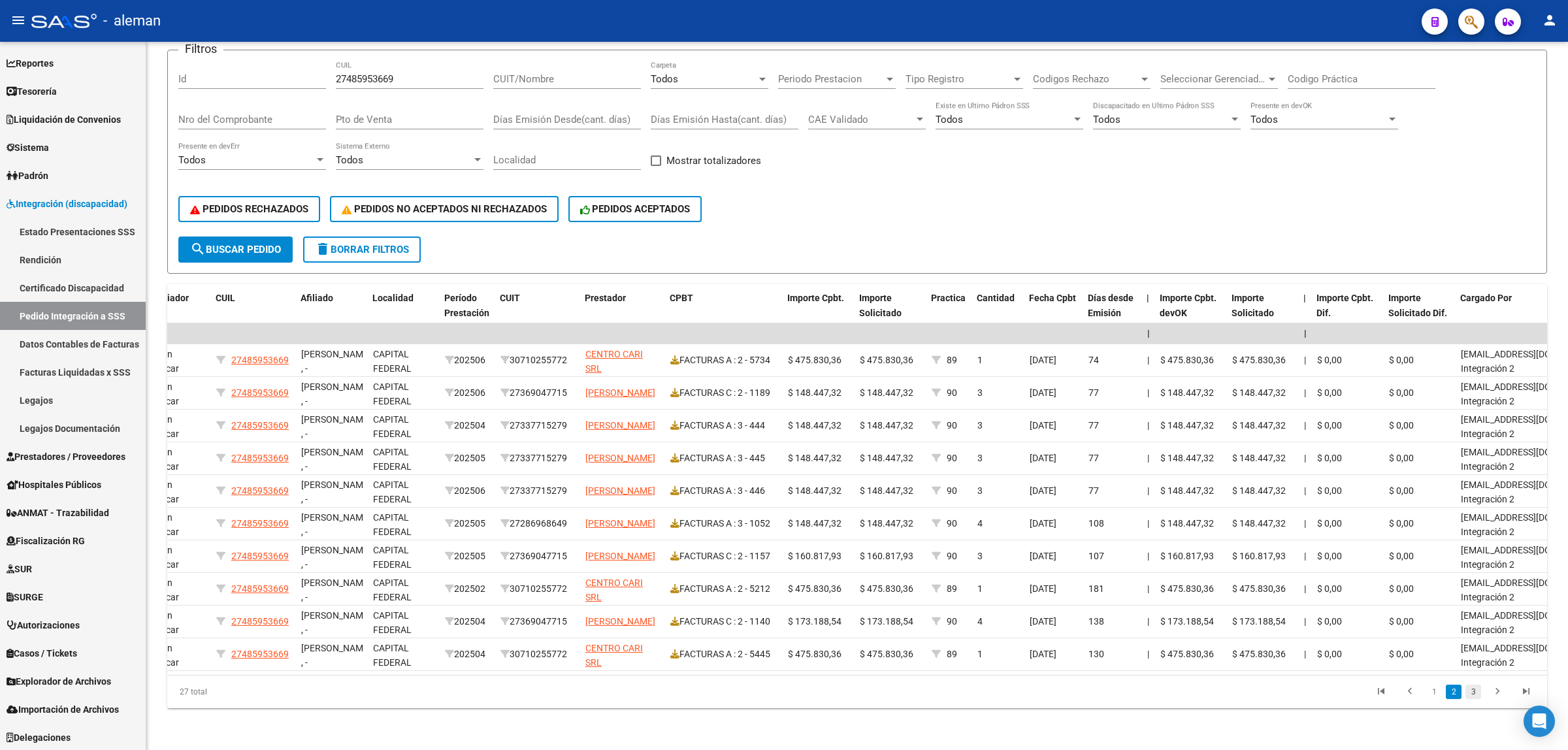
click at [1475, 694] on link "3" at bounding box center [1473, 692] width 16 height 14
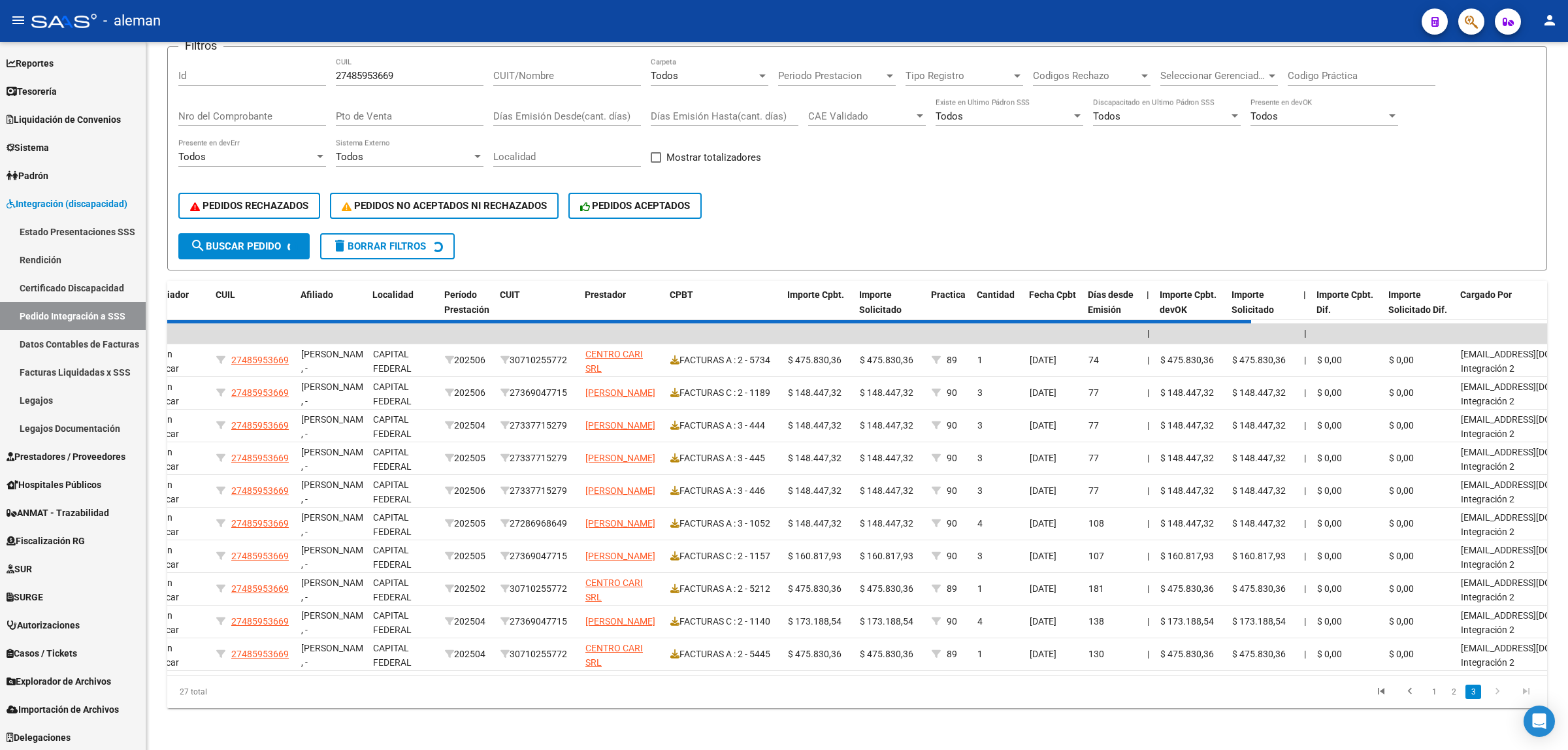
scroll to position [40, 0]
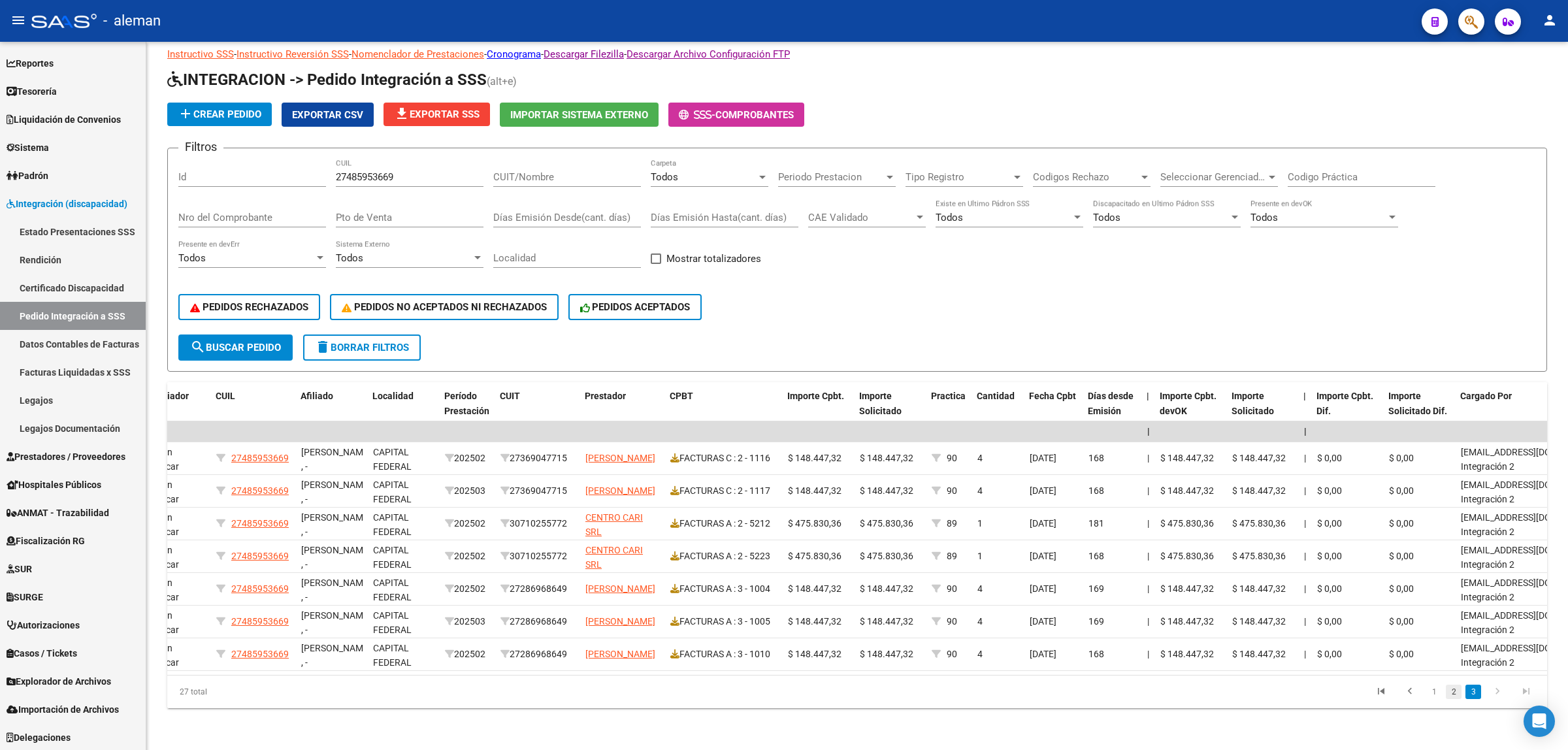
click at [1458, 699] on link "2" at bounding box center [1453, 692] width 16 height 14
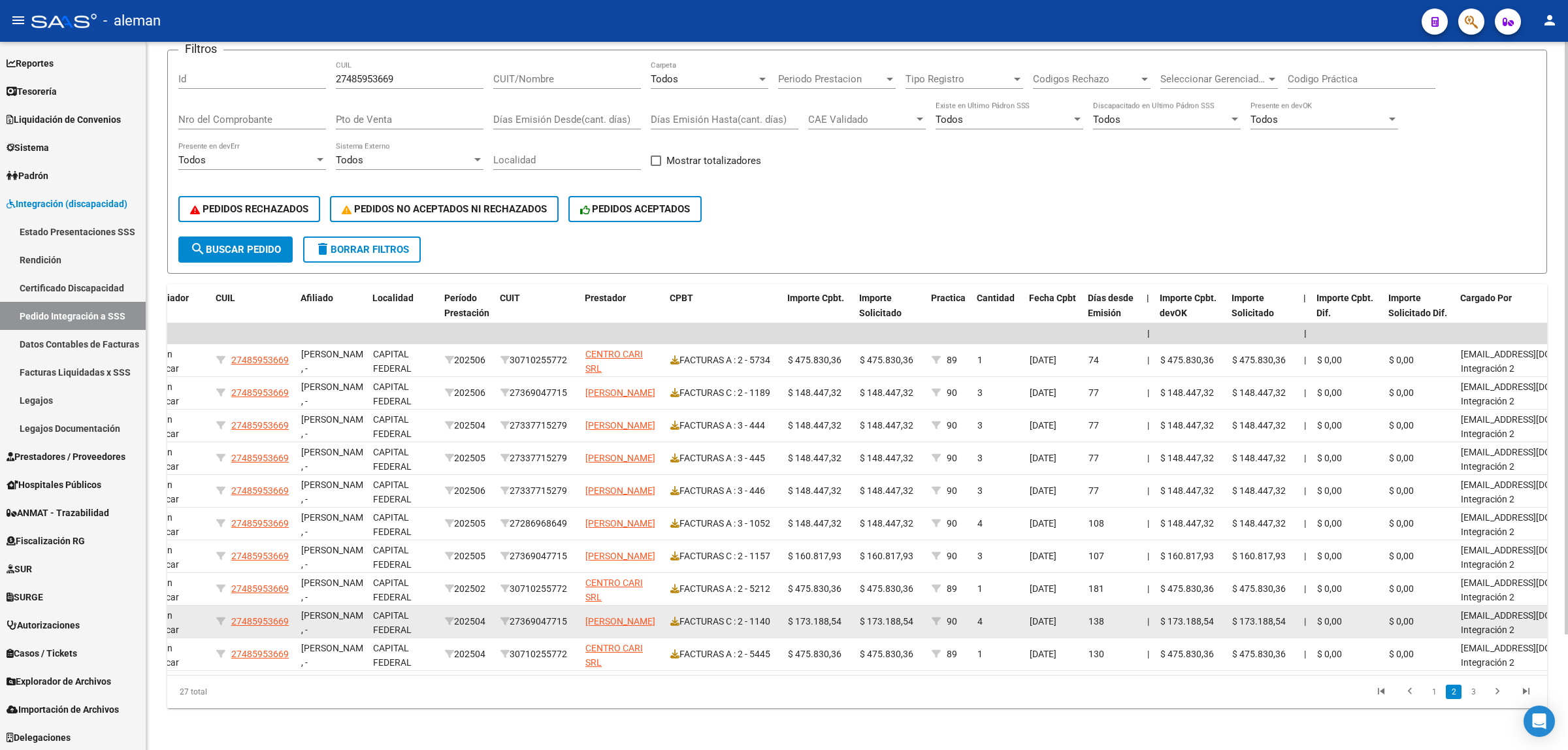
scroll to position [138, 0]
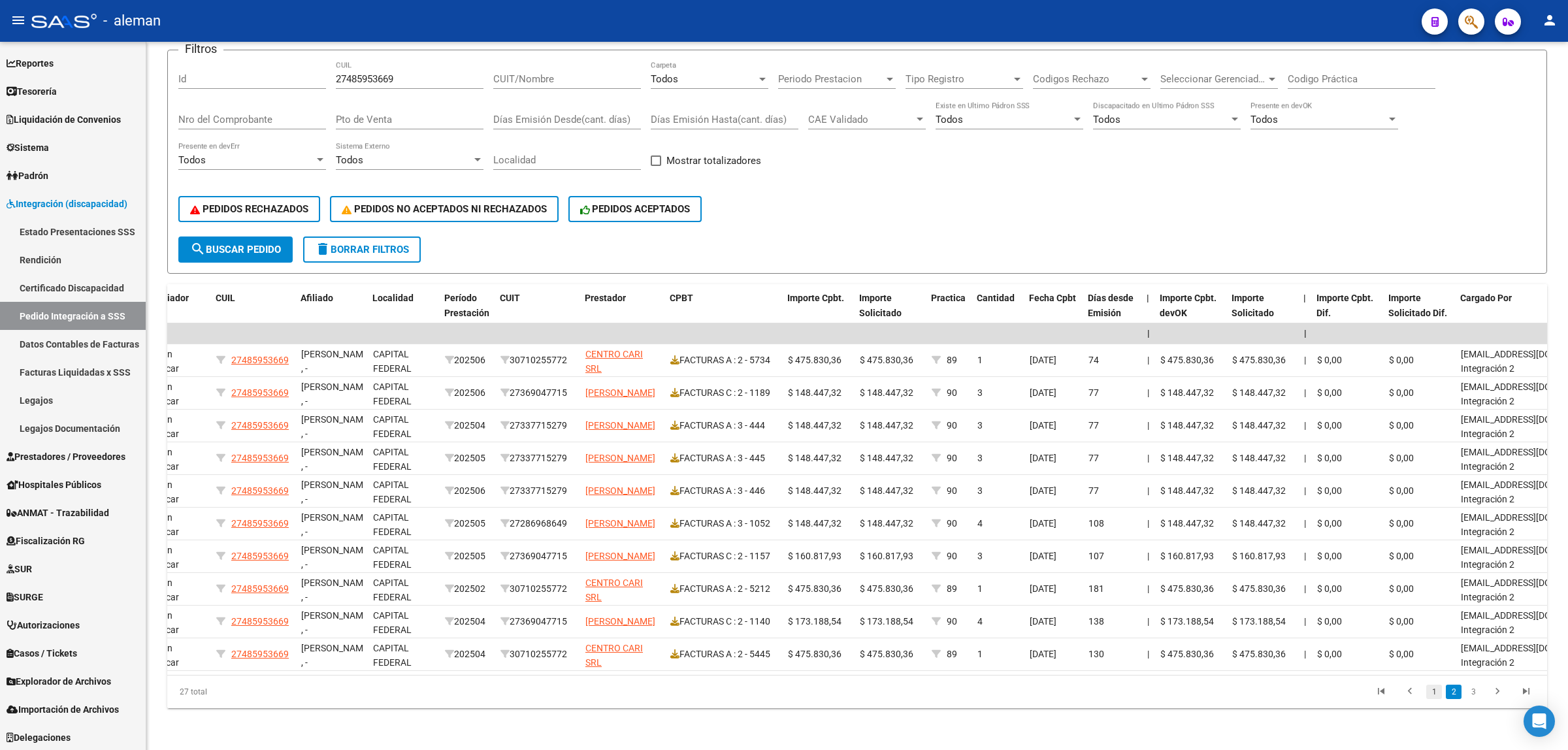
click at [1437, 694] on link "1" at bounding box center [1434, 692] width 16 height 14
click at [1472, 694] on link "3" at bounding box center [1473, 692] width 16 height 14
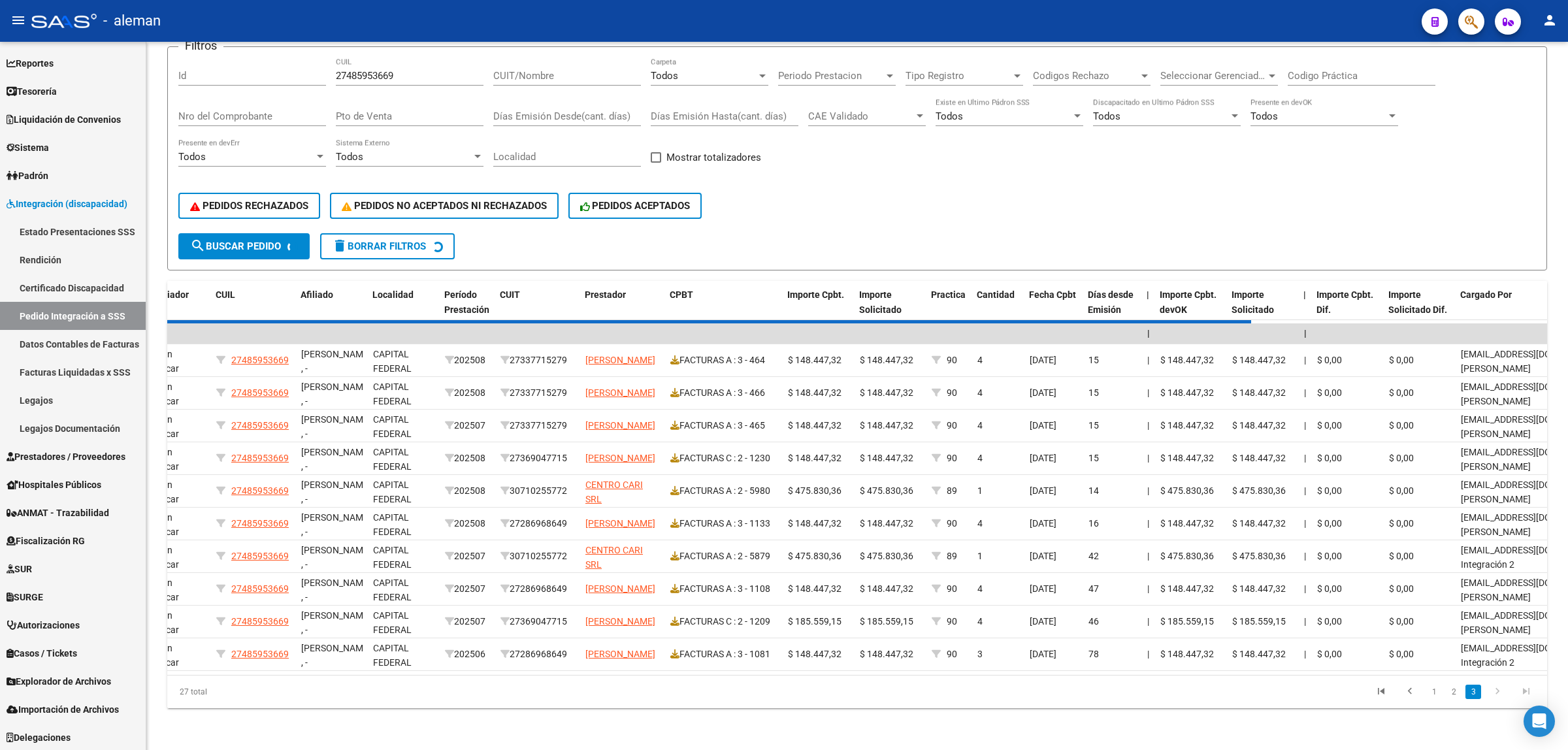
scroll to position [40, 0]
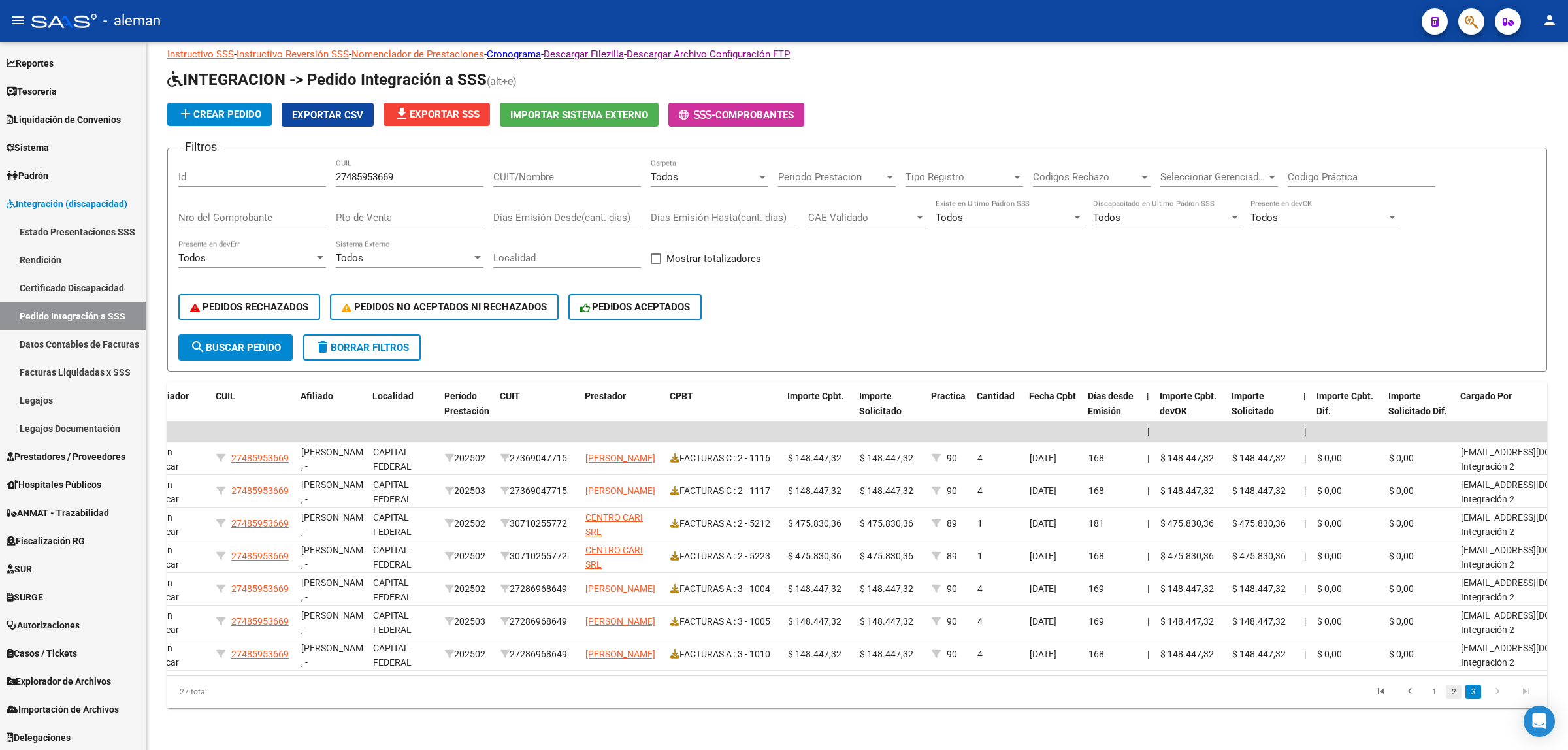
click at [1456, 694] on link "2" at bounding box center [1453, 692] width 16 height 14
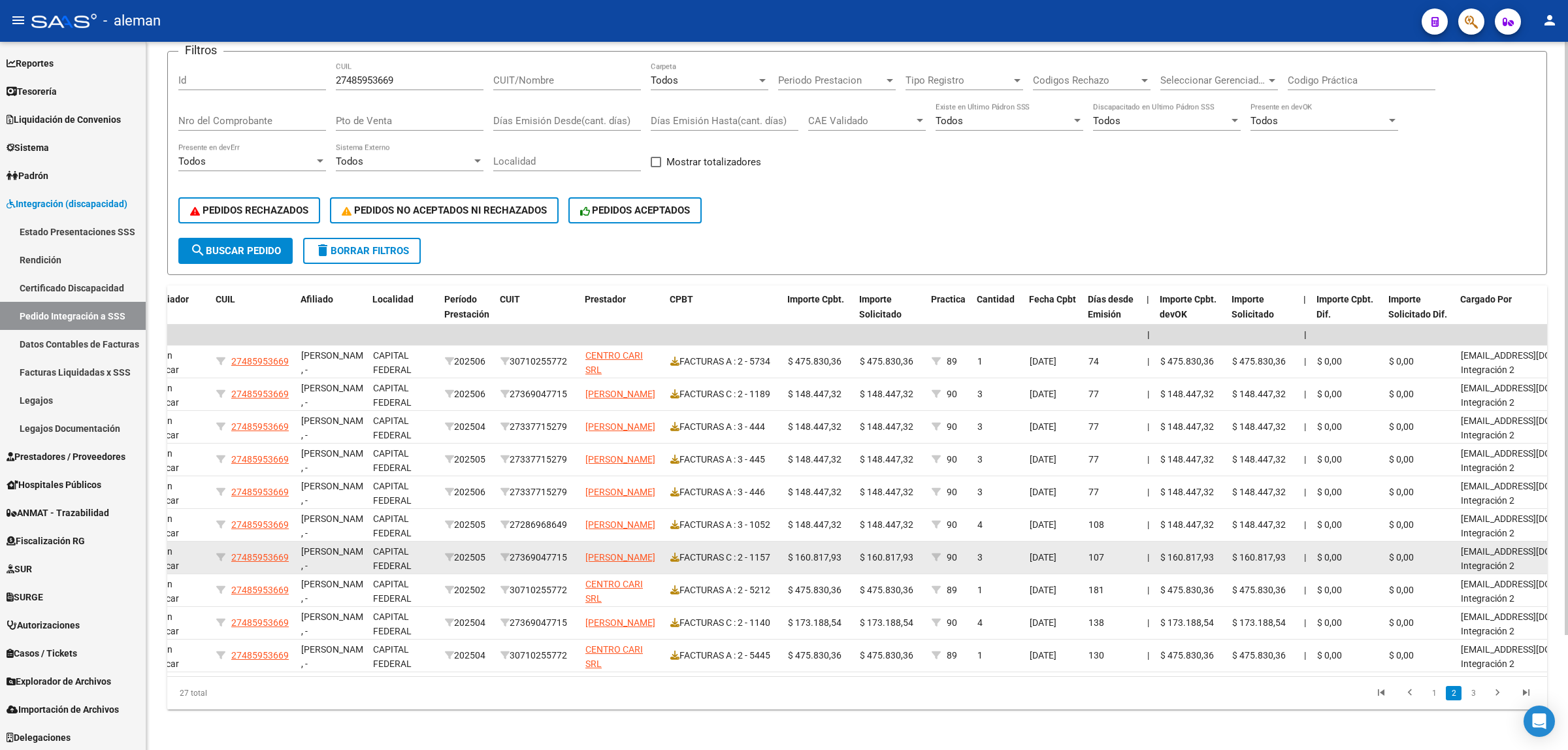
scroll to position [138, 0]
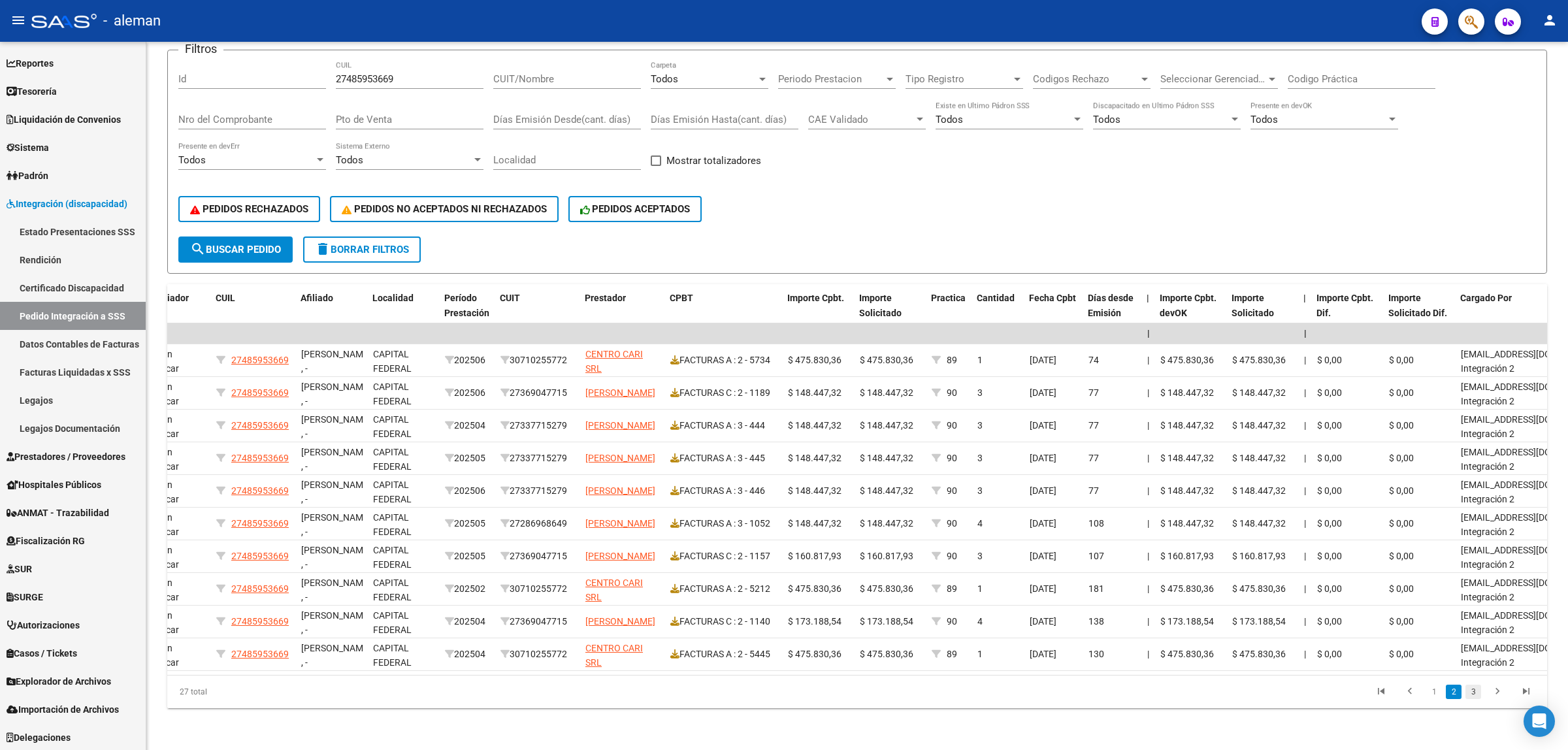
click at [1474, 693] on link "3" at bounding box center [1473, 692] width 16 height 14
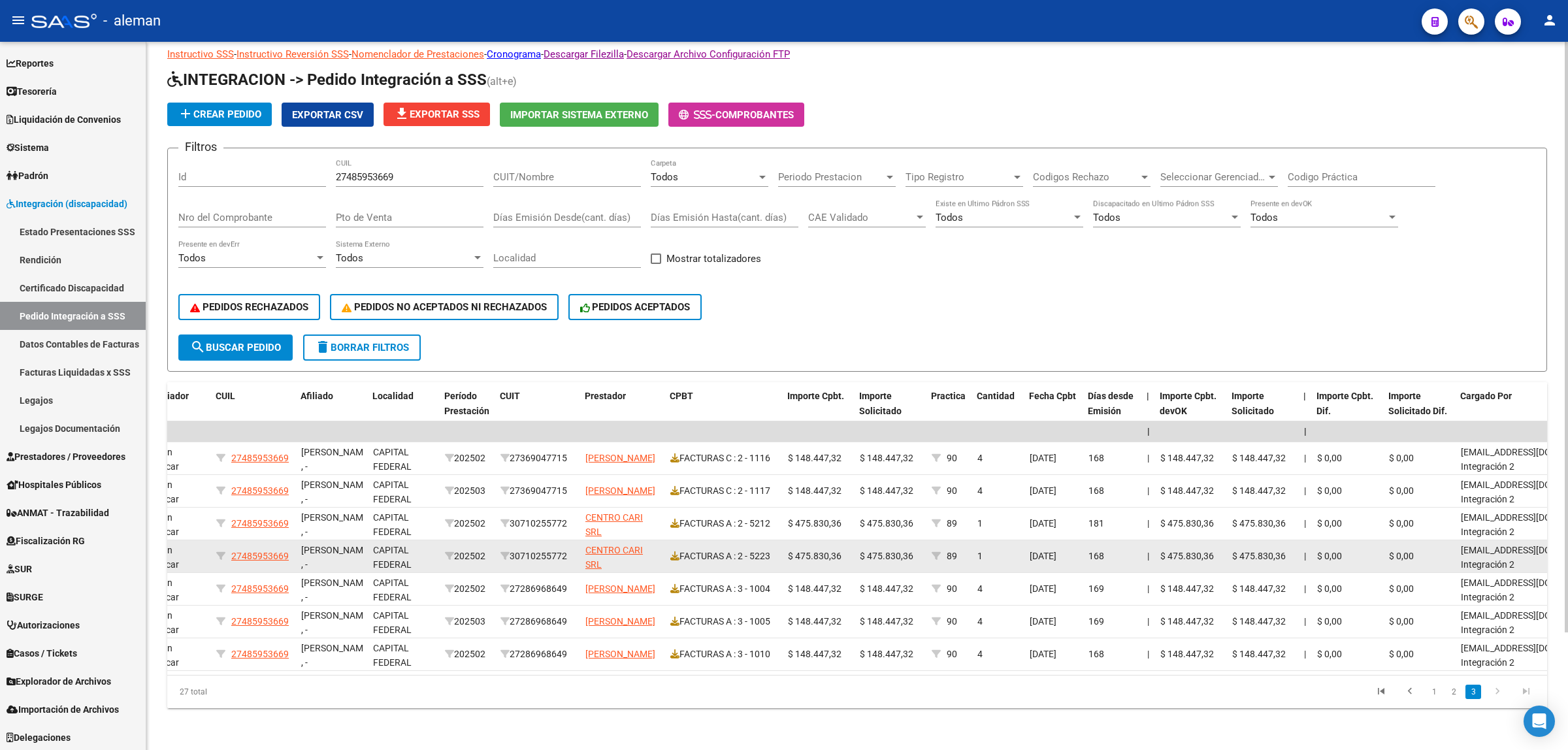
scroll to position [40, 0]
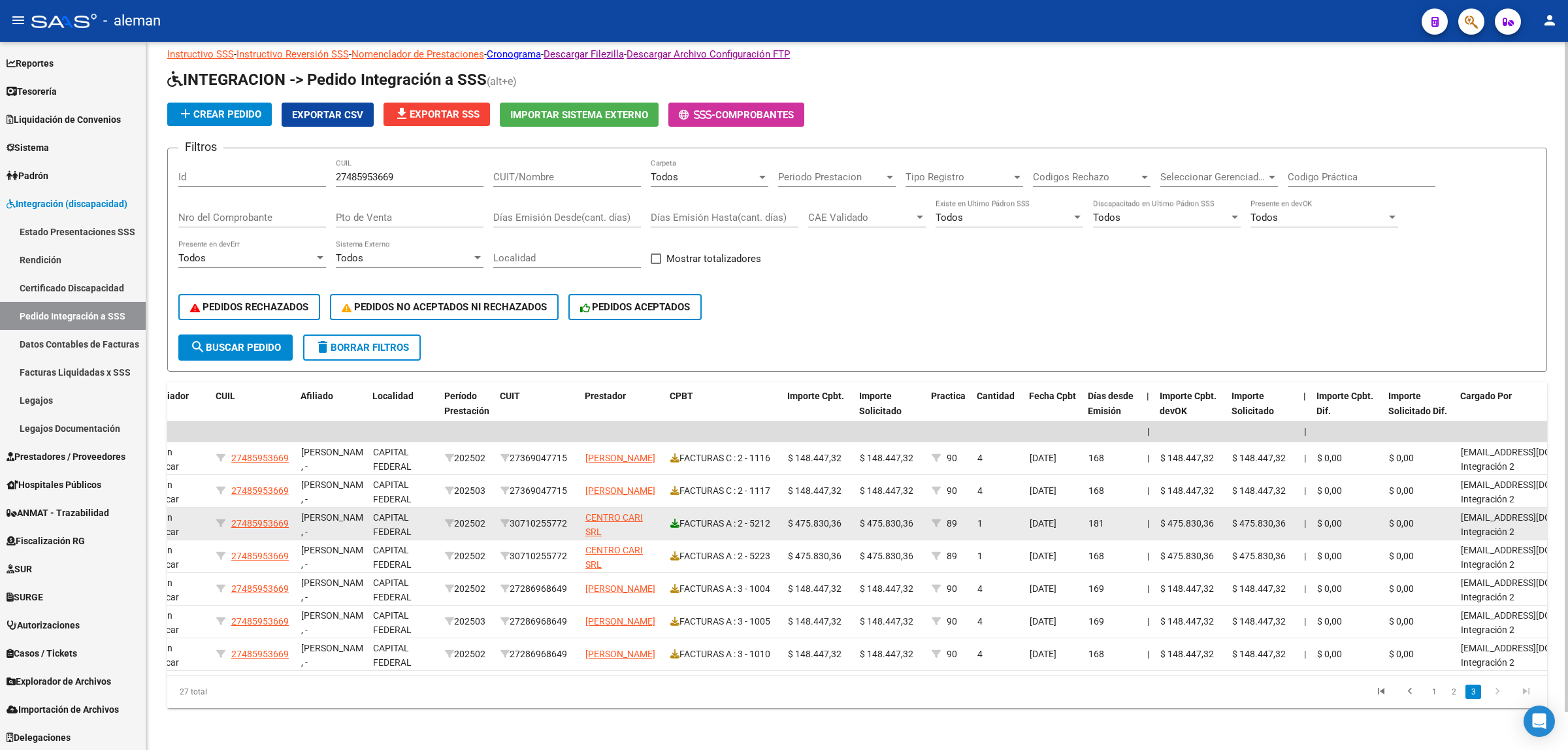
click at [670, 519] on icon at bounding box center [674, 523] width 9 height 9
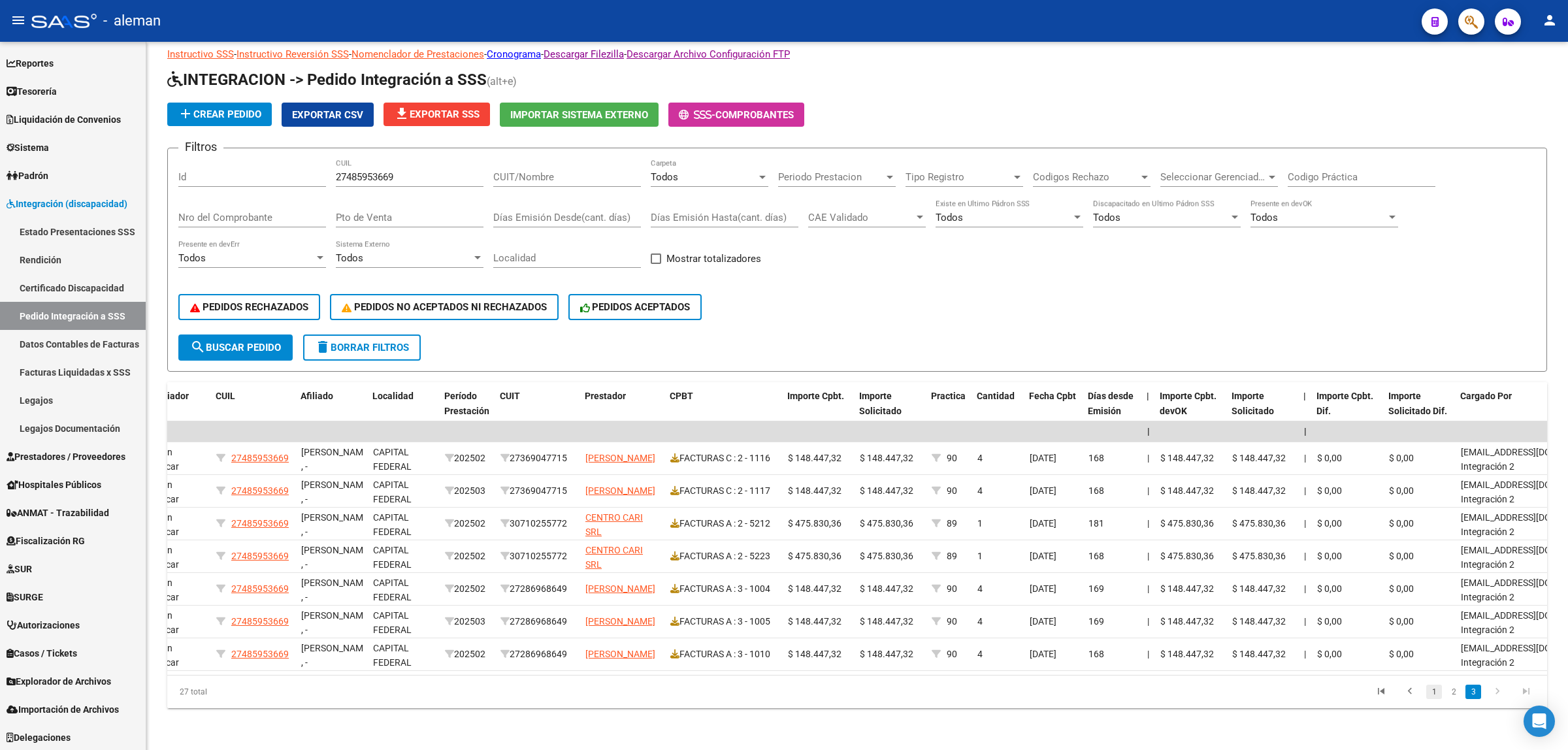
click at [1432, 693] on link "1" at bounding box center [1434, 692] width 16 height 14
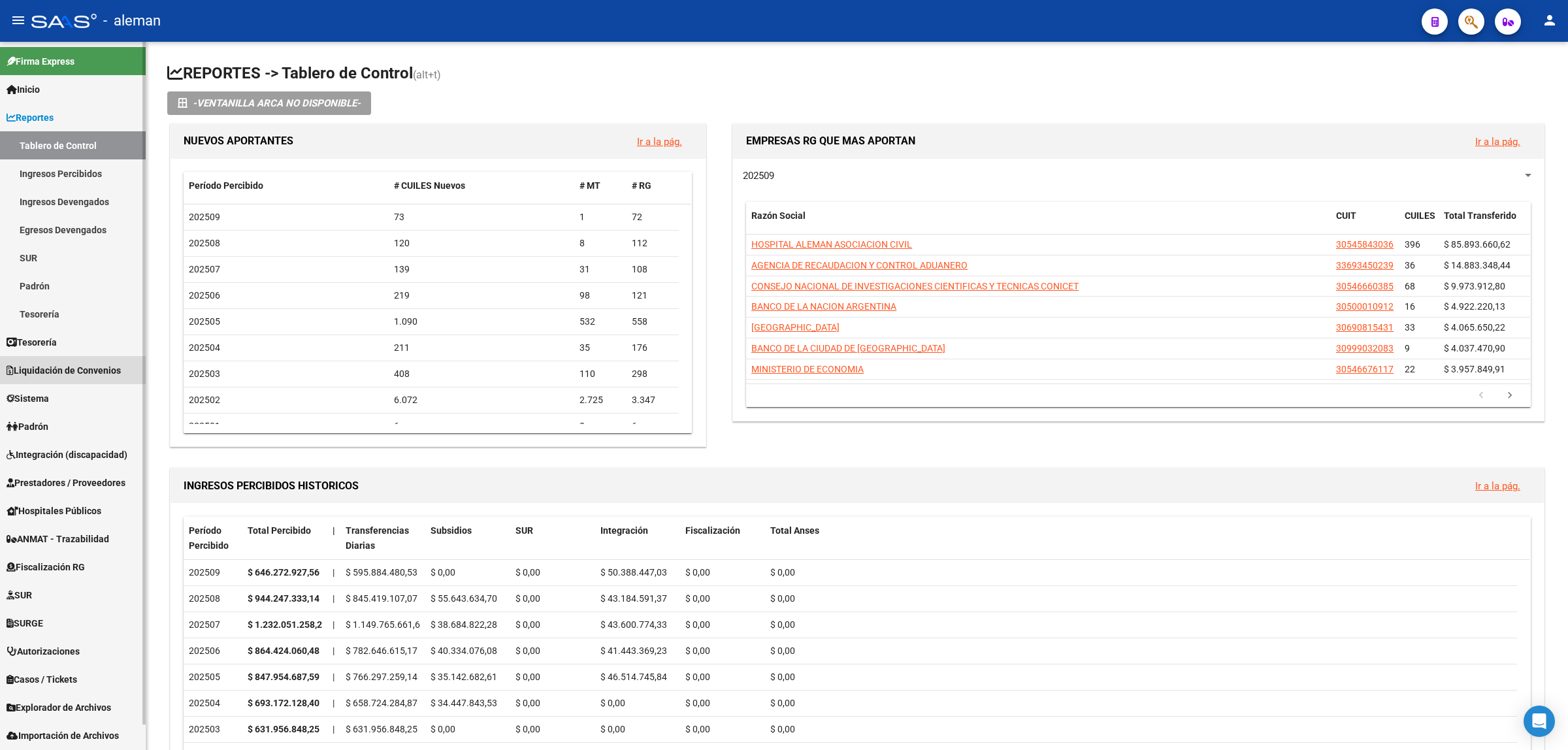
click at [58, 373] on span "Liquidación de Convenios" at bounding box center [64, 370] width 114 height 14
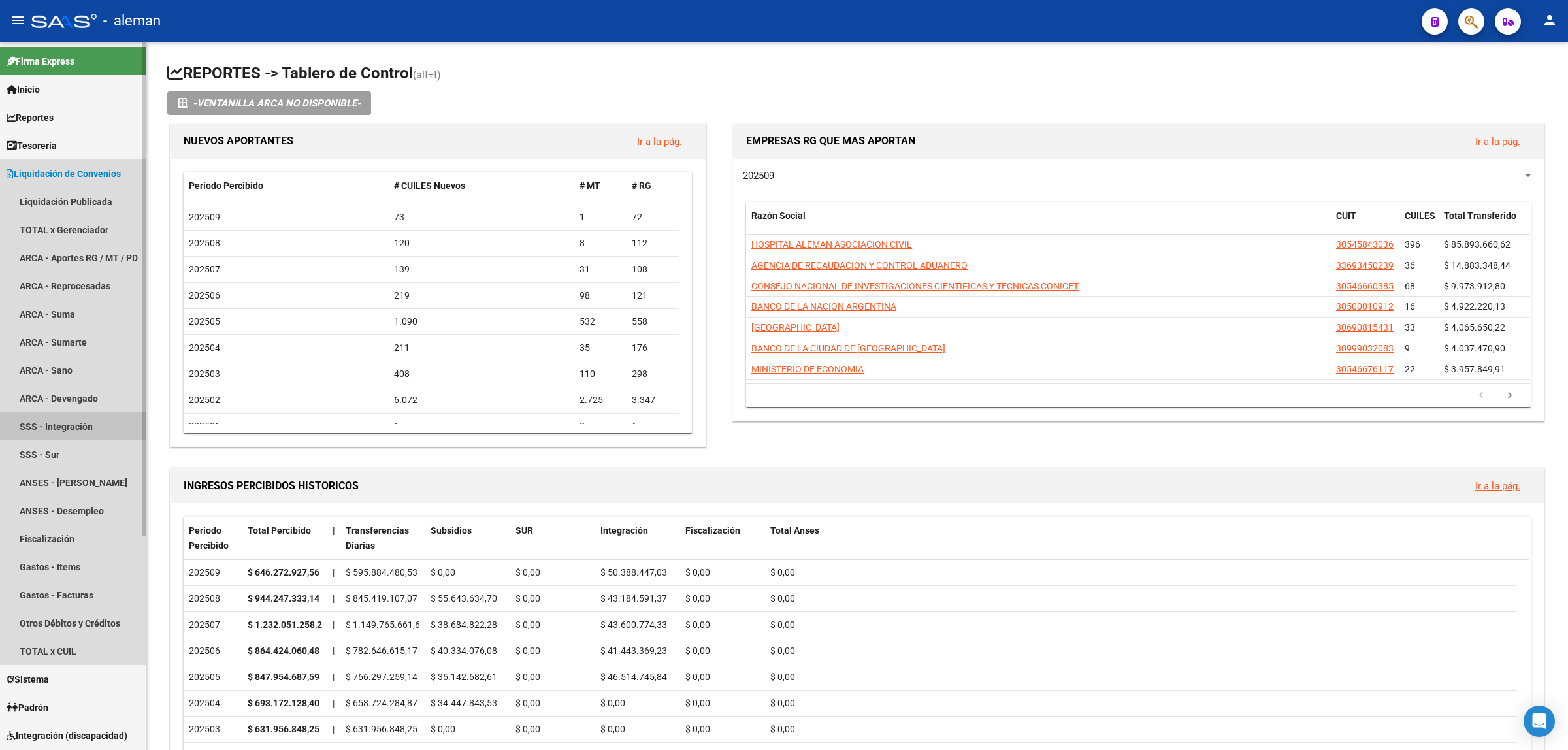
click at [49, 418] on link "SSS - Integración" at bounding box center [73, 426] width 146 height 28
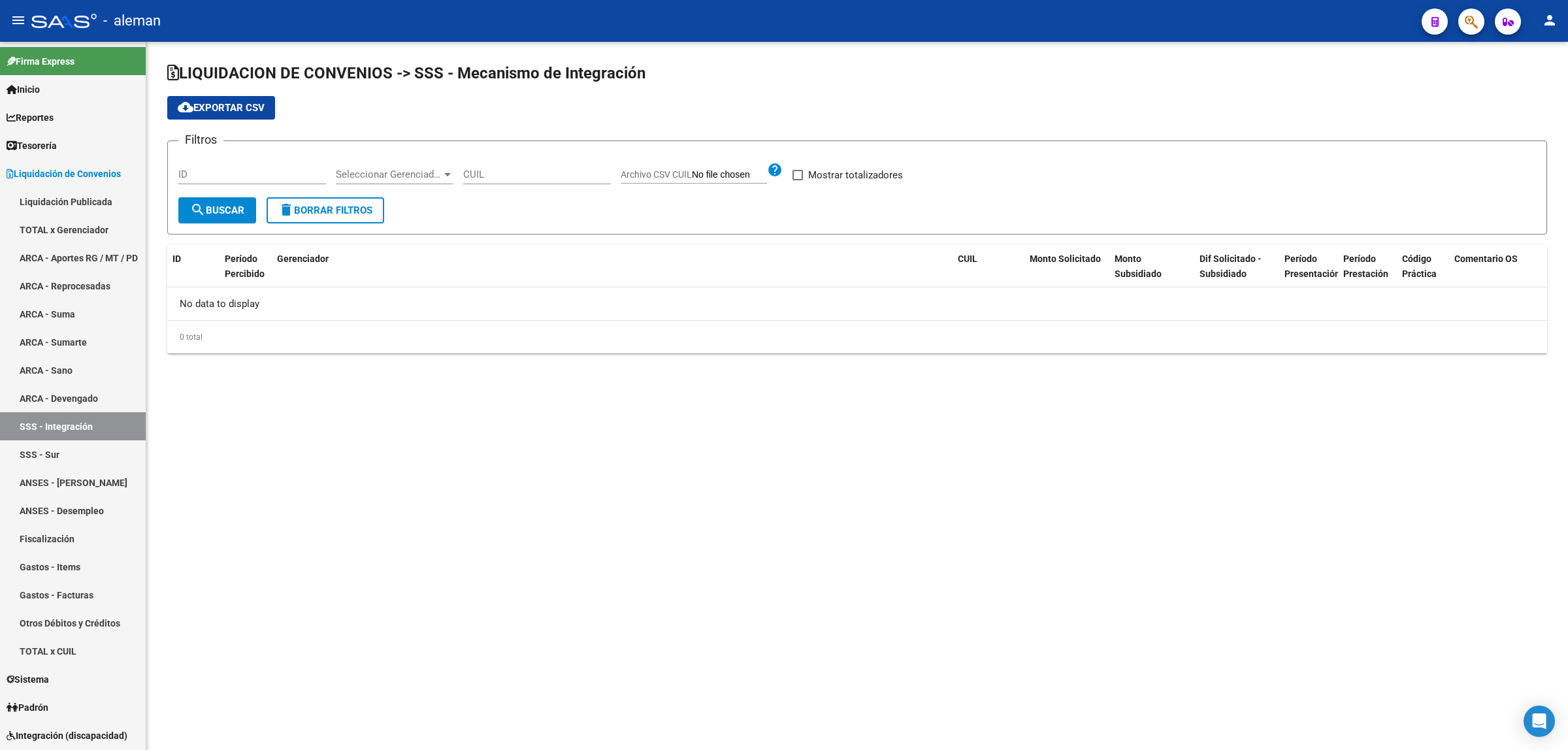
checkbox input "true"
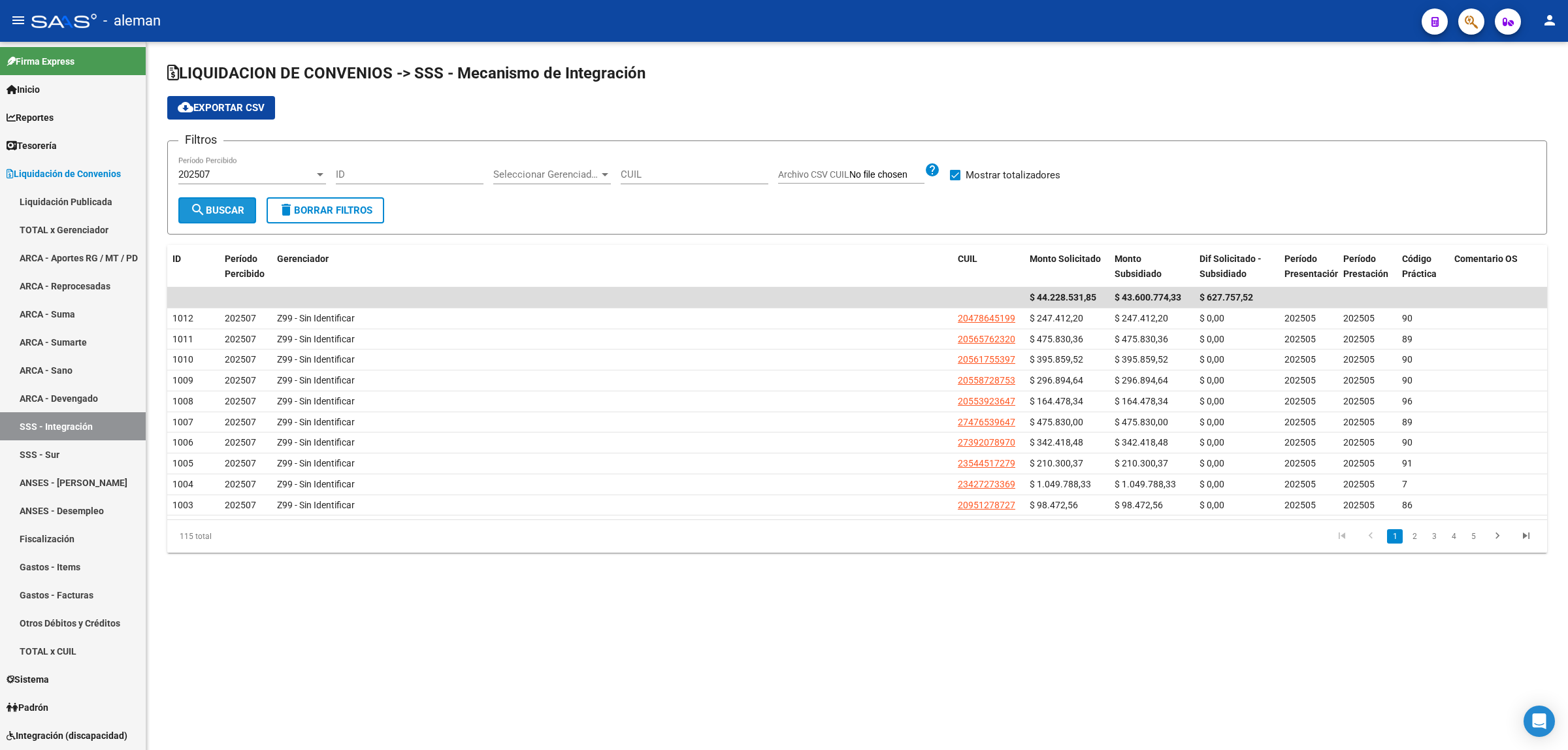
click at [235, 213] on span "search Buscar" at bounding box center [217, 210] width 54 height 12
click at [1435, 537] on link "3" at bounding box center [1434, 536] width 16 height 14
click at [299, 210] on span "delete Borrar Filtros" at bounding box center [325, 210] width 94 height 12
click at [257, 173] on div "202507" at bounding box center [246, 174] width 136 height 12
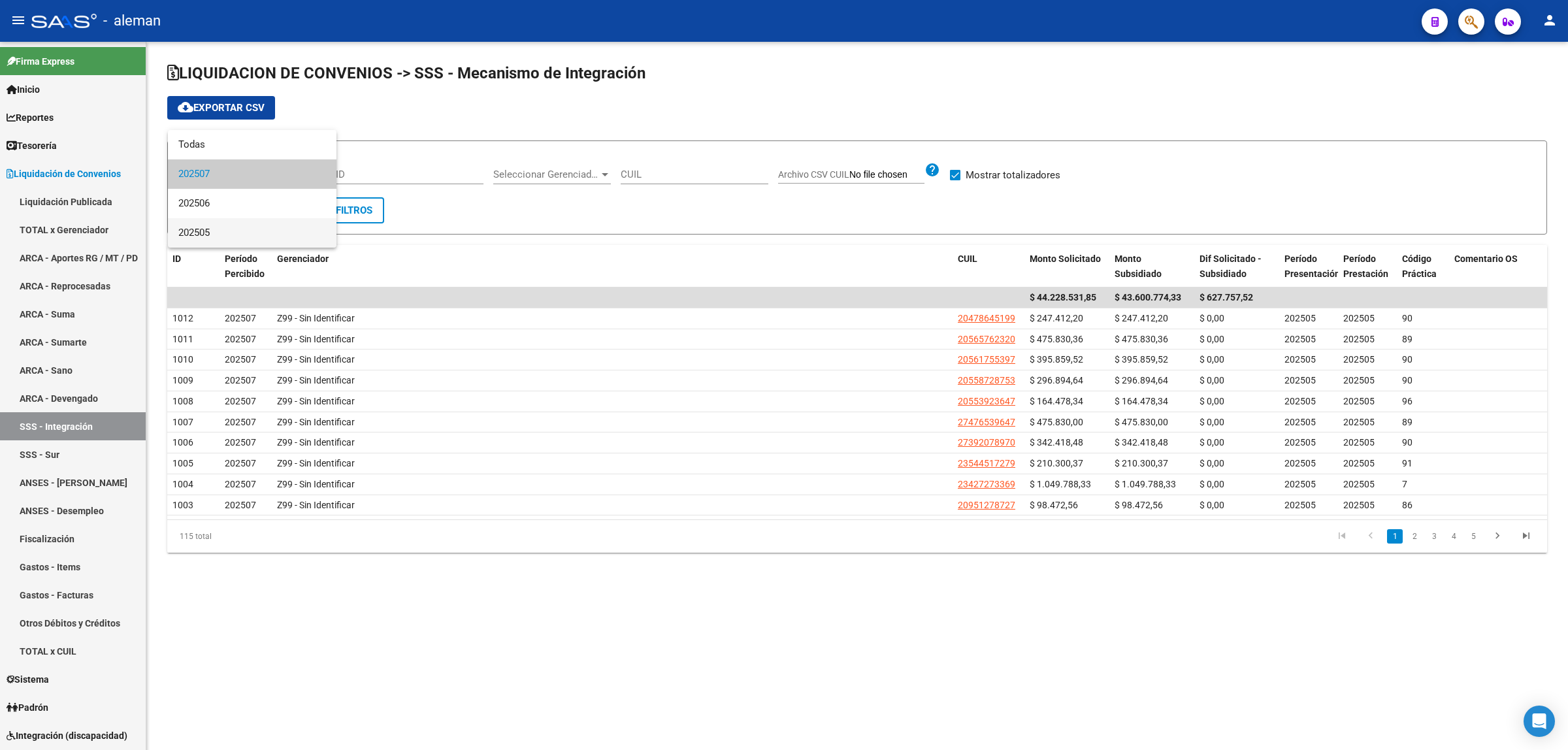
click at [200, 228] on span "202505" at bounding box center [252, 232] width 148 height 30
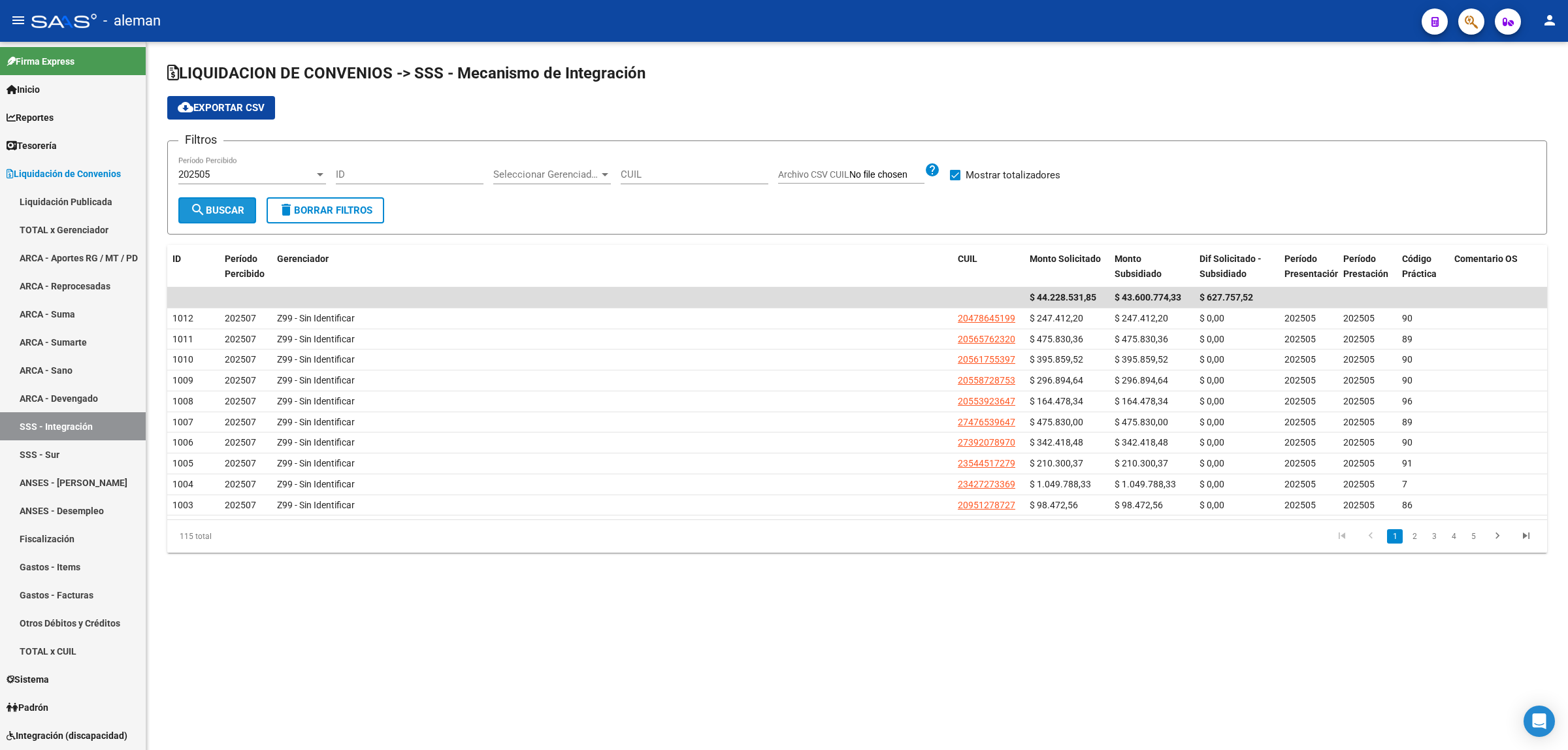
click at [210, 205] on span "search Buscar" at bounding box center [217, 210] width 54 height 12
click at [1435, 539] on link "3" at bounding box center [1434, 536] width 16 height 14
click at [1417, 541] on link "2" at bounding box center [1414, 536] width 16 height 14
click at [1452, 539] on link "4" at bounding box center [1453, 536] width 16 height 14
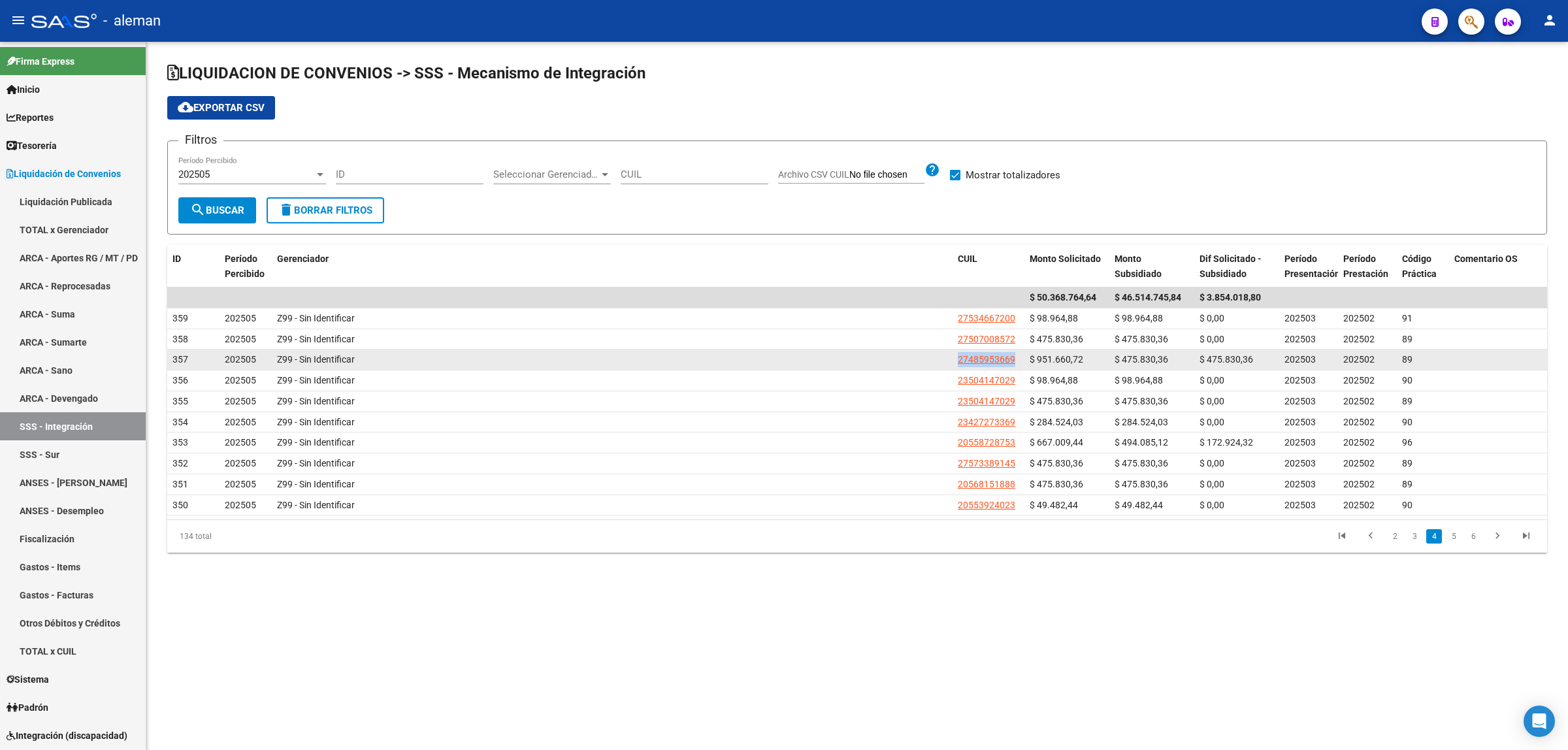
drag, startPoint x: 1017, startPoint y: 358, endPoint x: 955, endPoint y: 363, distance: 62.2
click at [955, 363] on datatable-body-cell "27485953669" at bounding box center [989, 360] width 72 height 20
copy span "27485953669"
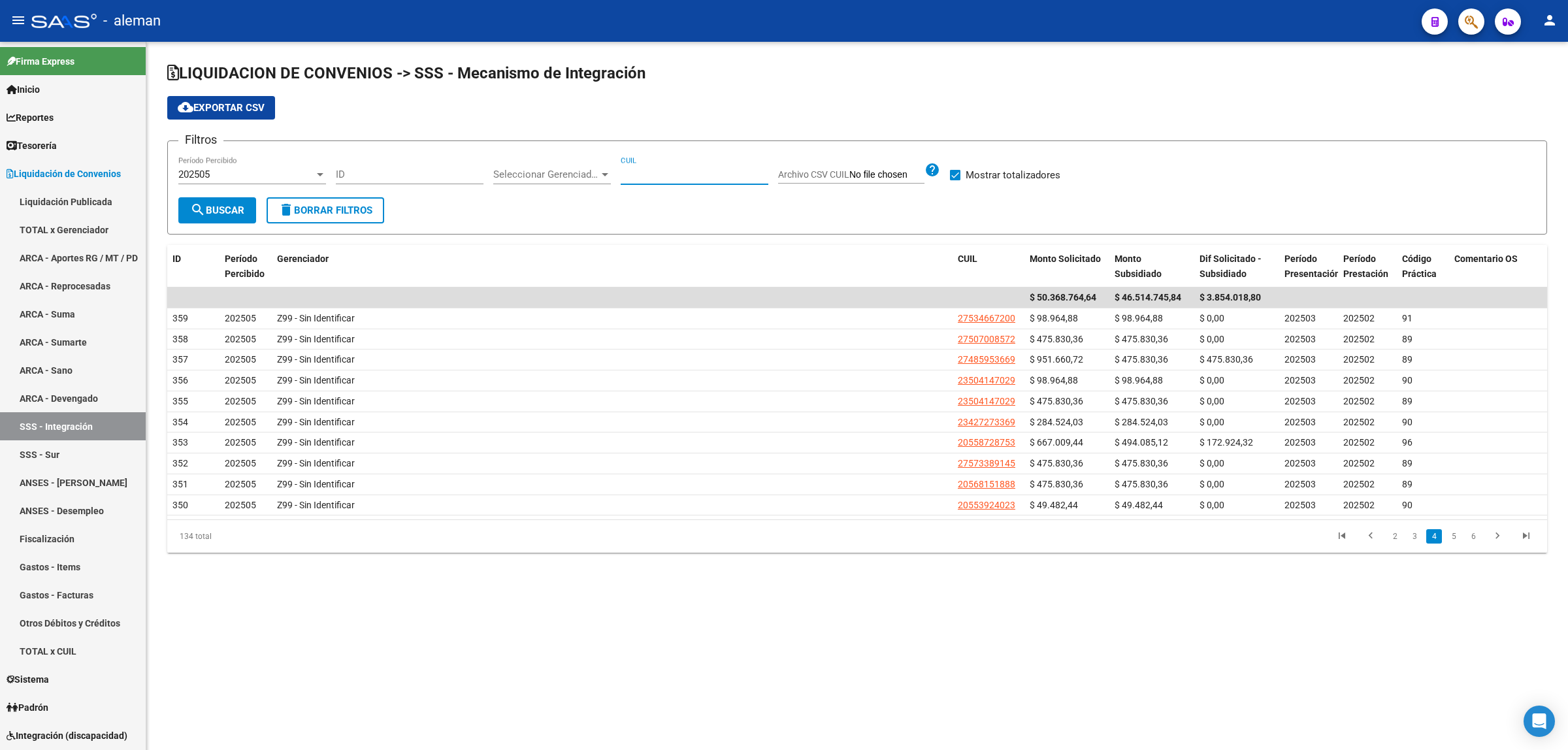
click at [635, 175] on input "CUIL" at bounding box center [694, 174] width 148 height 12
paste input "27-48595366-9"
type input "27-48595366-9"
click at [236, 205] on span "search Buscar" at bounding box center [217, 210] width 54 height 12
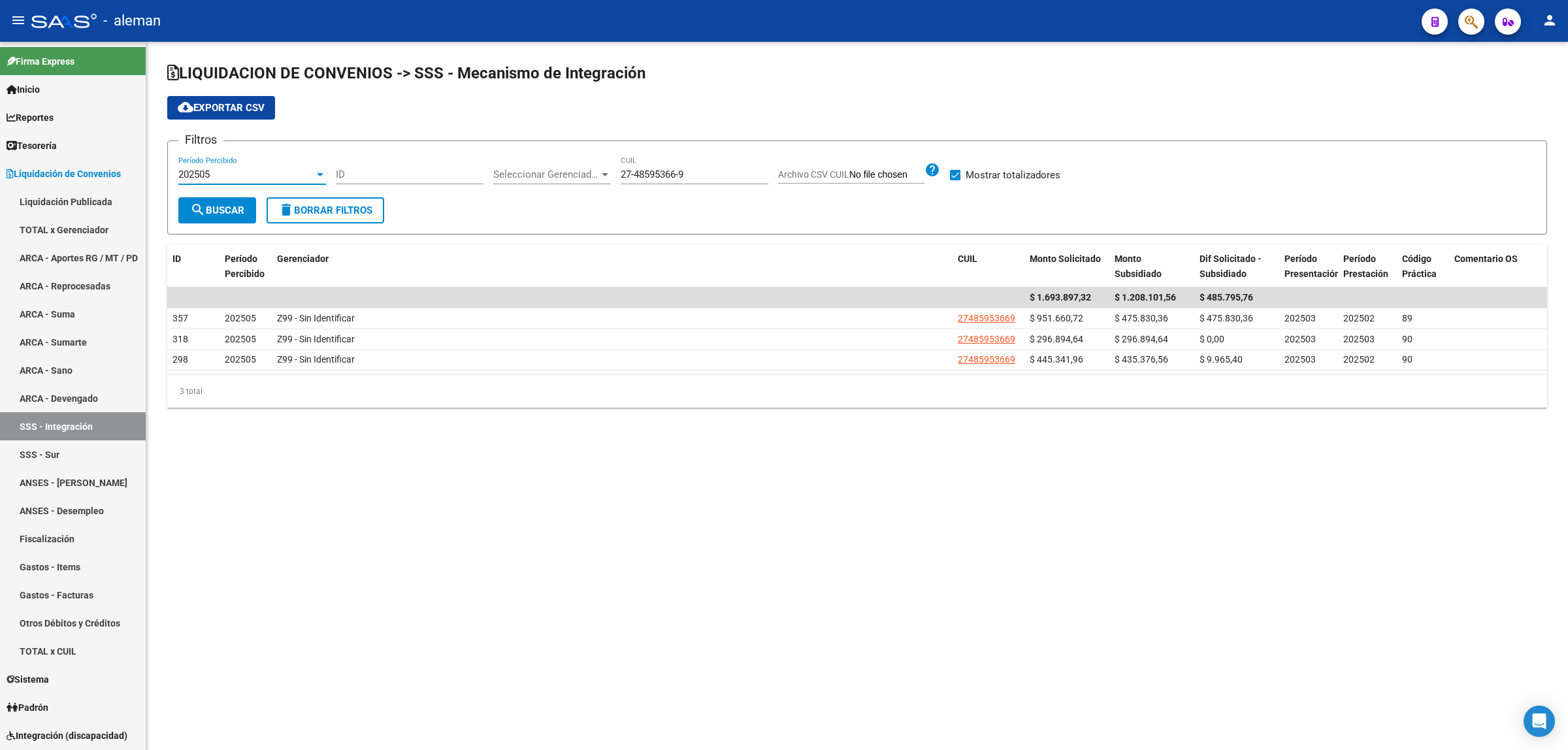
click at [315, 175] on div at bounding box center [320, 174] width 12 height 10
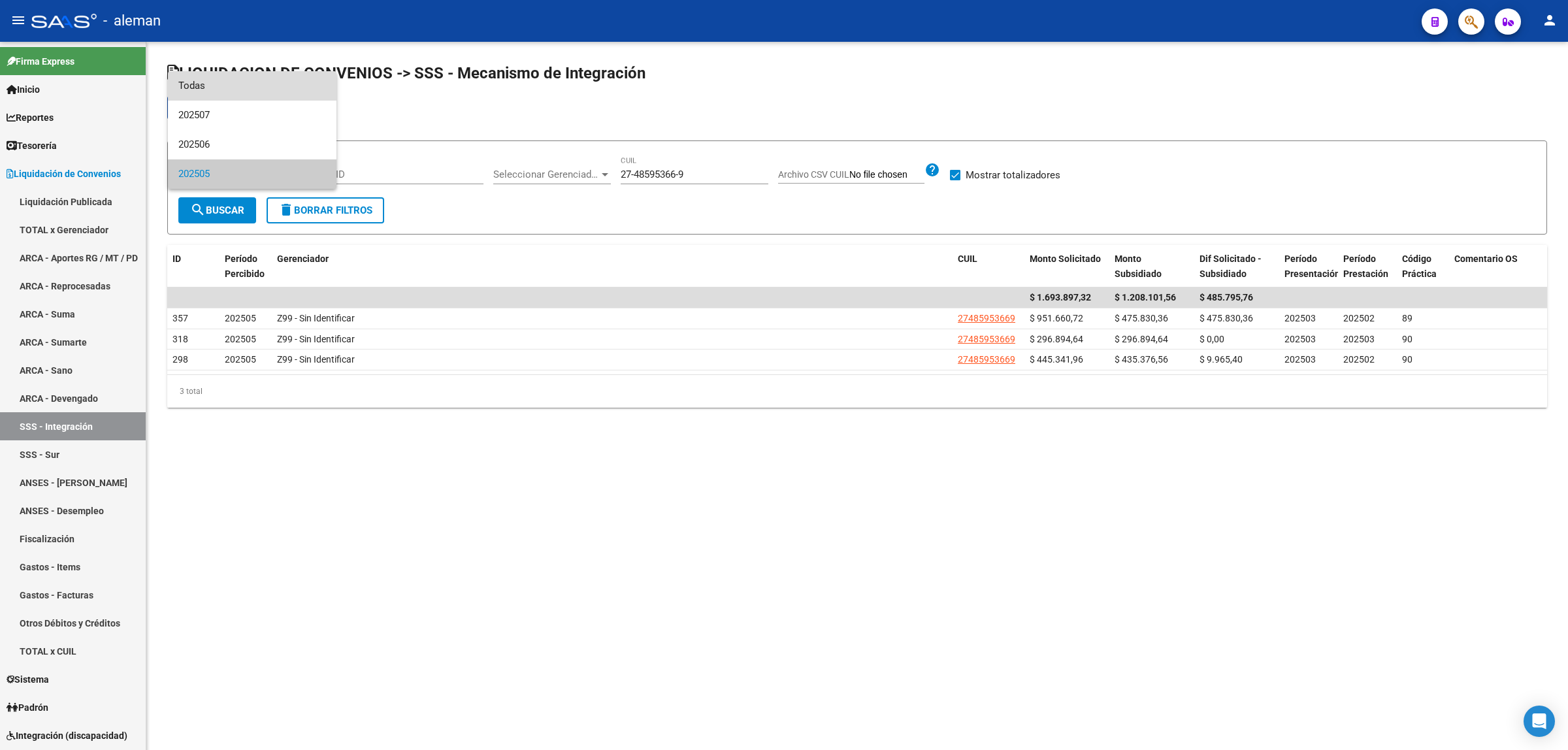
click at [203, 85] on span "Todas" at bounding box center [252, 86] width 148 height 30
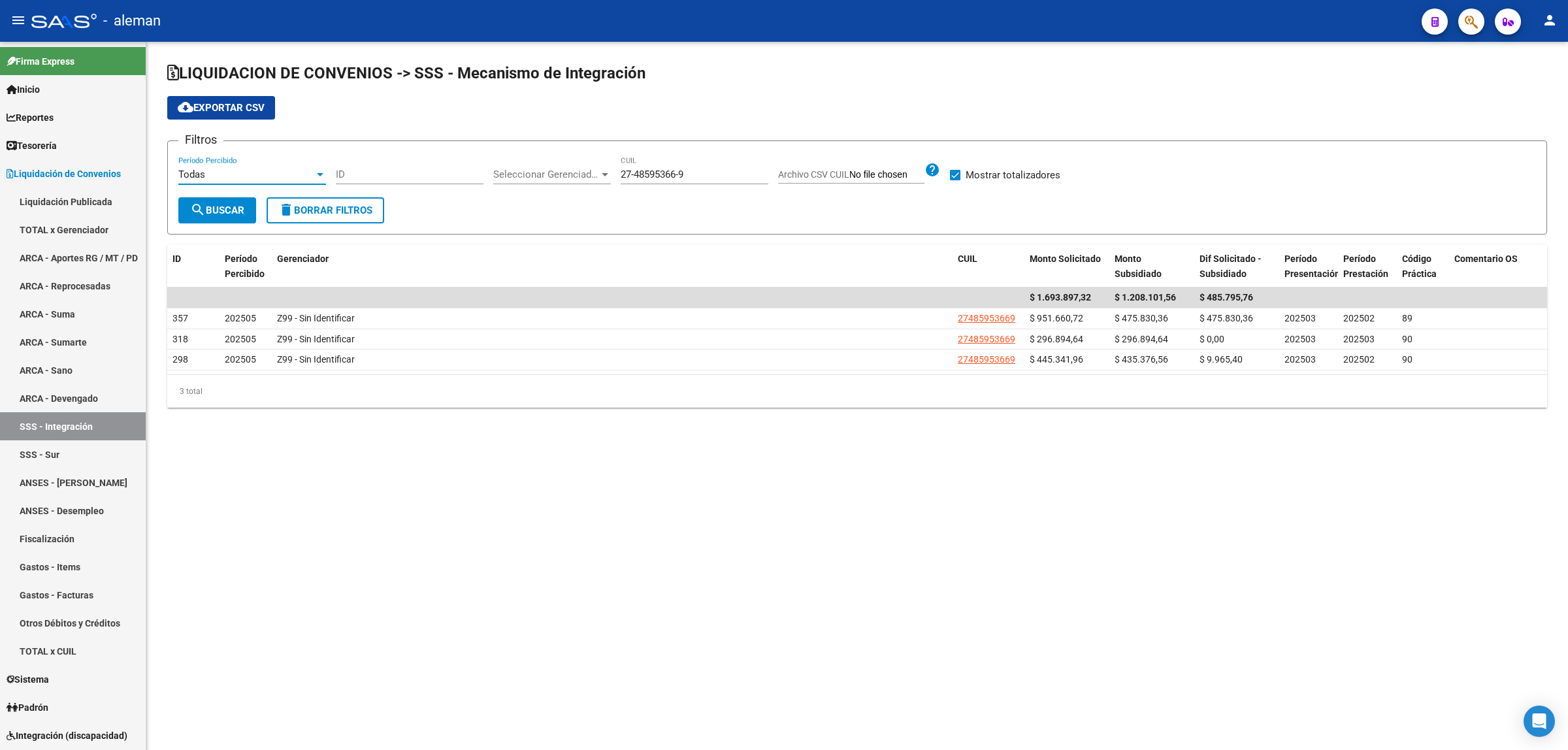
click at [235, 206] on span "search Buscar" at bounding box center [217, 210] width 54 height 12
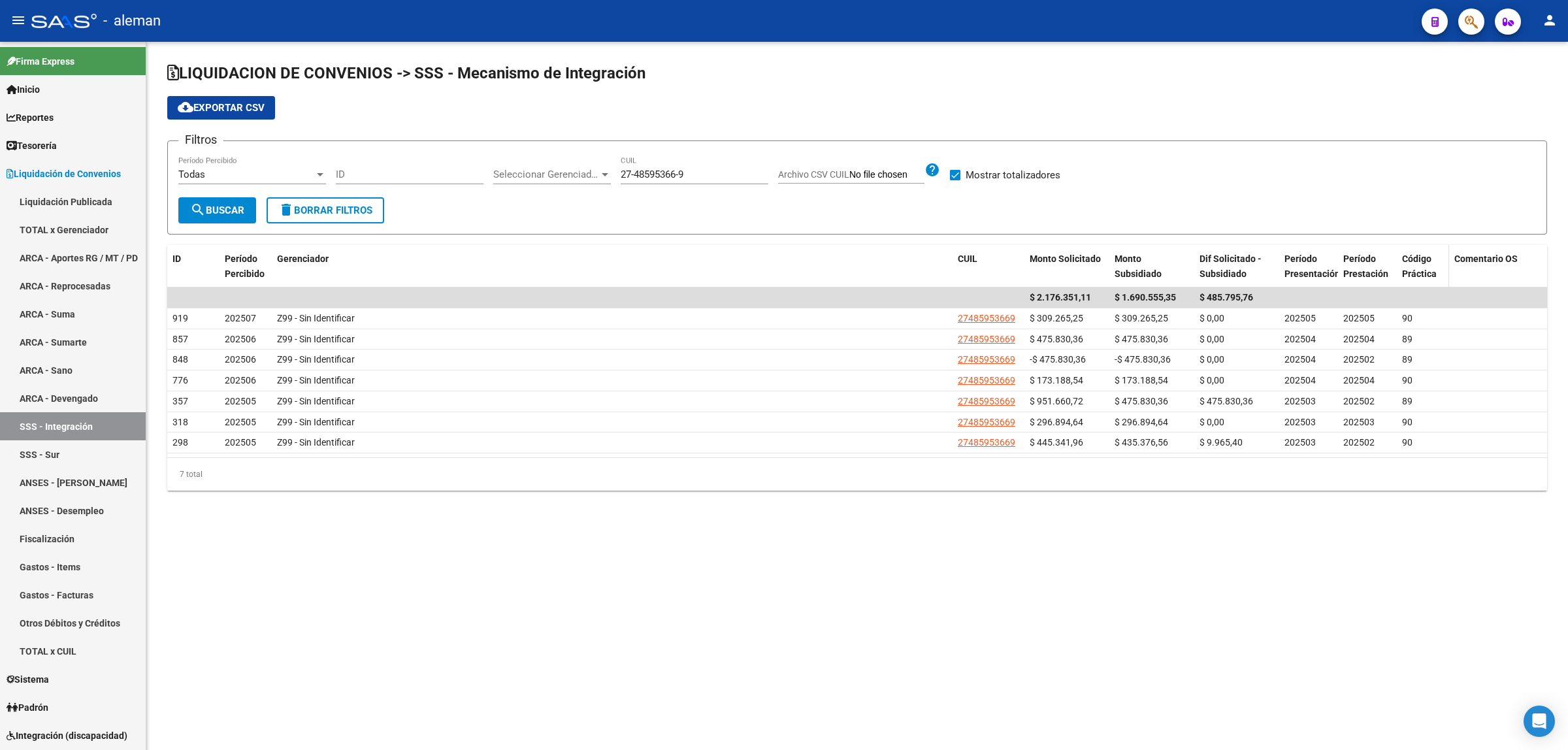
click at [1428, 257] on span "Código Práctica" at bounding box center [1420, 266] width 34 height 25
click at [505, 641] on mat-sidenav-content "LIQUIDACION DE CONVENIOS -> SSS - Mecanismo de Integración cloud_download Expor…" at bounding box center [857, 396] width 1422 height 708
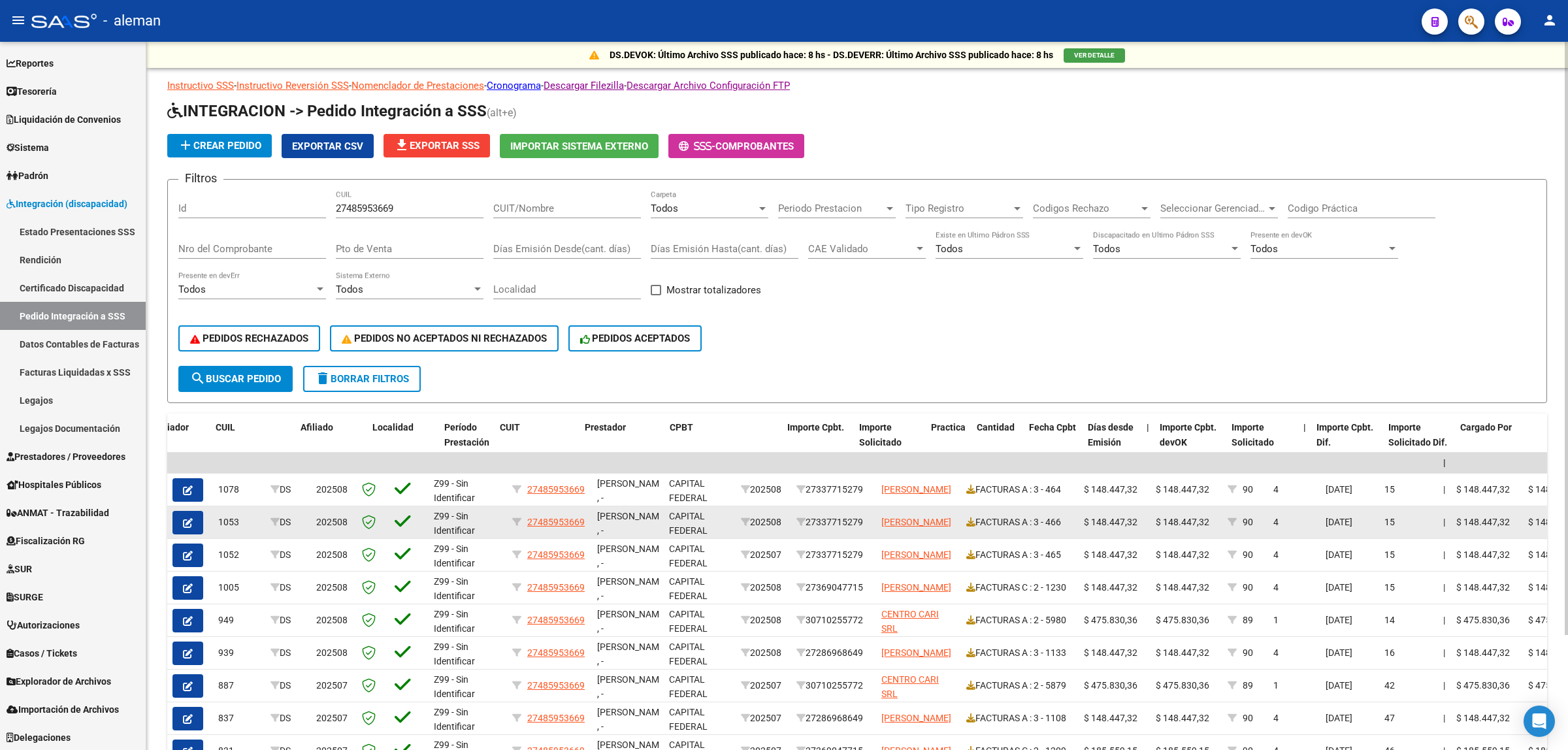
scroll to position [0, 296]
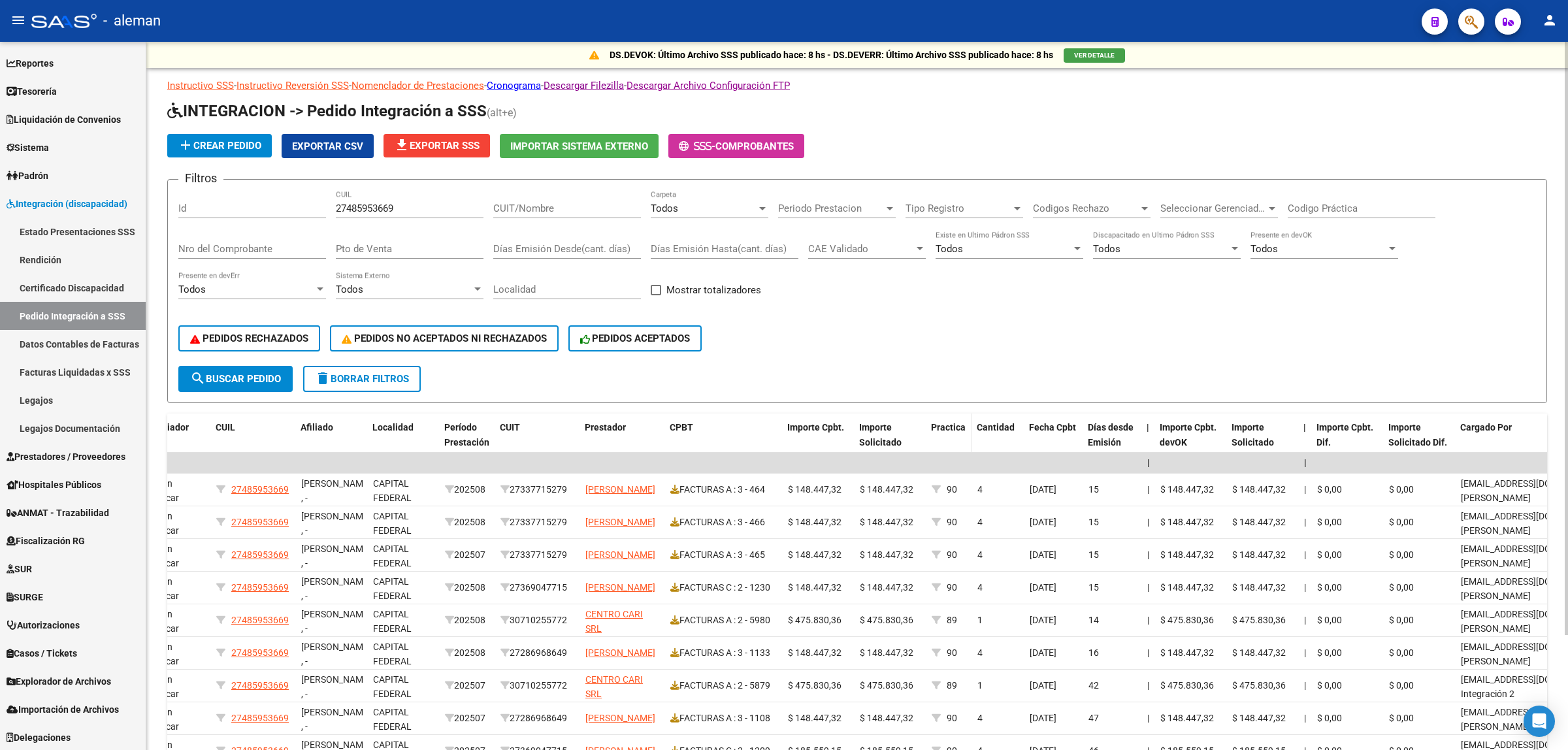
click at [949, 425] on span "Practica" at bounding box center [948, 427] width 34 height 10
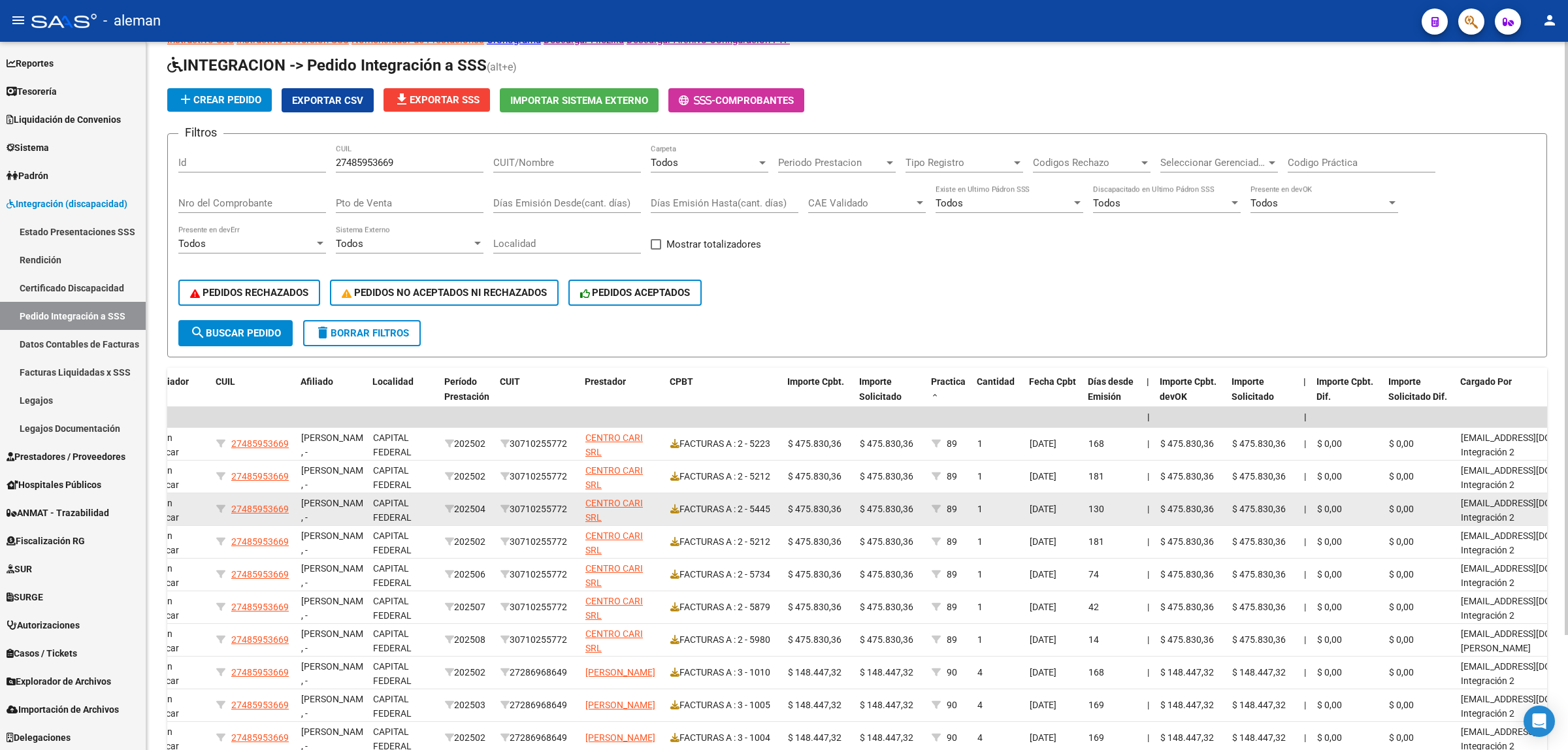
scroll to position [82, 0]
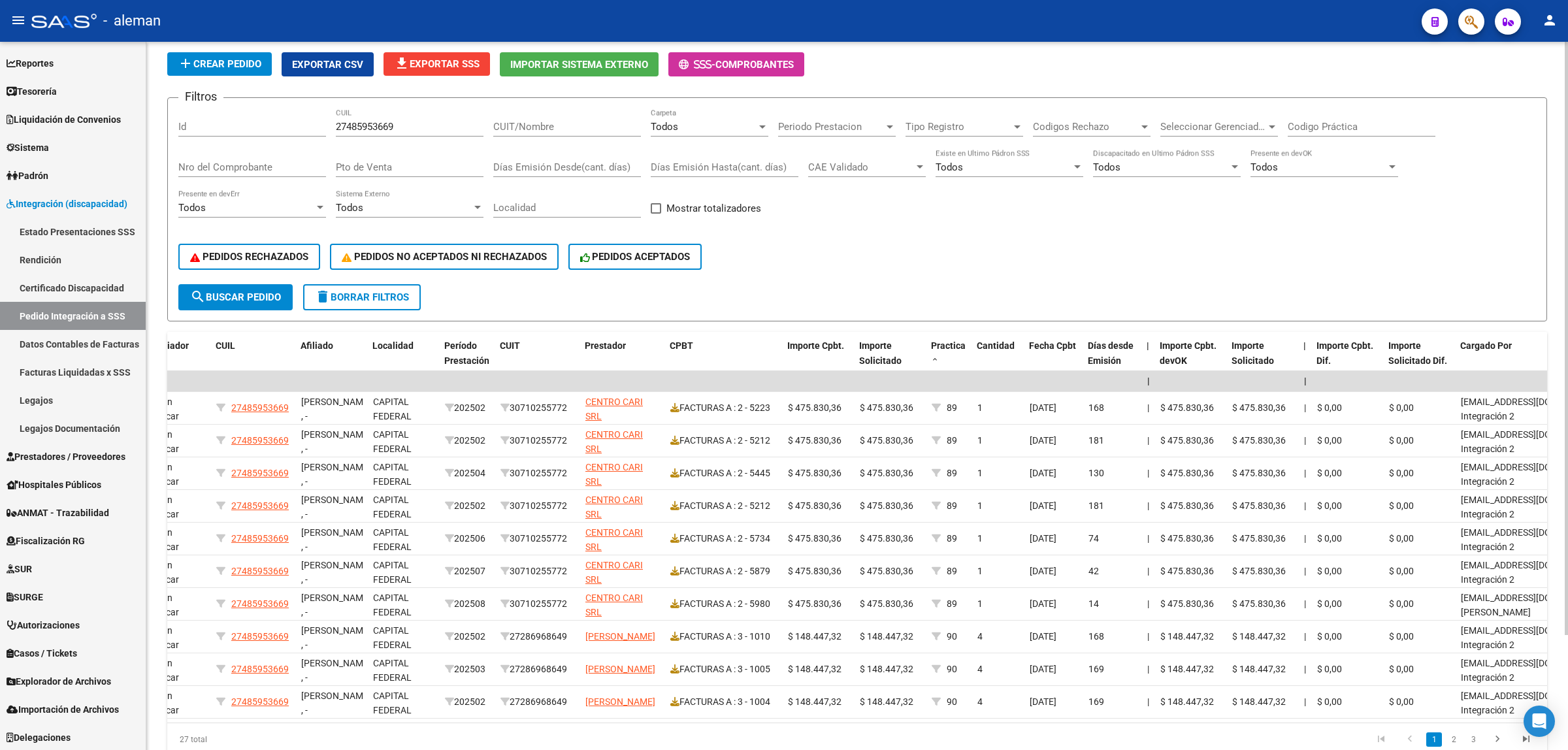
click at [1536, 268] on div "PEDIDOS RECHAZADOS PEDIDOS NO ACEPTADOS NI RECHAZADOS PEDIDOS ACEPTADOS" at bounding box center [857, 257] width 1358 height 55
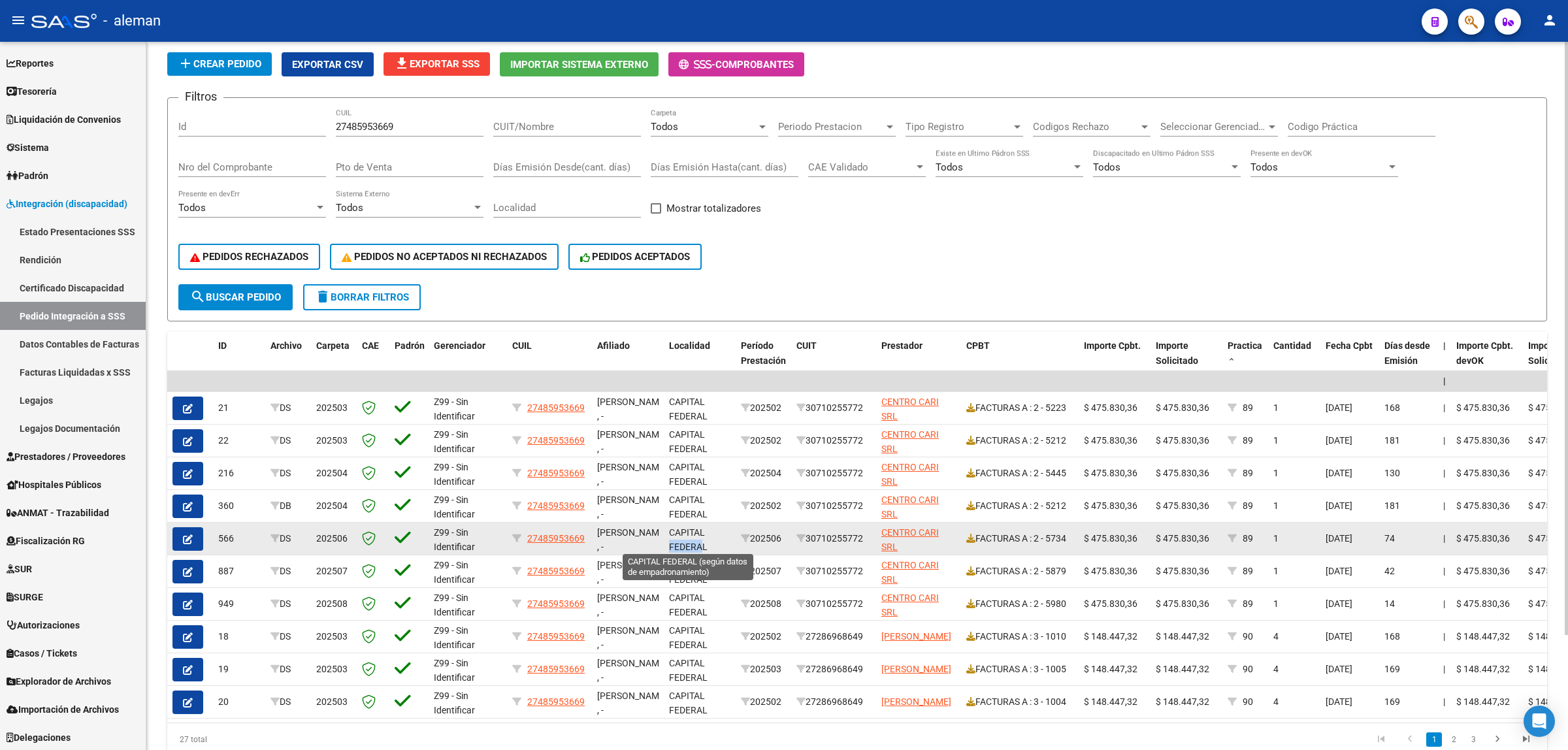
scroll to position [1, 0]
click at [698, 542] on datatable-body-cell "CAPITAL FEDERAL" at bounding box center [700, 538] width 72 height 32
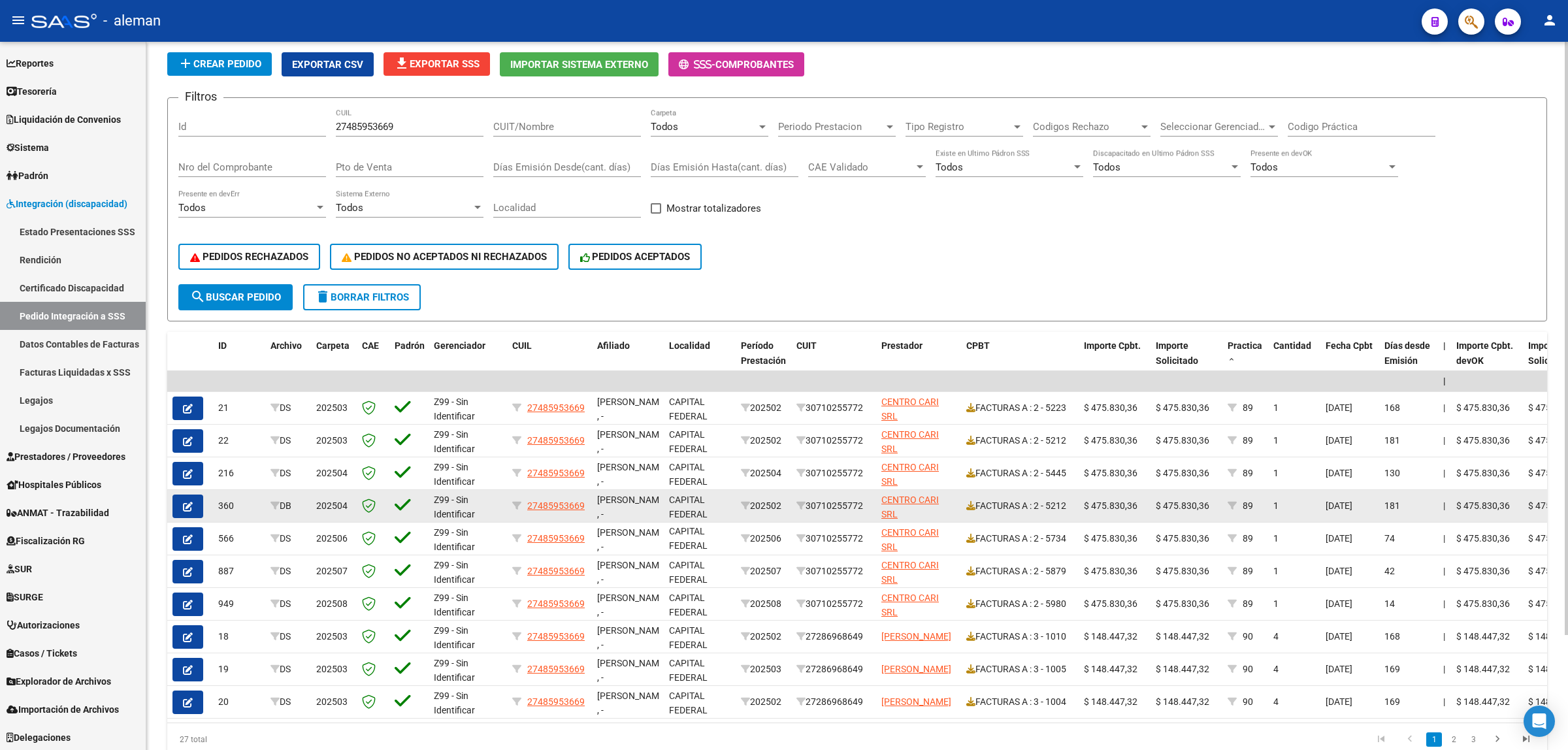
click at [744, 492] on datatable-body-cell "202502" at bounding box center [763, 506] width 56 height 32
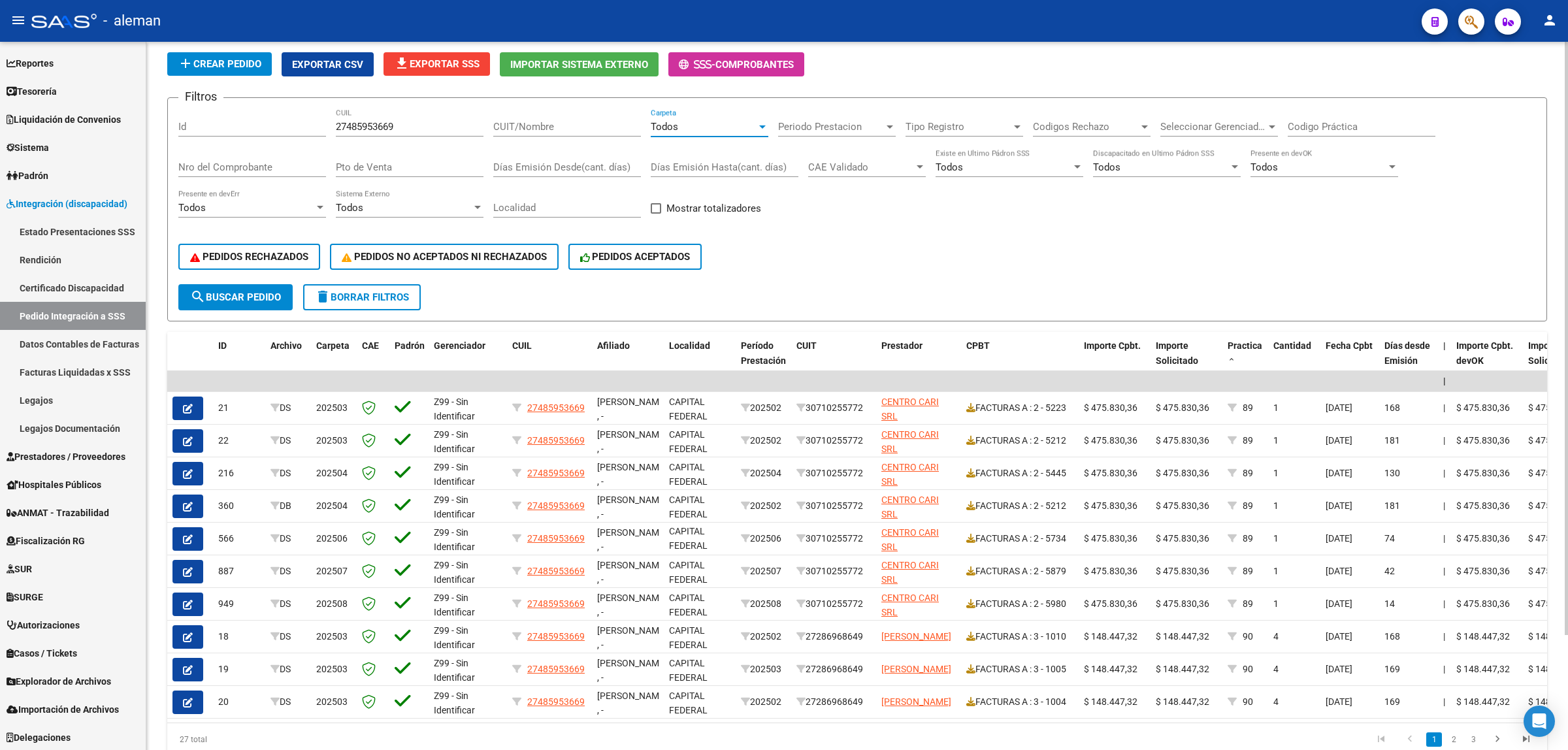
click at [762, 126] on div at bounding box center [762, 126] width 7 height 3
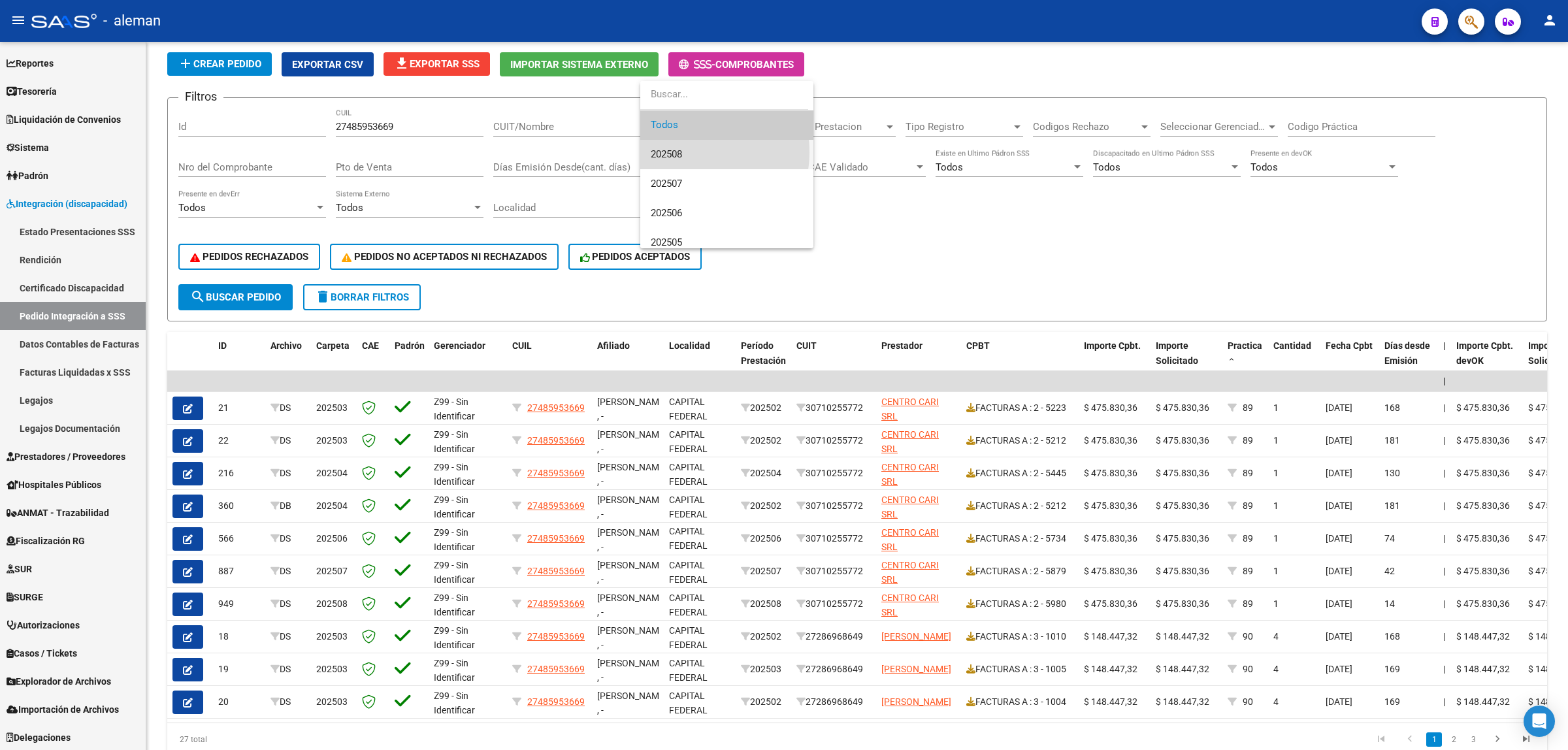
click at [687, 152] on span "202508" at bounding box center [727, 154] width 152 height 30
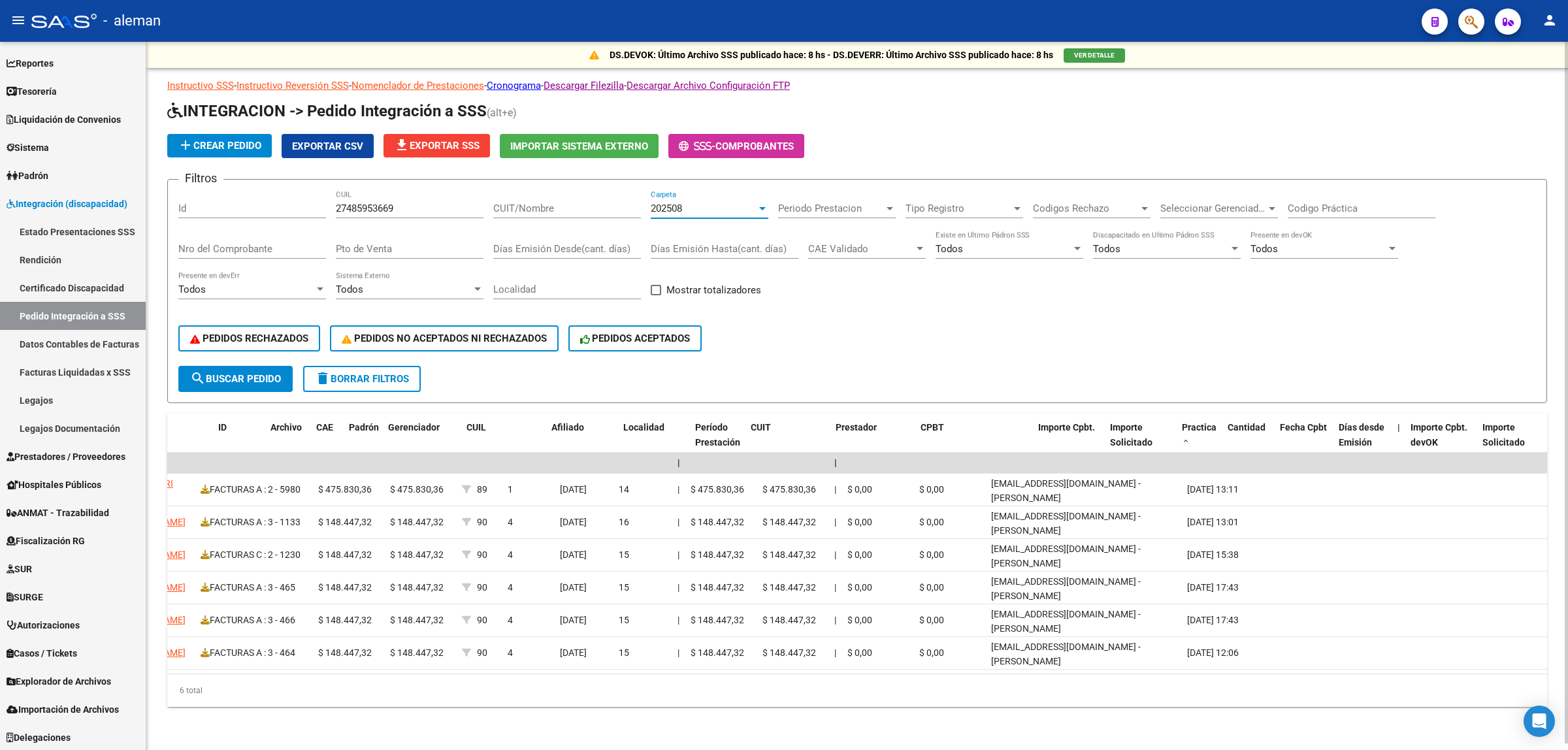
scroll to position [0, 0]
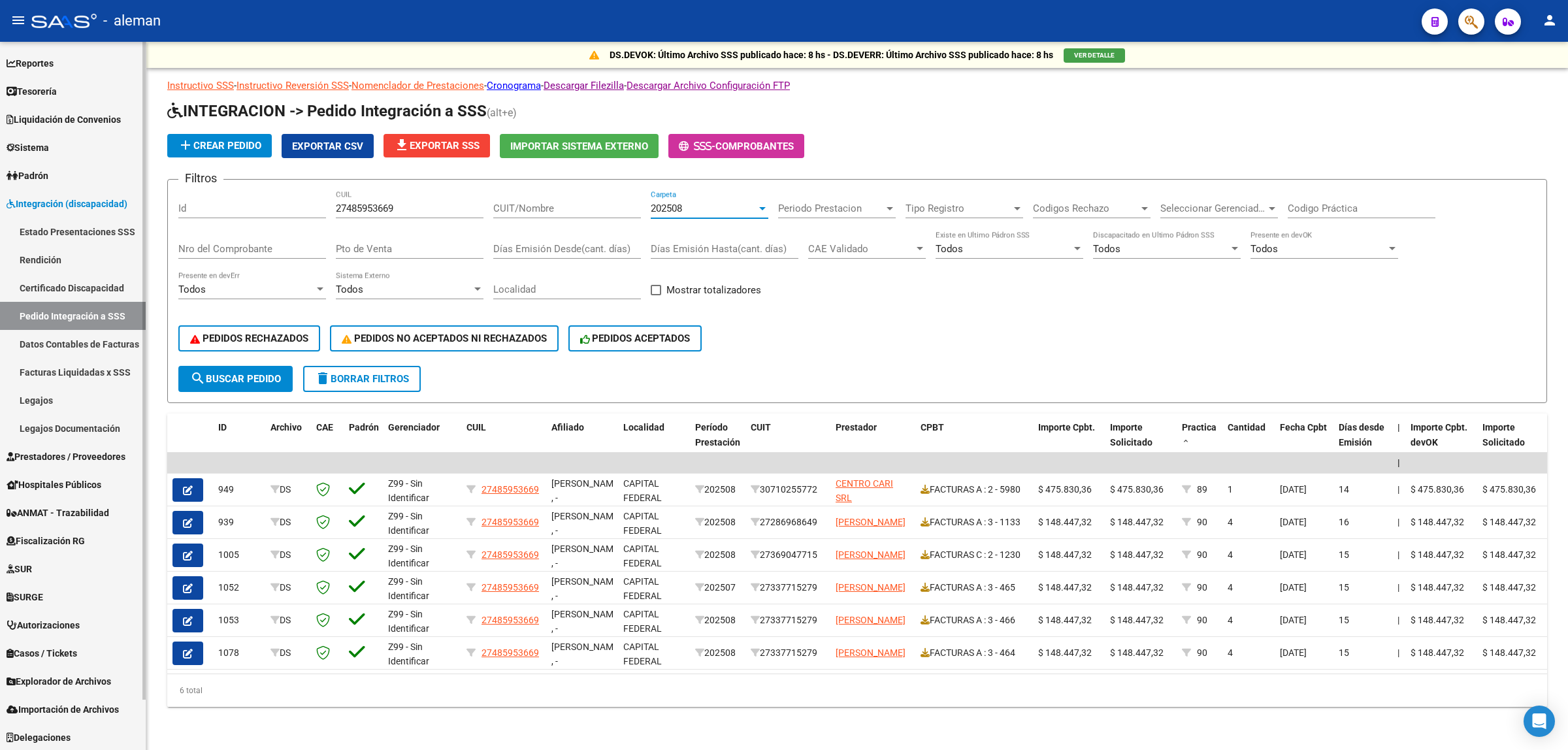
click at [74, 426] on link "Legajos Documentación" at bounding box center [73, 428] width 146 height 28
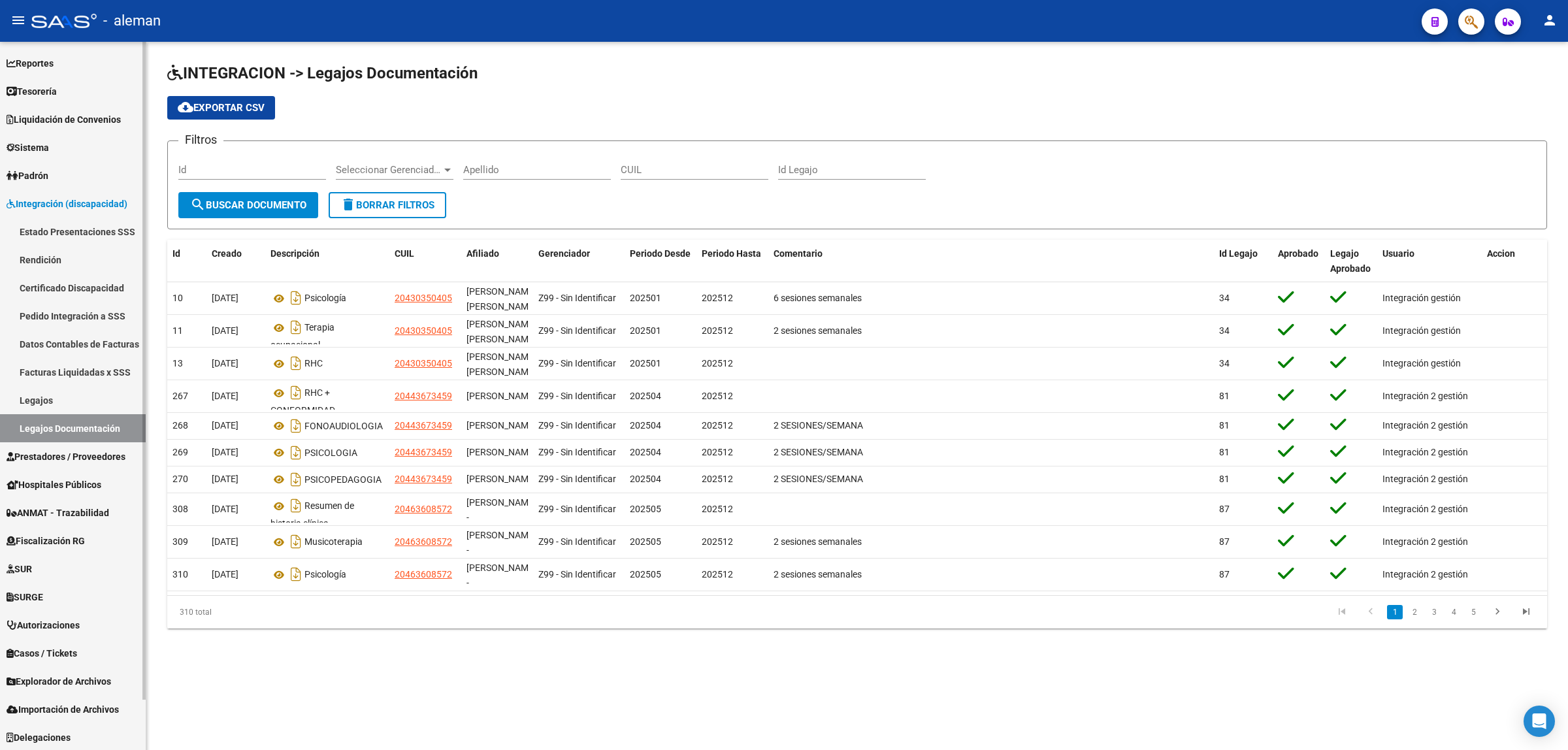
click at [72, 459] on span "Prestadores / Proveedores" at bounding box center [66, 456] width 119 height 14
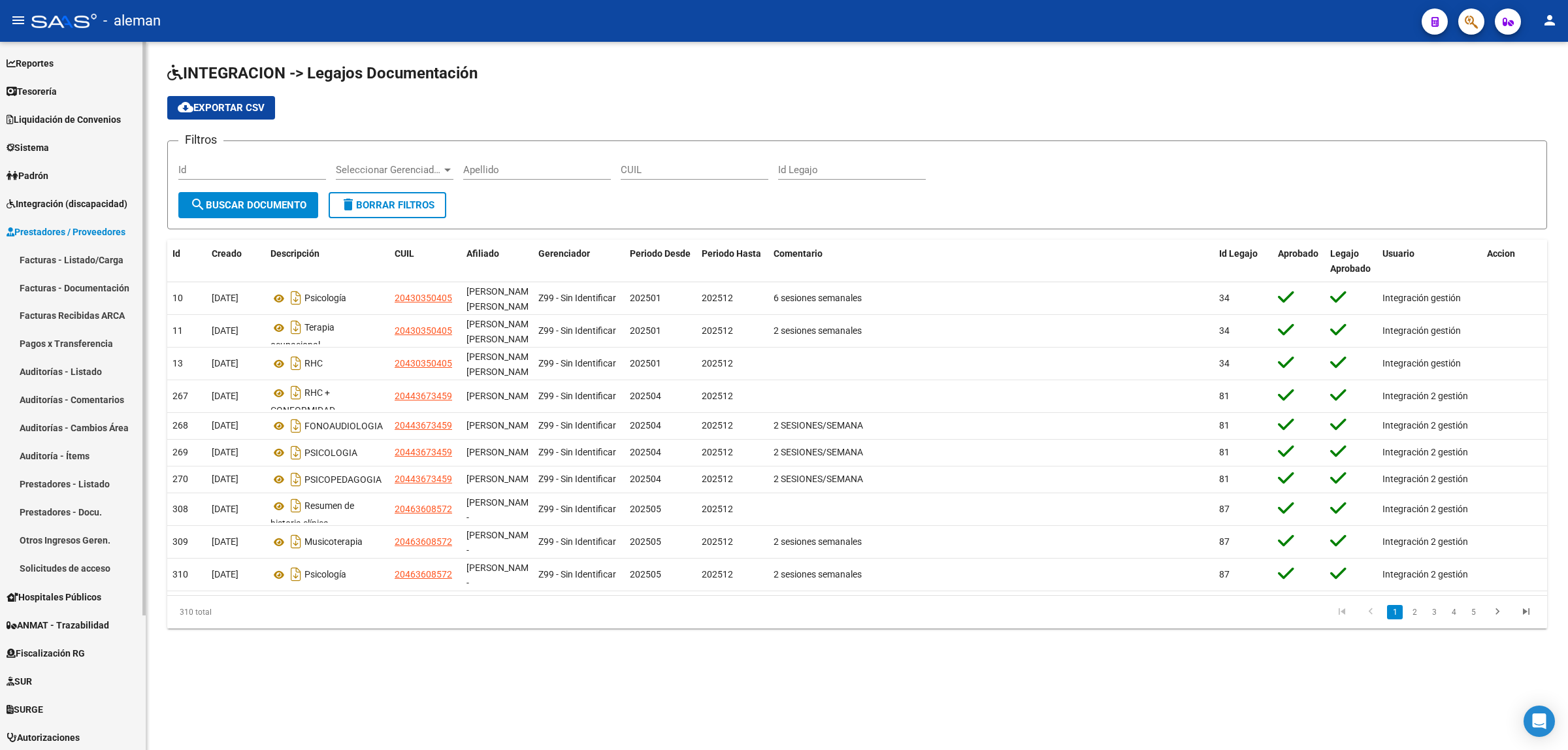
click at [82, 253] on link "Facturas - Listado/Carga" at bounding box center [73, 259] width 146 height 28
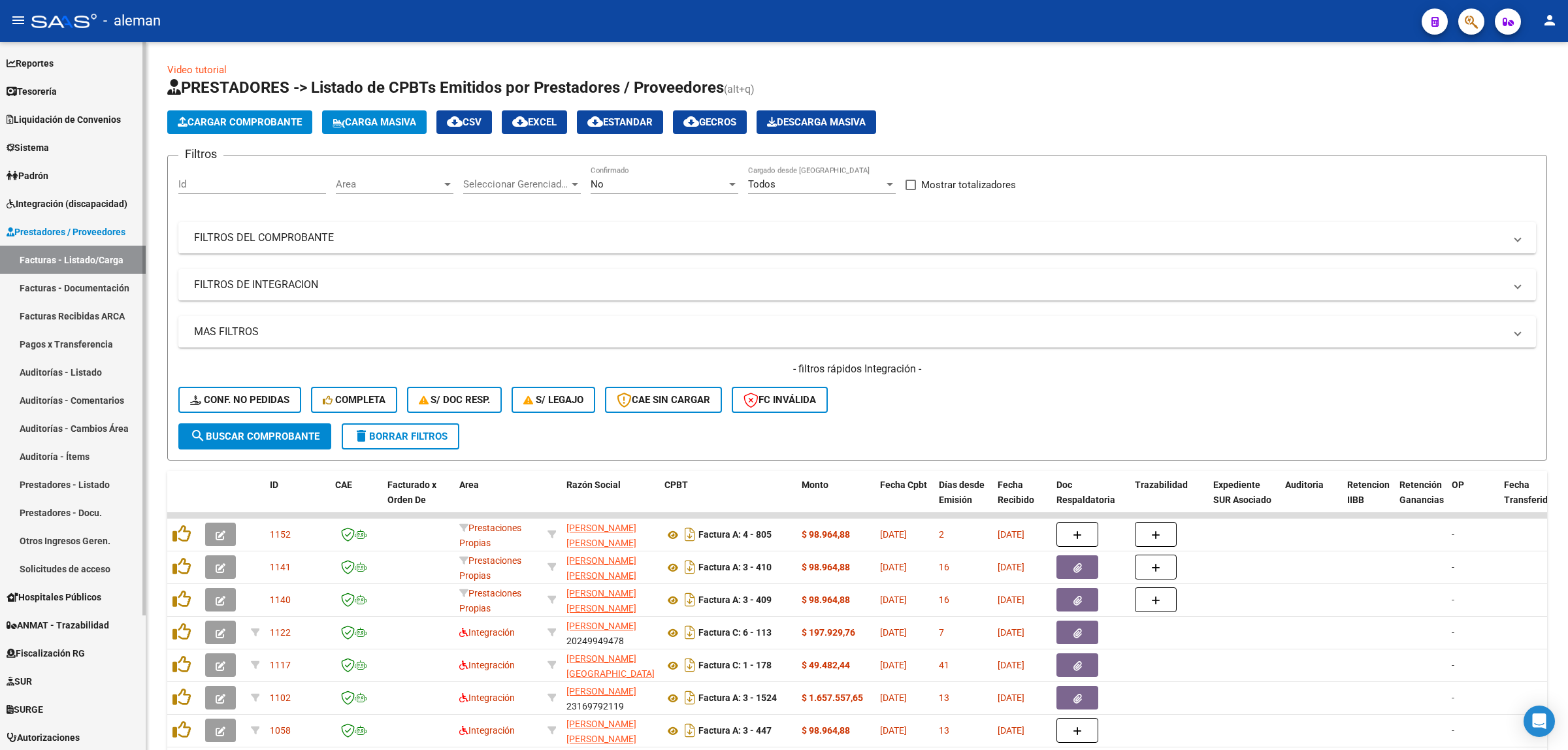
click at [56, 204] on span "Integración (discapacidad)" at bounding box center [67, 203] width 121 height 14
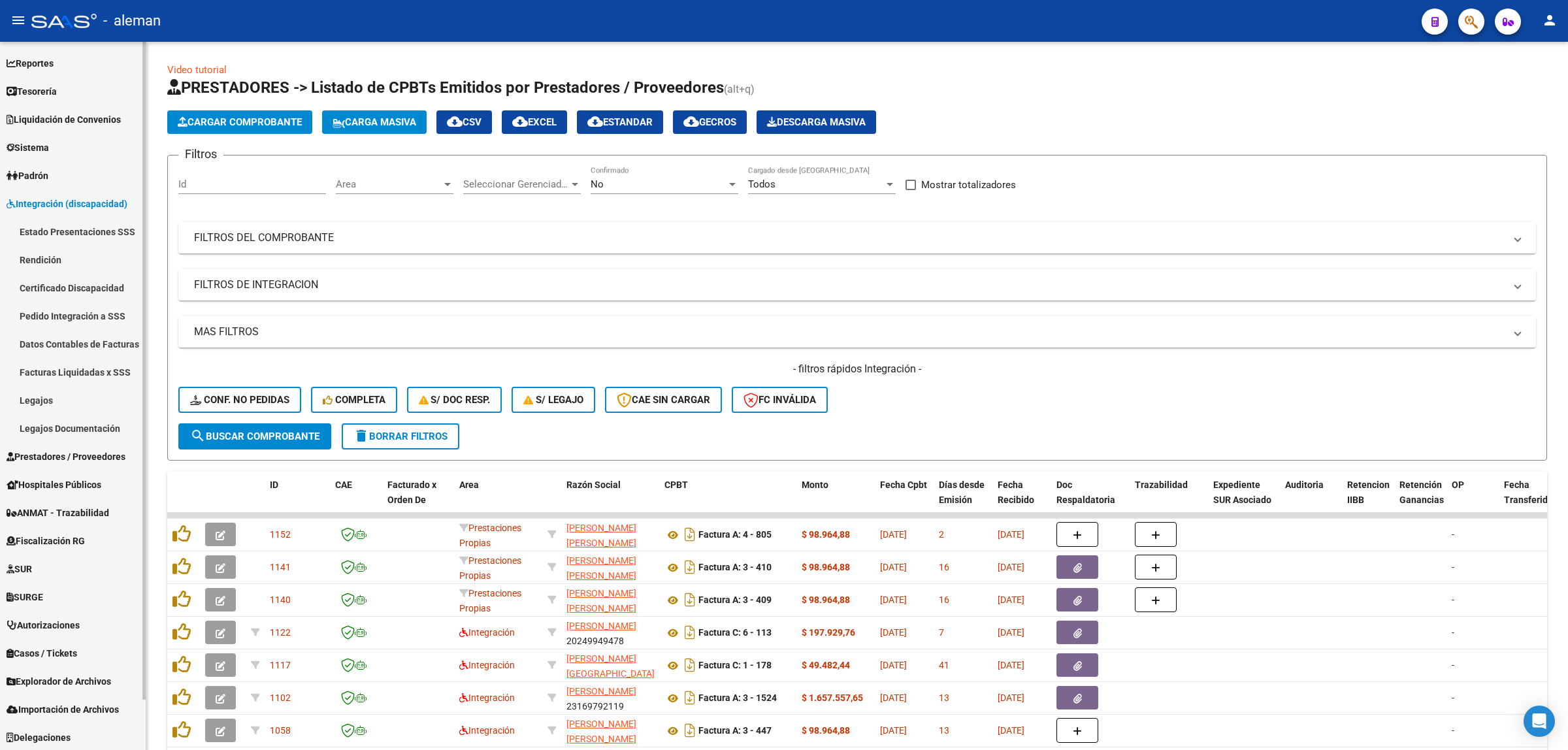
click at [53, 313] on link "Pedido Integración a SSS" at bounding box center [73, 316] width 146 height 28
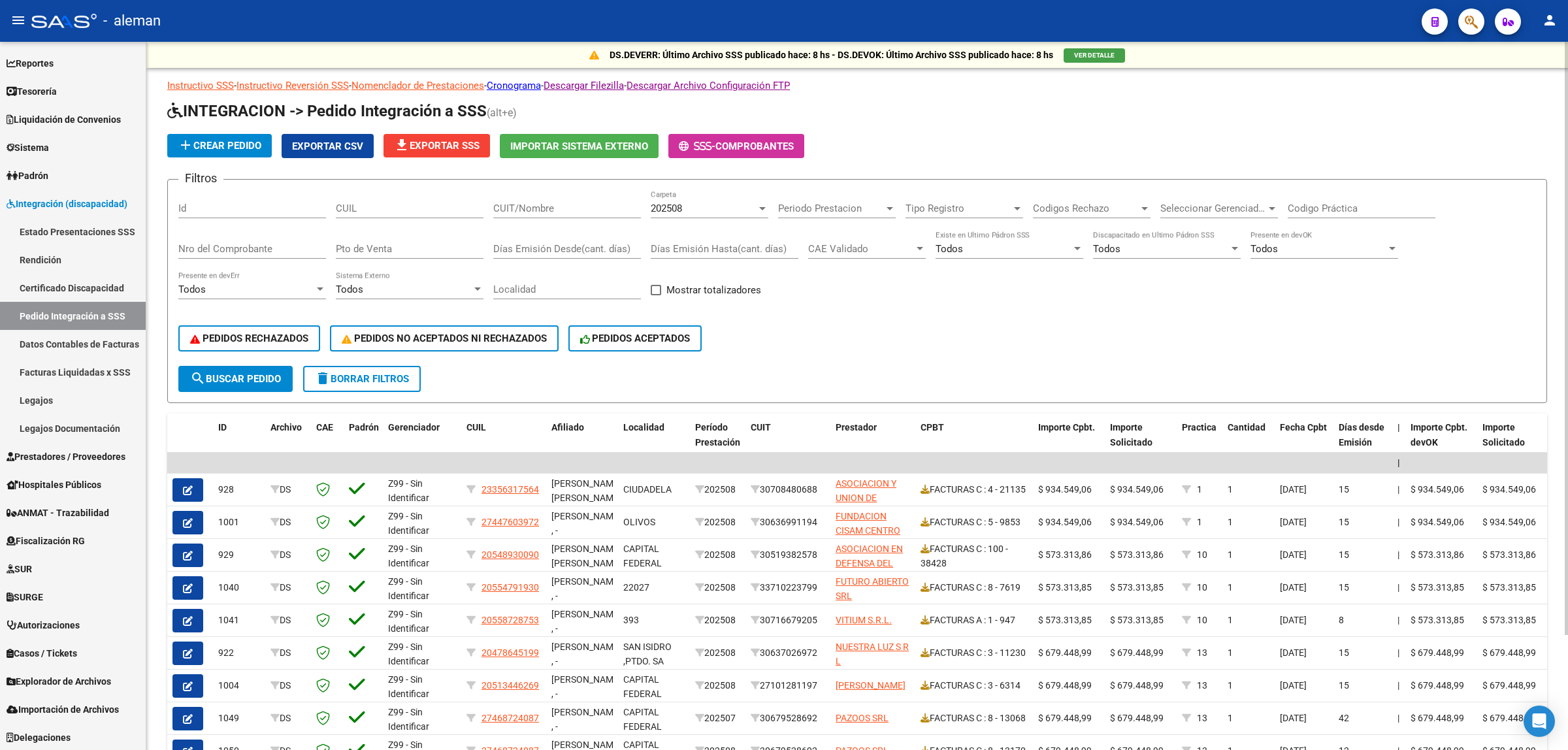
click at [423, 210] on input "CUIL" at bounding box center [410, 208] width 148 height 12
paste input "27548952811"
type input "27548952811"
drag, startPoint x: 259, startPoint y: 381, endPoint x: 273, endPoint y: 396, distance: 20.5
click at [259, 380] on button "search Buscar Pedido" at bounding box center [235, 379] width 114 height 26
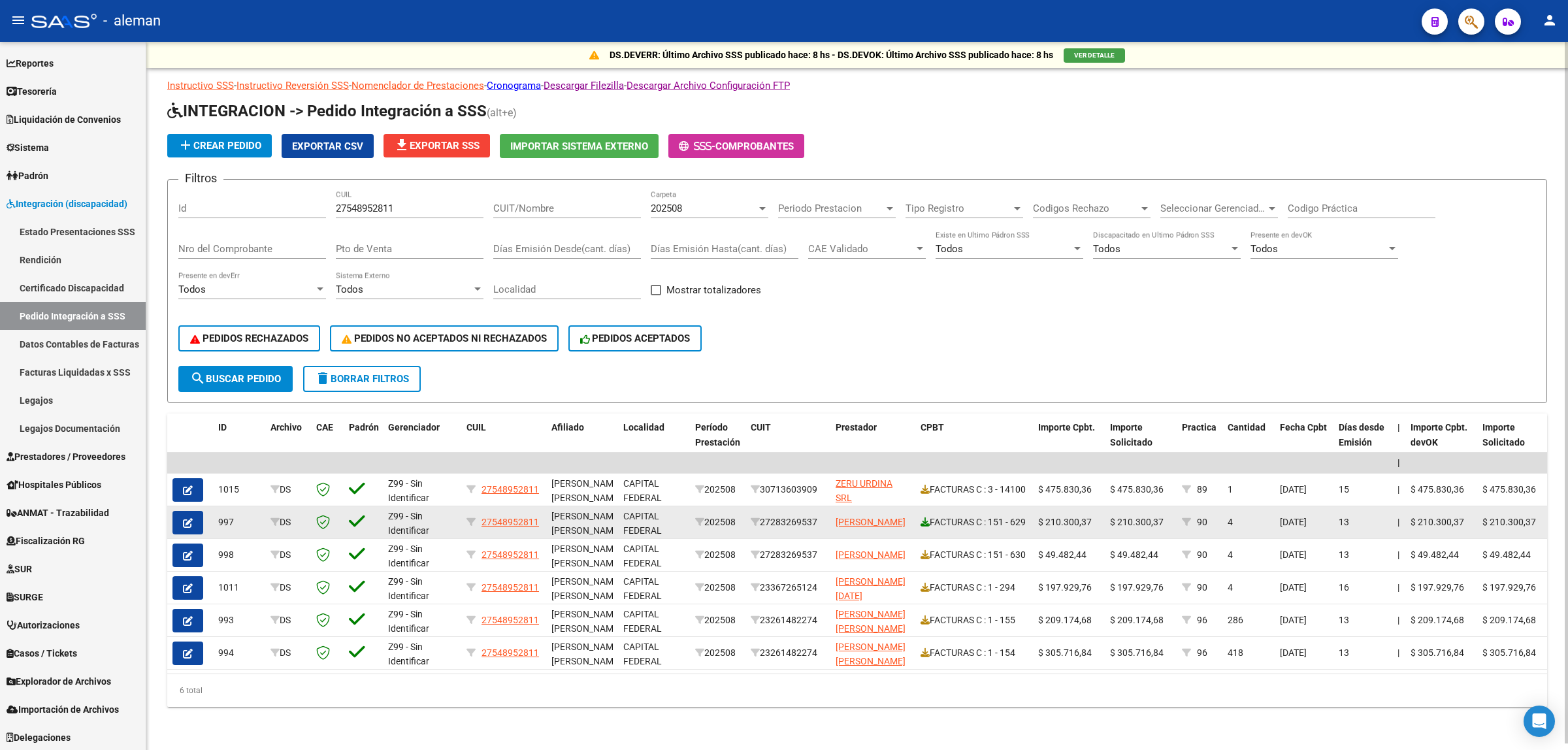
click at [923, 518] on icon at bounding box center [925, 522] width 9 height 9
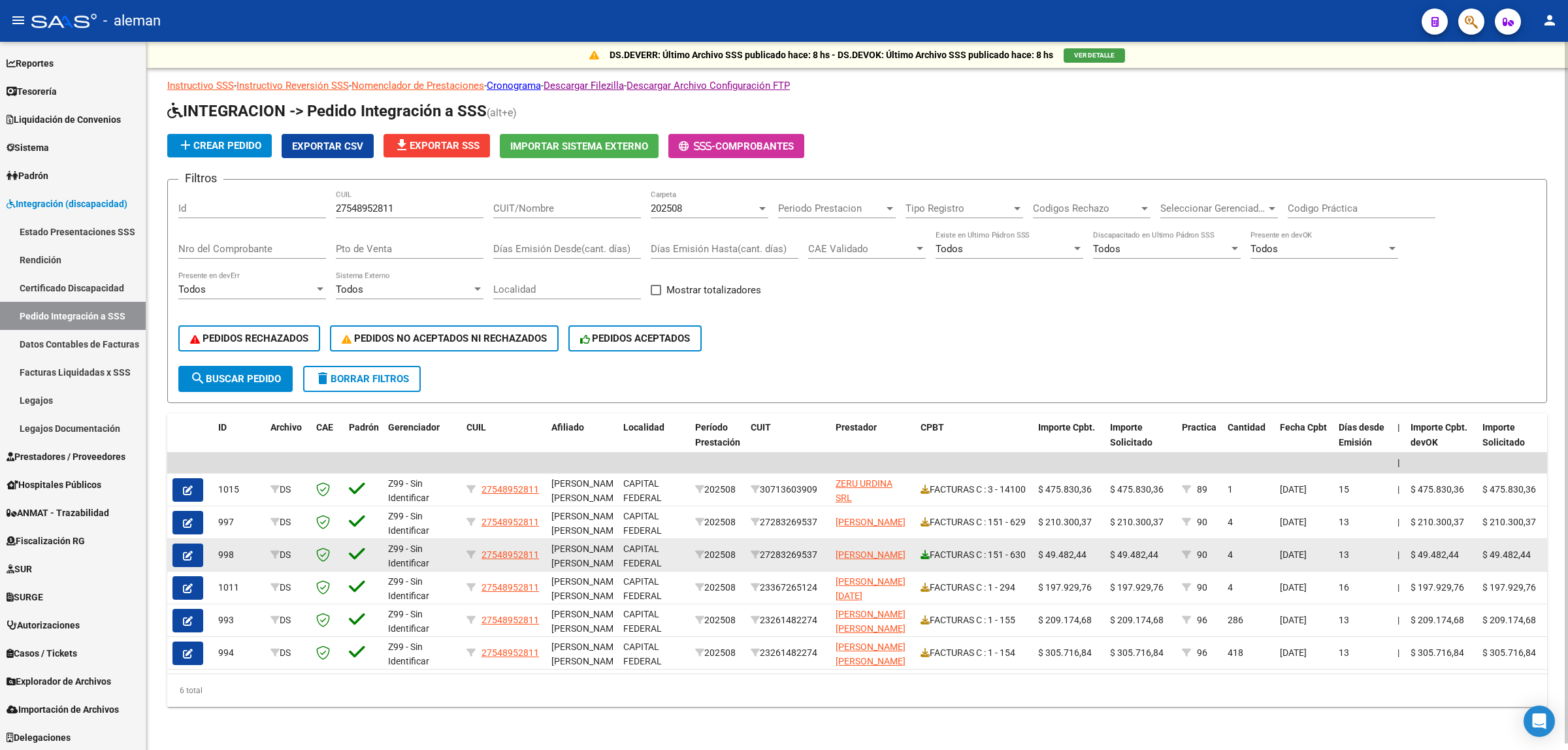
click at [928, 550] on icon at bounding box center [925, 554] width 9 height 9
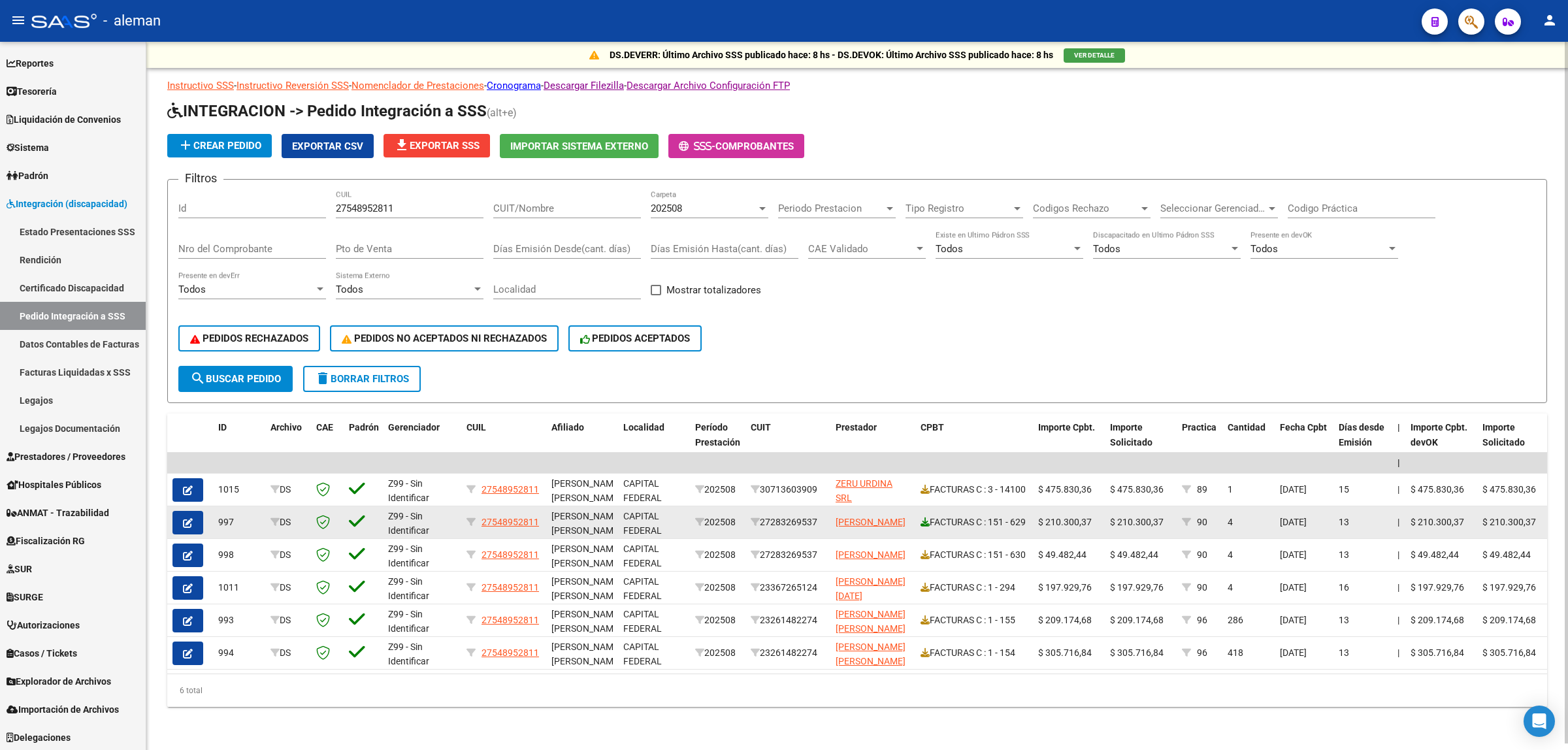
click at [925, 518] on icon at bounding box center [925, 522] width 9 height 9
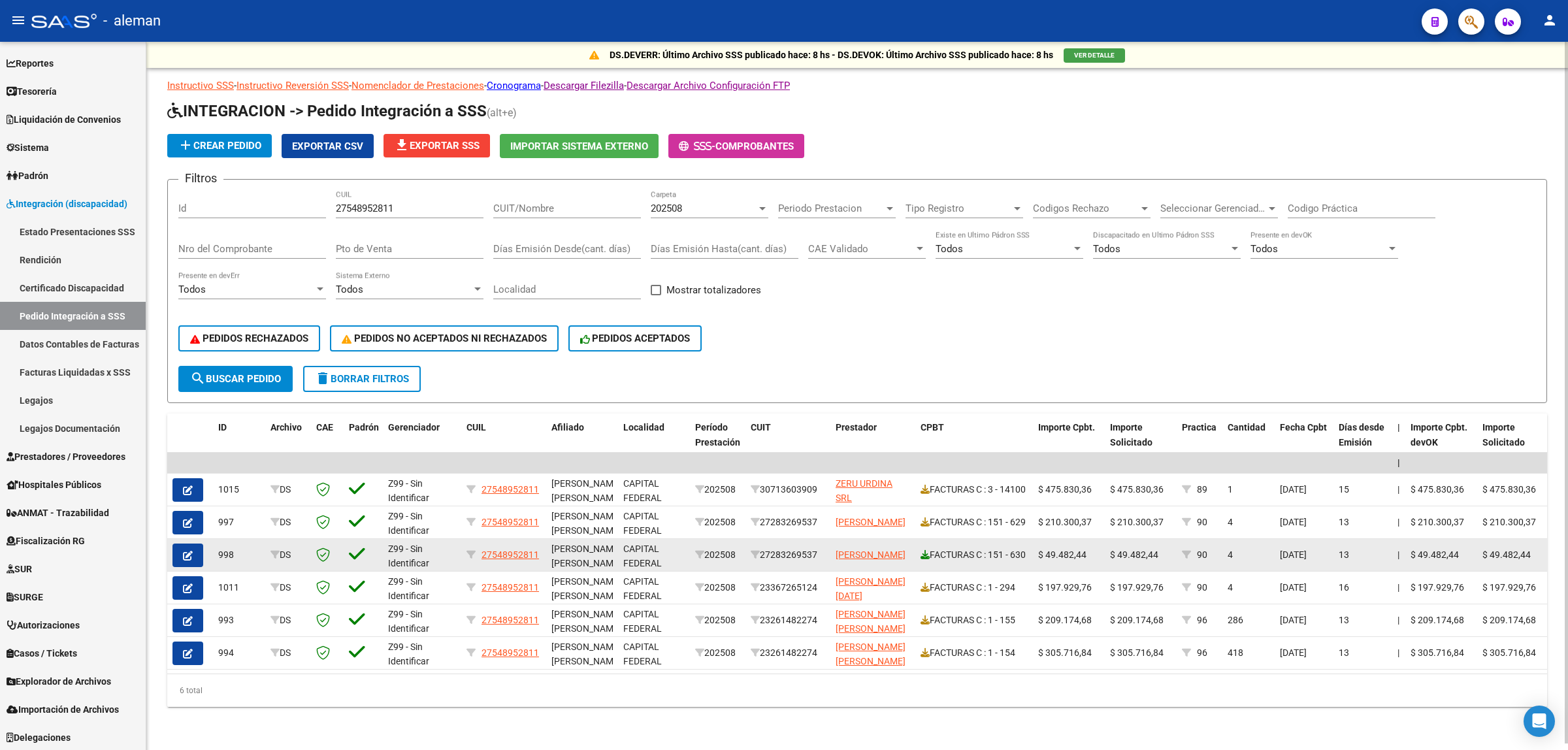
click at [923, 550] on icon at bounding box center [925, 554] width 9 height 9
